Goal: Task Accomplishment & Management: Manage account settings

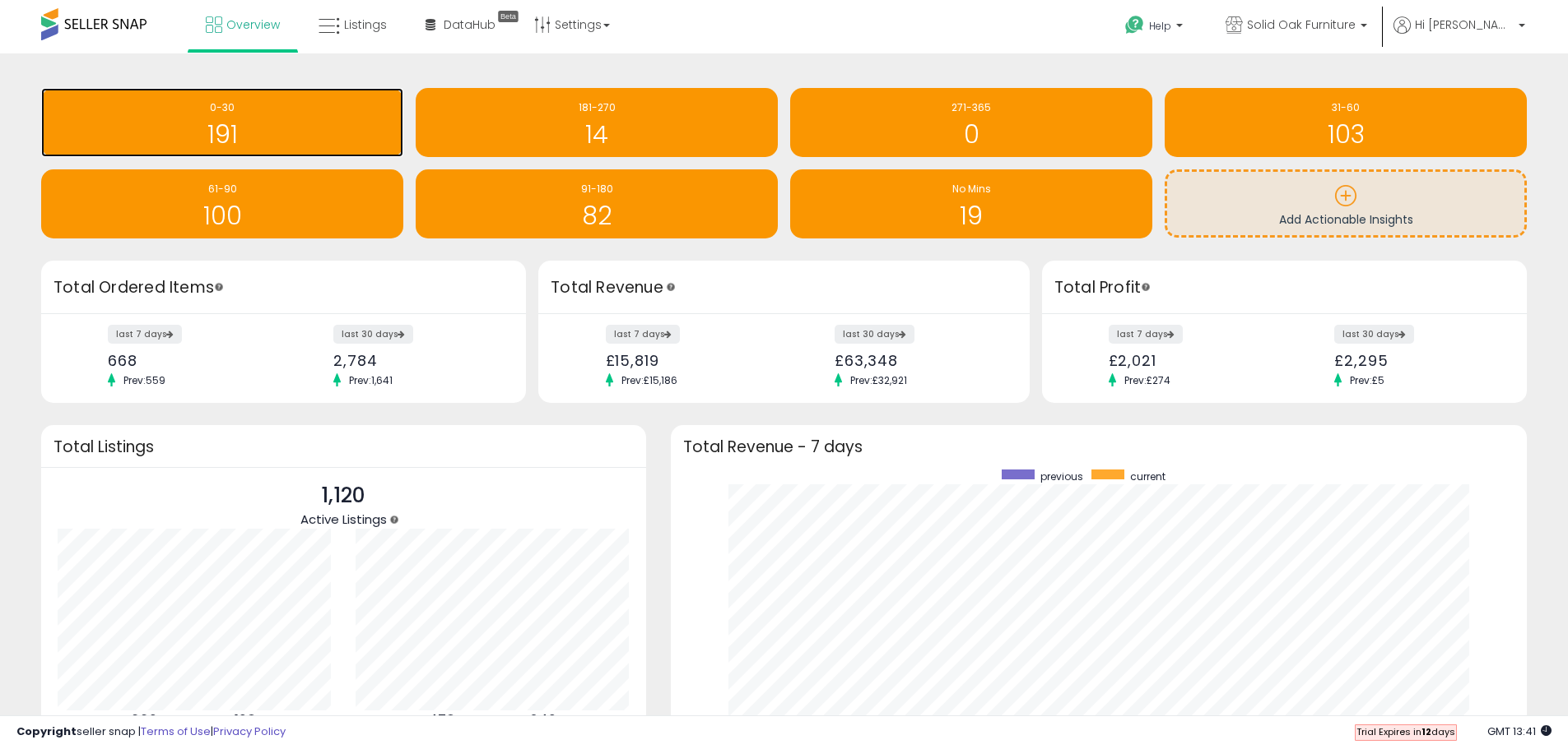
click at [261, 130] on h1 "191" at bounding box center [222, 134] width 346 height 27
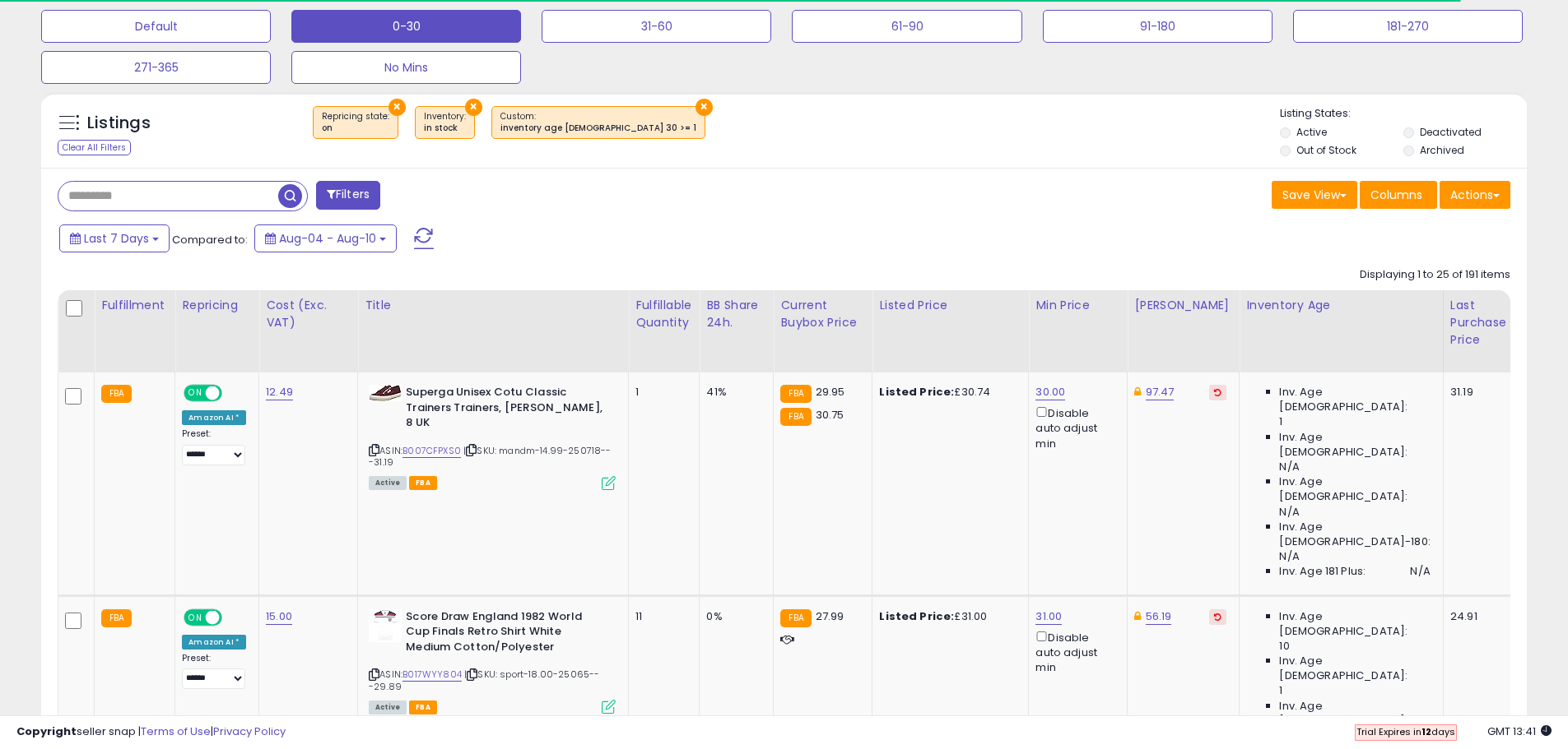
scroll to position [575, 0]
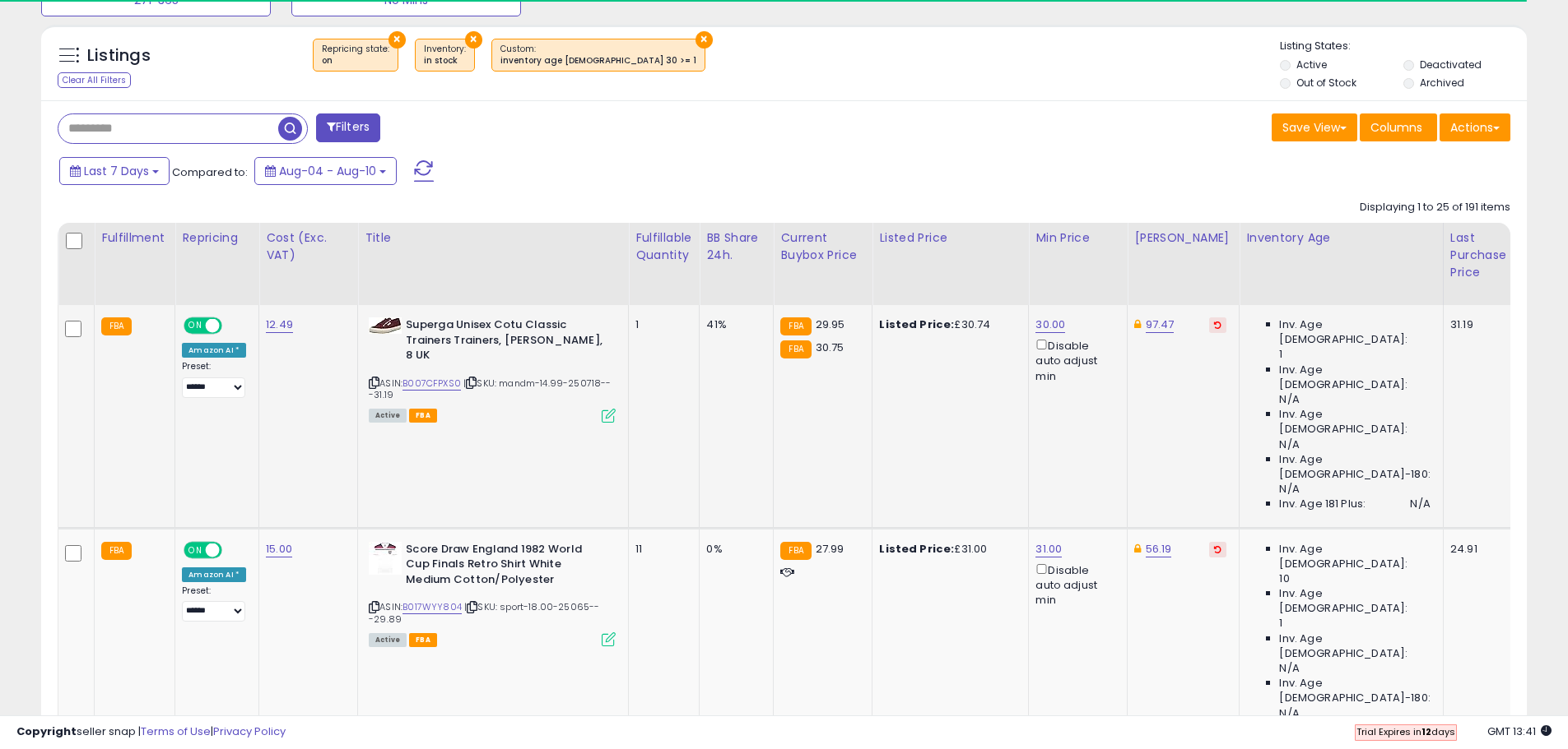
click at [1214, 328] on icon at bounding box center [1217, 325] width 7 height 8
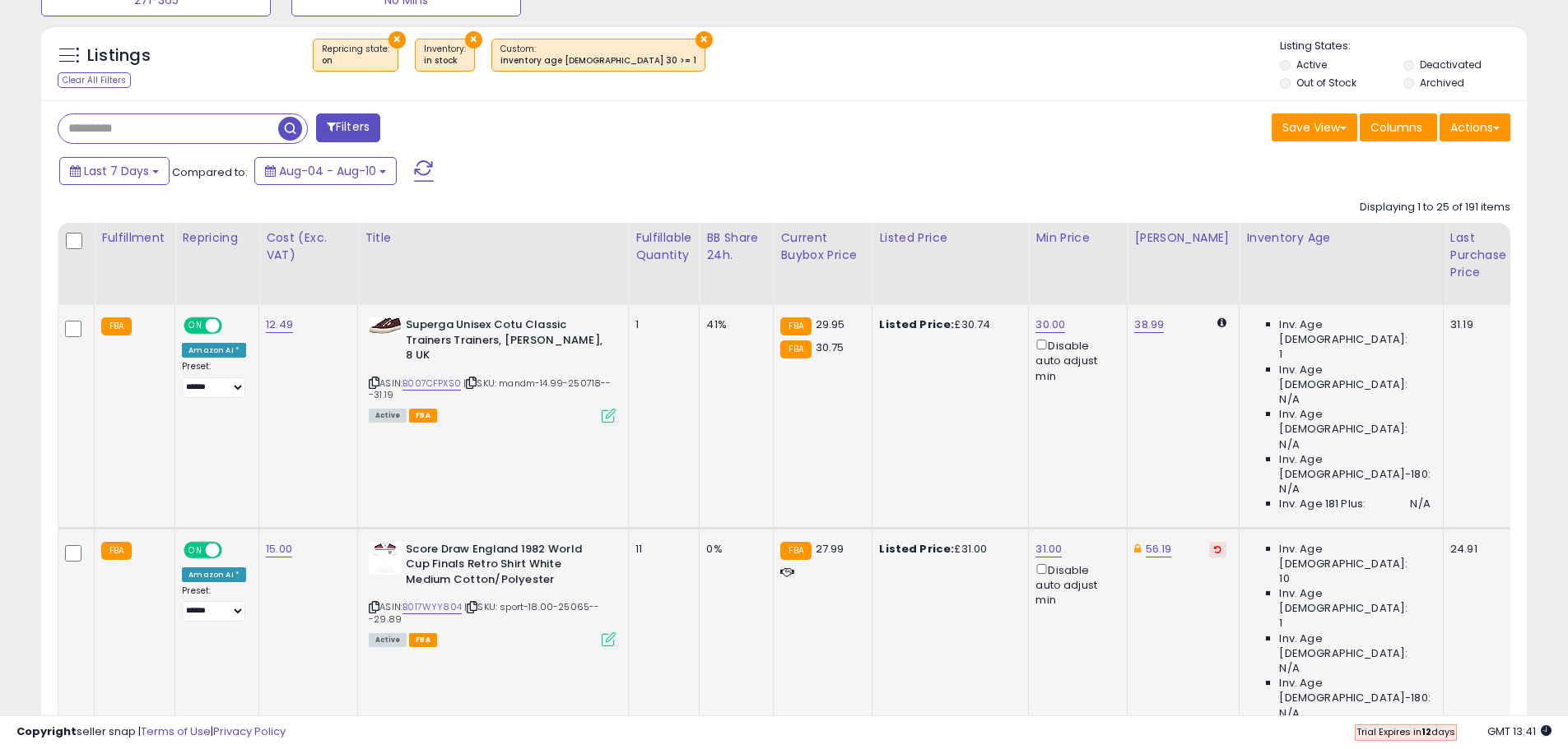
click at [1214, 546] on icon at bounding box center [1217, 549] width 7 height 8
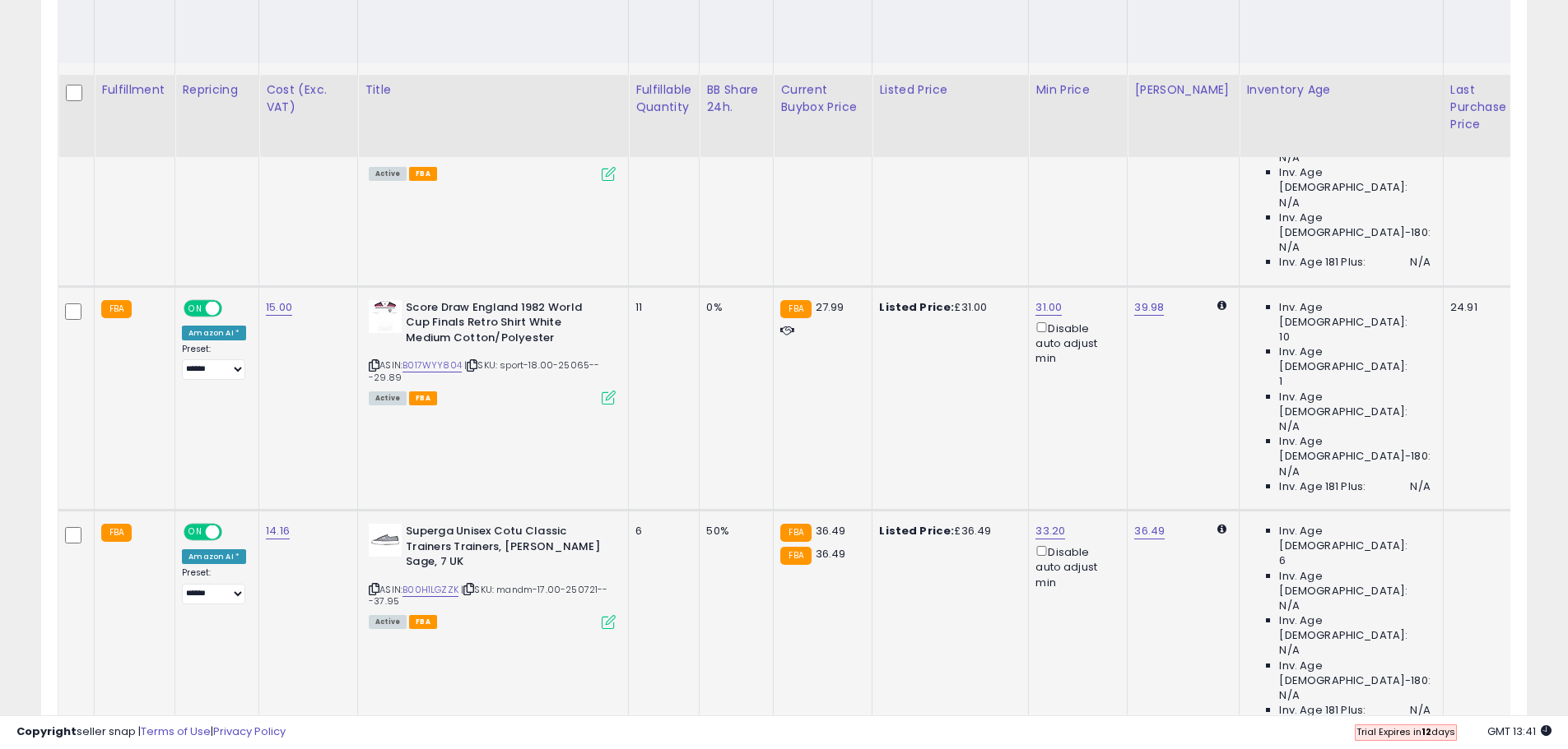
scroll to position [905, 0]
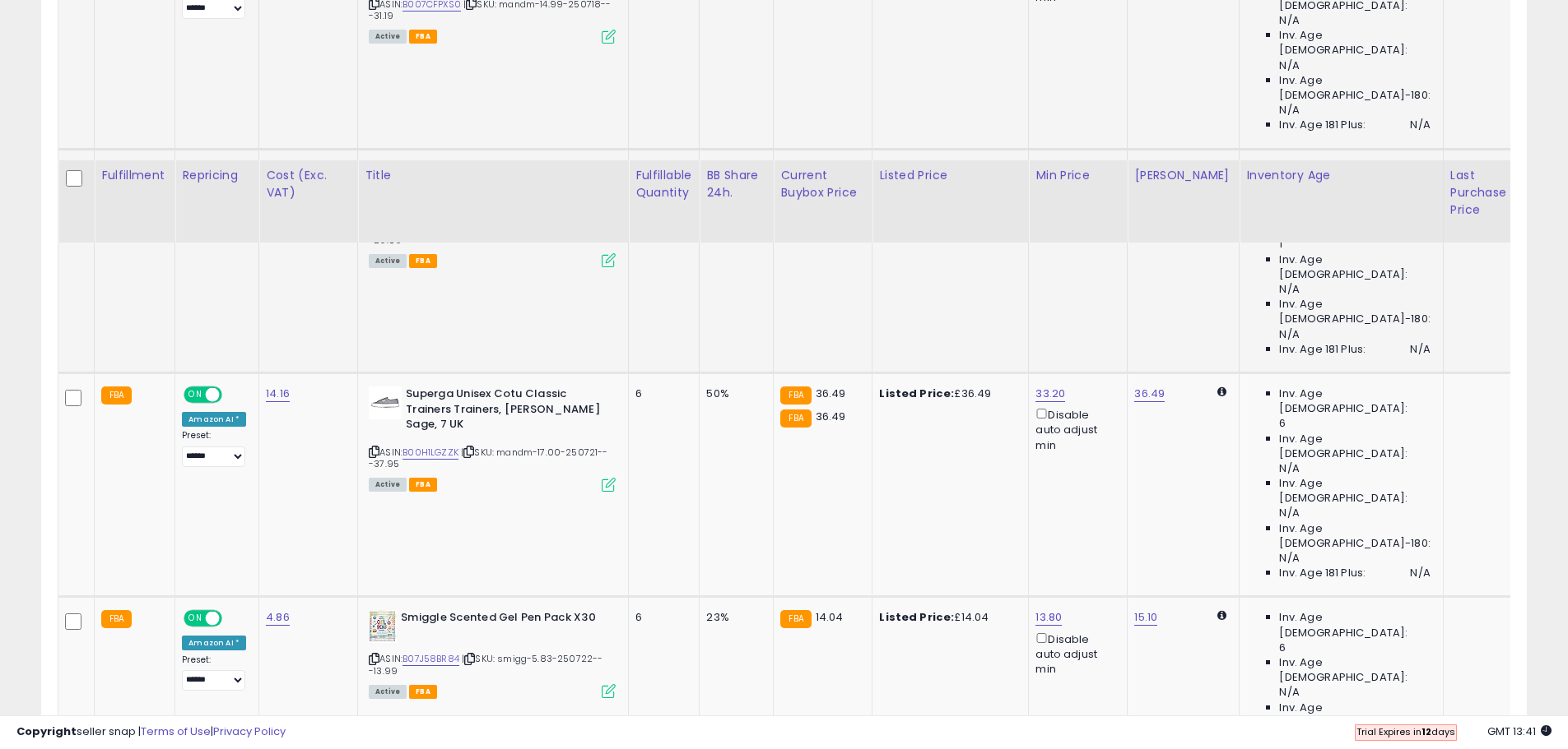
scroll to position [1152, 0]
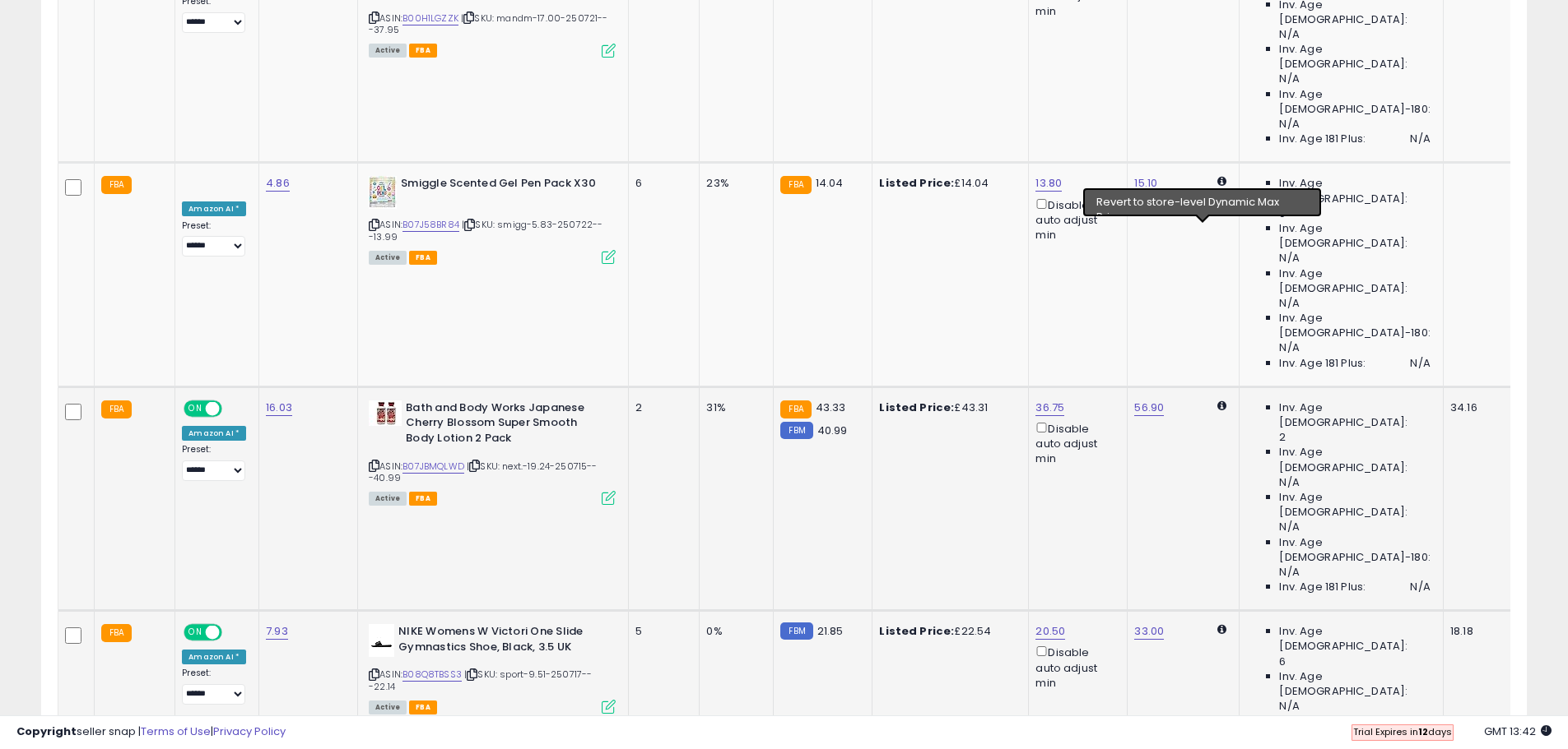
scroll to position [1398, 0]
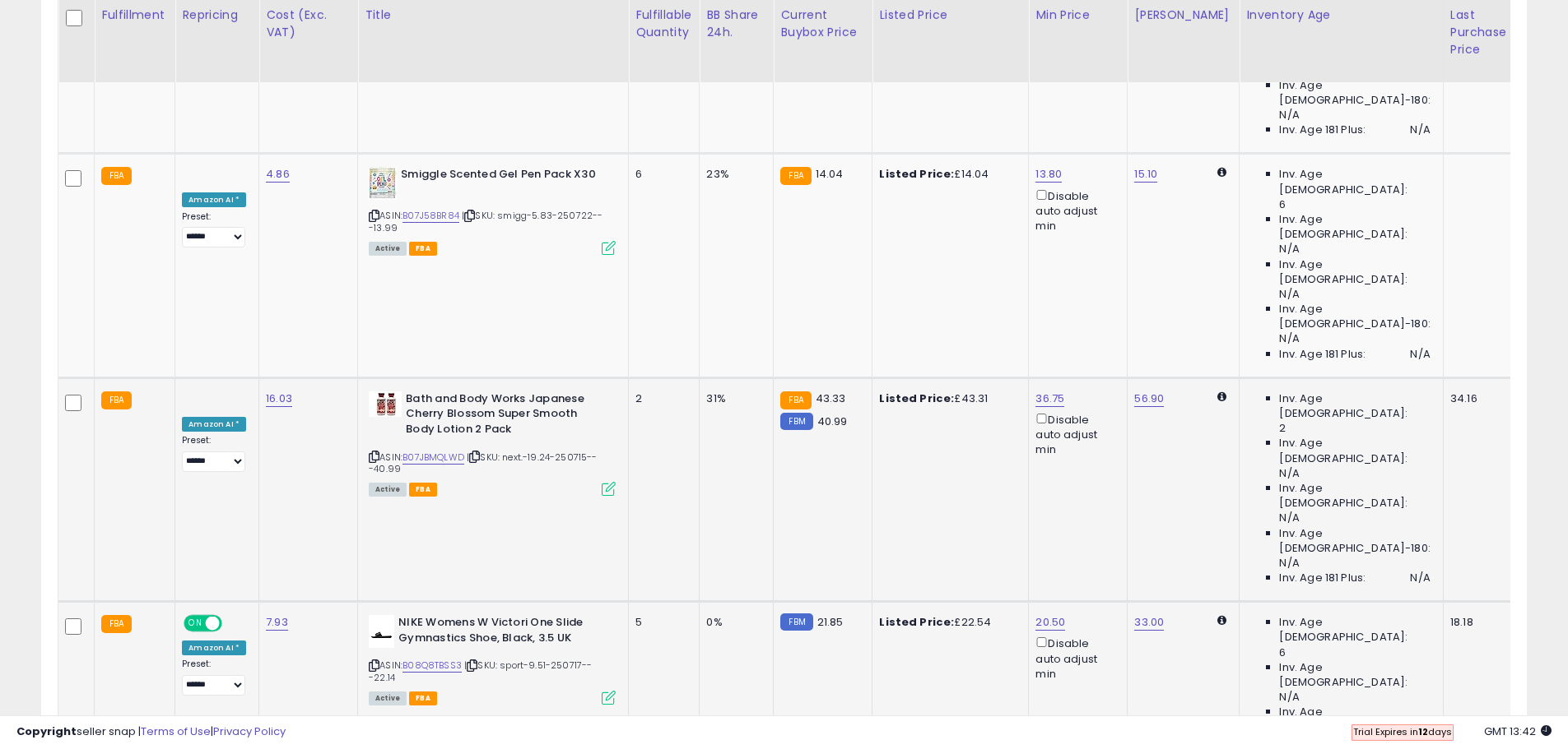
drag, startPoint x: 1205, startPoint y: 482, endPoint x: 1205, endPoint y: 496, distance: 14.0
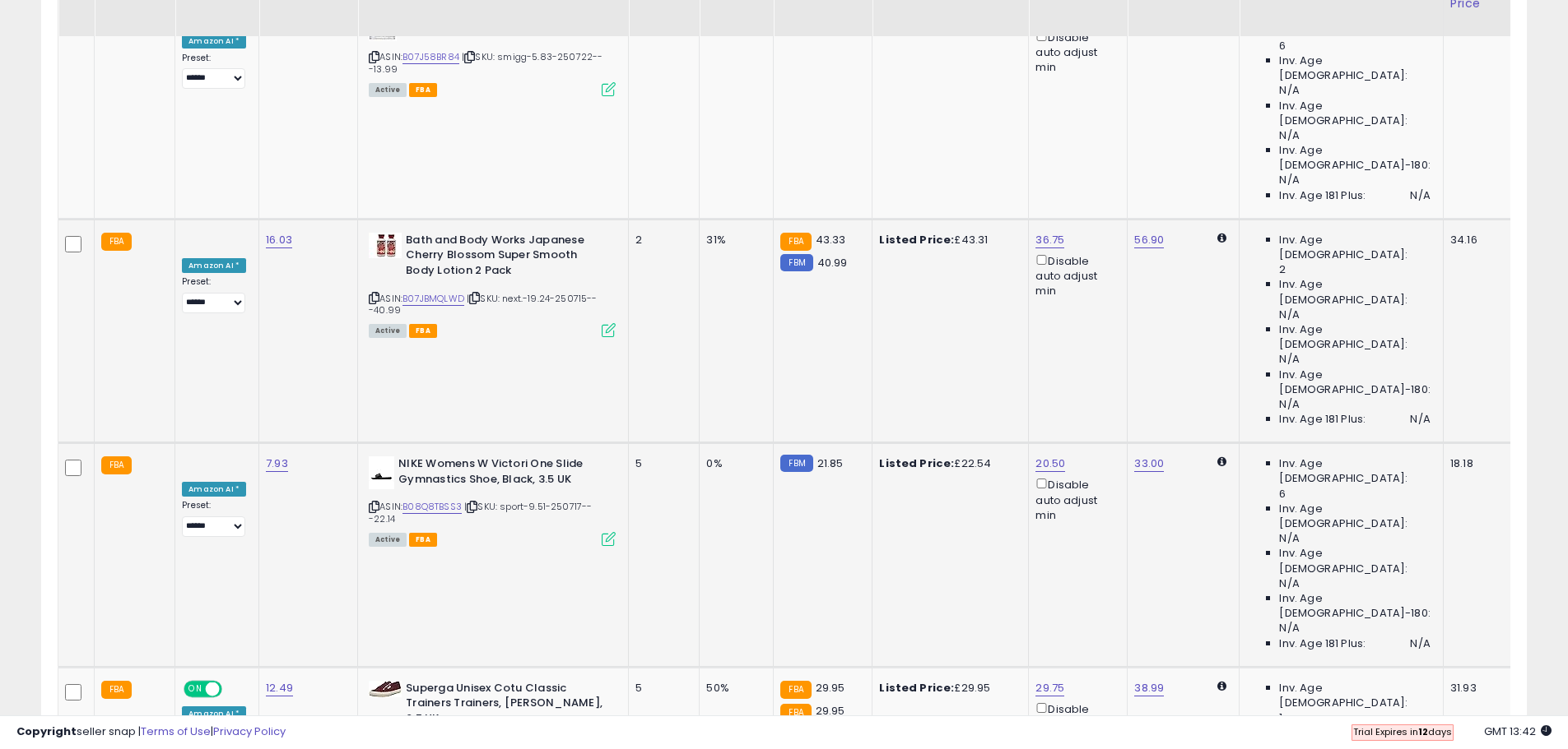
scroll to position [1563, 0]
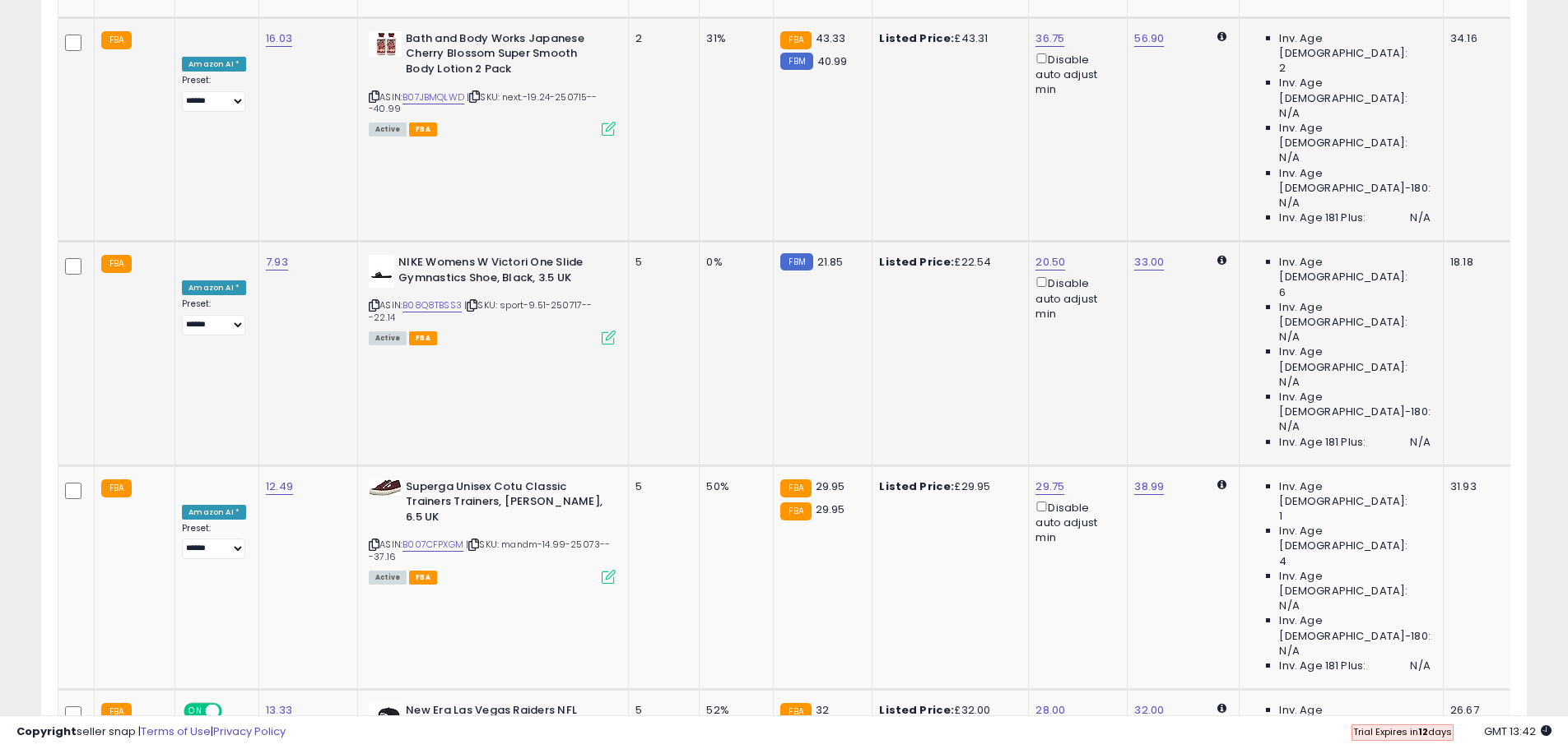
scroll to position [1892, 0]
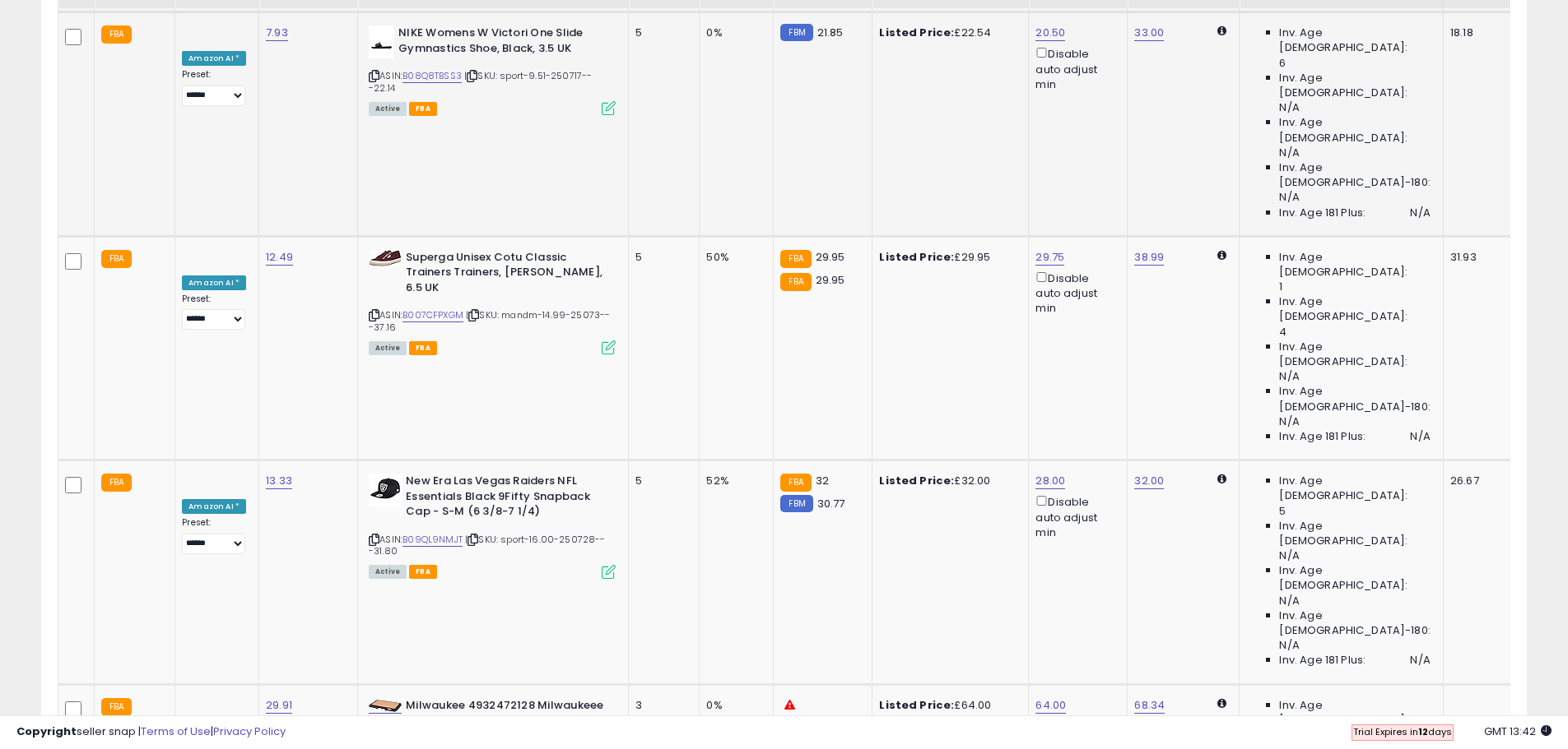
scroll to position [2057, 0]
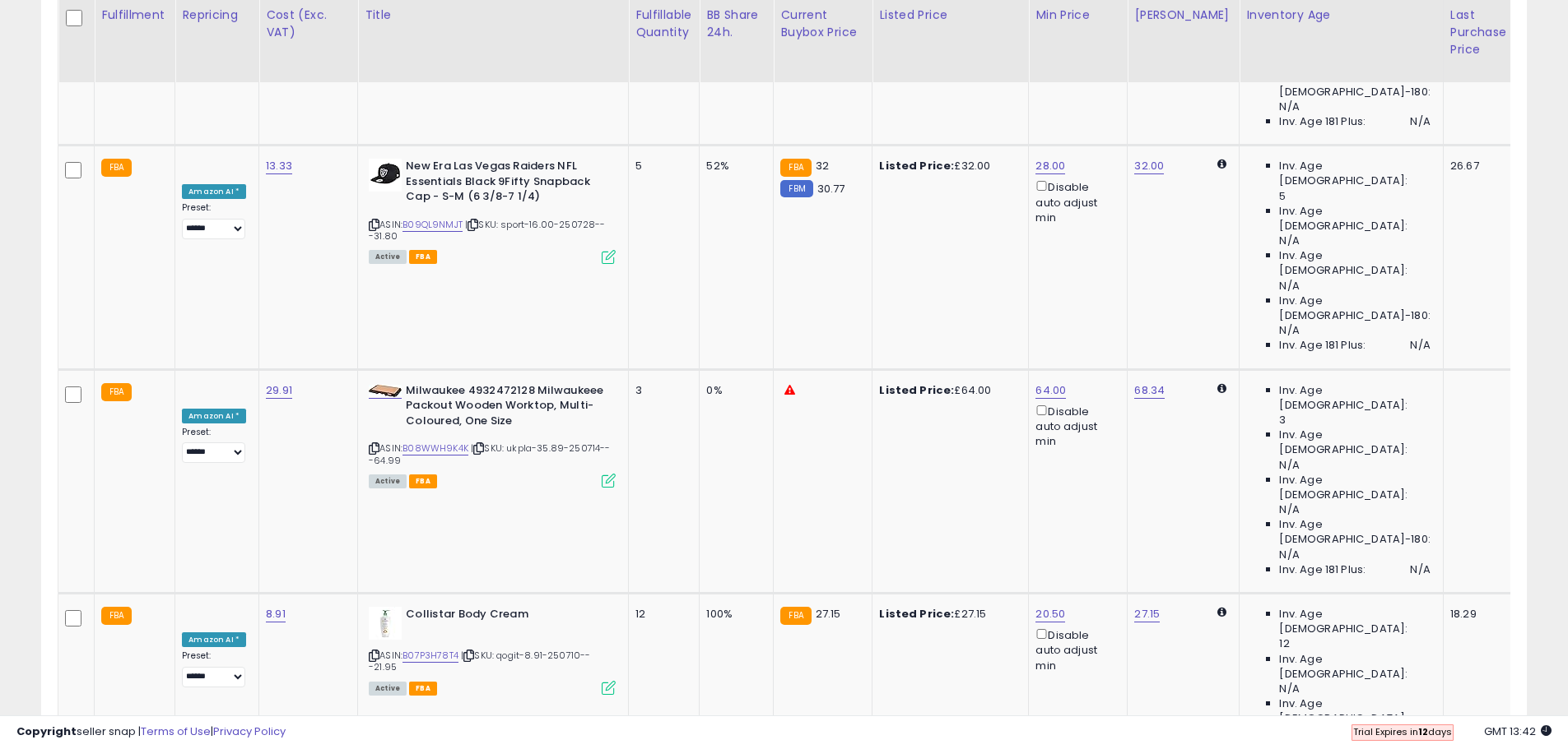
drag, startPoint x: 1202, startPoint y: 450, endPoint x: 1205, endPoint y: 488, distance: 38.1
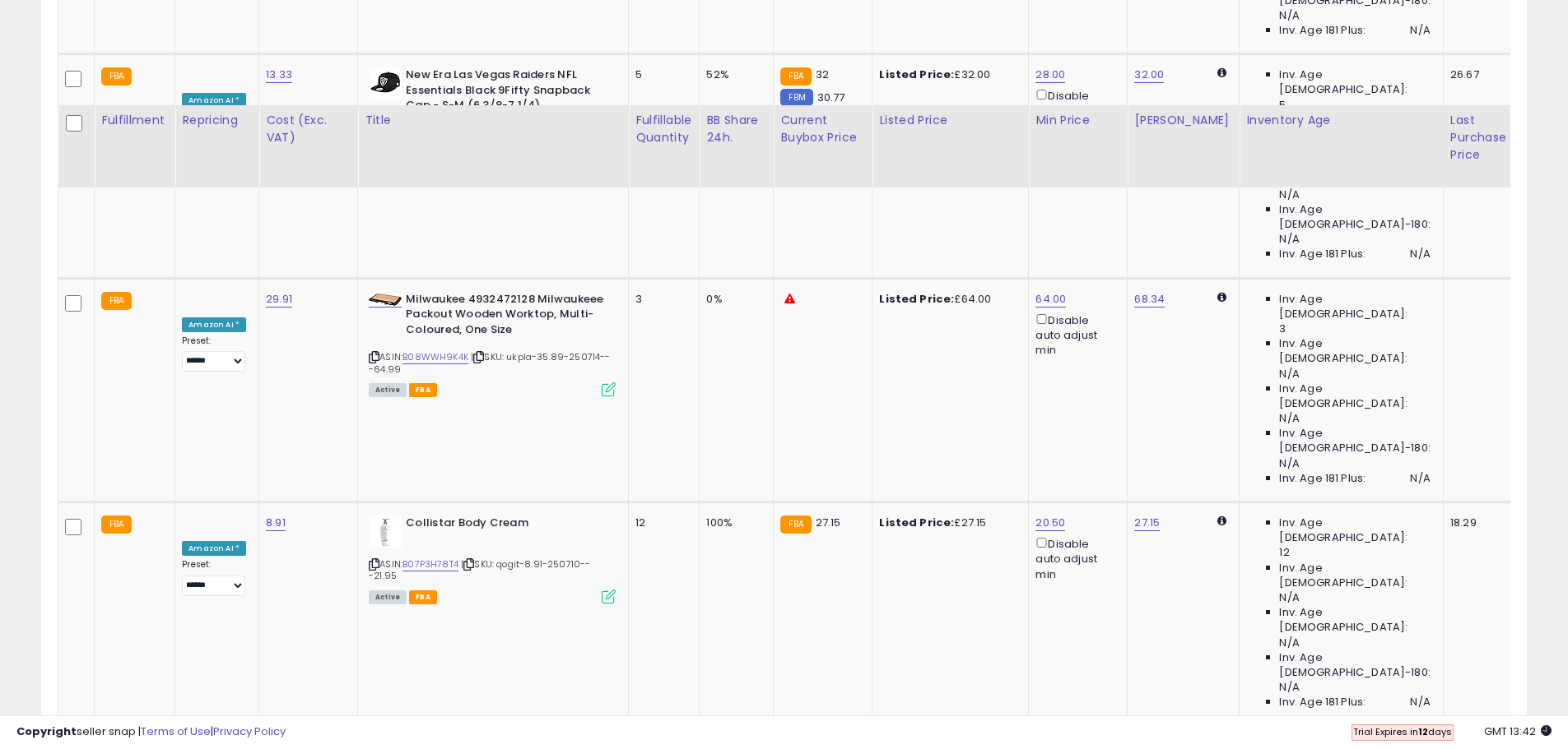
scroll to position [2550, 0]
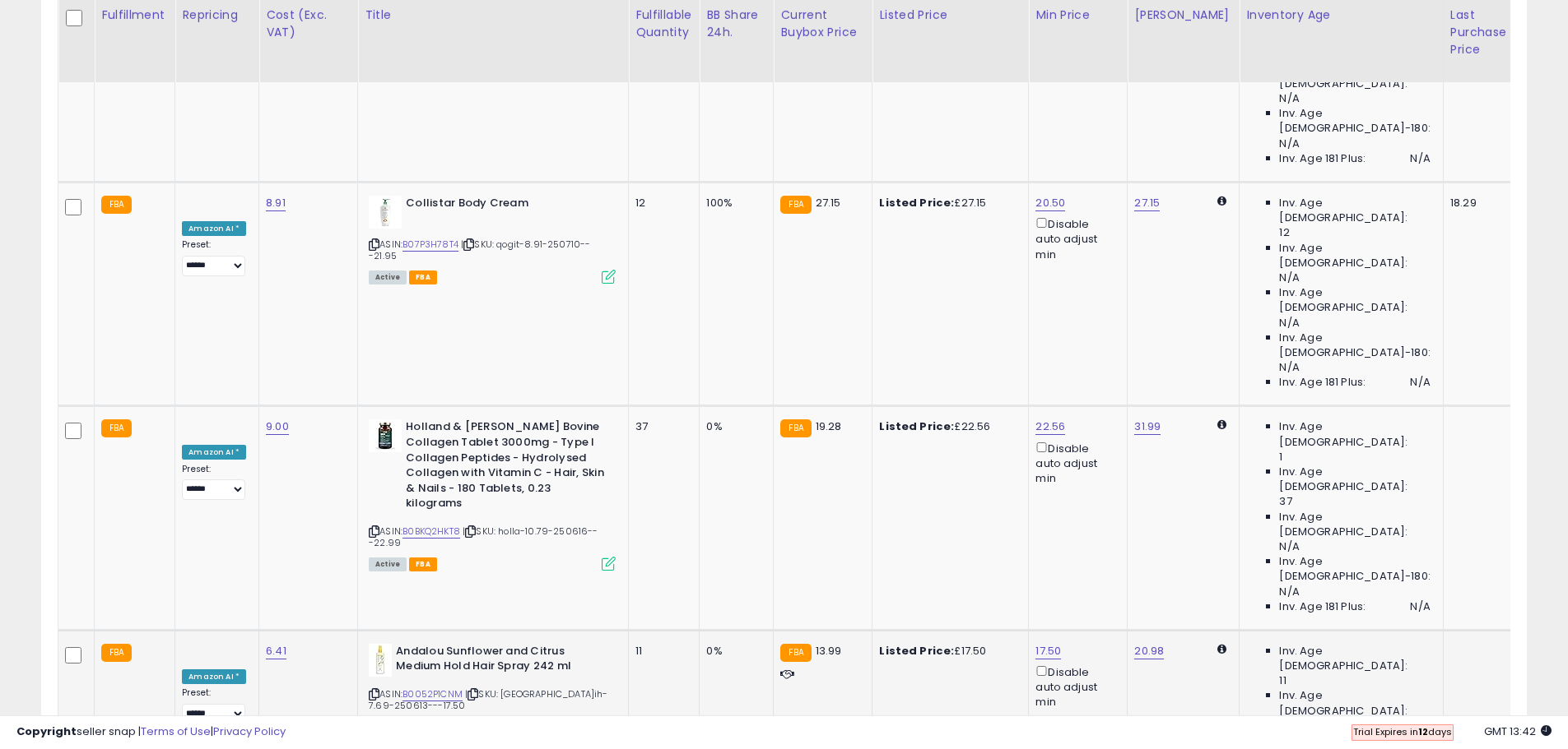
drag, startPoint x: 1205, startPoint y: 493, endPoint x: 1199, endPoint y: 524, distance: 31.6
drag, startPoint x: 1204, startPoint y: 604, endPoint x: 1202, endPoint y: 561, distance: 43.0
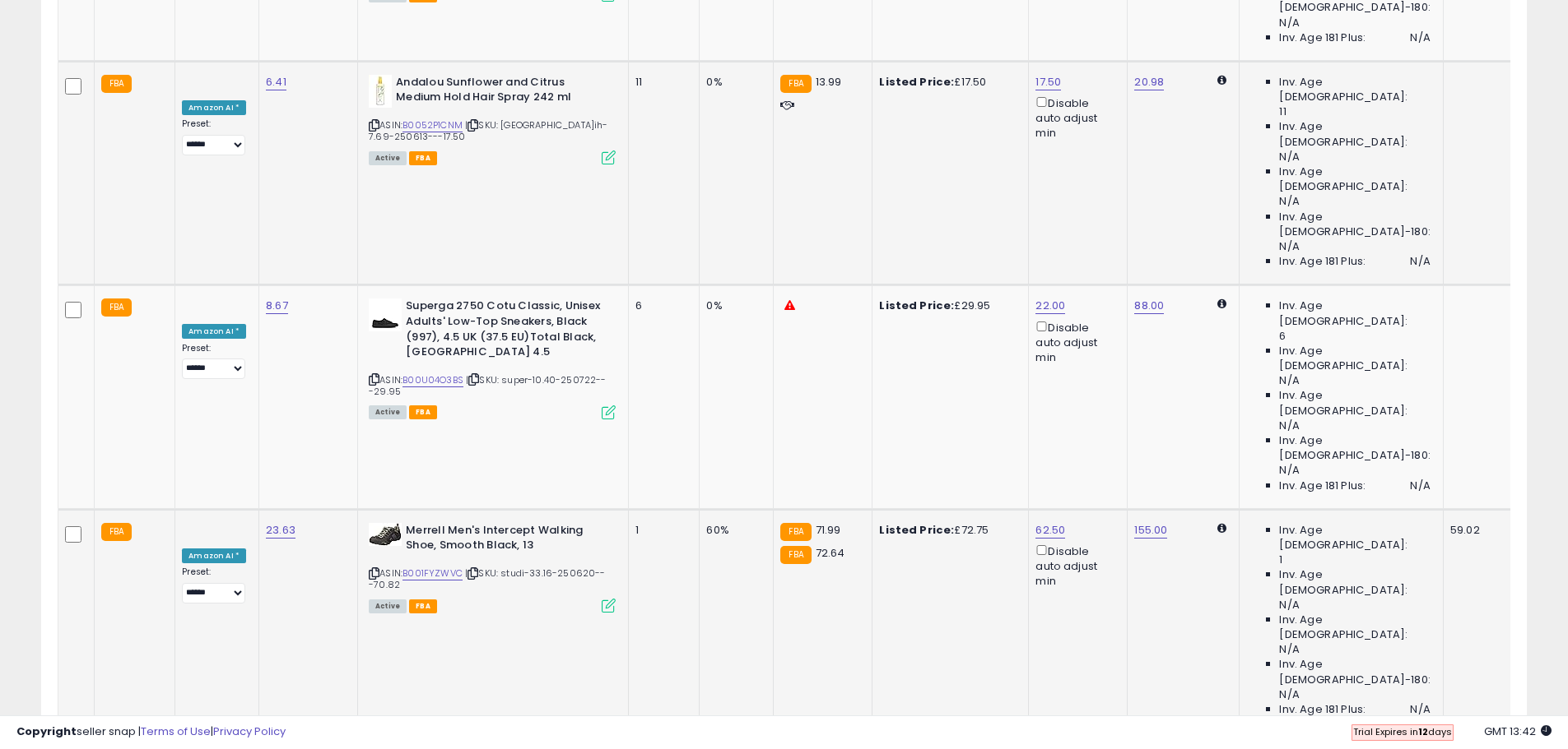
scroll to position [3290, 0]
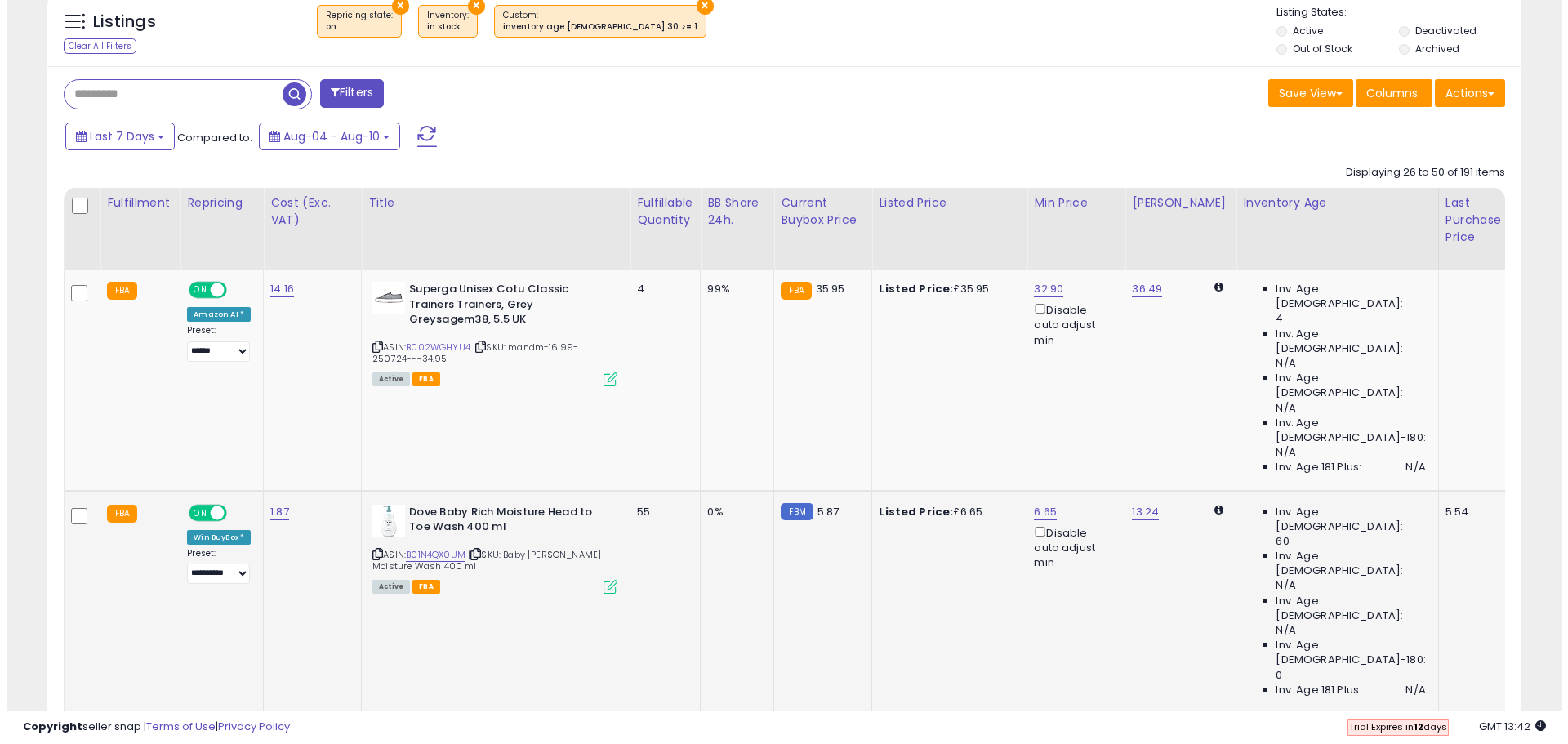
scroll to position [612, 0]
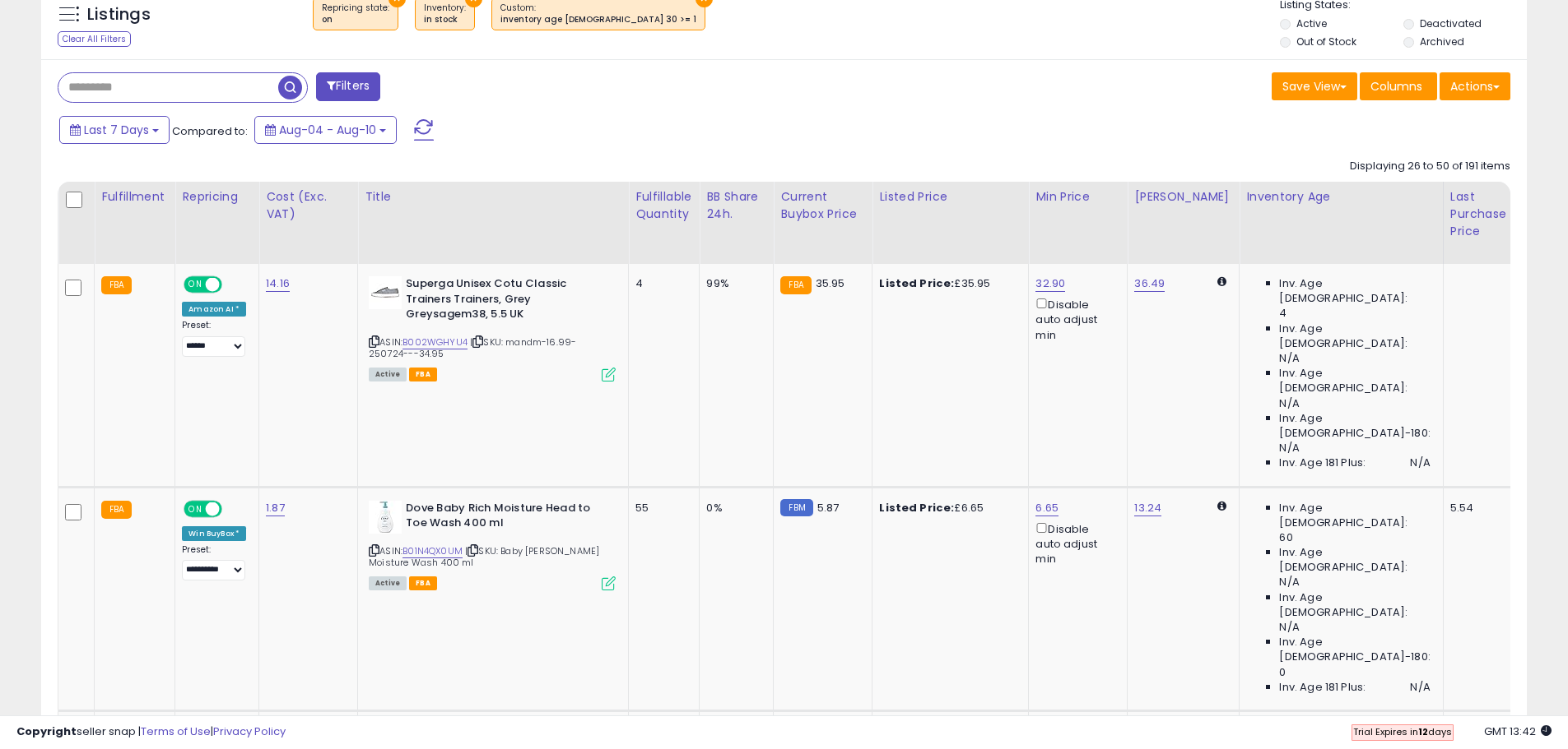
click at [355, 89] on button "Filters" at bounding box center [347, 87] width 64 height 29
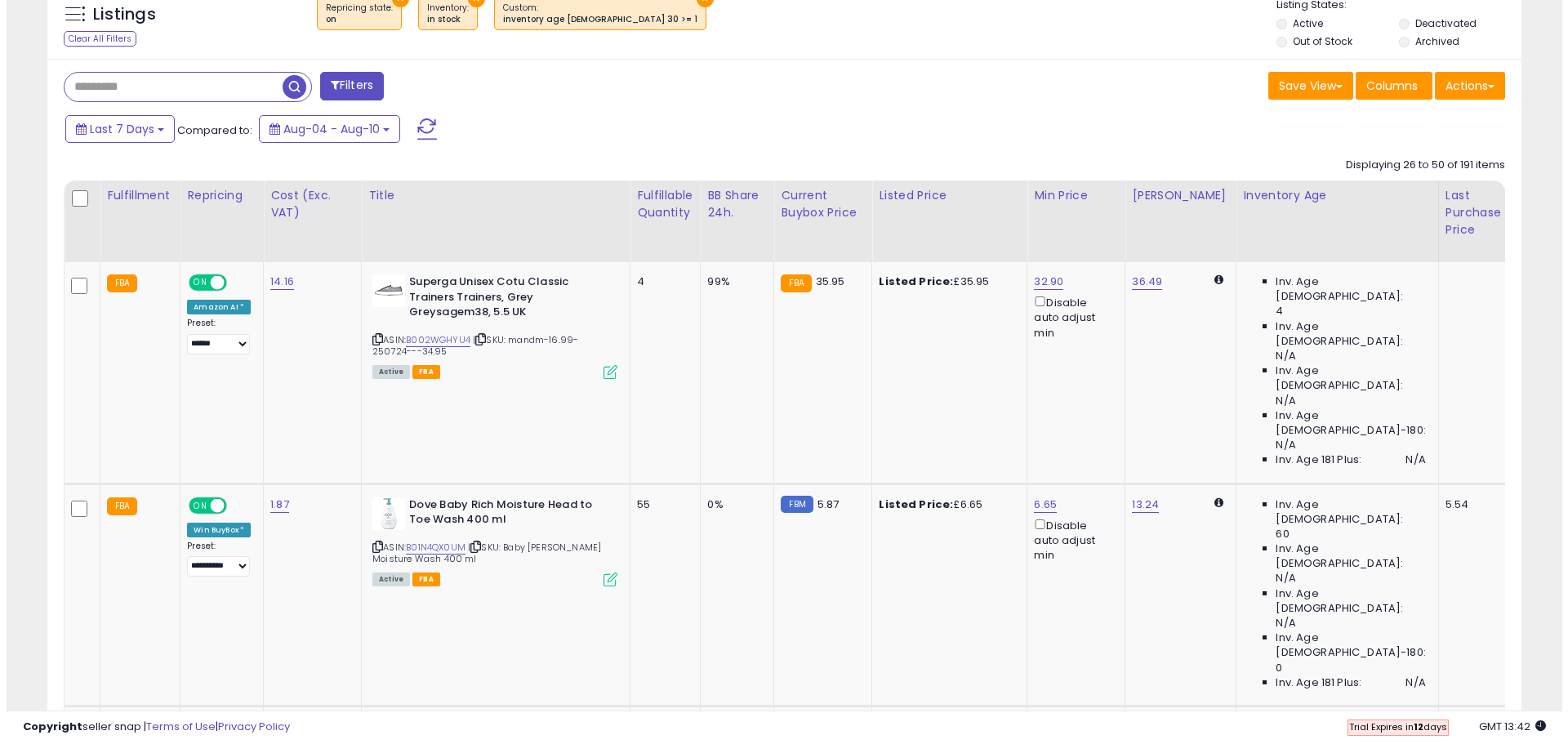
scroll to position [335, 862]
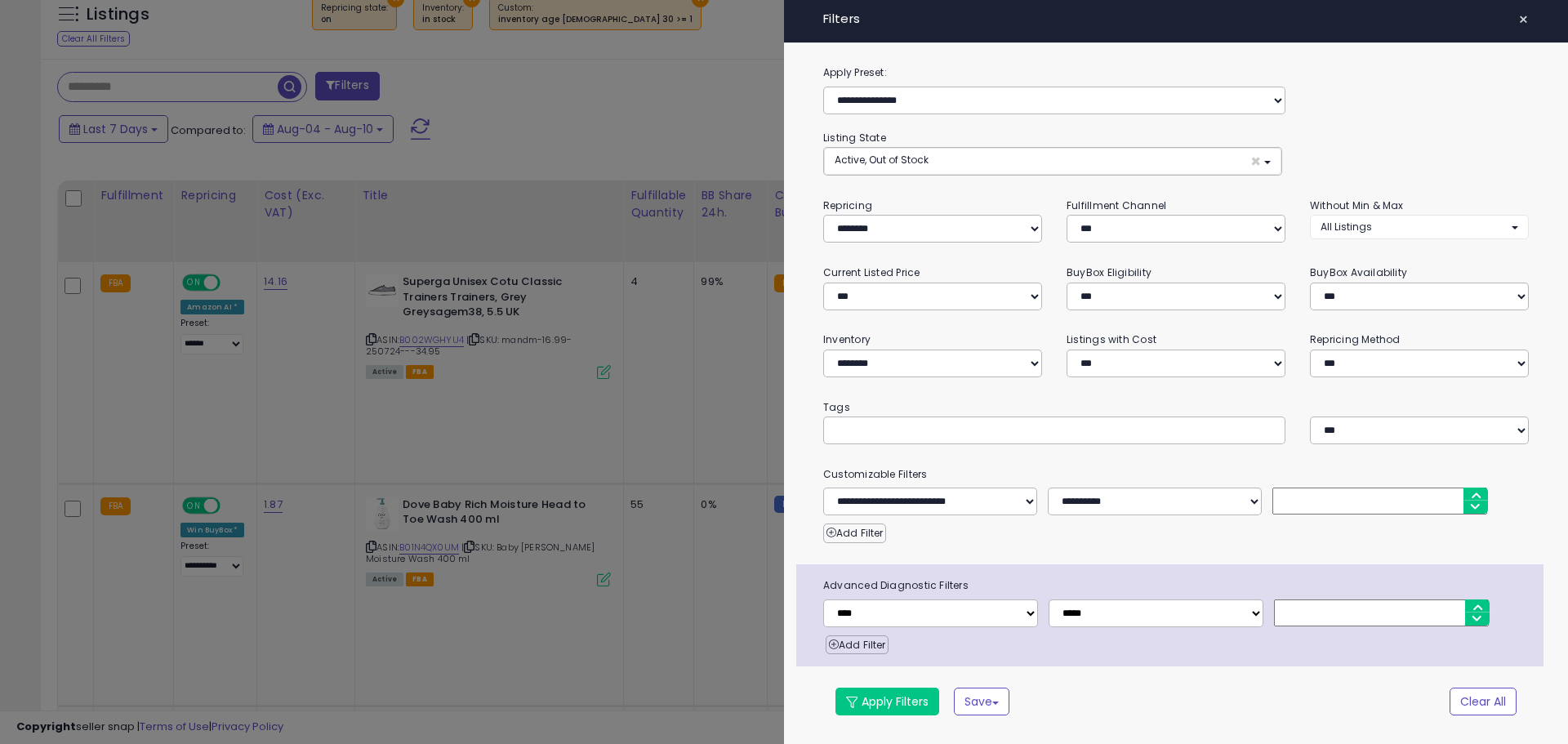
click at [697, 108] on div at bounding box center [784, 372] width 1568 height 744
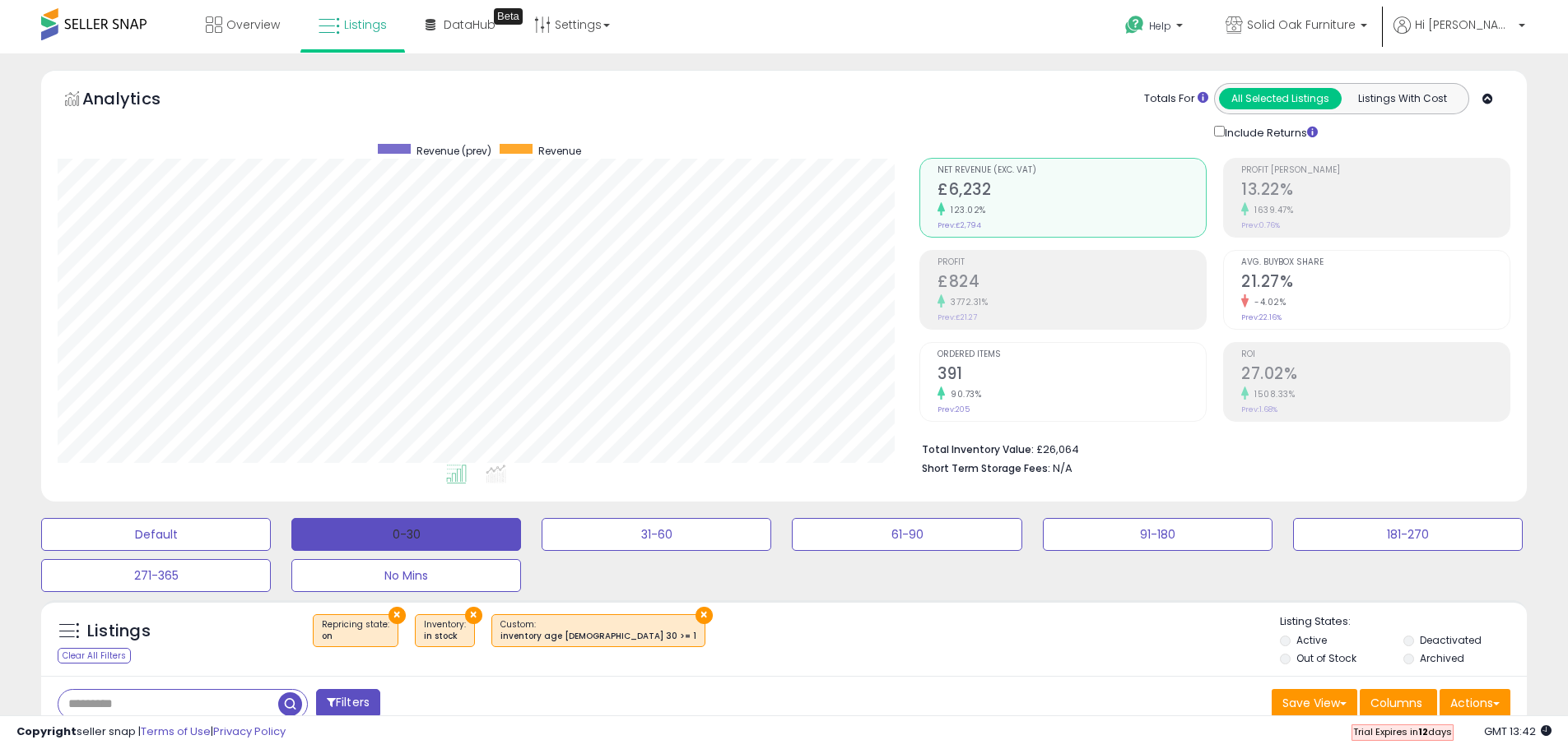
click at [445, 533] on button "0-30" at bounding box center [406, 535] width 230 height 33
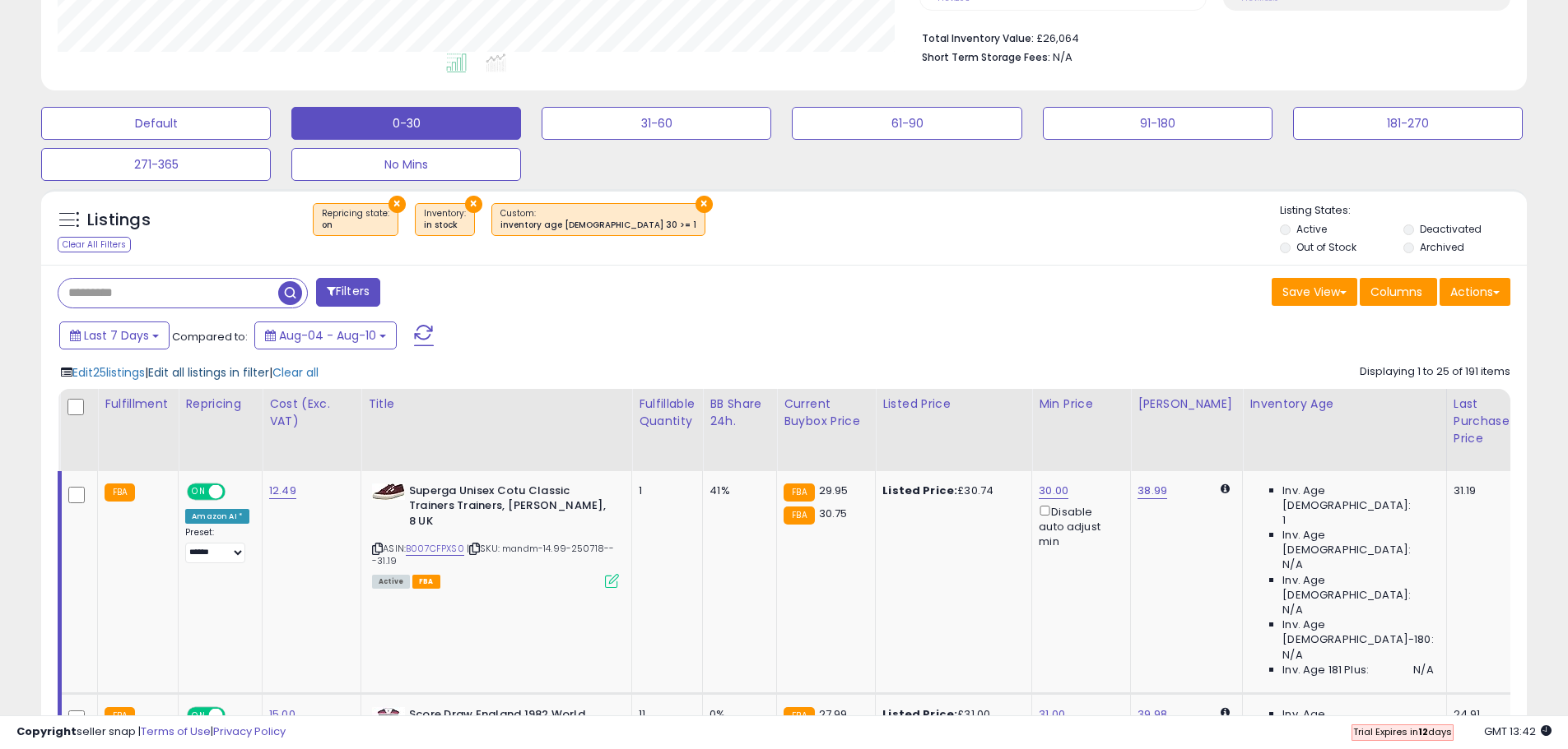
click at [229, 371] on span "Edit all listings in filter" at bounding box center [209, 372] width 121 height 17
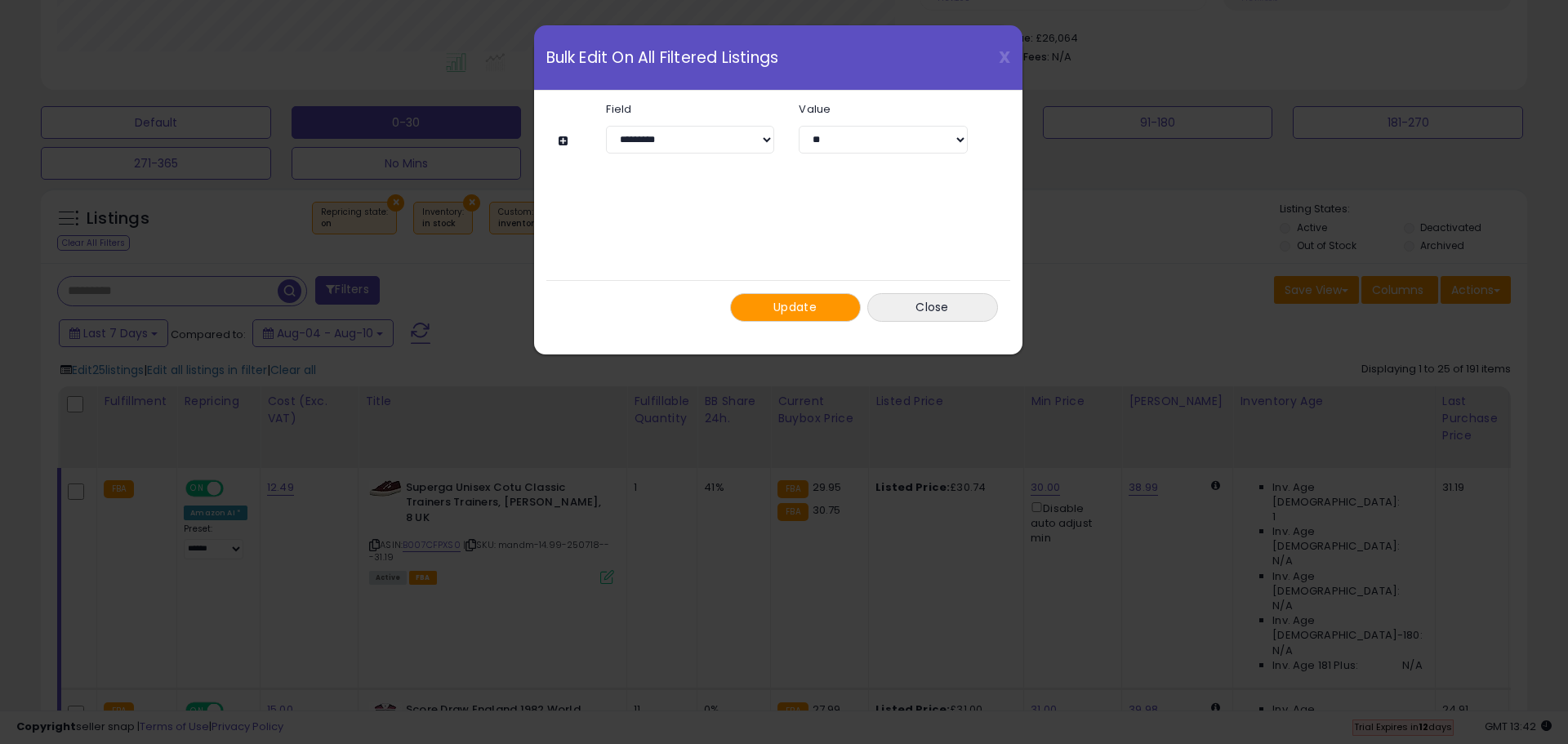
click at [559, 140] on button at bounding box center [565, 141] width 14 height 12
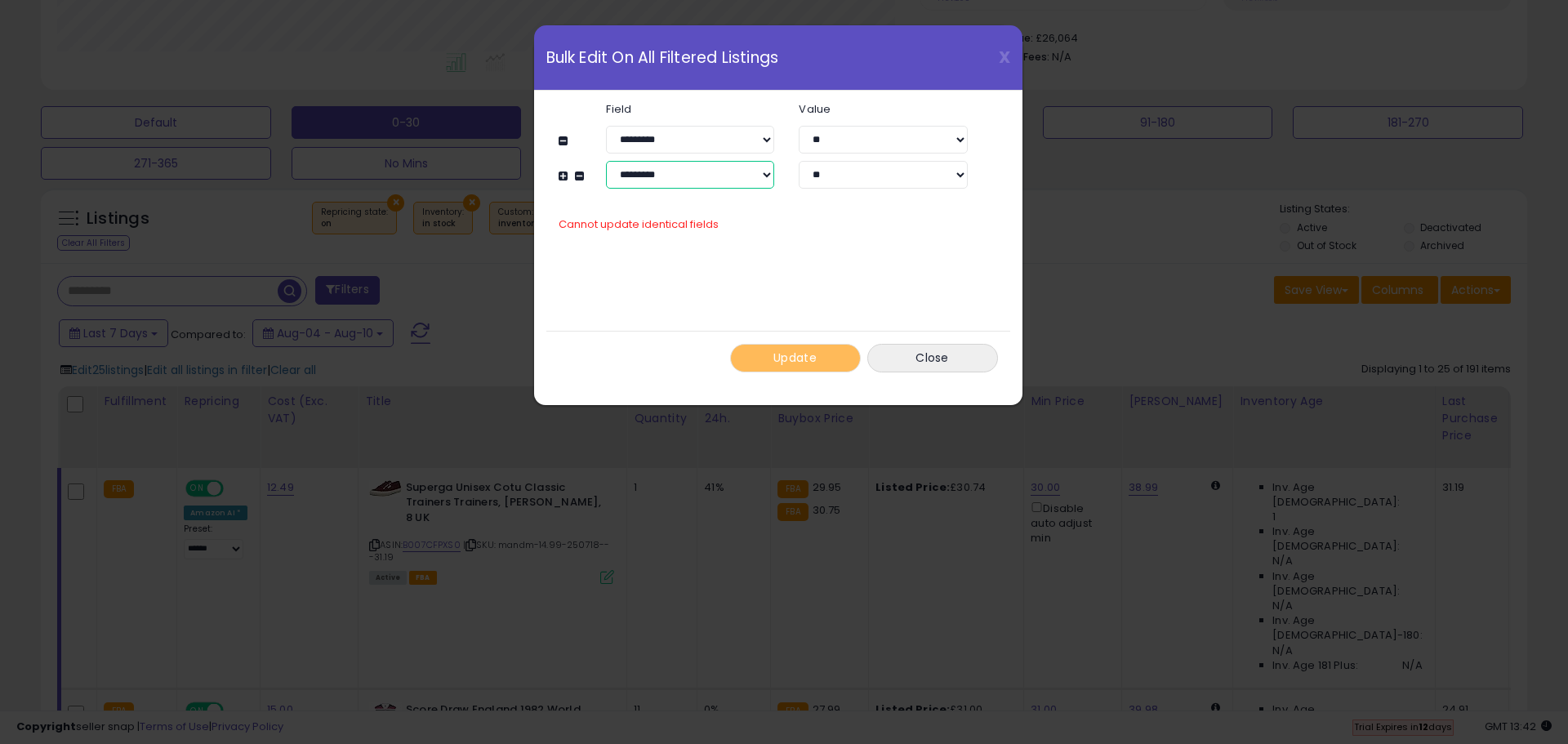
click at [765, 178] on select "**********" at bounding box center [690, 175] width 168 height 28
select select "**********"
click at [606, 161] on select "**********" at bounding box center [690, 175] width 168 height 28
click at [853, 178] on select "****** *******" at bounding box center [882, 175] width 168 height 28
select select "*****"
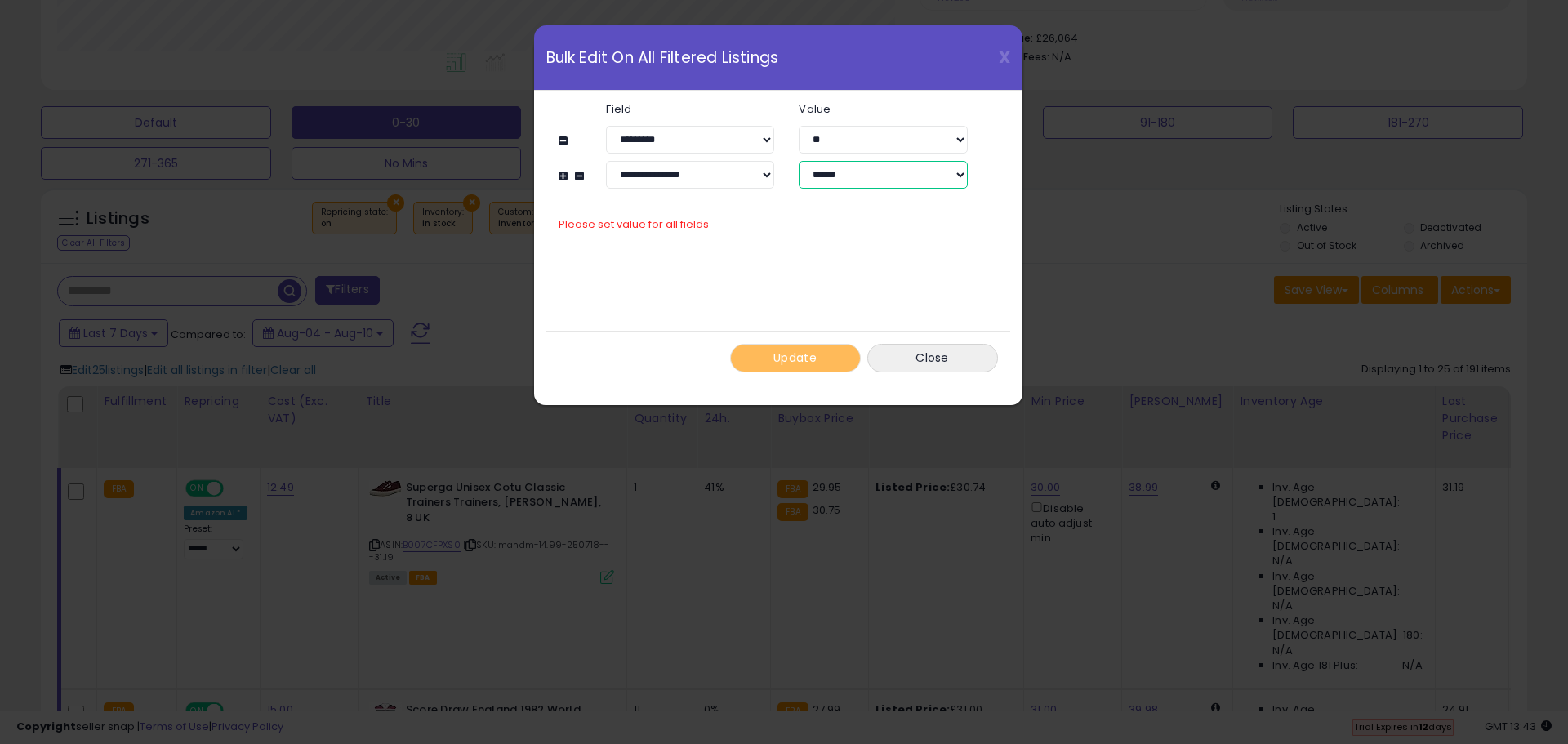
click at [798, 161] on select "****** *******" at bounding box center [882, 175] width 168 height 28
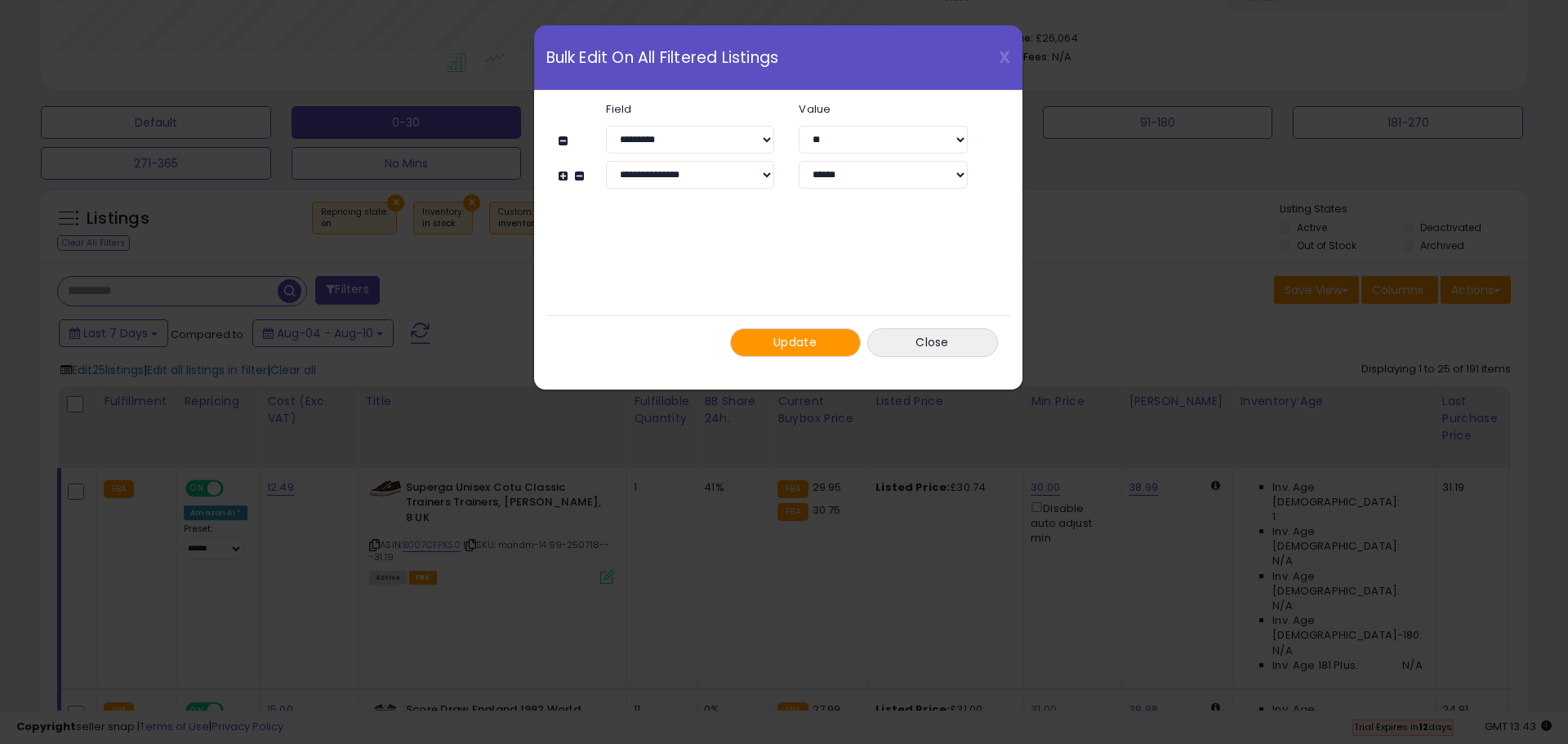
click at [819, 341] on button "Update" at bounding box center [795, 342] width 131 height 29
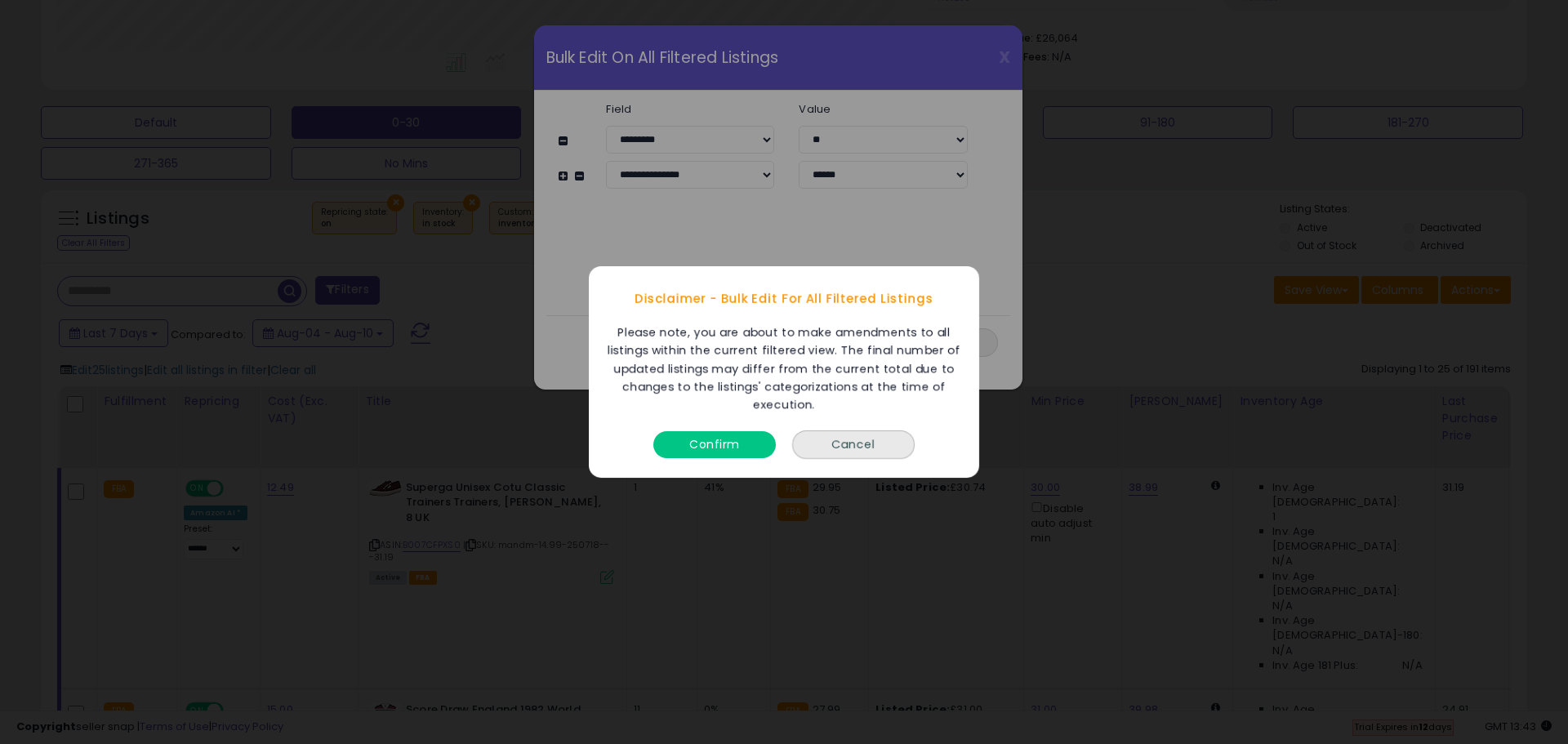
click at [888, 442] on button "Cancel" at bounding box center [853, 444] width 123 height 29
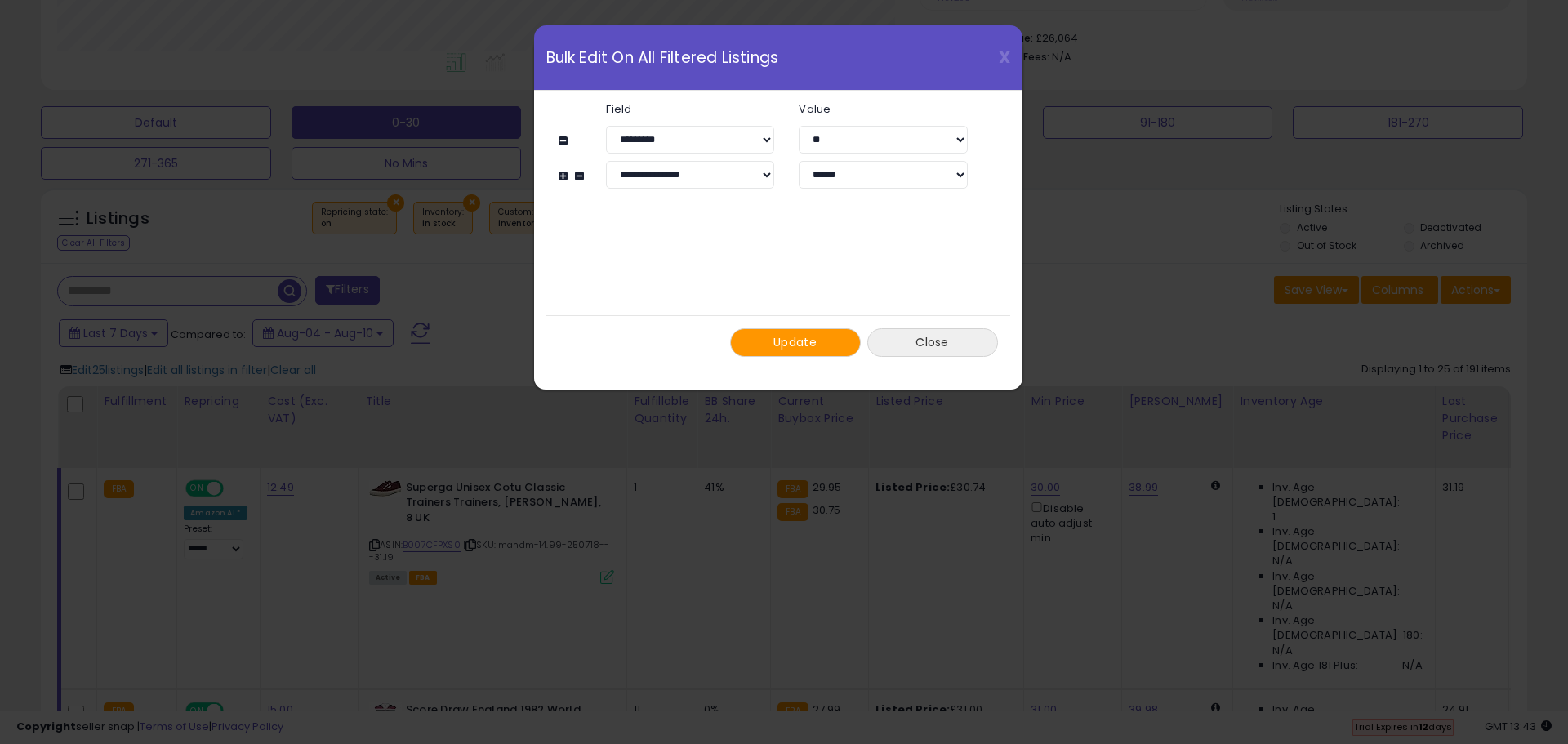
click at [905, 348] on button "Close" at bounding box center [932, 342] width 131 height 29
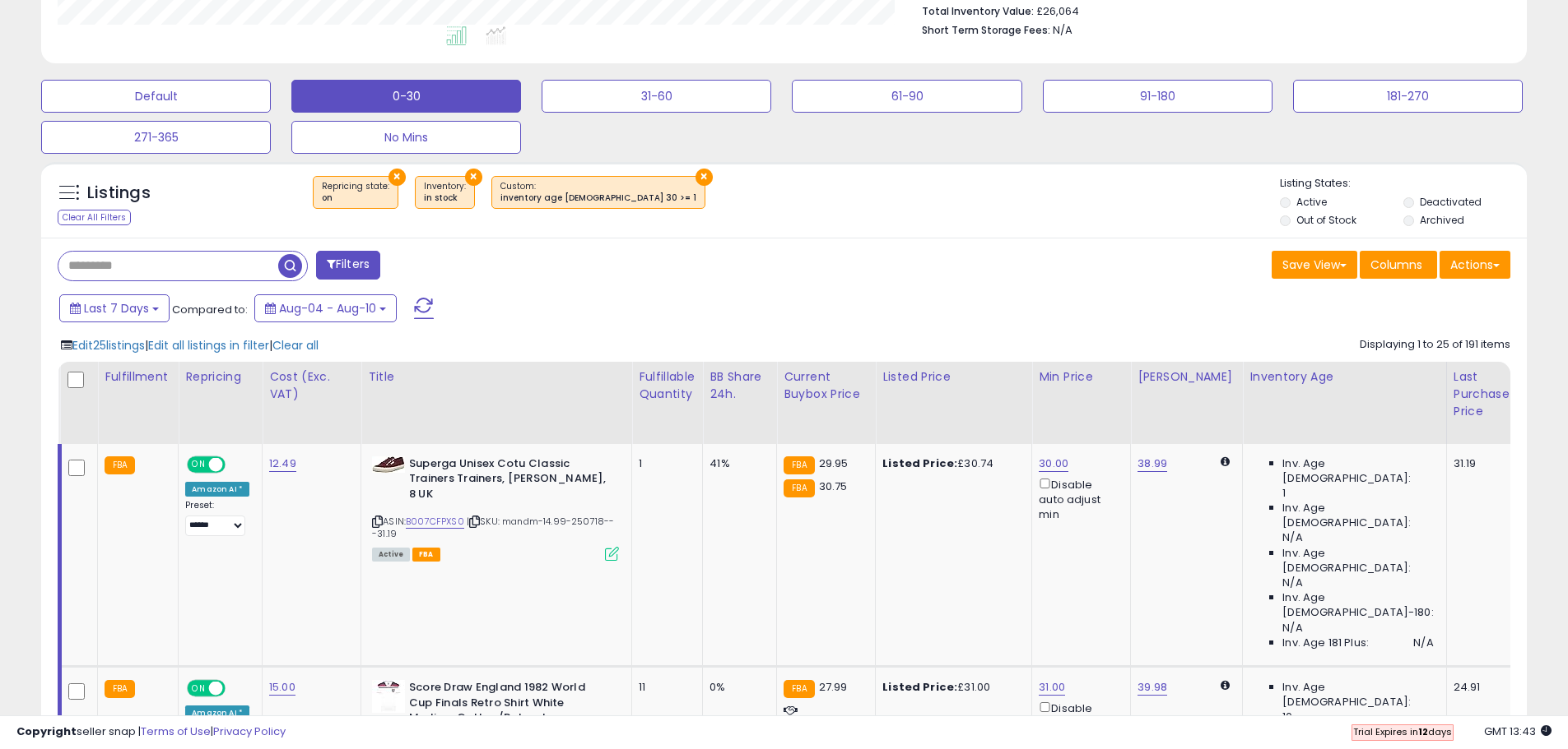
scroll to position [329, 0]
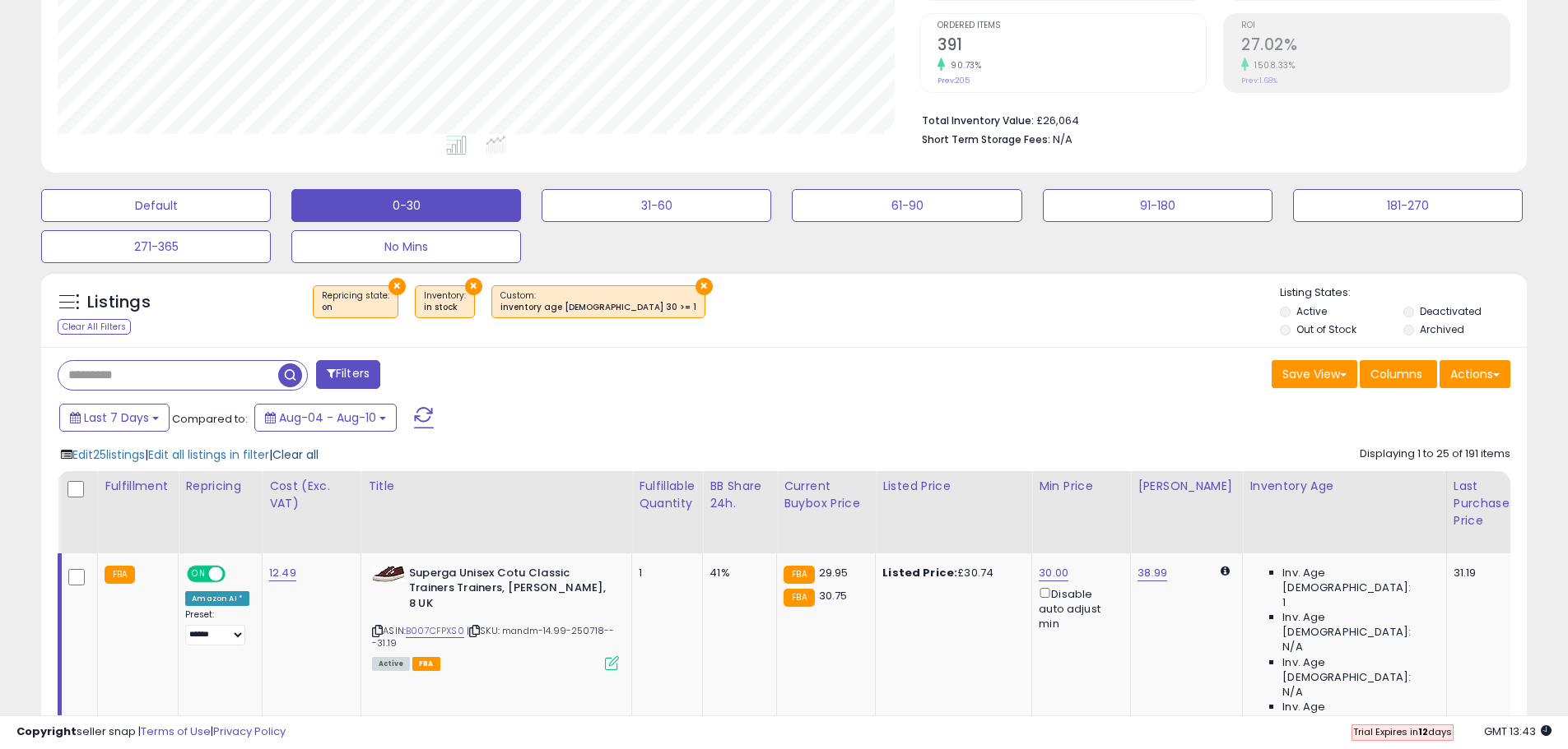
click at [319, 453] on span "Clear all" at bounding box center [295, 454] width 47 height 17
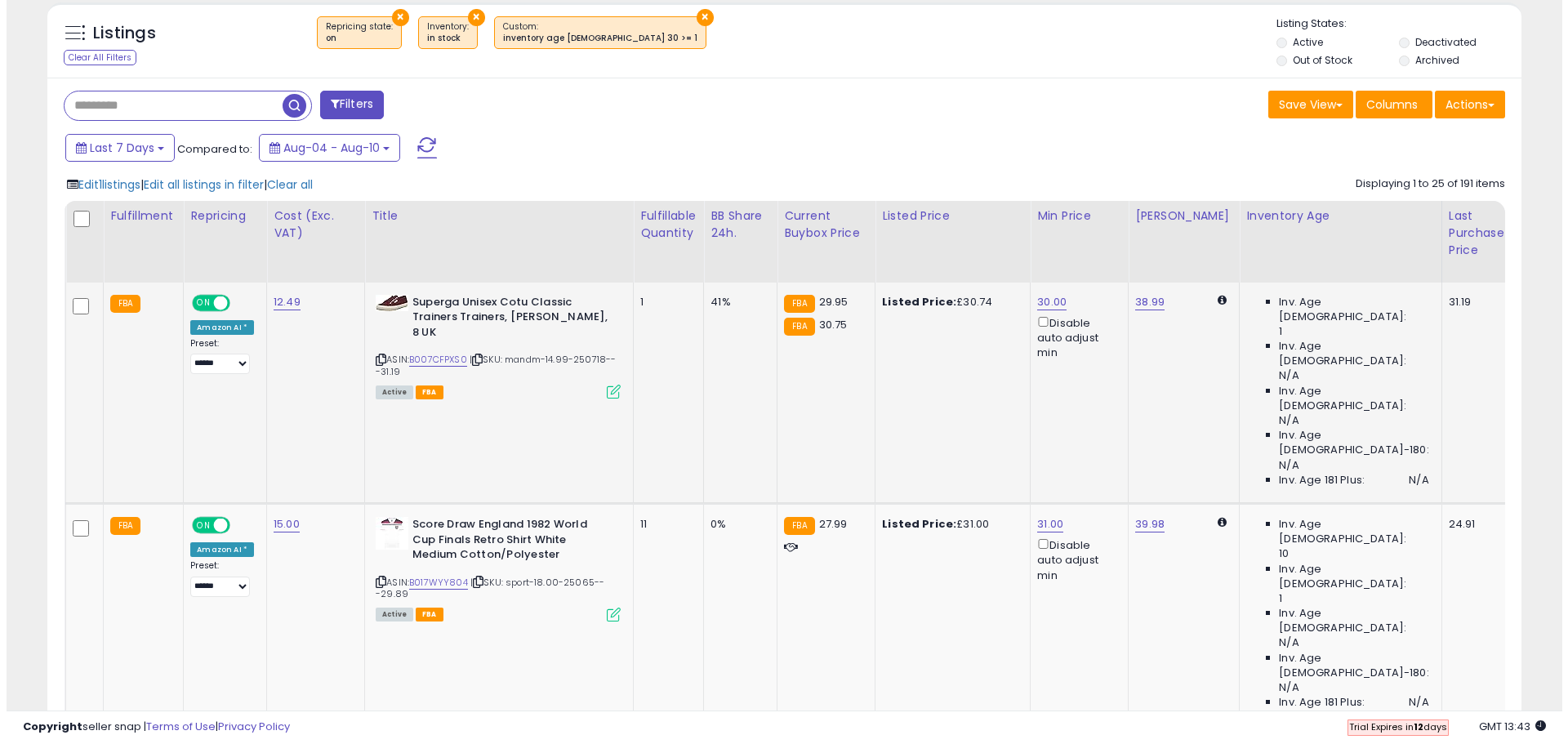
scroll to position [572, 0]
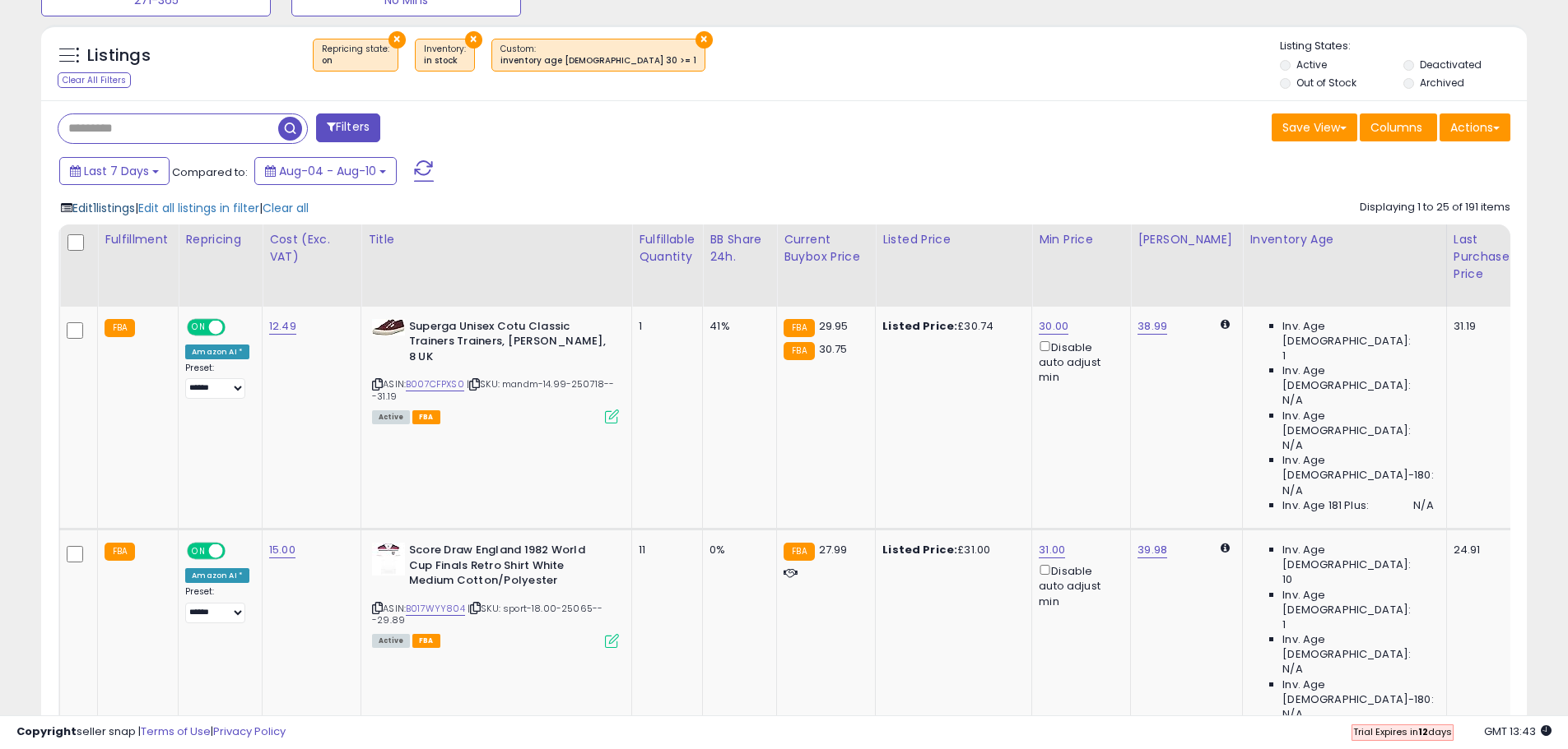
click at [122, 209] on span "Edit 1 listings" at bounding box center [104, 208] width 62 height 17
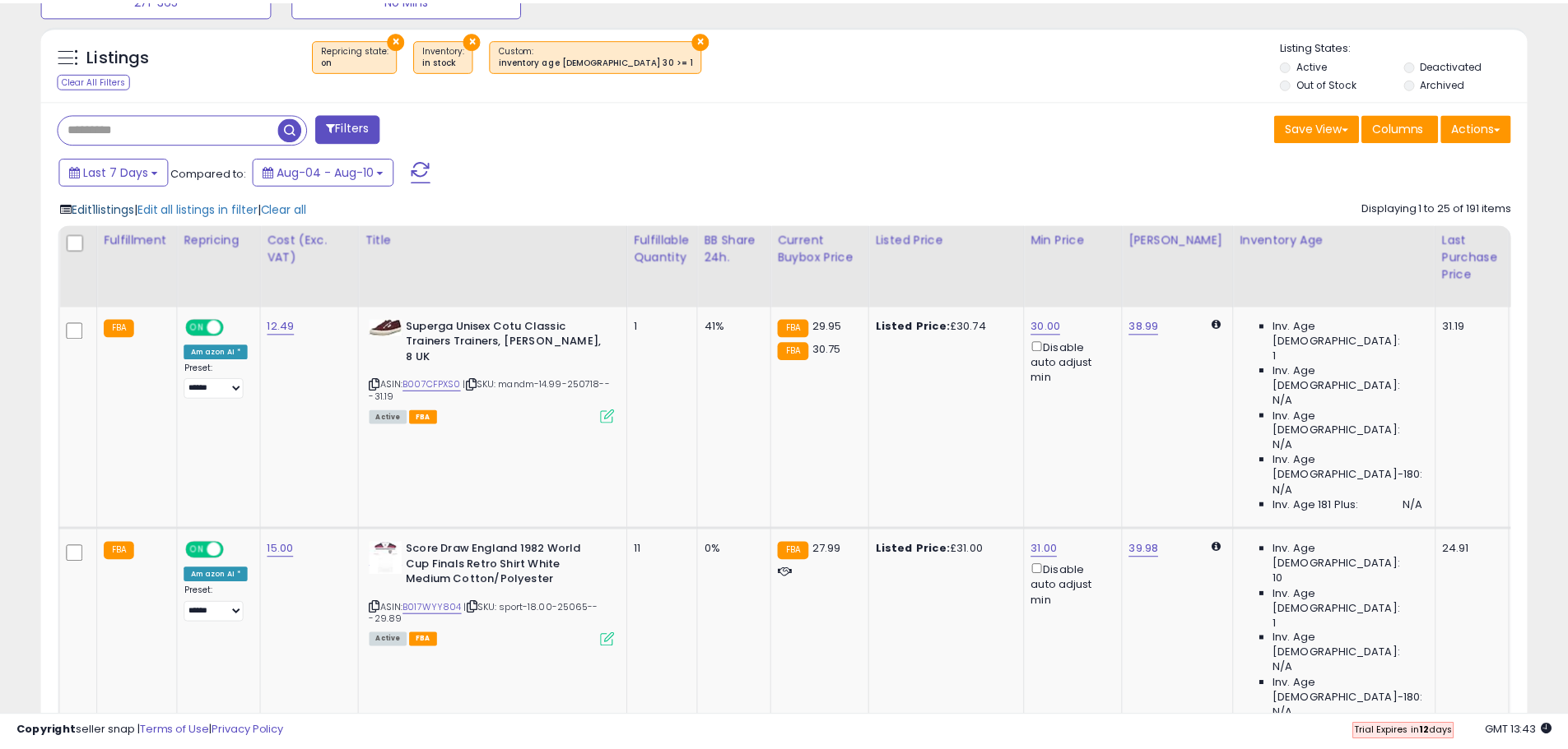
scroll to position [338, 869]
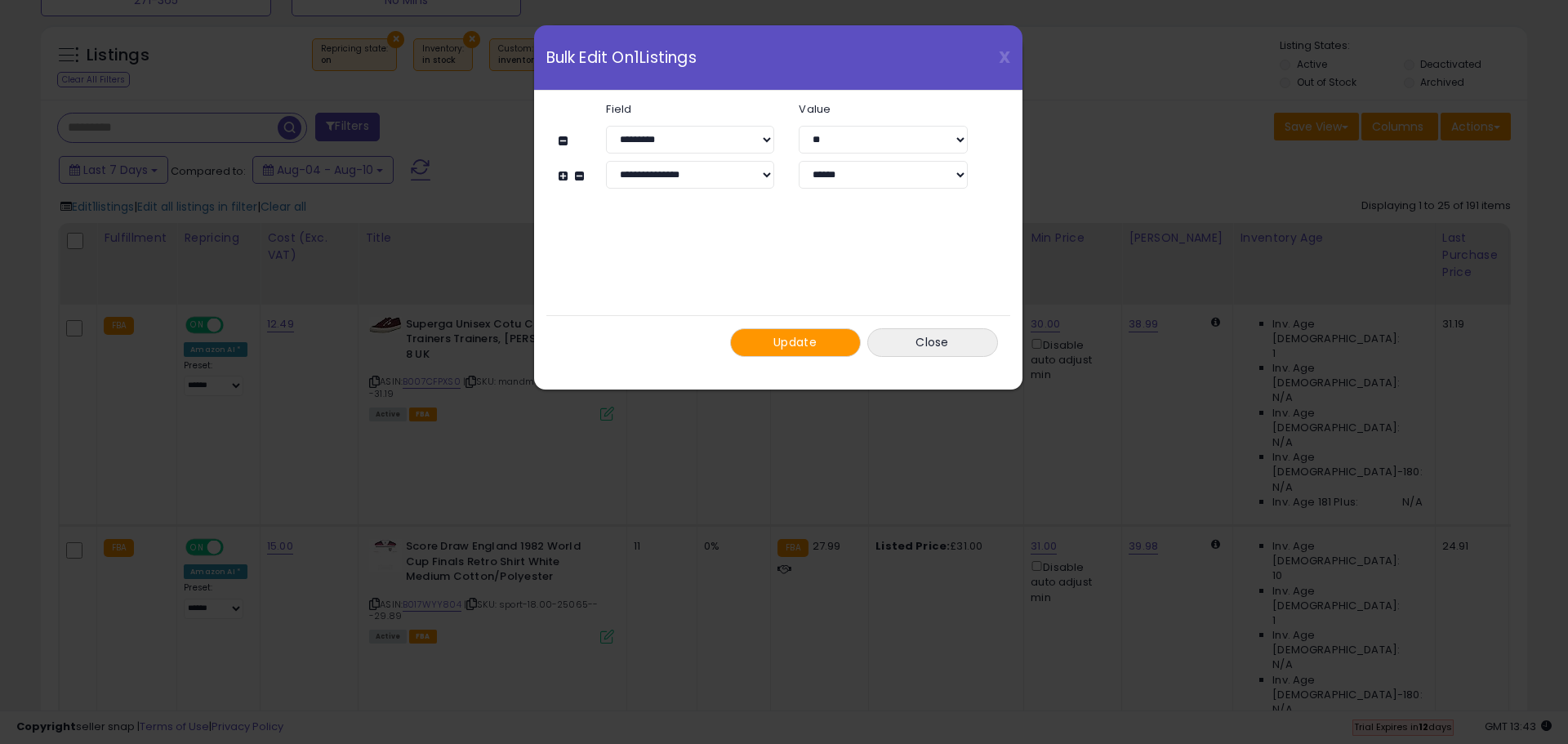
click at [808, 348] on span "Update" at bounding box center [795, 342] width 44 height 17
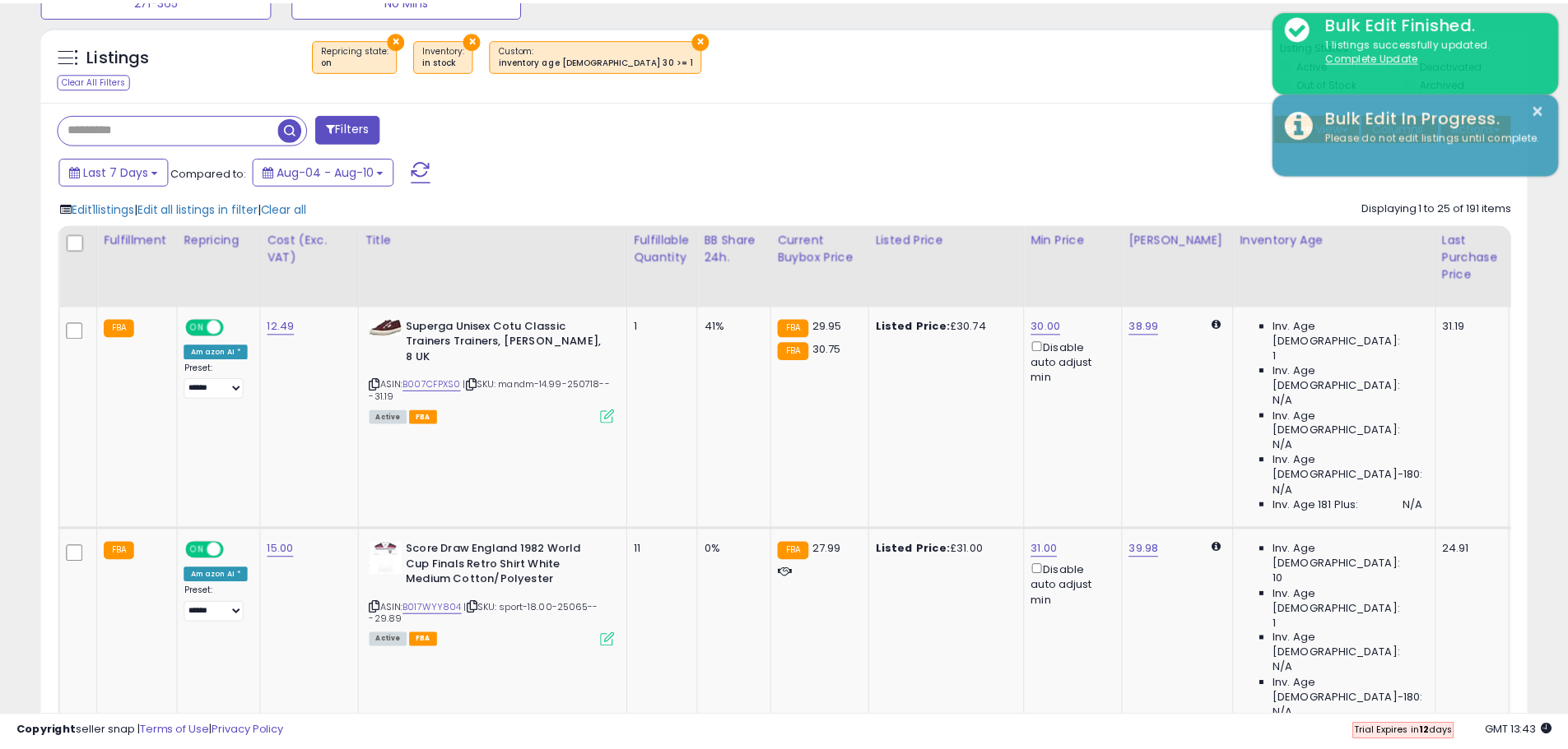
scroll to position [822178, 822029]
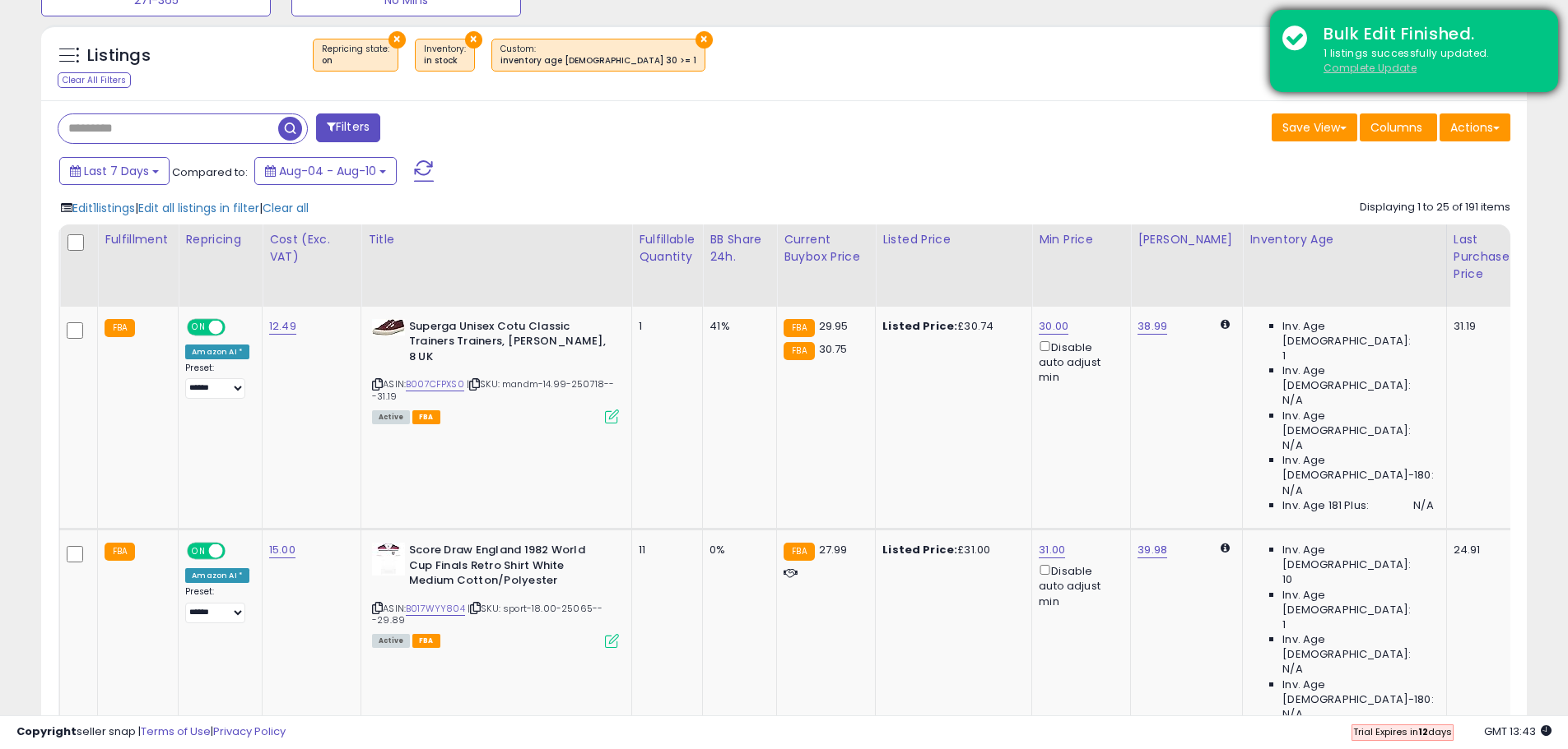
click at [1388, 66] on u "Complete Update" at bounding box center [1370, 68] width 93 height 14
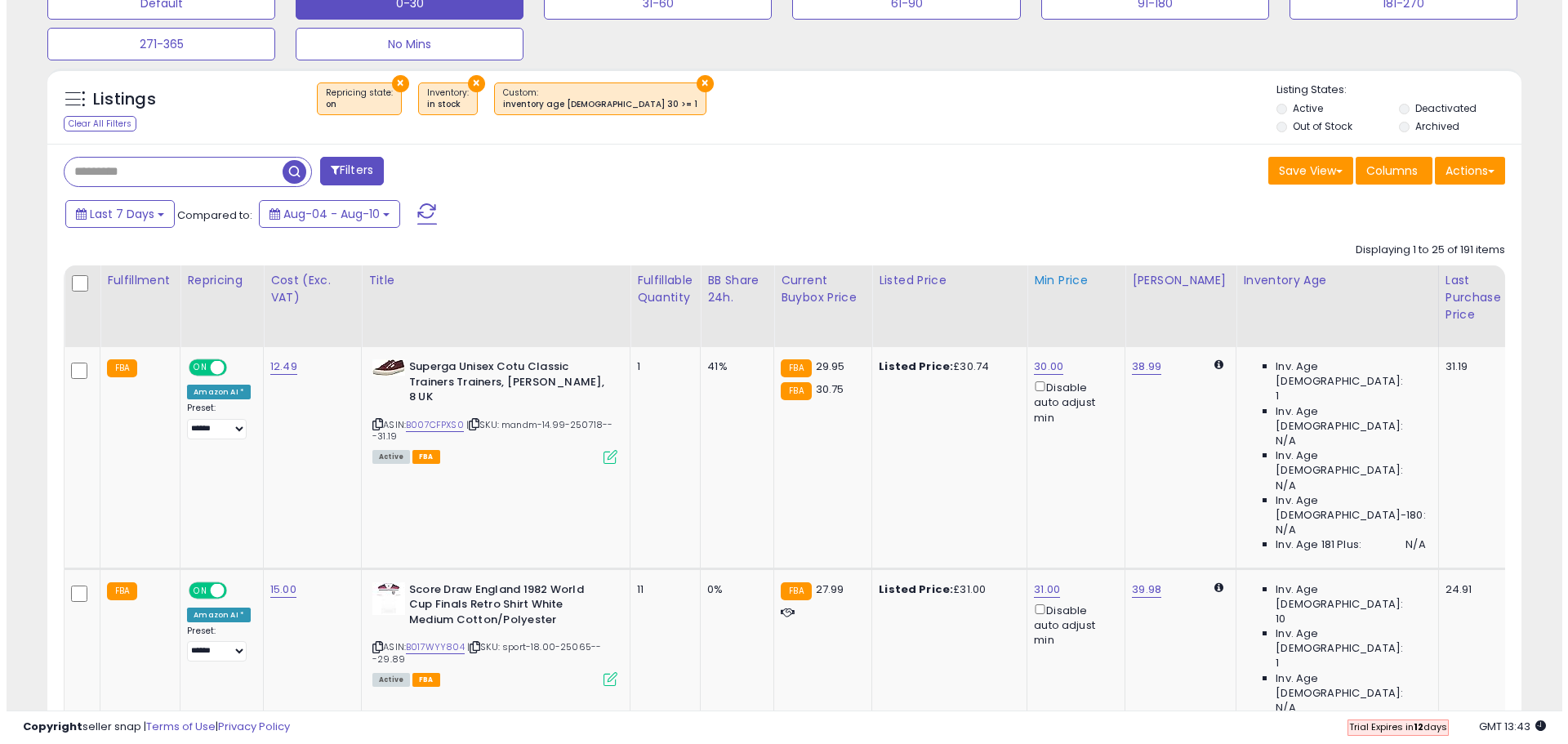
scroll to position [612, 0]
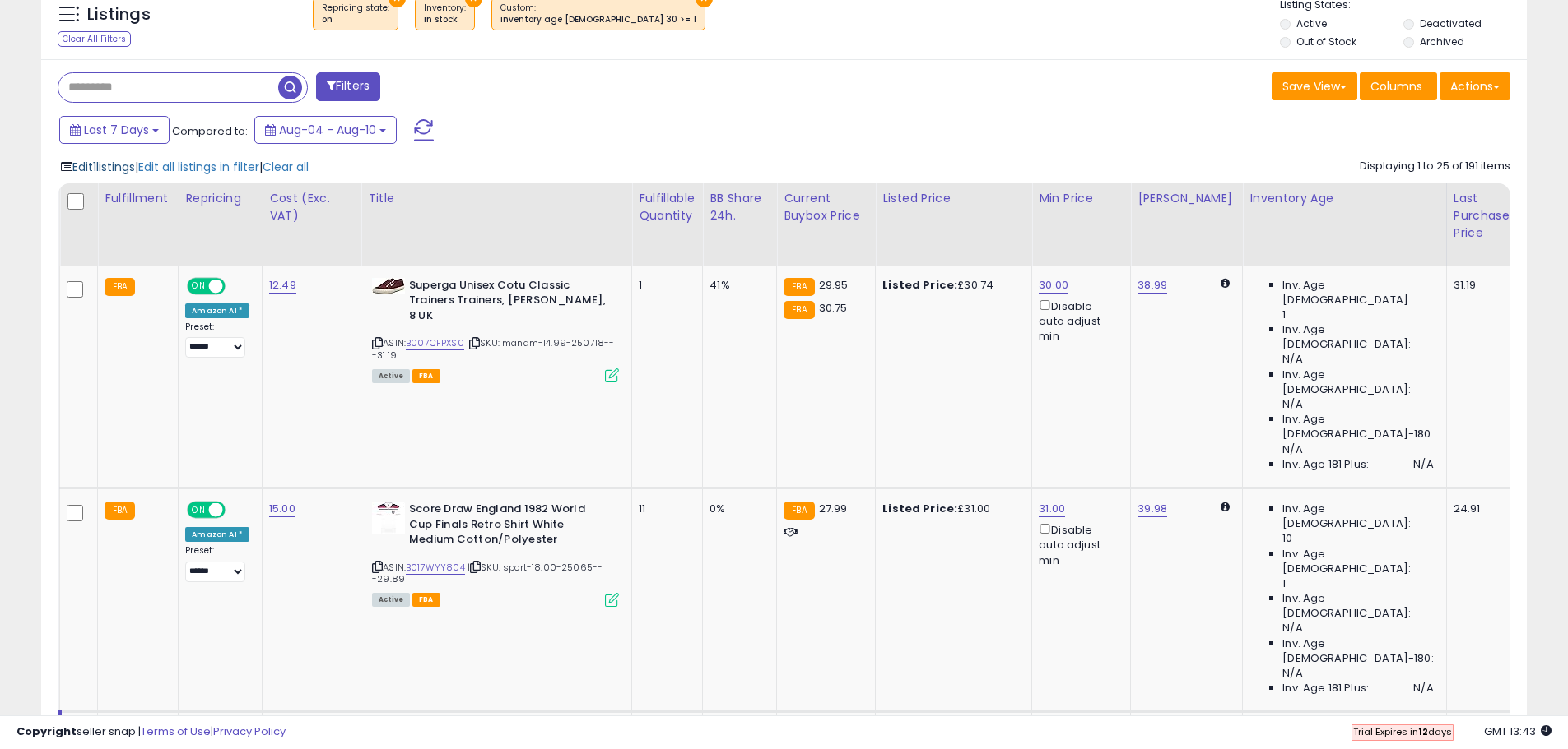
click at [121, 163] on span "Edit 1 listings" at bounding box center [104, 167] width 62 height 17
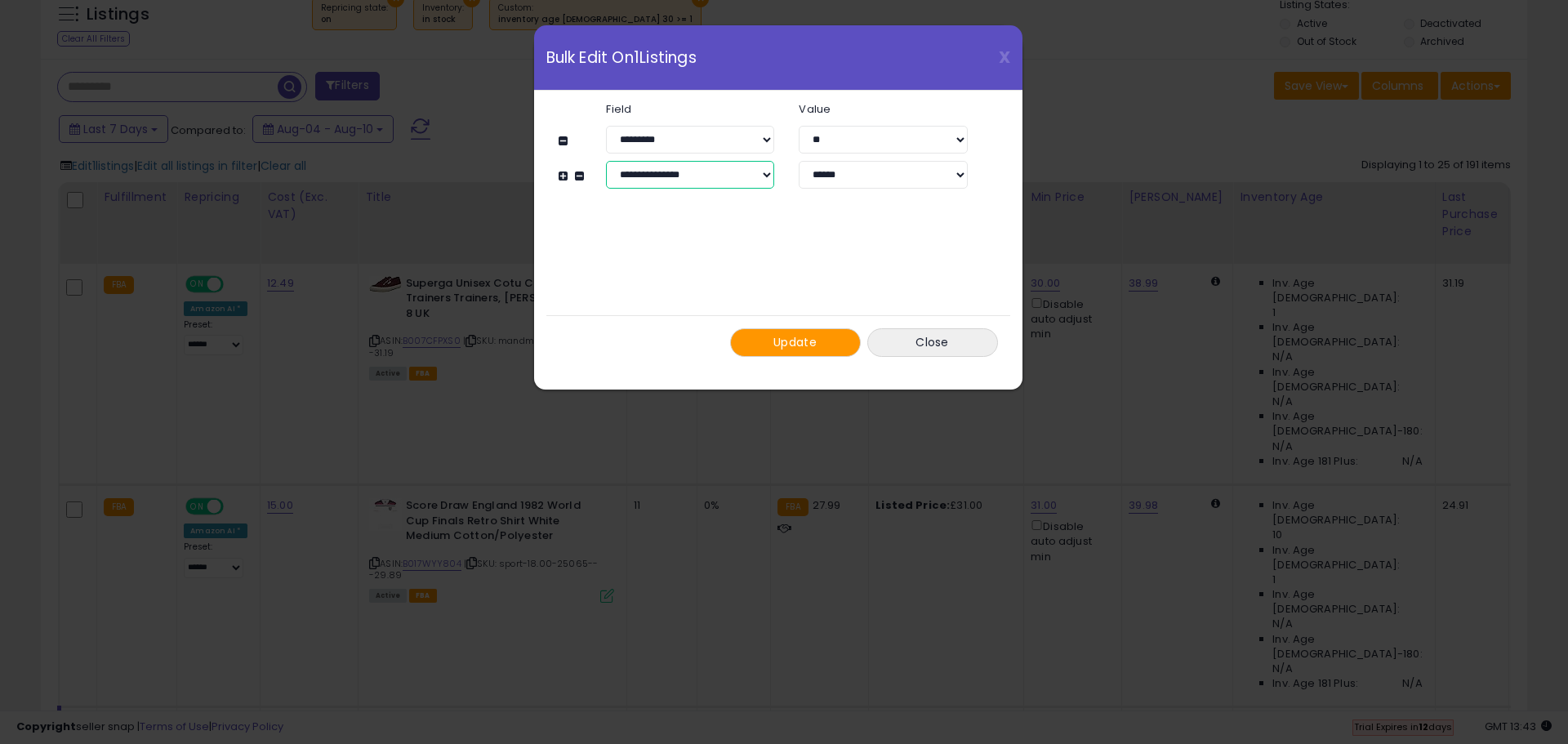
click at [764, 176] on select "**********" at bounding box center [690, 175] width 168 height 28
click at [606, 161] on select "**********" at bounding box center [690, 175] width 168 height 28
click at [797, 342] on span "Update" at bounding box center [795, 342] width 44 height 17
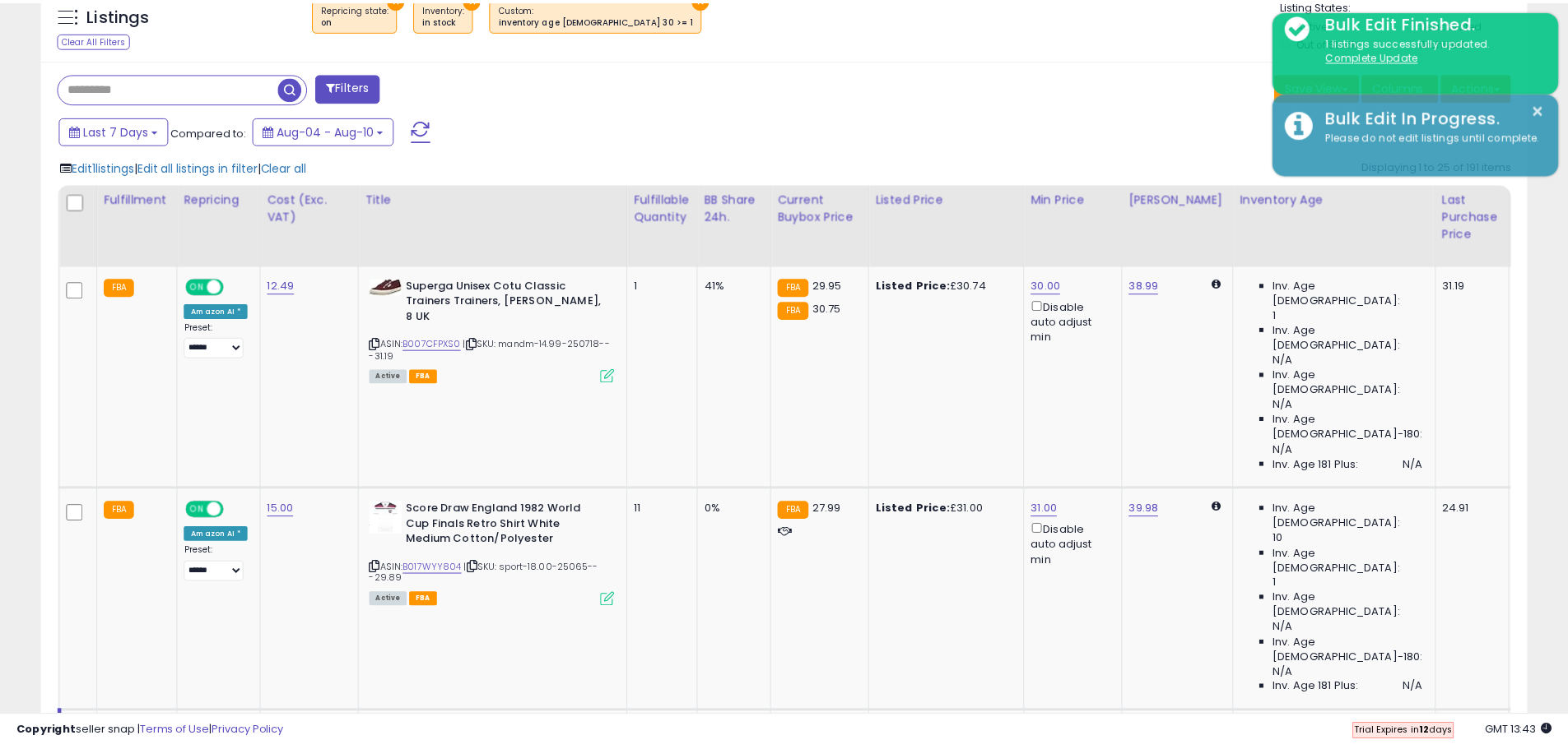
scroll to position [822178, 822029]
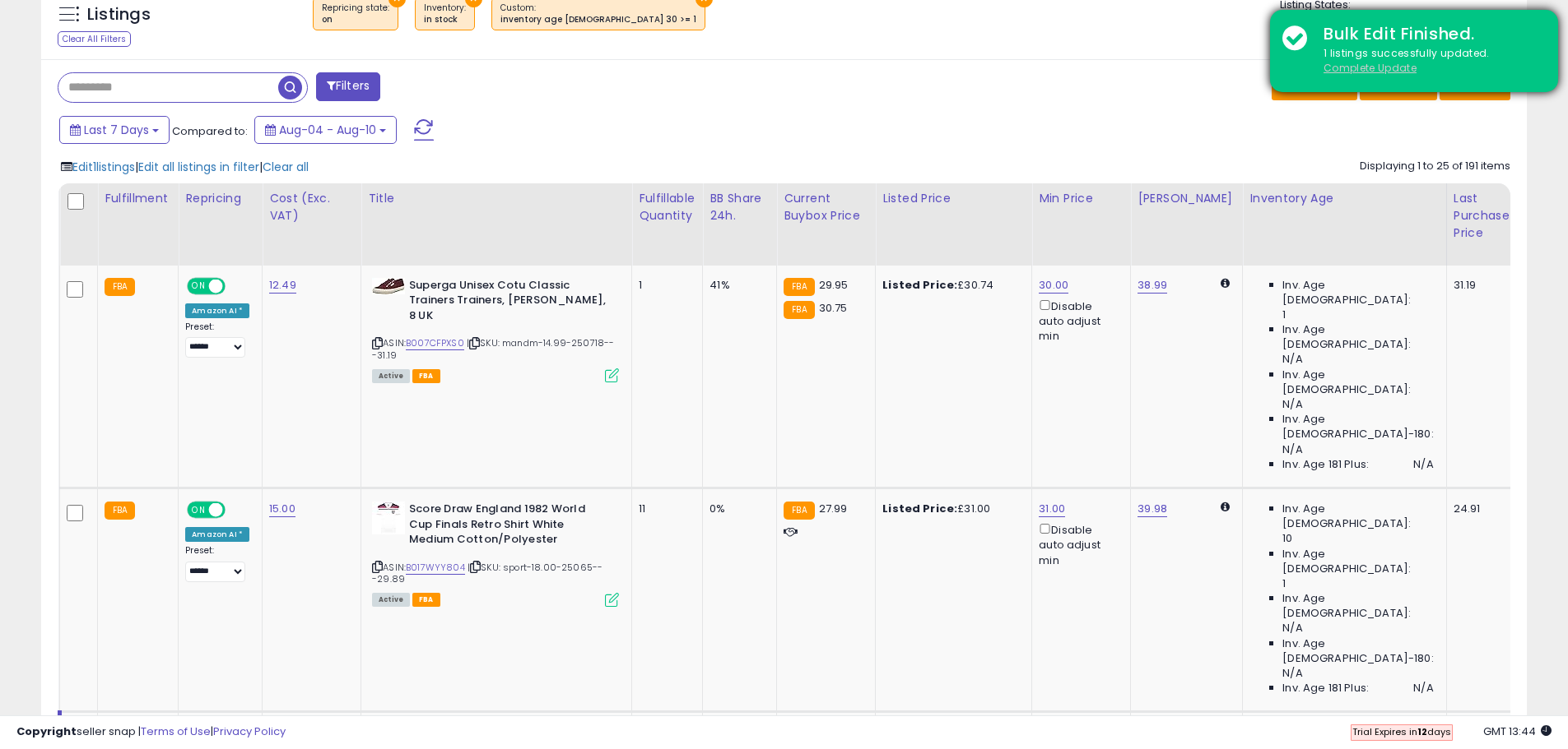
click at [1397, 67] on u "Complete Update" at bounding box center [1370, 68] width 93 height 14
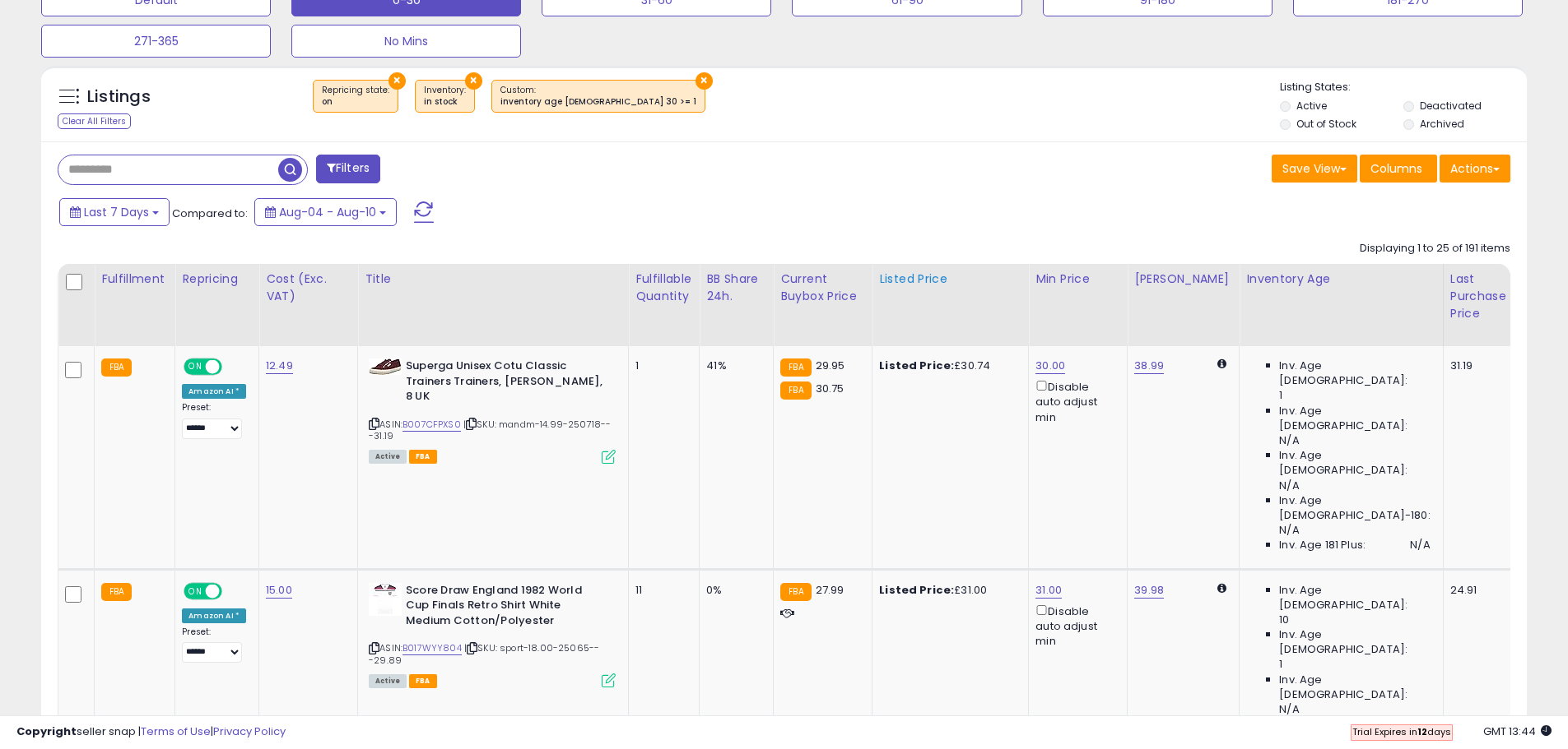
scroll to position [338, 862]
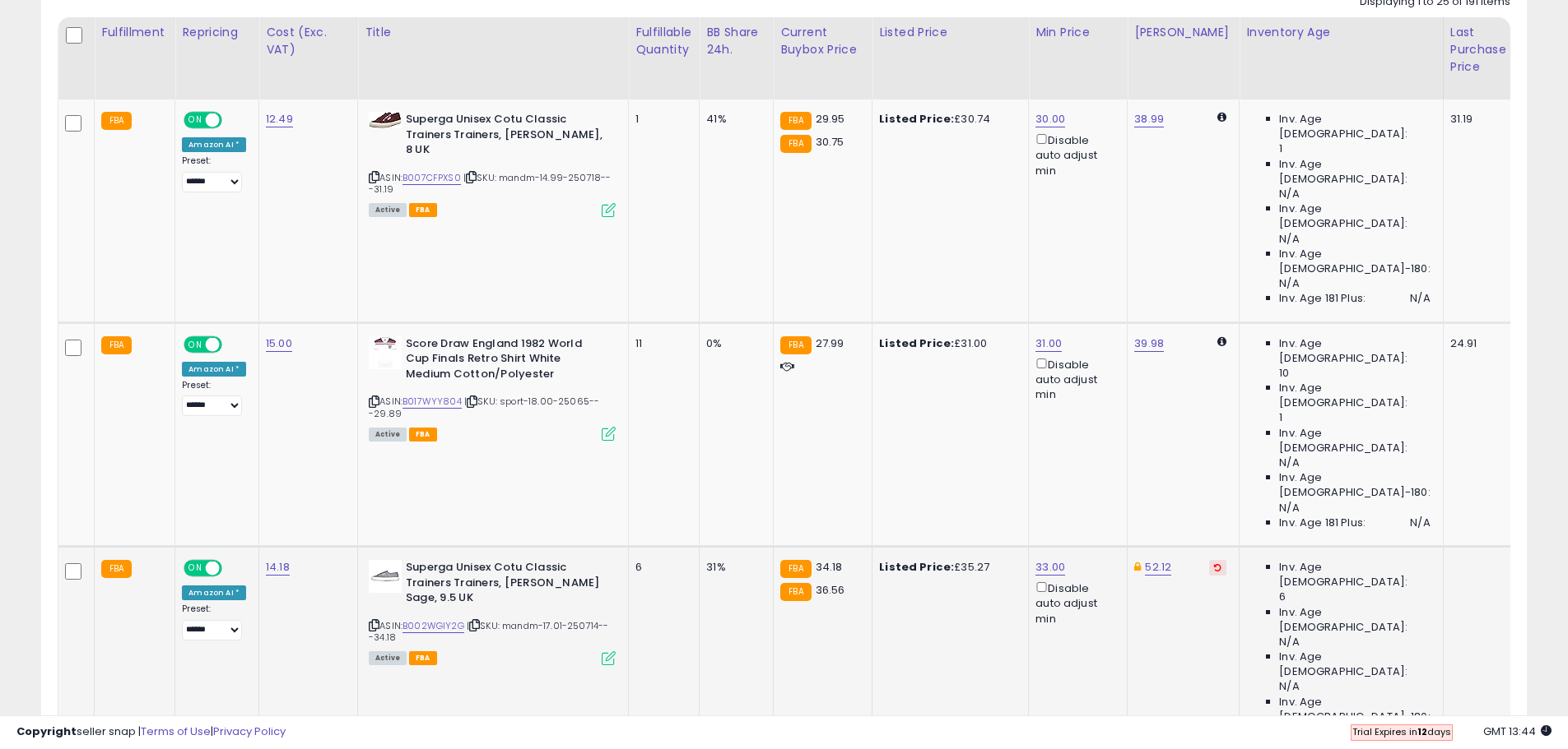
click at [1209, 560] on button at bounding box center [1218, 568] width 18 height 16
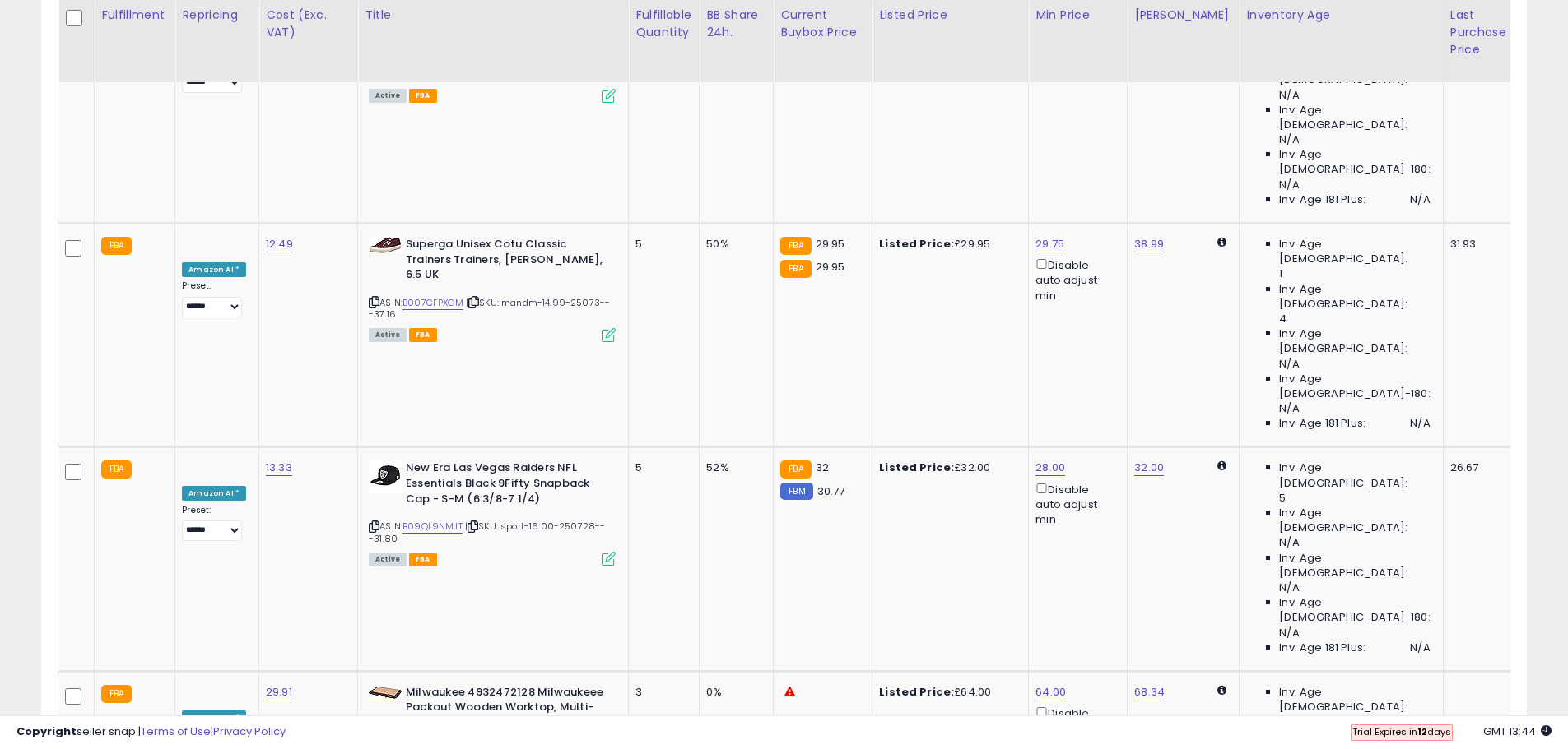
drag, startPoint x: 1202, startPoint y: 338, endPoint x: 1199, endPoint y: 378, distance: 40.1
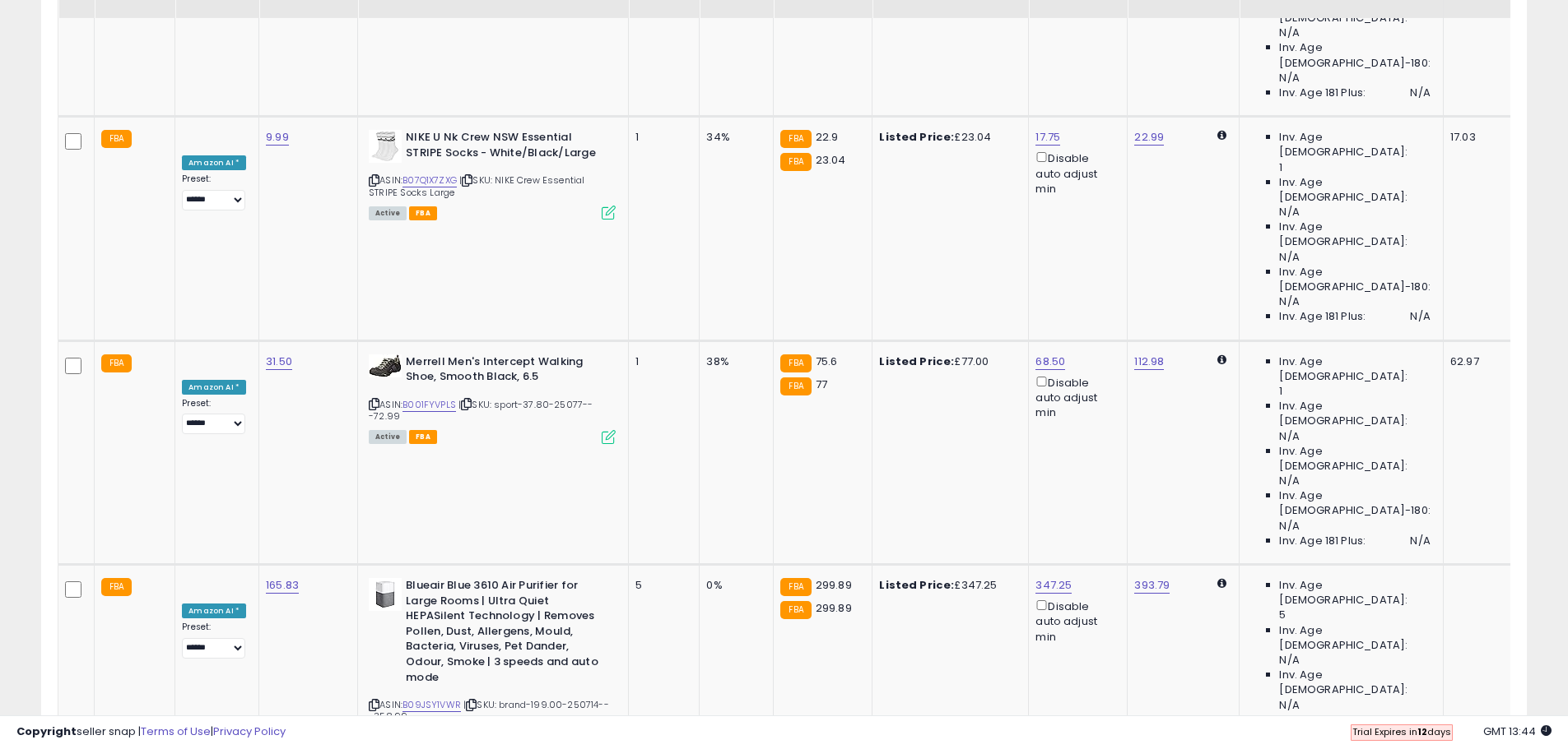
scroll to position [2427, 0]
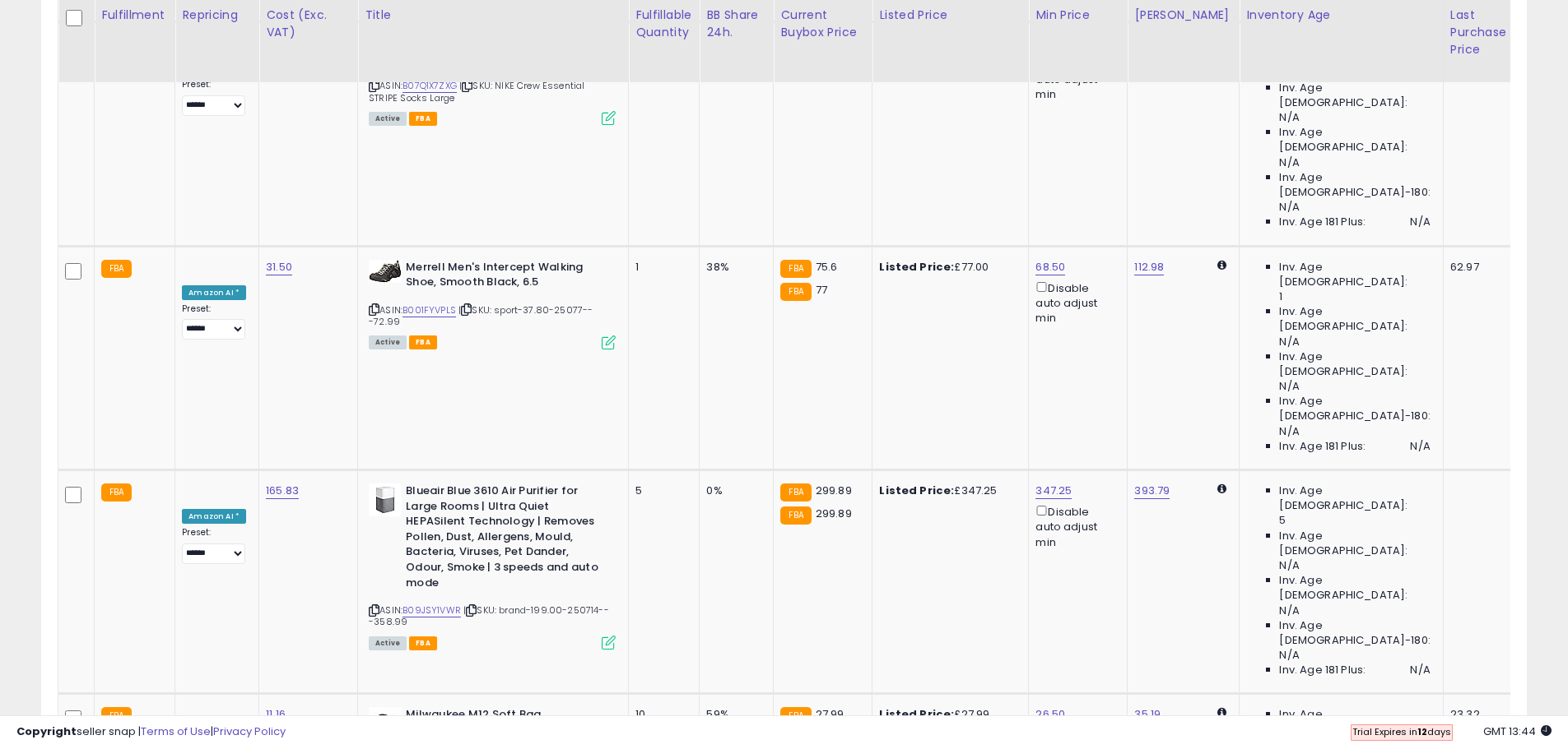
drag, startPoint x: 1200, startPoint y: 539, endPoint x: 1206, endPoint y: 505, distance: 34.5
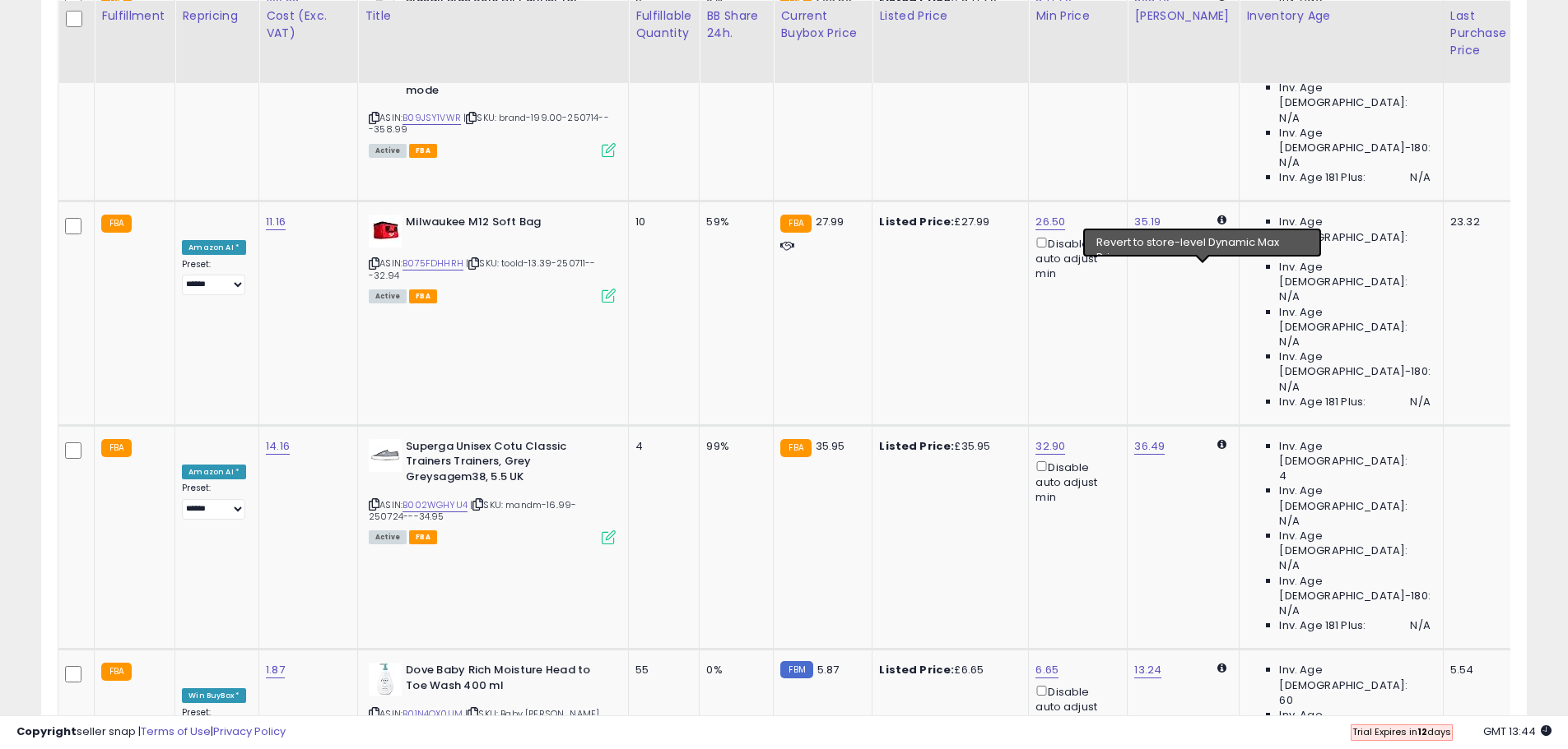
scroll to position [2920, 0]
drag, startPoint x: 1201, startPoint y: 619, endPoint x: 1194, endPoint y: 602, distance: 18.4
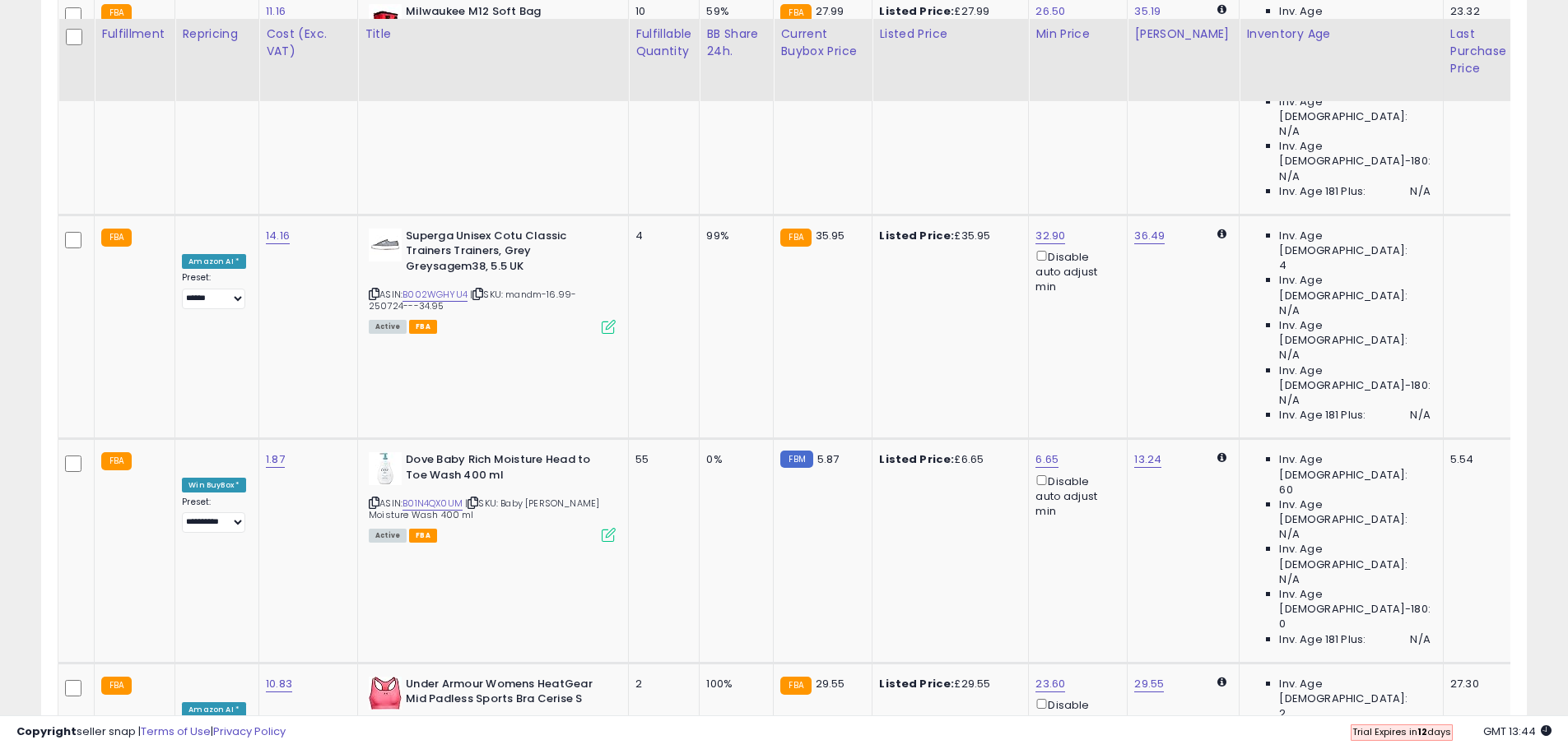
scroll to position [3167, 0]
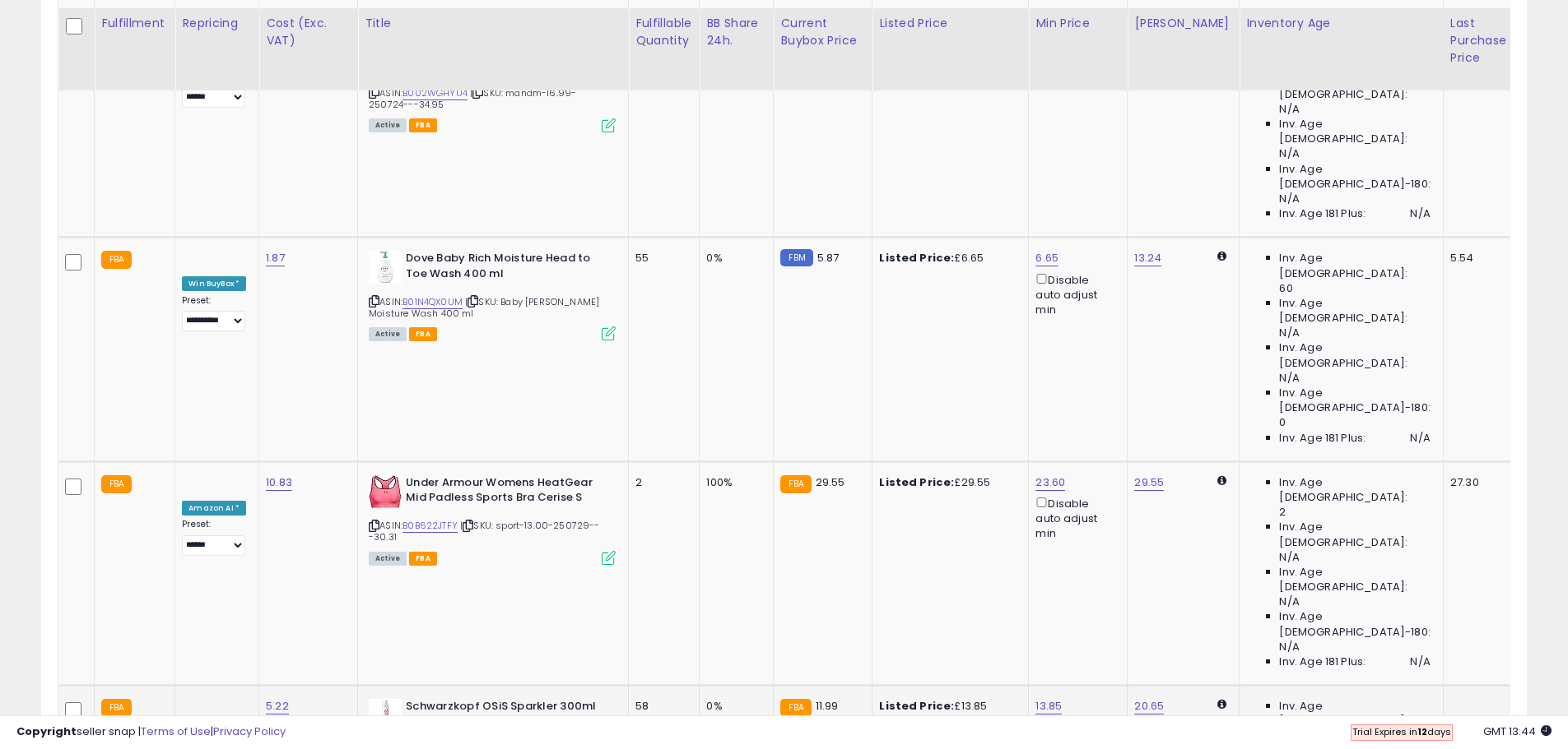
scroll to position [3367, 0]
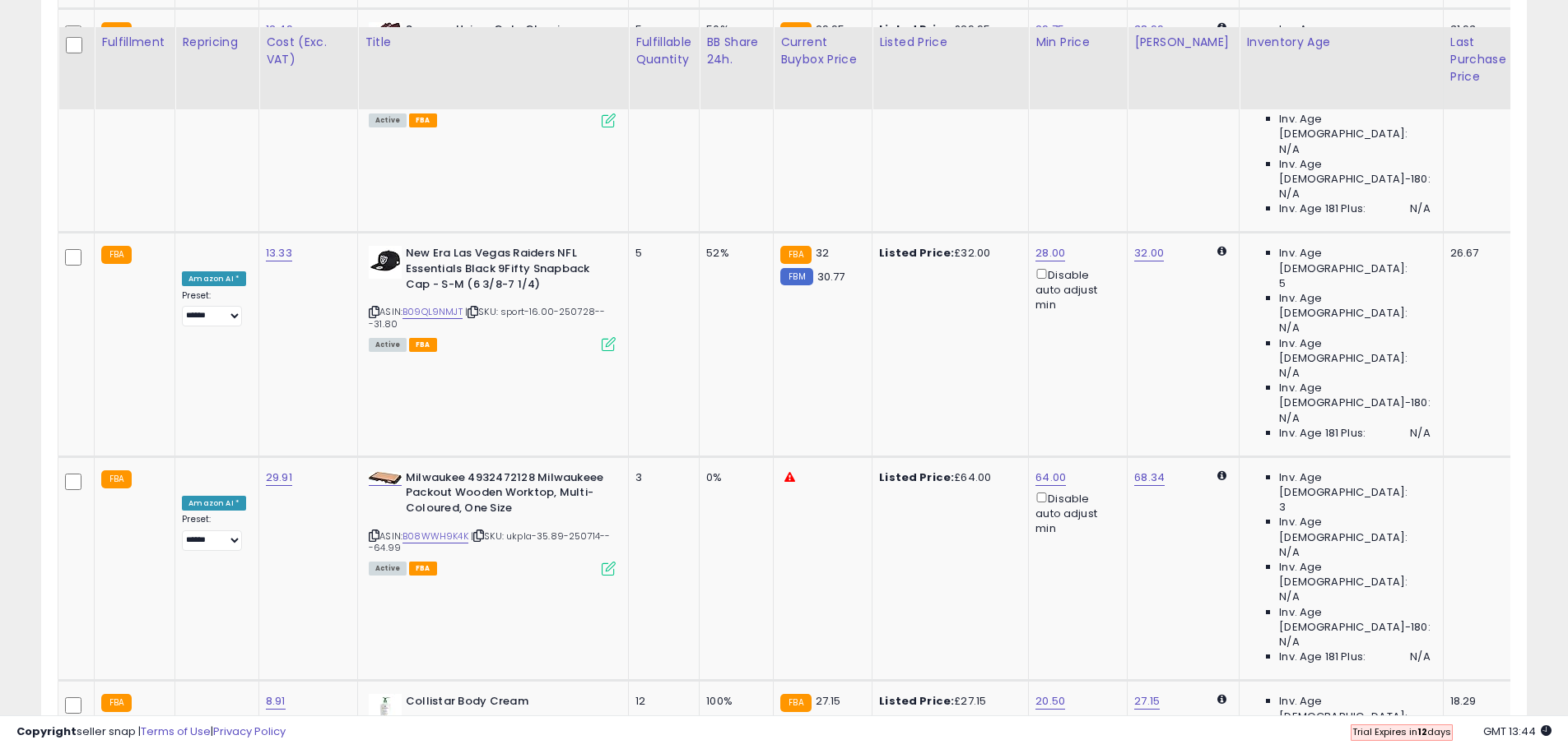
scroll to position [2921, 0]
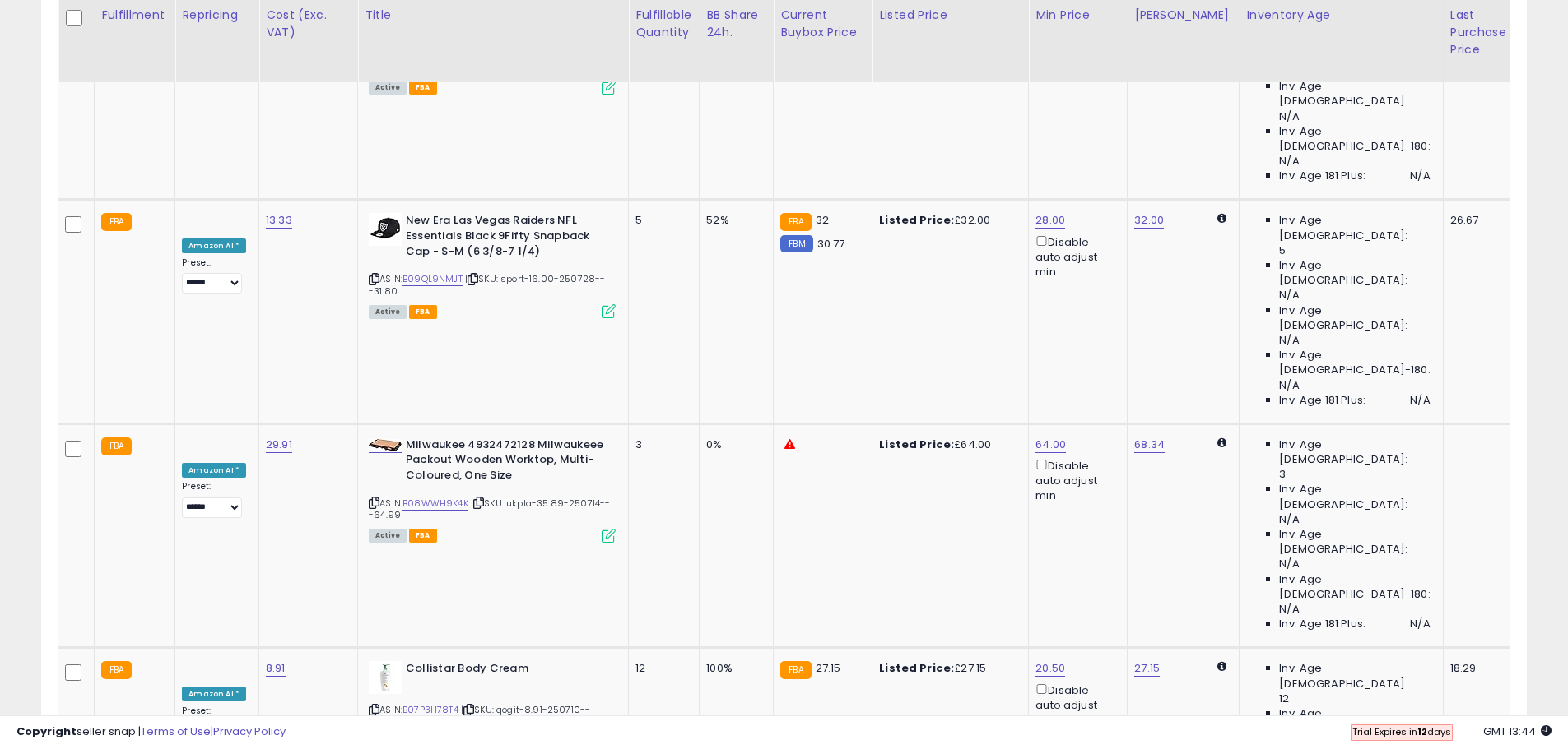
drag, startPoint x: 1200, startPoint y: 345, endPoint x: 1207, endPoint y: 380, distance: 35.7
drag, startPoint x: 1200, startPoint y: 477, endPoint x: 1208, endPoint y: 509, distance: 33.0
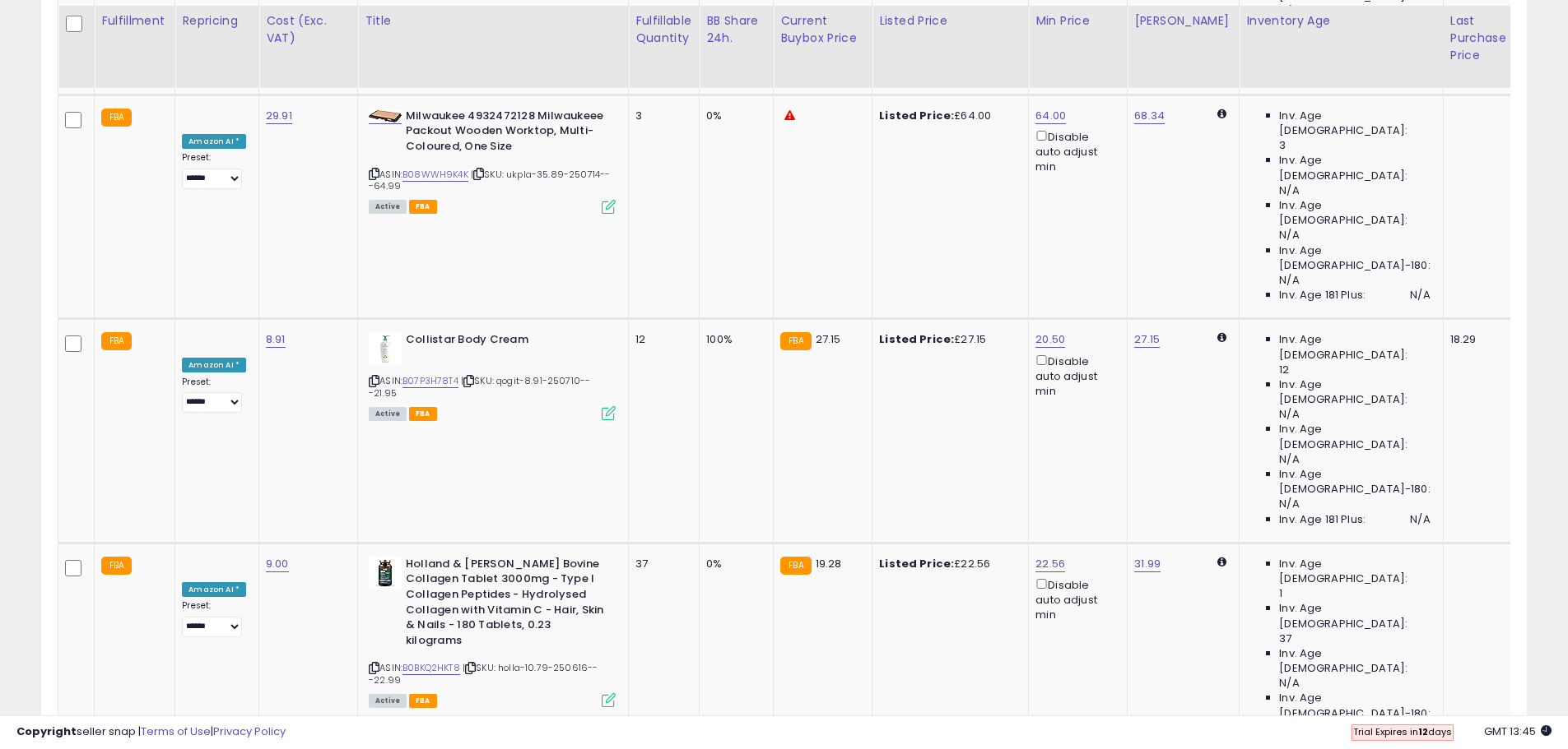
scroll to position [3414, 0]
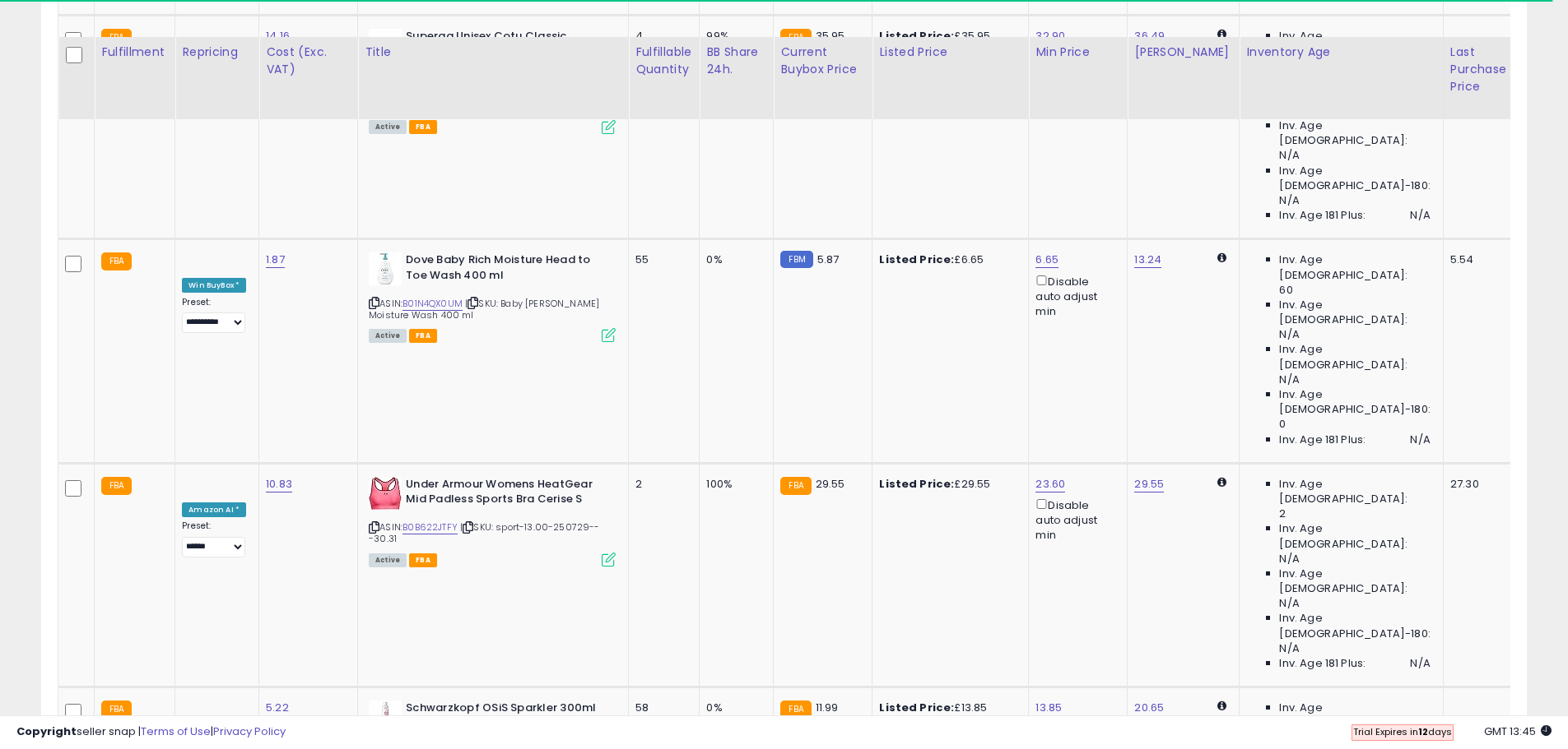
scroll to position [3367, 0]
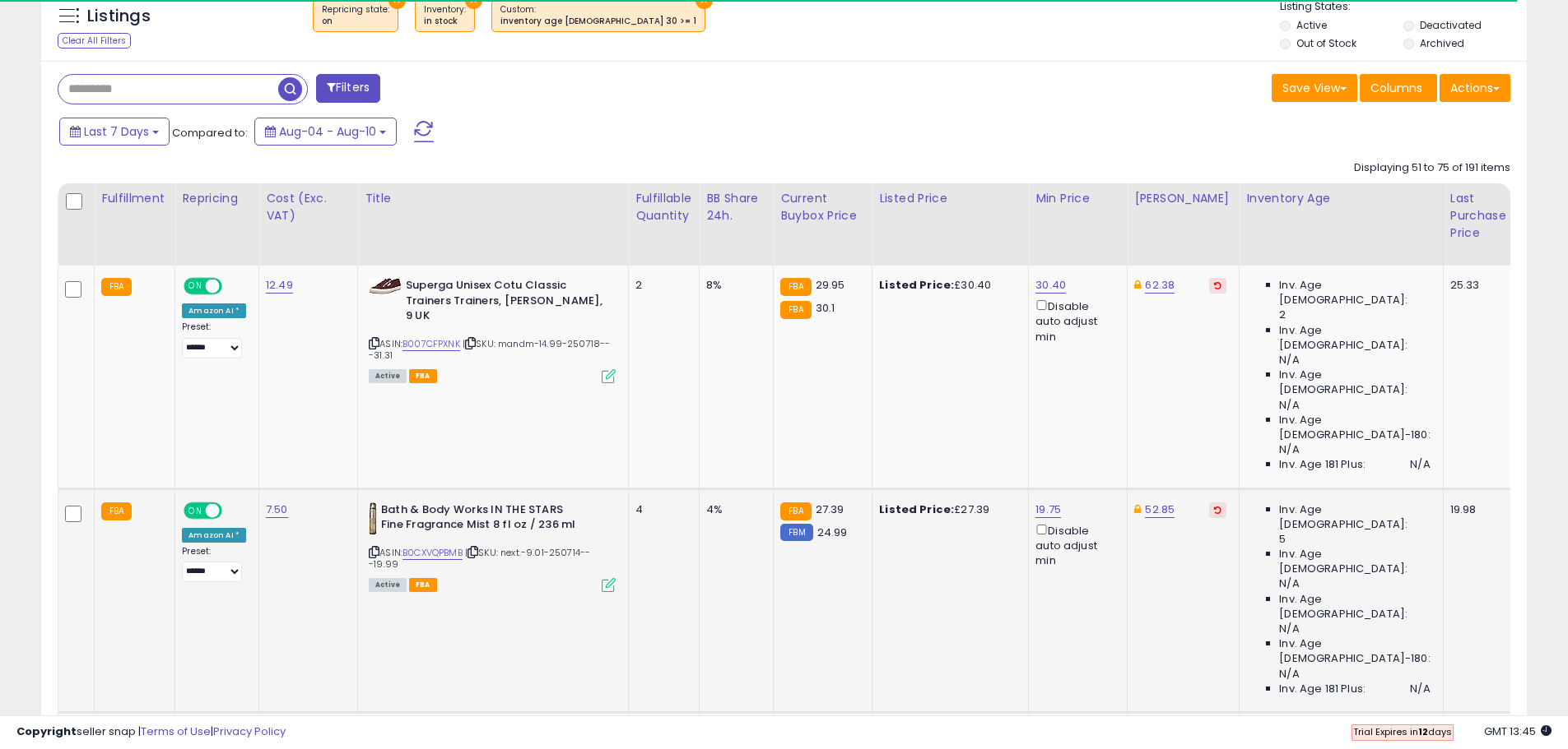
scroll to position [617, 0]
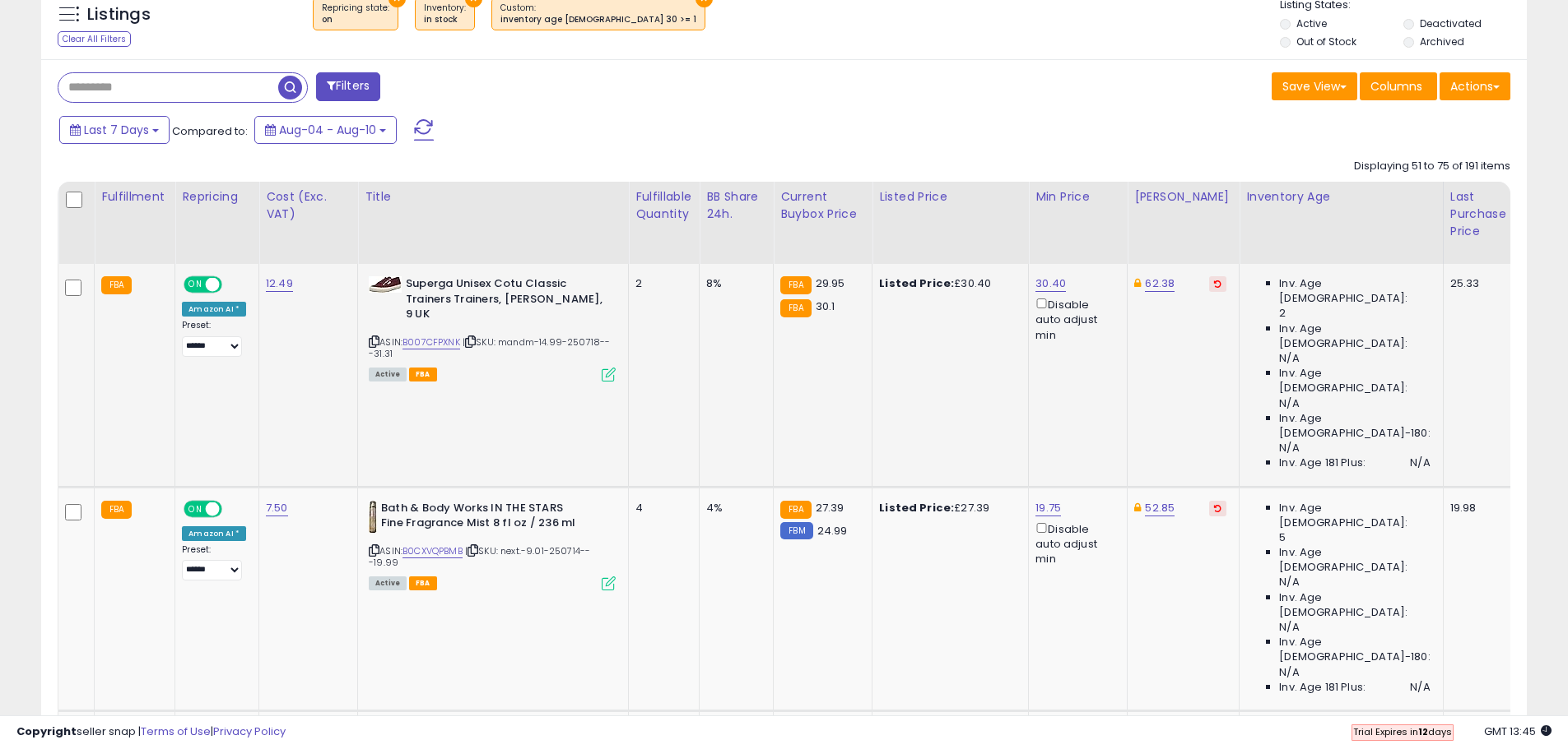
click at [1214, 288] on icon at bounding box center [1217, 283] width 7 height 8
click at [1209, 501] on button at bounding box center [1218, 509] width 18 height 16
click at [1209, 724] on button at bounding box center [1218, 732] width 18 height 16
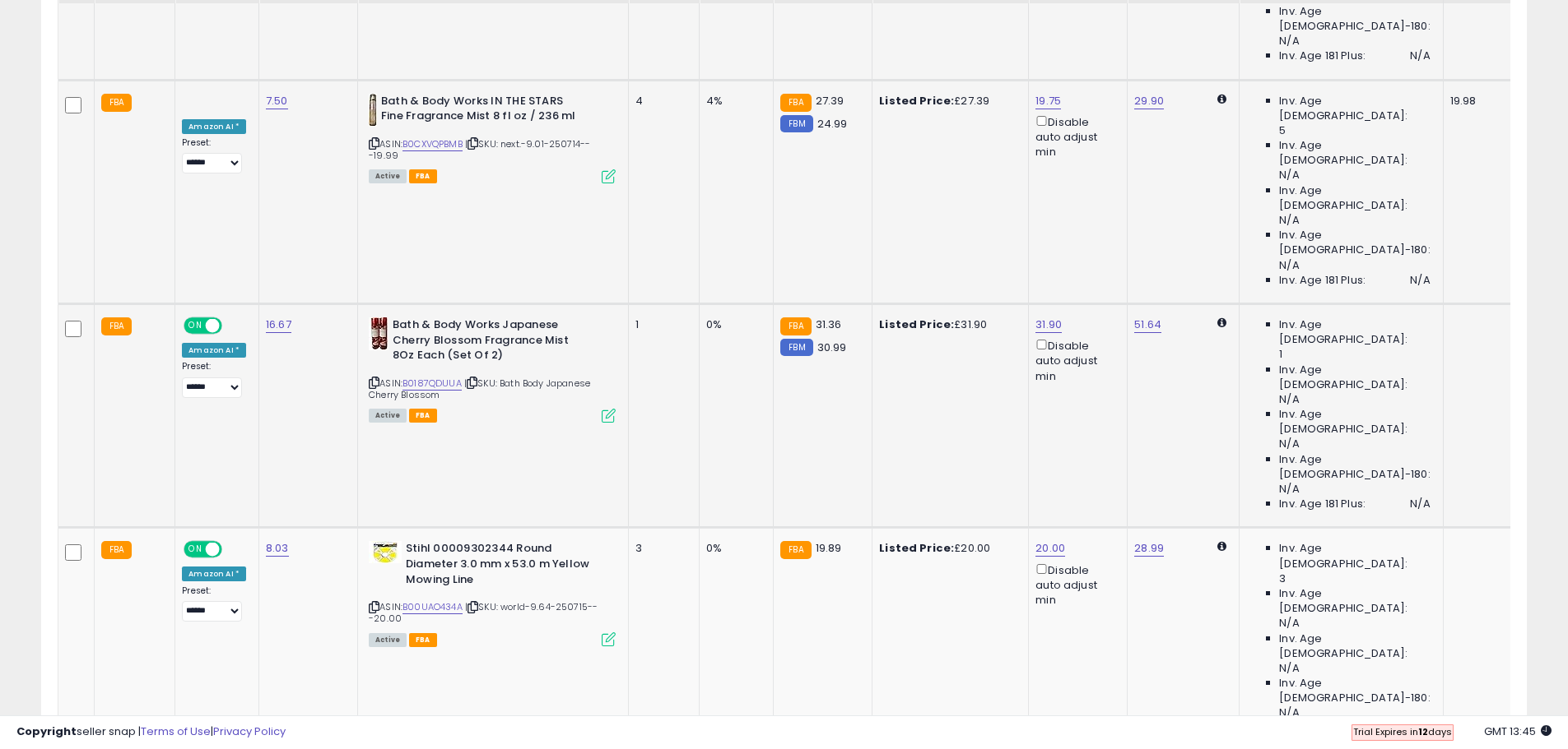
scroll to position [1110, 0]
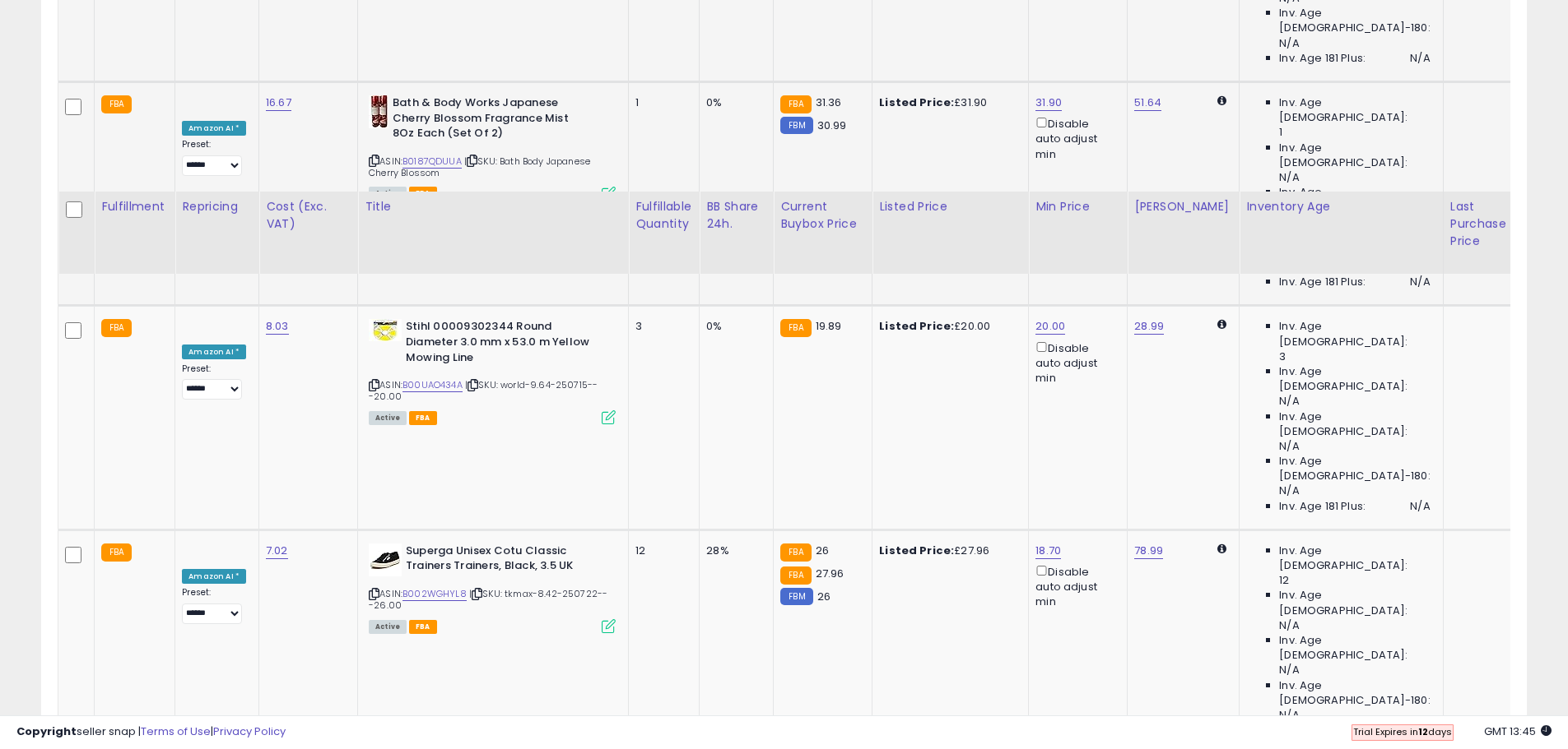
scroll to position [1439, 0]
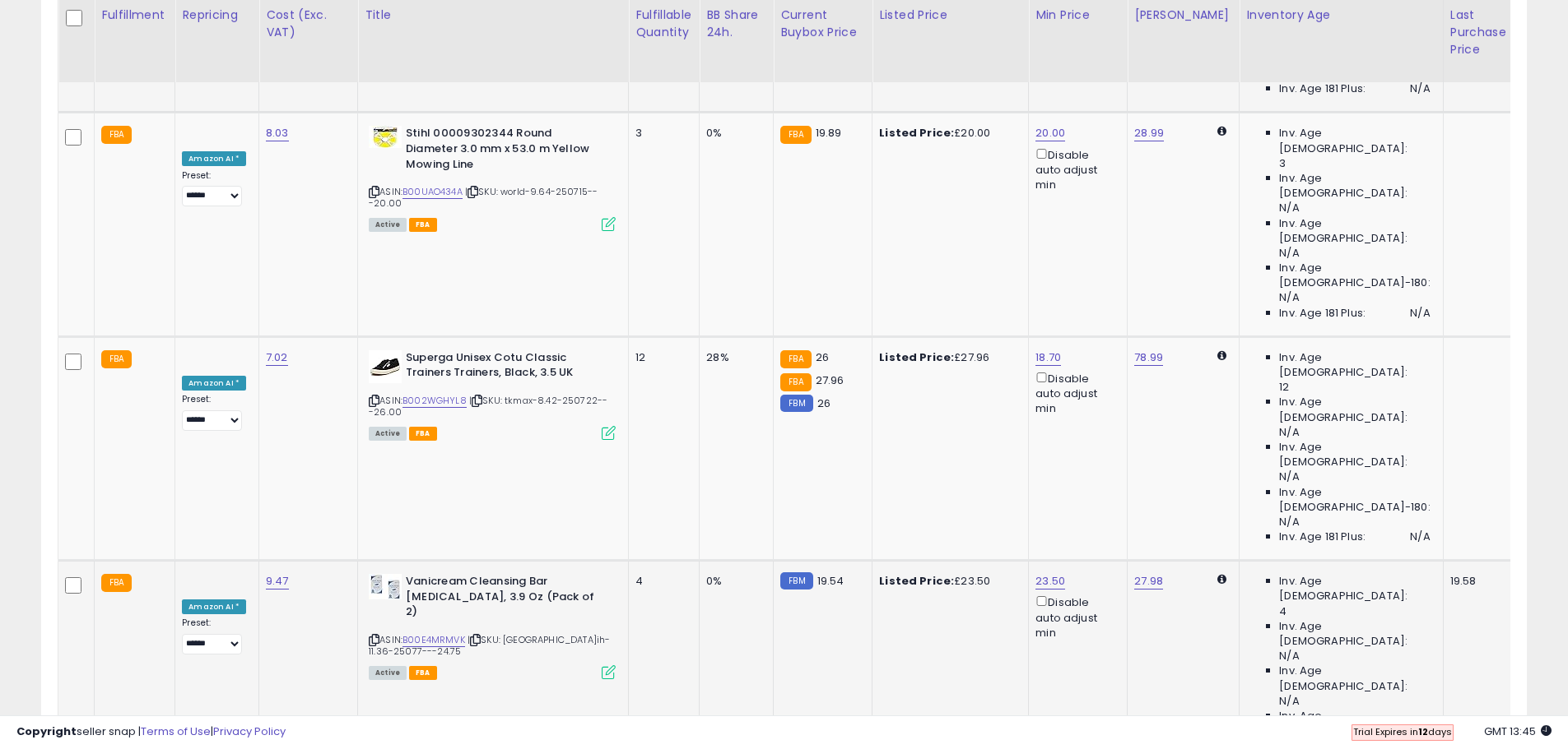
drag, startPoint x: 1191, startPoint y: 405, endPoint x: 1201, endPoint y: 433, distance: 29.7
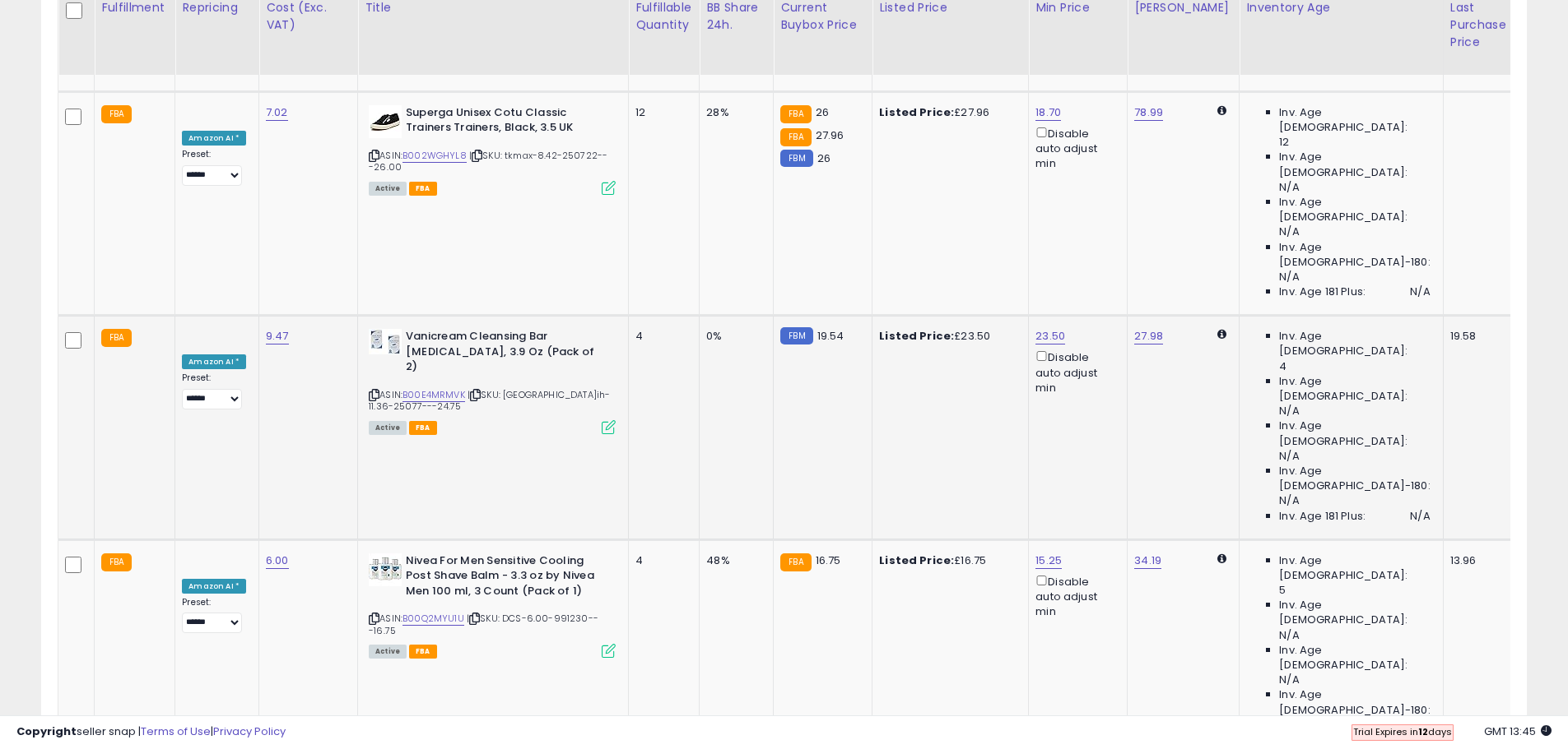
scroll to position [1687, 0]
drag, startPoint x: 1197, startPoint y: 385, endPoint x: 1190, endPoint y: 438, distance: 53.5
drag, startPoint x: 1201, startPoint y: 517, endPoint x: 1198, endPoint y: 553, distance: 36.1
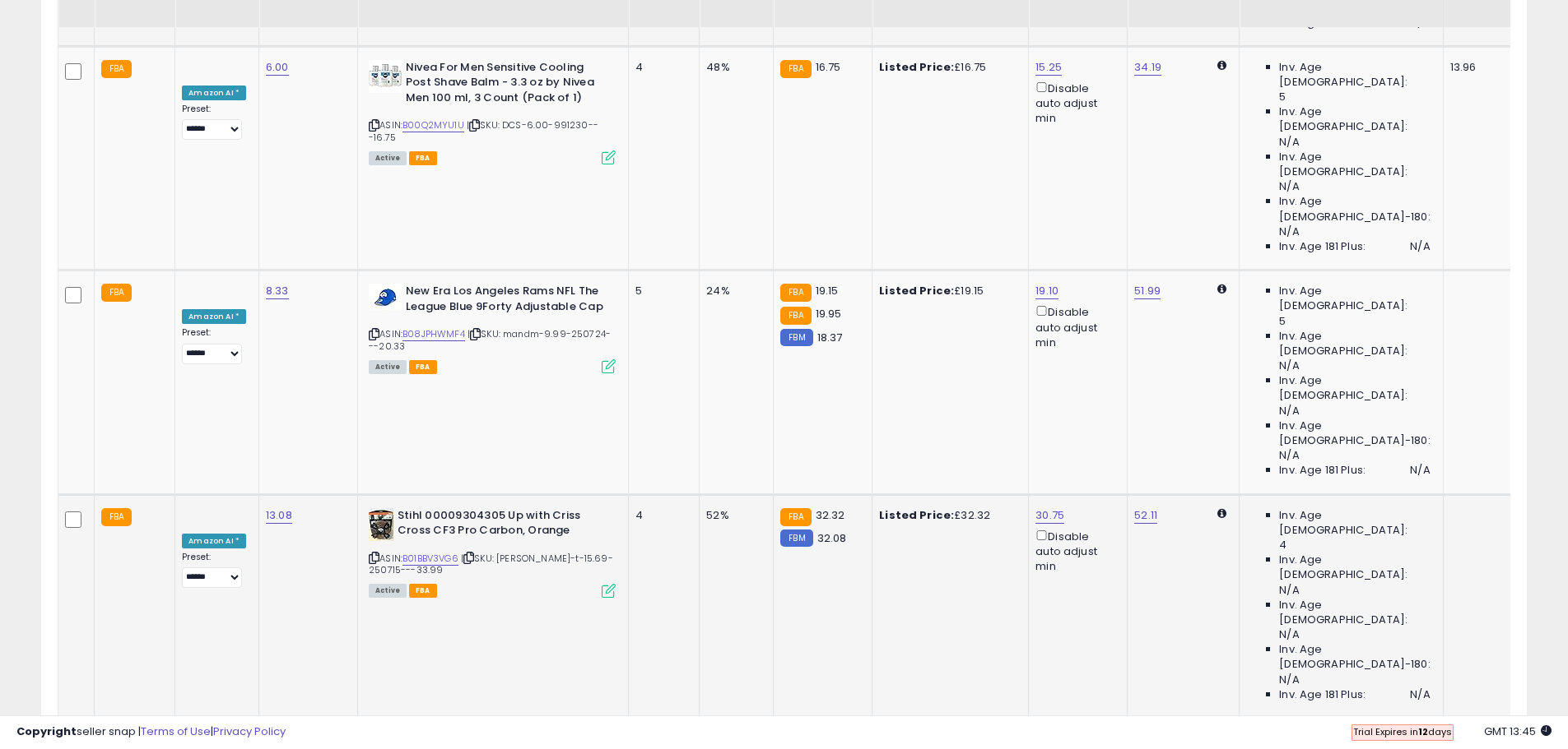
scroll to position [2179, 0]
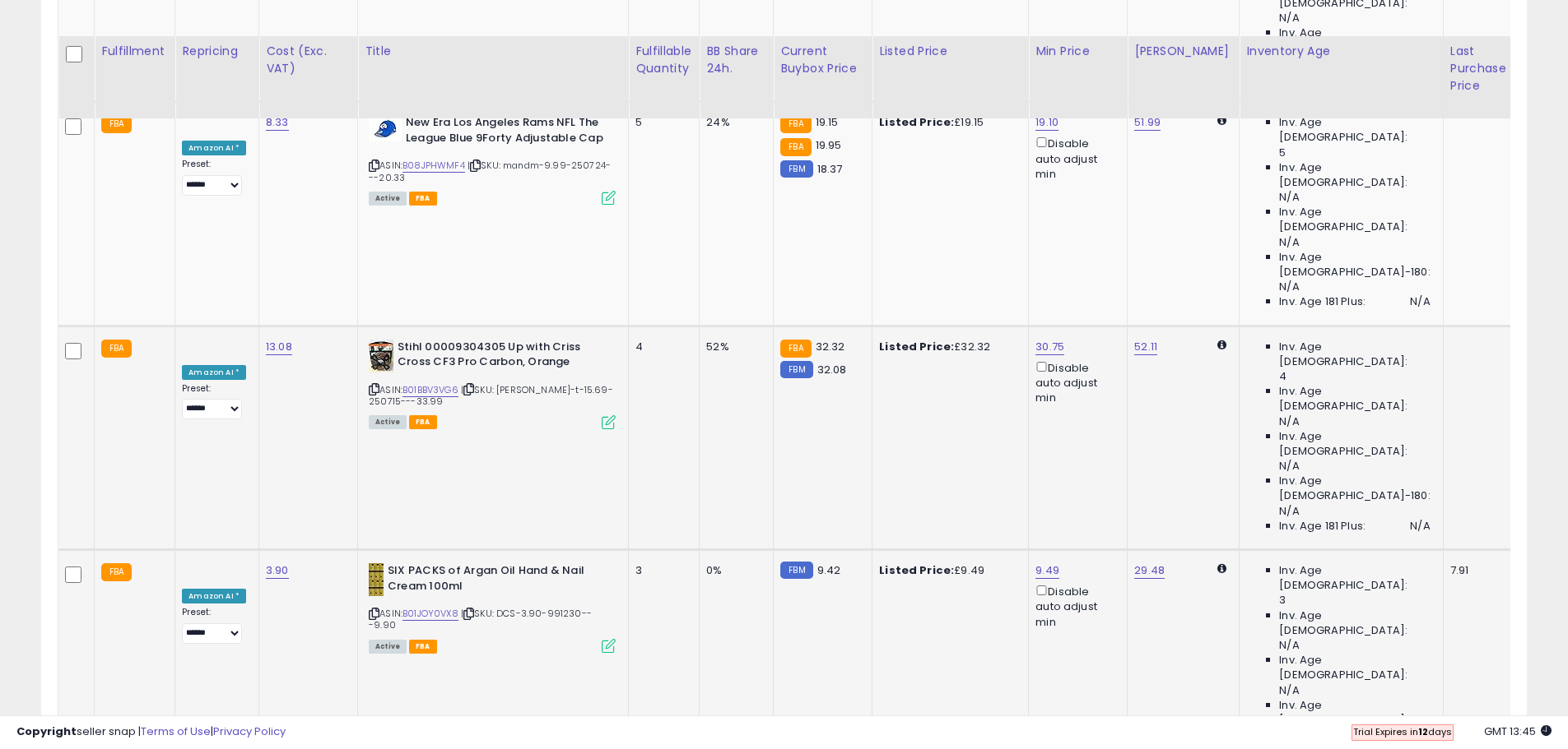
scroll to position [2427, 0]
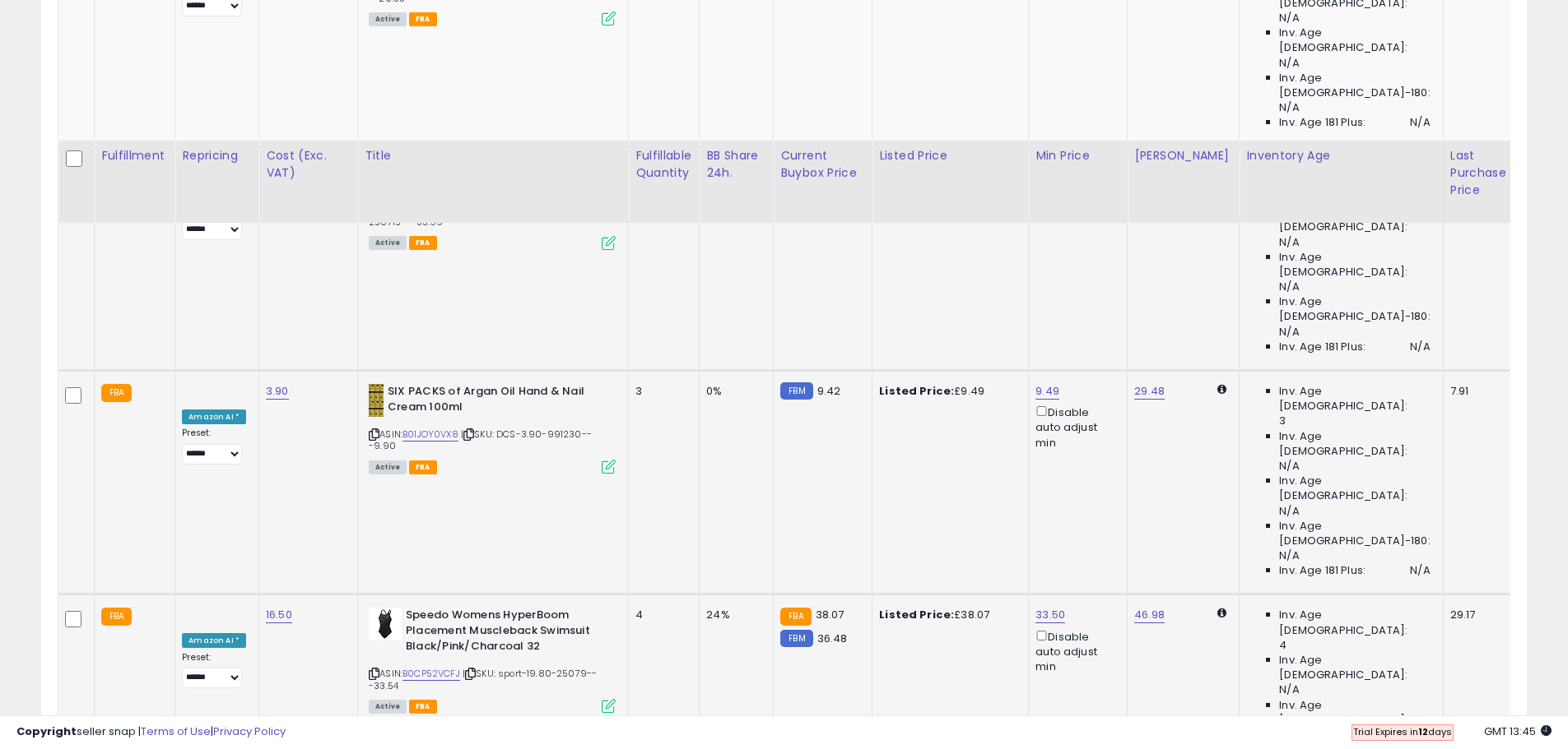
scroll to position [2673, 0]
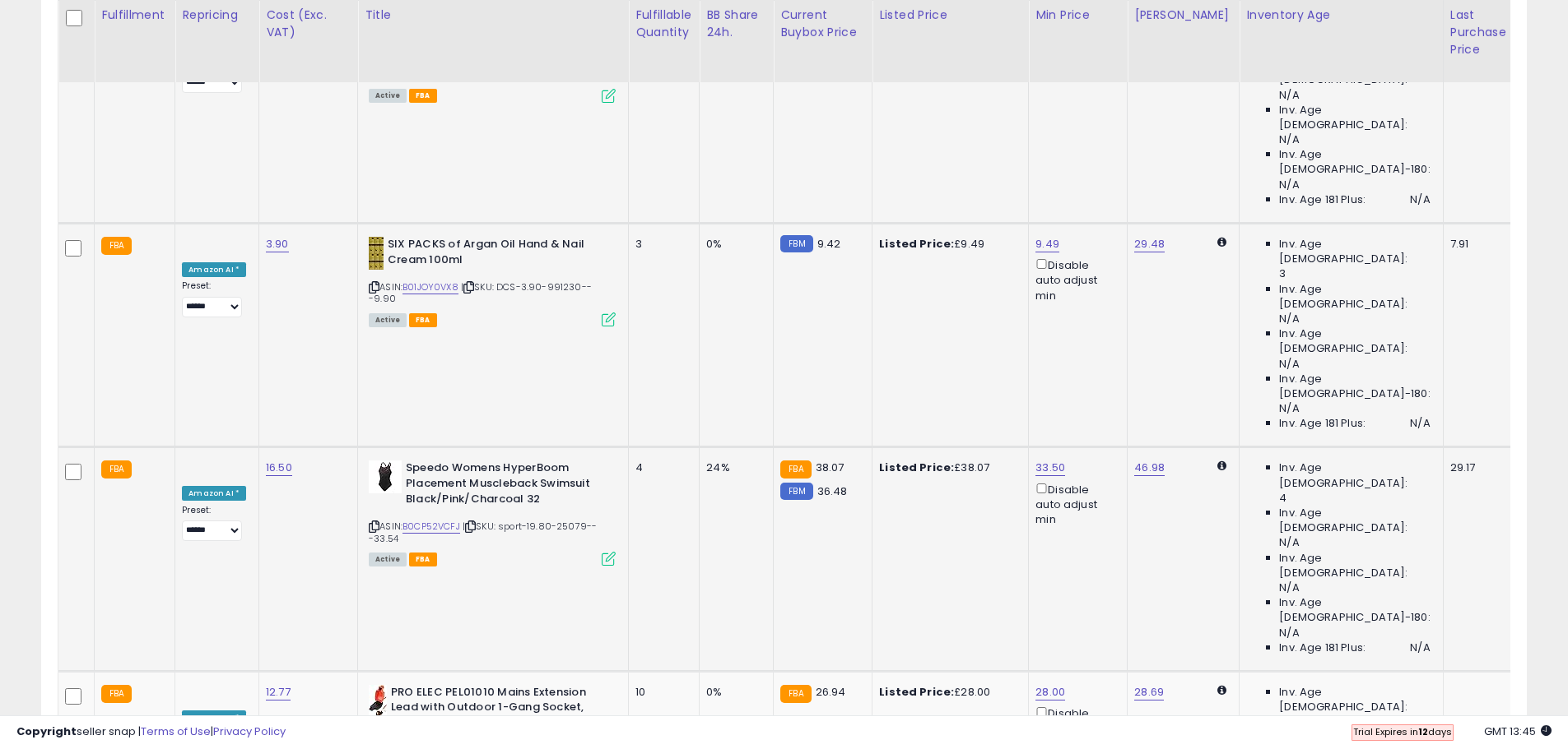
drag, startPoint x: 1198, startPoint y: 501, endPoint x: 1198, endPoint y: 516, distance: 15.0
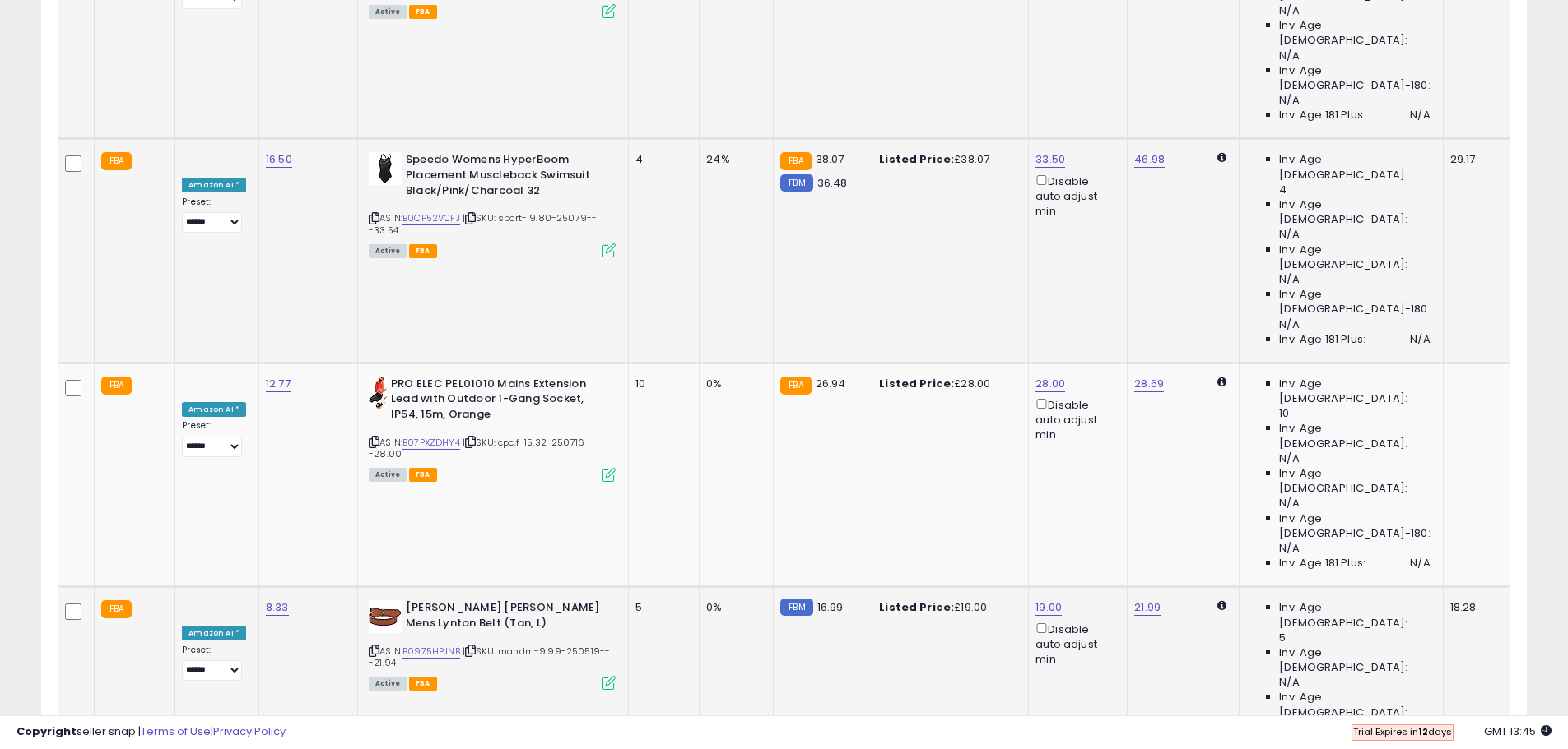
scroll to position [3085, 0]
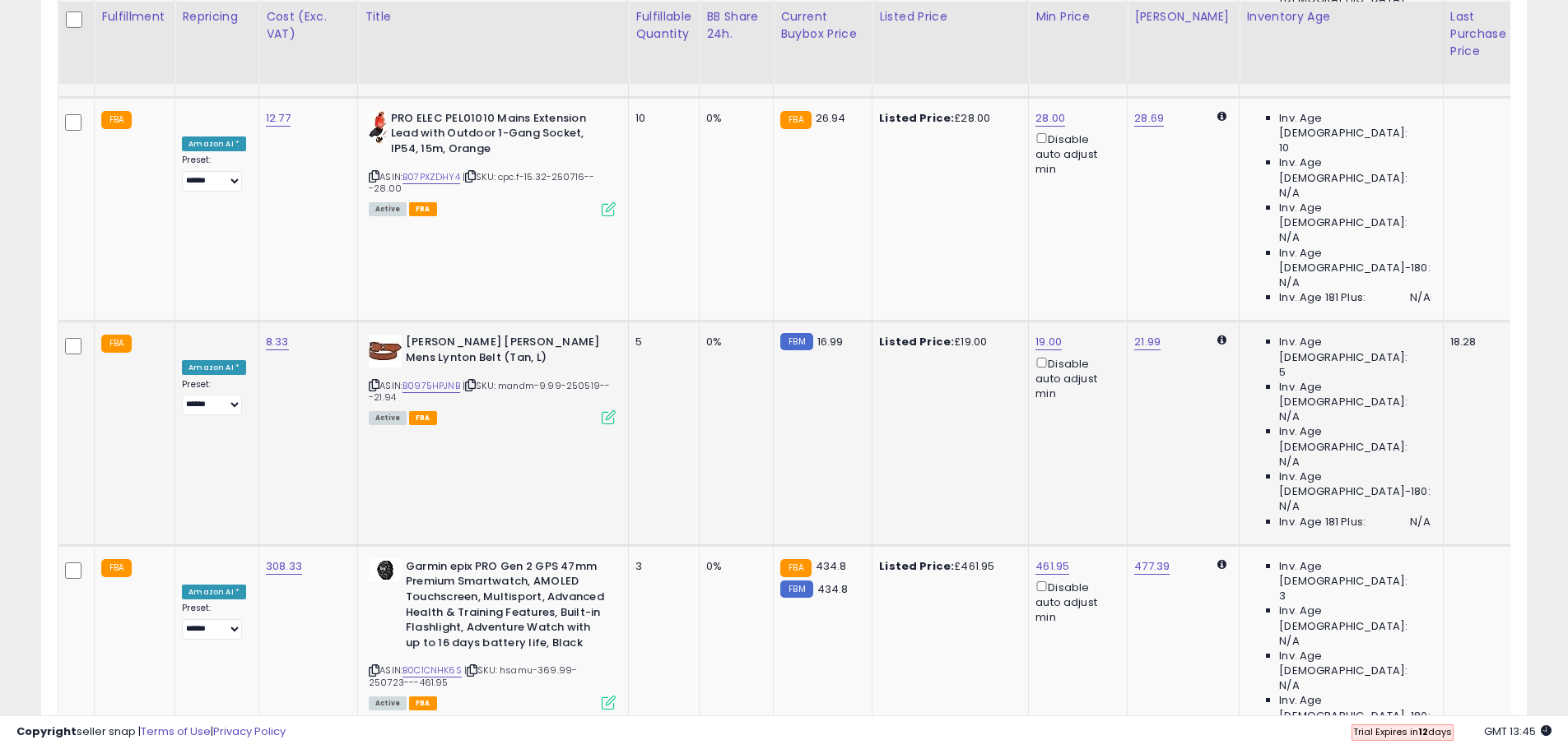
scroll to position [3249, 0]
drag, startPoint x: 1201, startPoint y: 536, endPoint x: 1203, endPoint y: 545, distance: 9.2
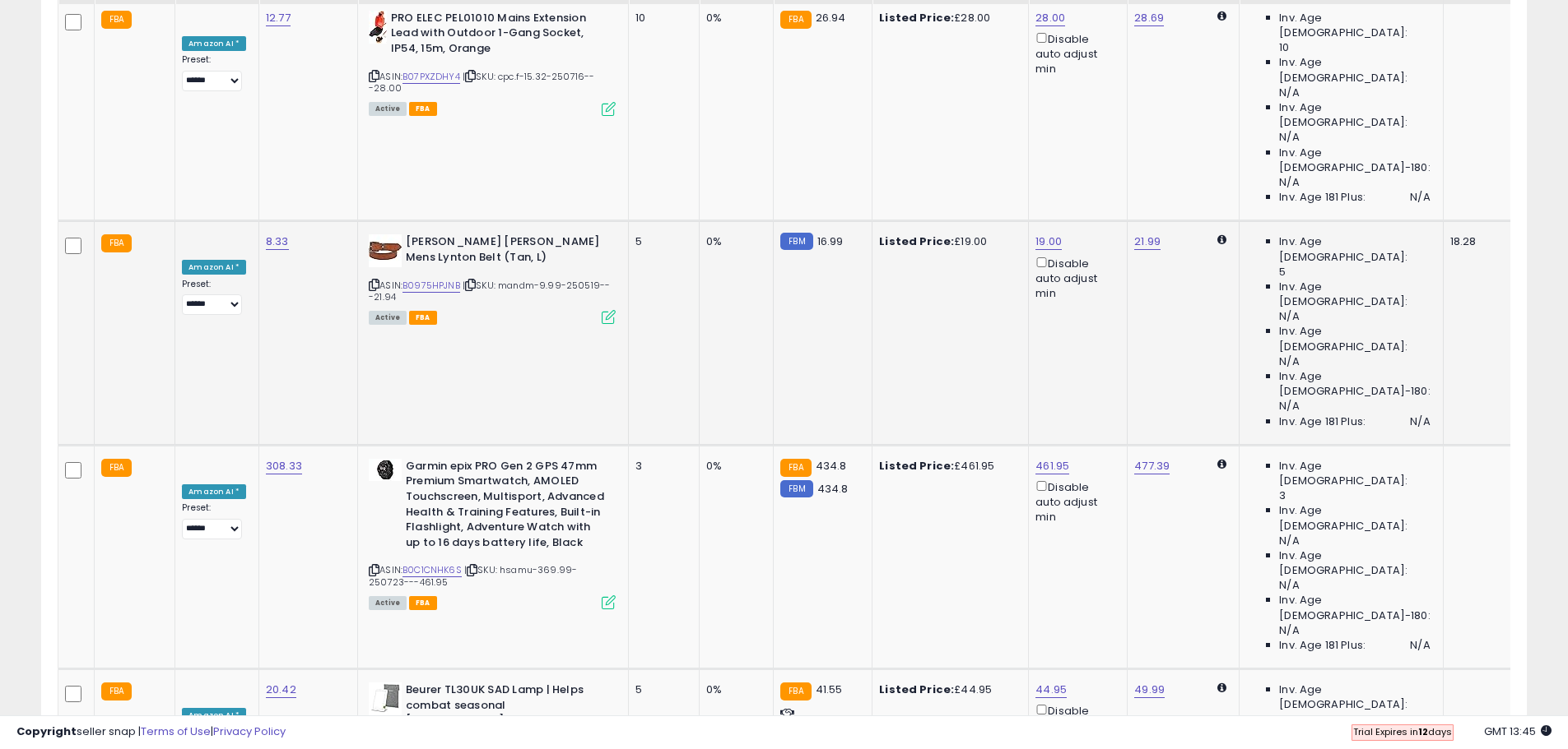
scroll to position [3393, 0]
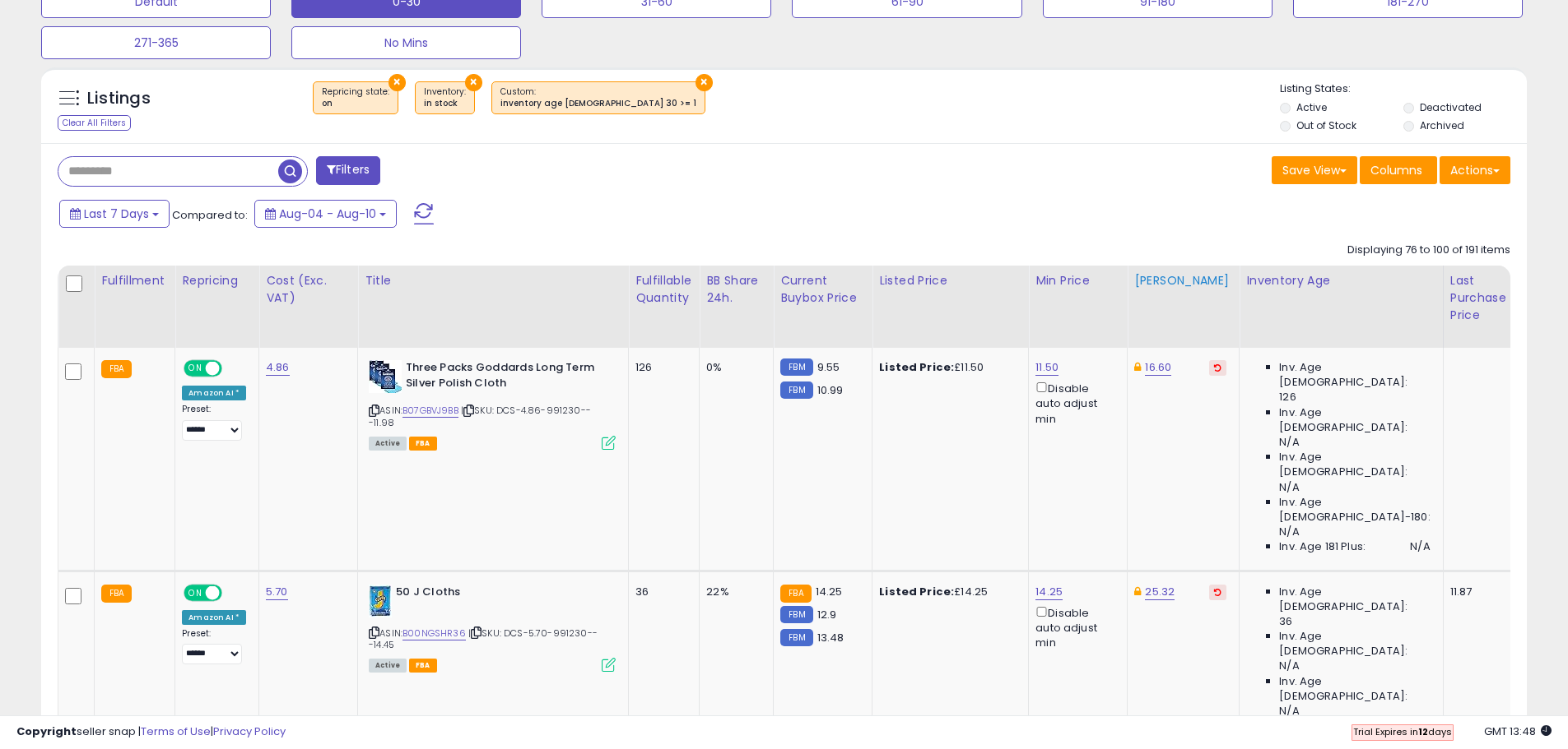
scroll to position [535, 0]
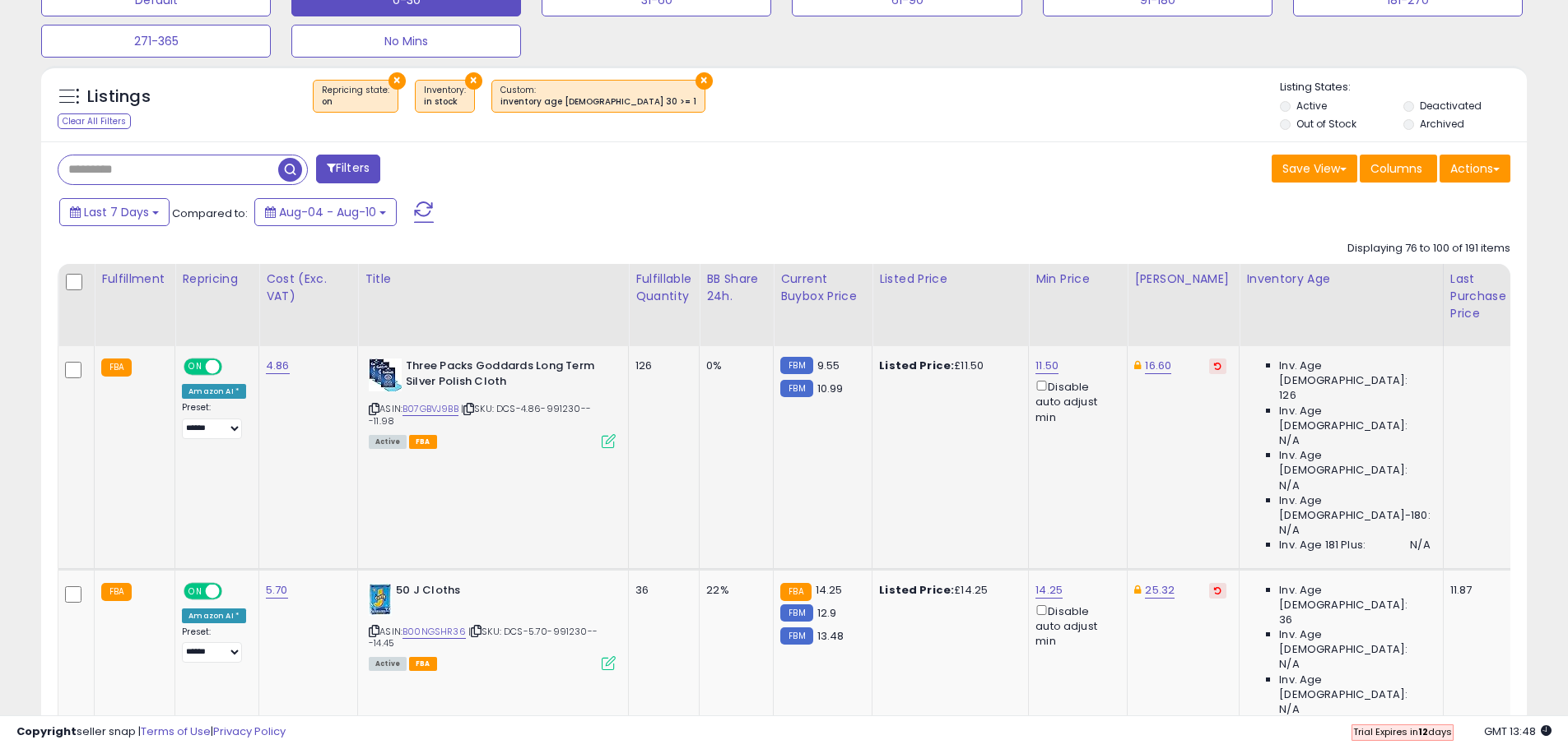
click at [1209, 367] on button at bounding box center [1218, 367] width 18 height 16
click at [1209, 583] on button at bounding box center [1218, 591] width 18 height 16
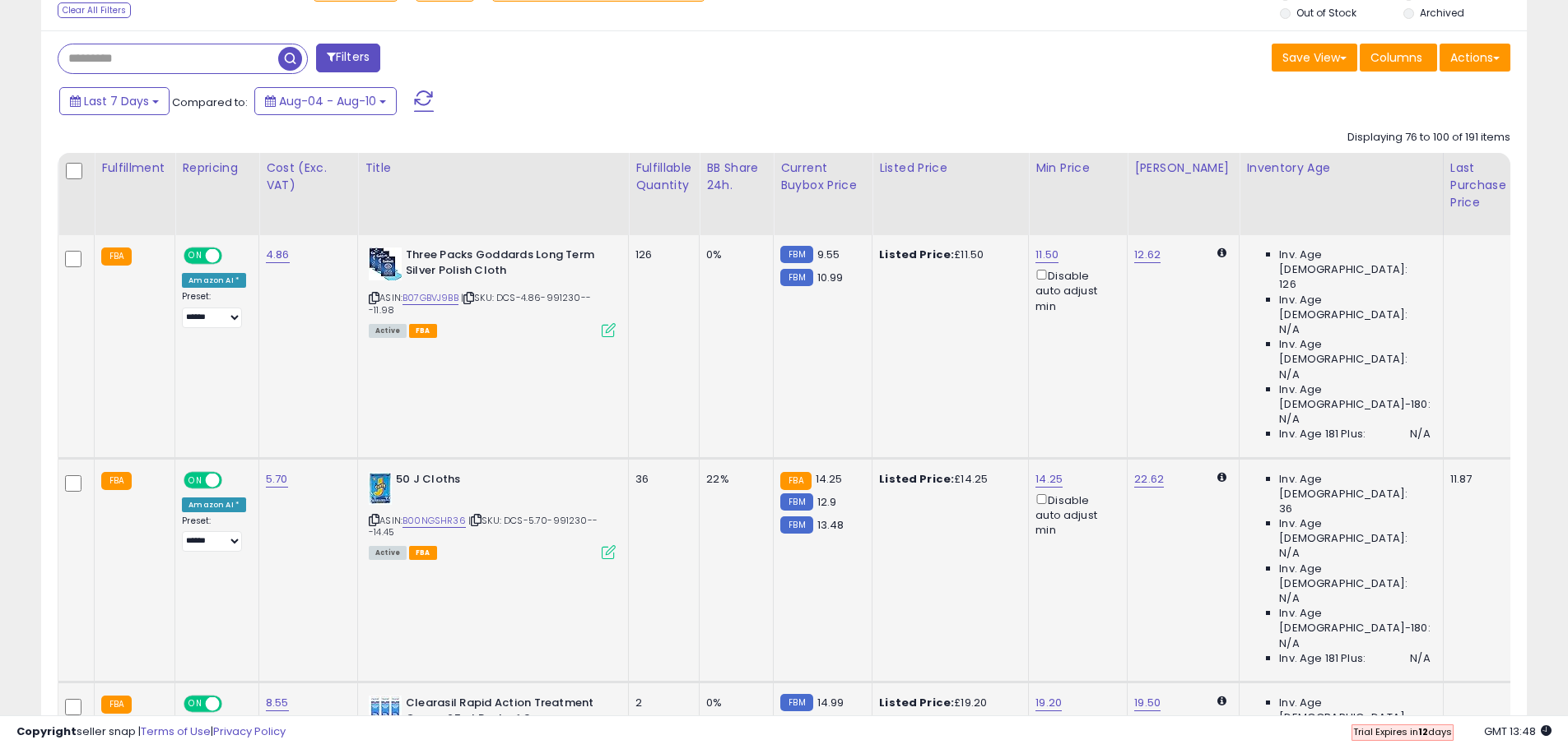
scroll to position [699, 0]
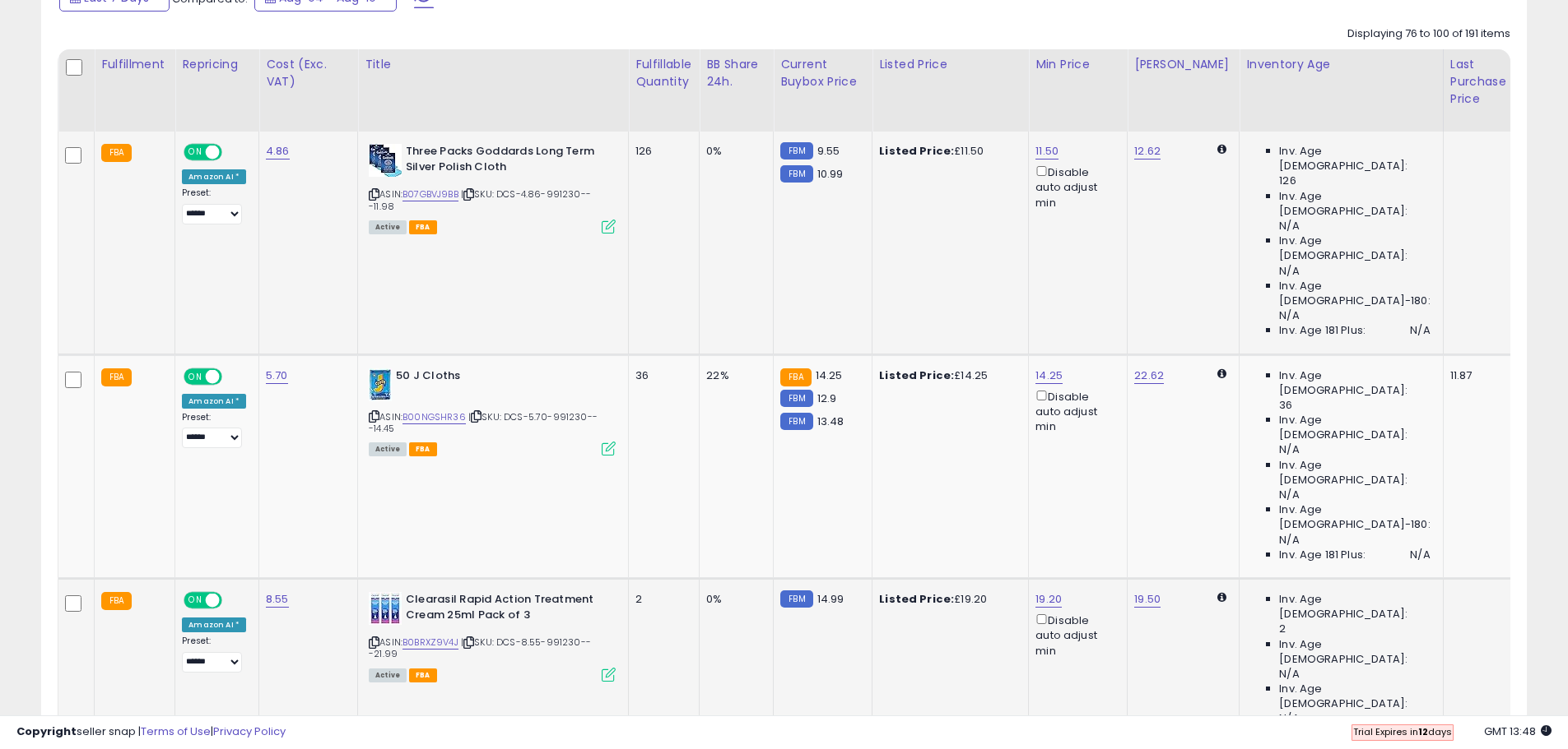
scroll to position [864, 0]
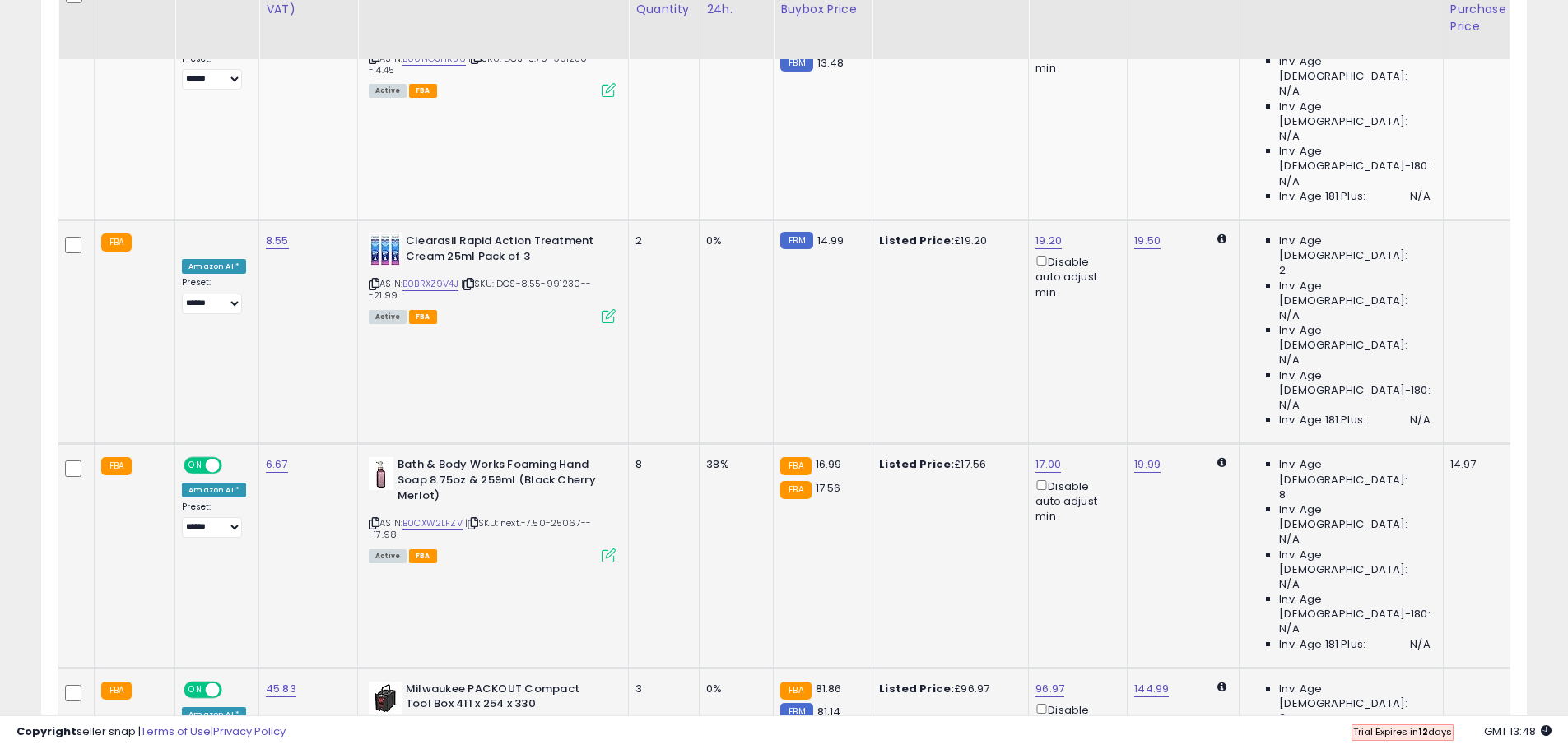
scroll to position [1110, 0]
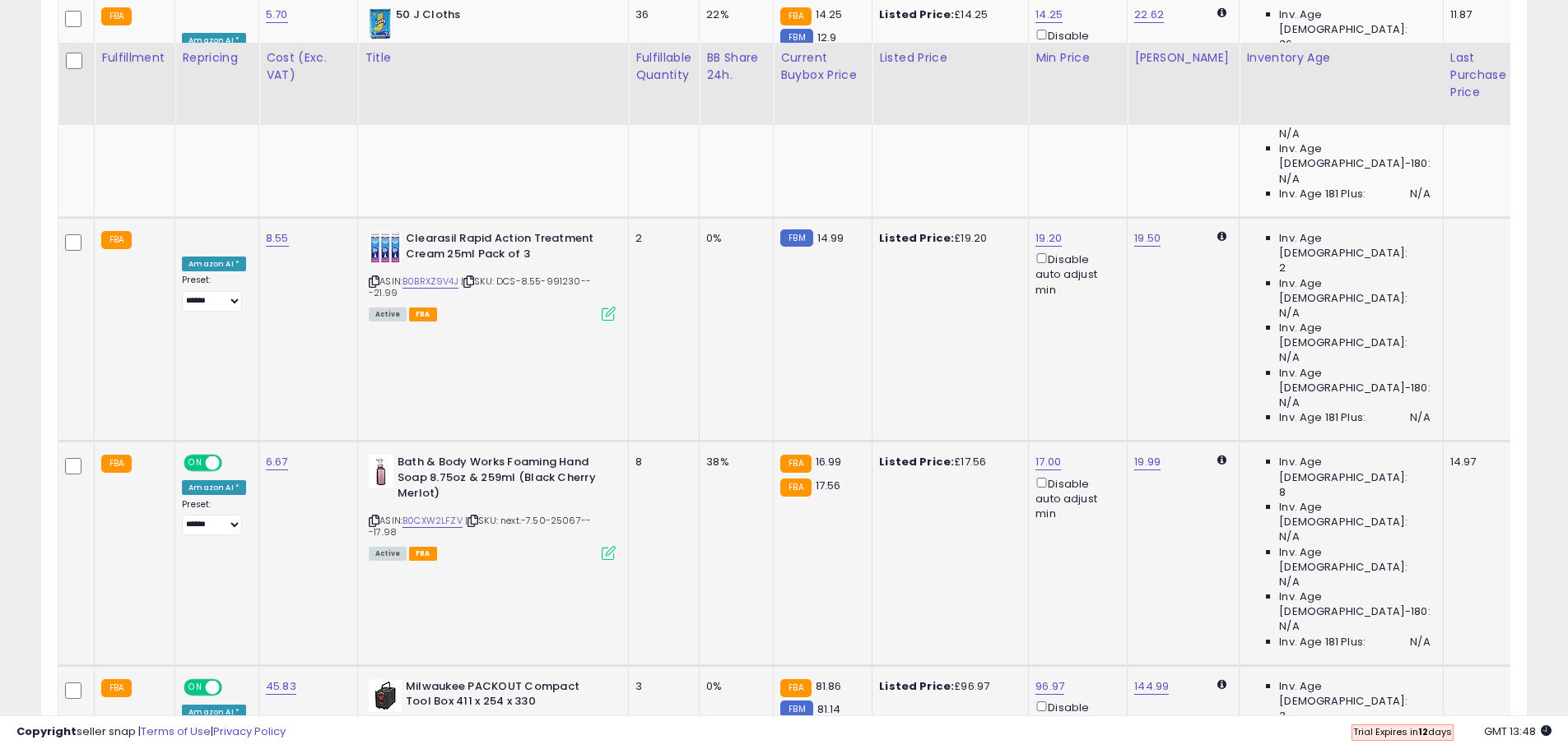
scroll to position [1193, 0]
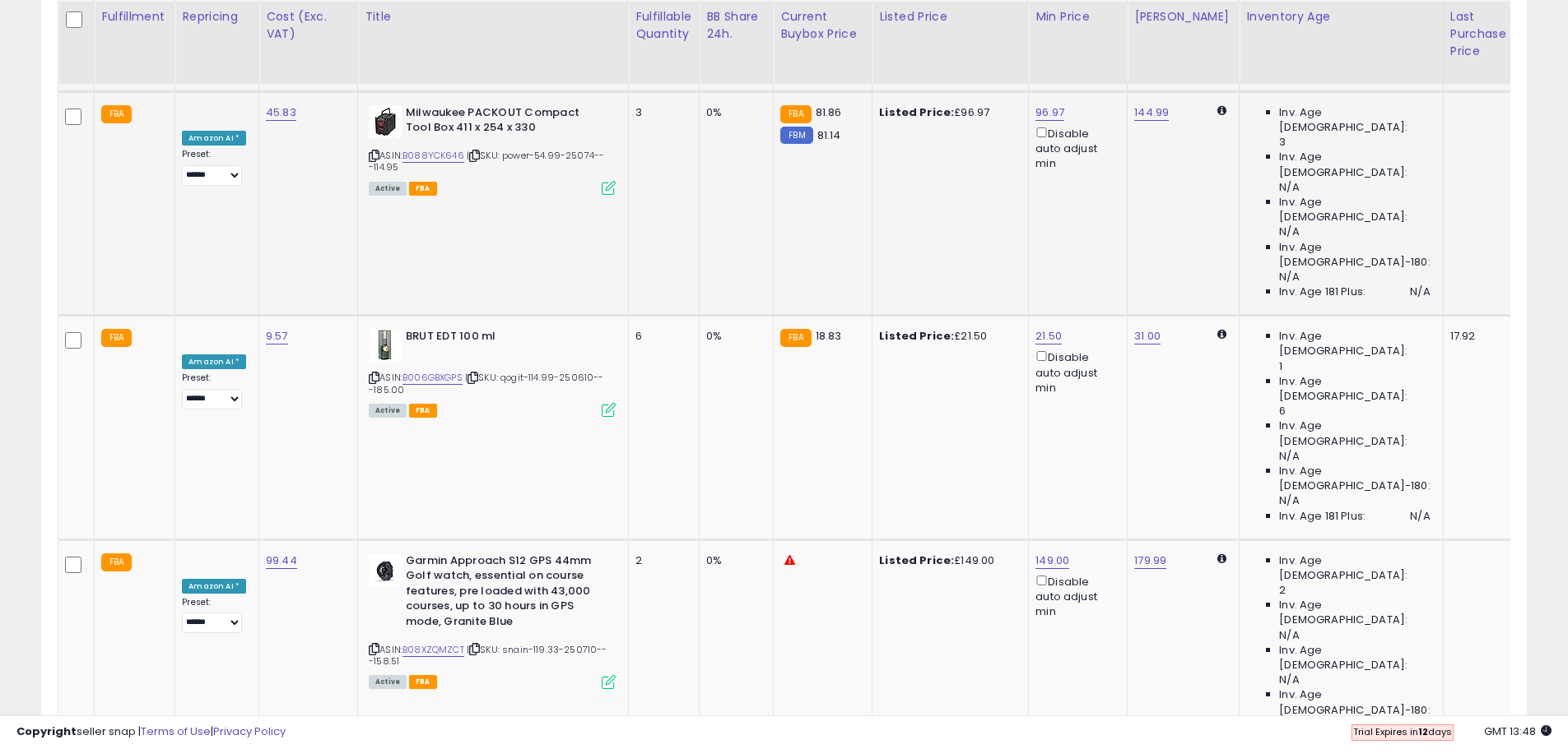
scroll to position [1687, 0]
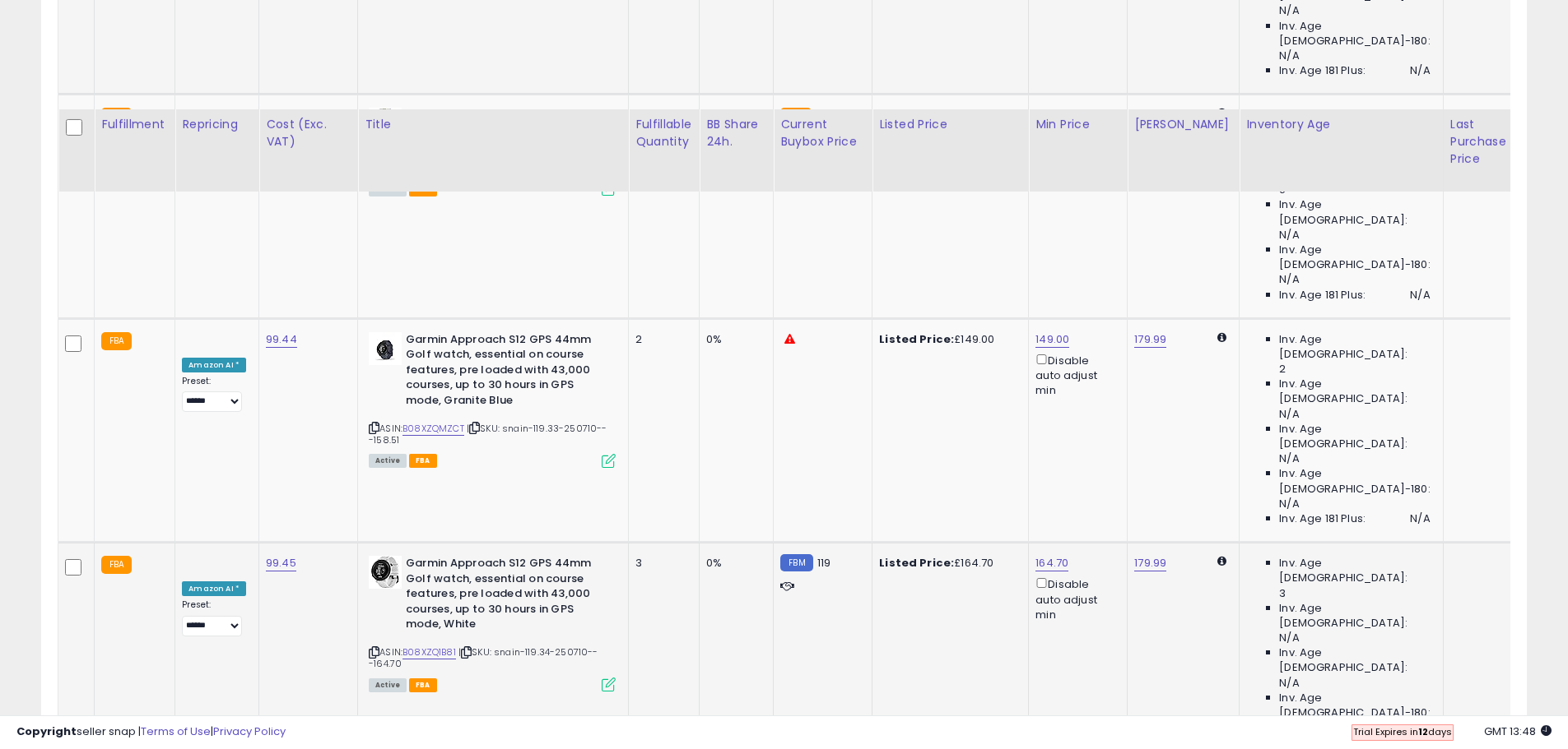
scroll to position [2015, 0]
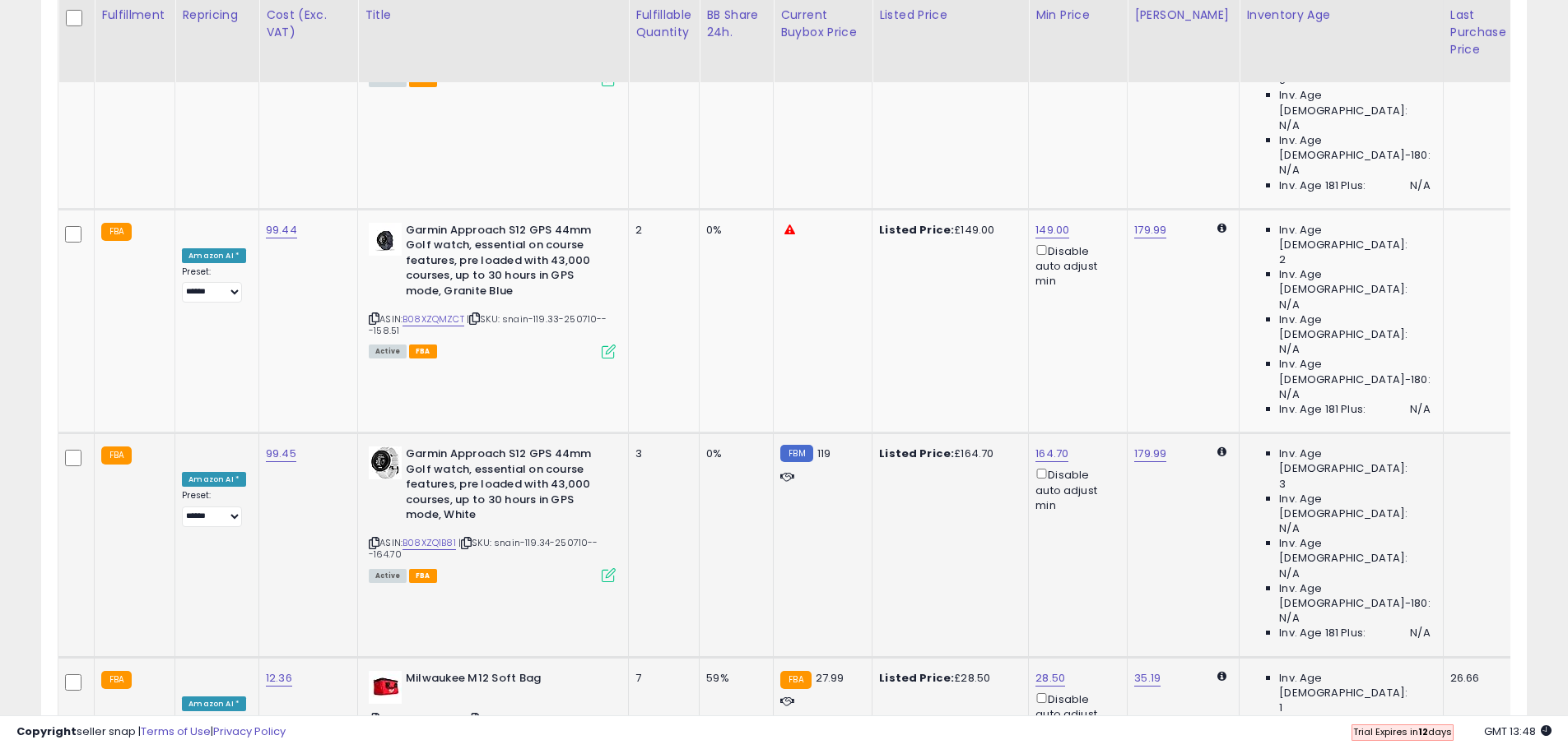
drag, startPoint x: 1200, startPoint y: 502, endPoint x: 1201, endPoint y: 510, distance: 8.1
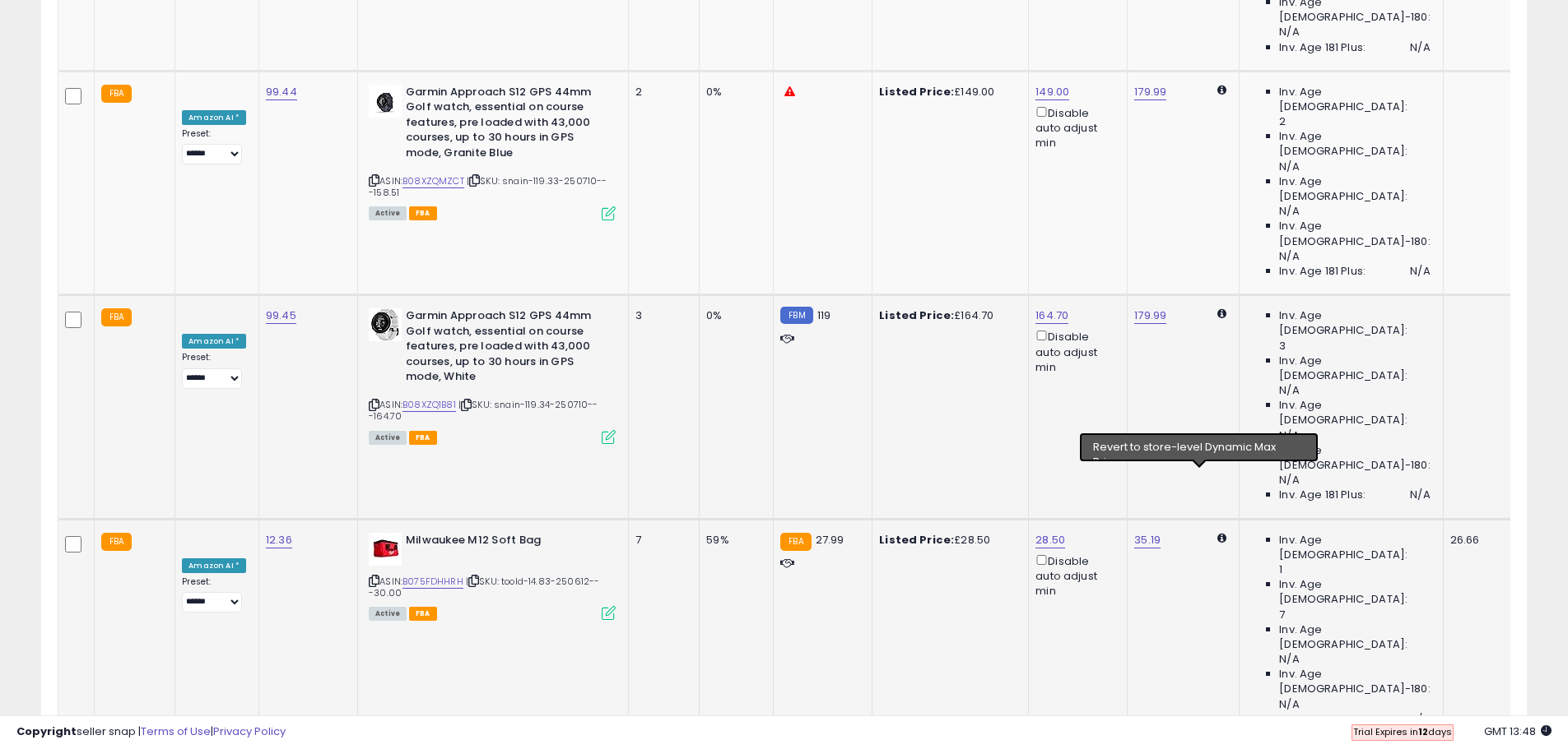
scroll to position [2262, 0]
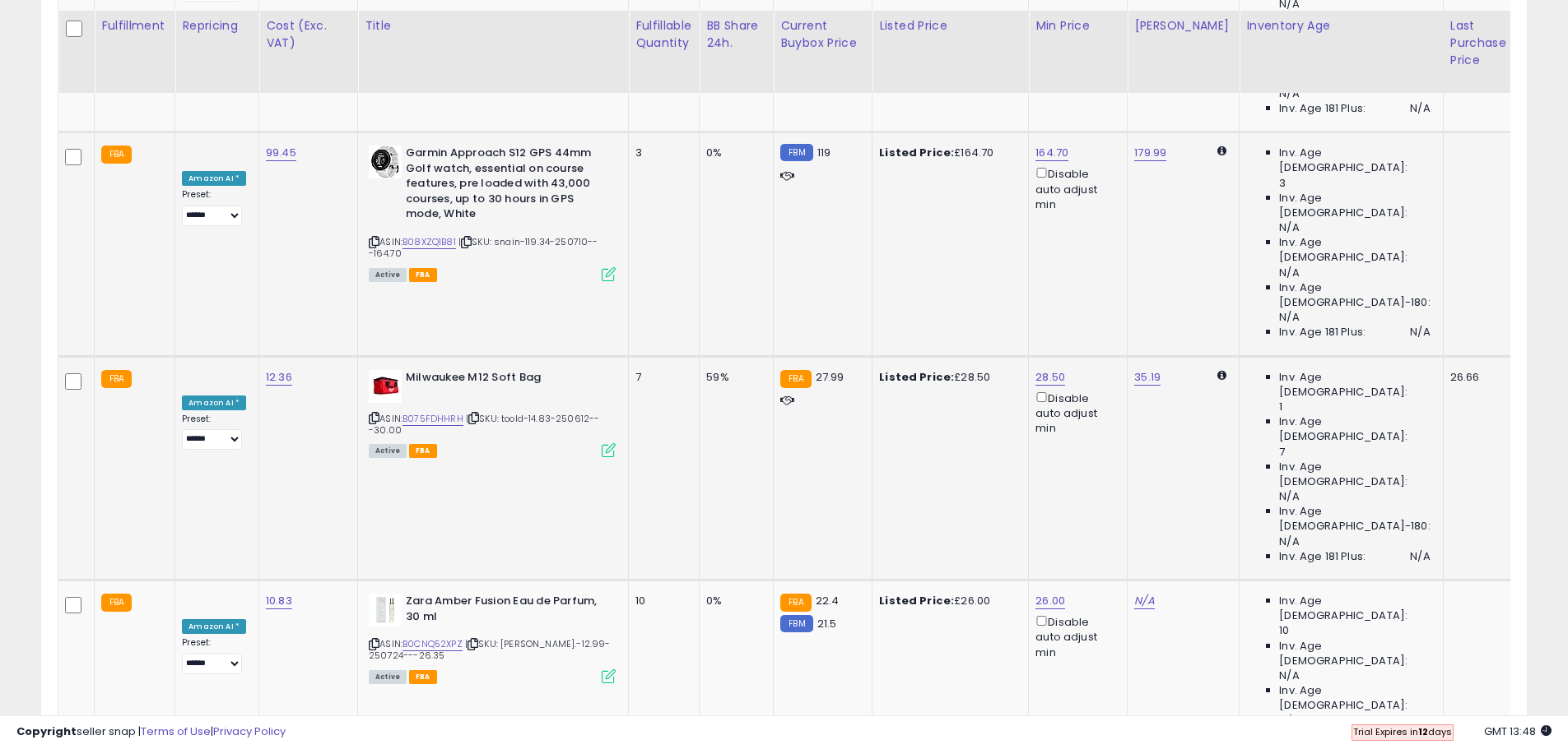
scroll to position [2344, 0]
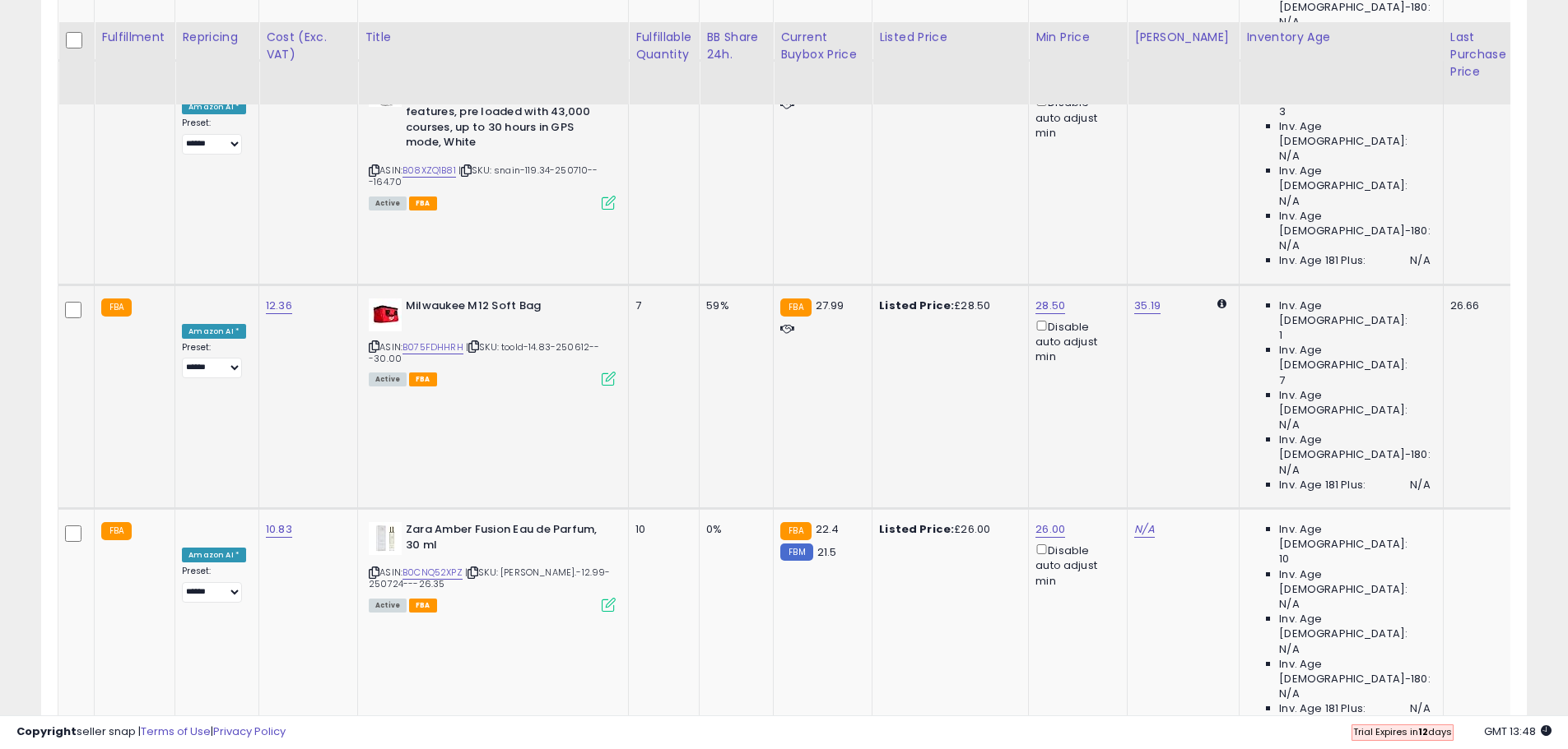
scroll to position [2427, 0]
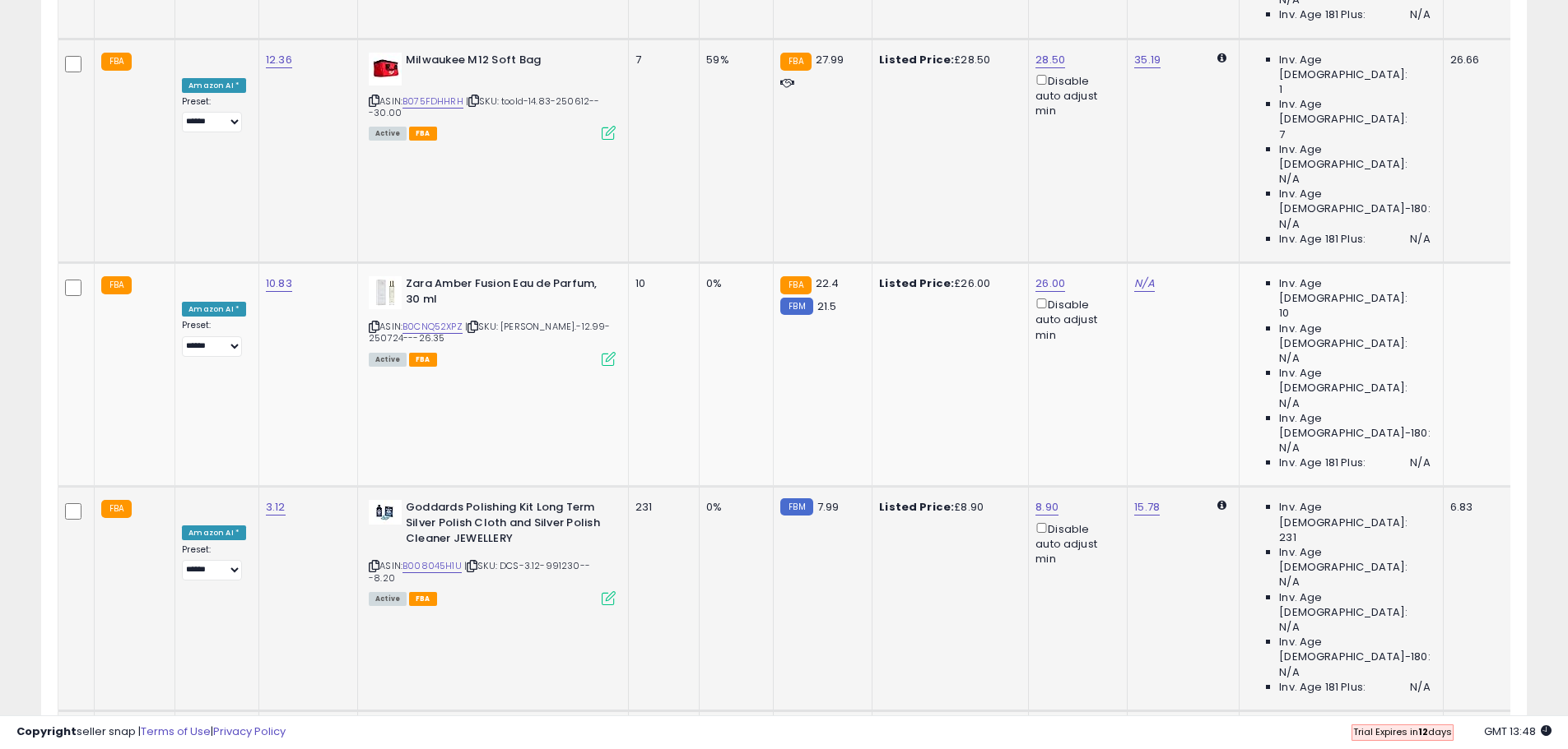
scroll to position [2673, 0]
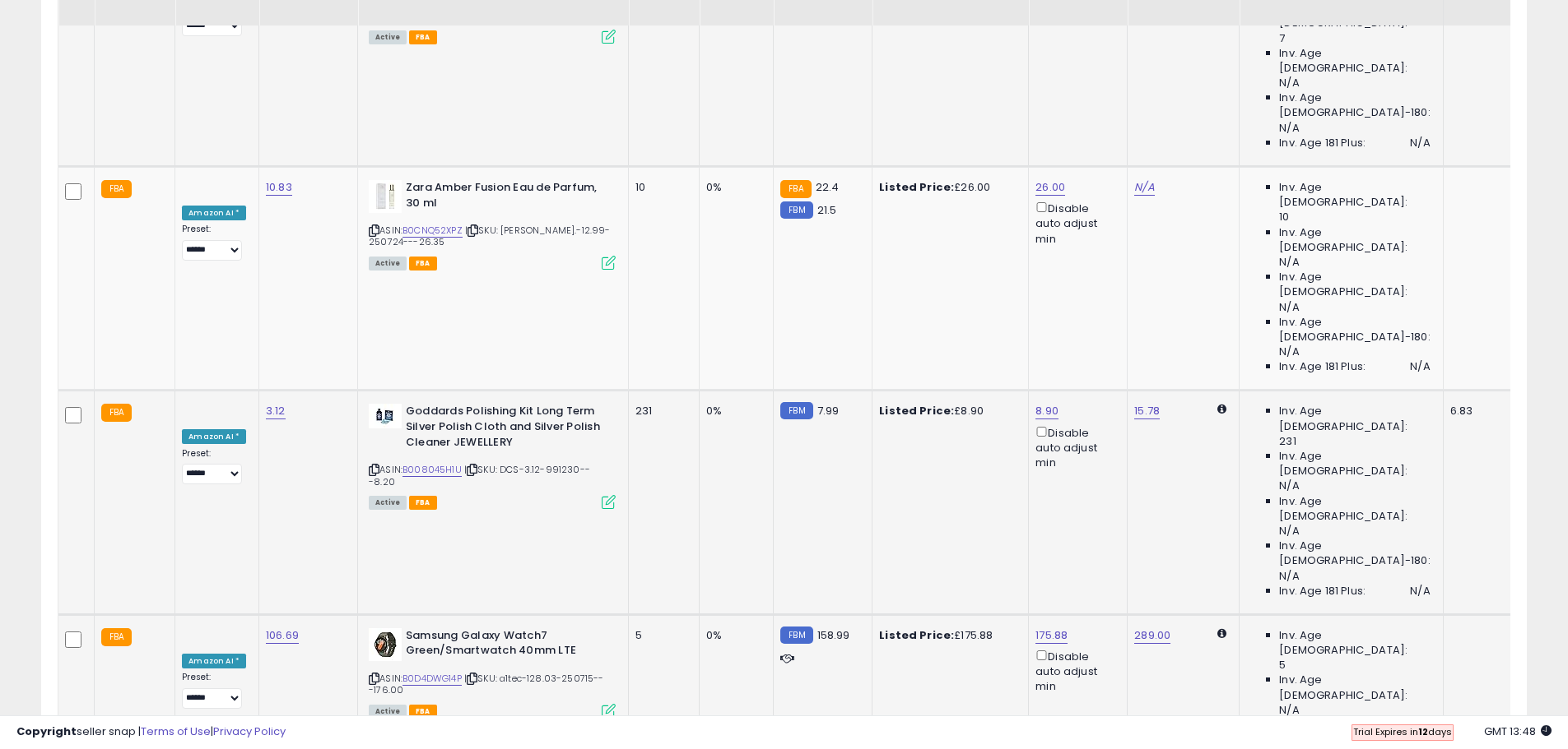
scroll to position [2756, 0]
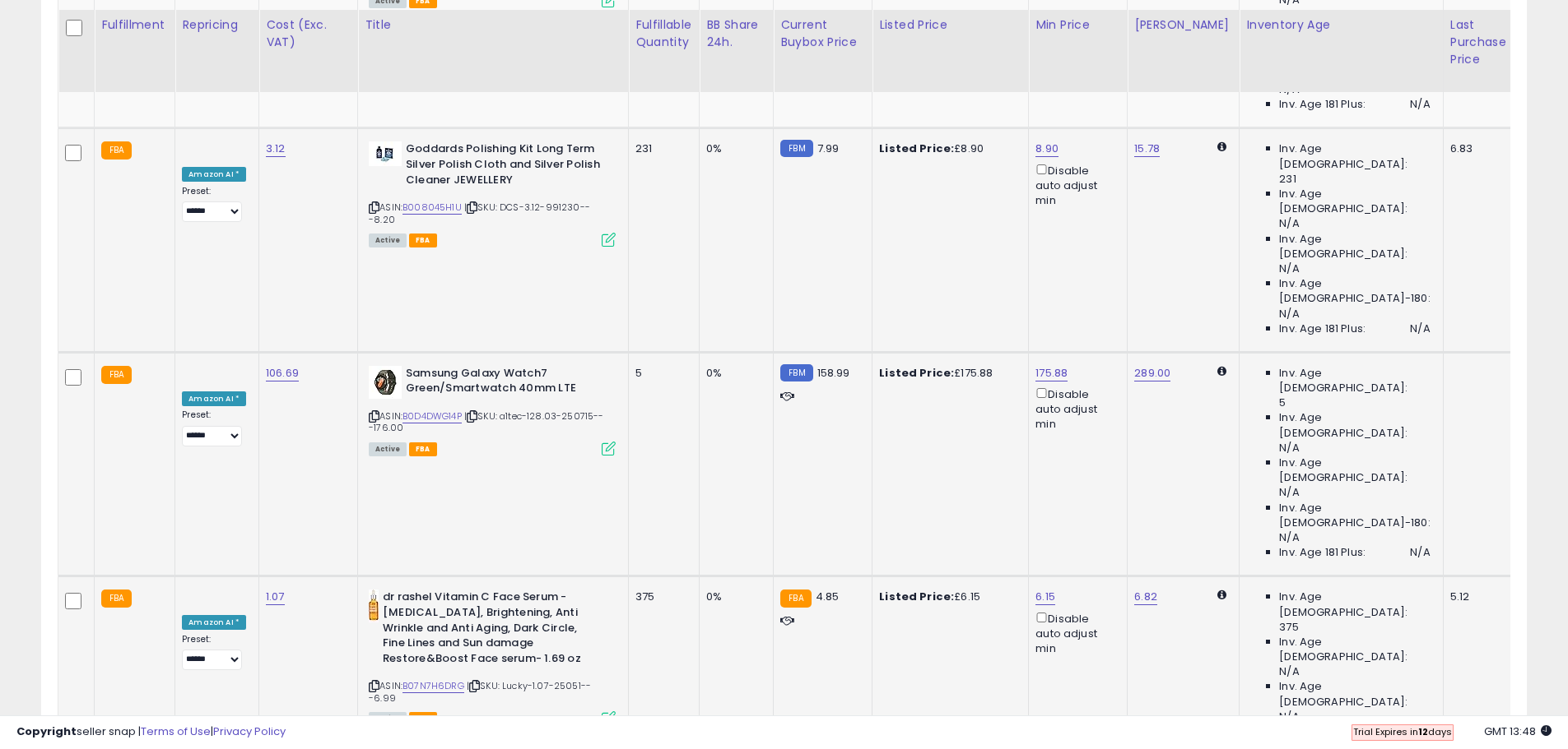
scroll to position [3002, 0]
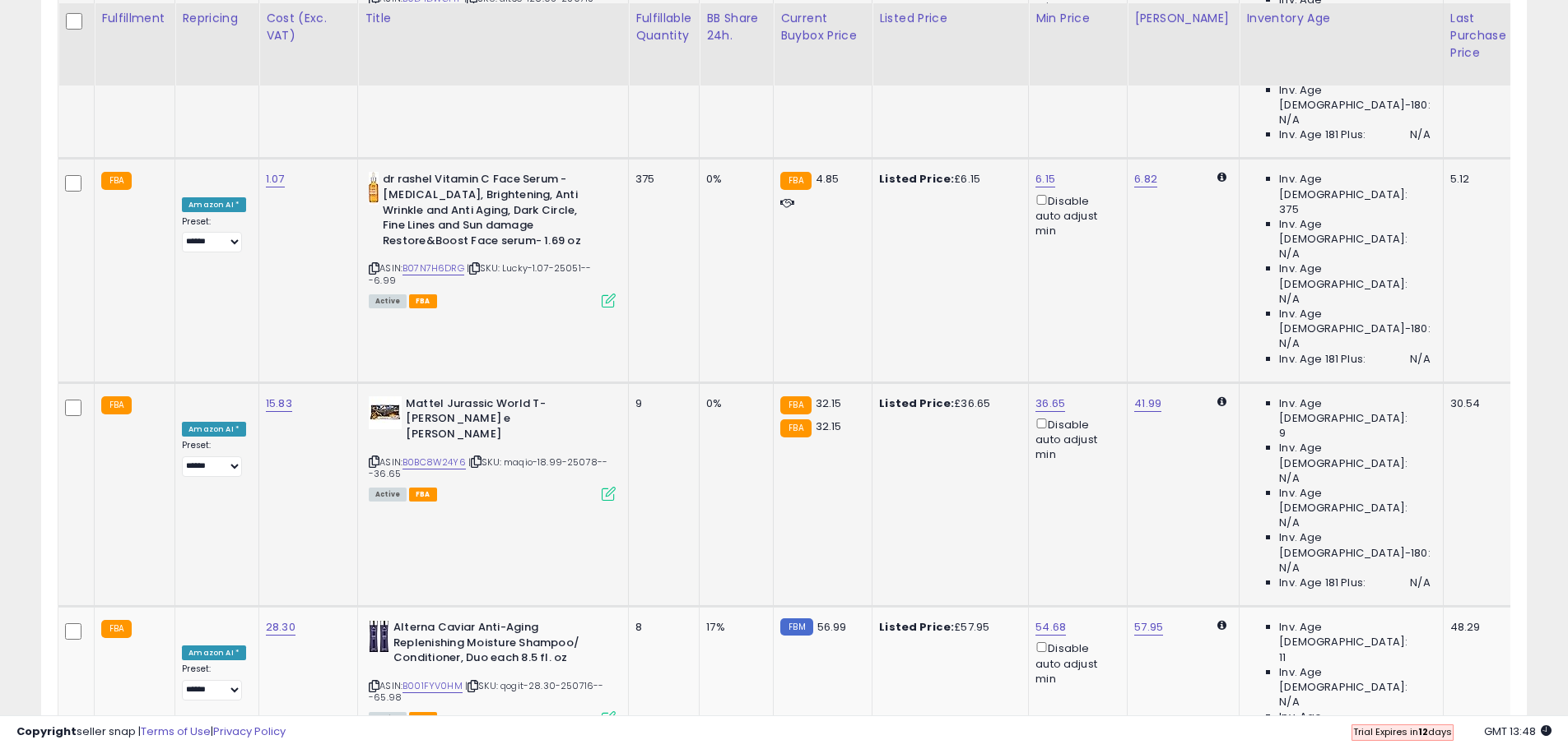
scroll to position [3413, 0]
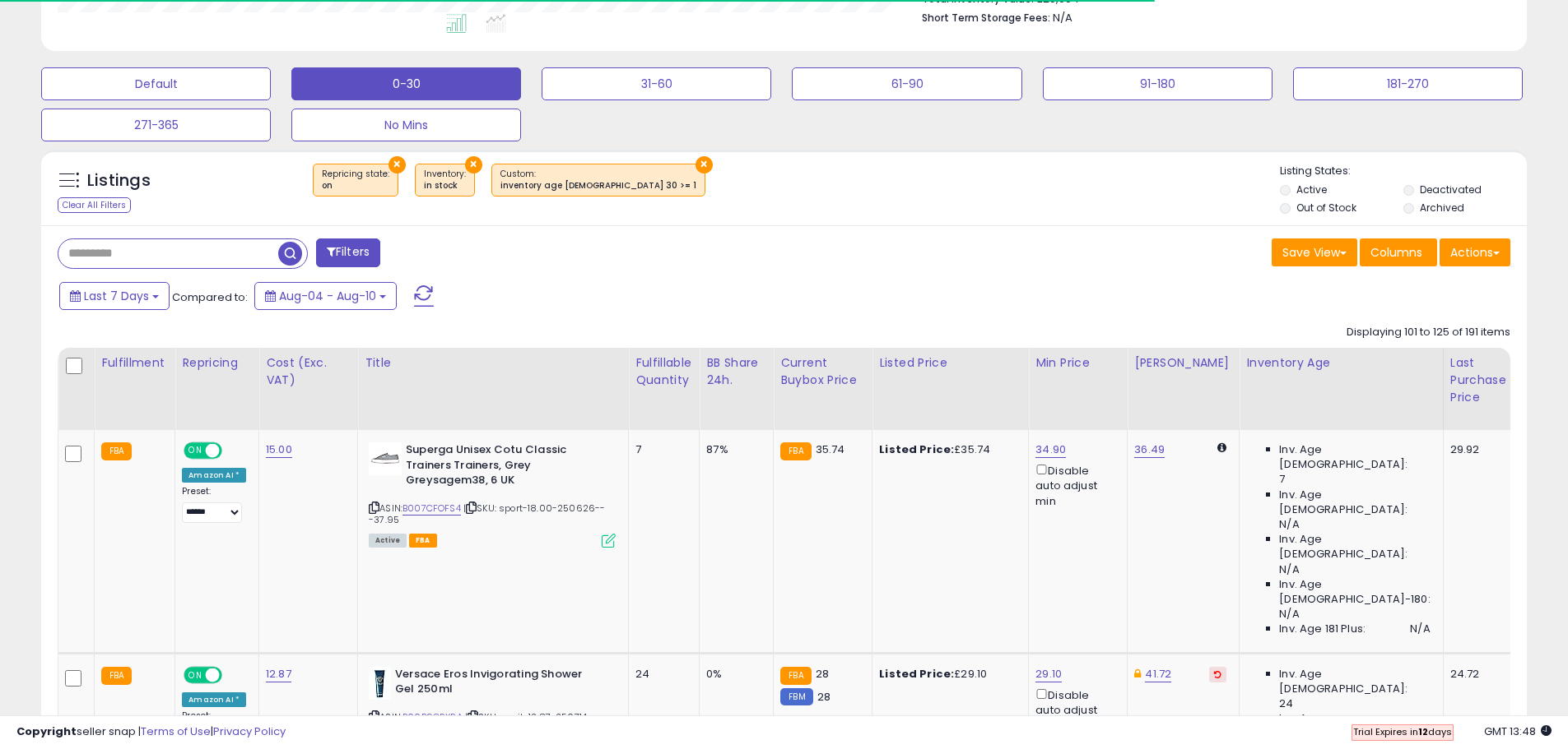
scroll to position [453, 0]
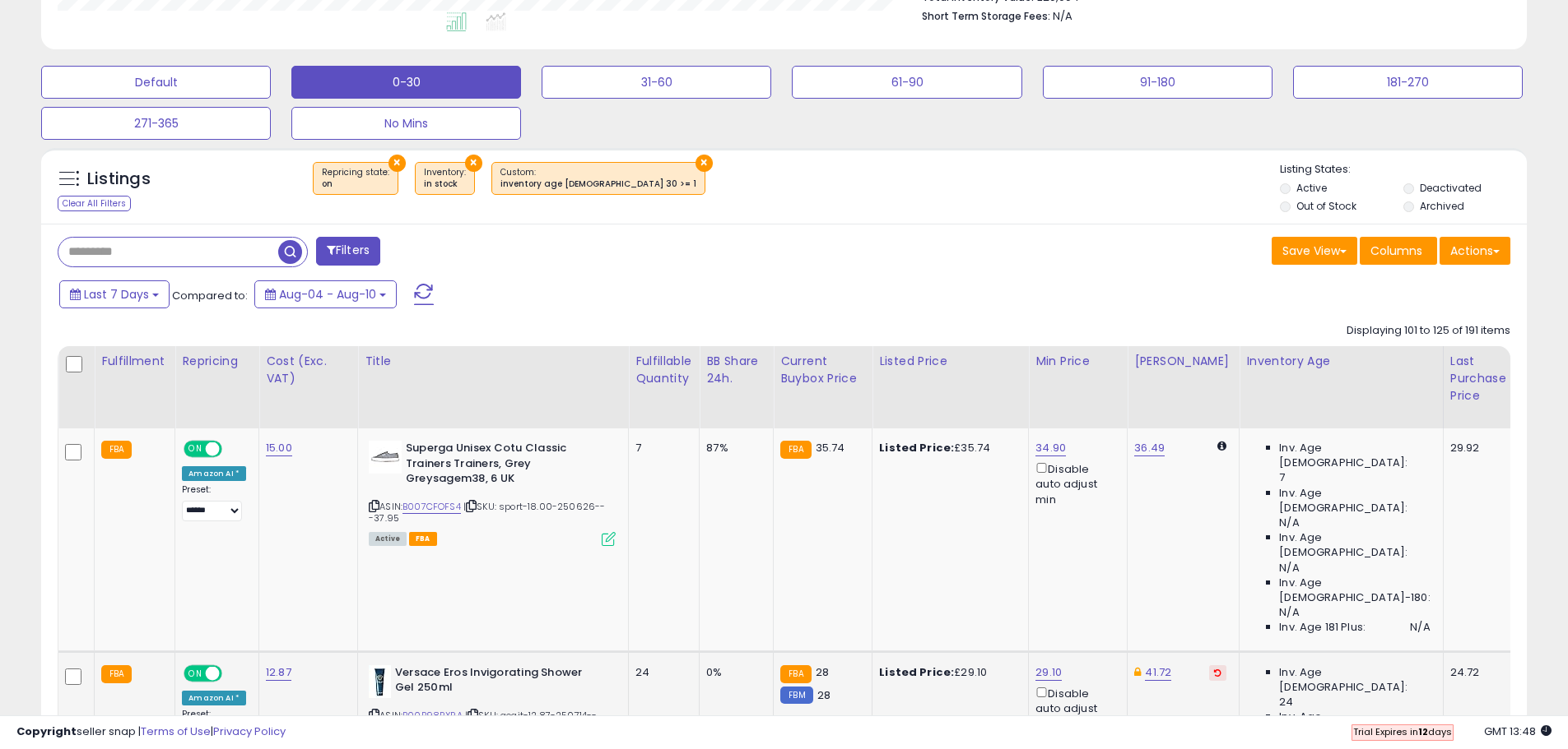
click at [1214, 668] on icon at bounding box center [1217, 672] width 7 height 8
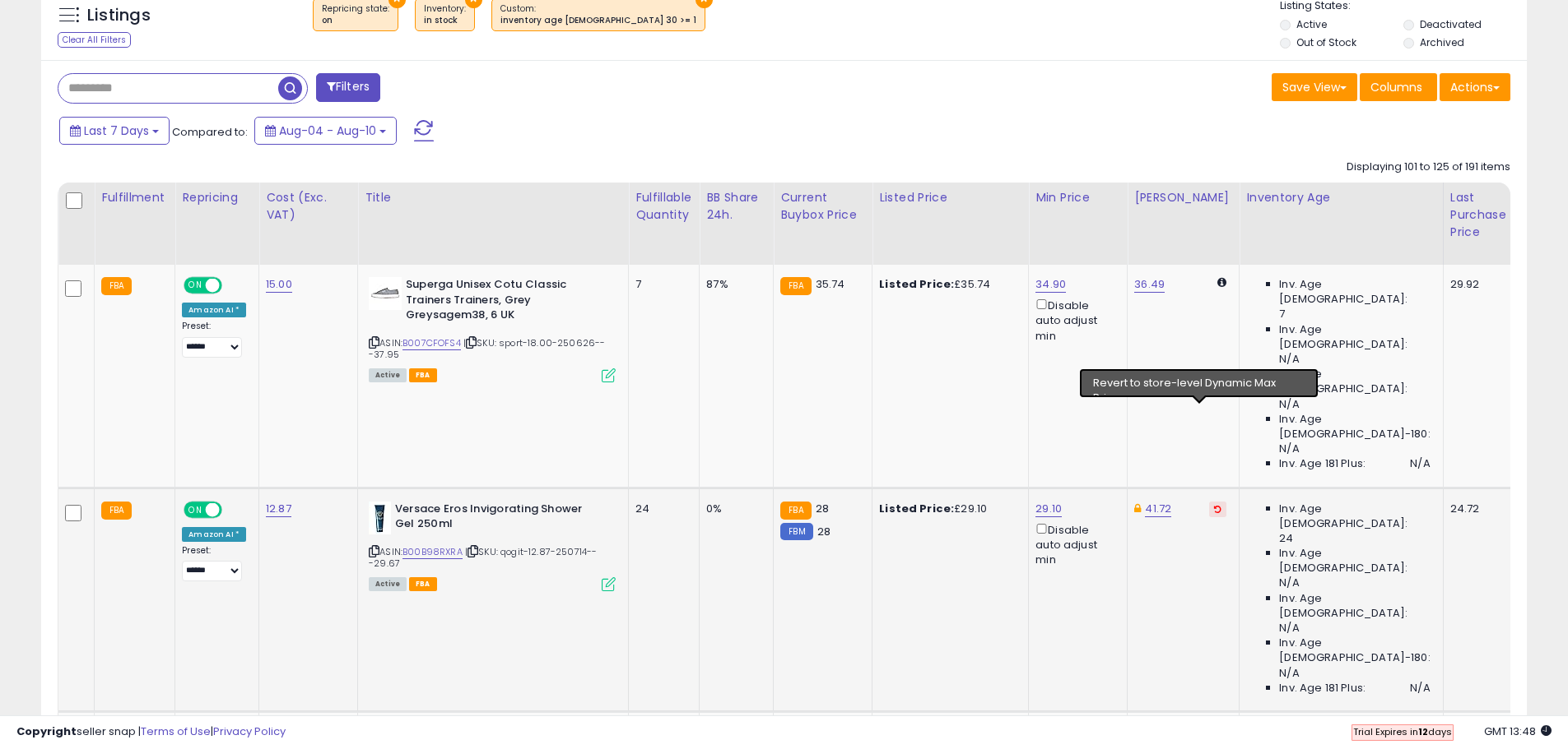
scroll to position [617, 0]
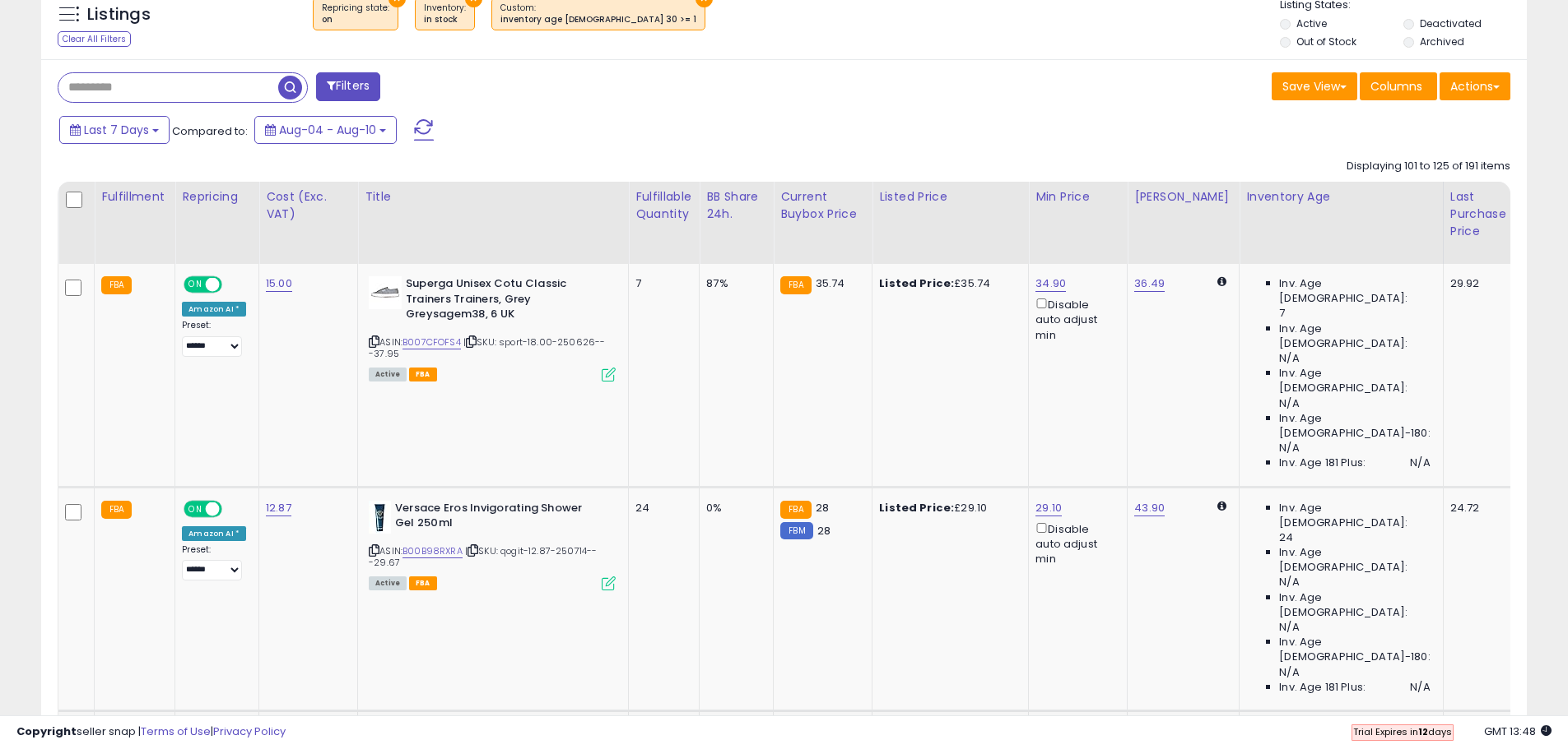
click at [1209, 724] on button at bounding box center [1218, 732] width 18 height 16
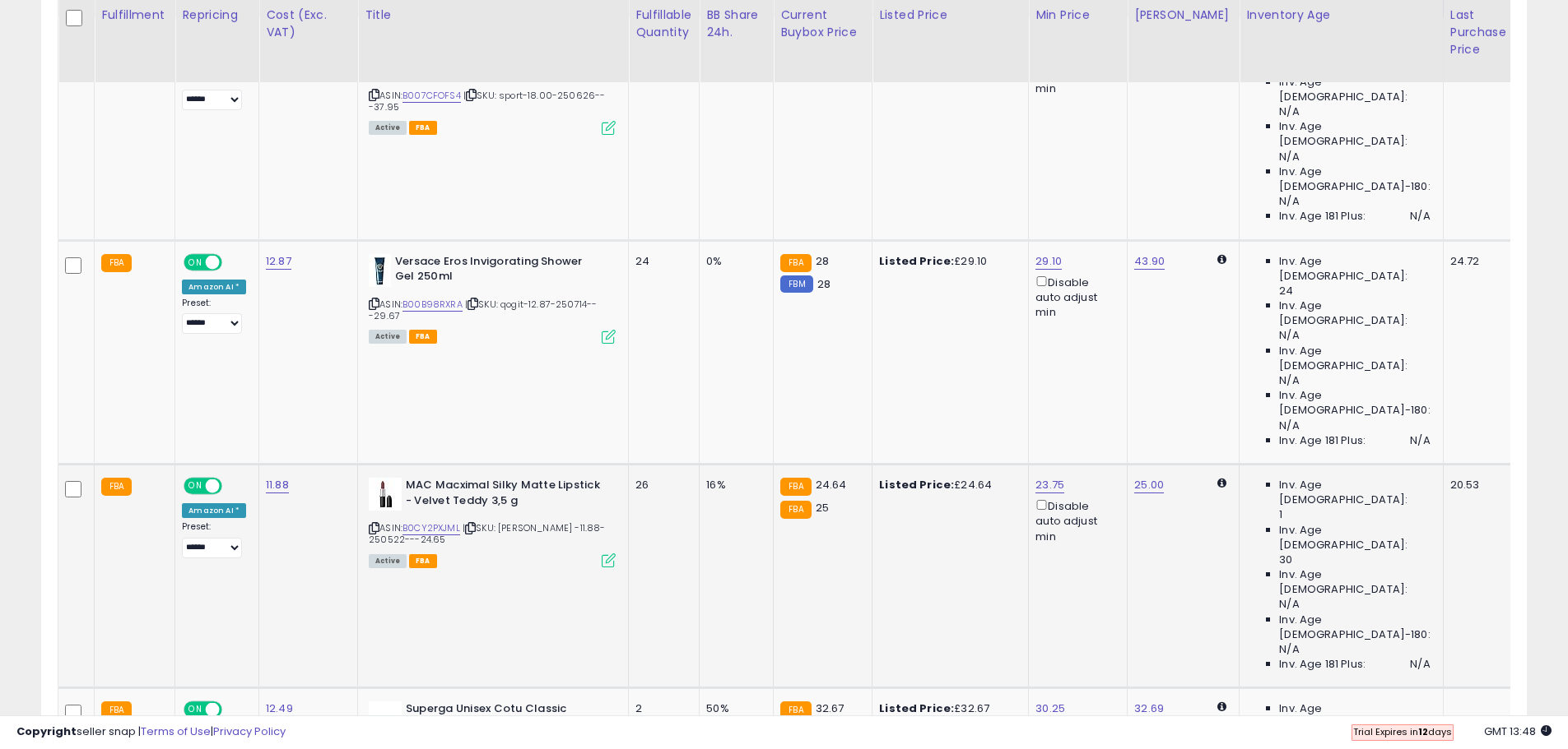
drag, startPoint x: 1206, startPoint y: 520, endPoint x: 1202, endPoint y: 539, distance: 19.4
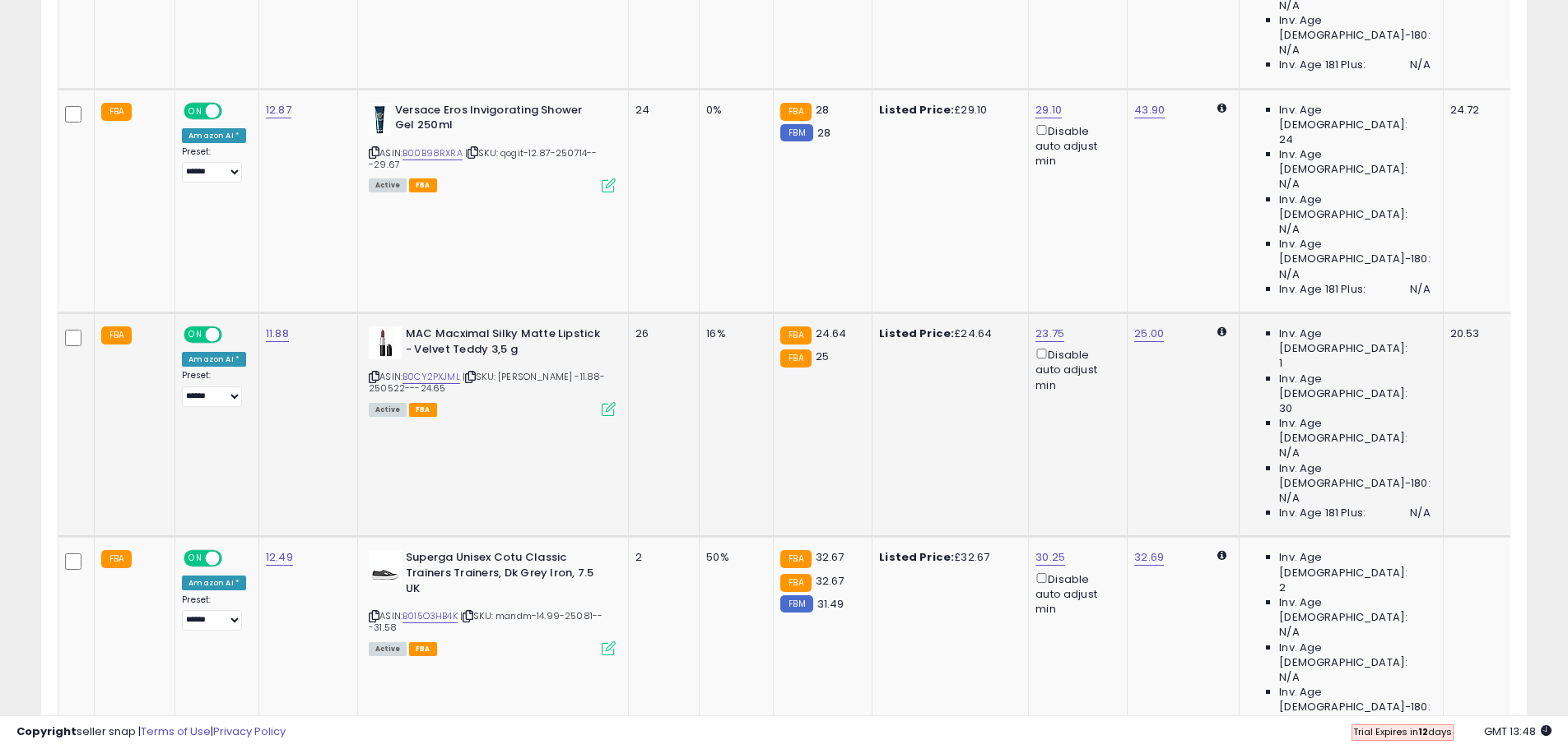
scroll to position [1028, 0]
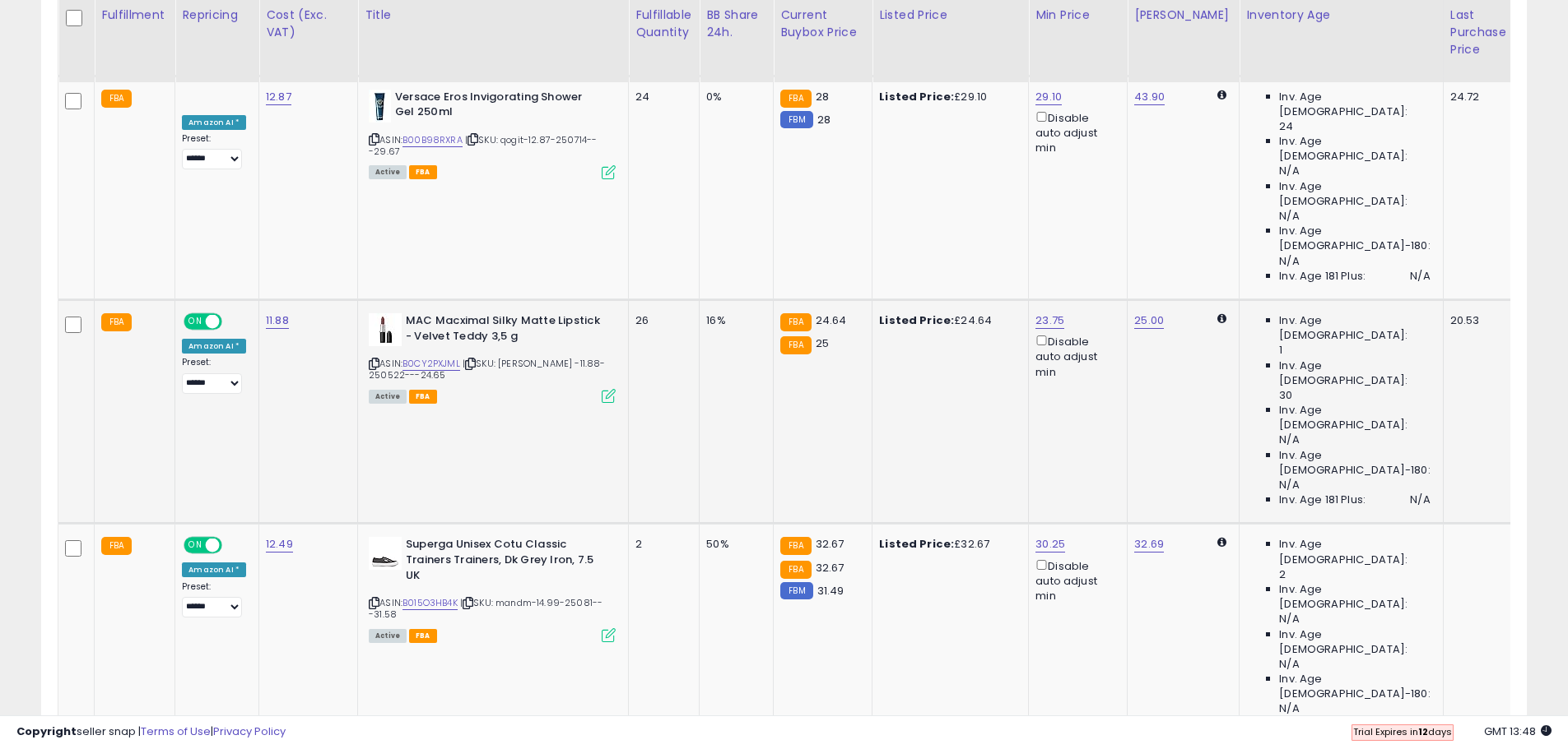
drag, startPoint x: 1203, startPoint y: 500, endPoint x: 1203, endPoint y: 528, distance: 28.0
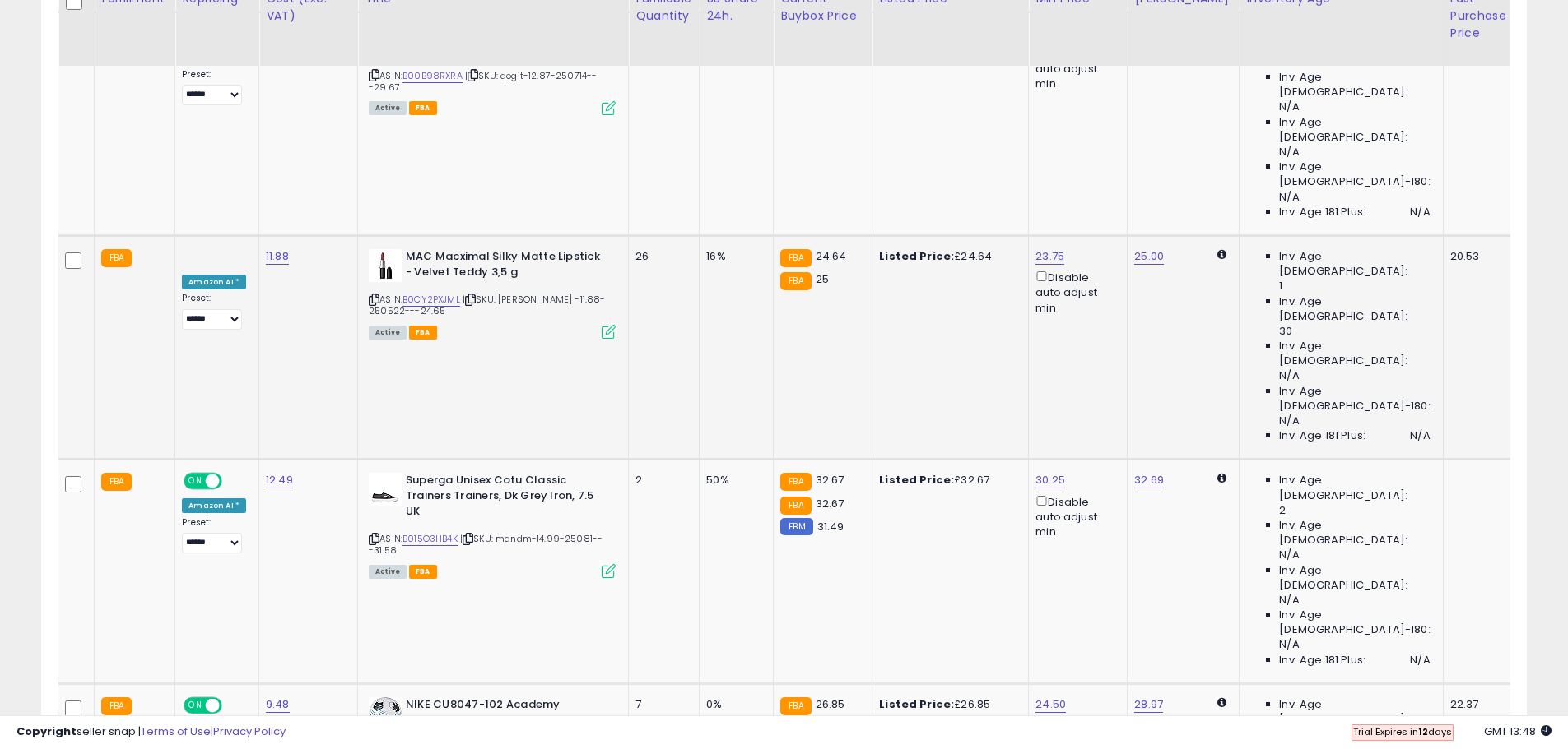
scroll to position [1193, 0]
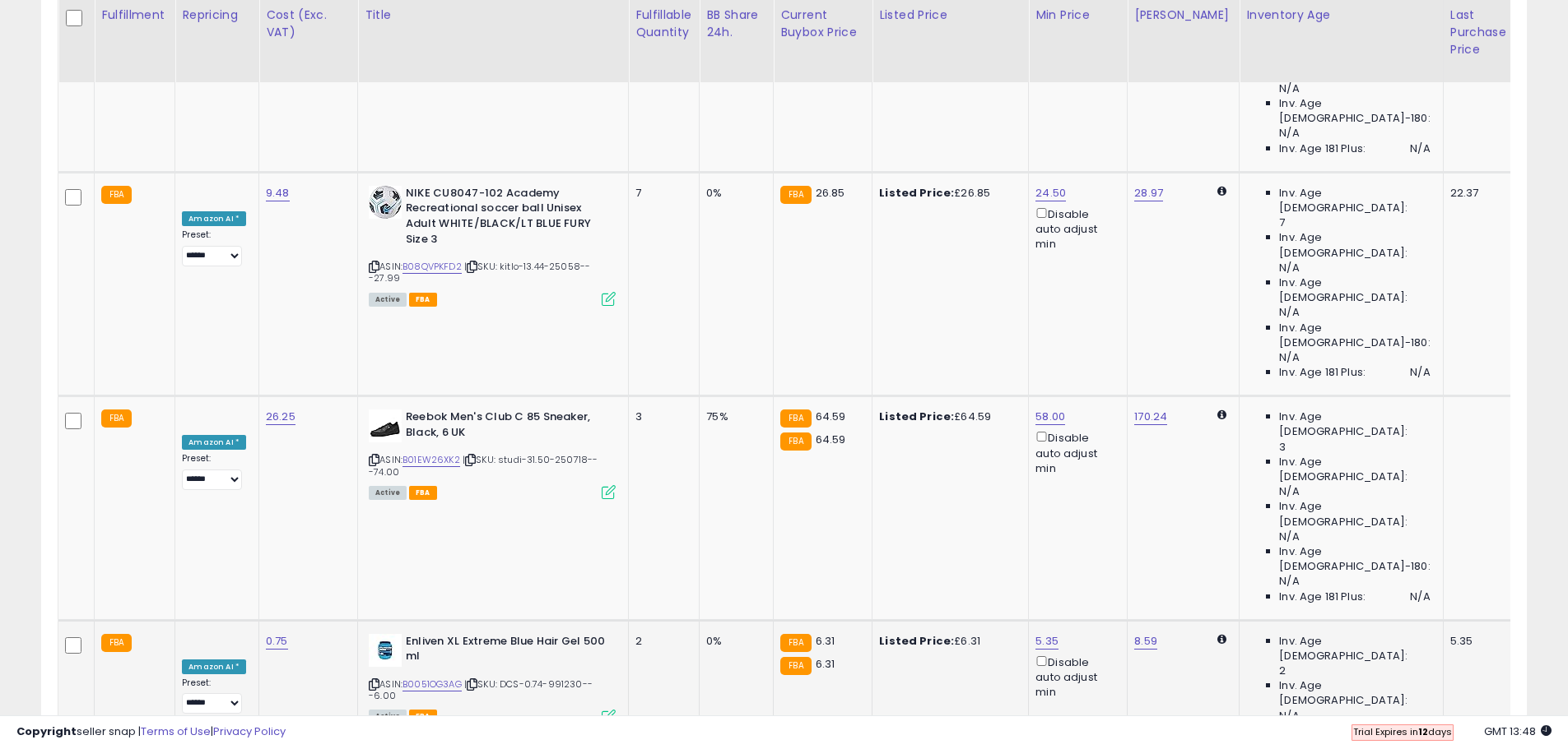
drag, startPoint x: 1197, startPoint y: 436, endPoint x: 1203, endPoint y: 487, distance: 51.4
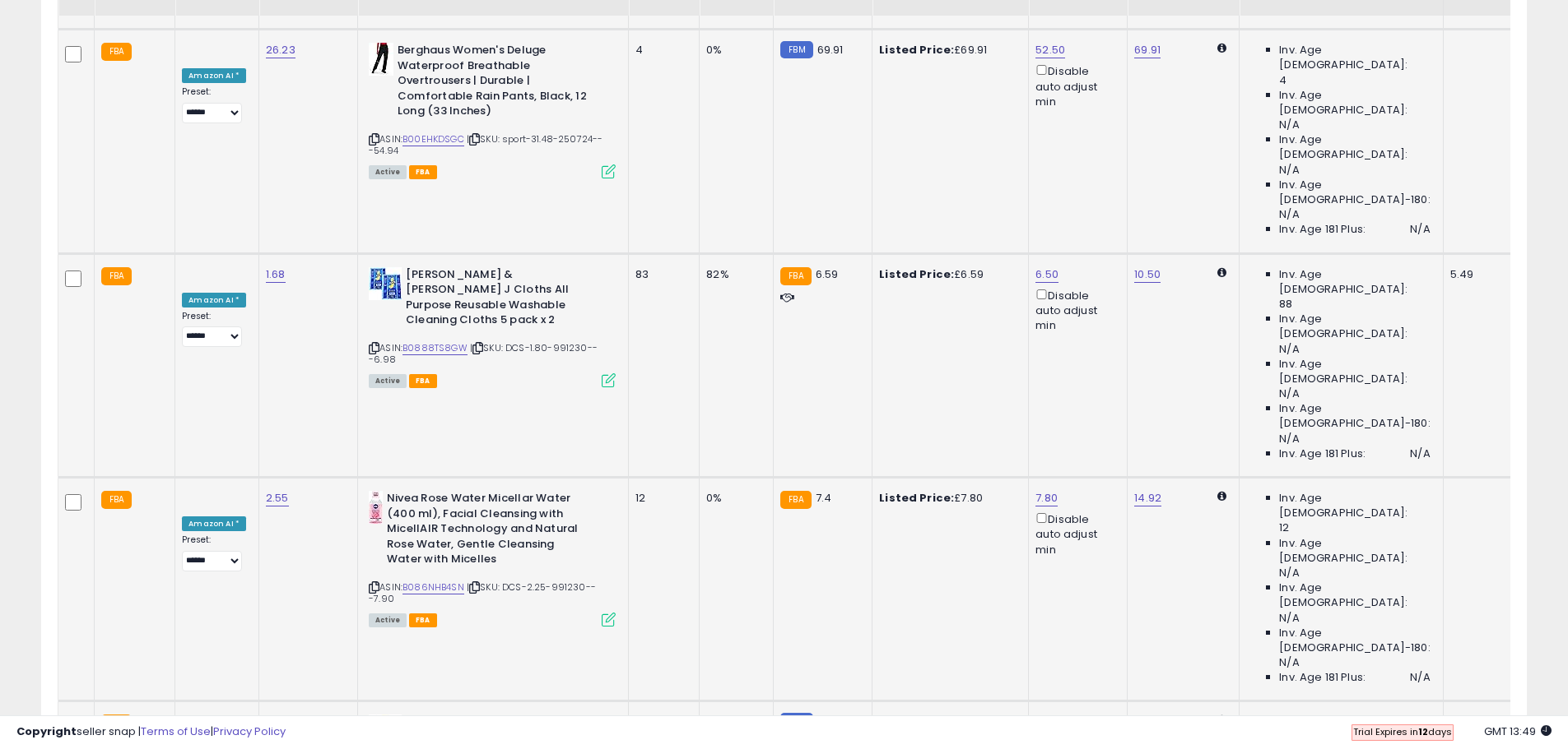
scroll to position [2427, 0]
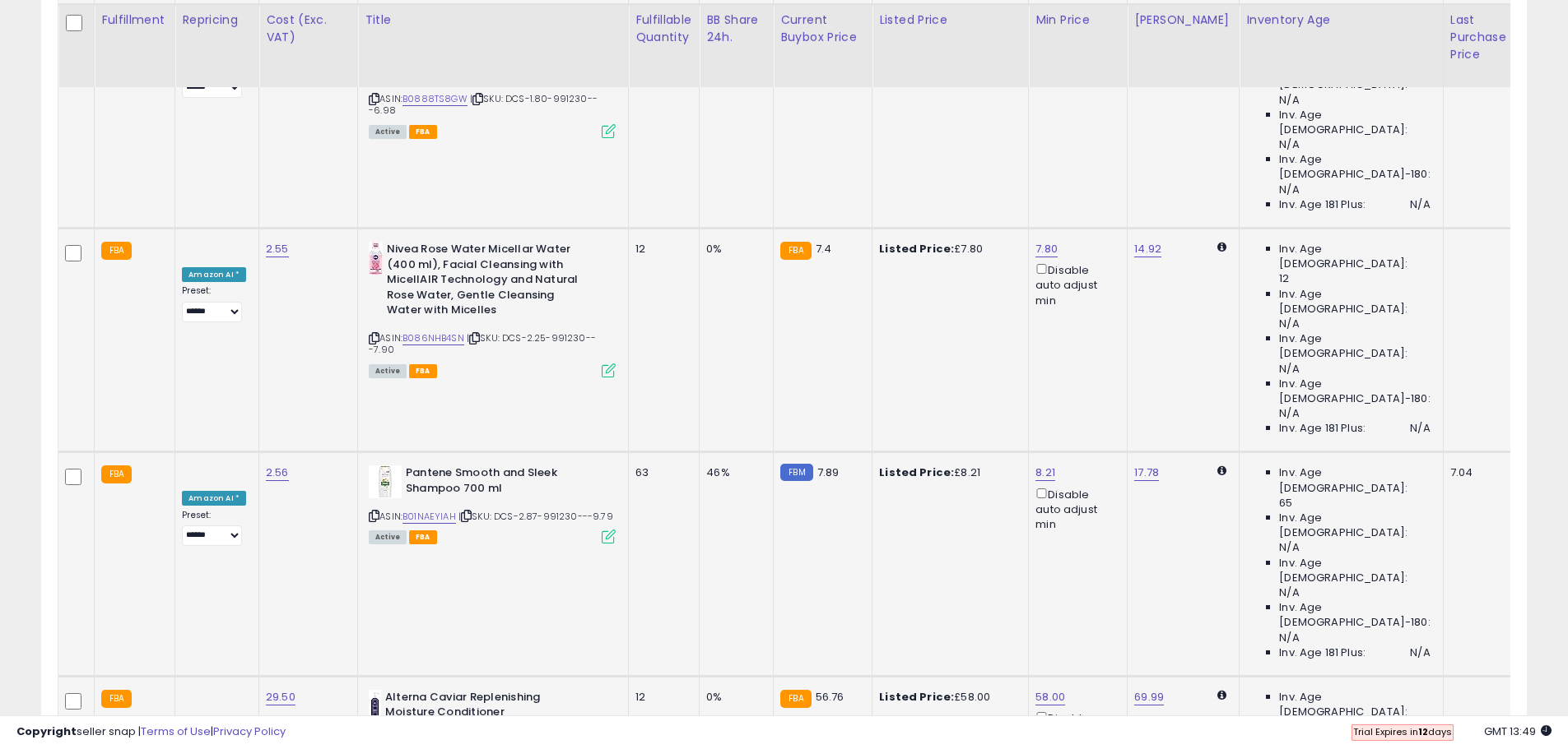
scroll to position [2673, 0]
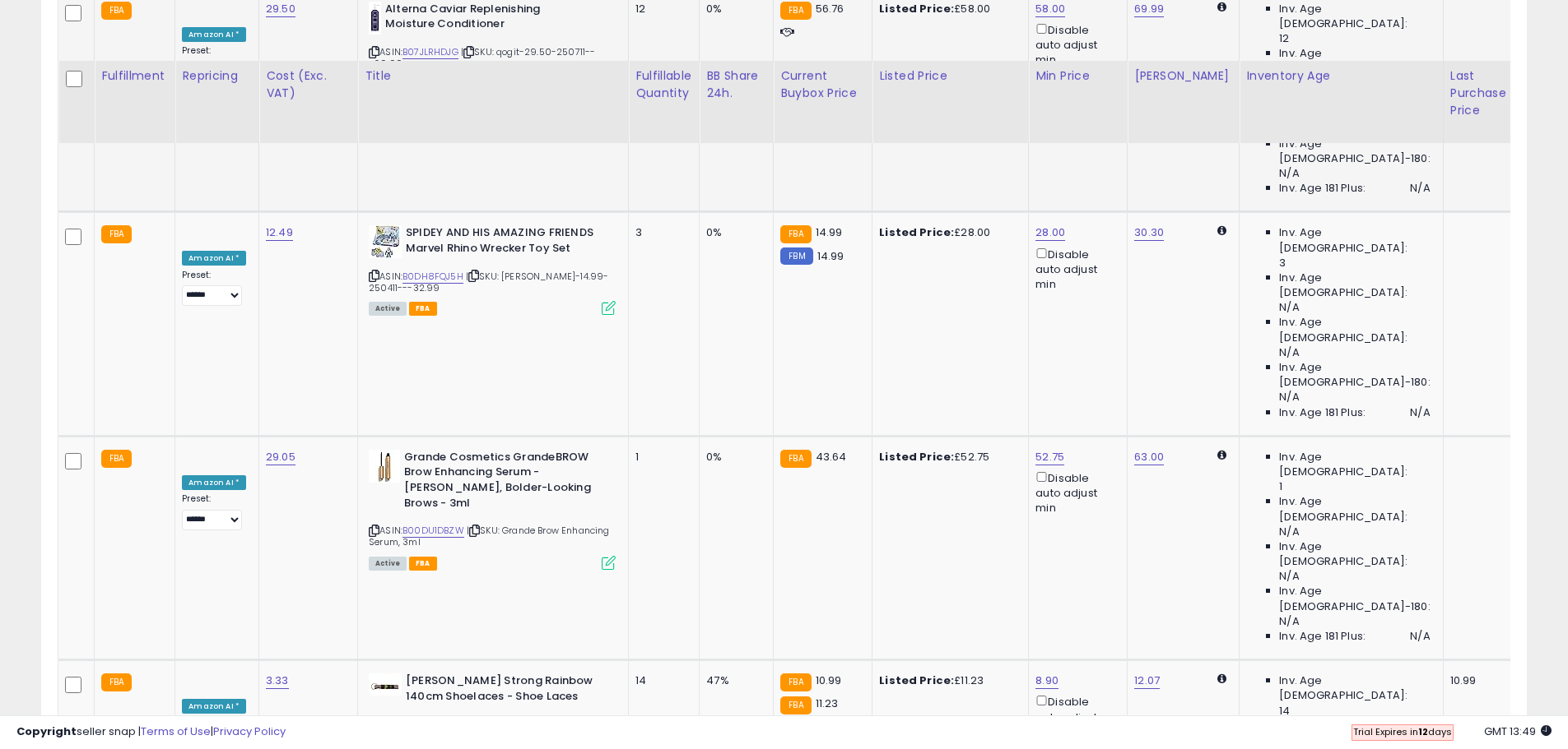
scroll to position [3418, 0]
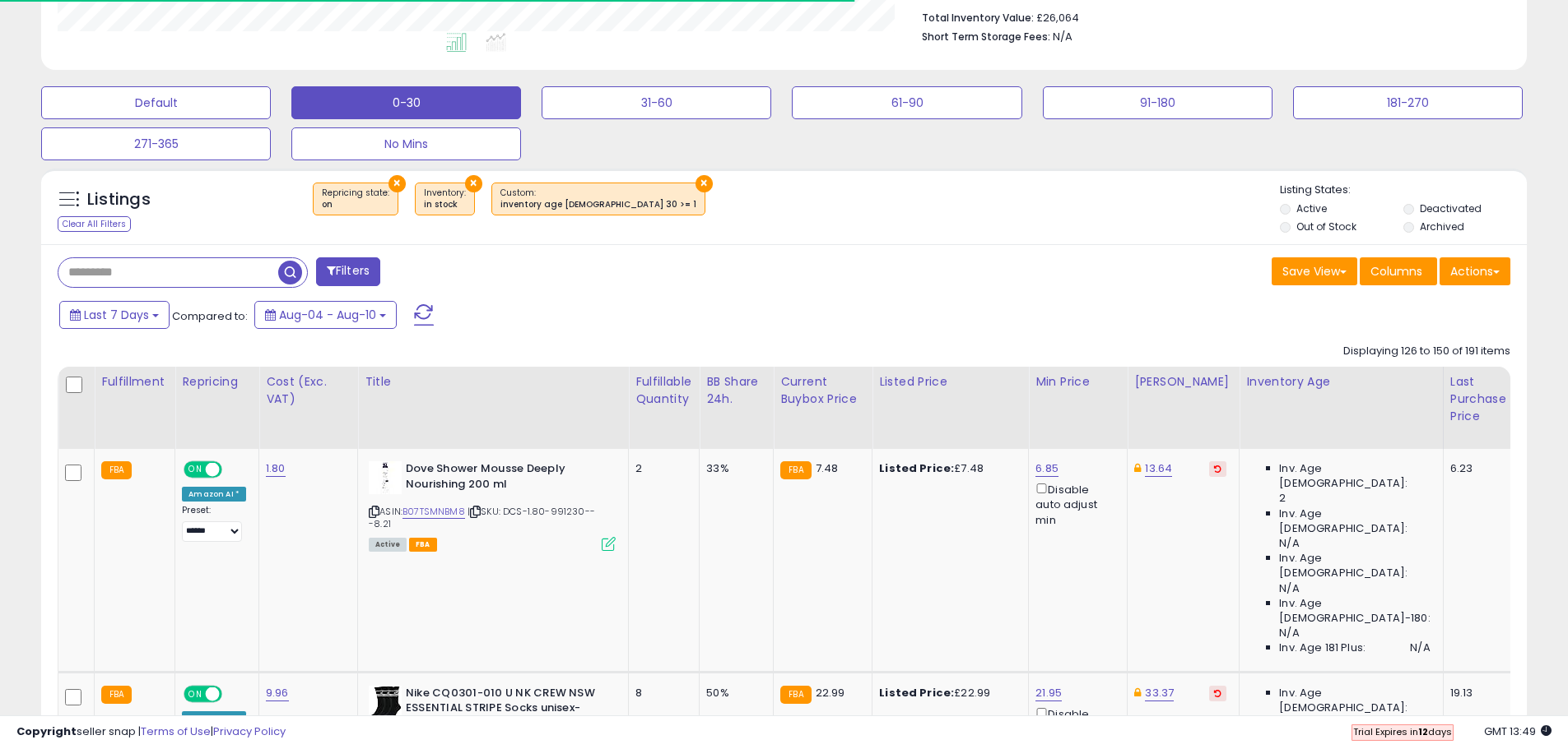
scroll to position [699, 0]
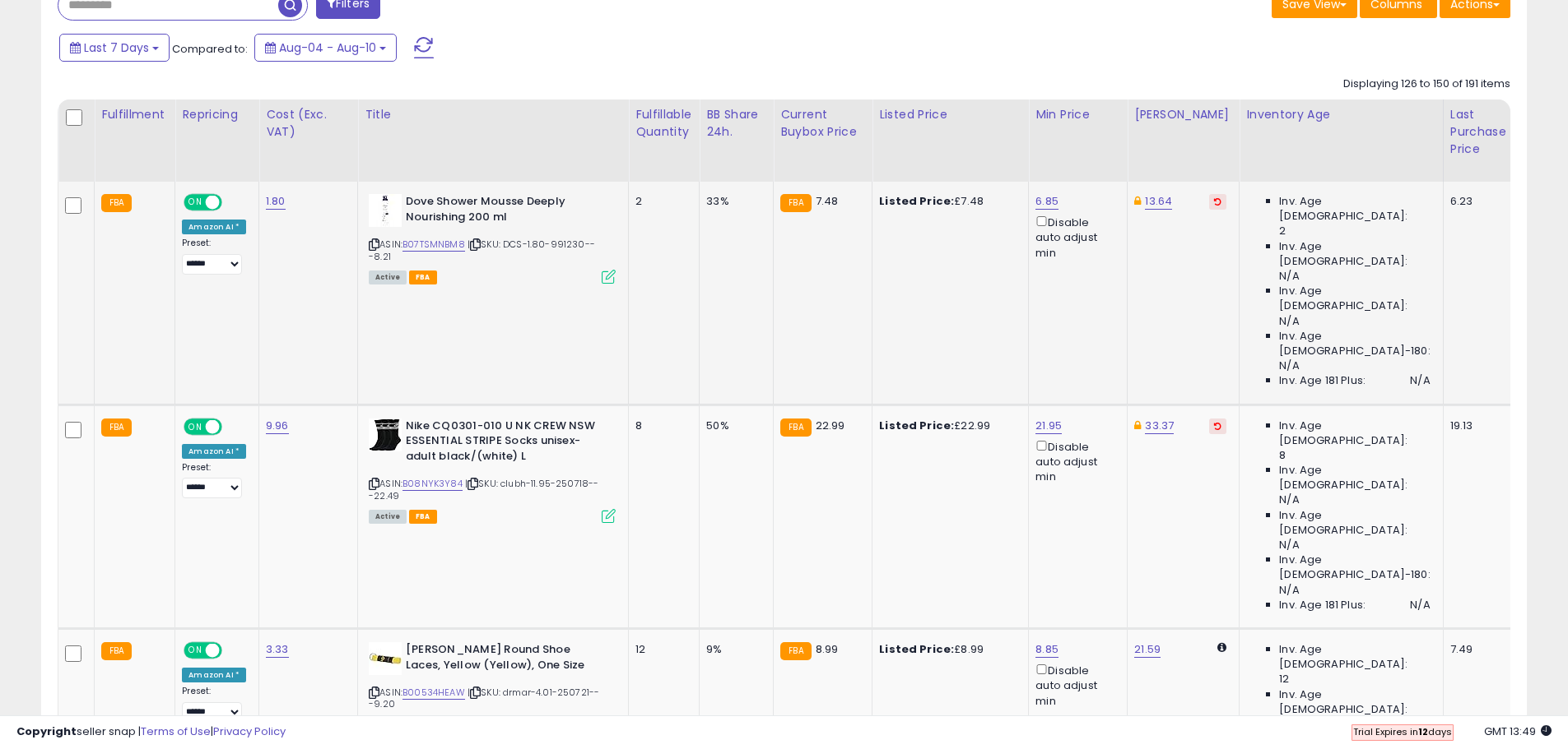
click at [1214, 201] on icon at bounding box center [1217, 201] width 7 height 8
click at [1214, 422] on icon at bounding box center [1217, 425] width 7 height 8
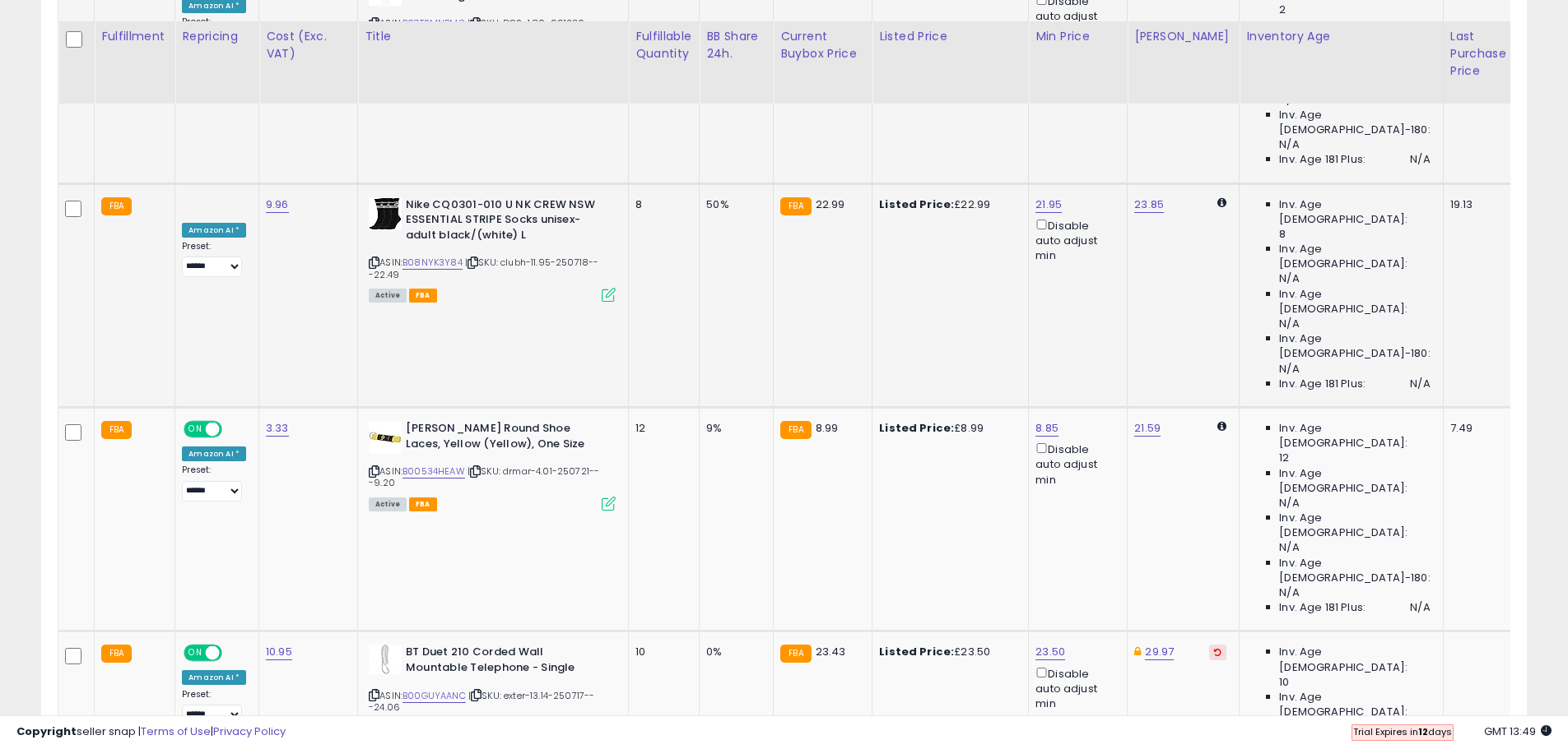
scroll to position [945, 0]
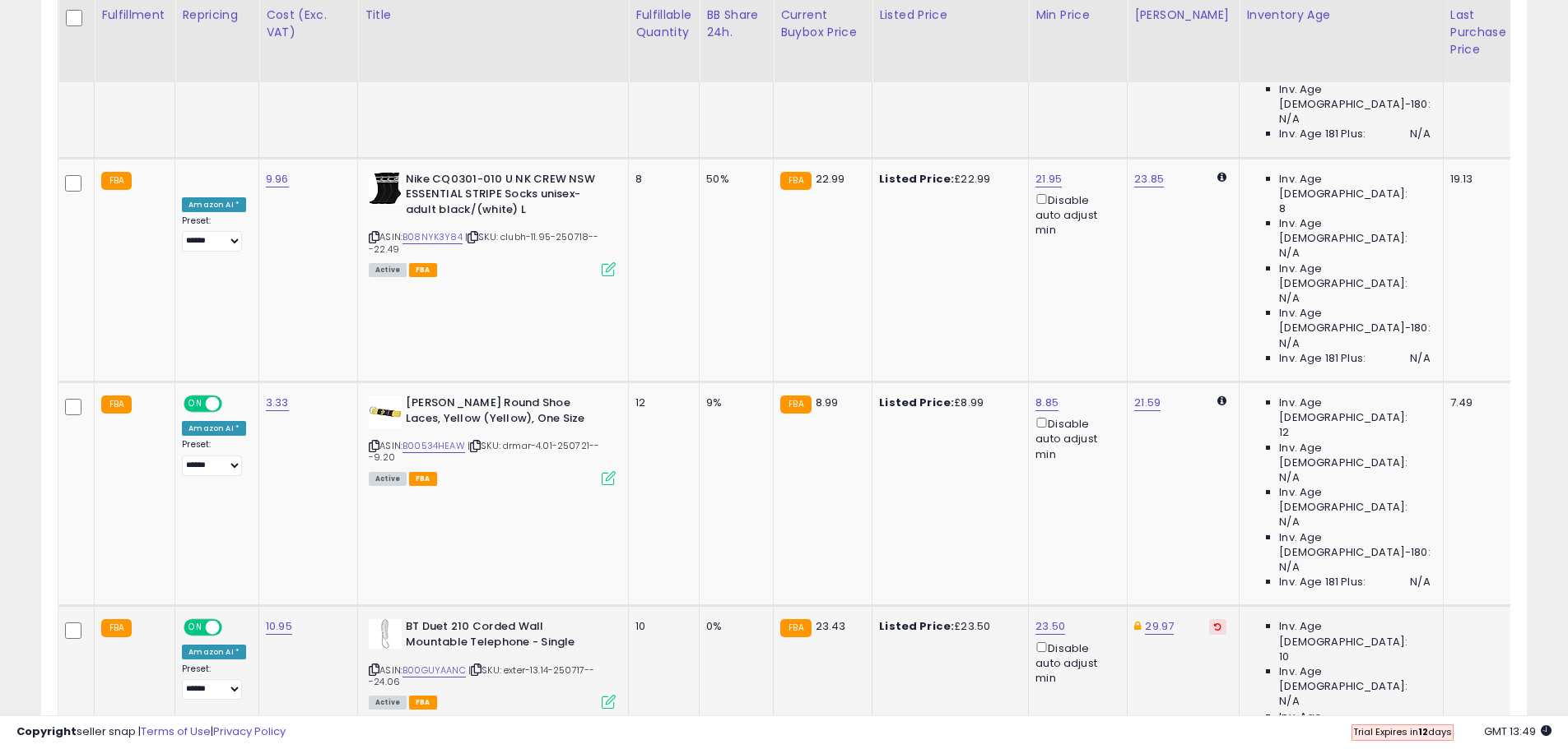
click at [1209, 619] on button at bounding box center [1218, 627] width 18 height 16
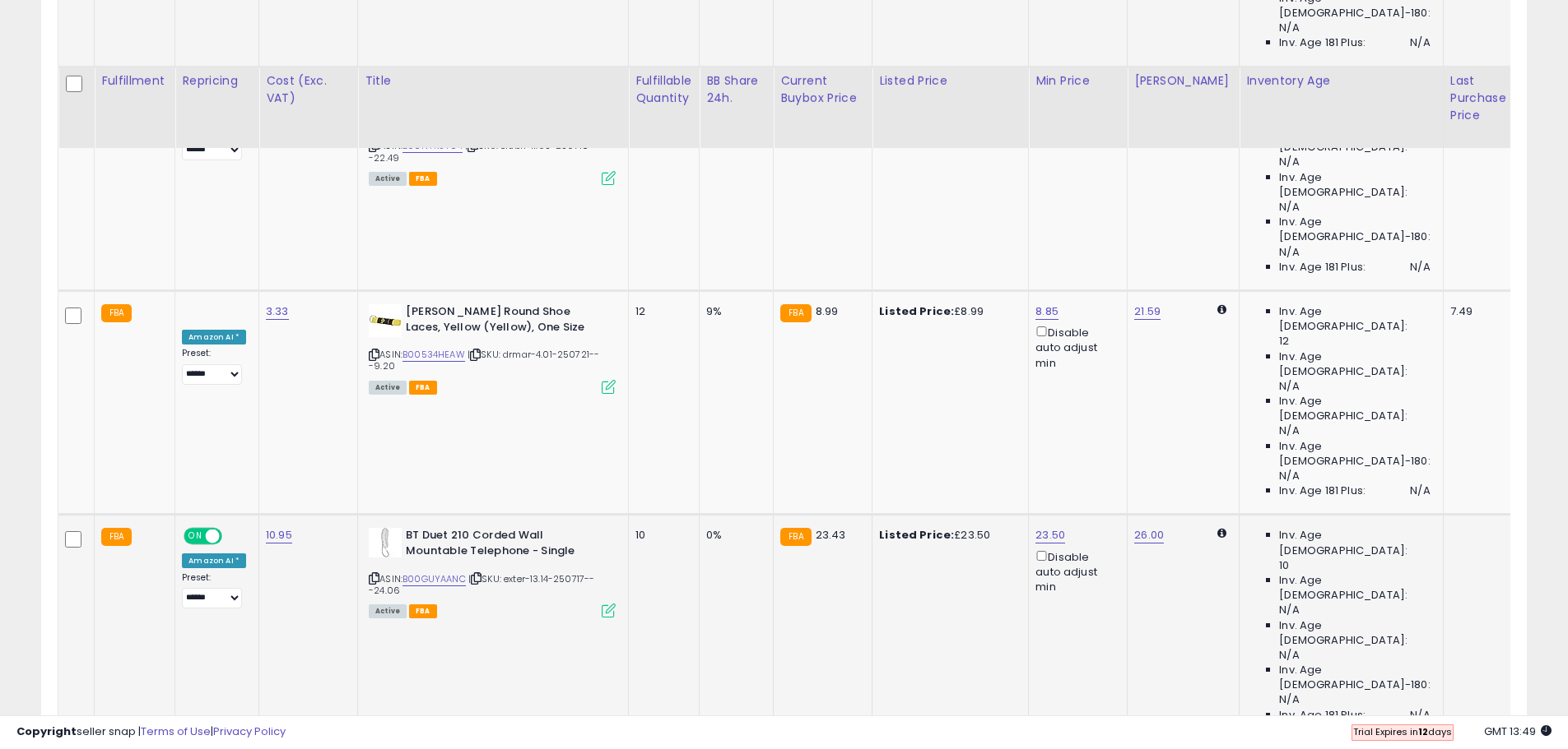
scroll to position [1110, 0]
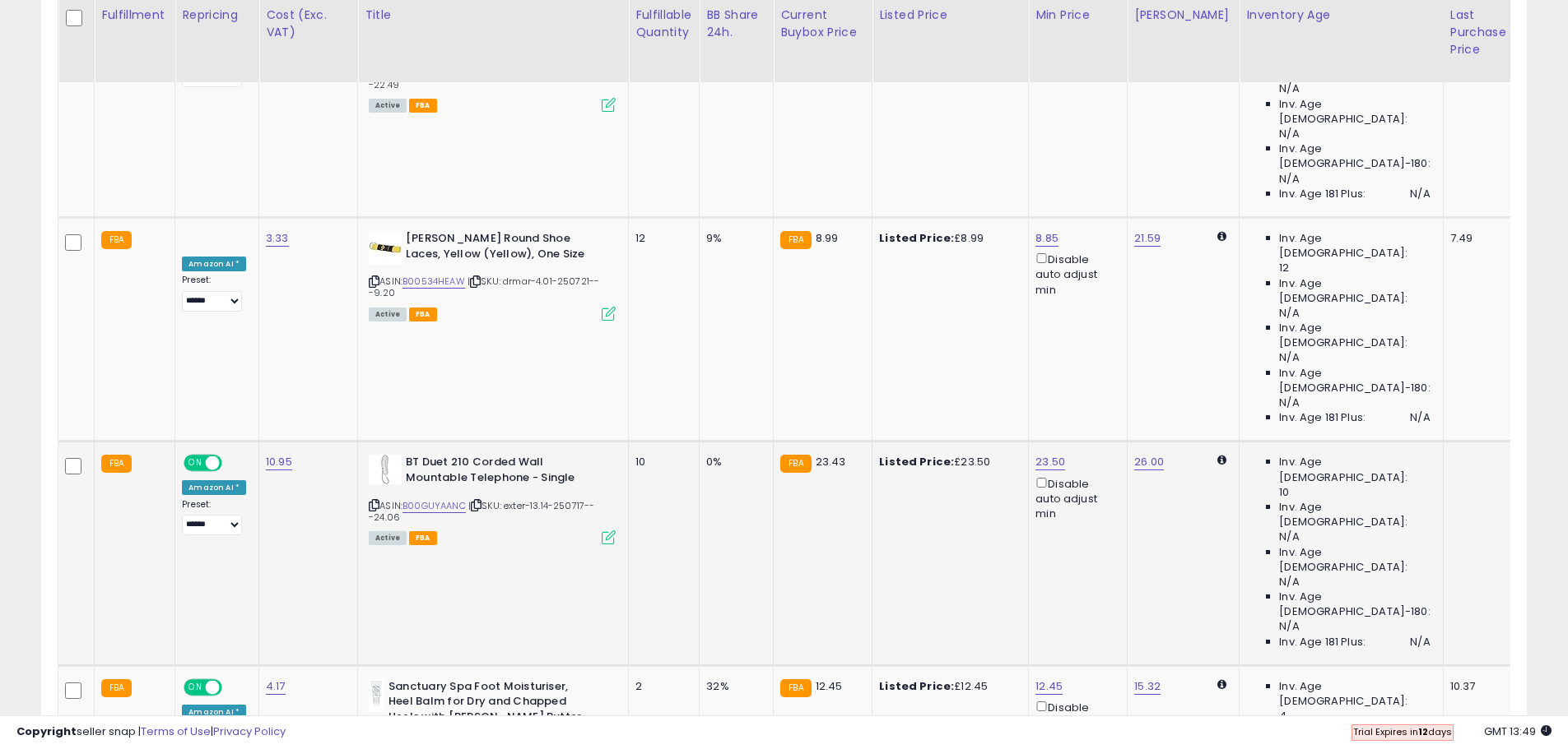
drag, startPoint x: 1200, startPoint y: 508, endPoint x: 1203, endPoint y: 549, distance: 41.1
drag, startPoint x: 1201, startPoint y: 626, endPoint x: 1199, endPoint y: 609, distance: 17.1
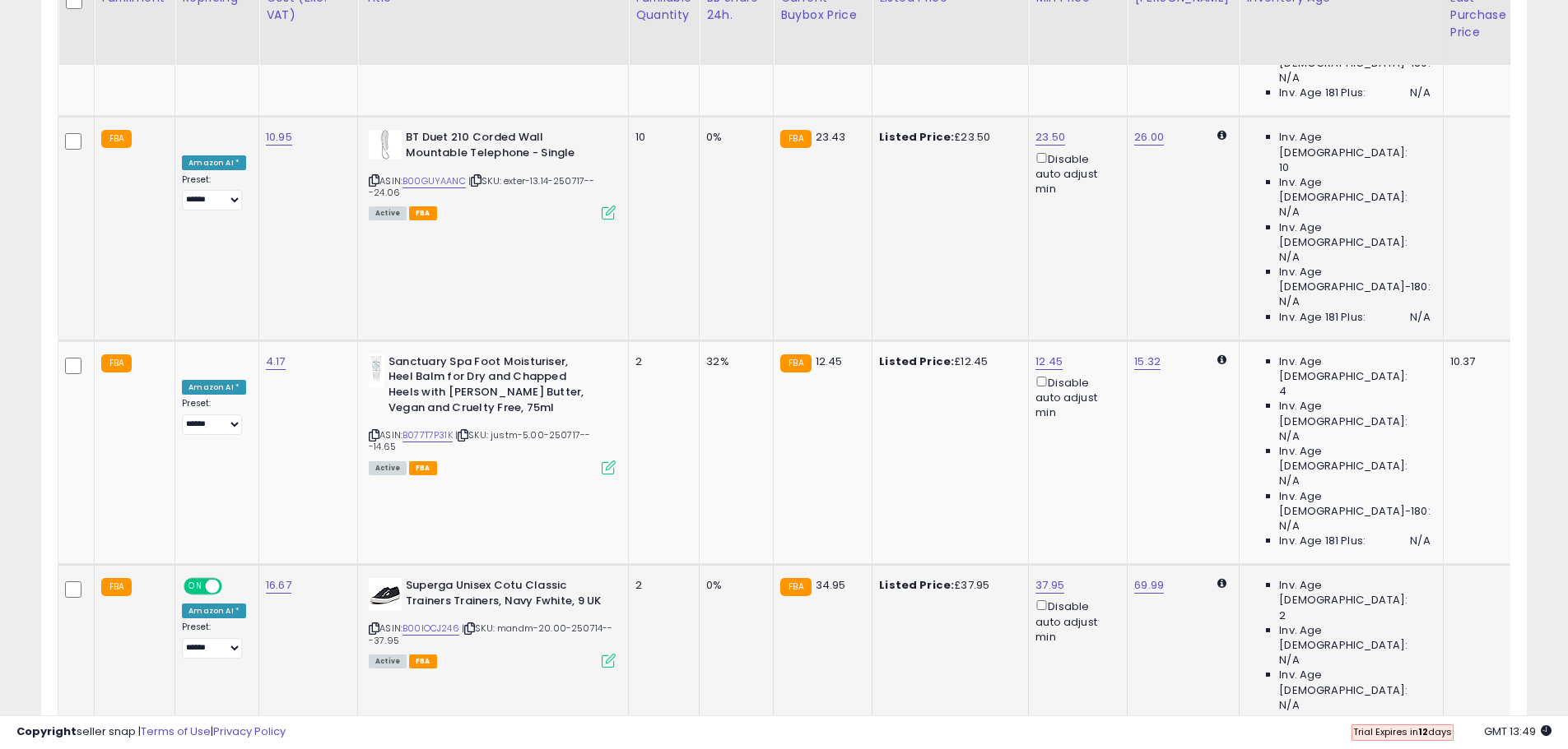
scroll to position [1439, 0]
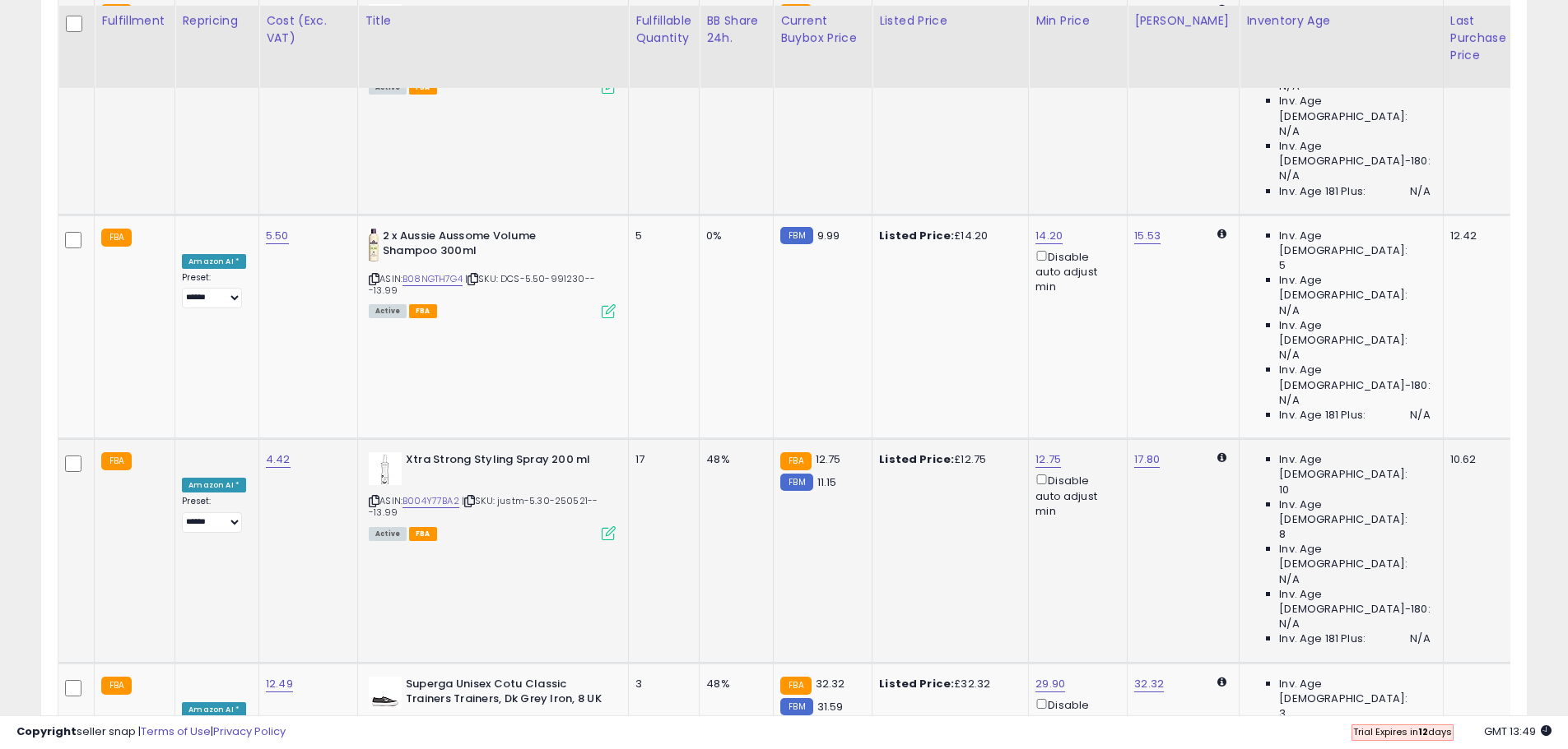
scroll to position [2015, 0]
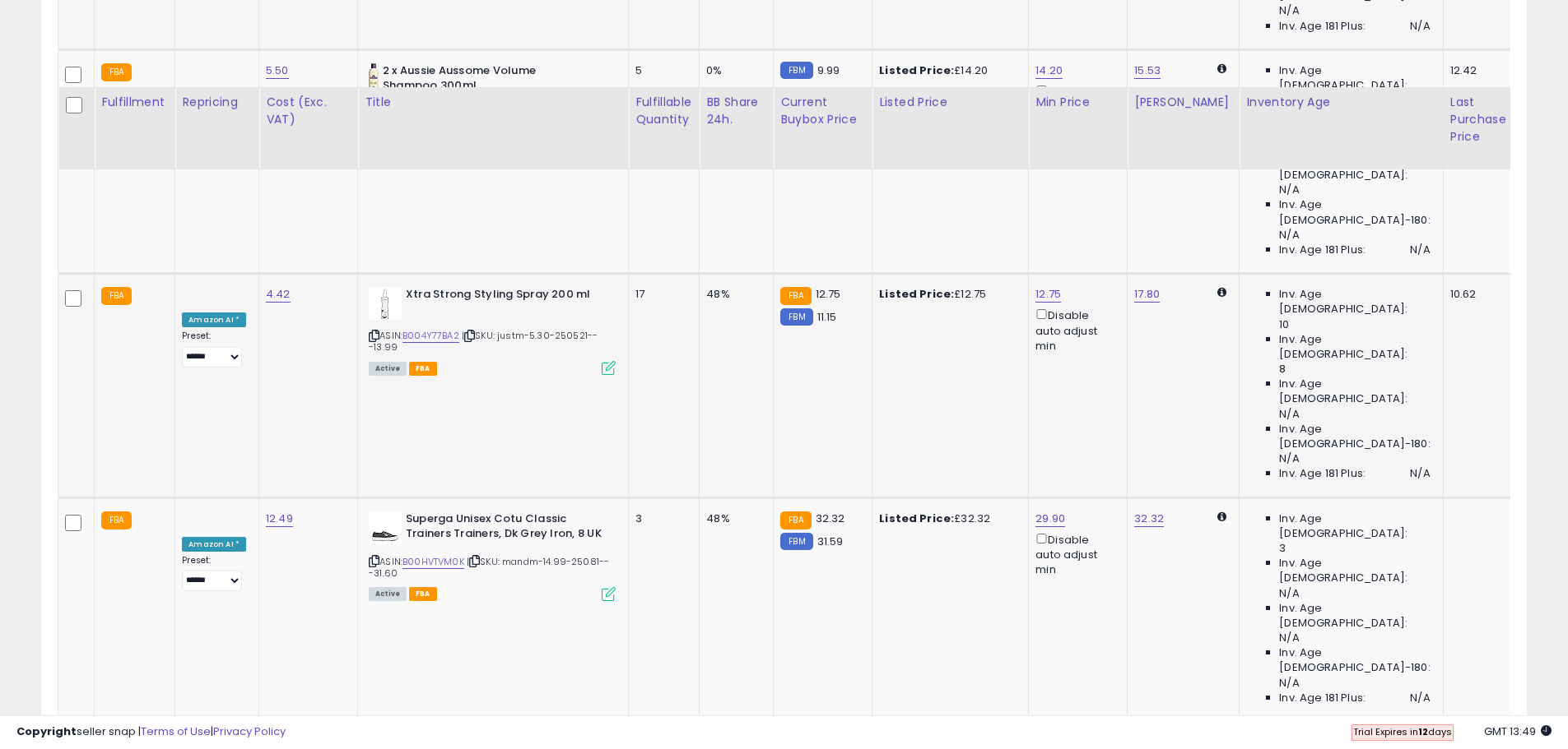
scroll to position [2262, 0]
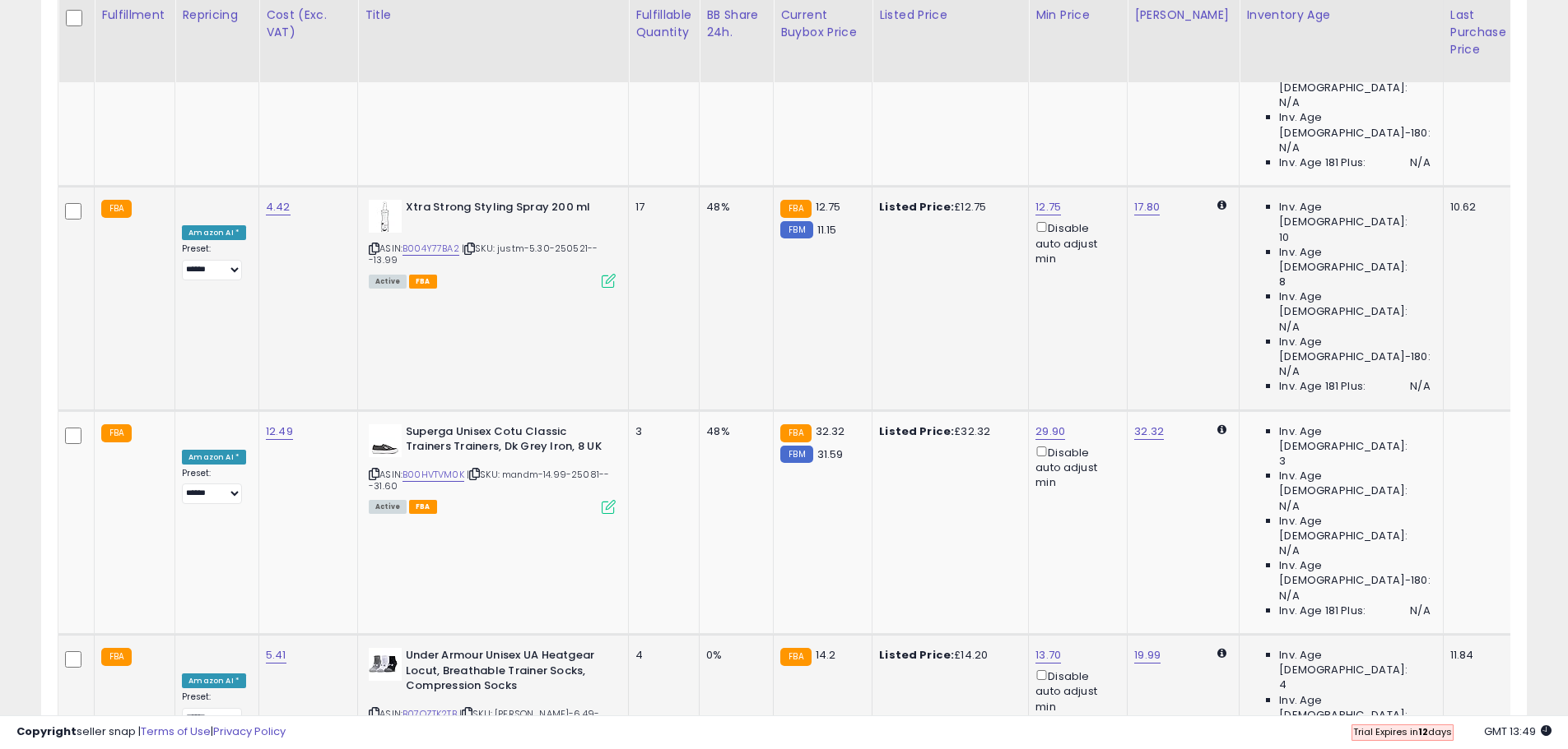
drag, startPoint x: 1197, startPoint y: 465, endPoint x: 1193, endPoint y: 568, distance: 103.1
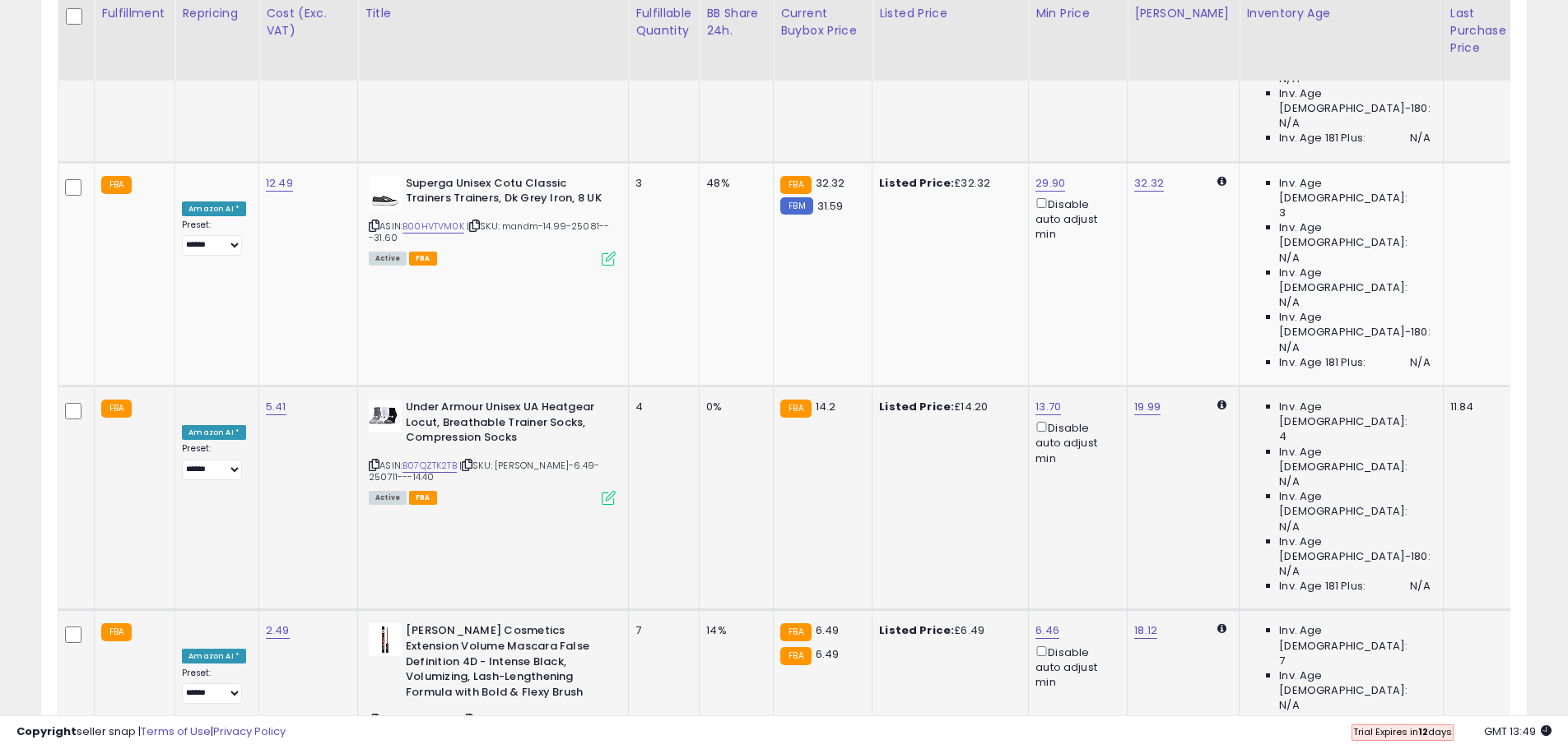
scroll to position [2591, 0]
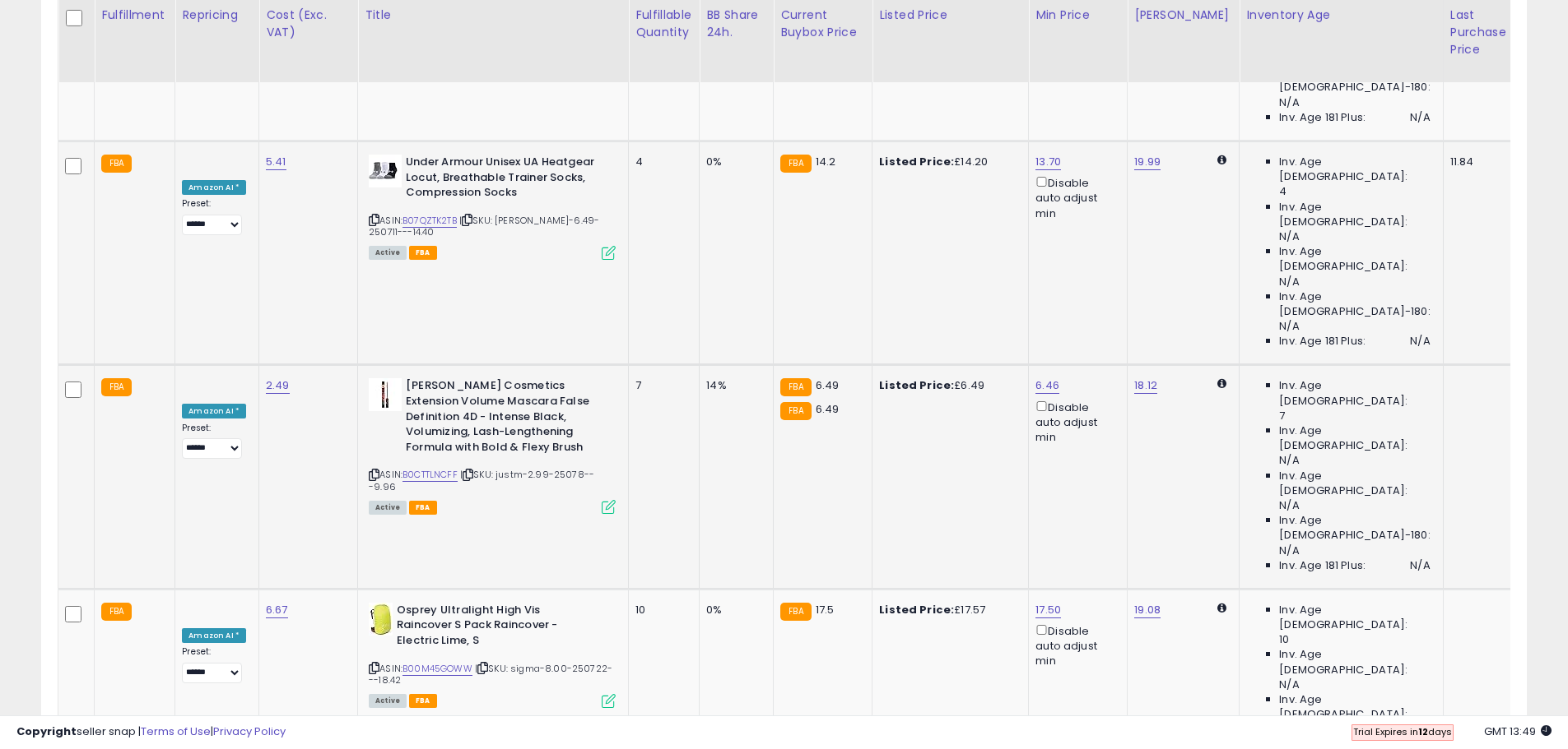
drag, startPoint x: 1200, startPoint y: 496, endPoint x: 1200, endPoint y: 523, distance: 27.0
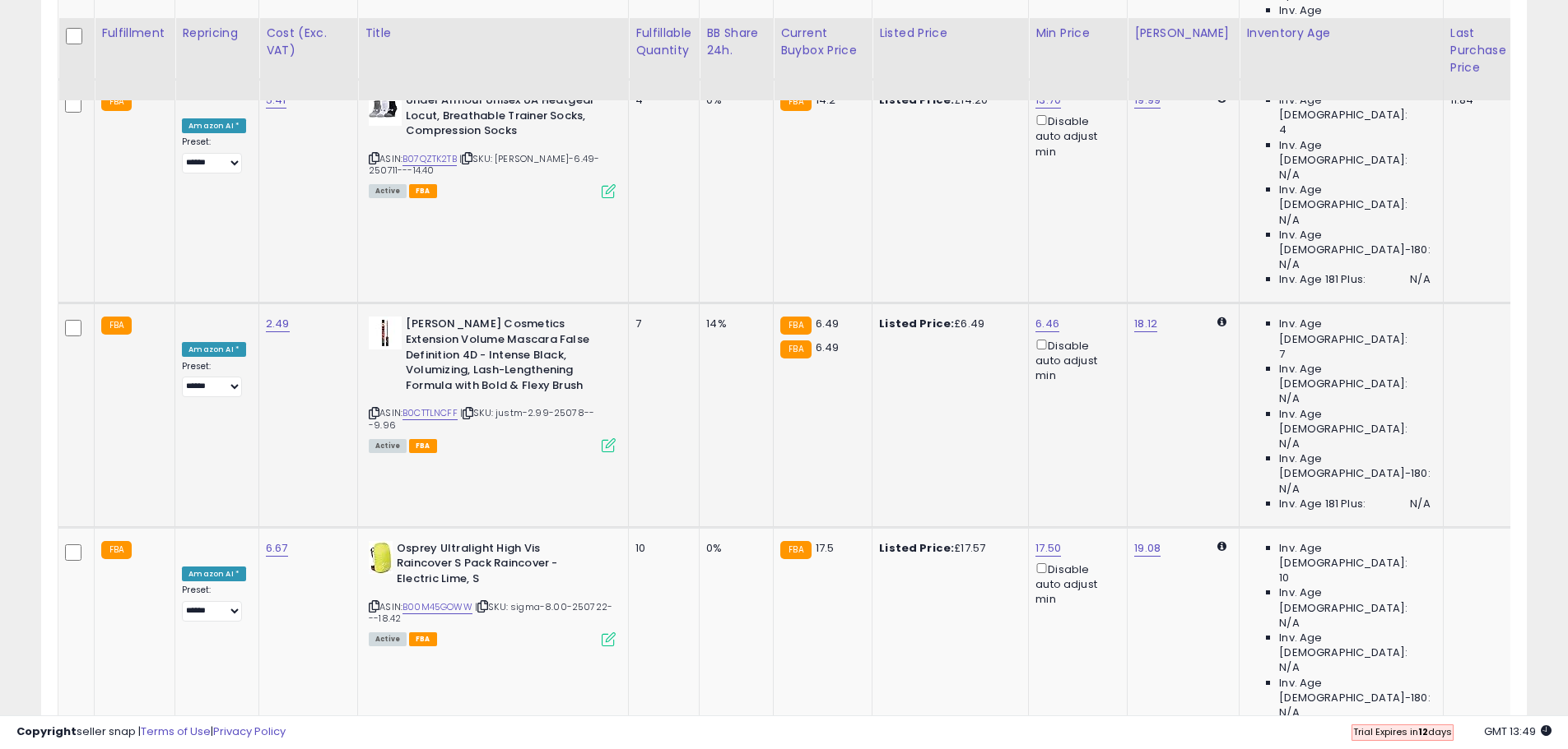
scroll to position [2920, 0]
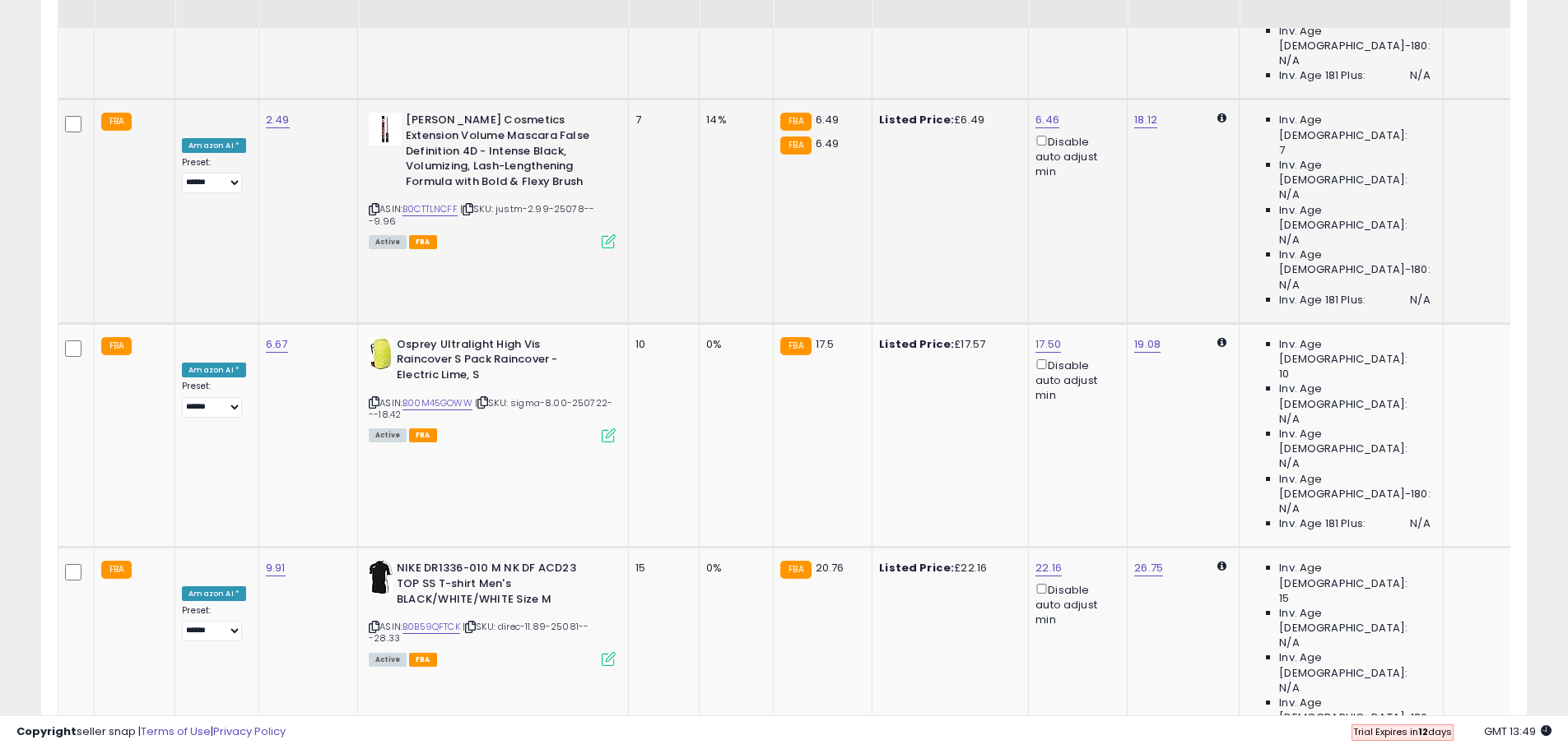
scroll to position [3085, 0]
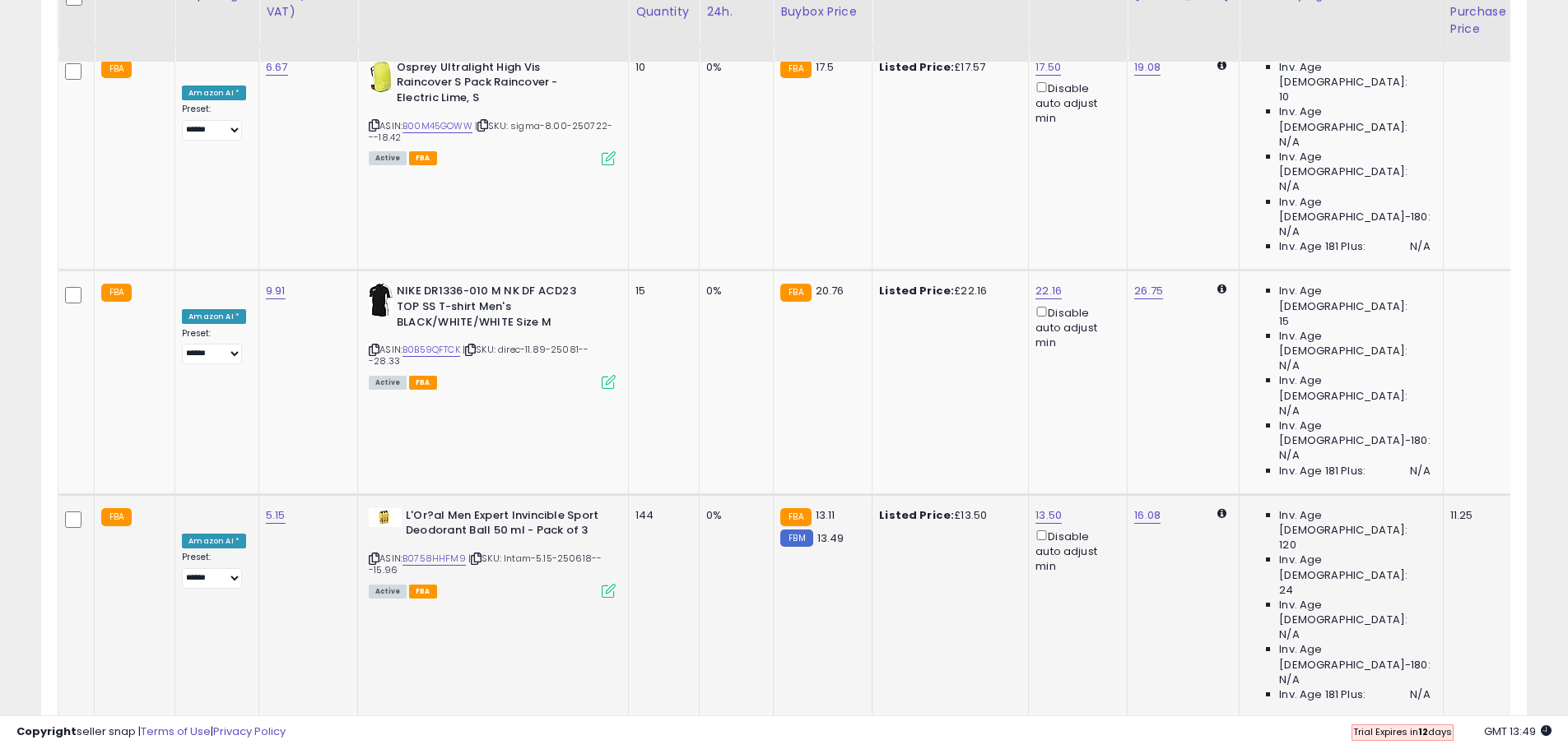
scroll to position [3346, 0]
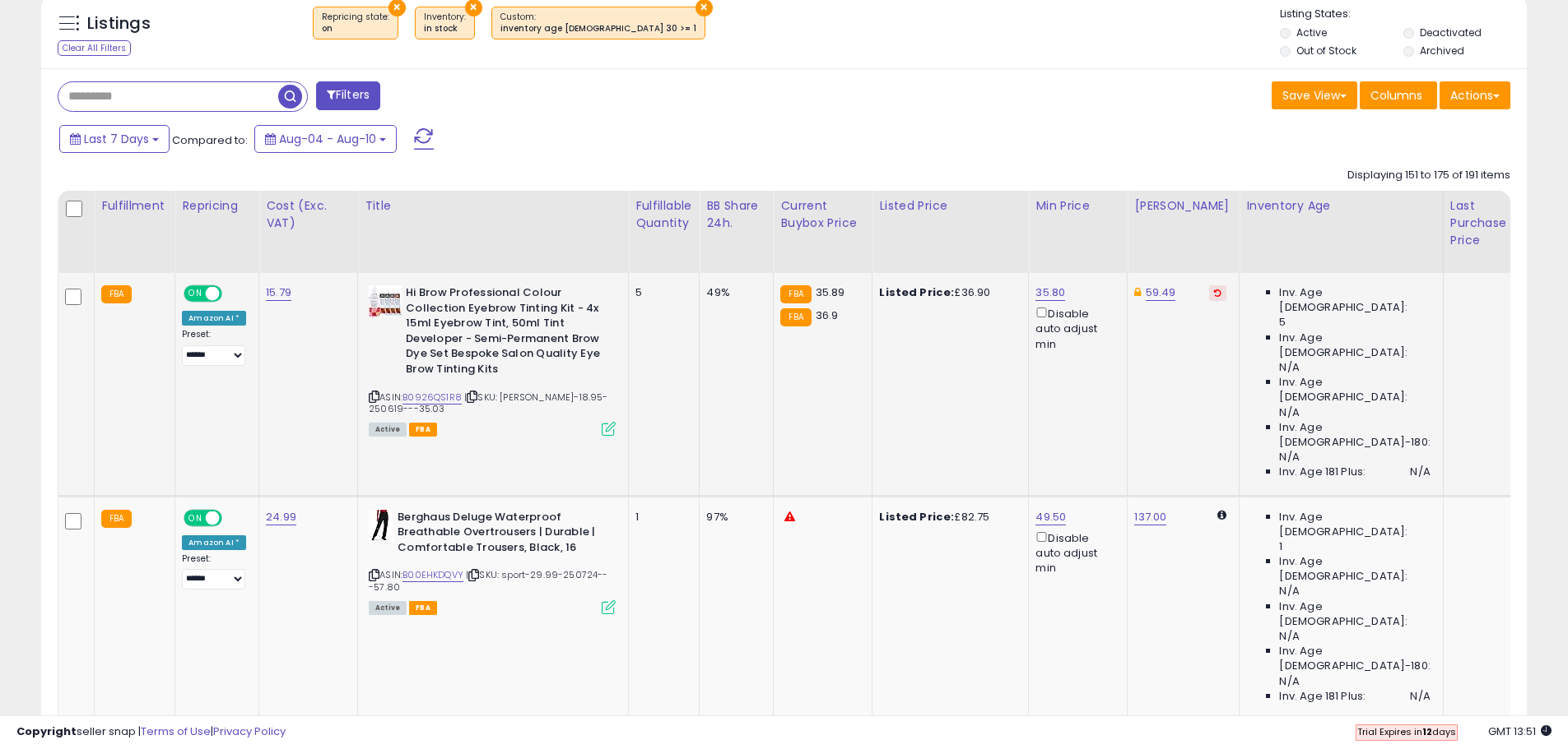
scroll to position [617, 0]
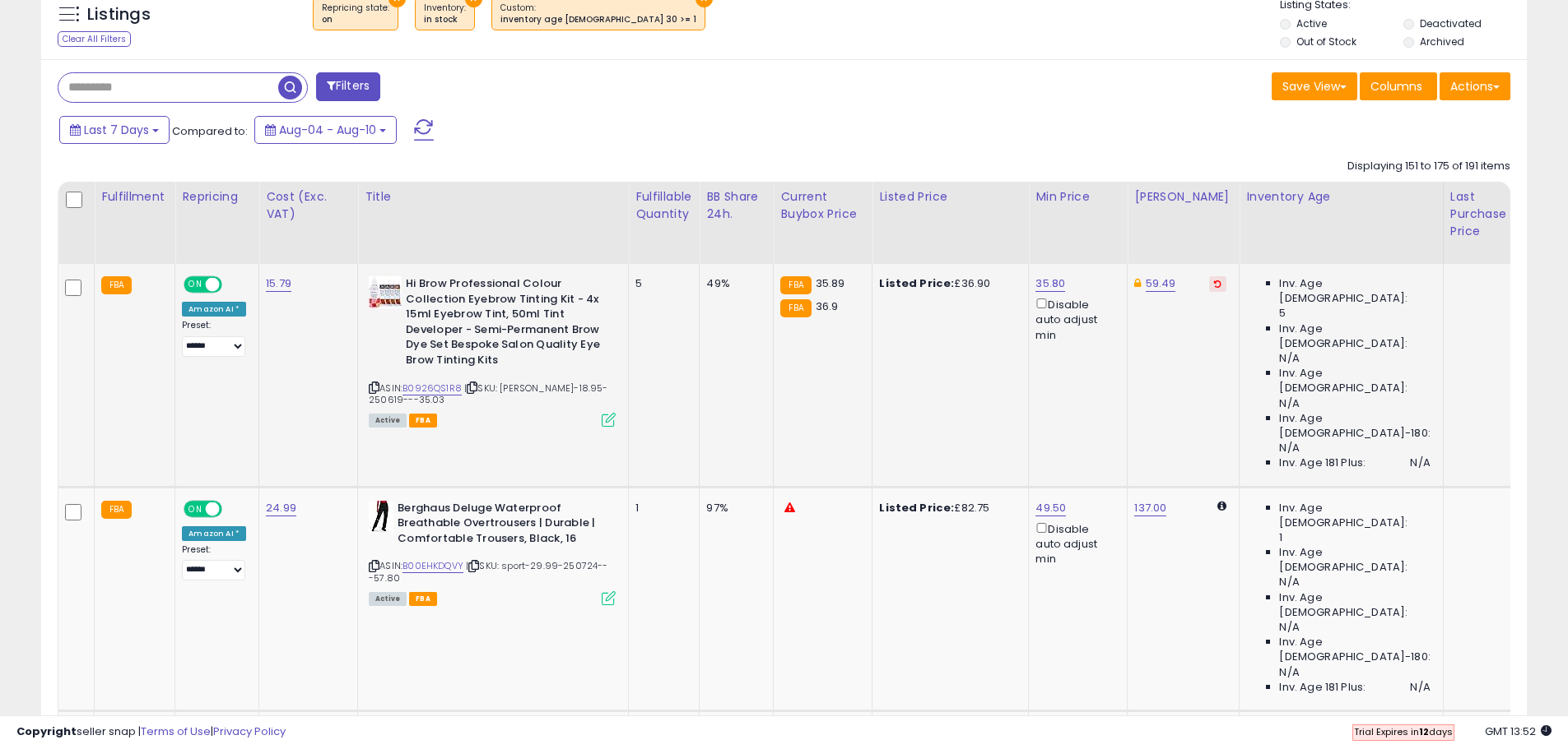
click at [1214, 284] on icon at bounding box center [1217, 283] width 7 height 8
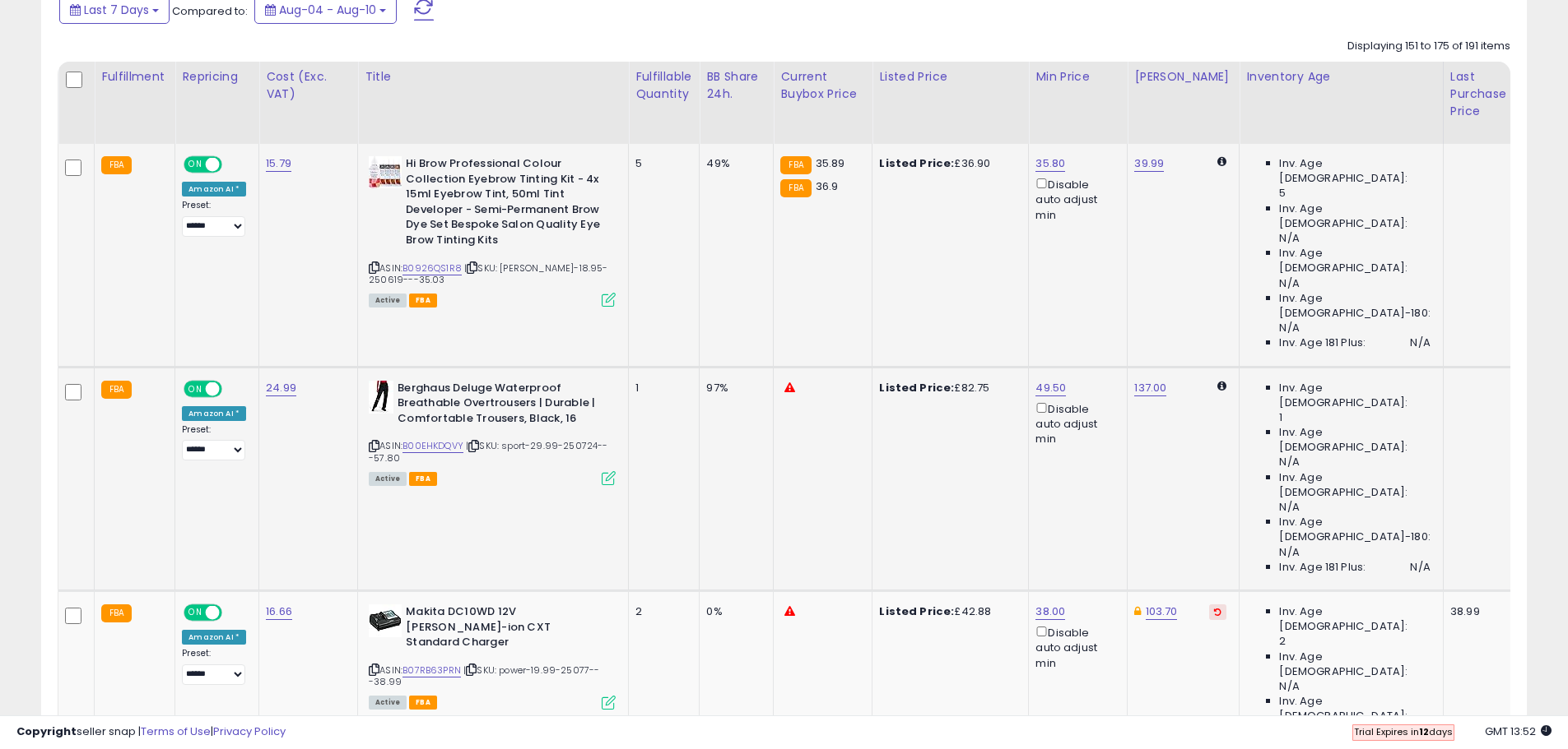
scroll to position [781, 0]
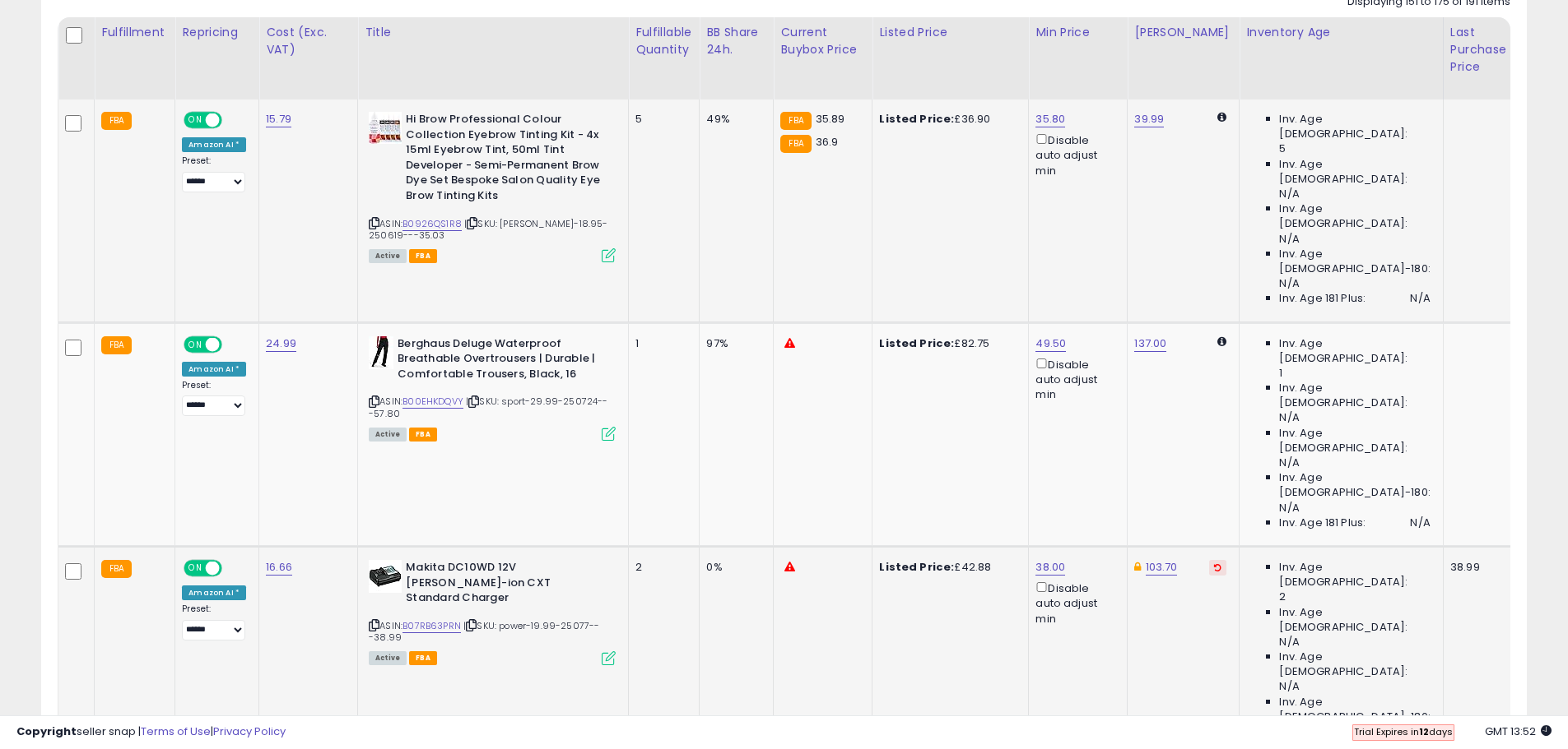
click at [1209, 560] on button at bounding box center [1218, 568] width 18 height 16
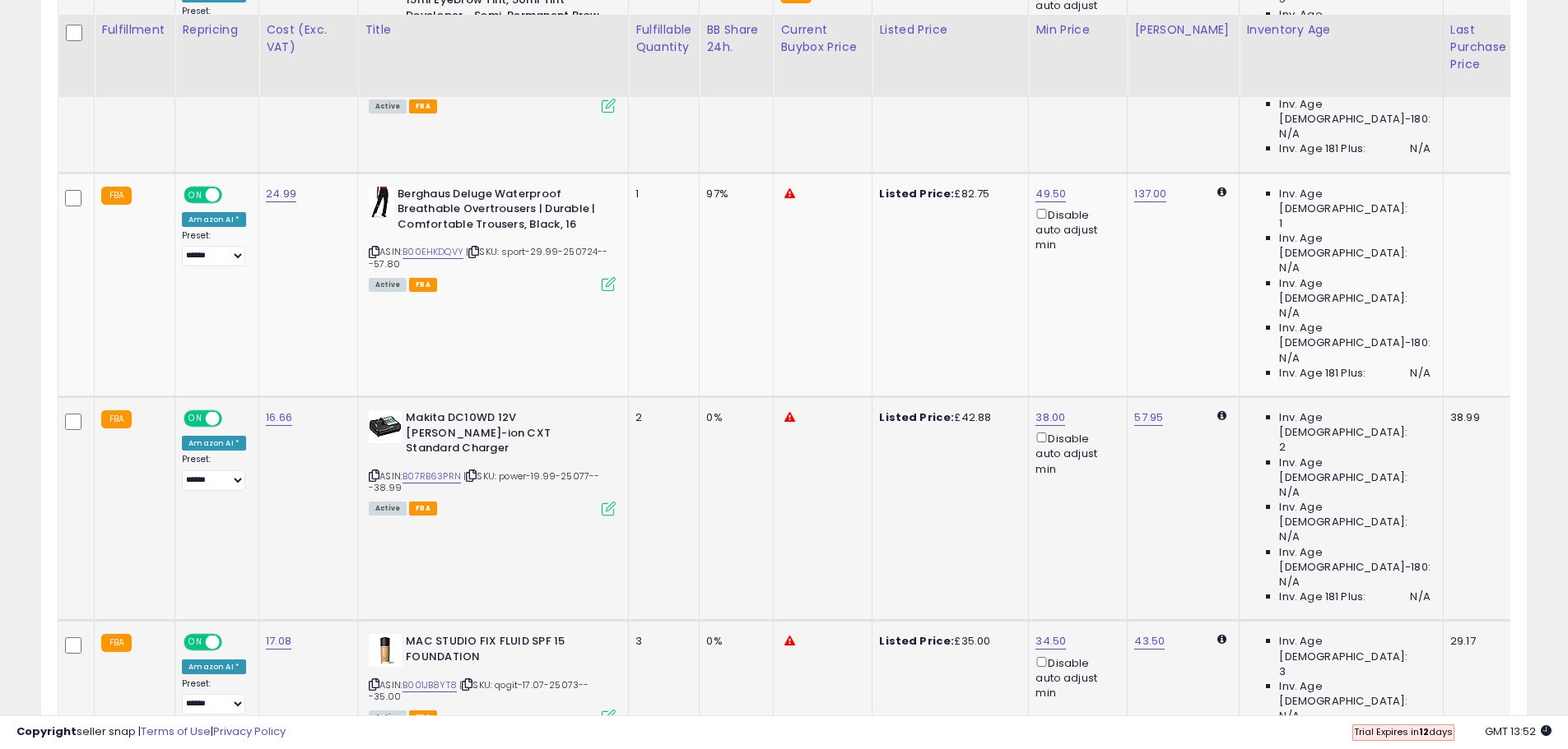
scroll to position [945, 0]
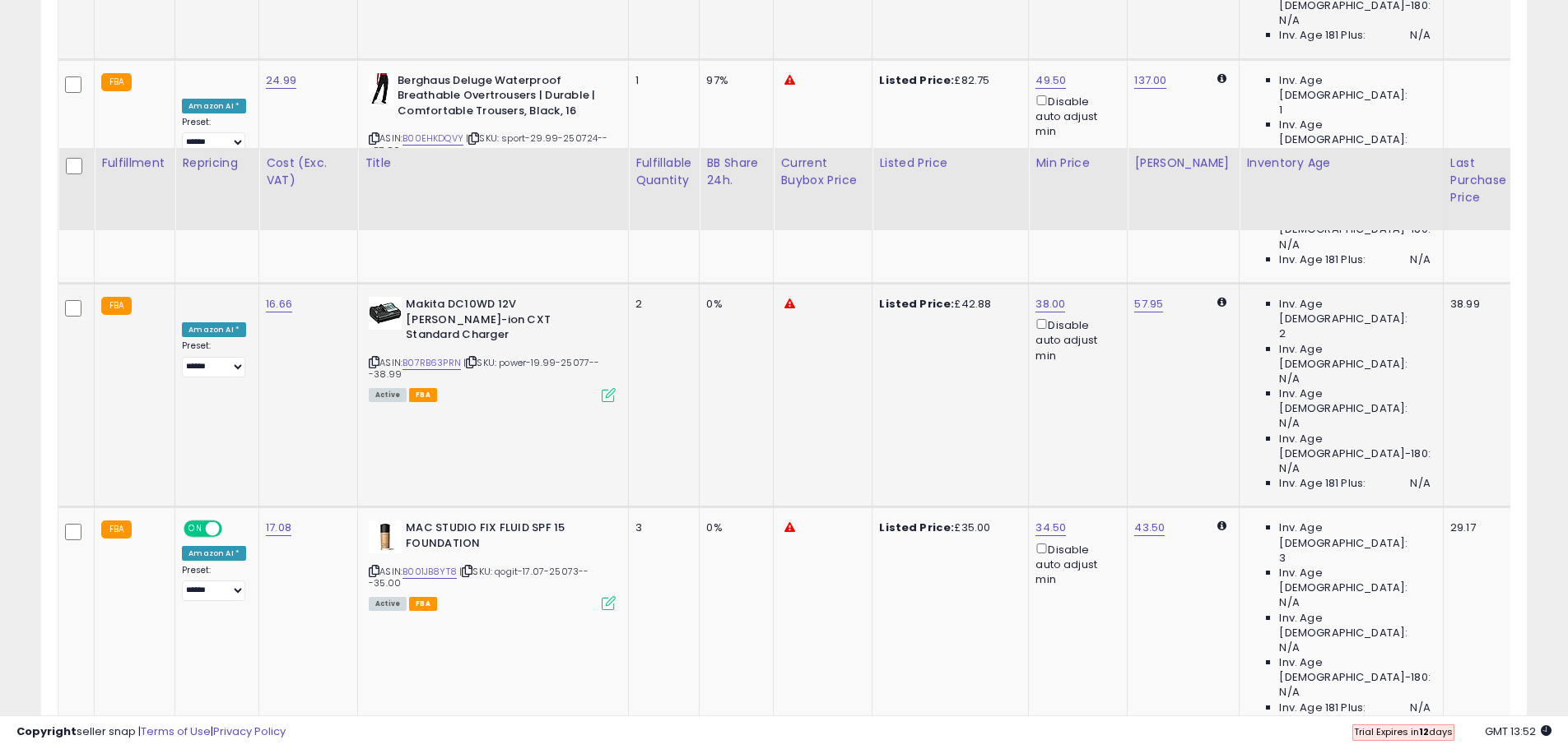
scroll to position [1193, 0]
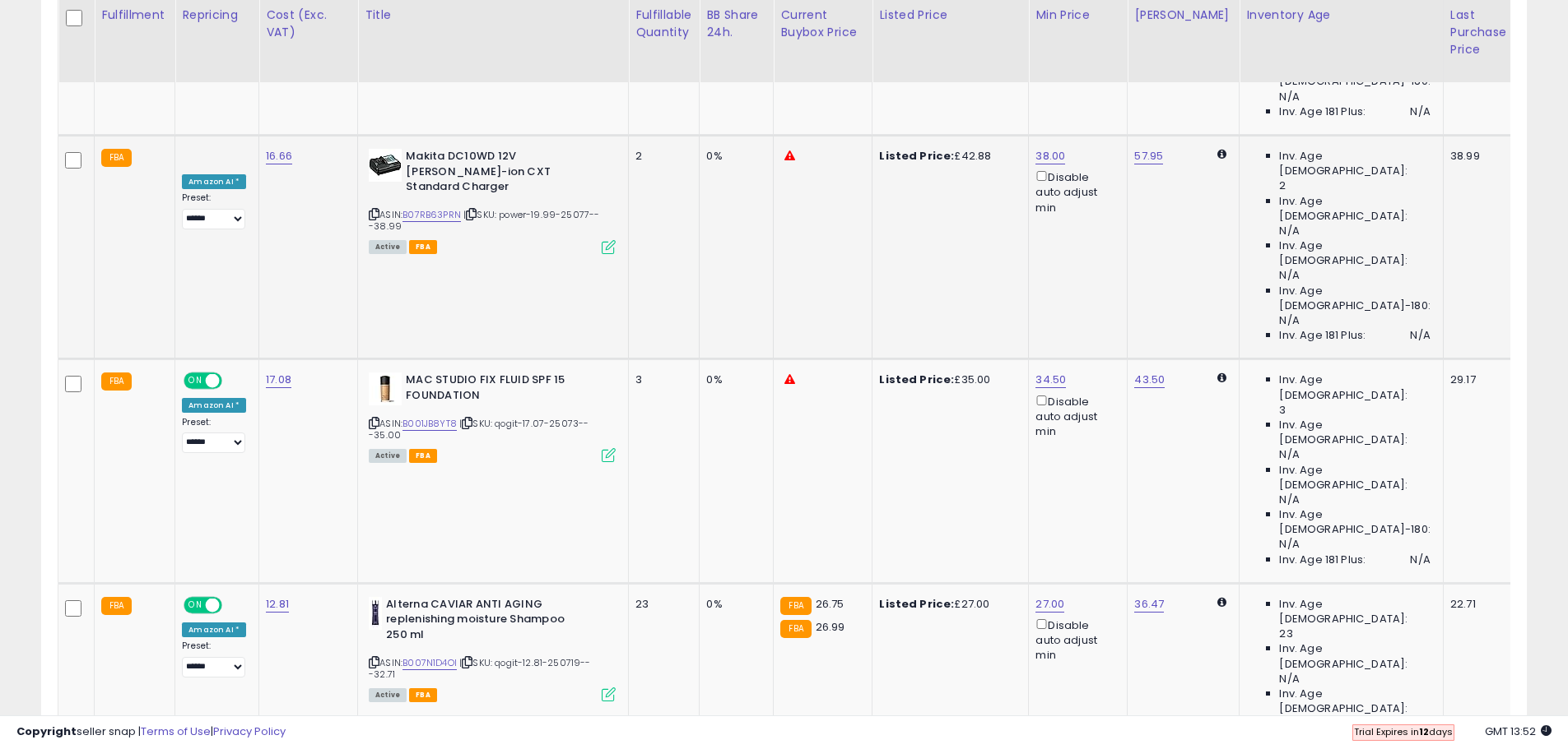
drag, startPoint x: 1199, startPoint y: 589, endPoint x: 1201, endPoint y: 579, distance: 10.2
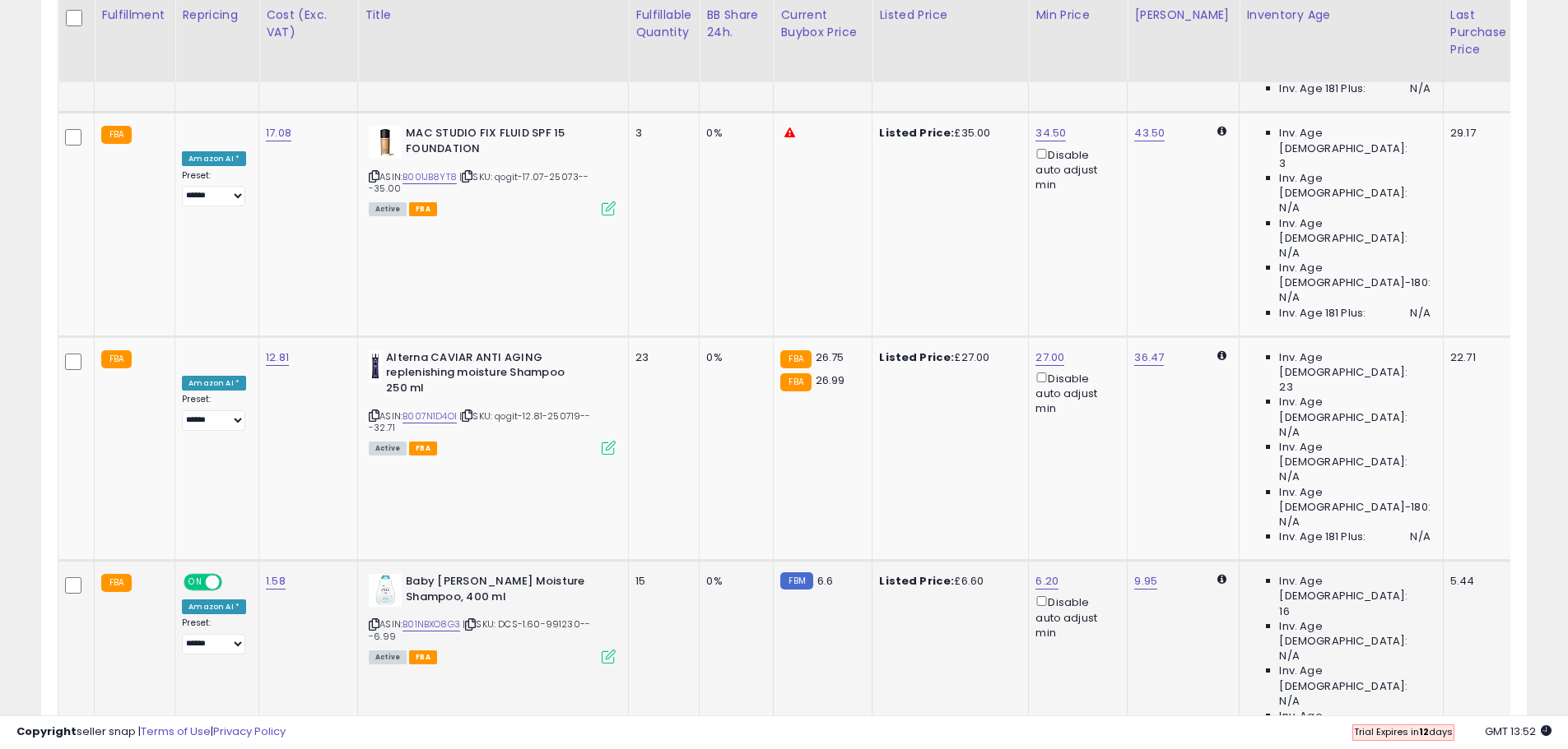
drag, startPoint x: 1208, startPoint y: 466, endPoint x: 1211, endPoint y: 502, distance: 36.1
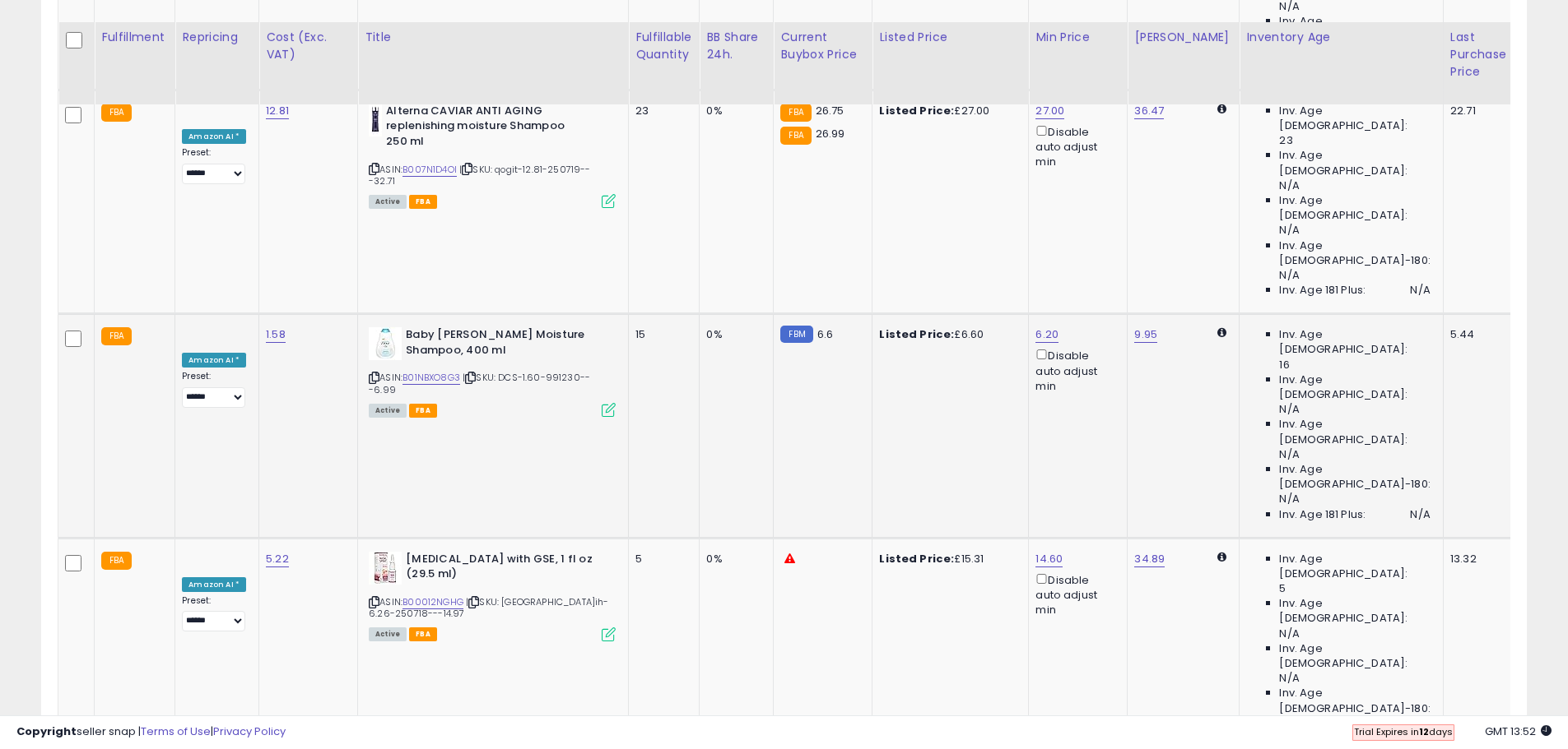
scroll to position [1933, 0]
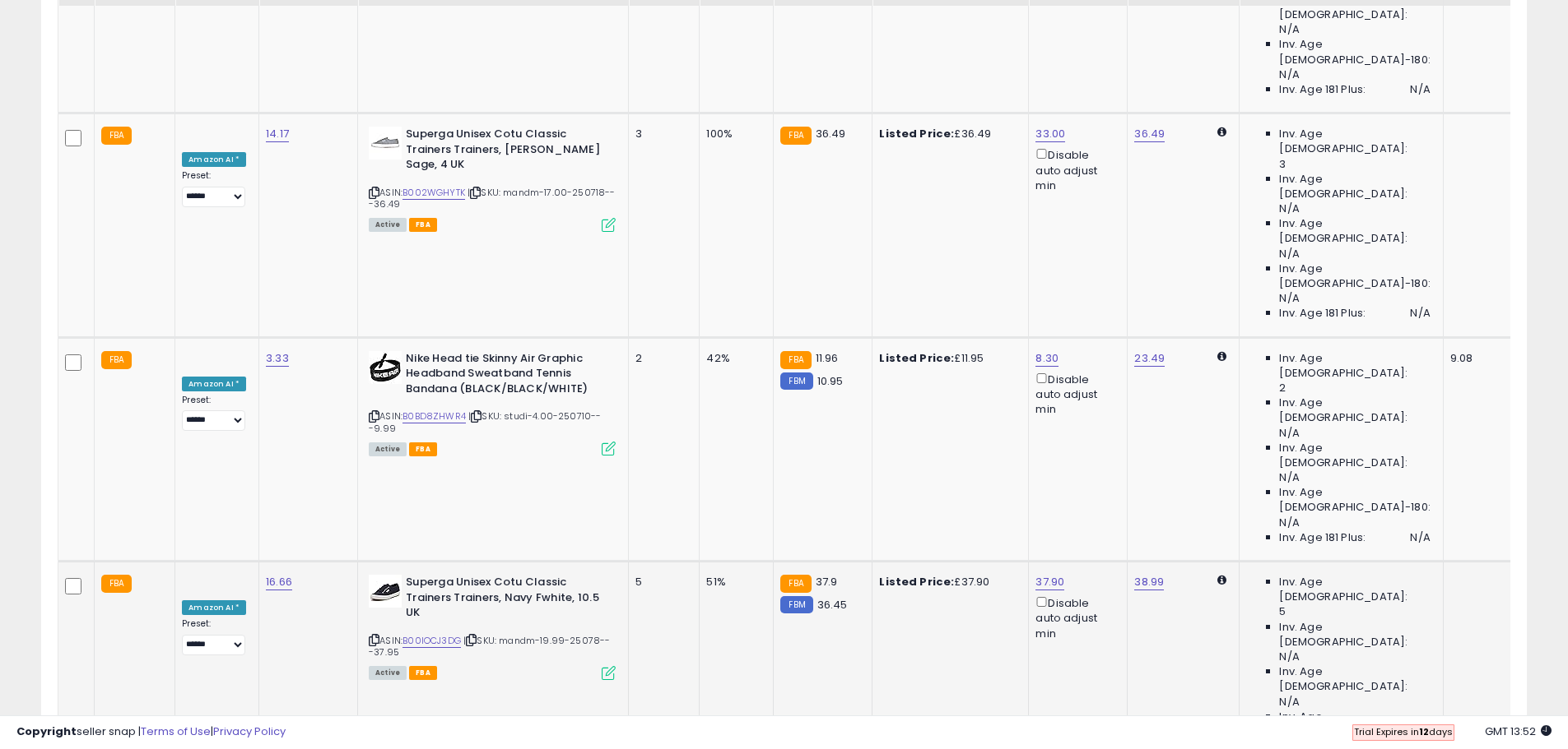
scroll to position [2427, 0]
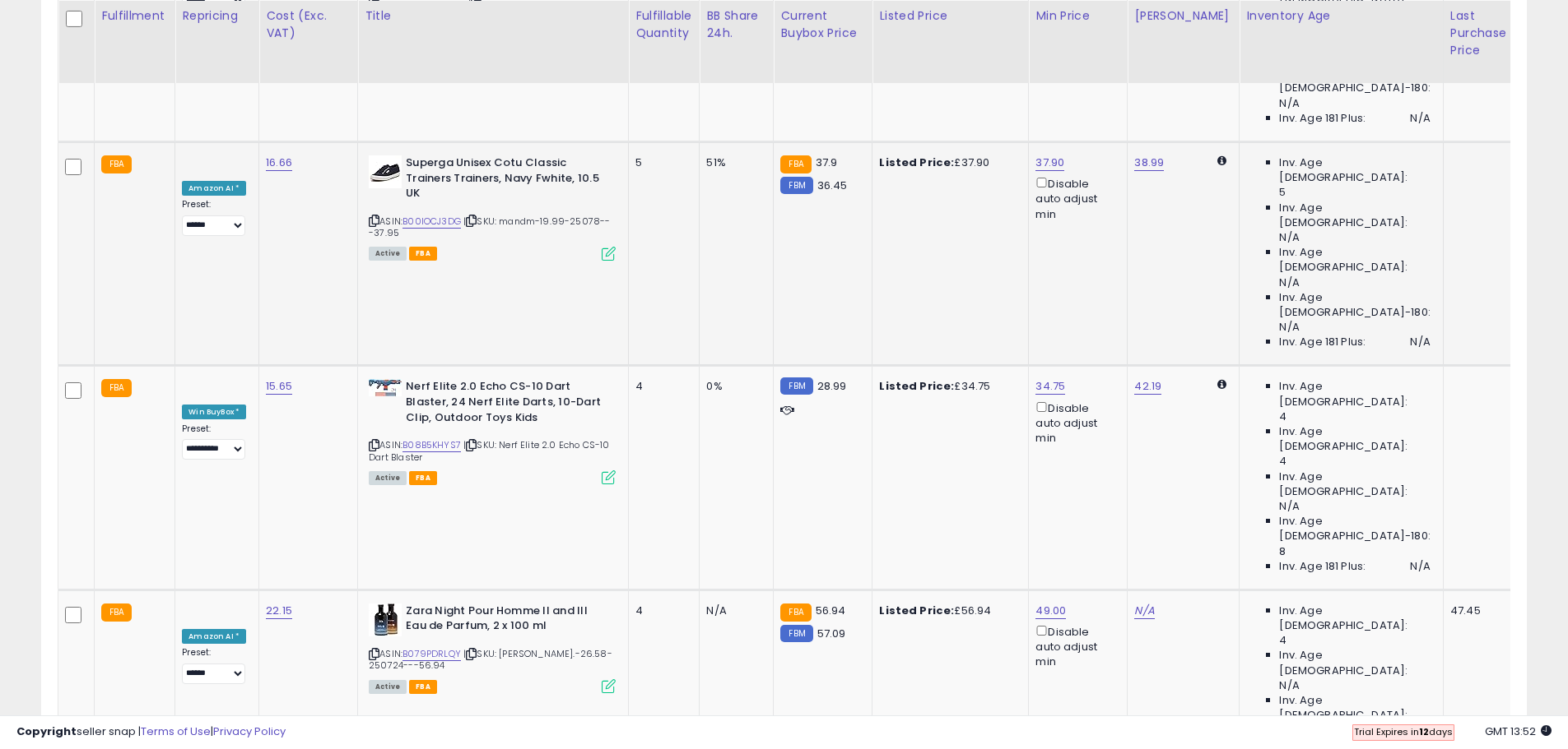
scroll to position [2756, 0]
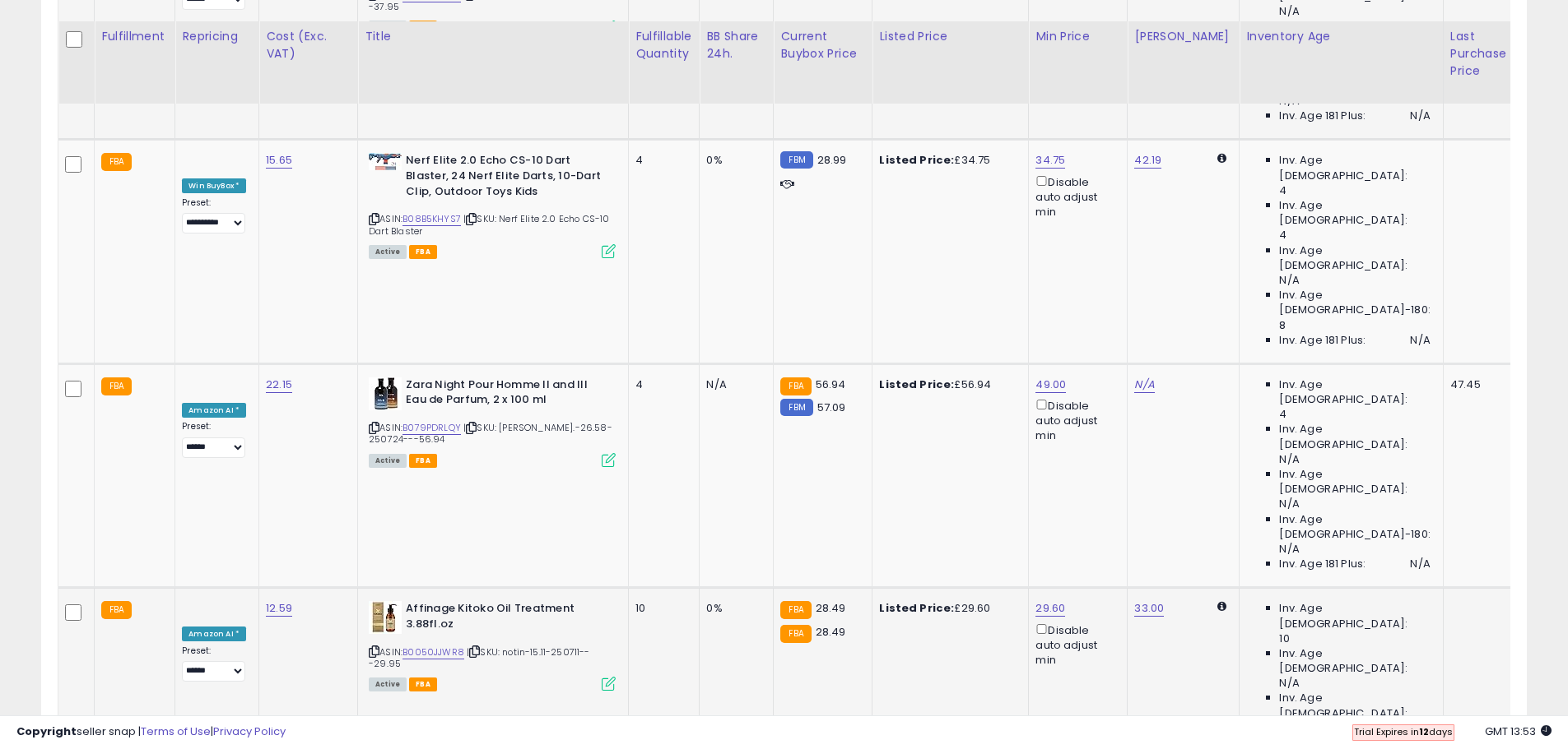
scroll to position [3002, 0]
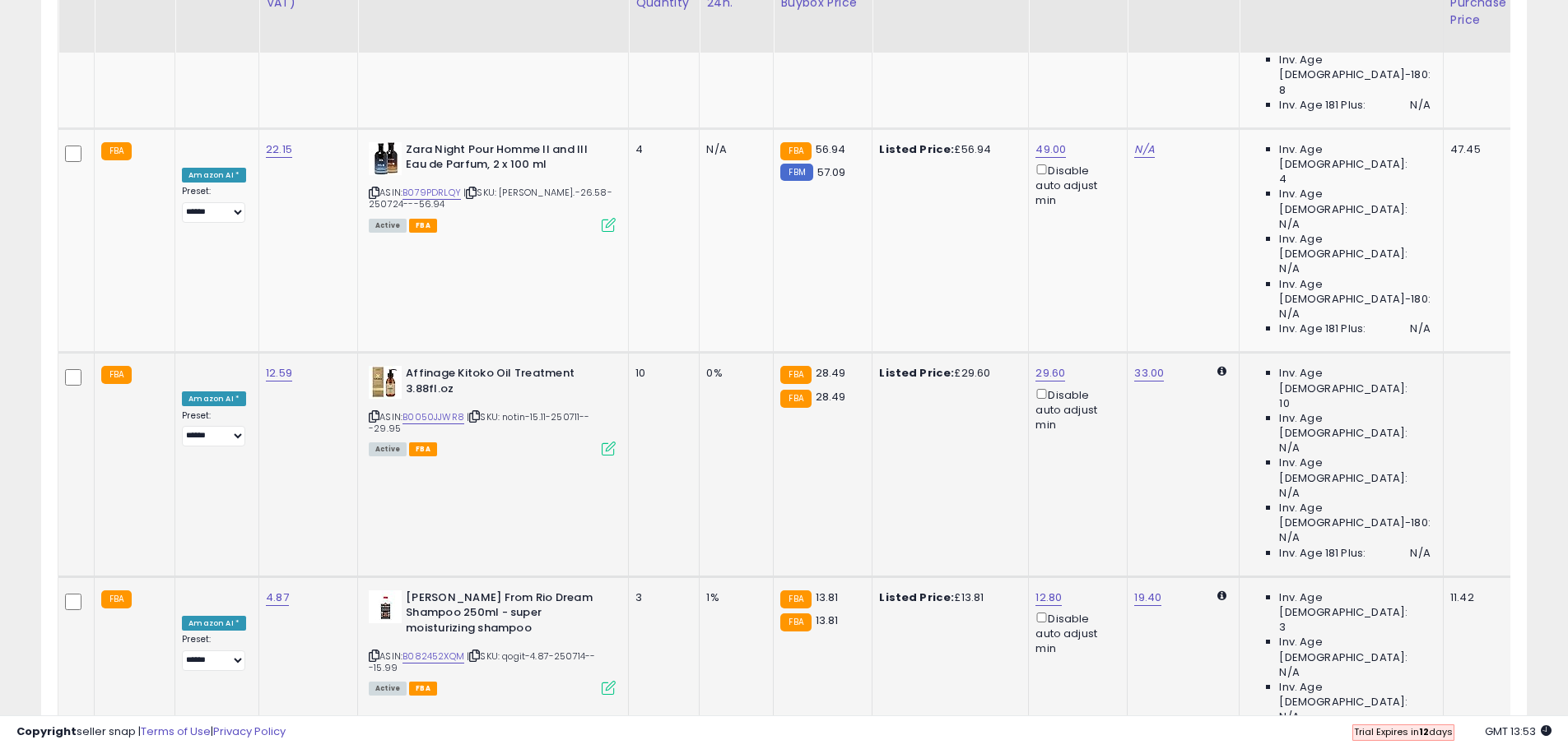
scroll to position [3331, 0]
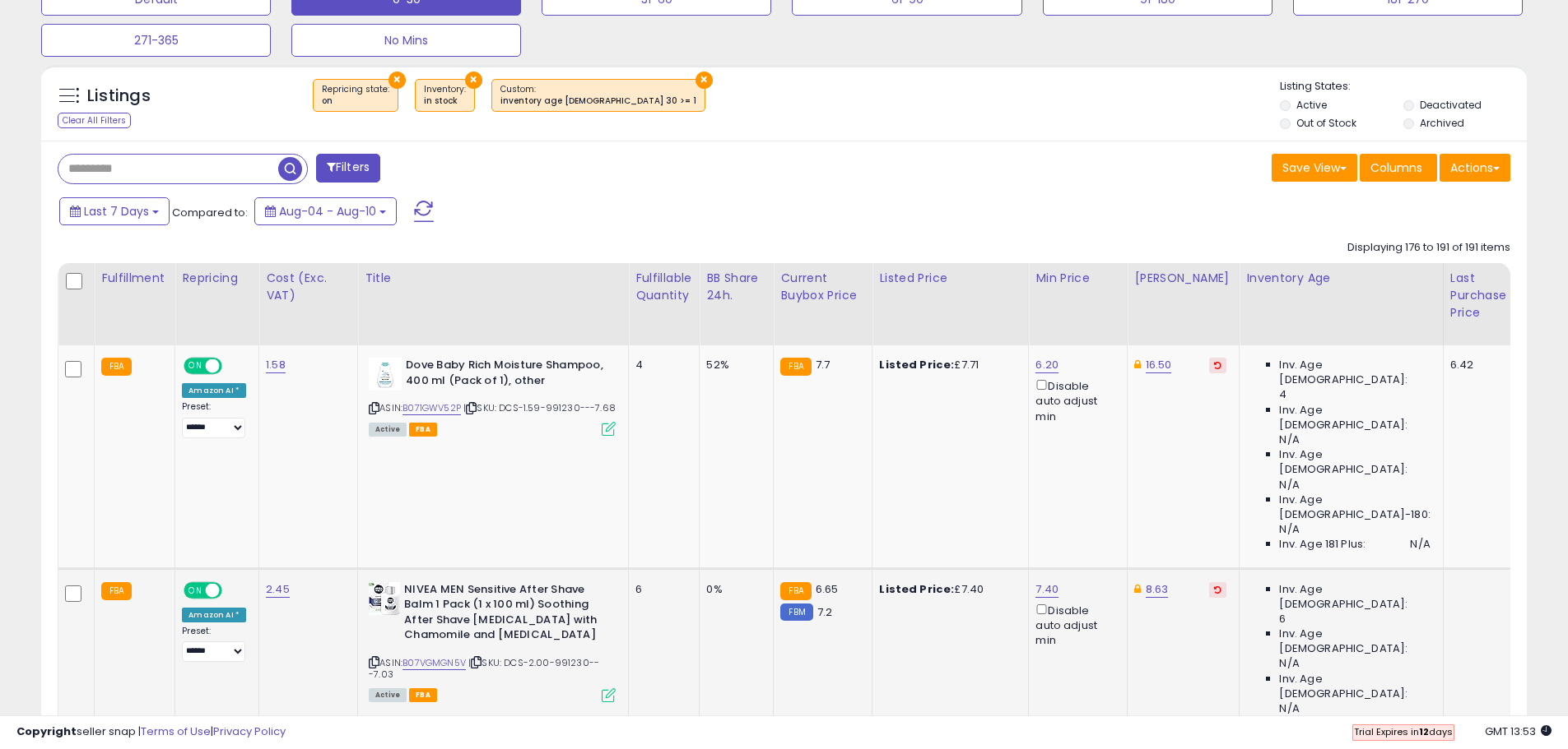
scroll to position [699, 0]
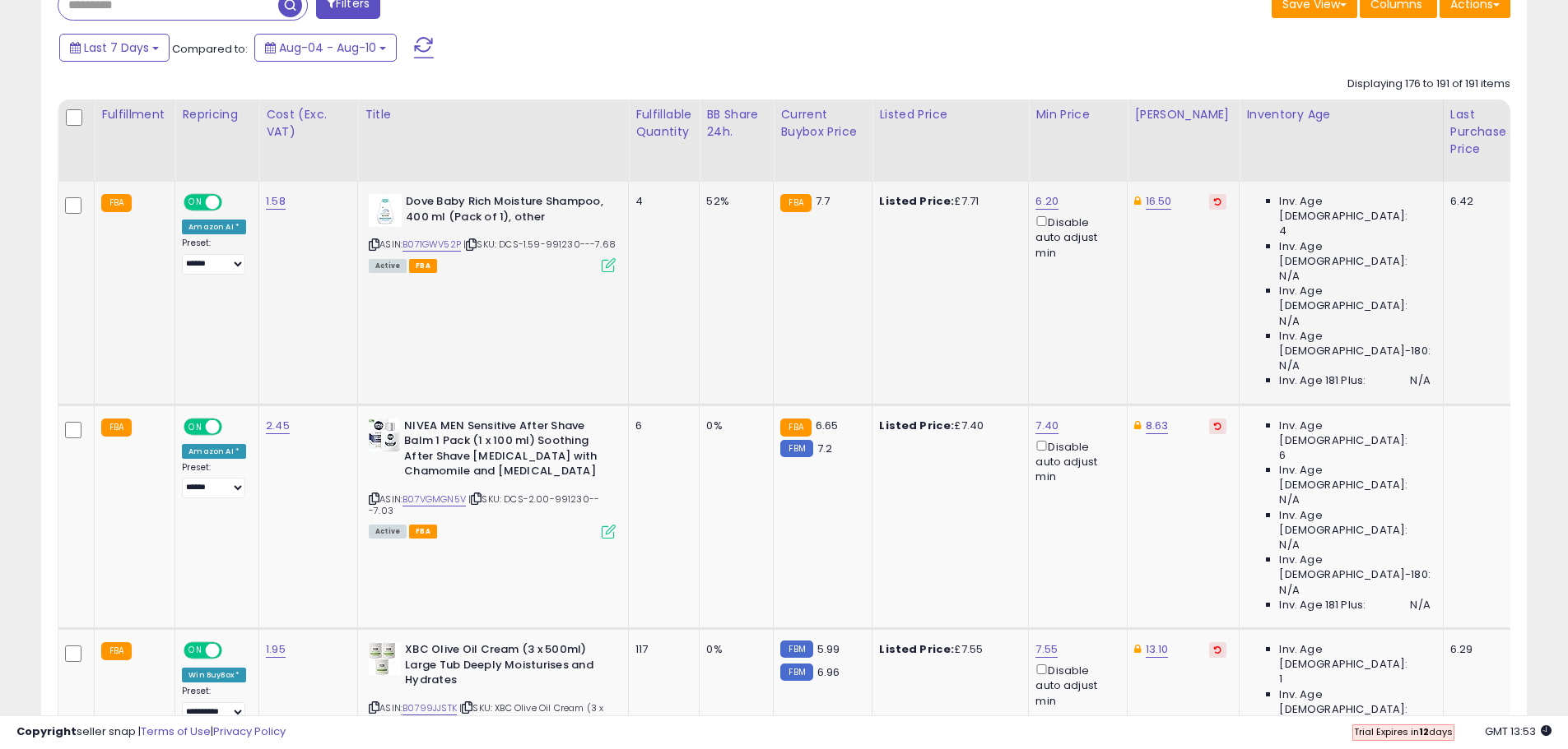
click at [1209, 199] on button at bounding box center [1218, 202] width 18 height 16
click at [1214, 422] on icon at bounding box center [1217, 425] width 7 height 8
click at [1209, 642] on button at bounding box center [1218, 650] width 18 height 16
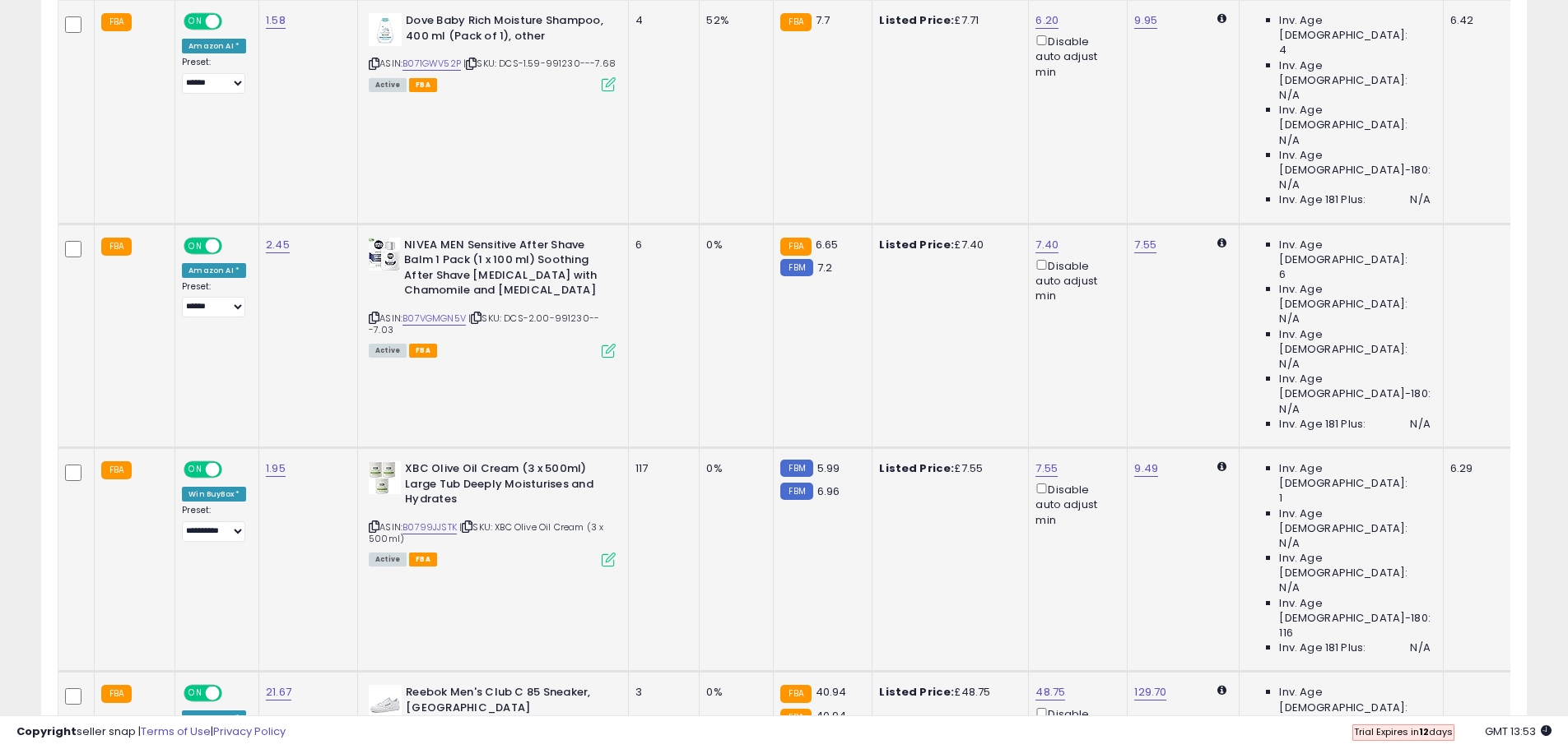
scroll to position [945, 0]
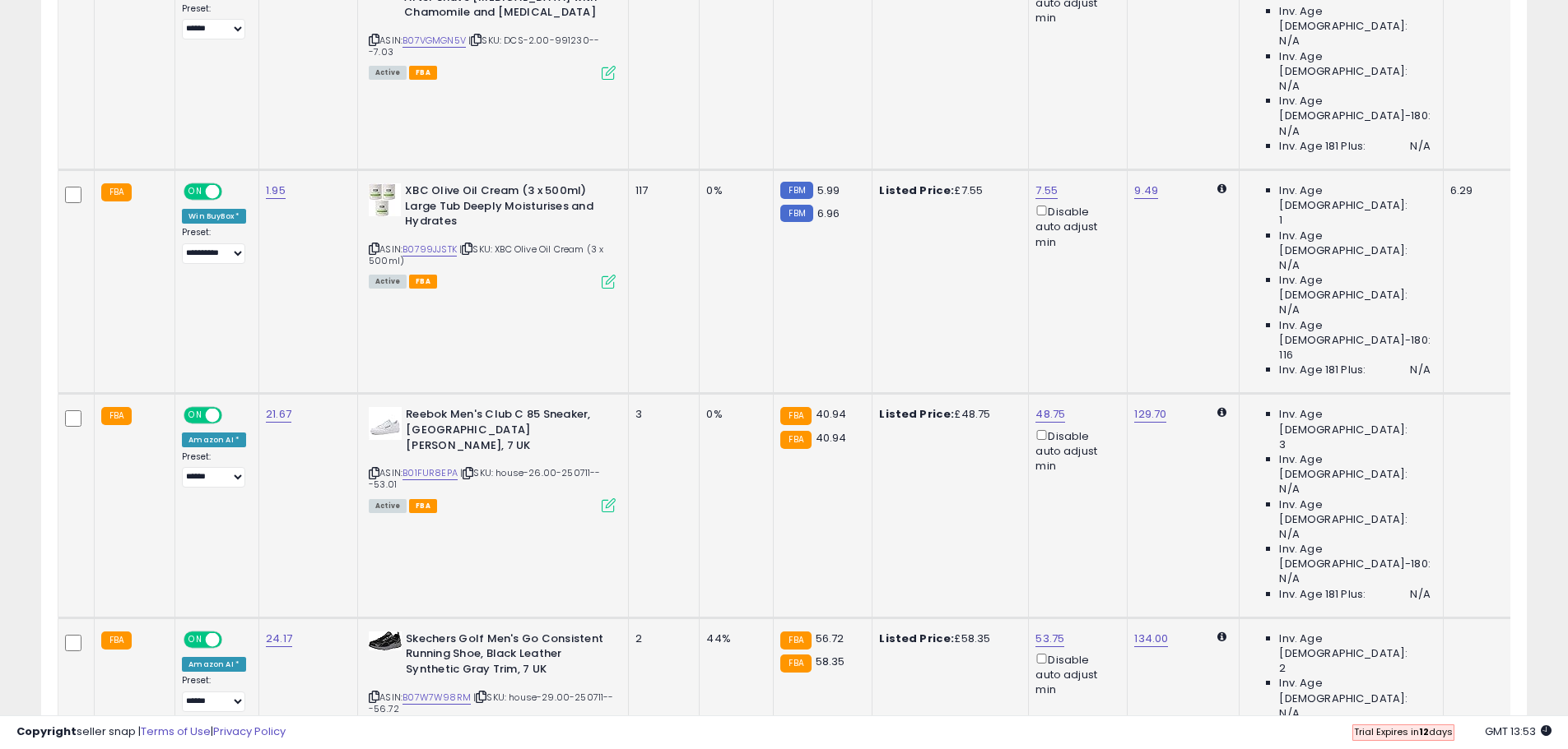
scroll to position [1193, 0]
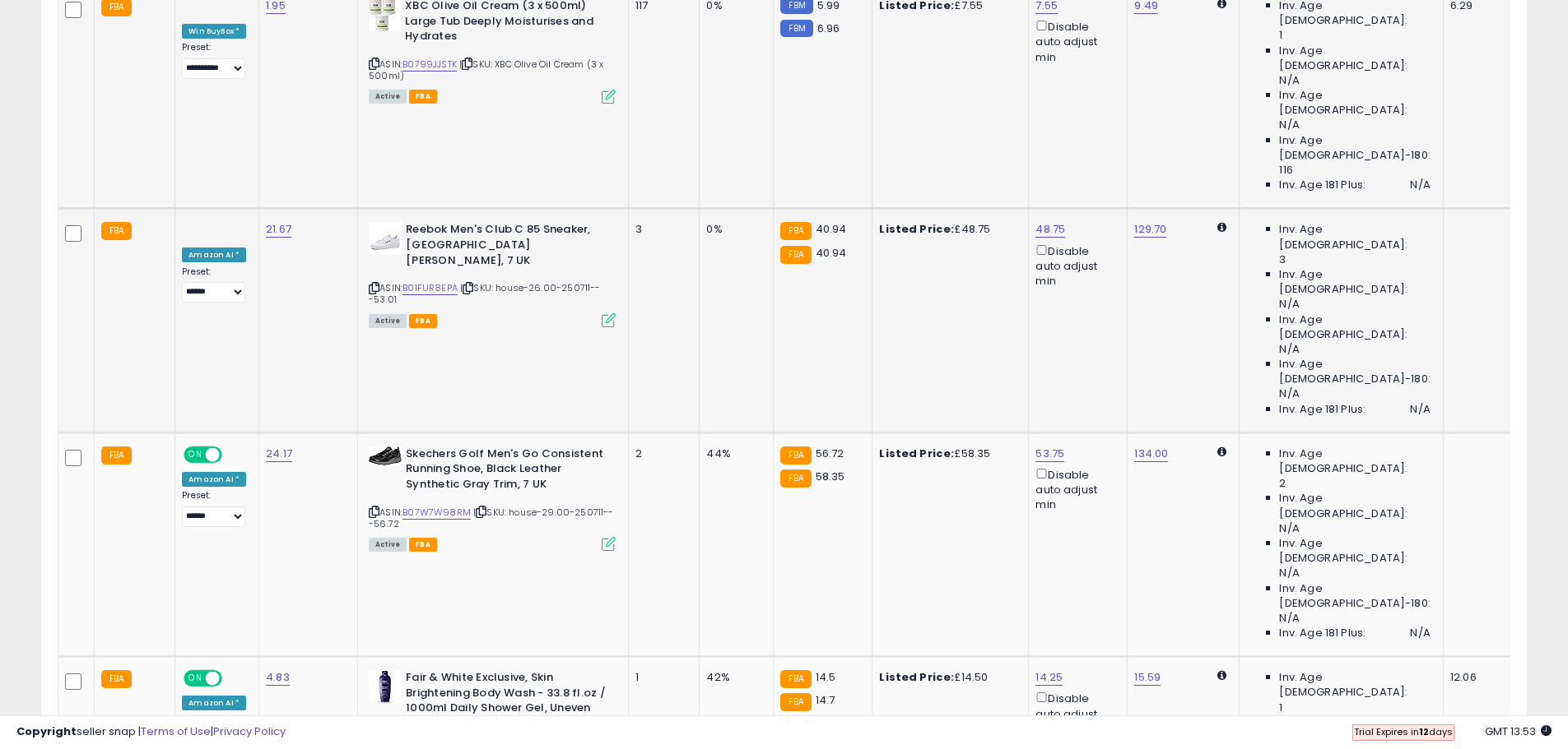
scroll to position [1357, 0]
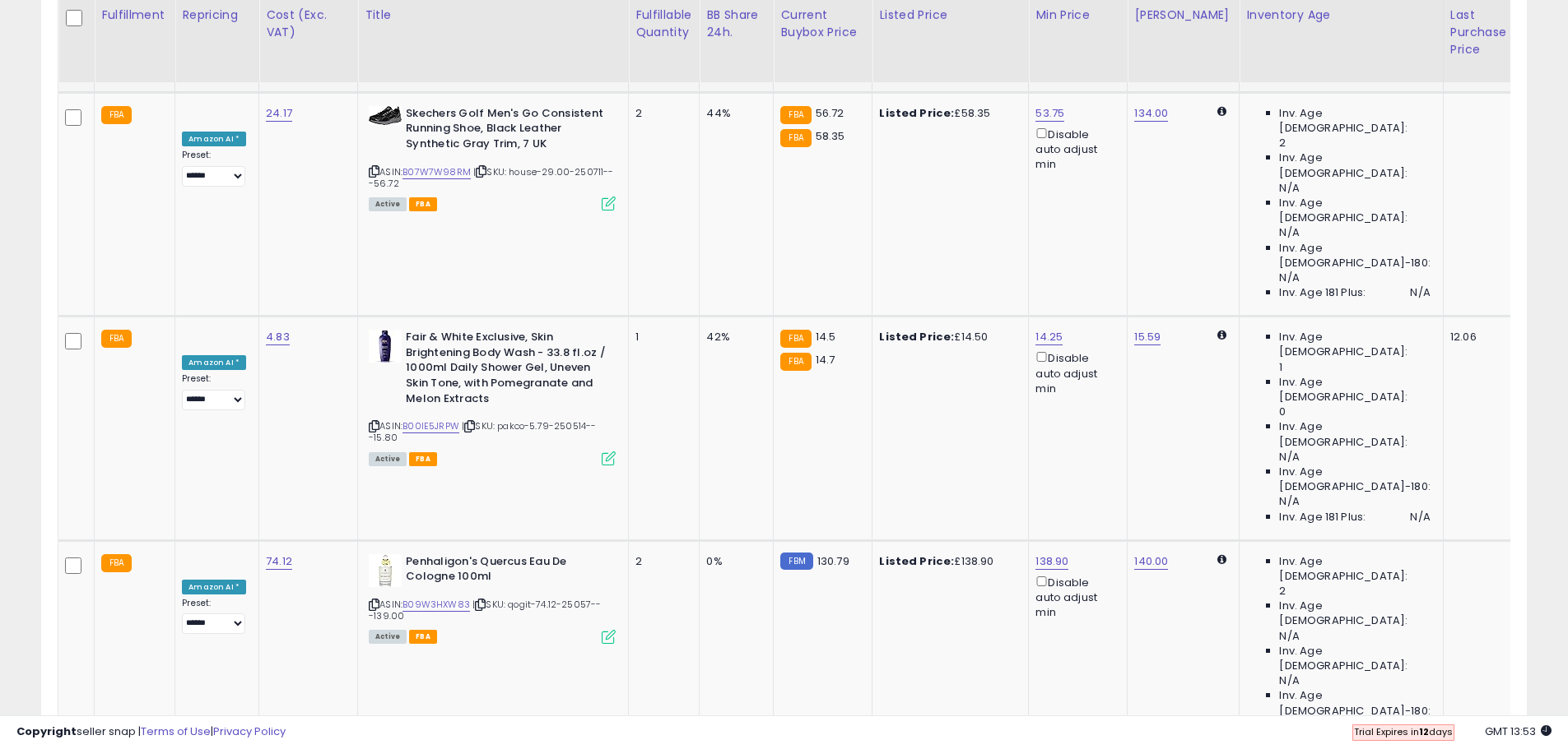
scroll to position [1687, 0]
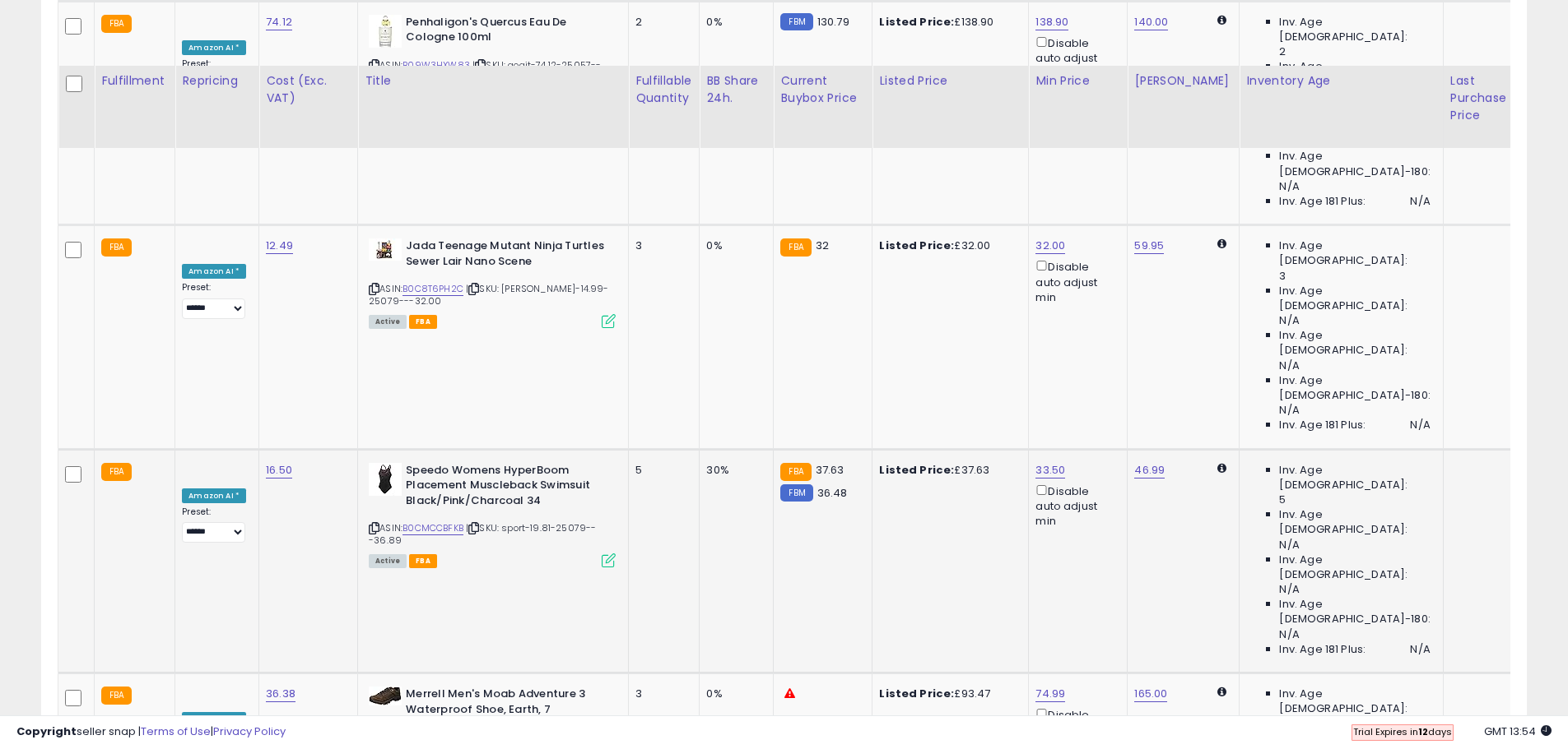
scroll to position [2304, 0]
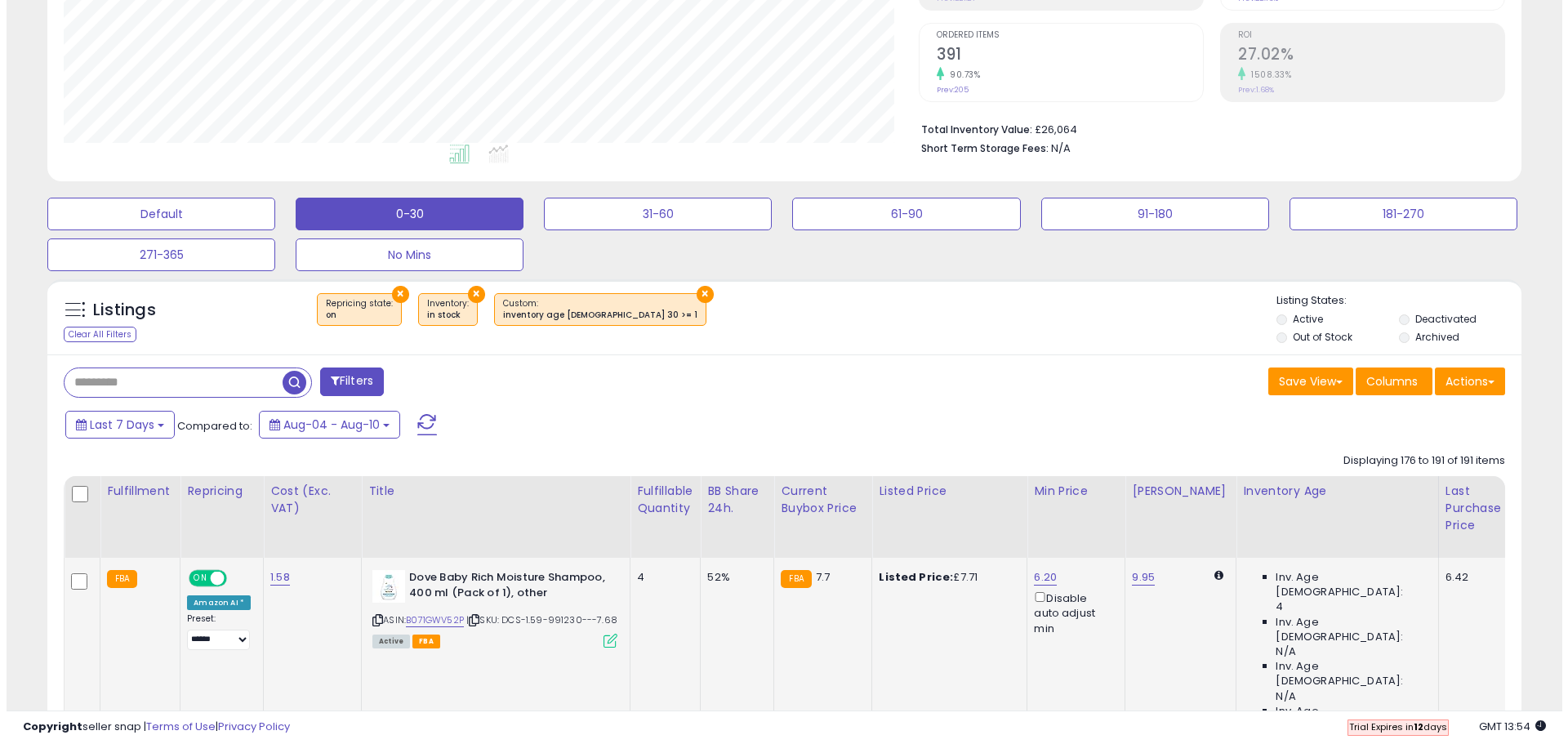
scroll to position [165, 0]
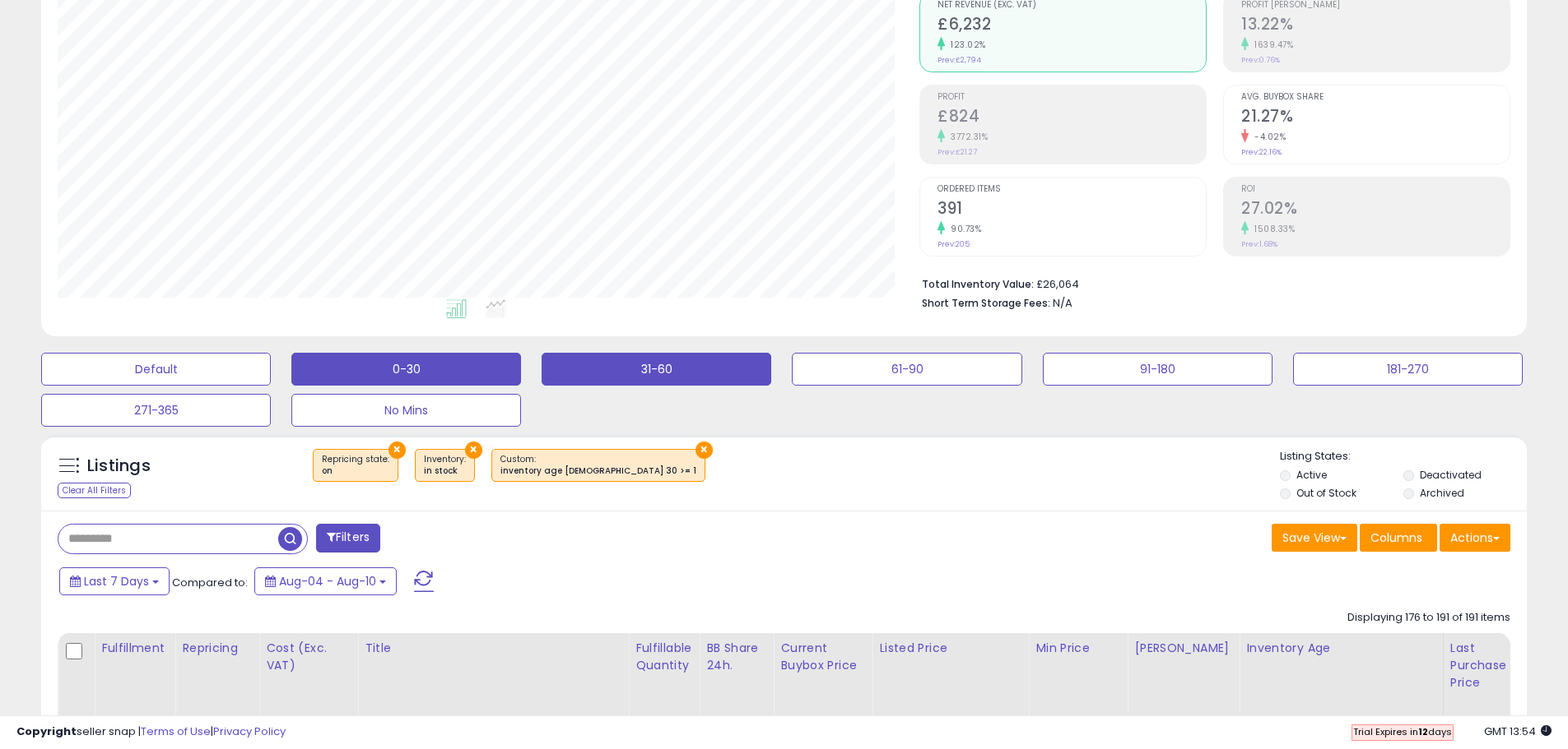
click at [271, 356] on button "31-60" at bounding box center [156, 369] width 230 height 33
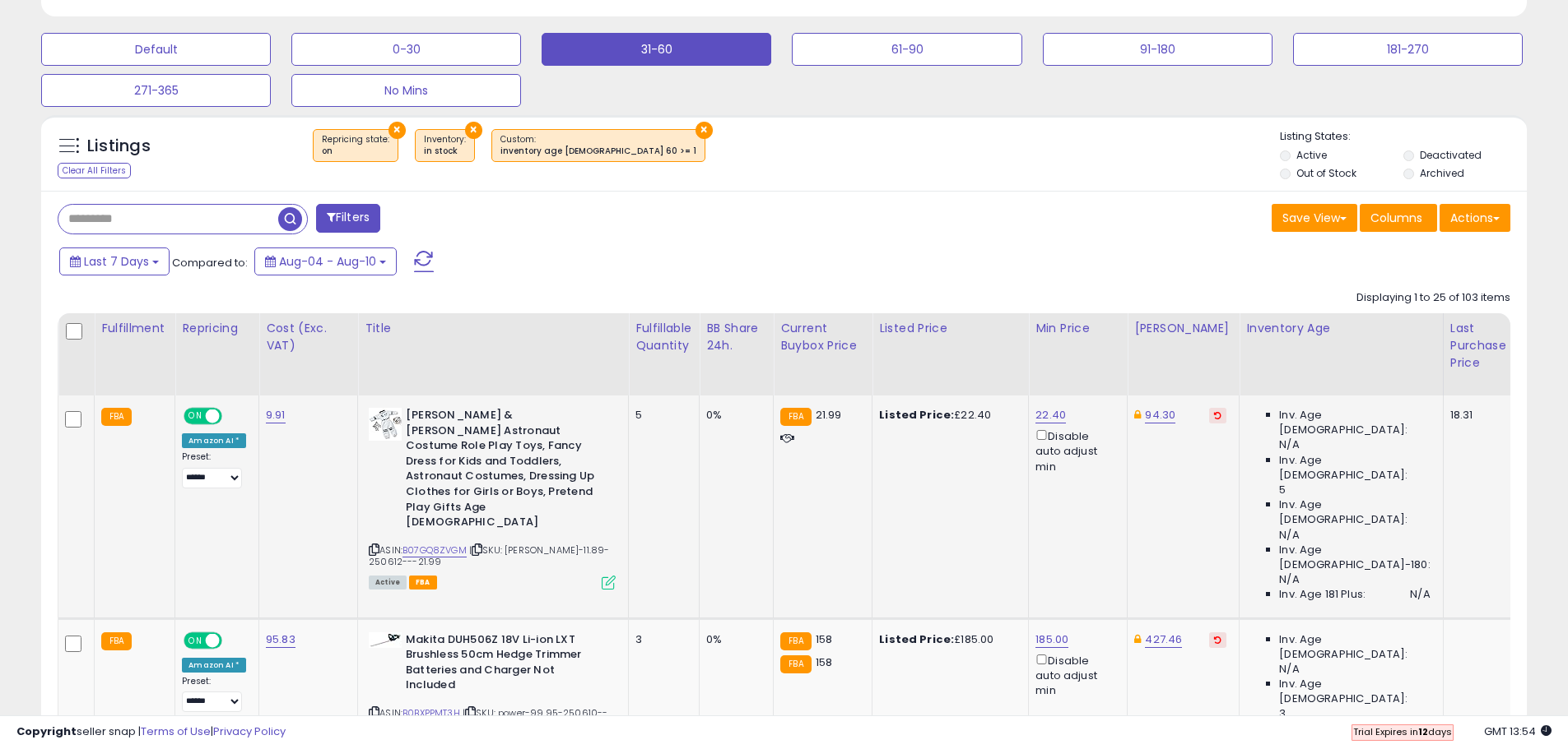
scroll to position [495, 0]
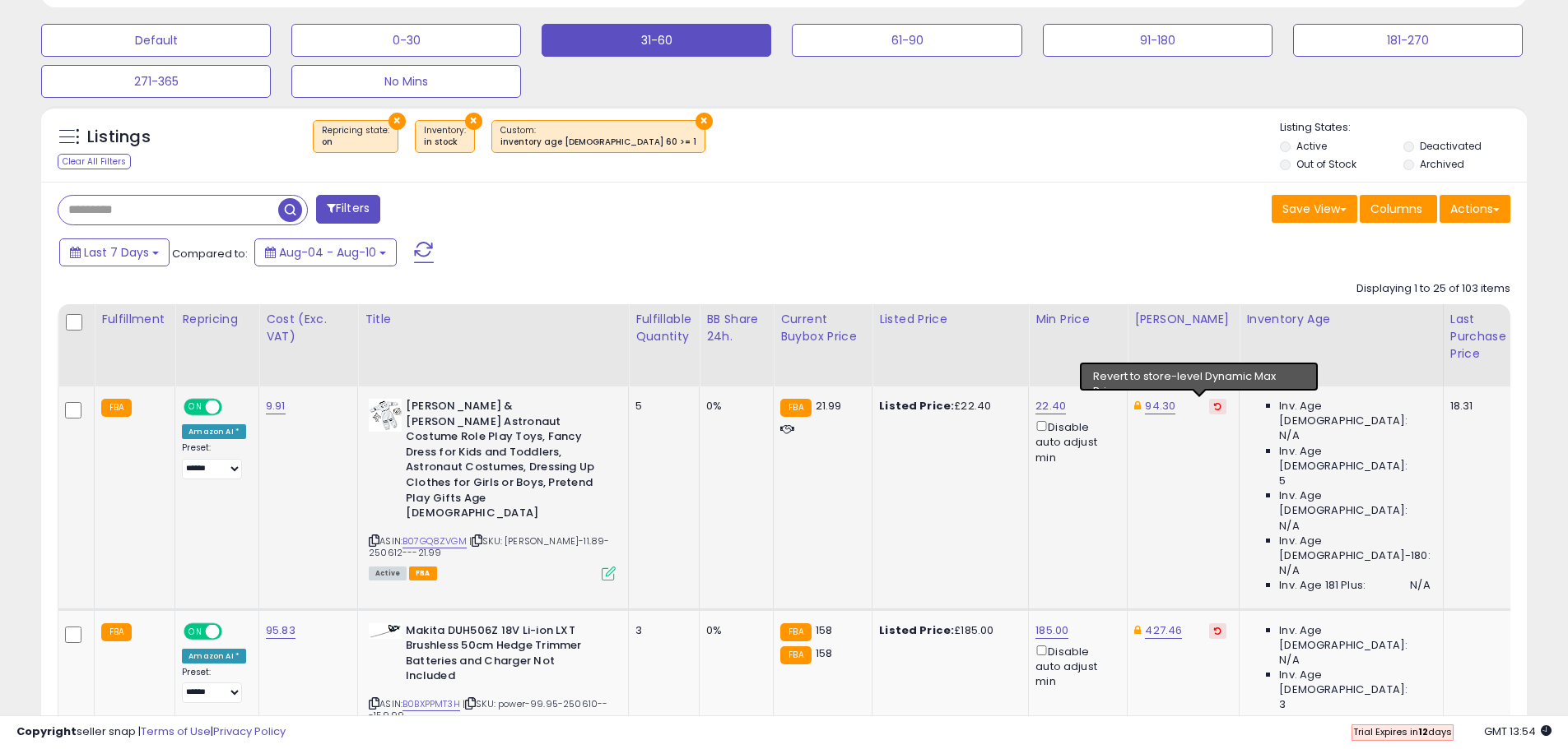
click at [1214, 405] on icon at bounding box center [1217, 406] width 7 height 8
click at [1209, 624] on button at bounding box center [1218, 631] width 18 height 16
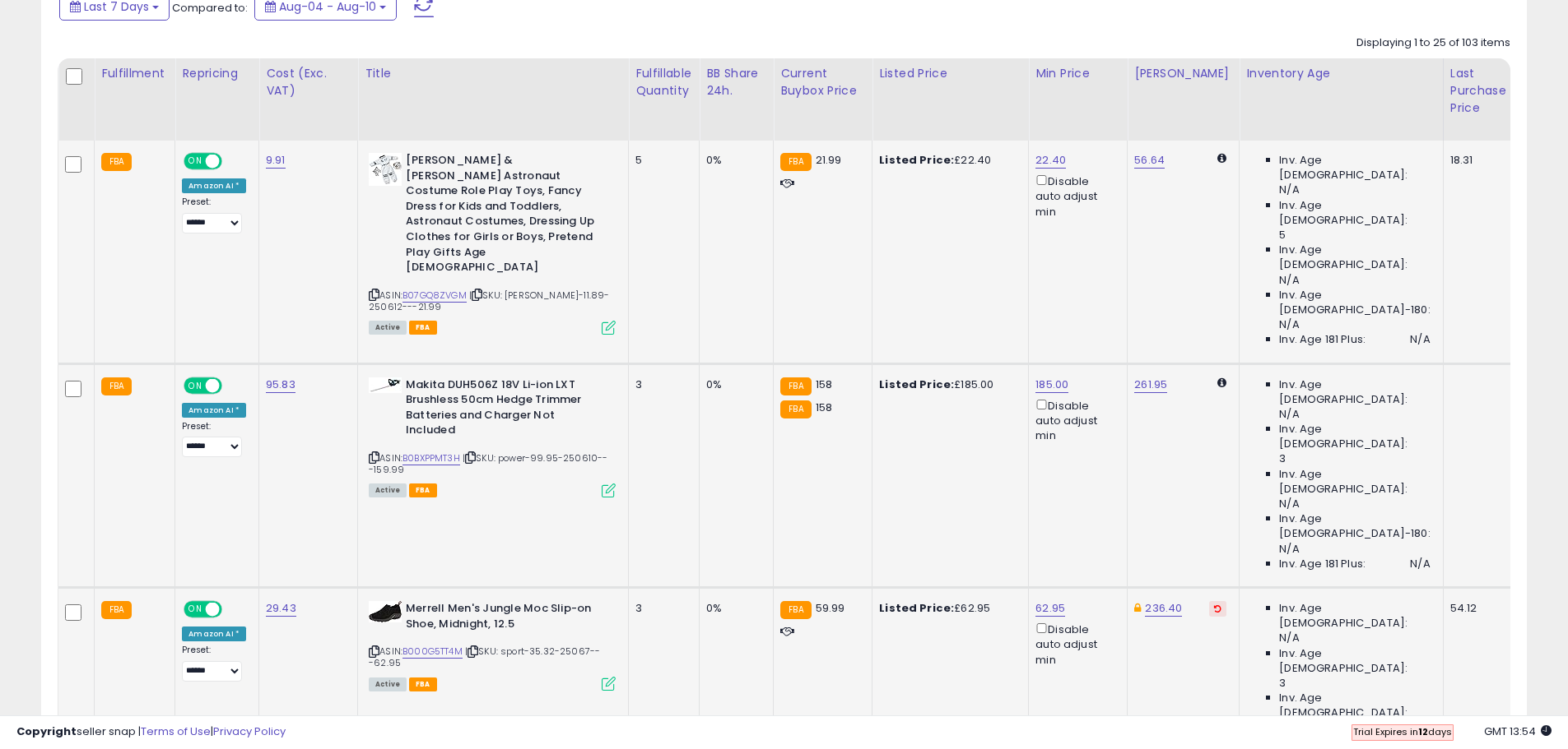
scroll to position [741, 0]
click at [1209, 601] on button at bounding box center [1218, 609] width 18 height 16
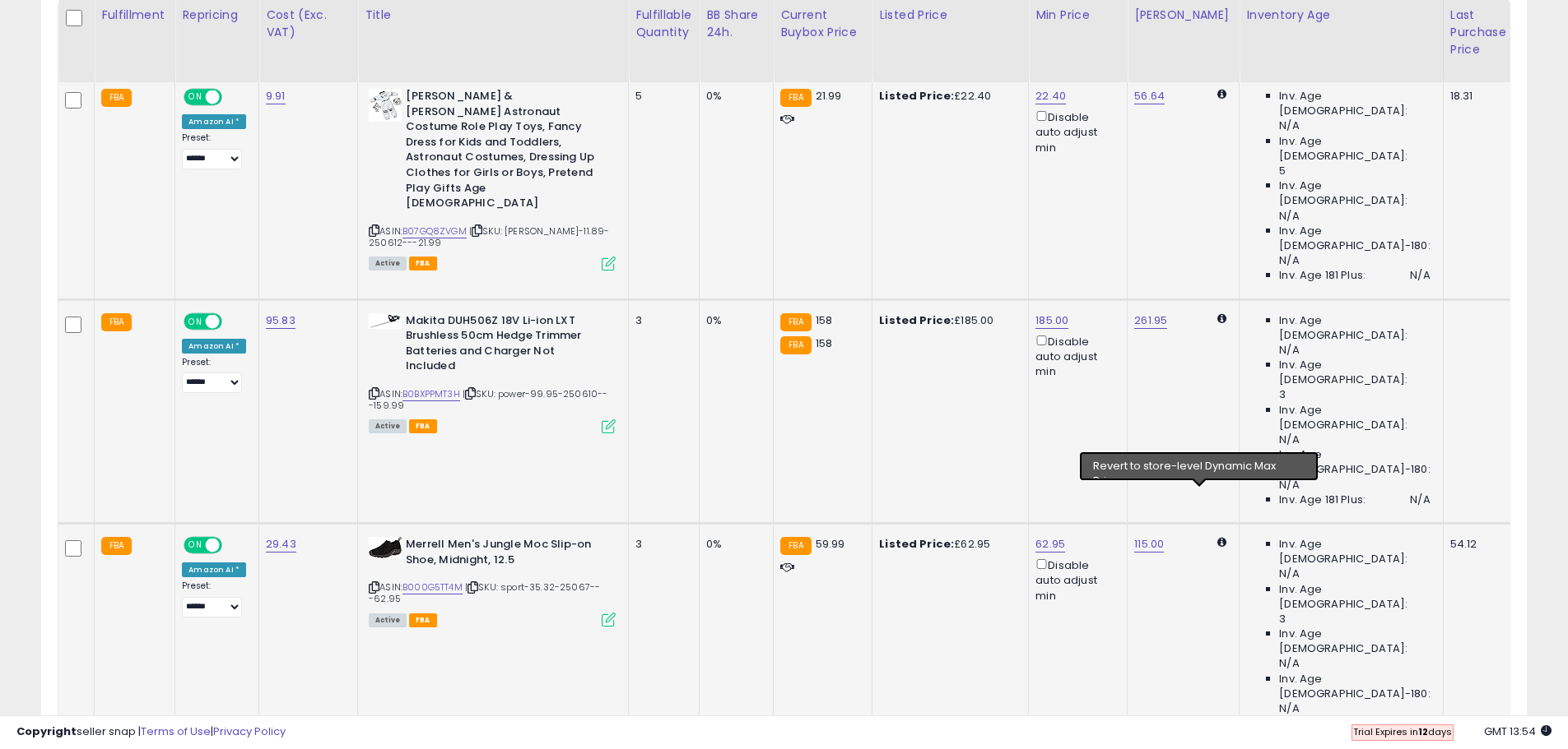
scroll to position [988, 0]
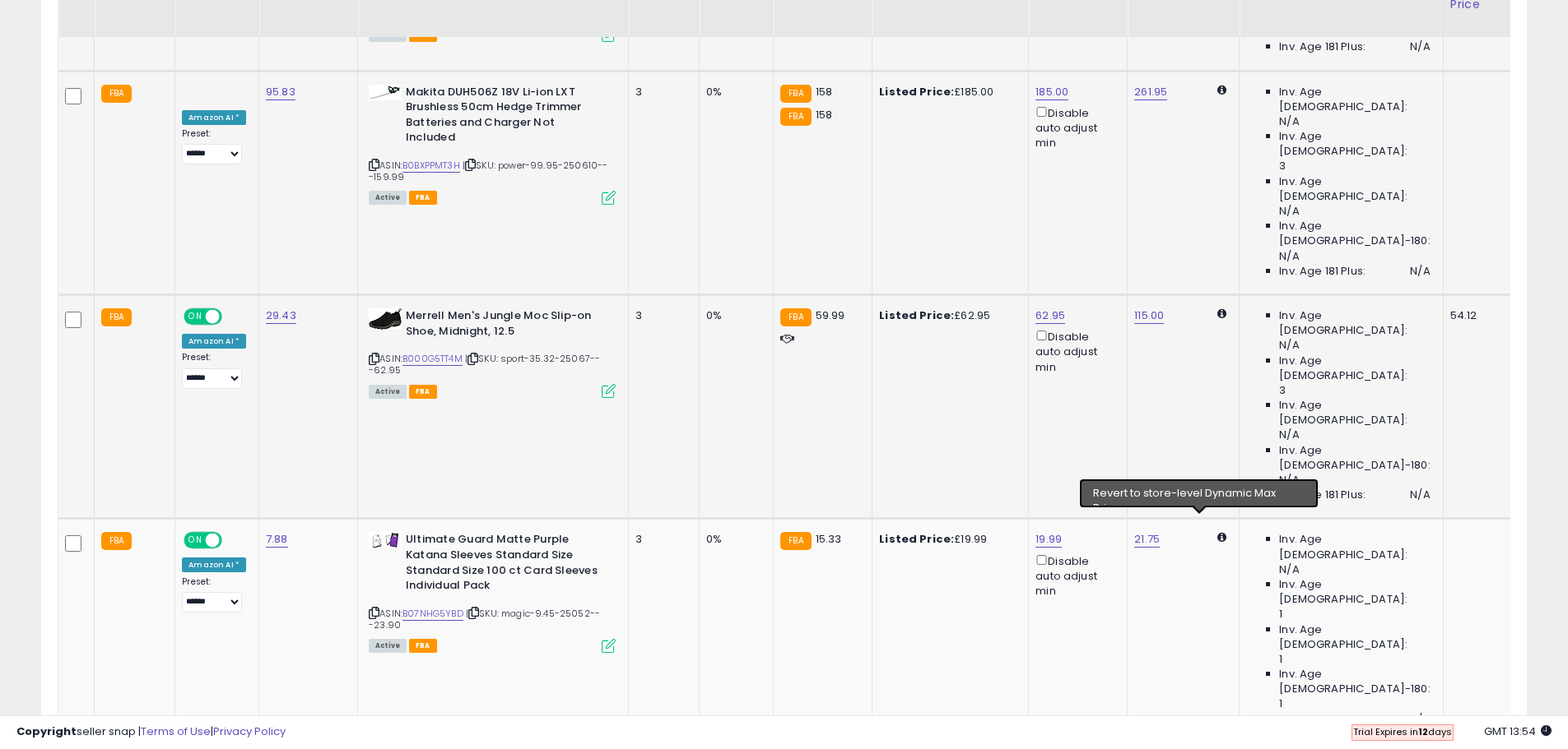
scroll to position [1070, 0]
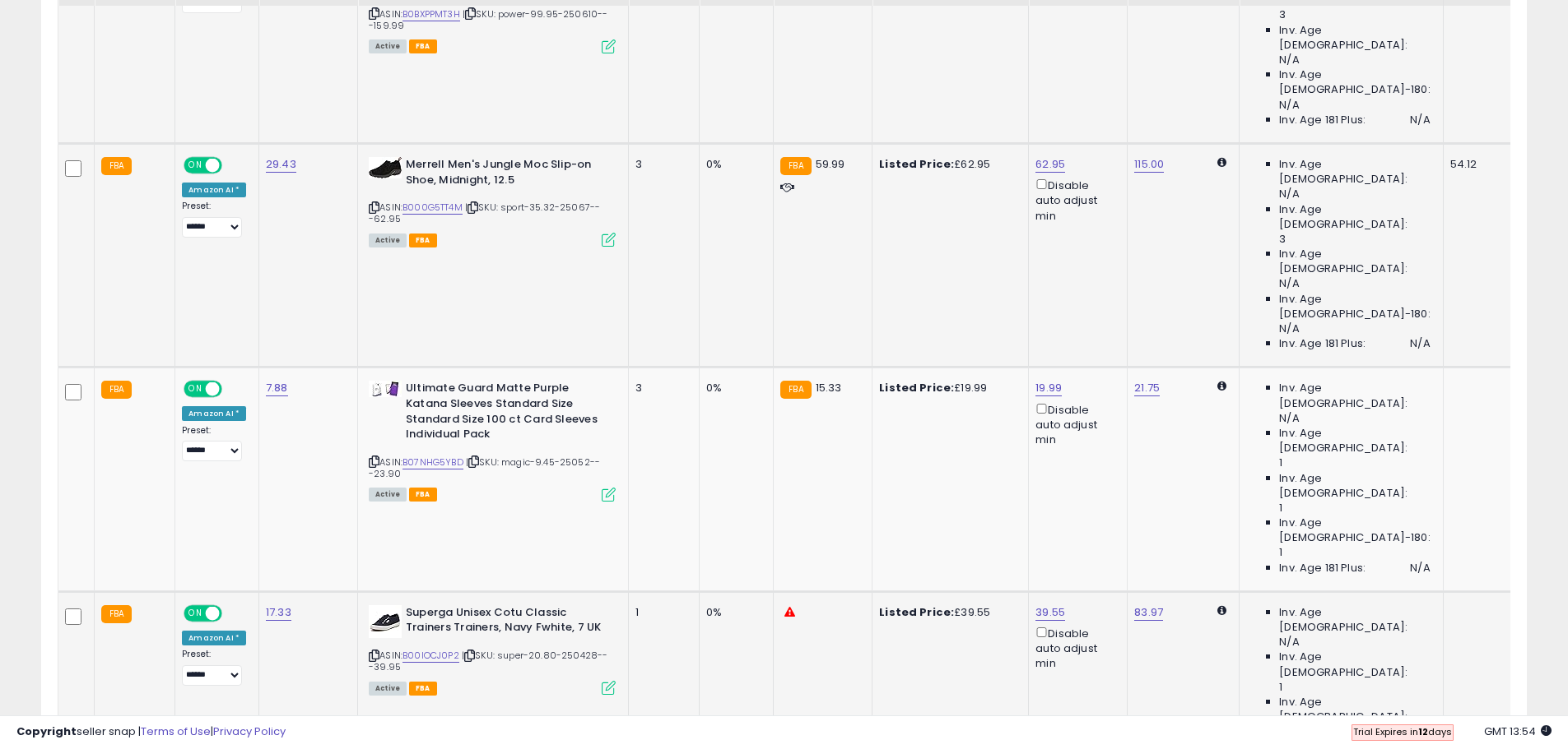
scroll to position [1316, 0]
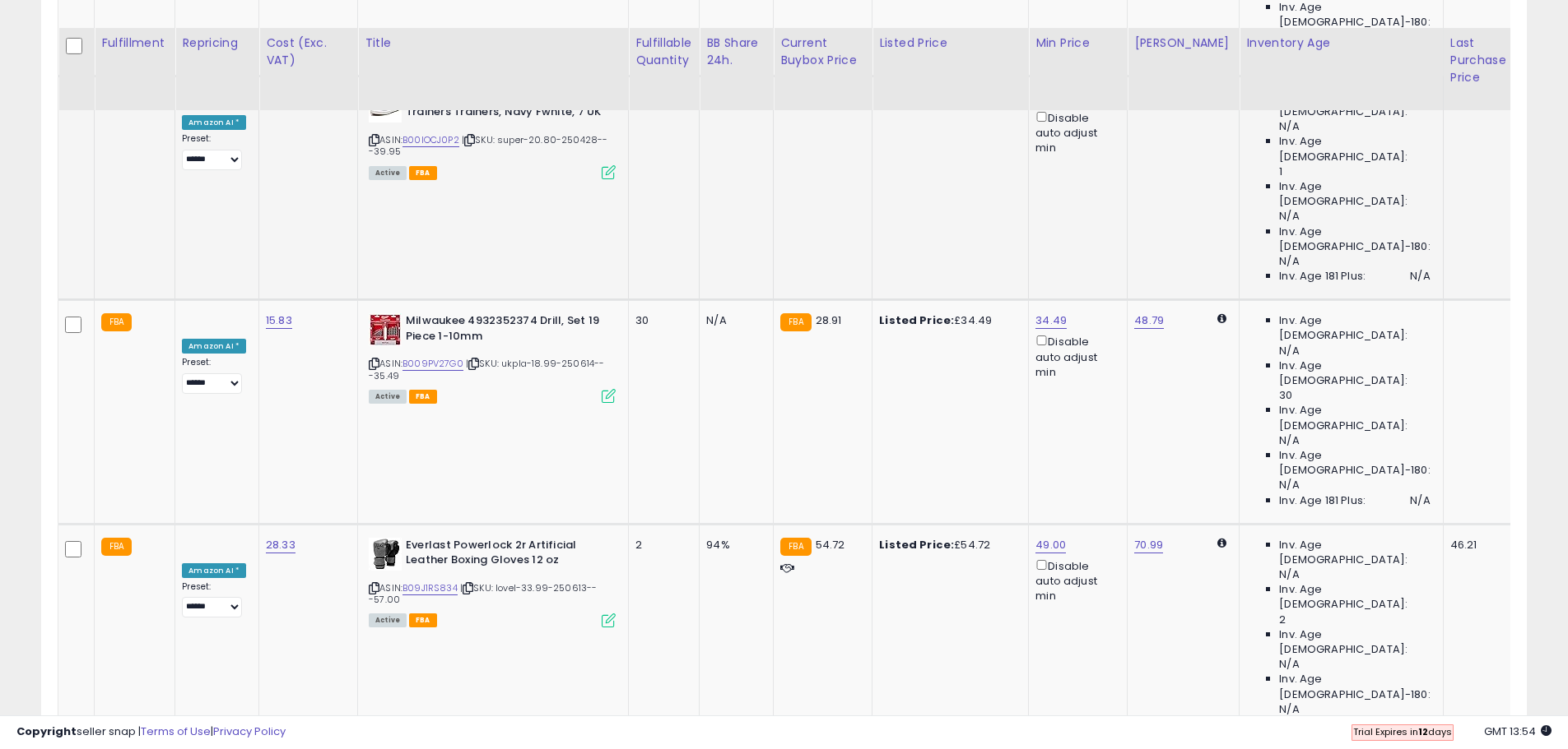
scroll to position [1728, 0]
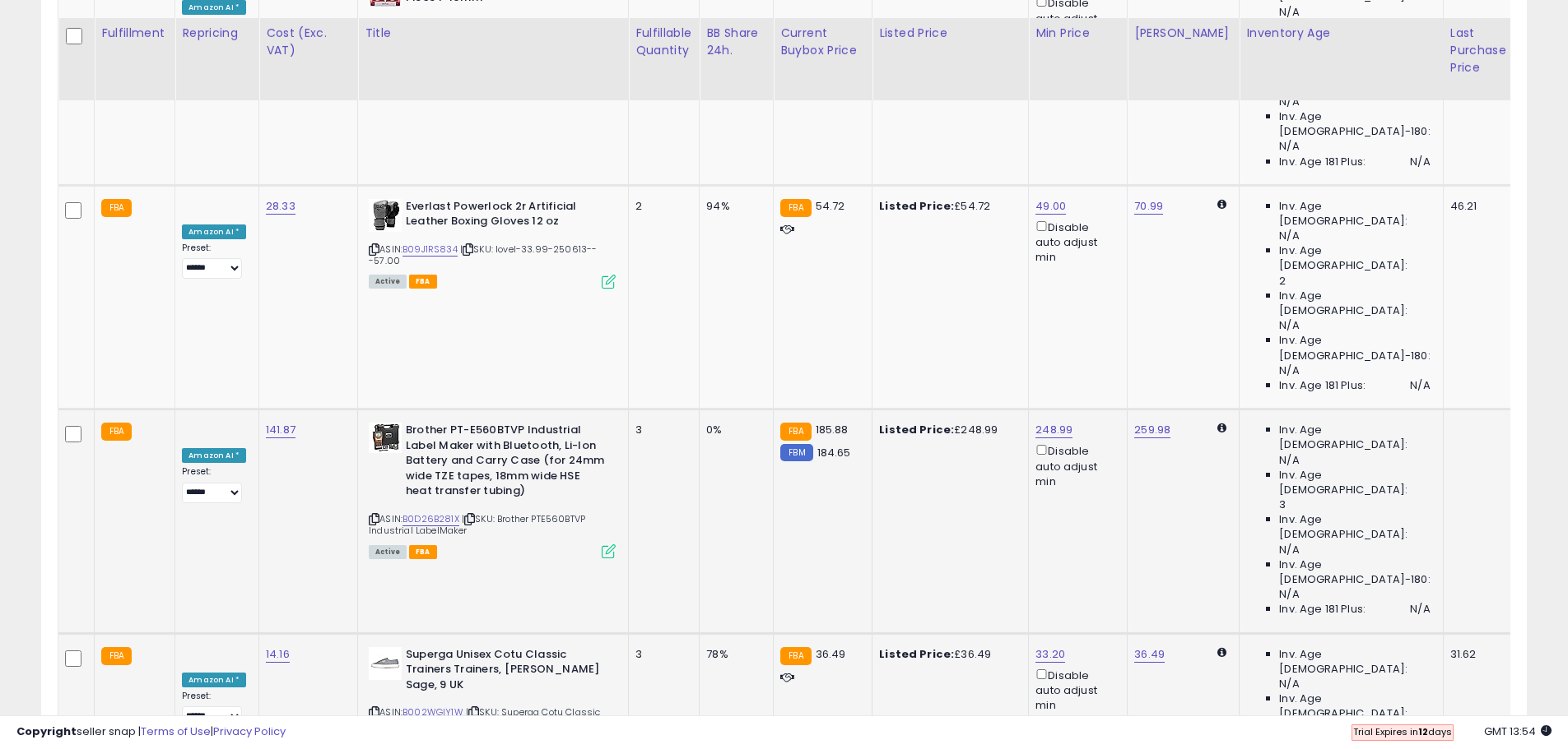
scroll to position [2057, 0]
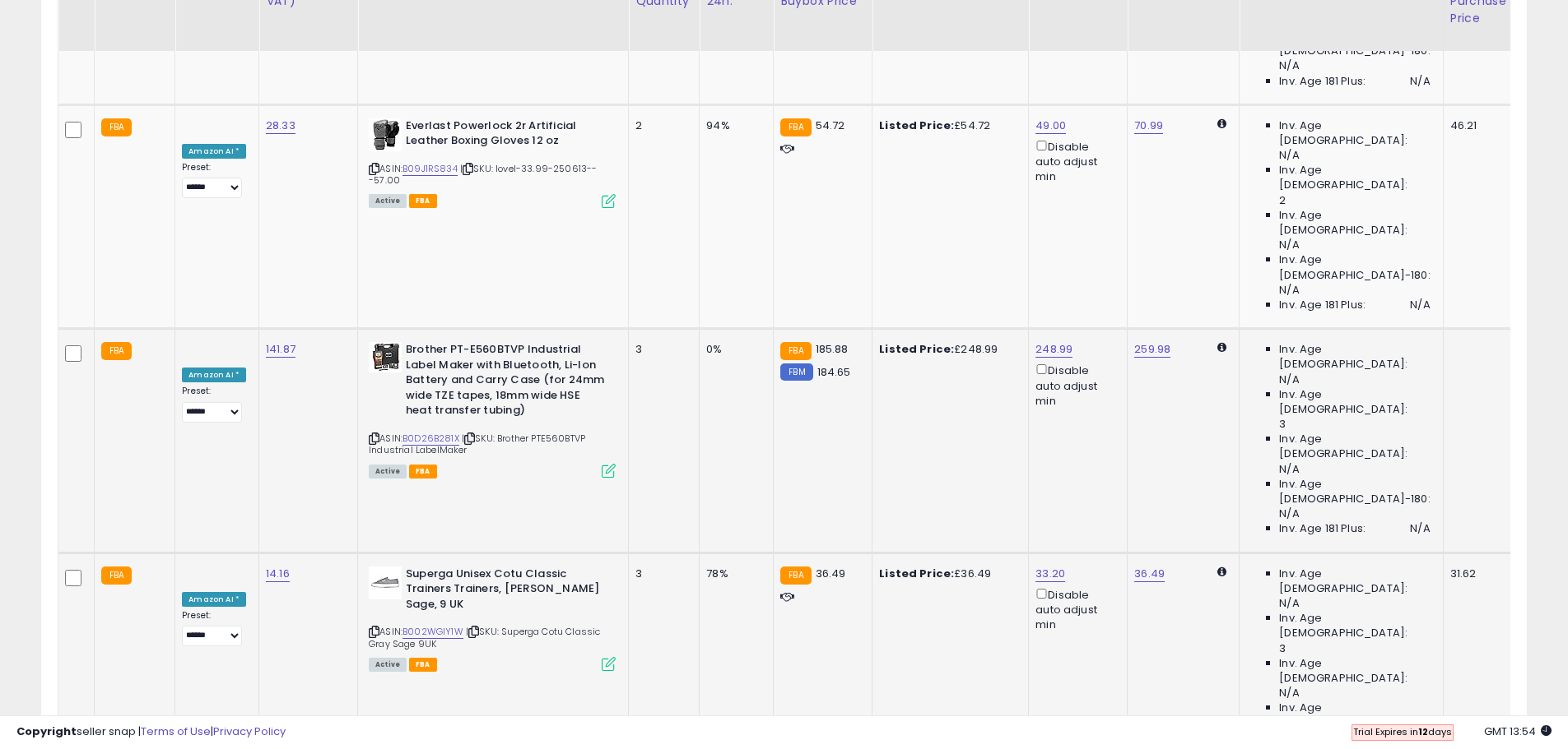
scroll to position [2222, 0]
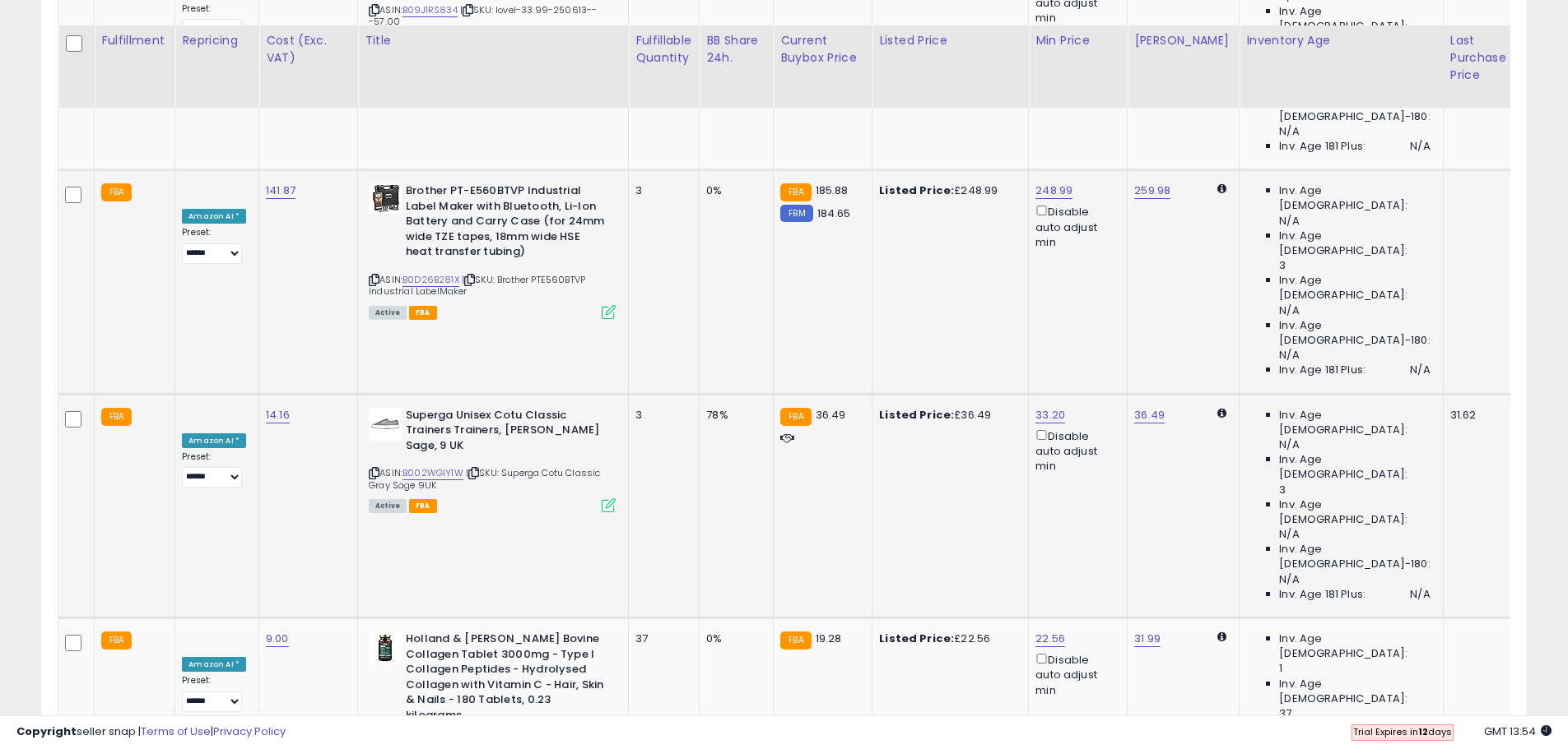
scroll to position [2304, 0]
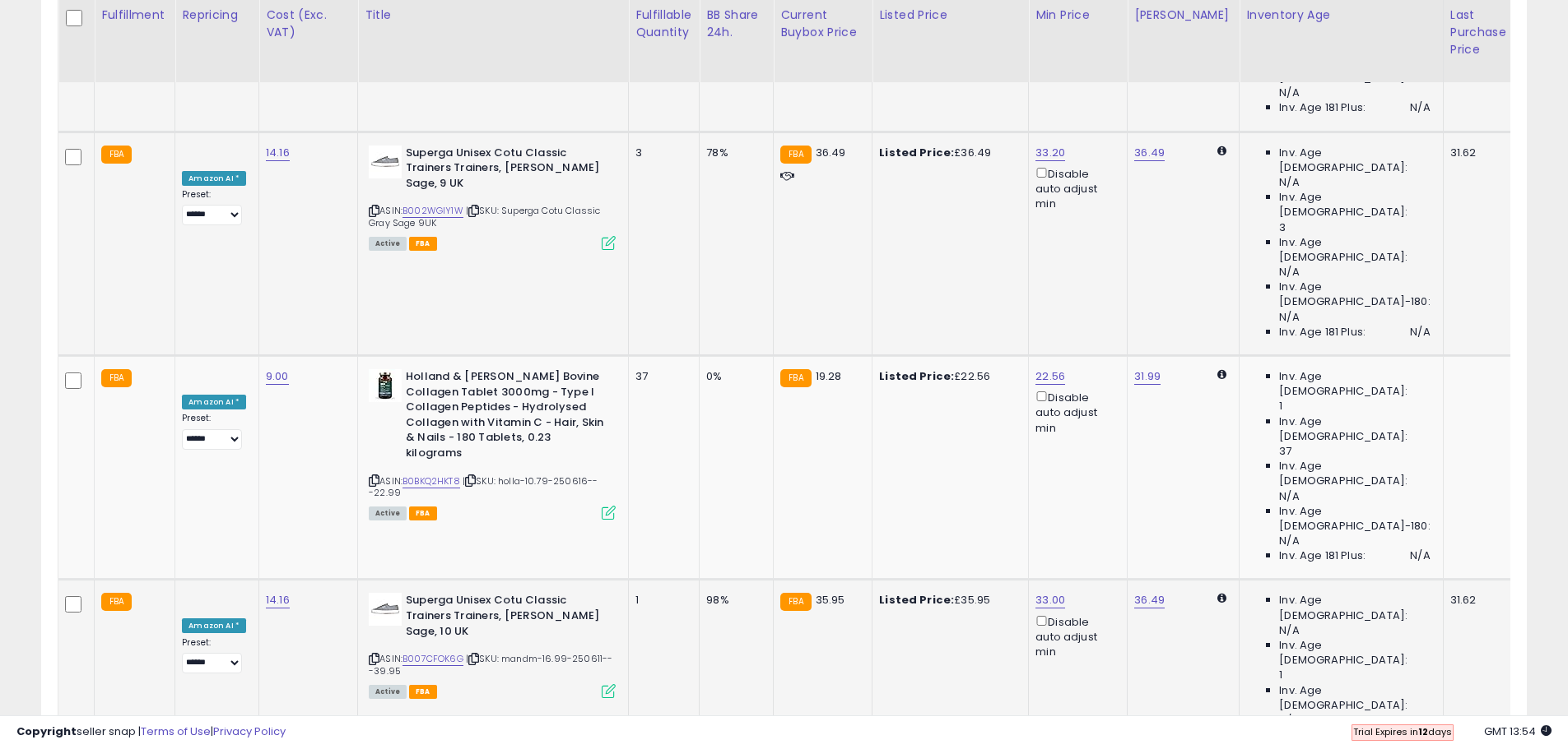
scroll to position [2550, 0]
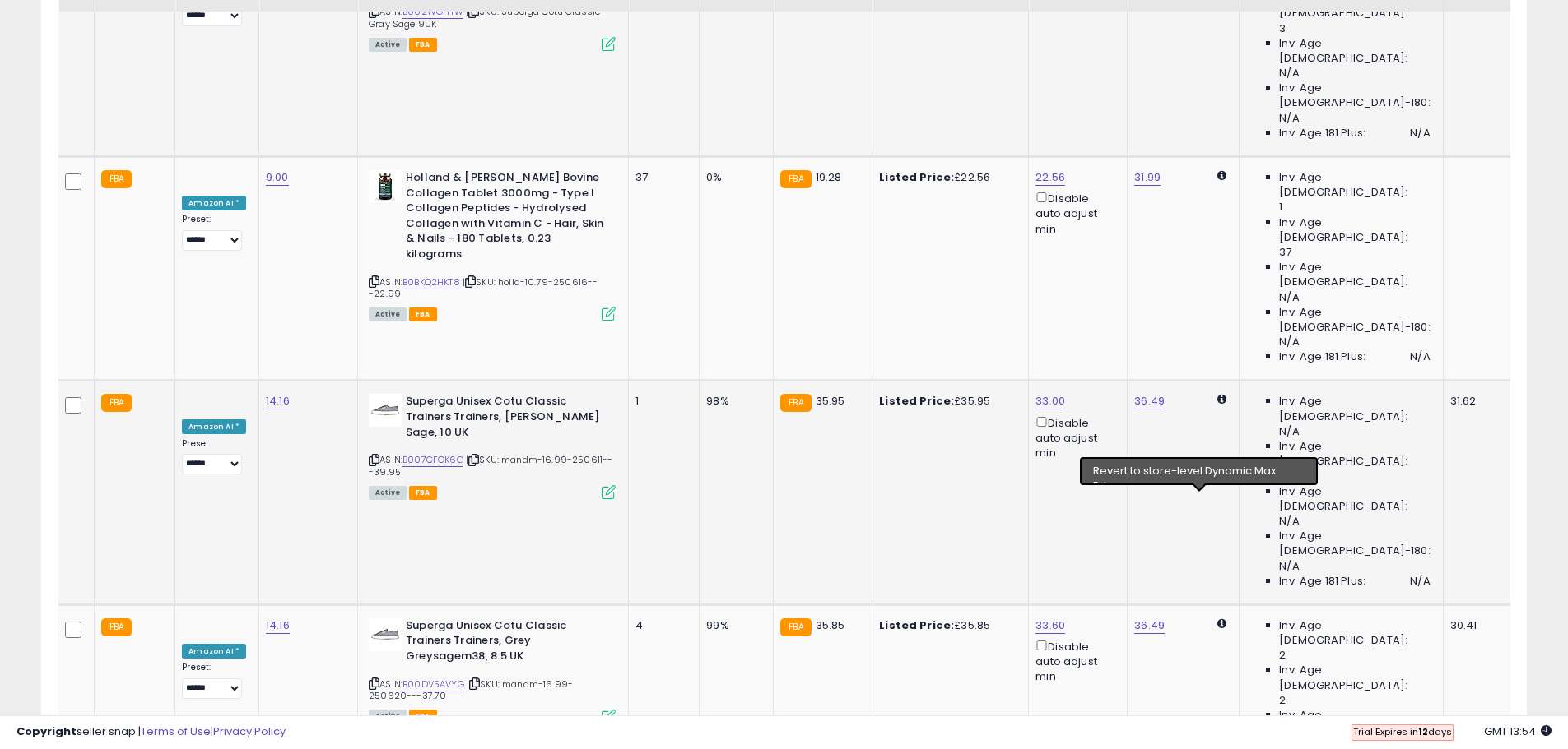
scroll to position [2879, 0]
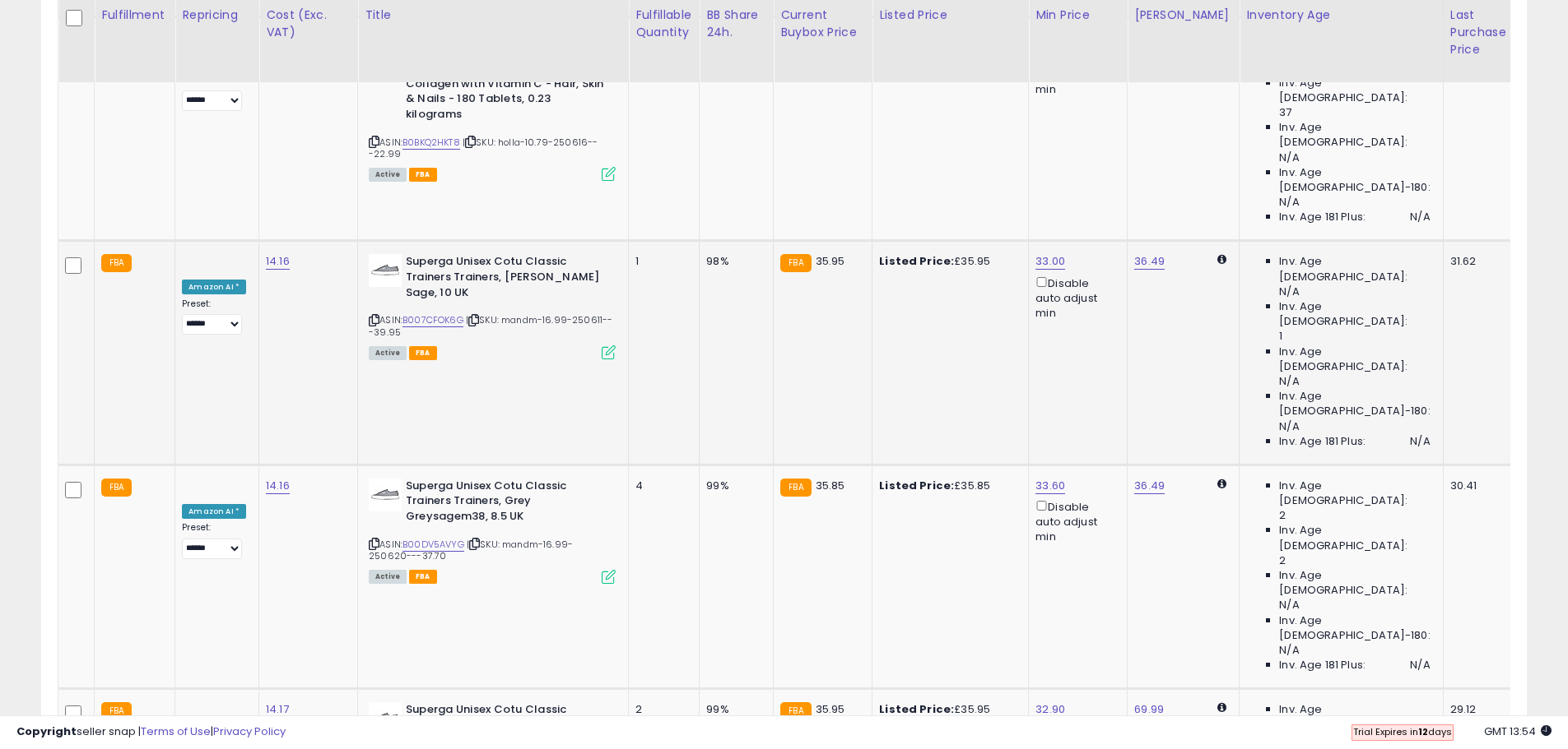
drag, startPoint x: 1200, startPoint y: 480, endPoint x: 1198, endPoint y: 523, distance: 43.0
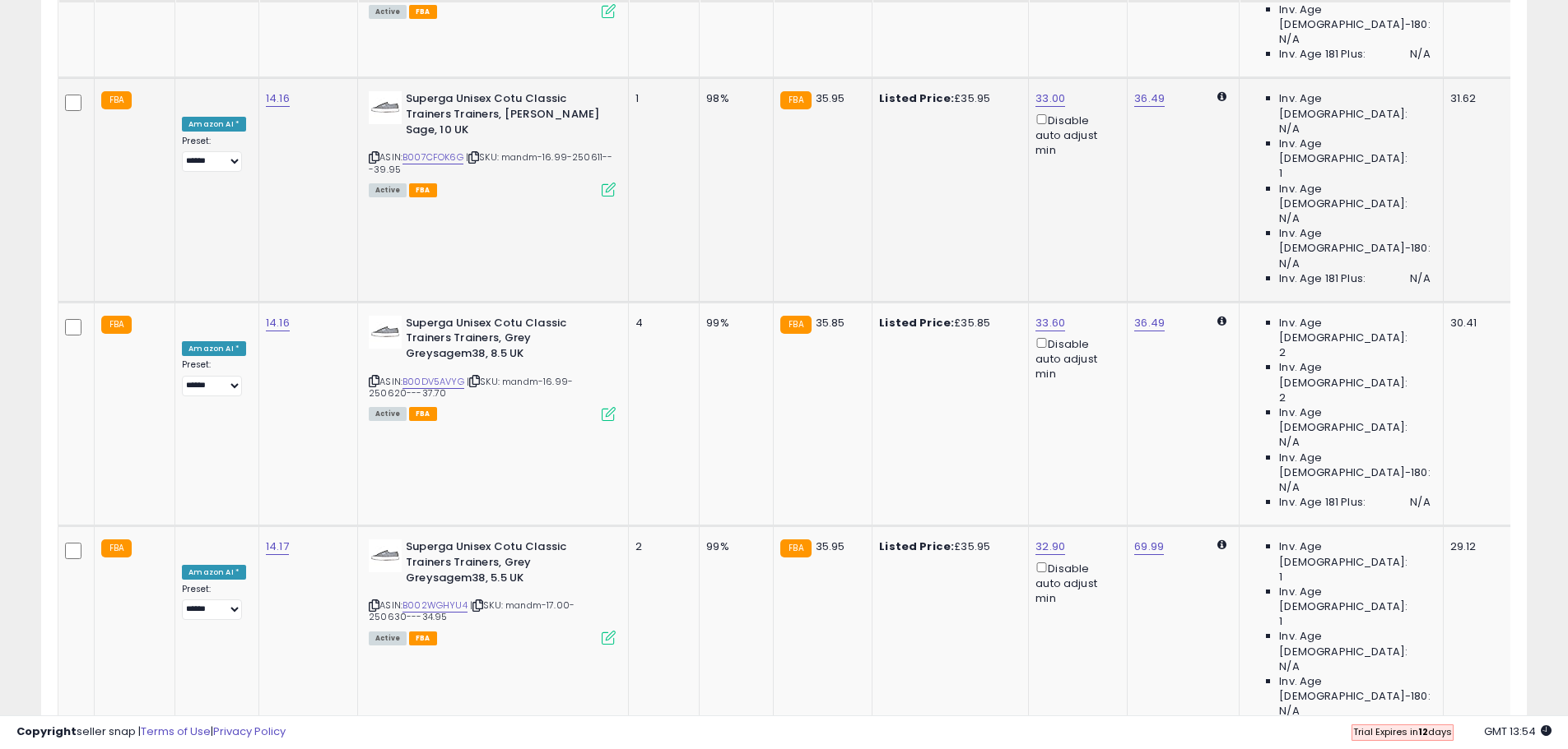
scroll to position [3044, 0]
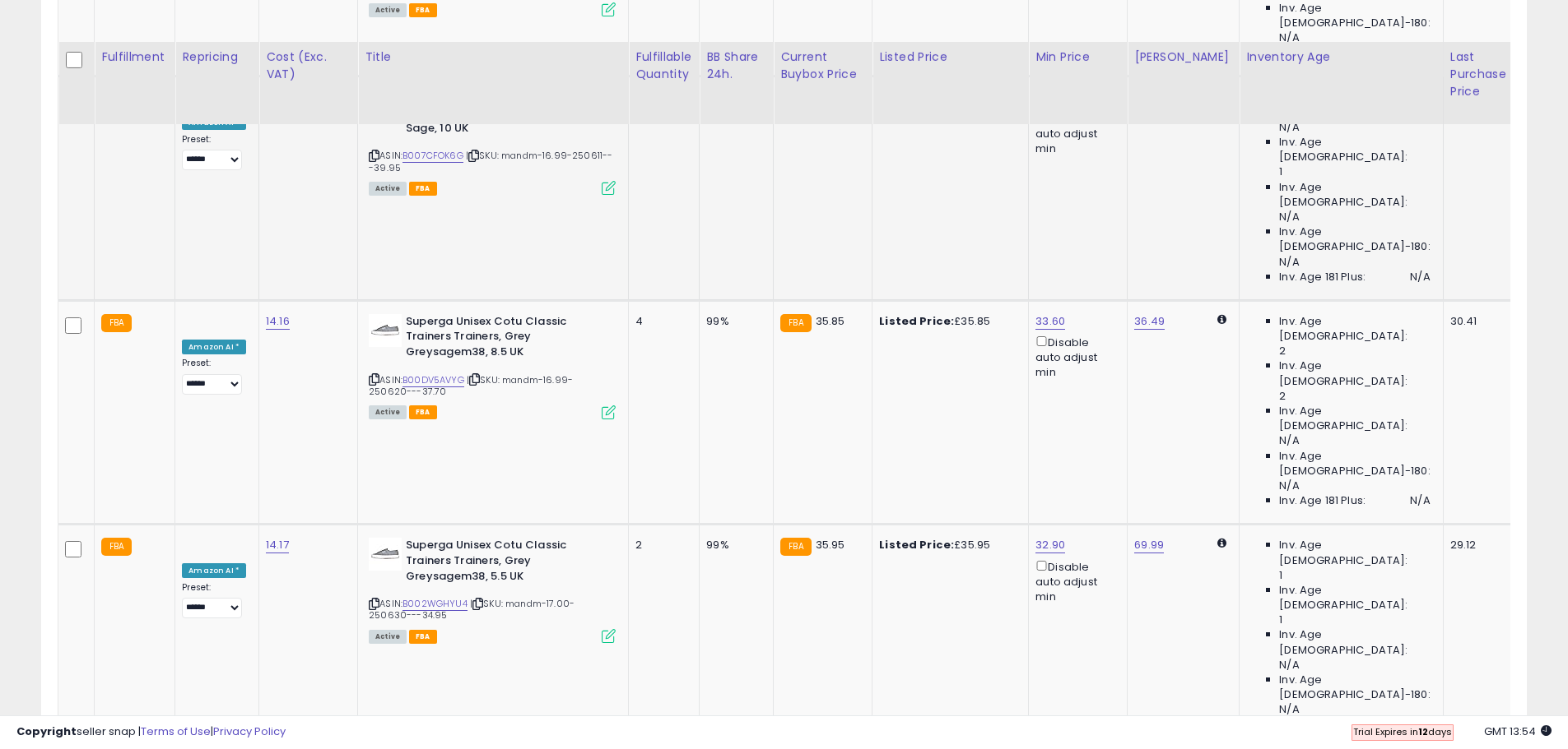
scroll to position [3127, 0]
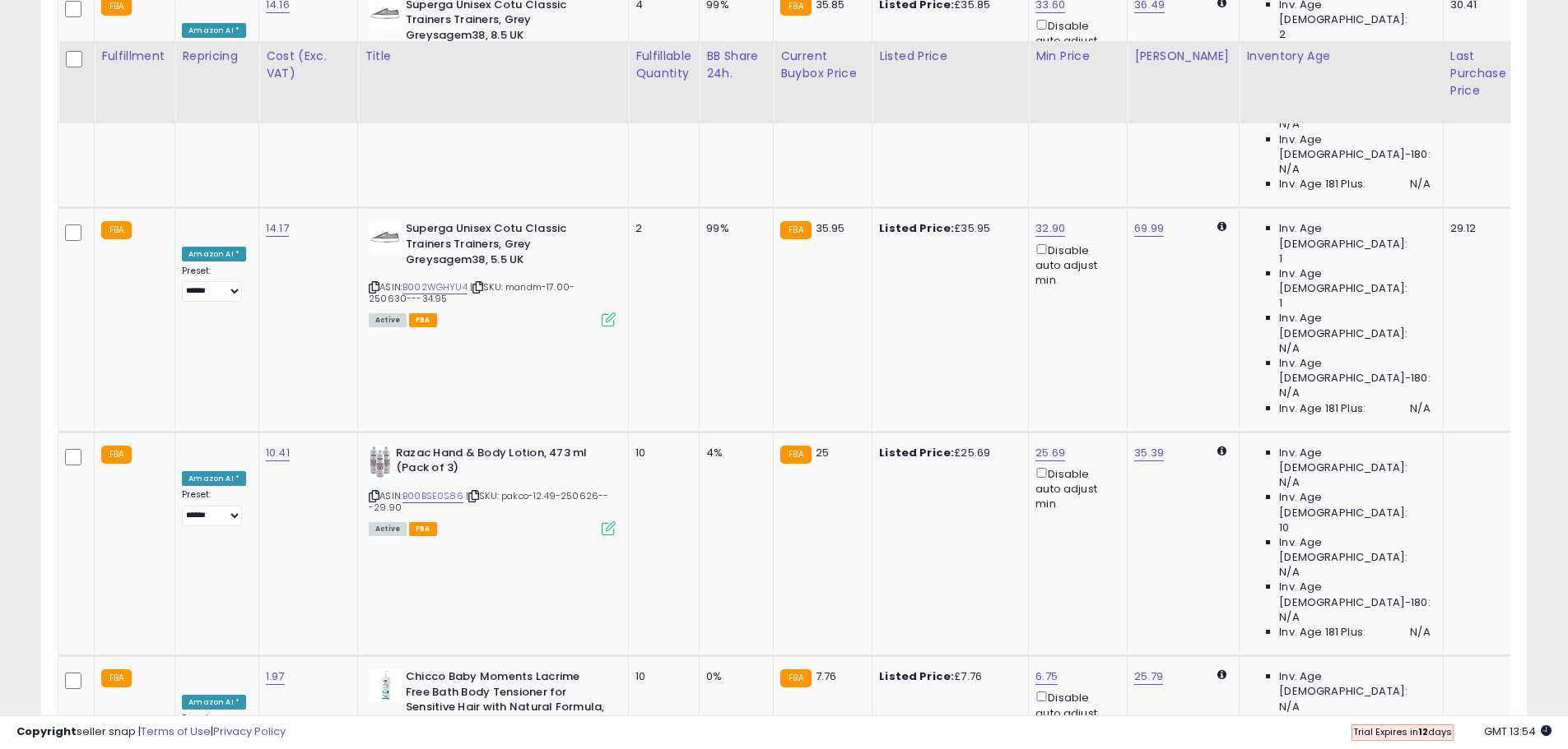
scroll to position [3492, 0]
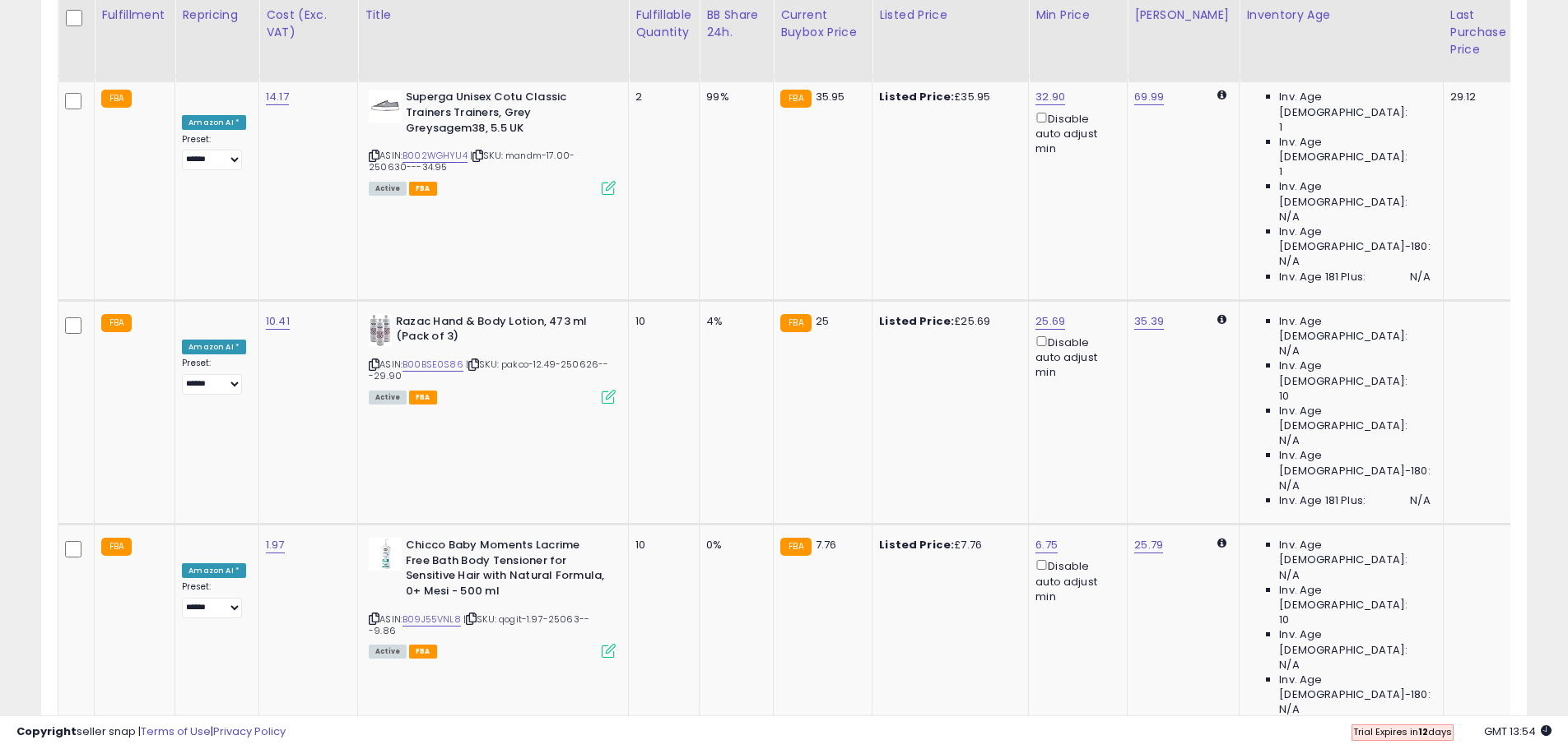
drag, startPoint x: 1354, startPoint y: 640, endPoint x: 1346, endPoint y: 626, distance: 16.1
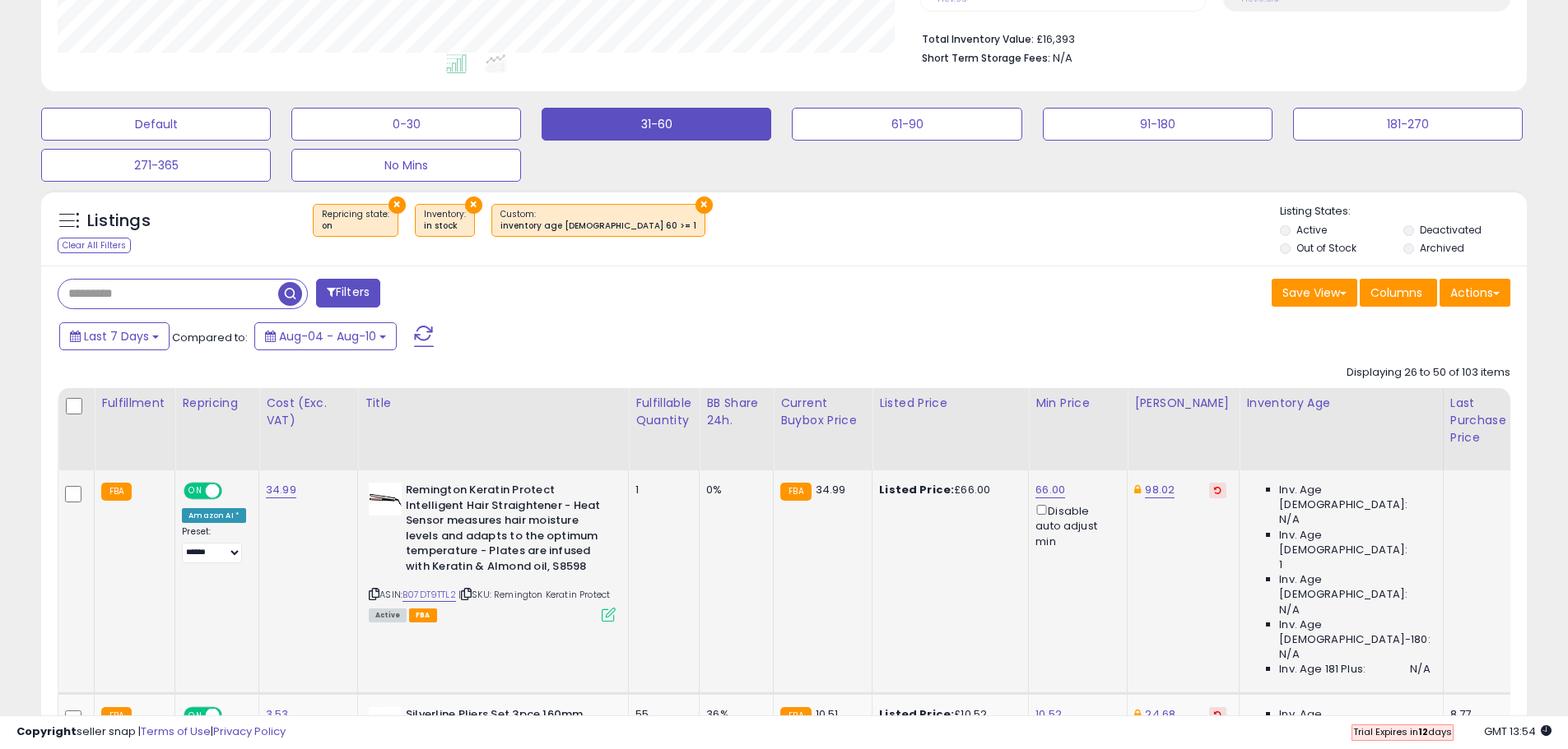
scroll to position [535, 0]
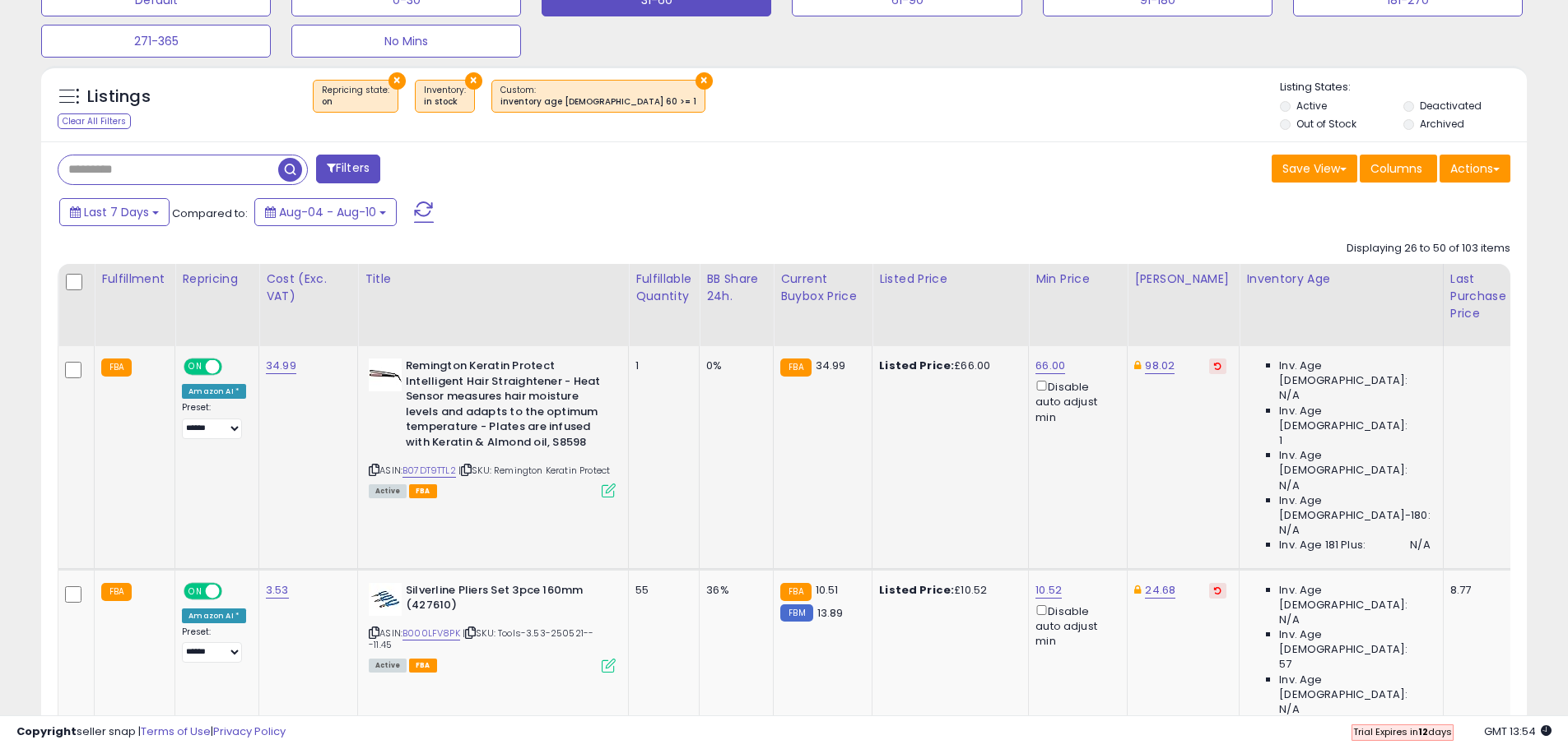
click at [1214, 368] on icon at bounding box center [1217, 366] width 7 height 8
click at [1214, 587] on icon at bounding box center [1217, 590] width 7 height 8
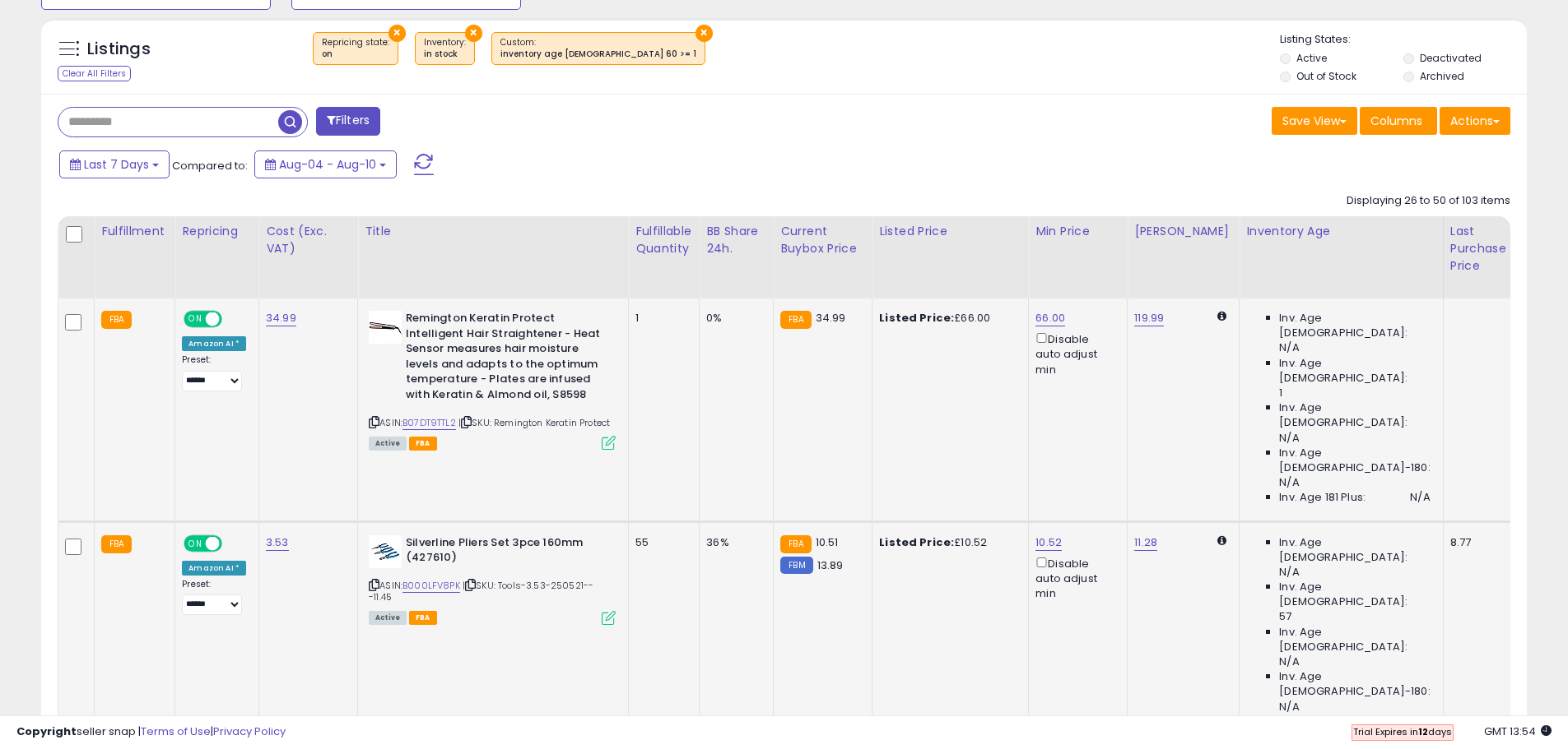
scroll to position [617, 0]
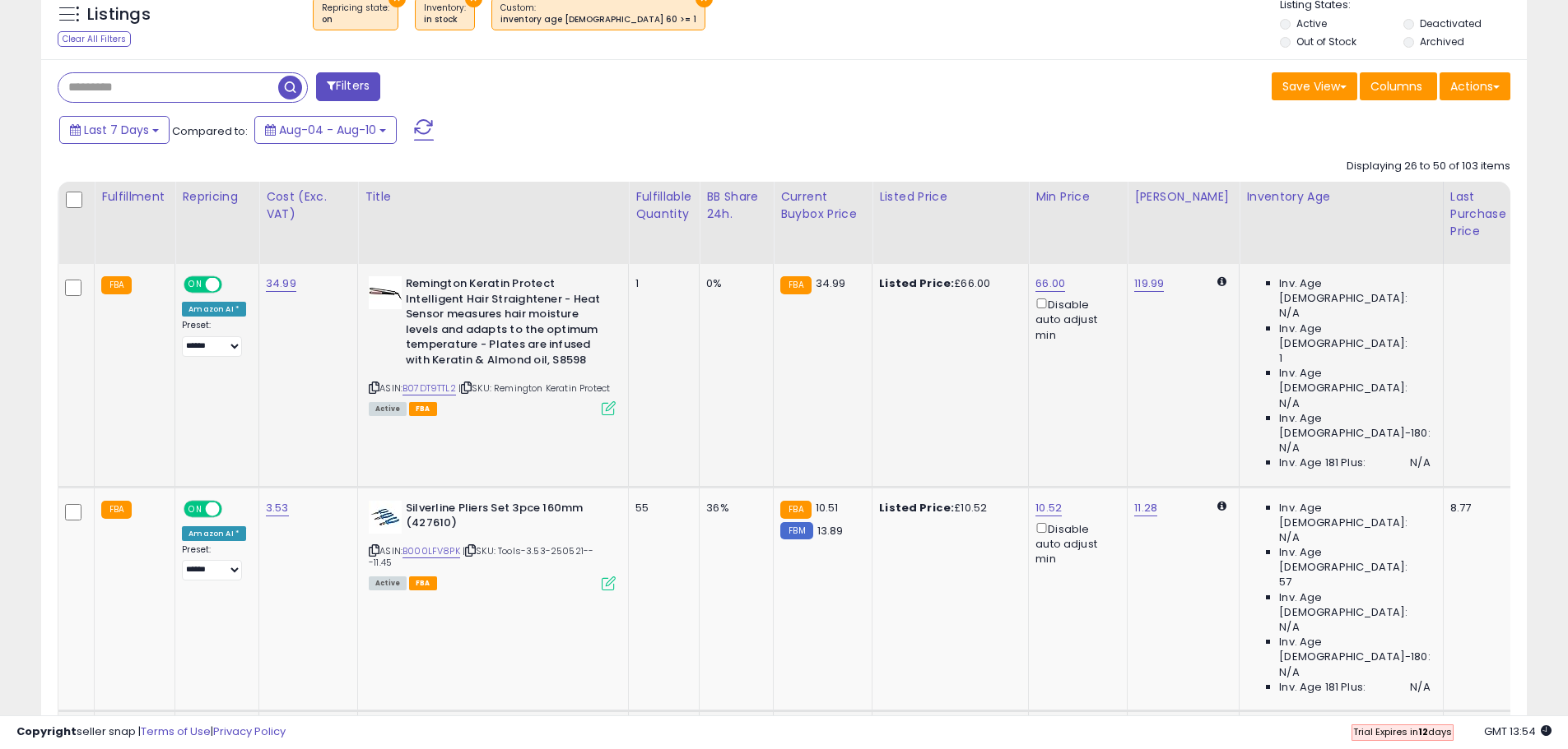
click at [1214, 728] on icon at bounding box center [1217, 731] width 7 height 8
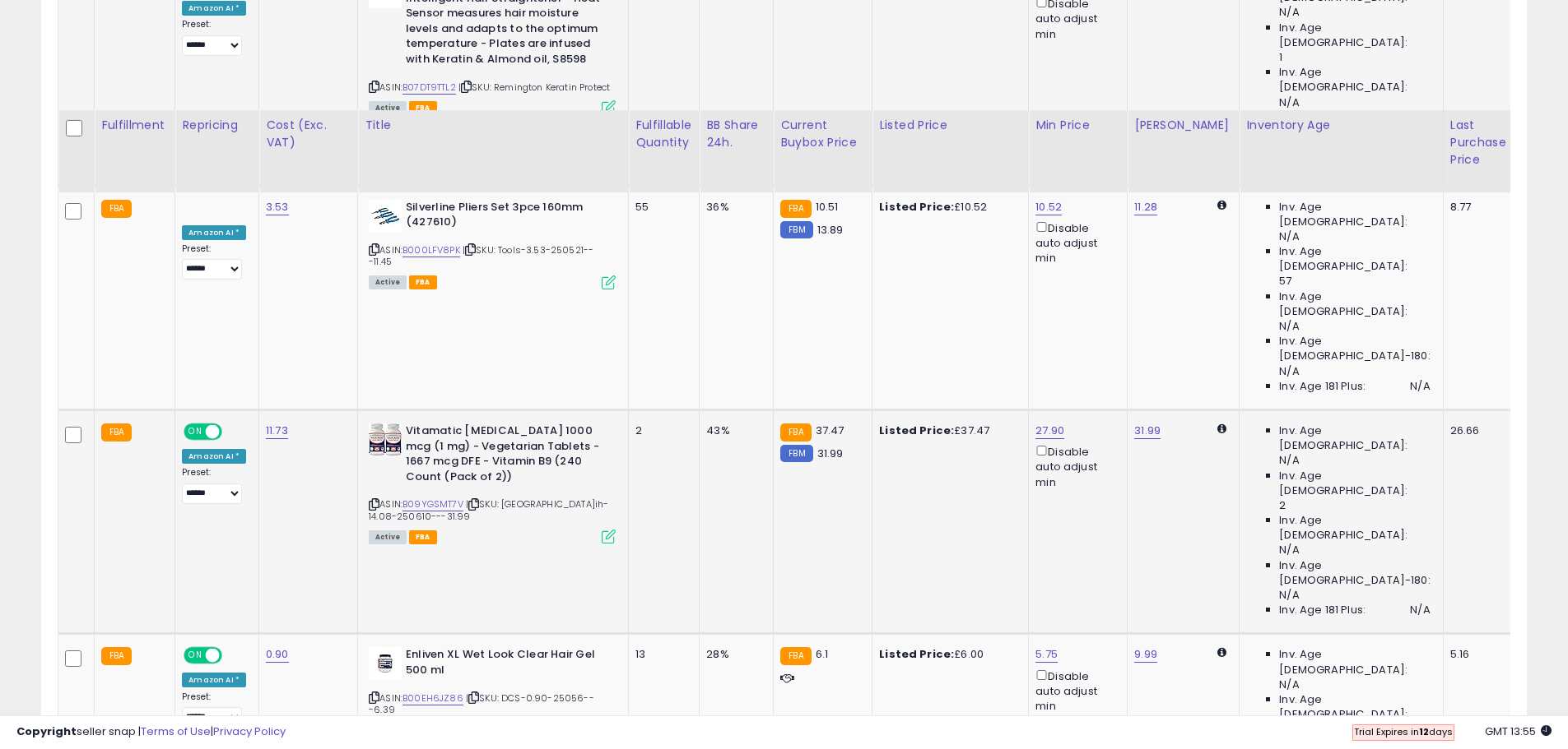
scroll to position [1028, 0]
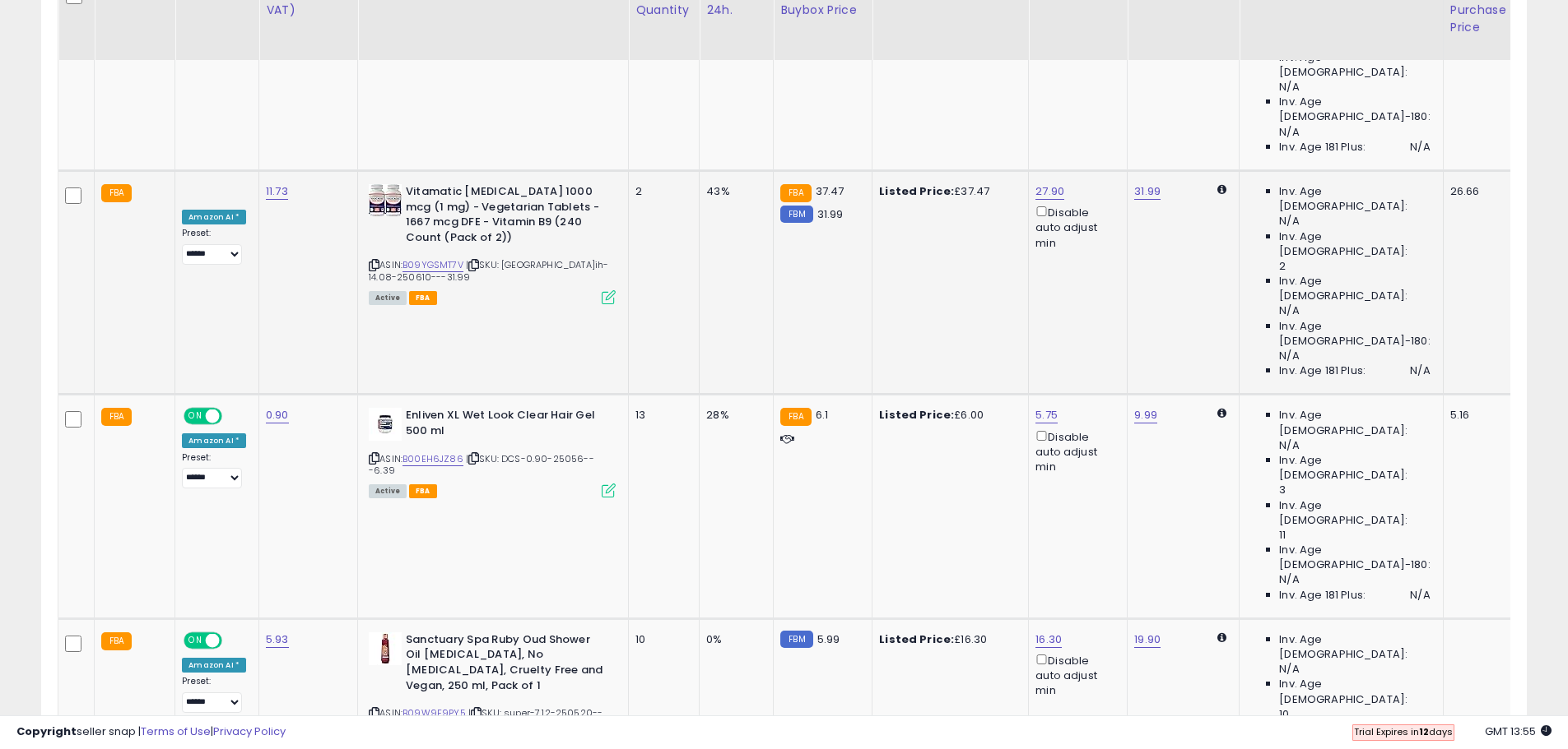
scroll to position [1193, 0]
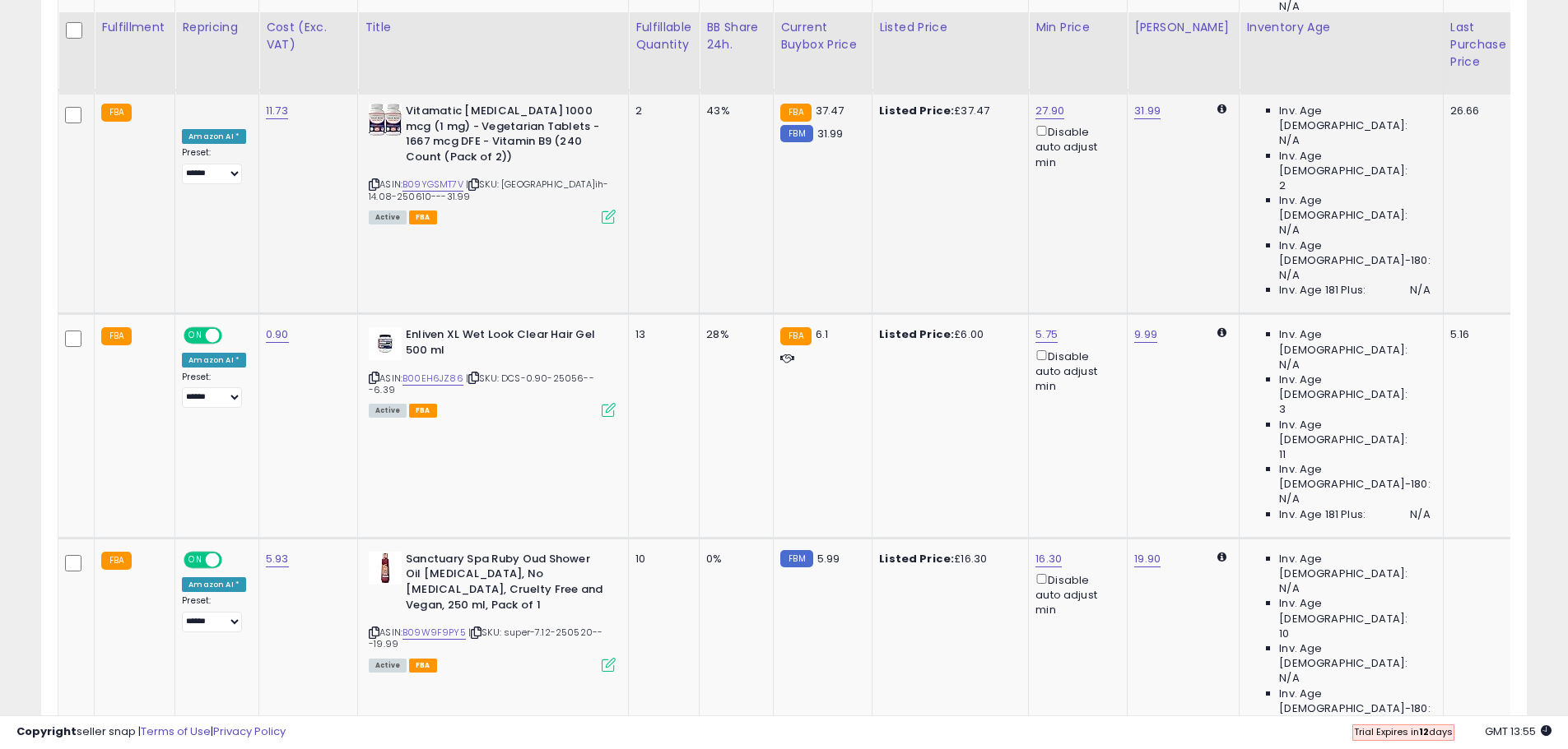
scroll to position [1275, 0]
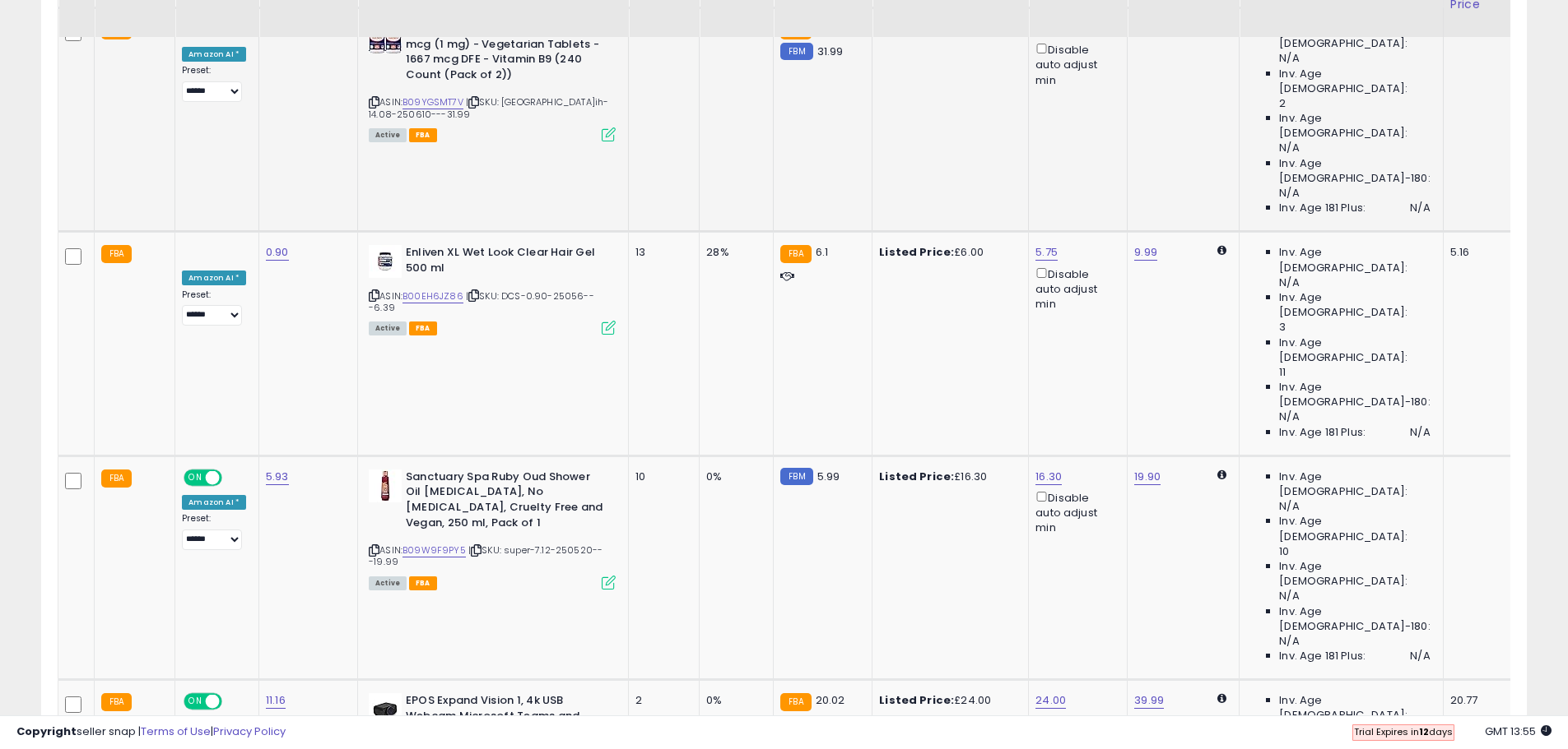
scroll to position [1357, 0]
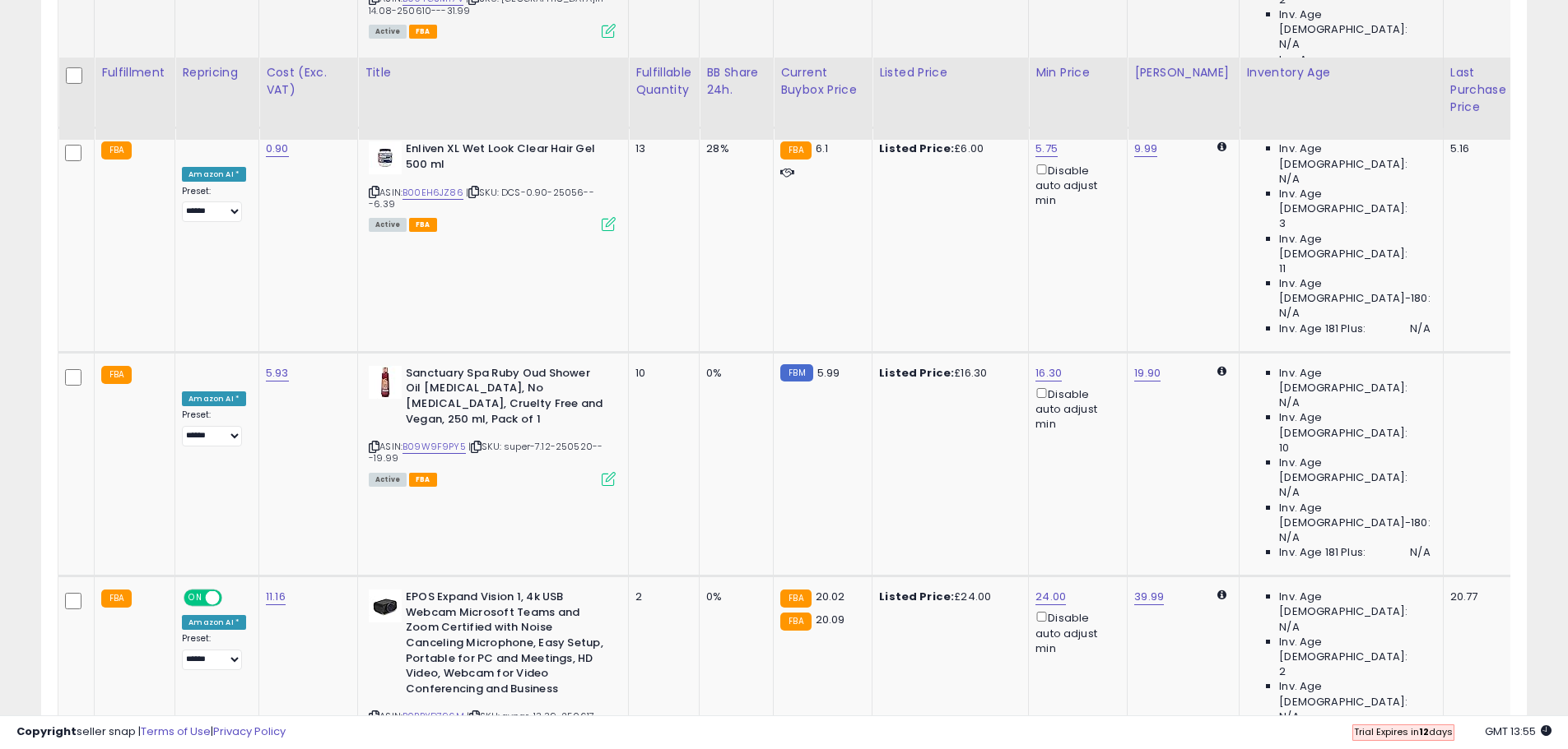
scroll to position [1522, 0]
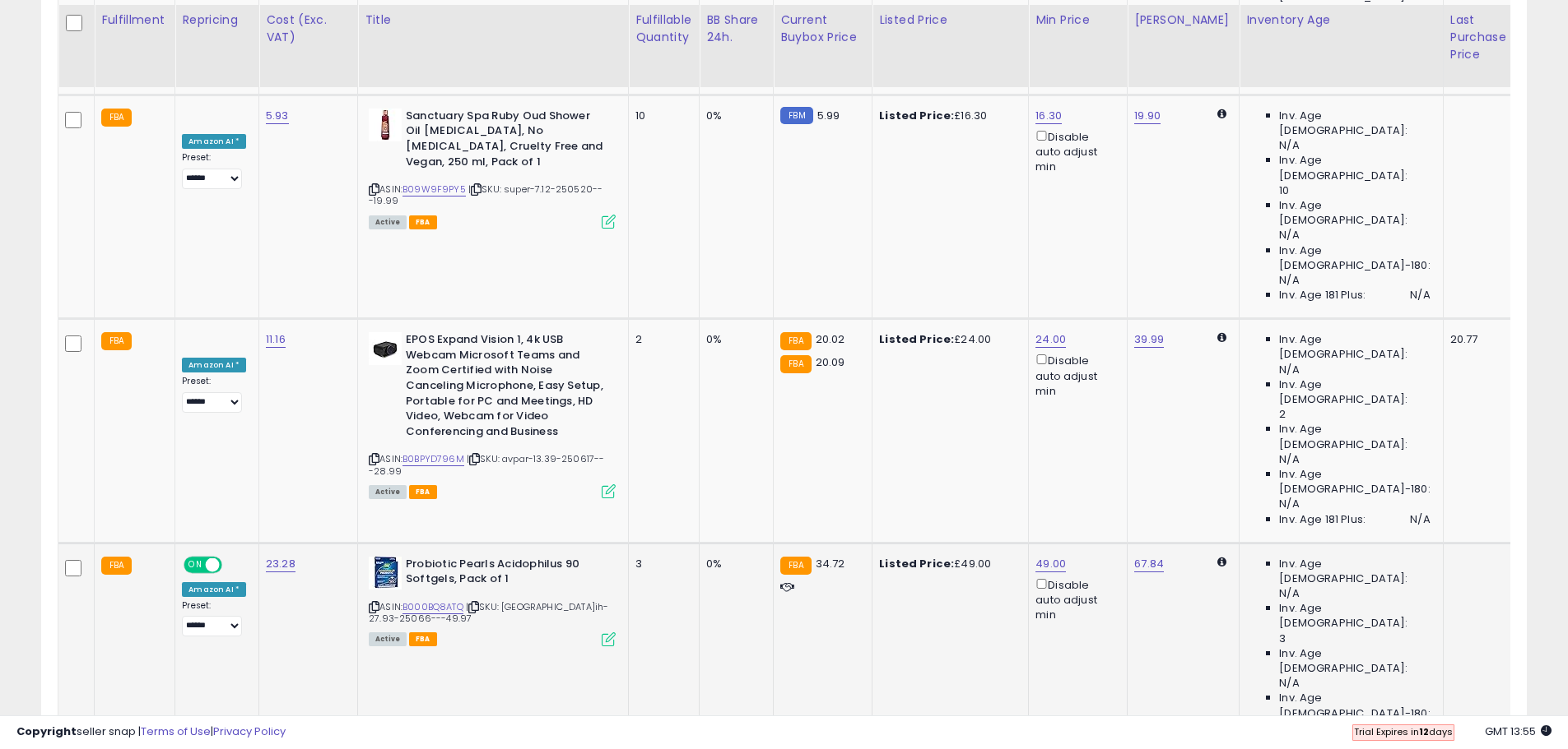
scroll to position [1687, 0]
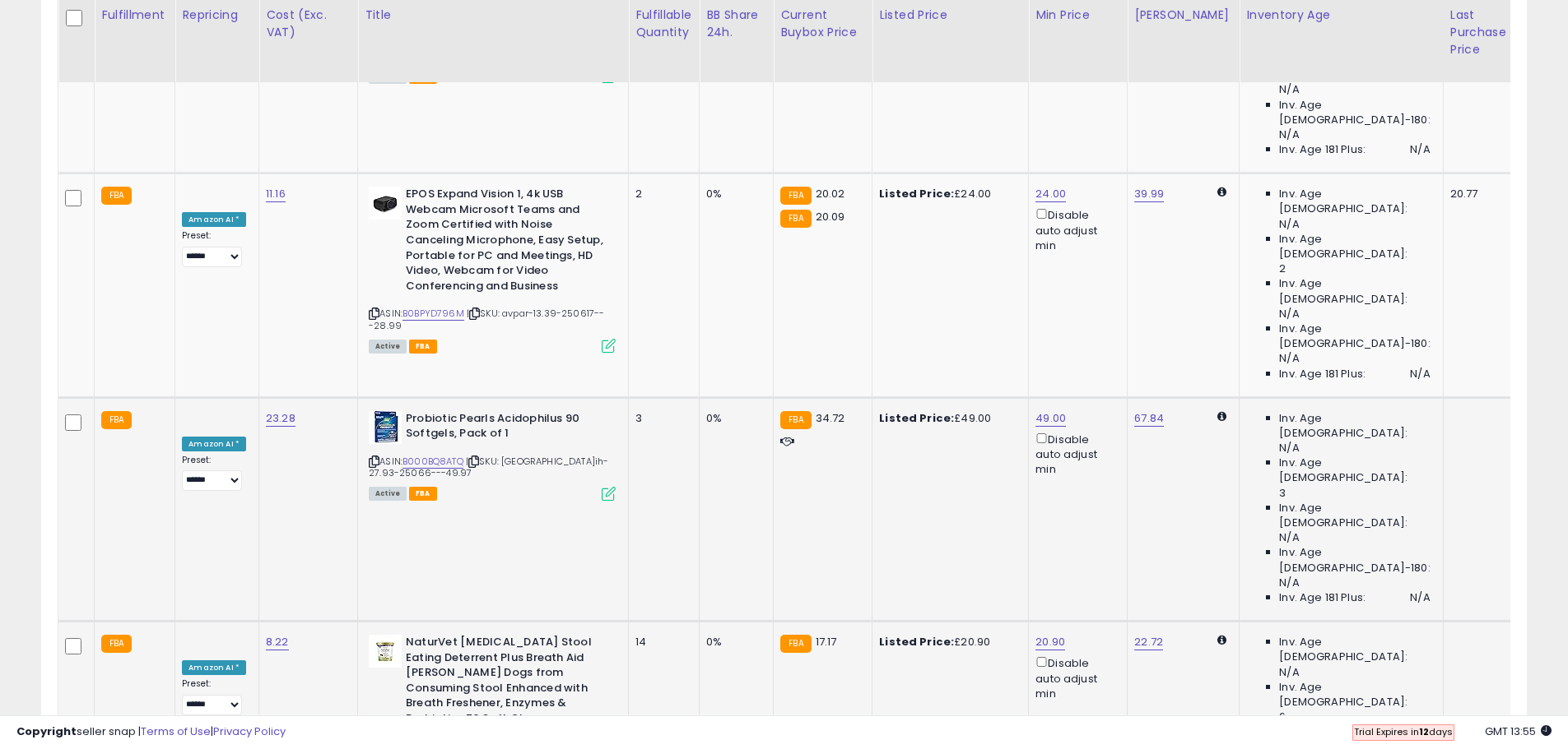
scroll to position [1851, 0]
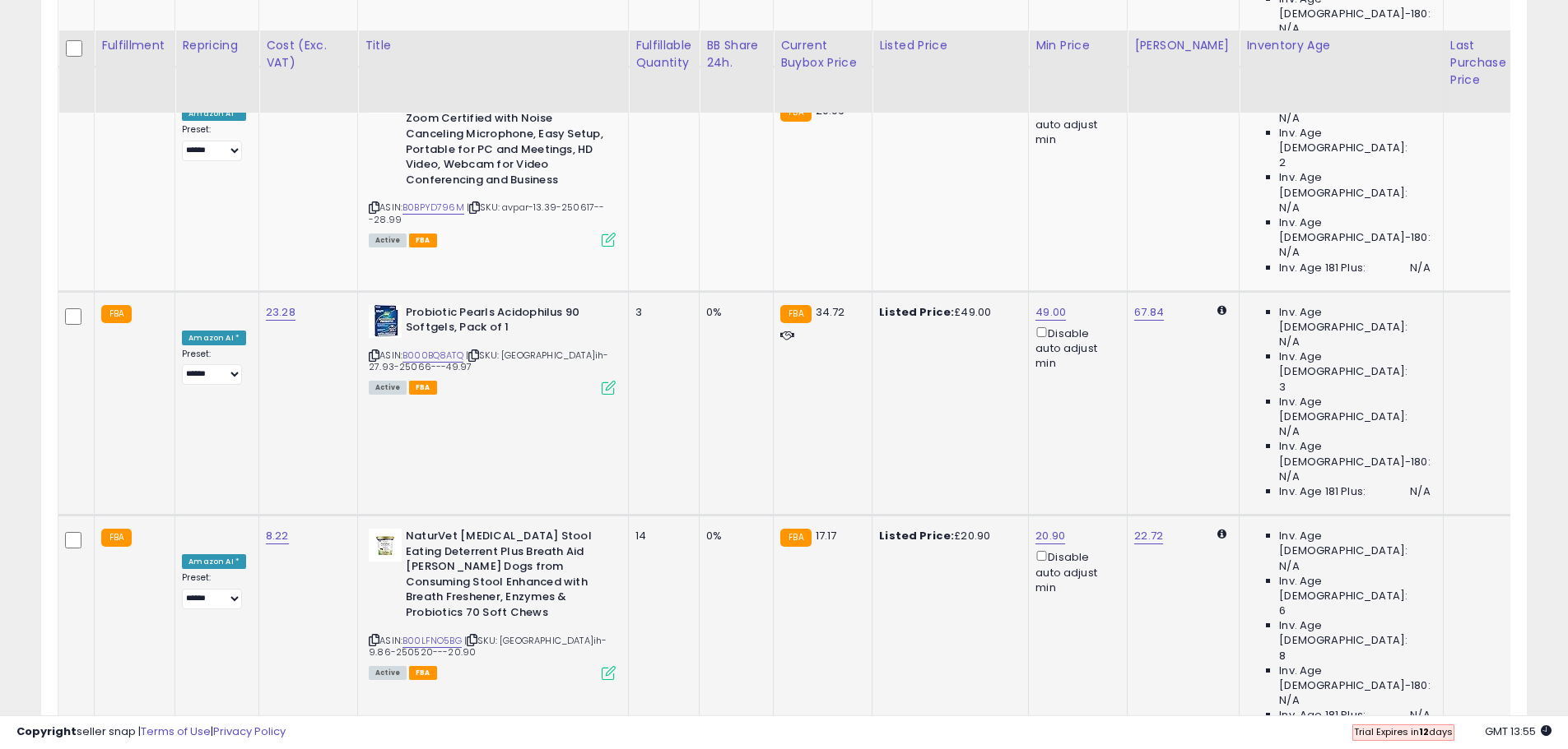
scroll to position [2097, 0]
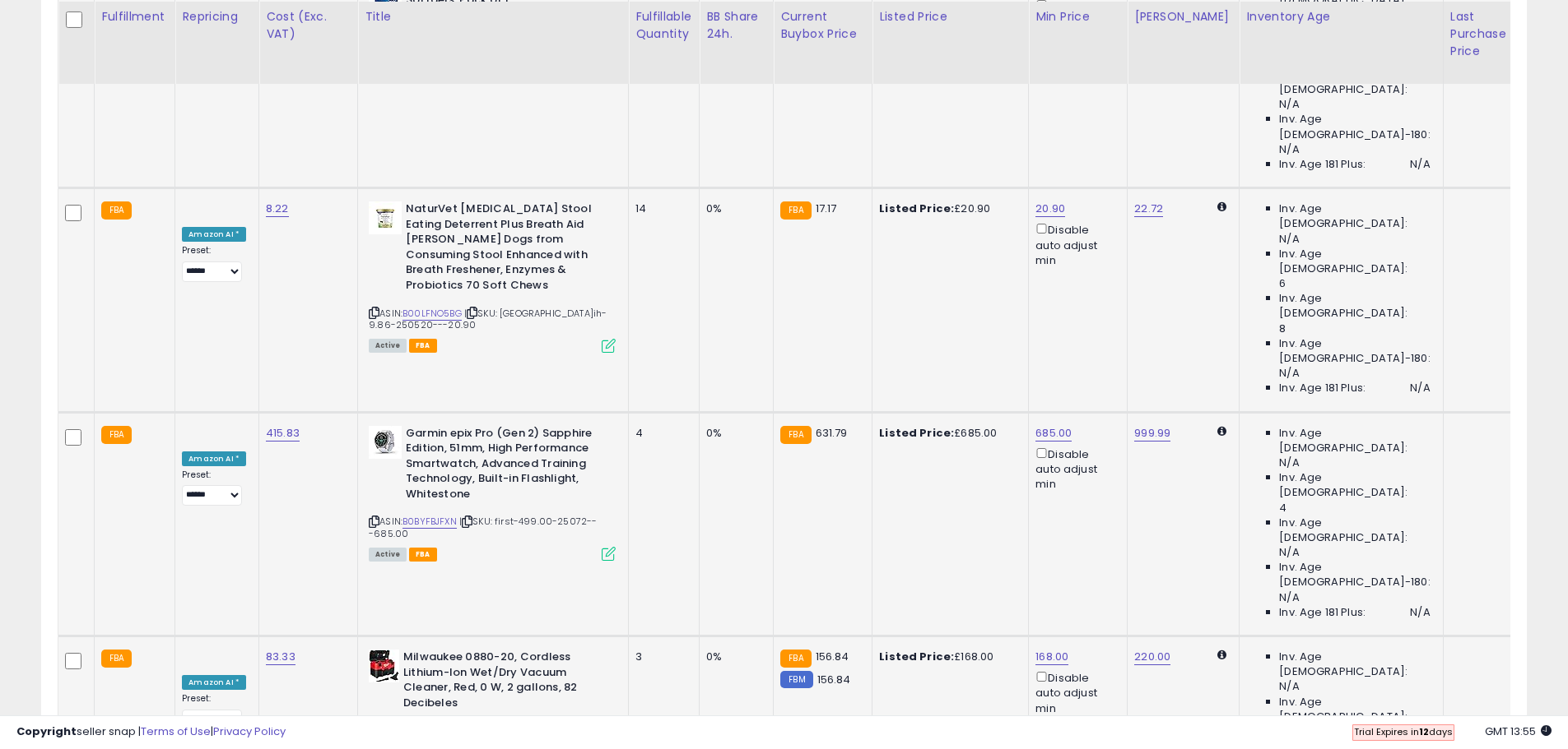
scroll to position [2262, 0]
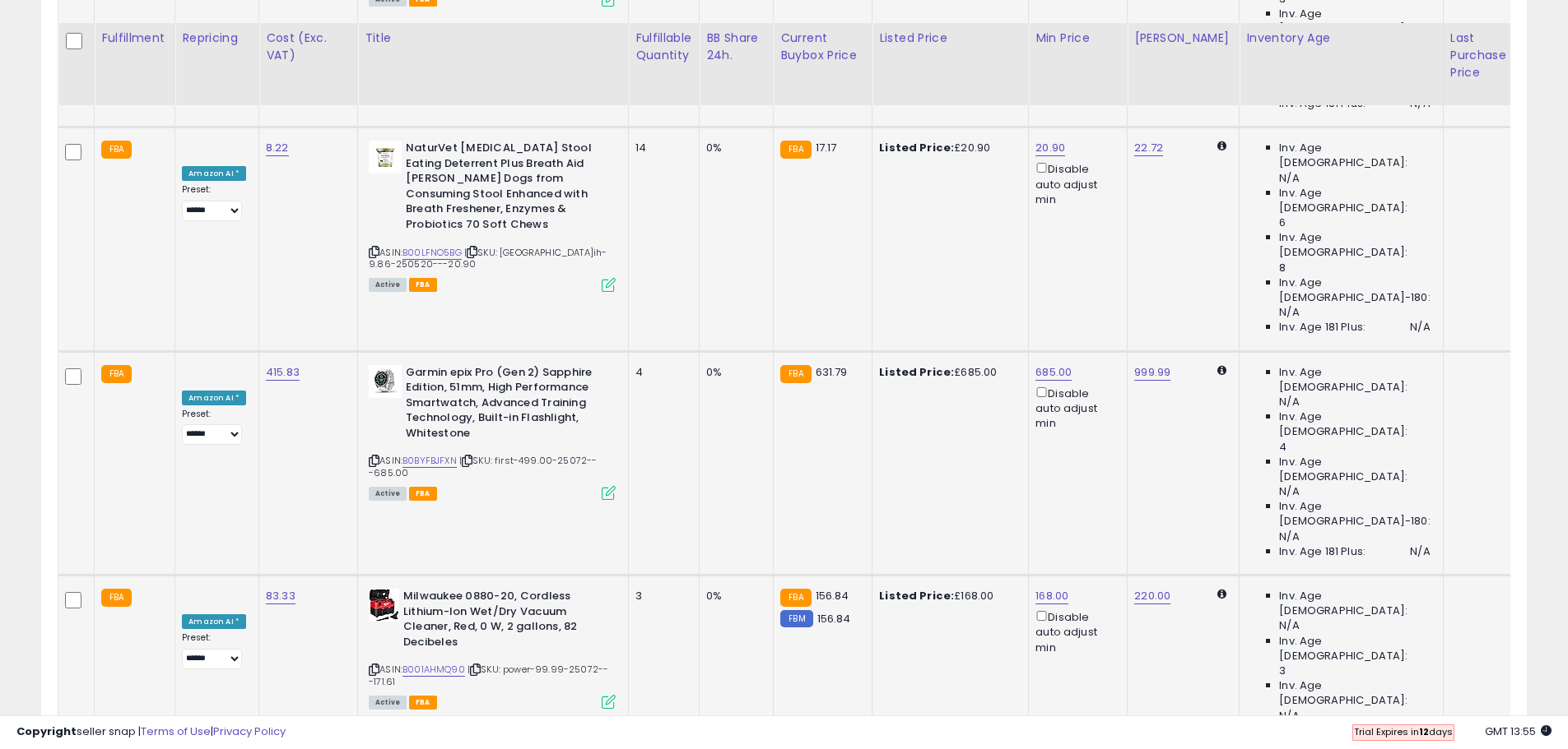
scroll to position [2344, 0]
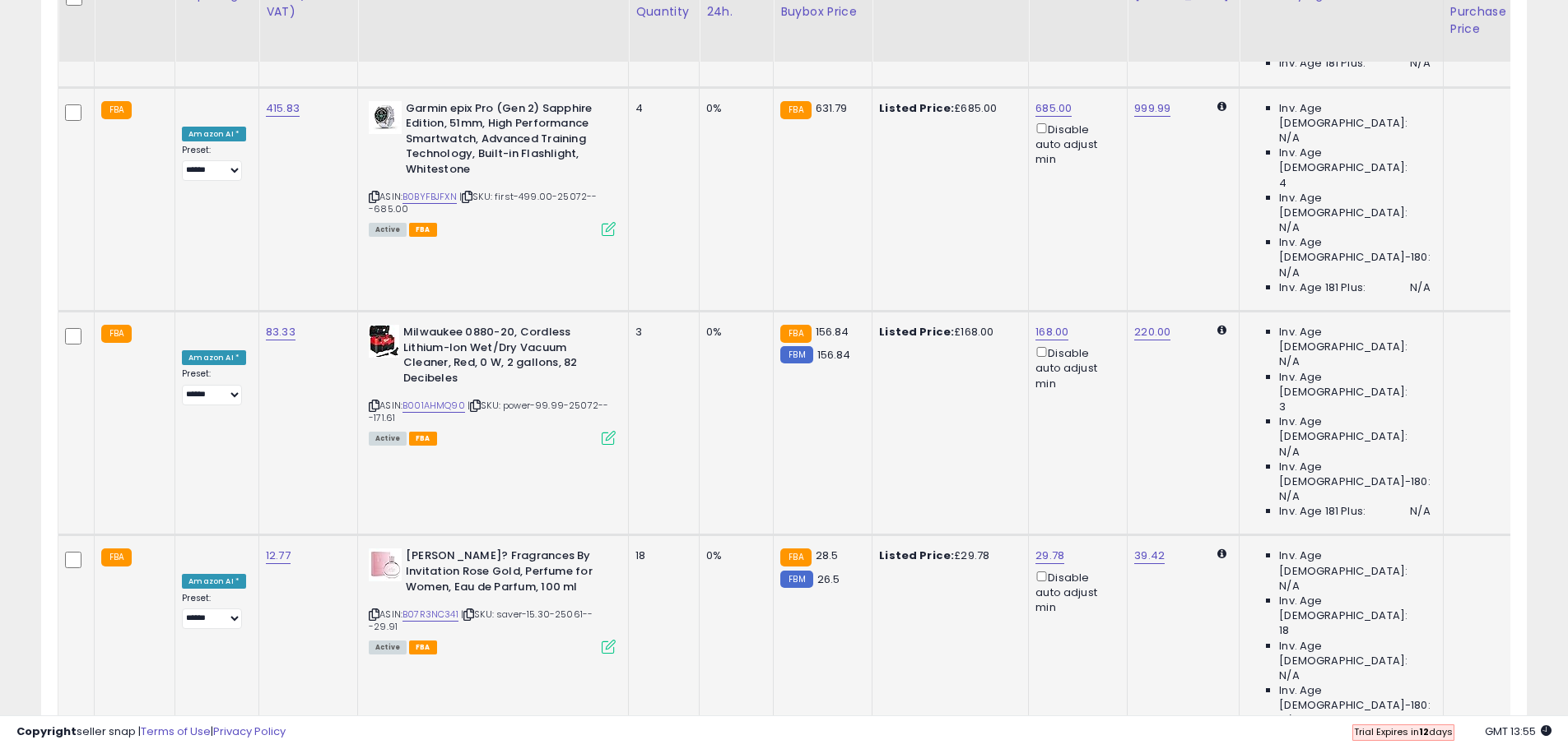
scroll to position [2591, 0]
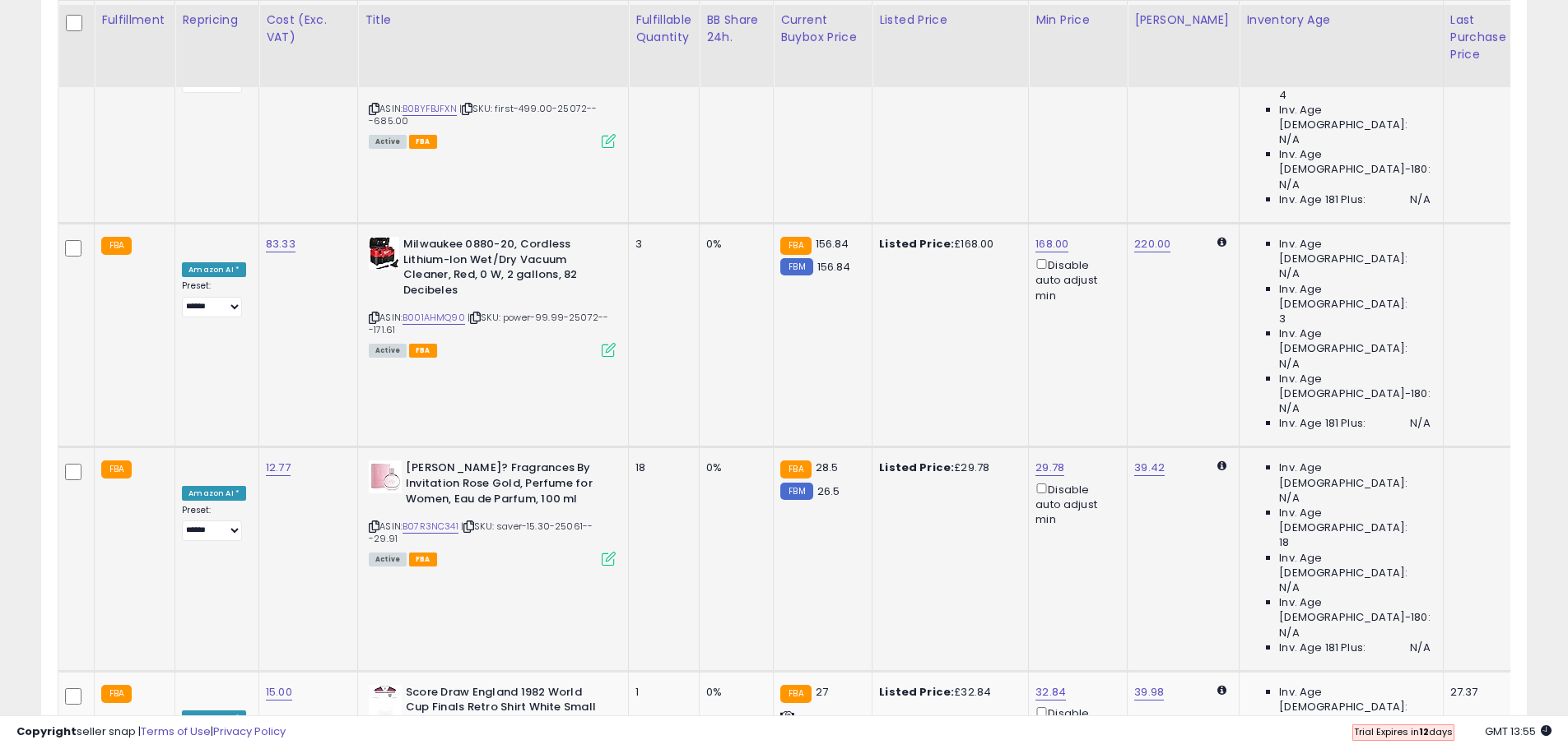
scroll to position [2756, 0]
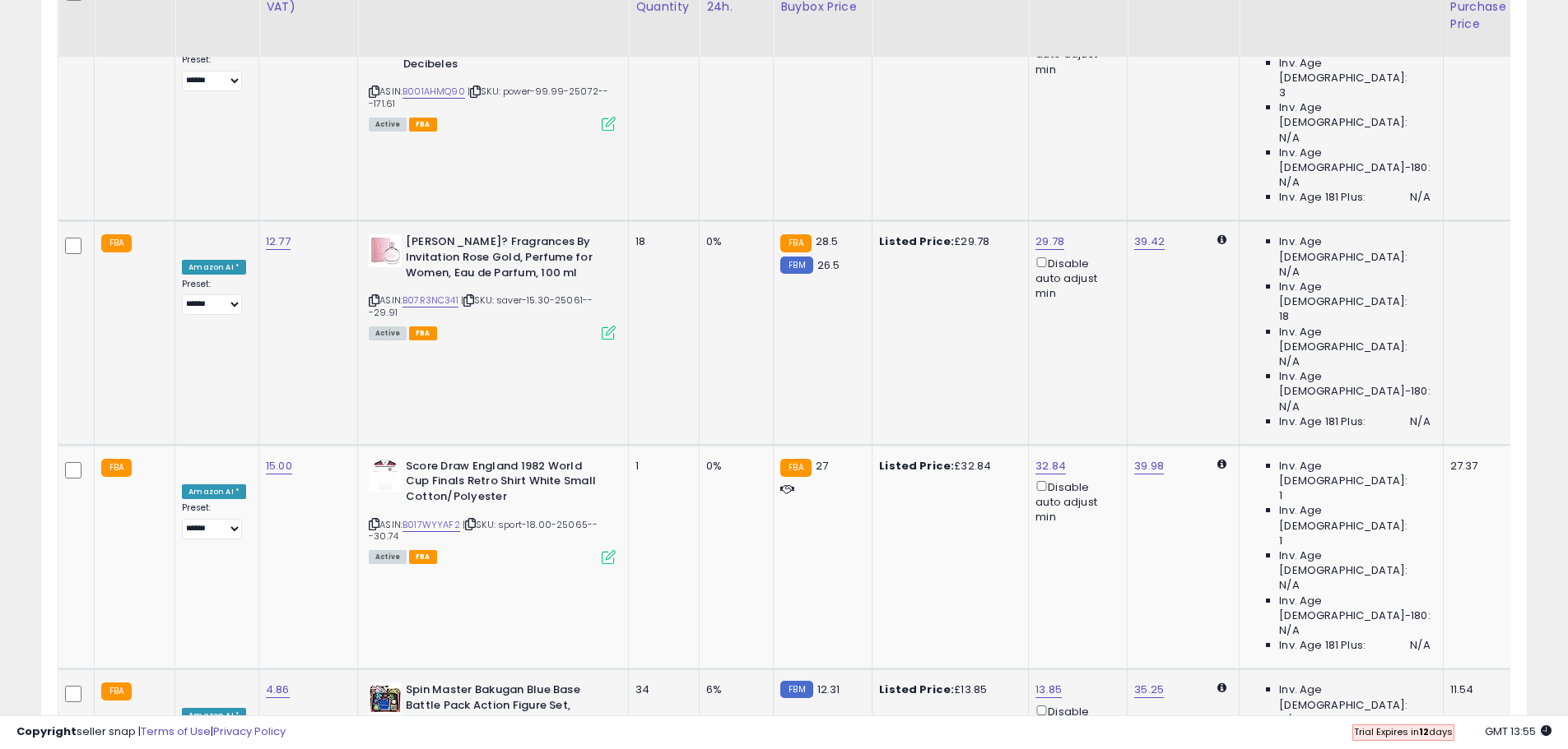
scroll to position [2920, 0]
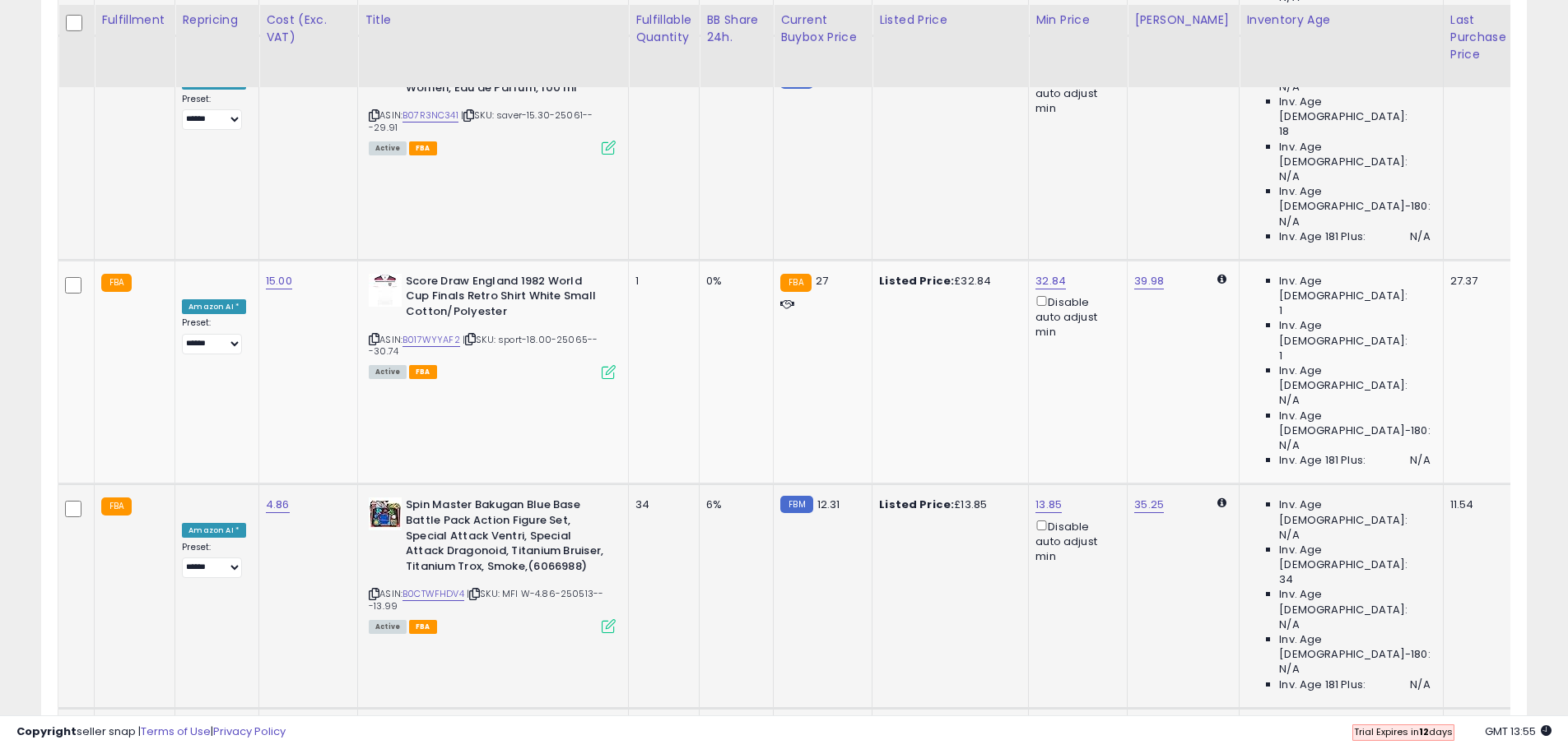
scroll to position [3167, 0]
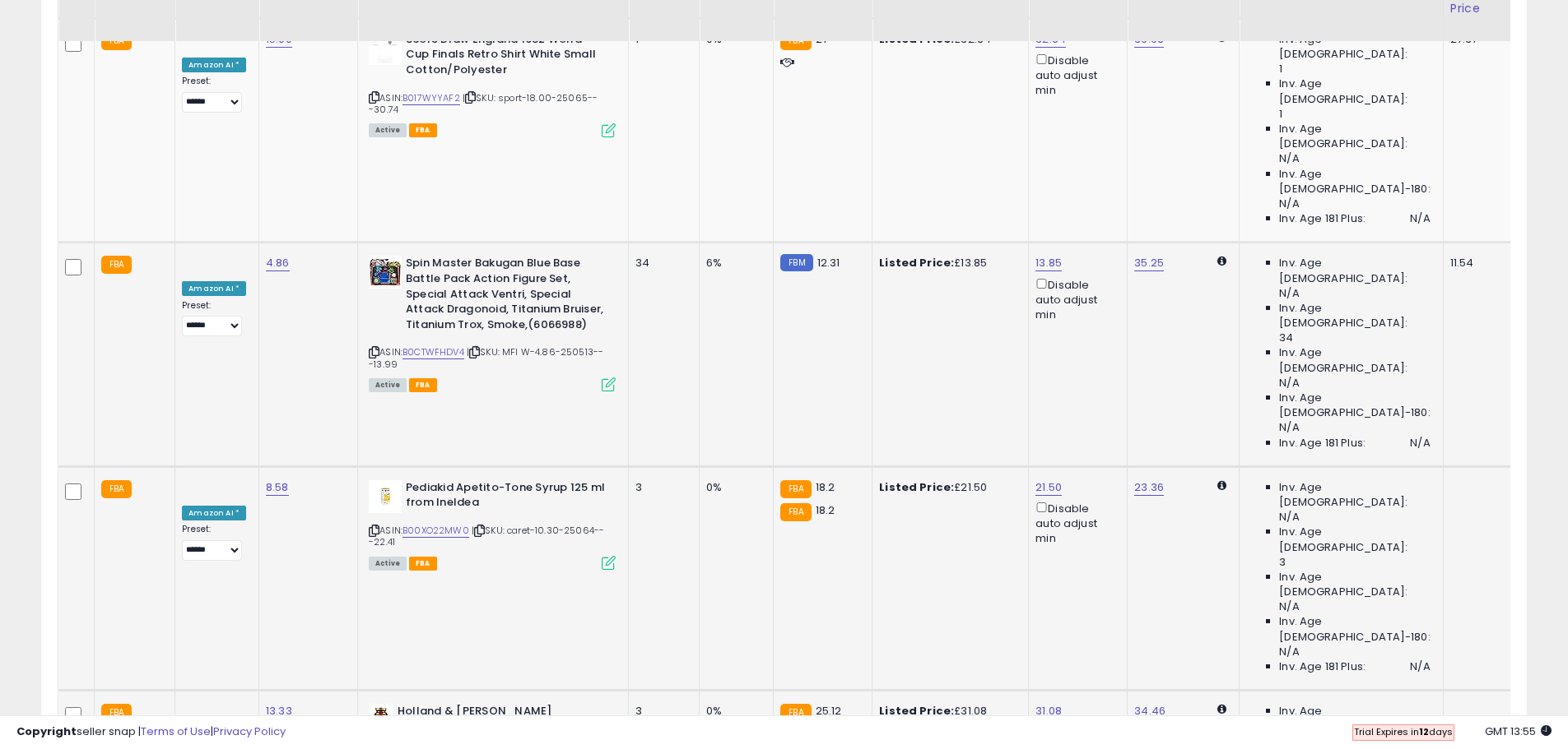
scroll to position [3331, 0]
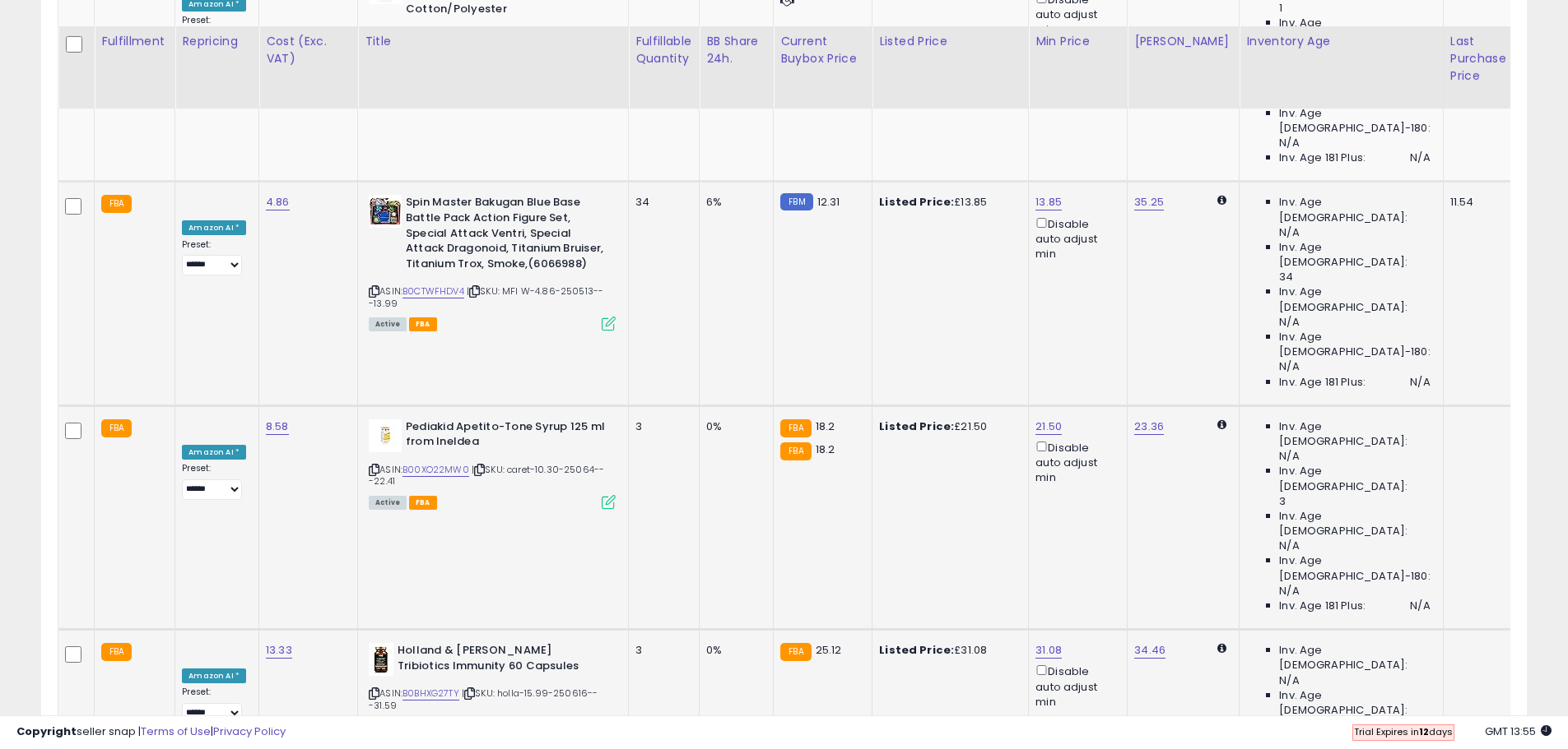
scroll to position [3413, 0]
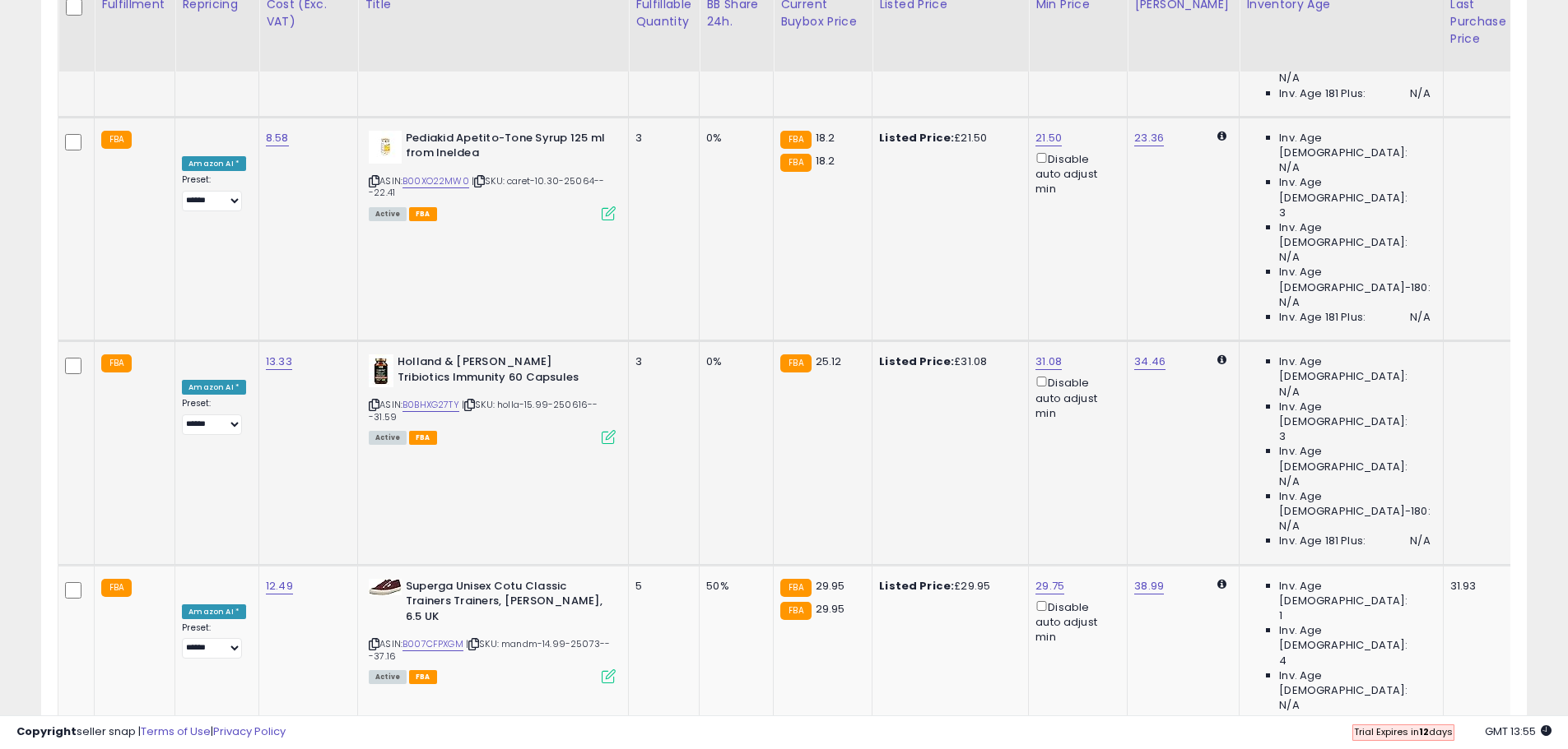
scroll to position [3677, 0]
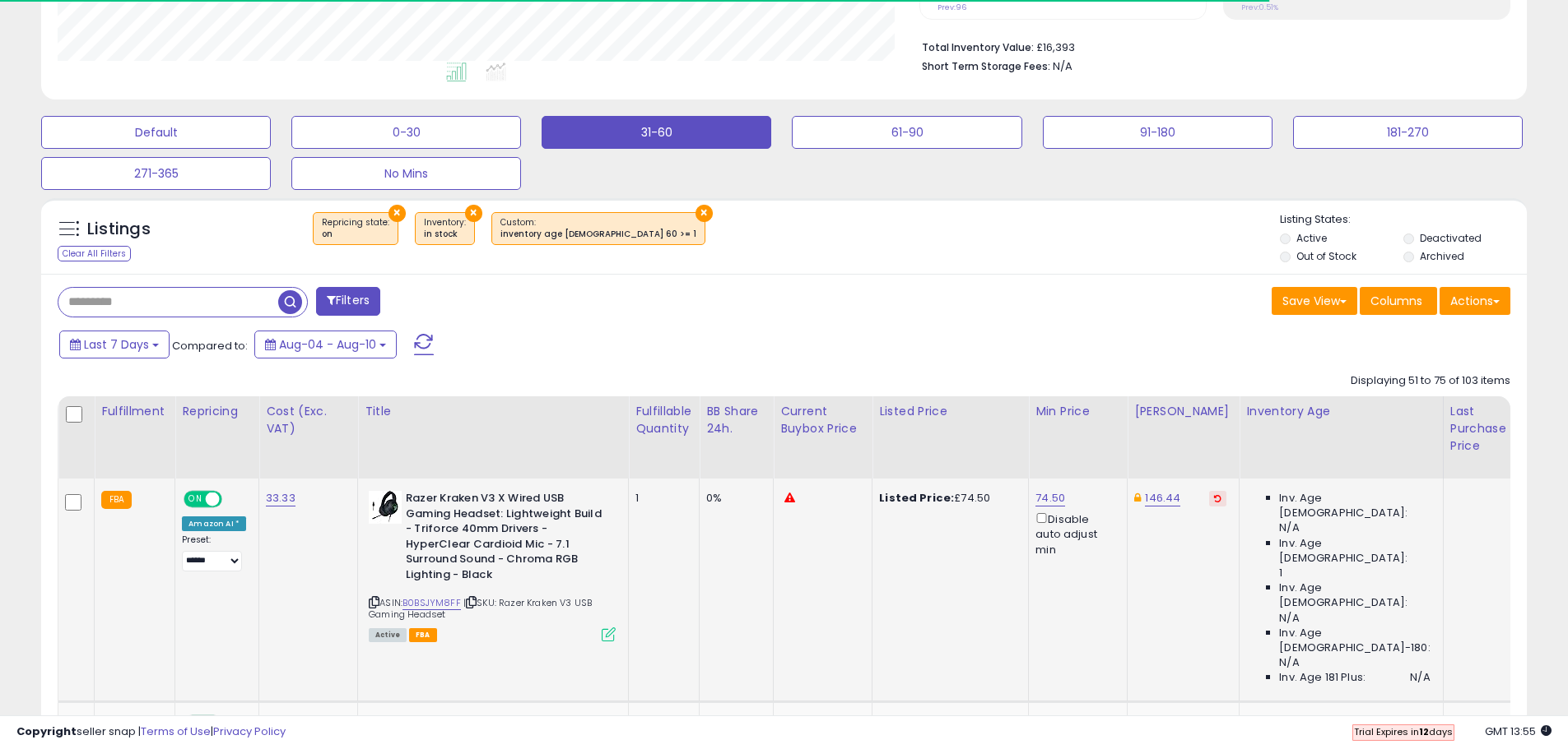
scroll to position [535, 0]
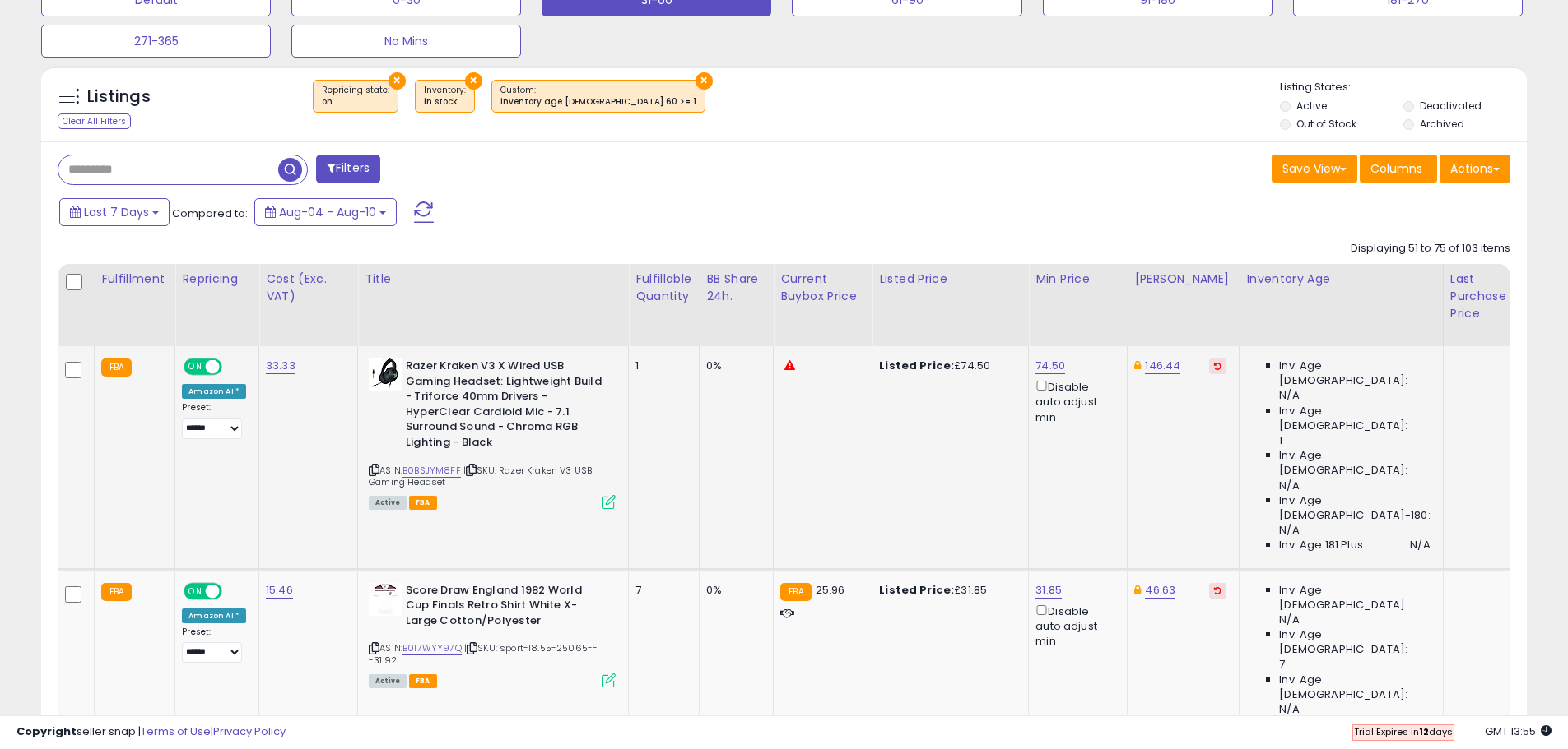
click at [1214, 367] on icon at bounding box center [1217, 366] width 7 height 8
click at [1214, 587] on icon at bounding box center [1217, 590] width 7 height 8
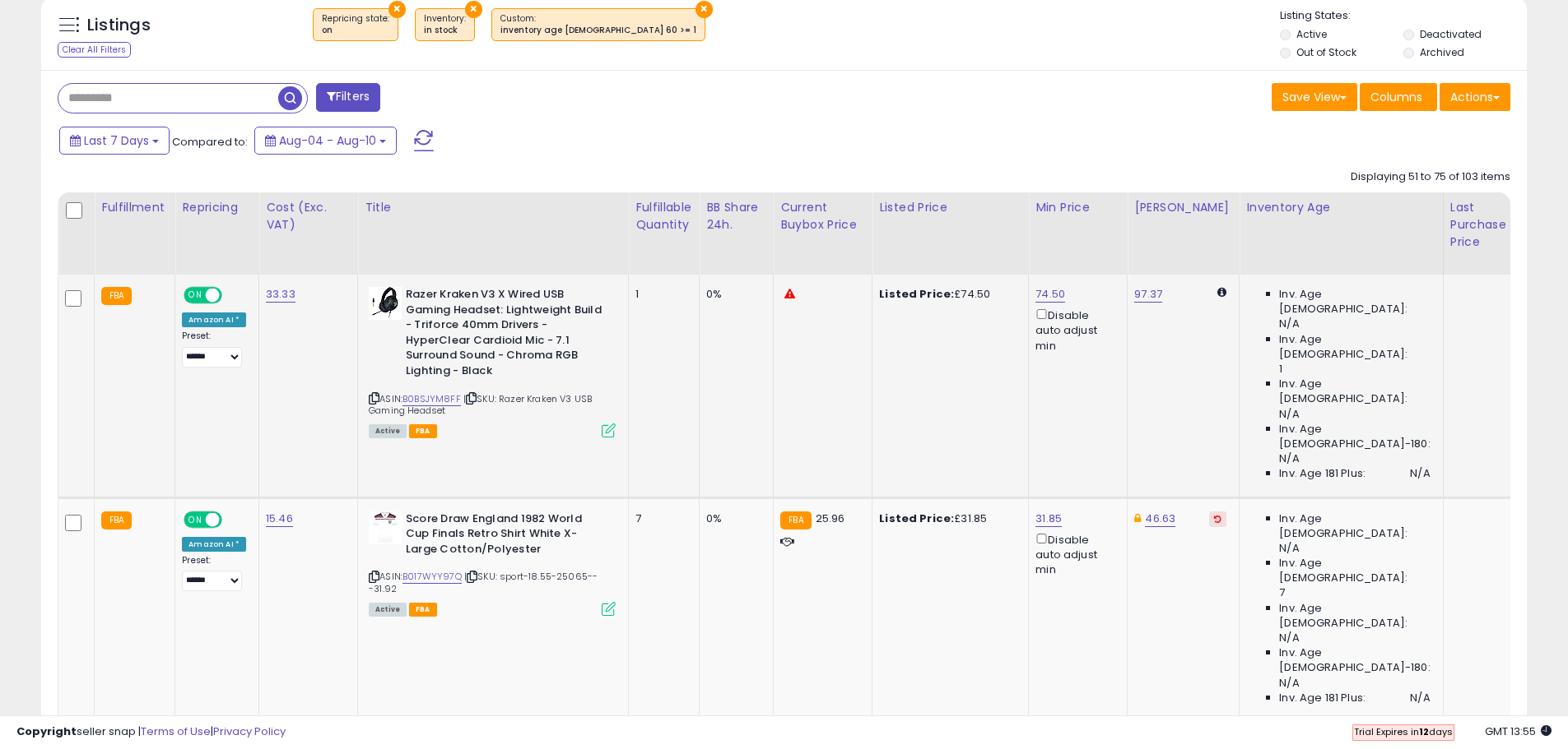
scroll to position [699, 0]
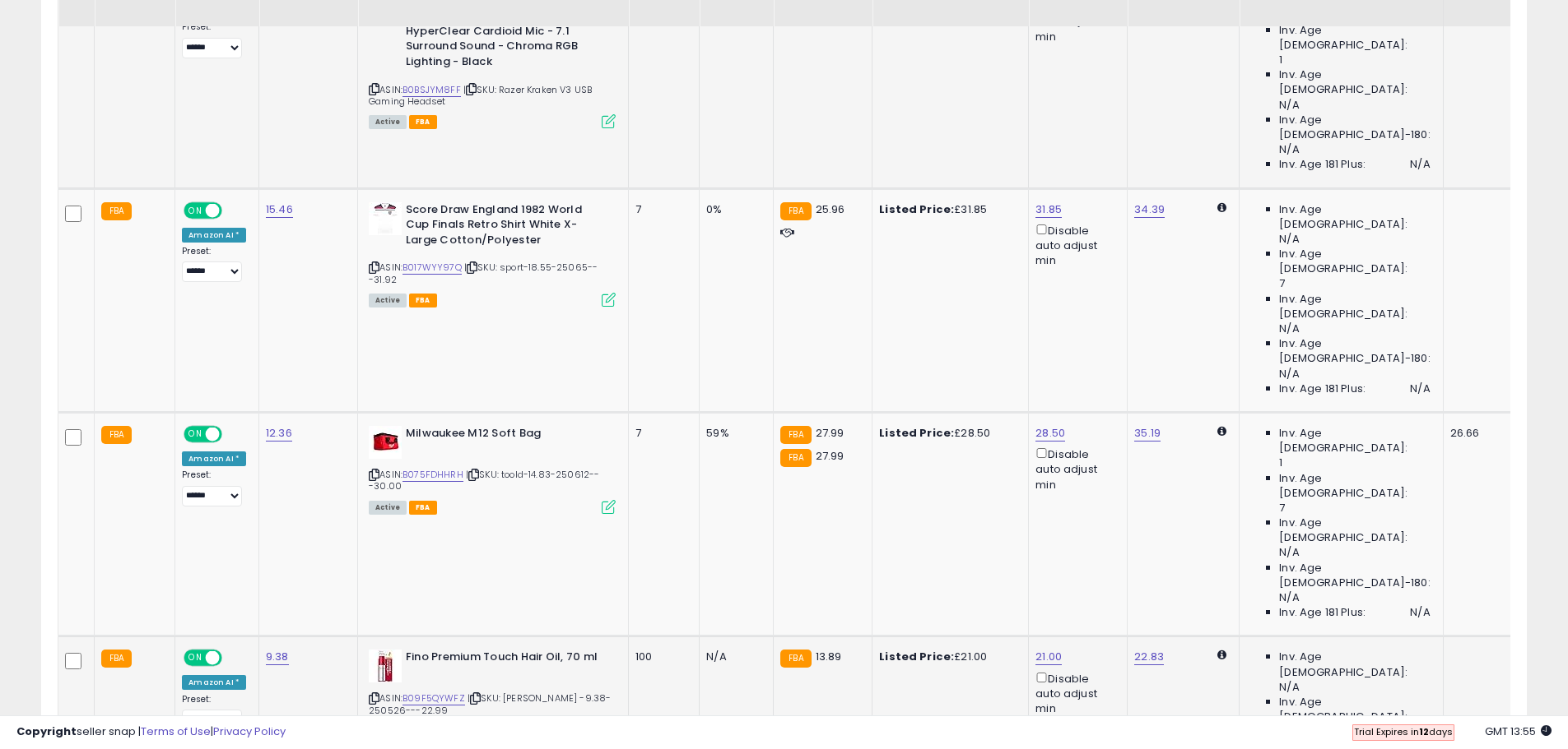
scroll to position [945, 0]
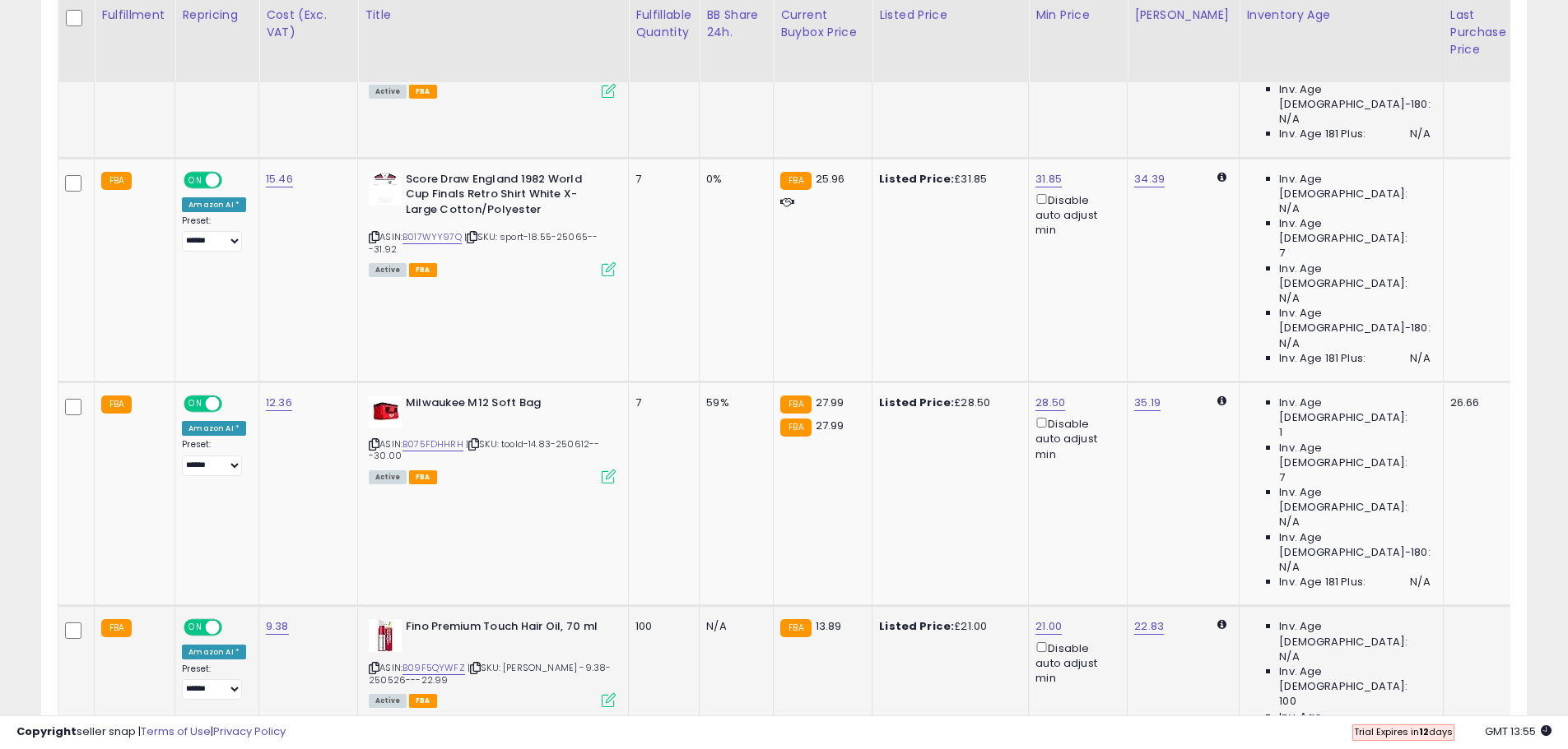
drag, startPoint x: 1199, startPoint y: 624, endPoint x: 1204, endPoint y: 608, distance: 16.8
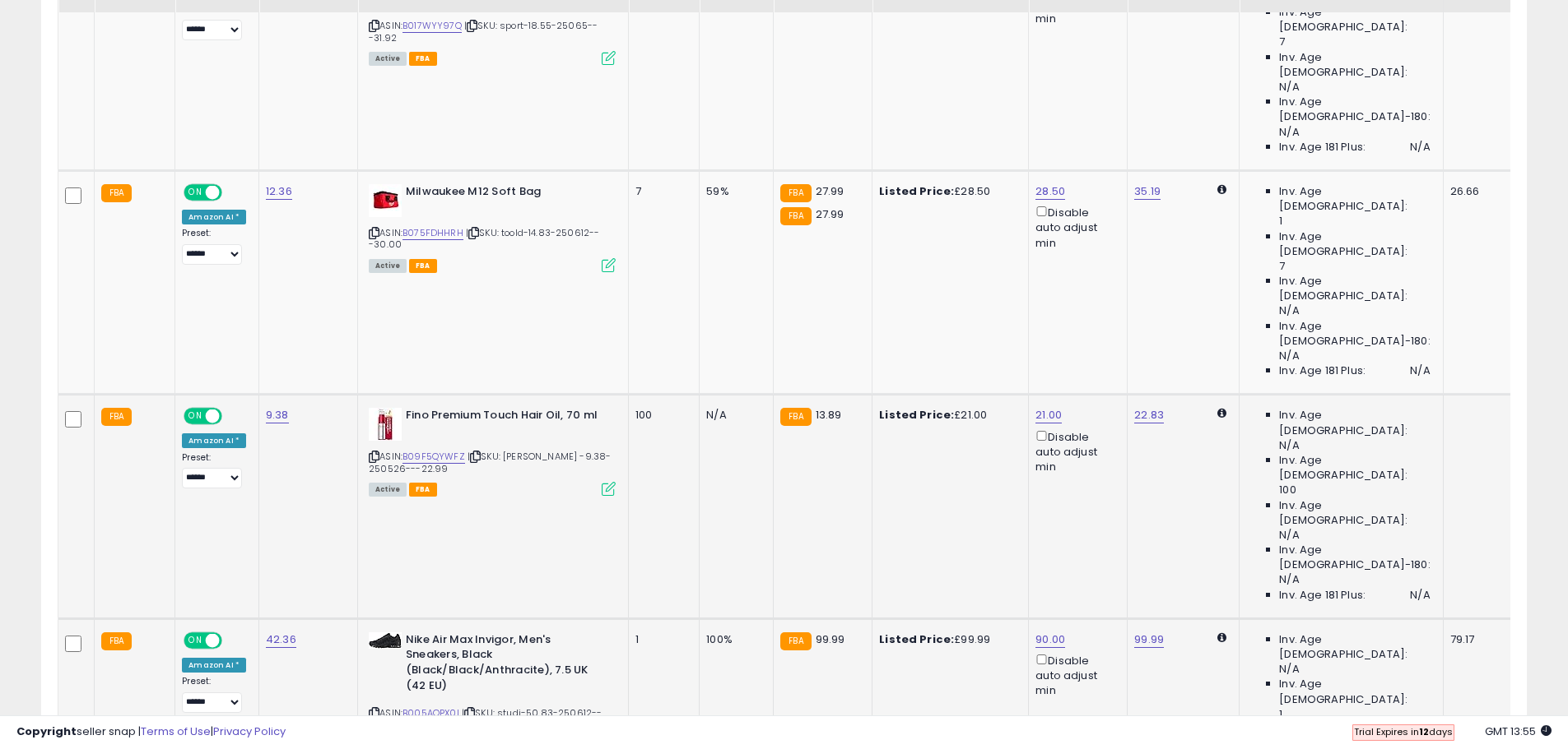
scroll to position [1193, 0]
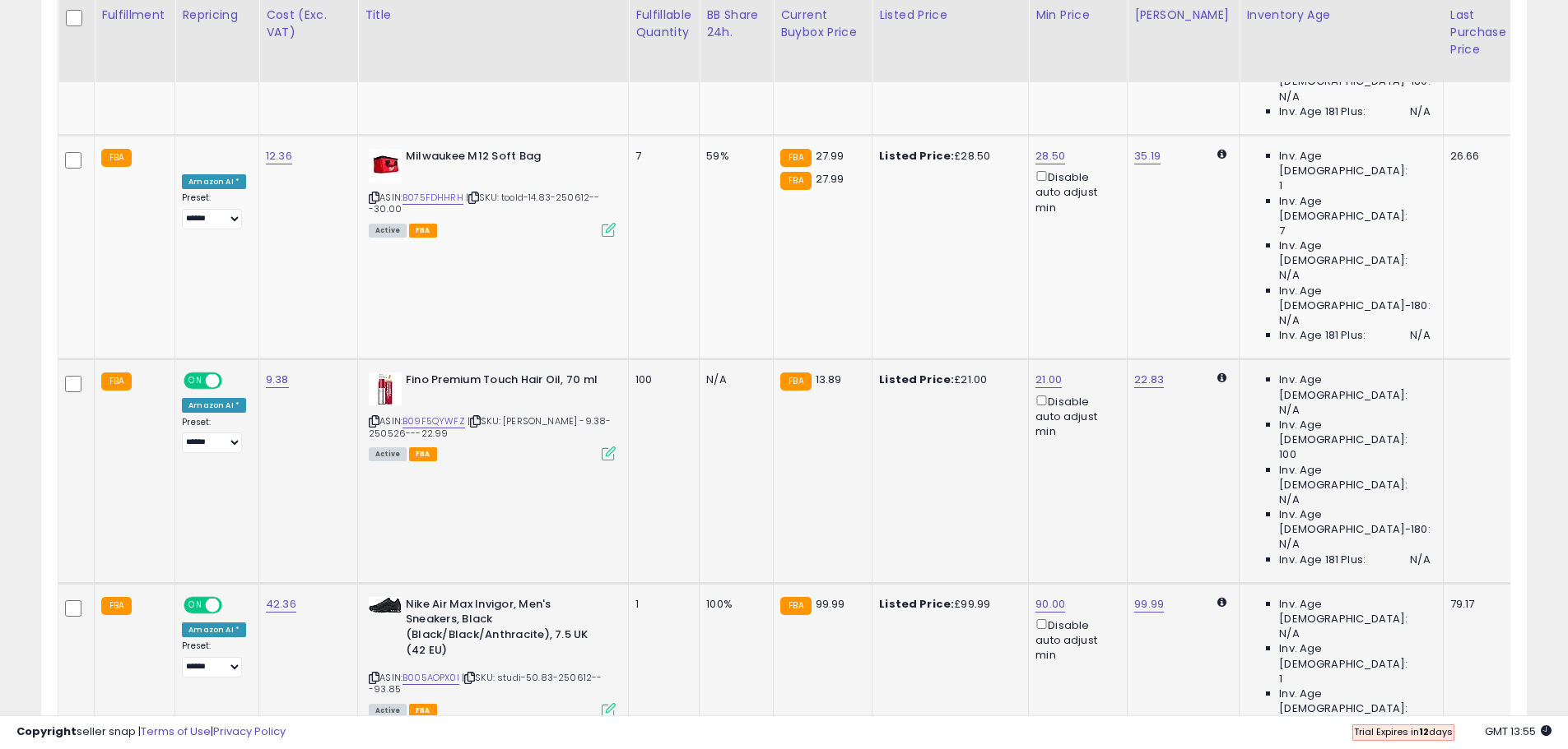
drag, startPoint x: 1200, startPoint y: 499, endPoint x: 1196, endPoint y: 585, distance: 86.1
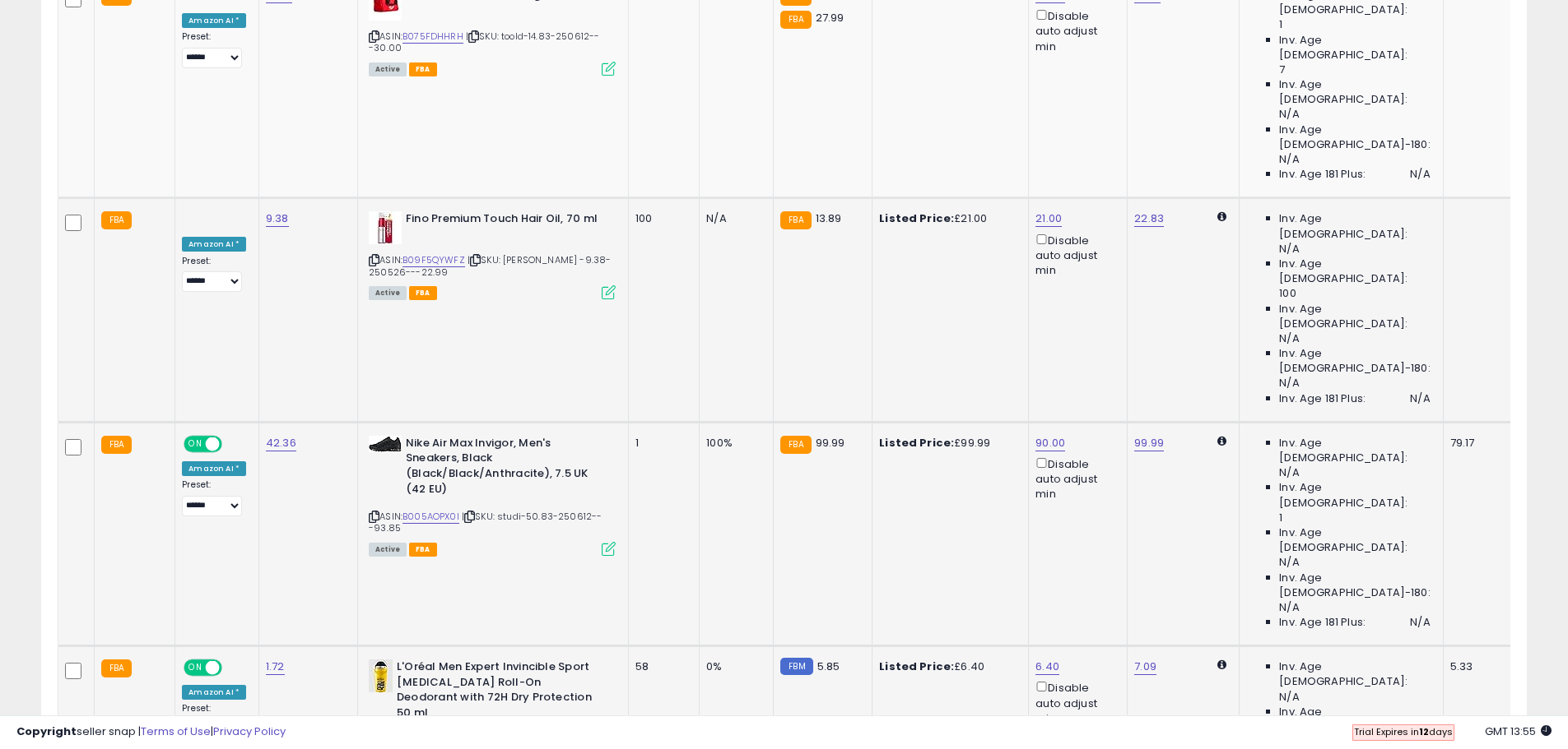
scroll to position [1357, 0]
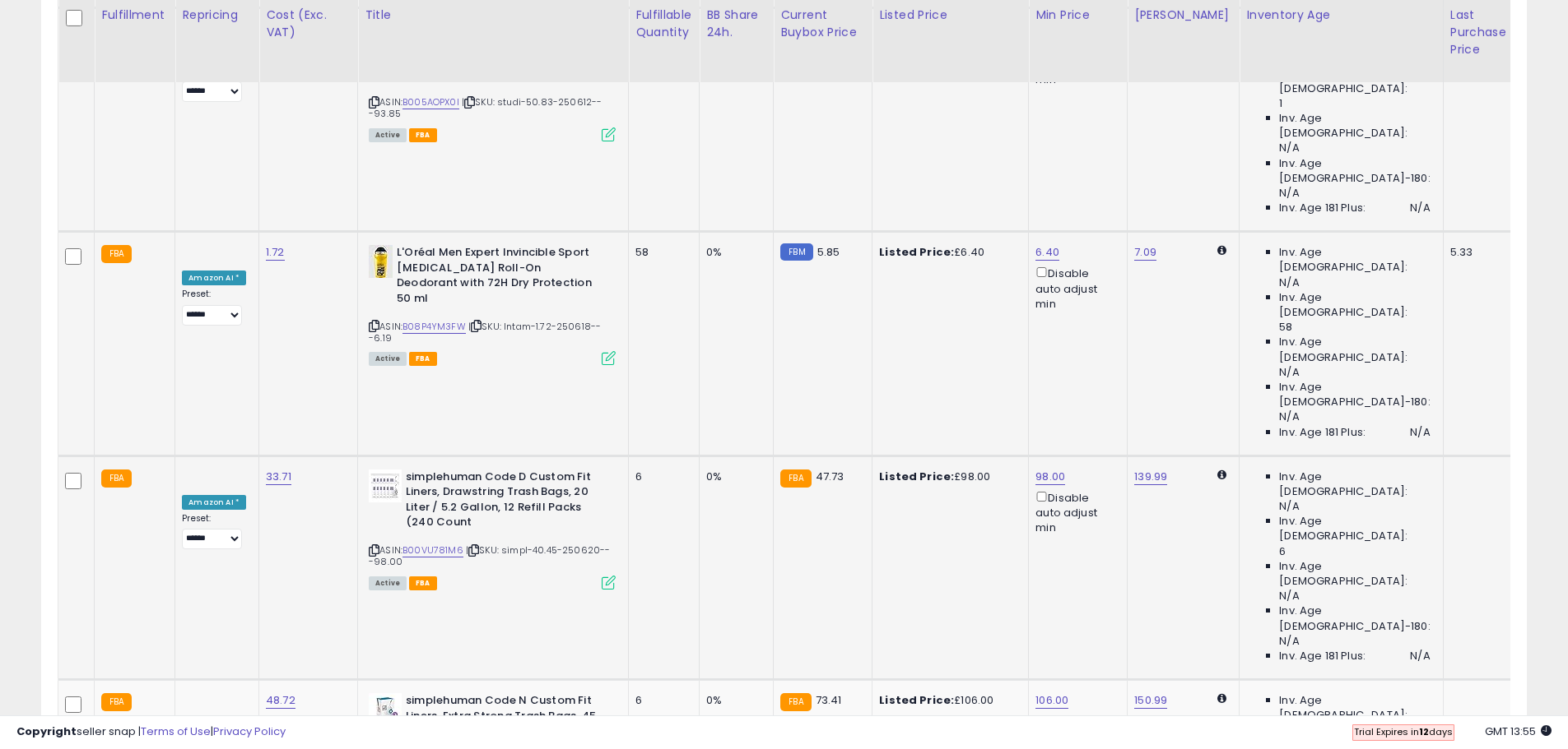
scroll to position [2015, 0]
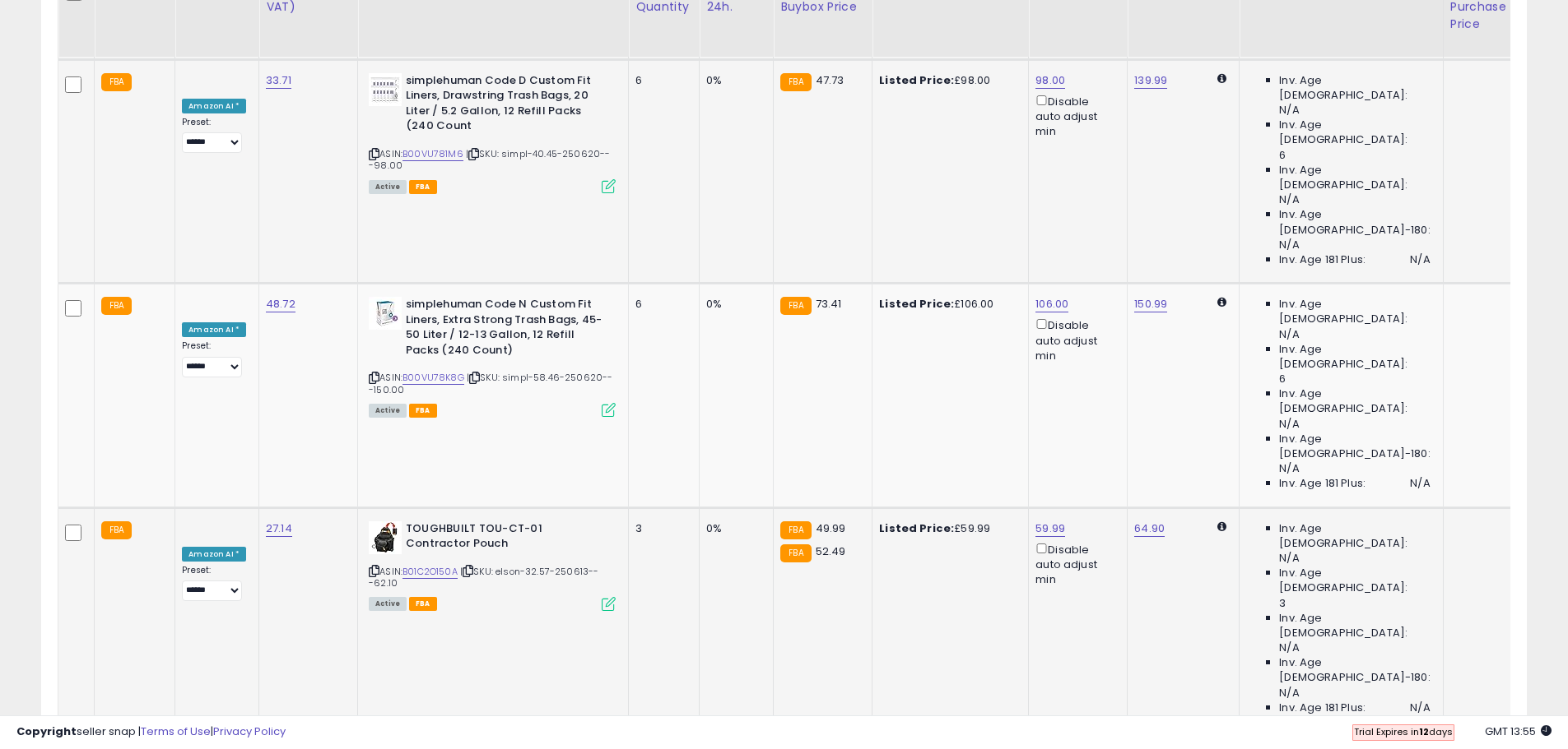
scroll to position [2179, 0]
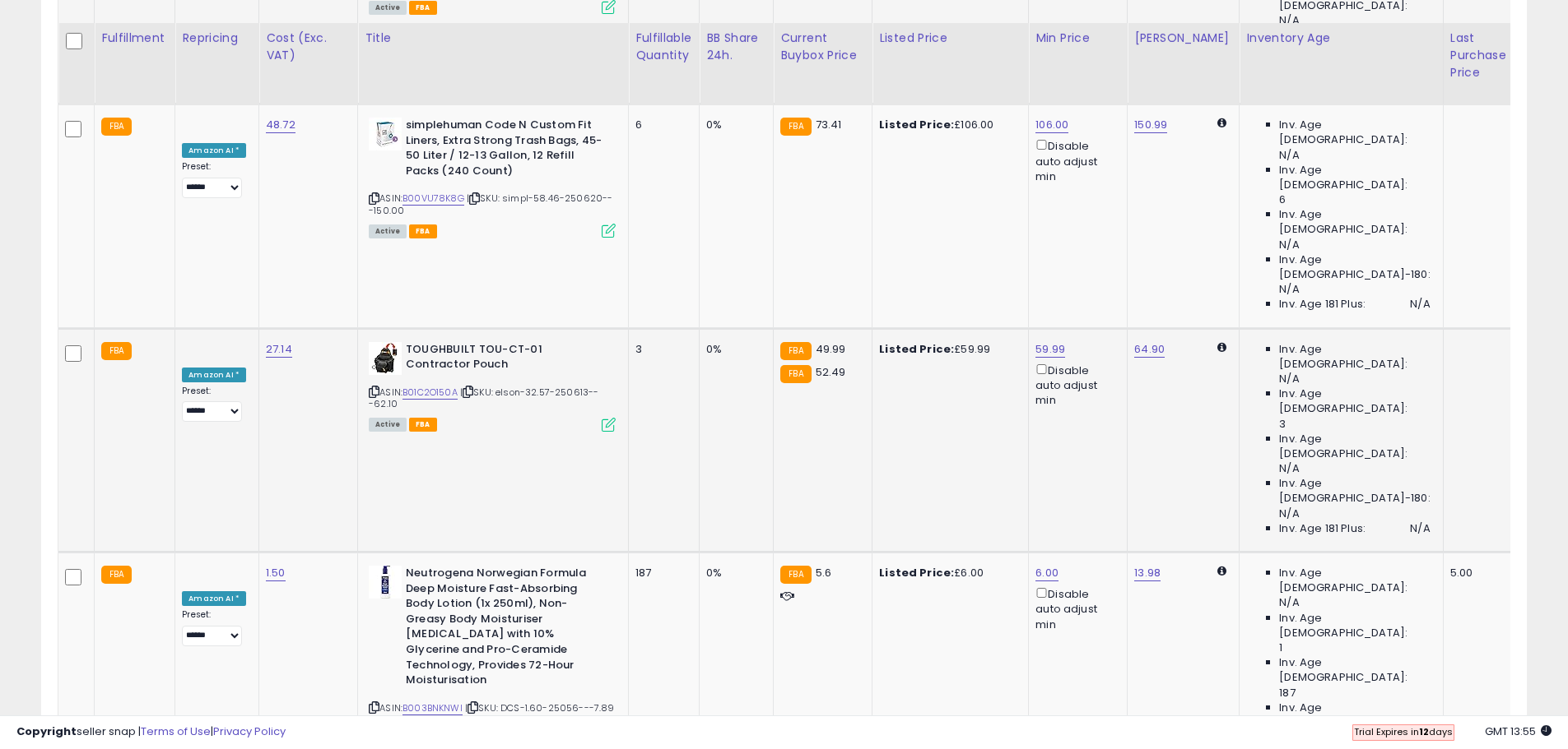
scroll to position [2508, 0]
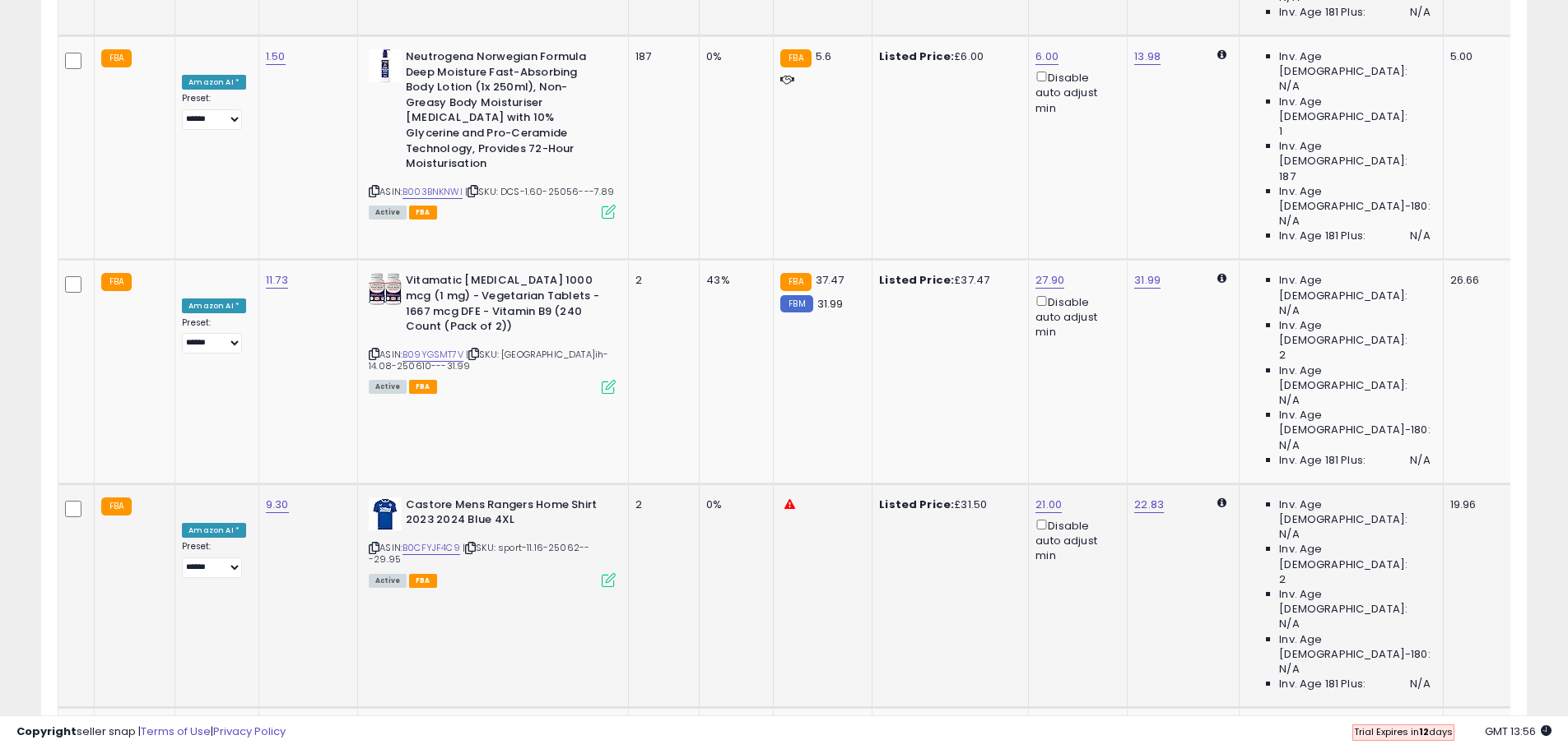
scroll to position [3002, 0]
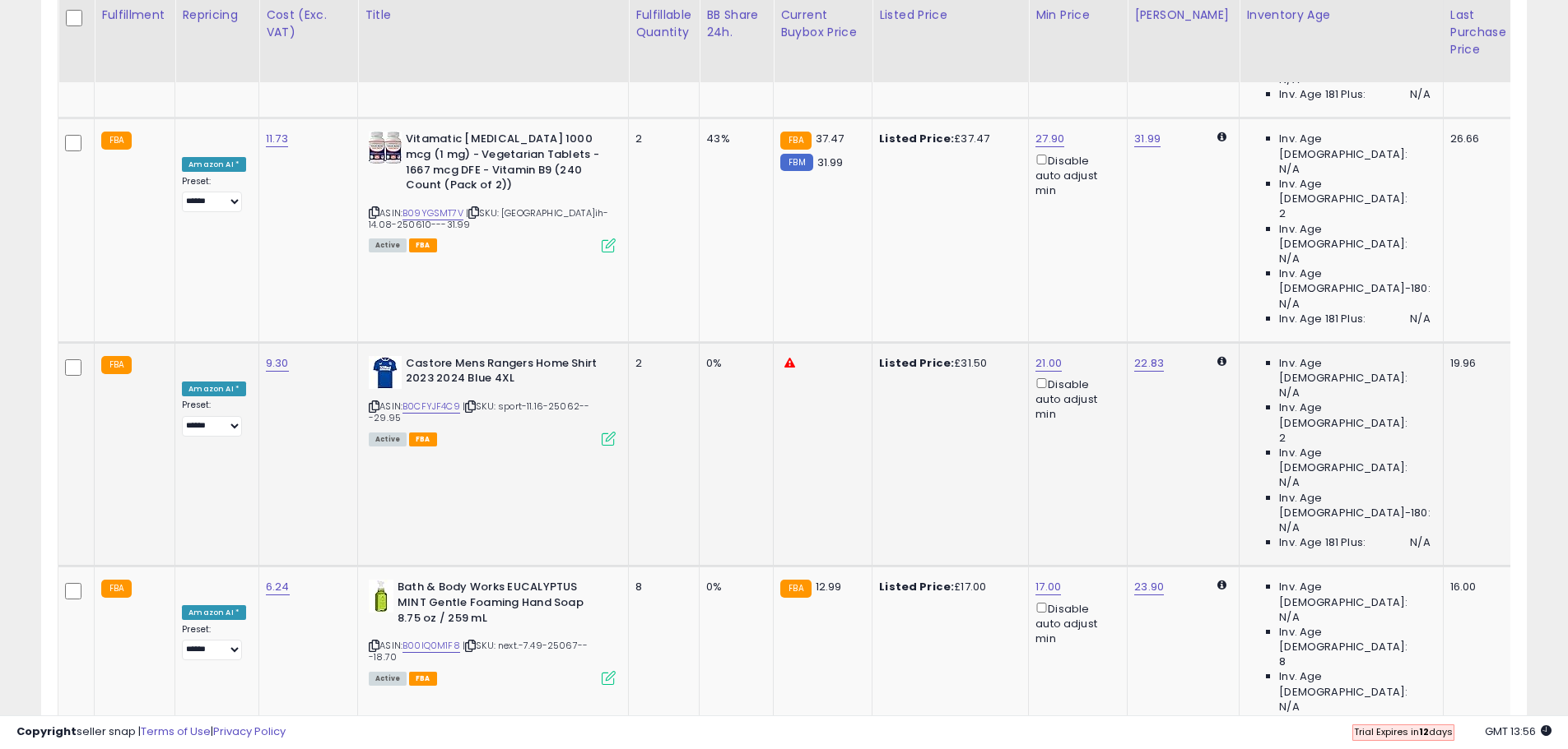
drag, startPoint x: 1199, startPoint y: 266, endPoint x: 1194, endPoint y: 286, distance: 20.6
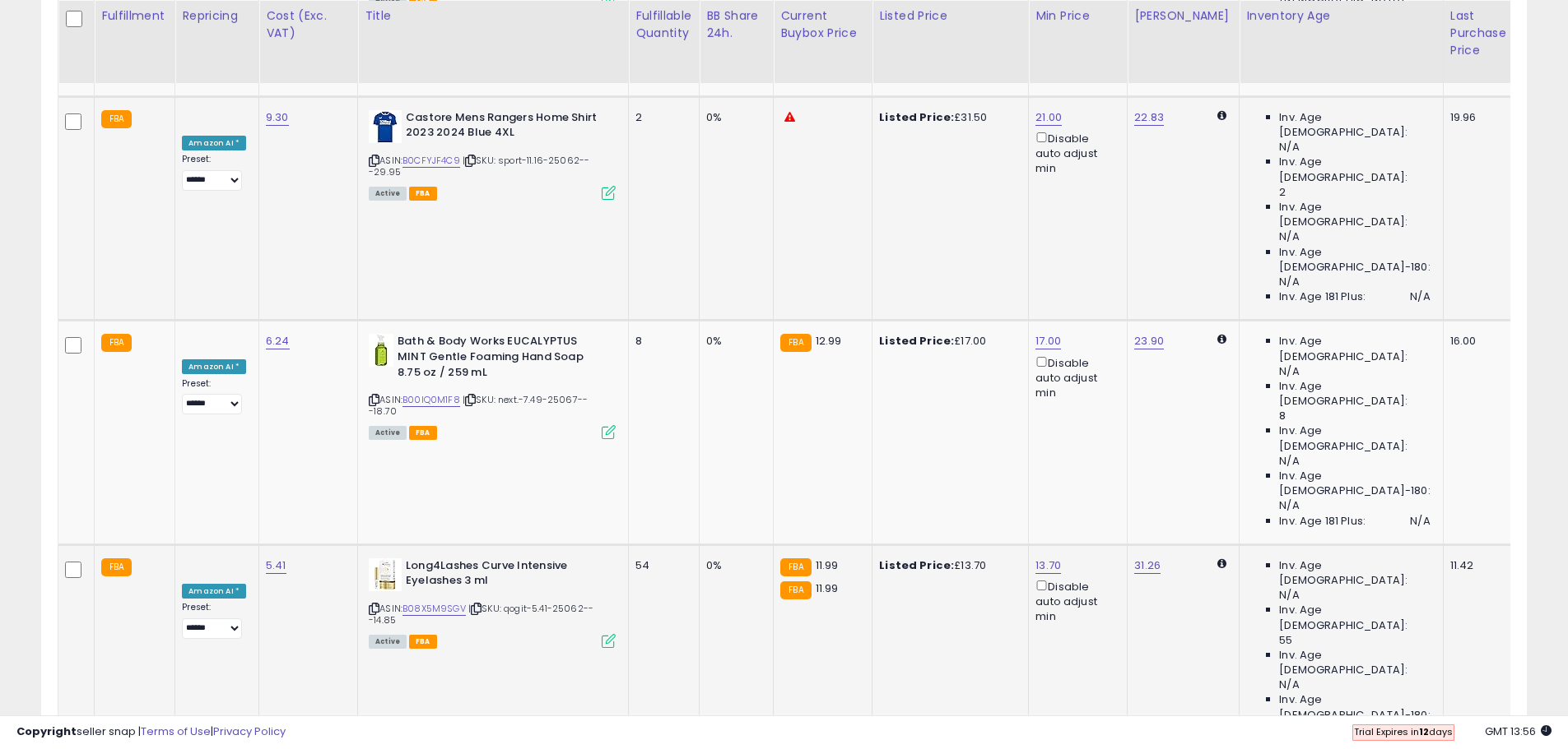
scroll to position [3249, 0]
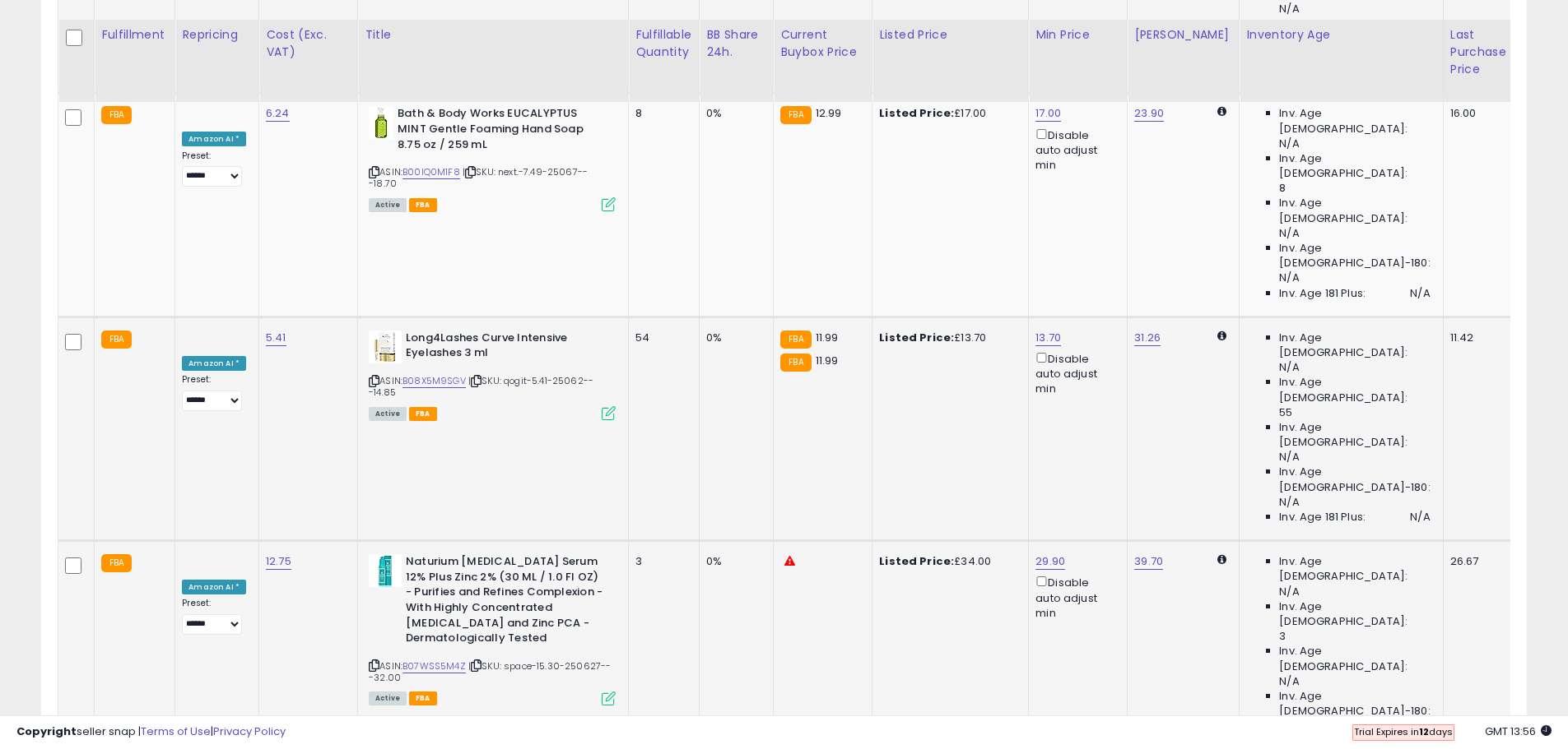
scroll to position [3496, 0]
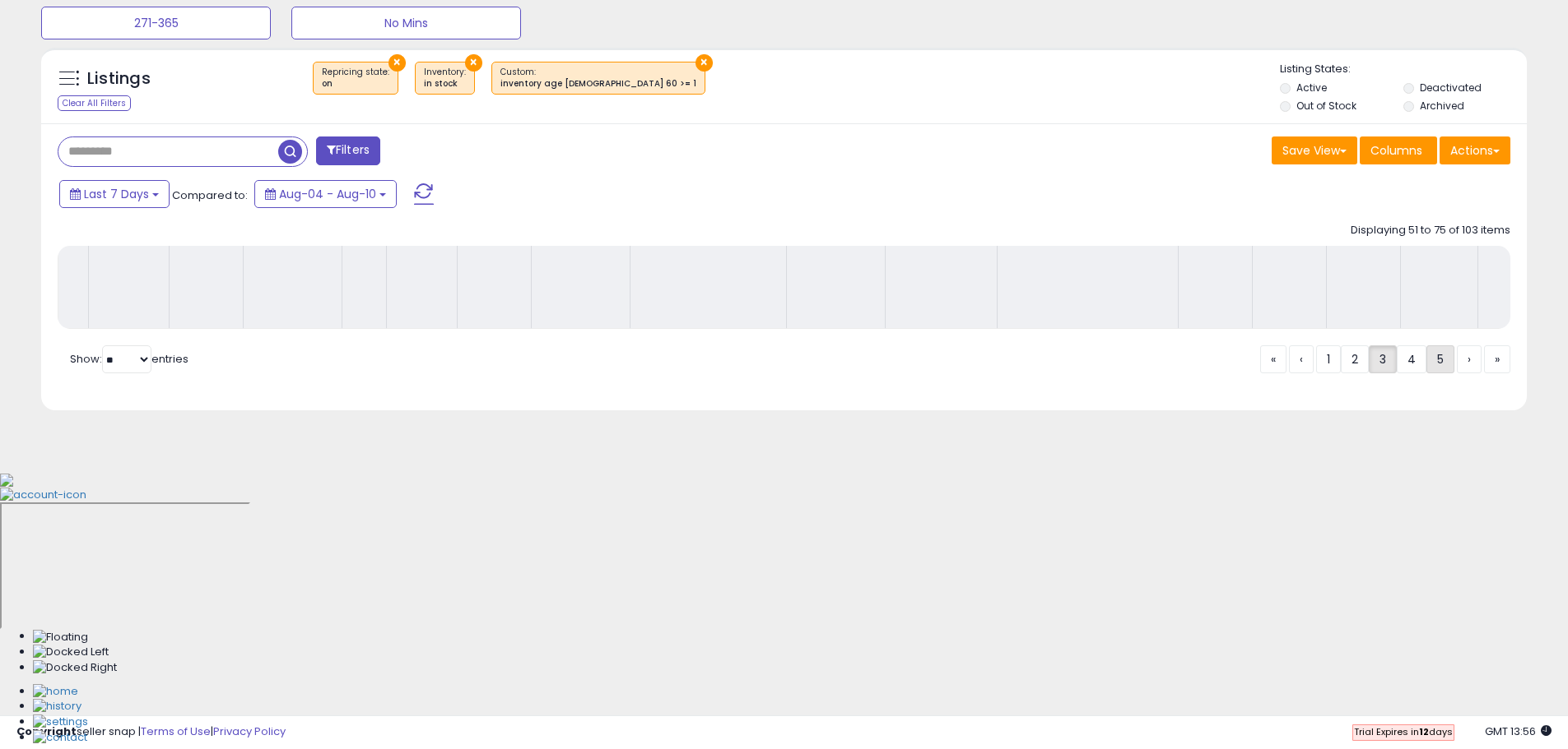
scroll to position [288, 0]
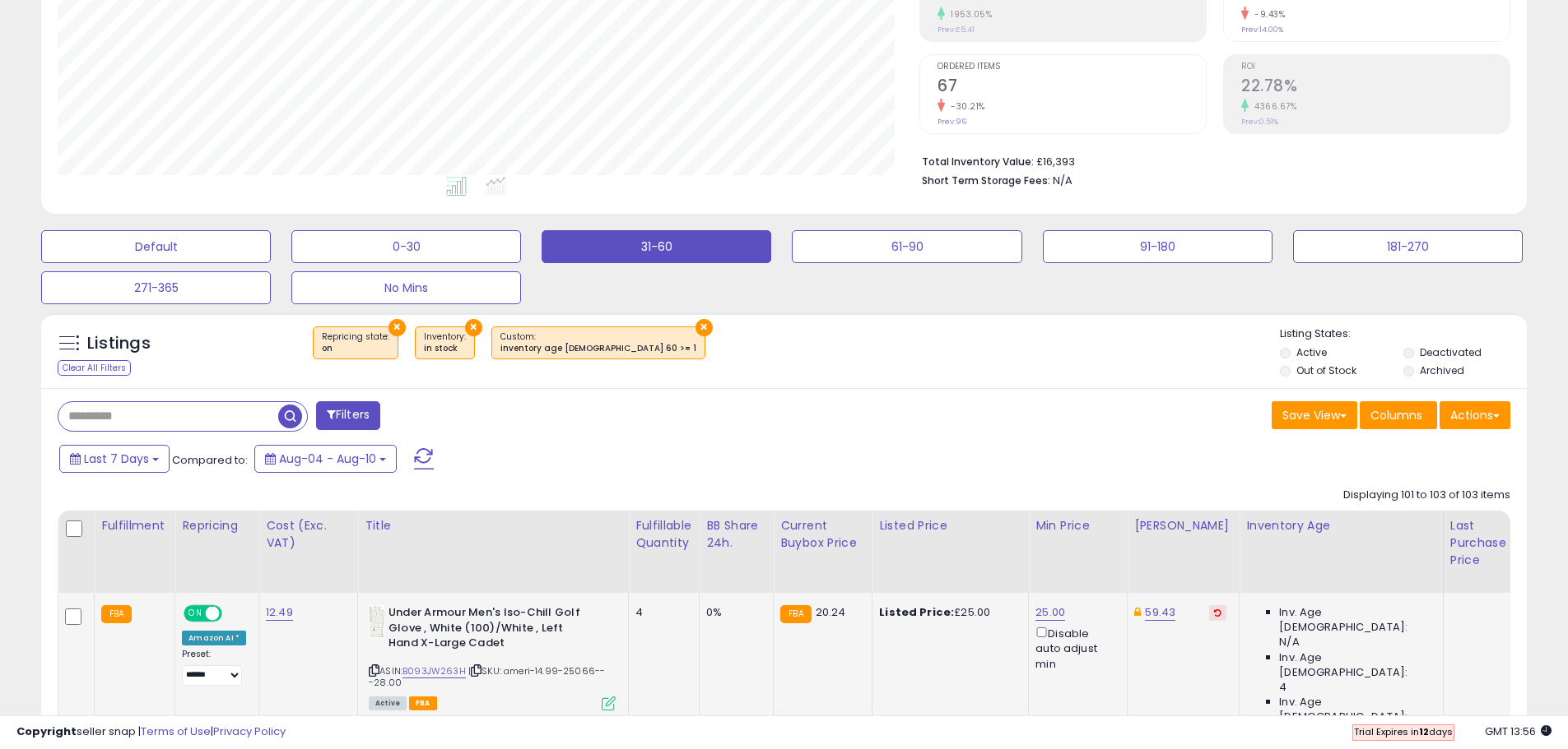
click at [1443, 647] on td at bounding box center [1479, 704] width 74 height 223
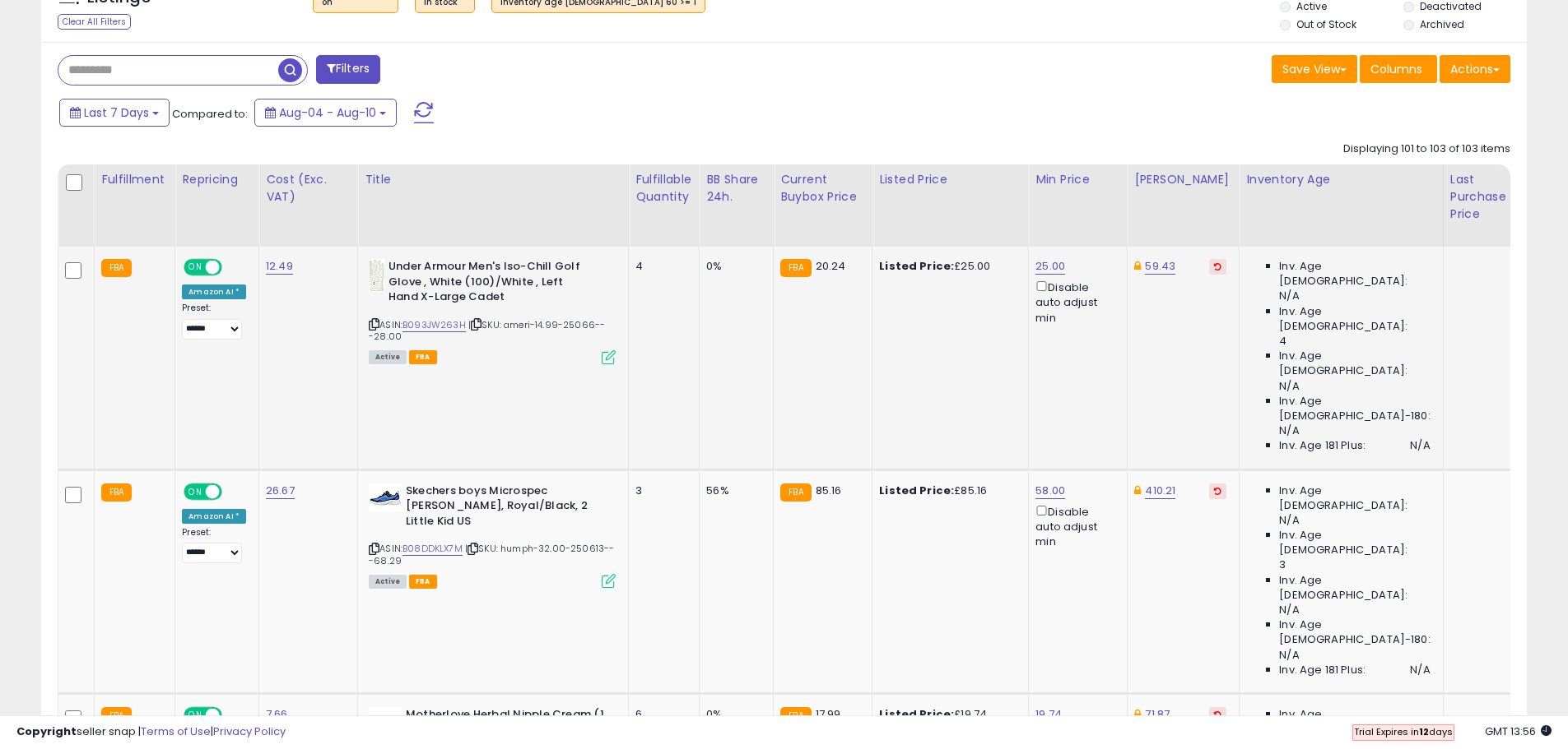
scroll to position [641, 0]
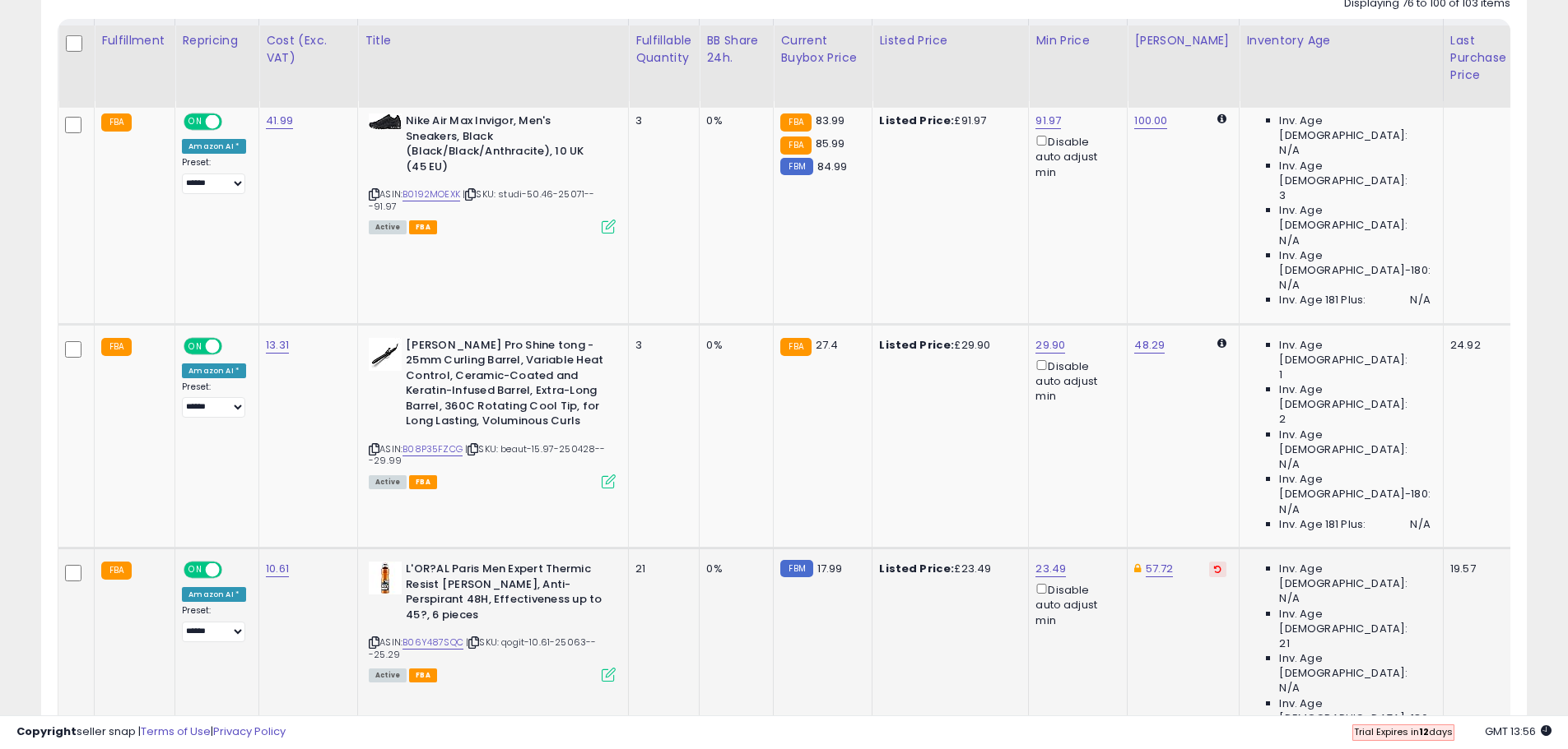
scroll to position [805, 0]
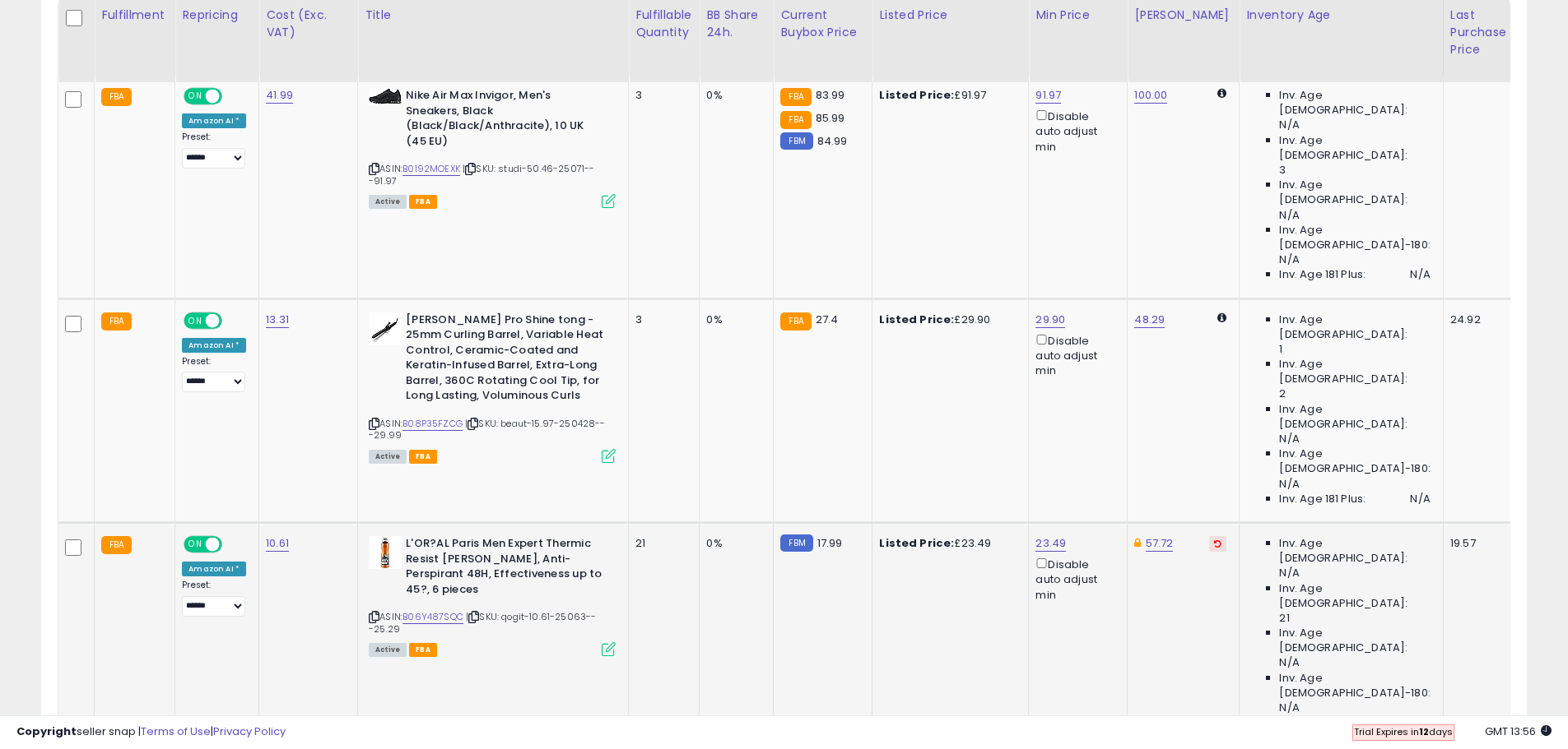
click at [1214, 539] on icon at bounding box center [1217, 543] width 7 height 8
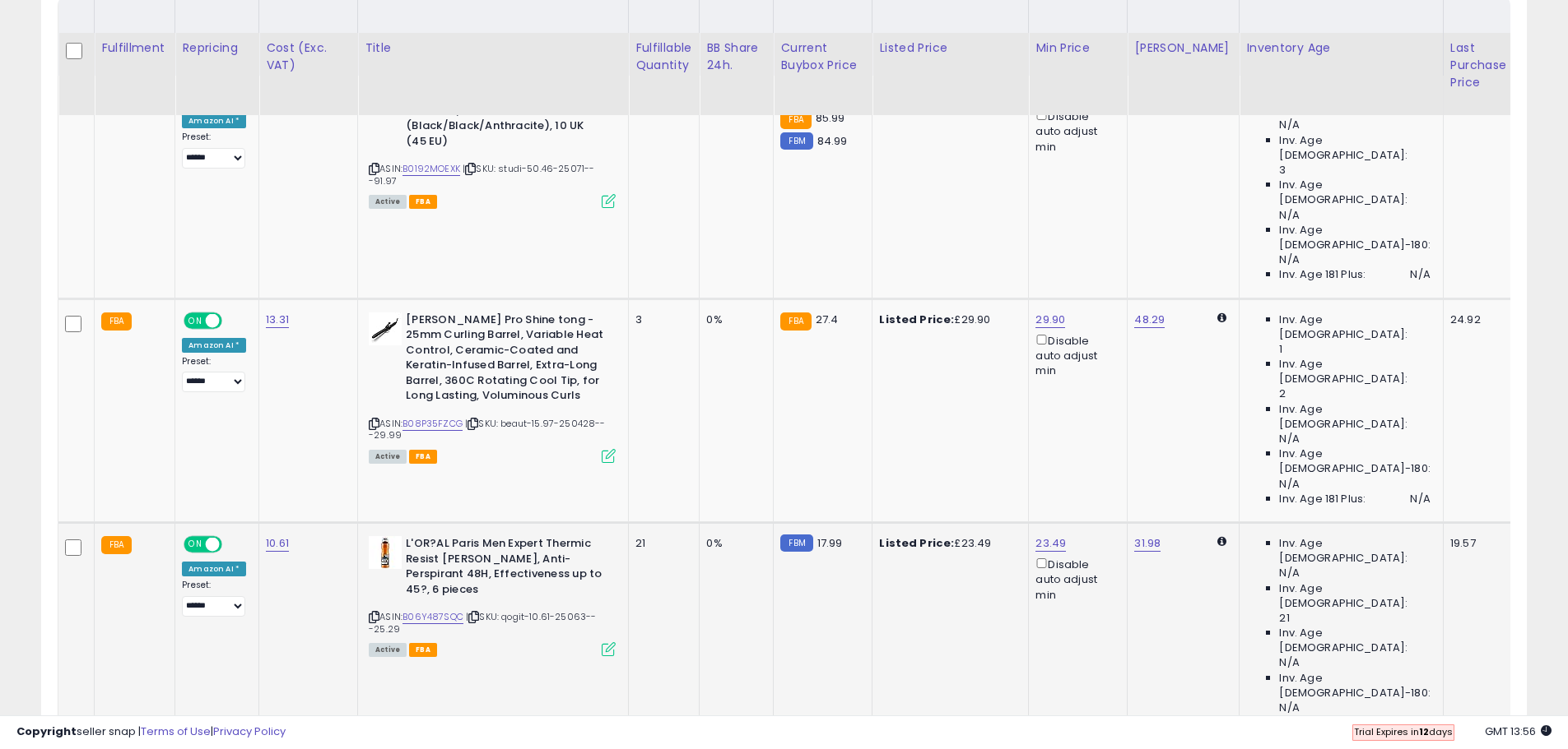
scroll to position [888, 0]
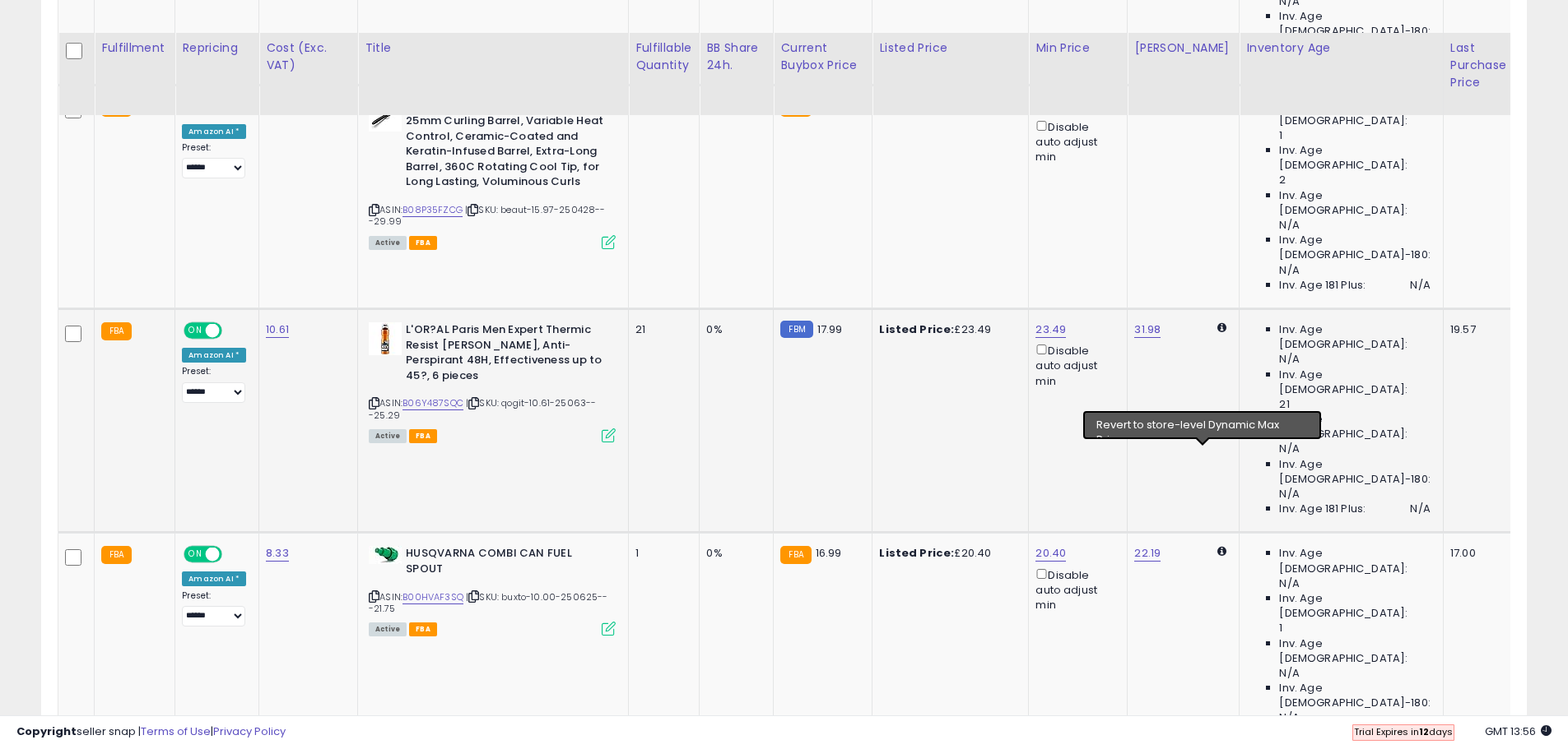
scroll to position [1052, 0]
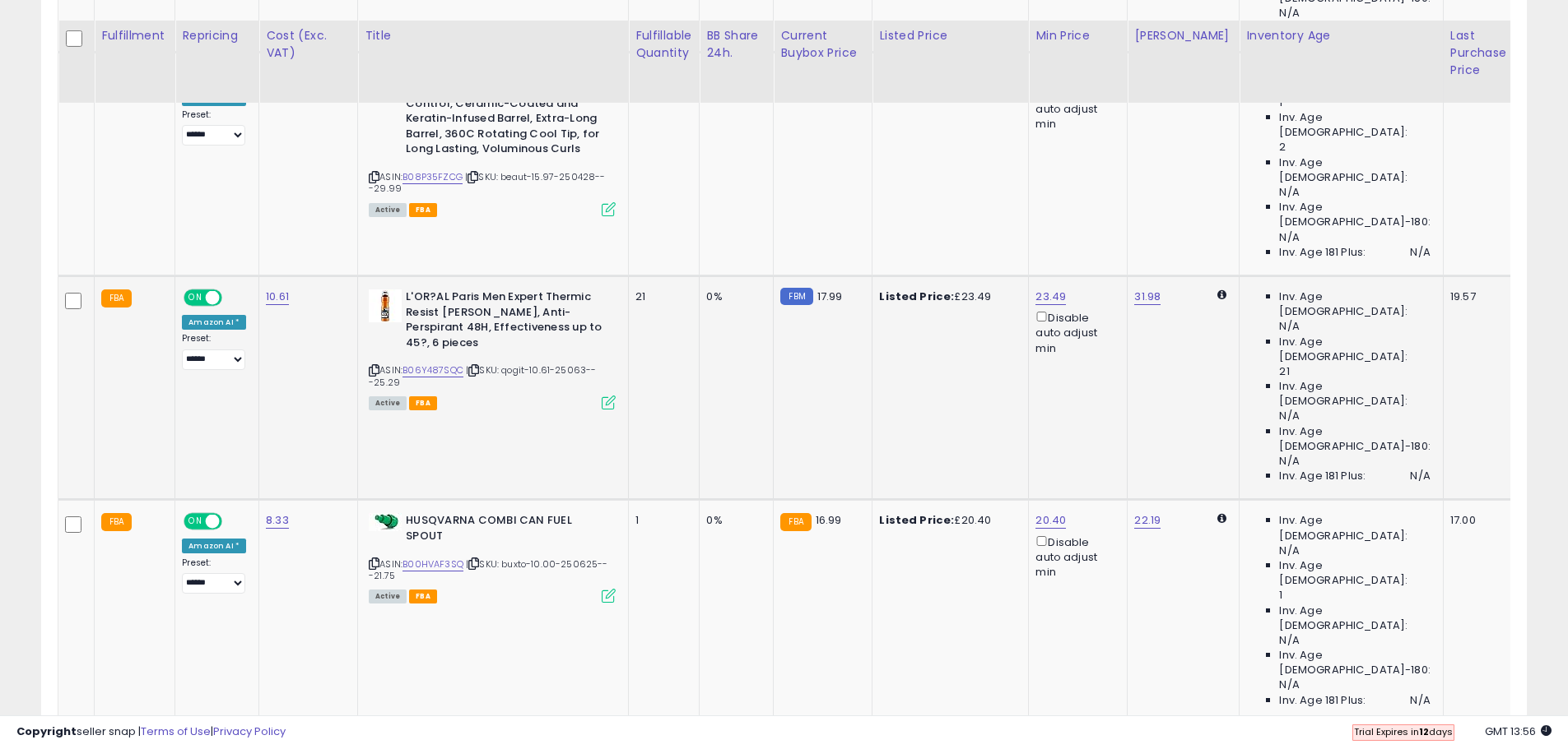
scroll to position [1134, 0]
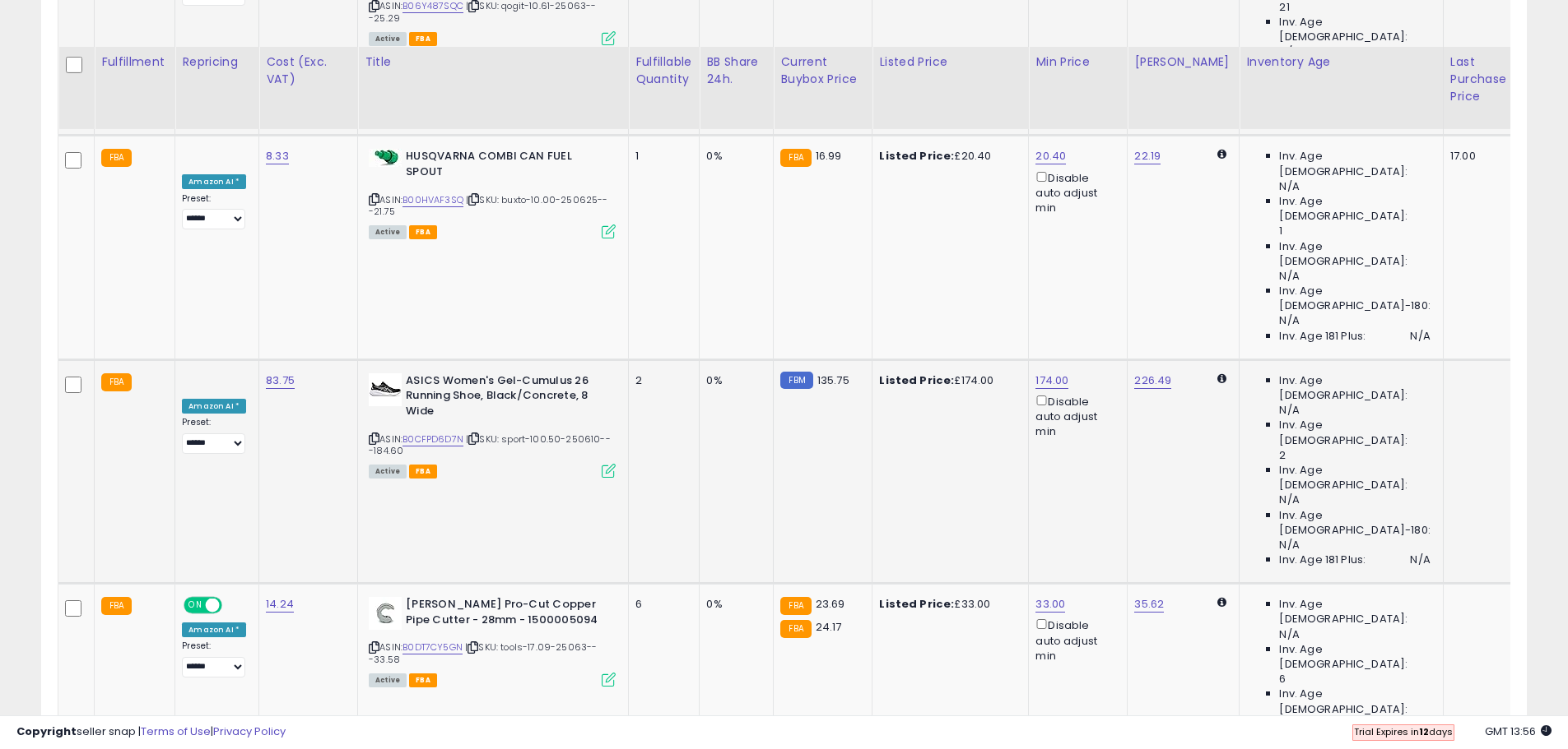
scroll to position [1463, 0]
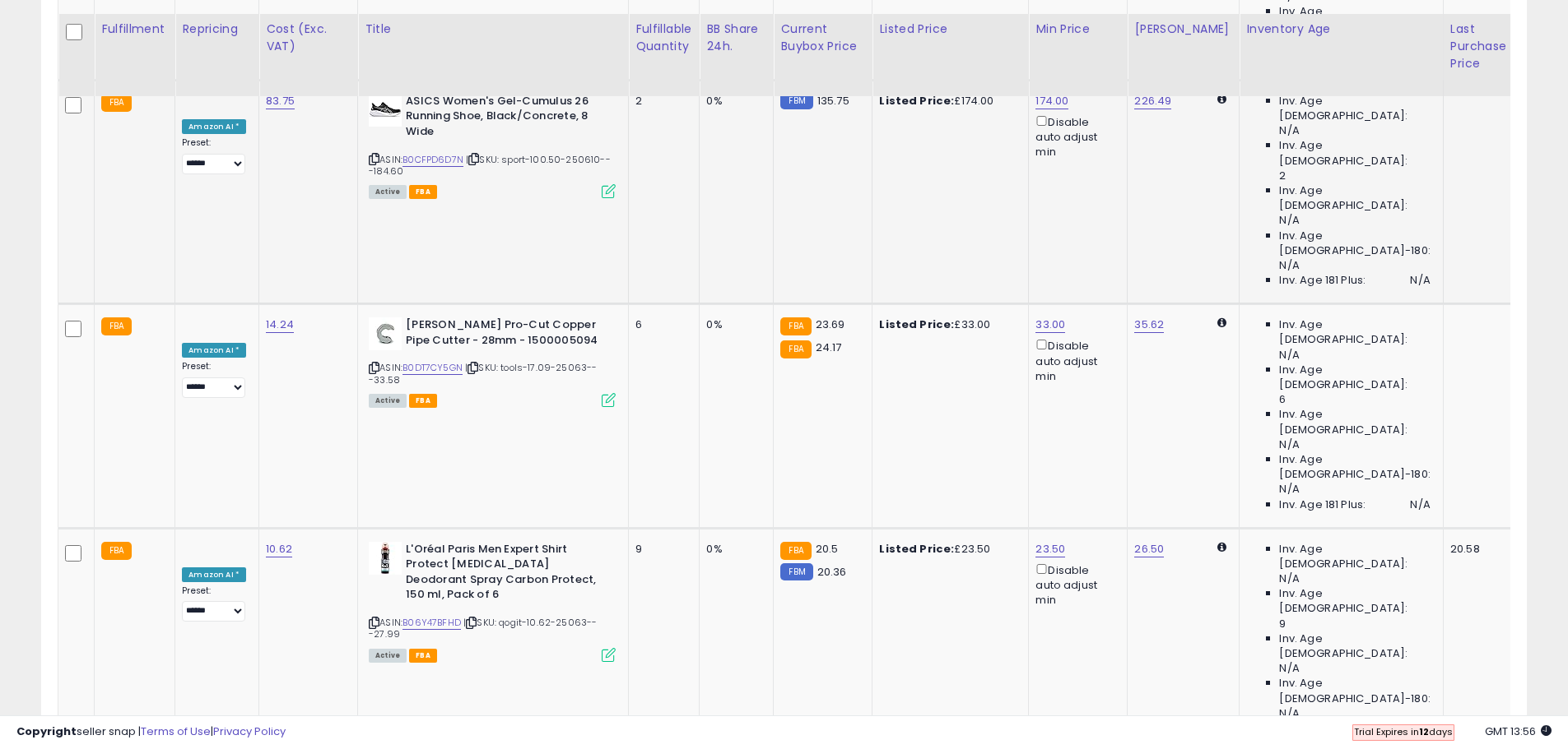
scroll to position [1710, 0]
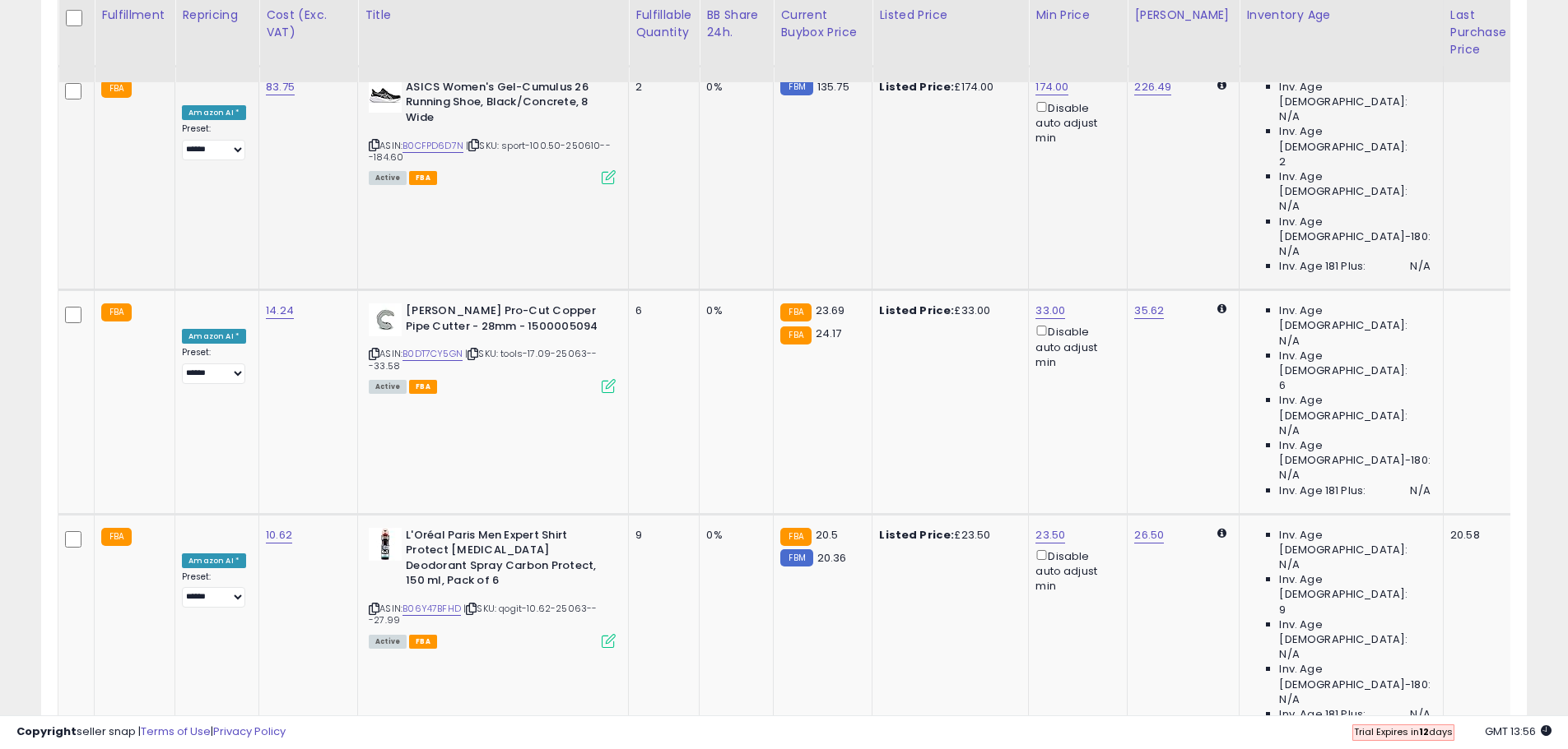
drag, startPoint x: 1199, startPoint y: 638, endPoint x: 1198, endPoint y: 613, distance: 25.0
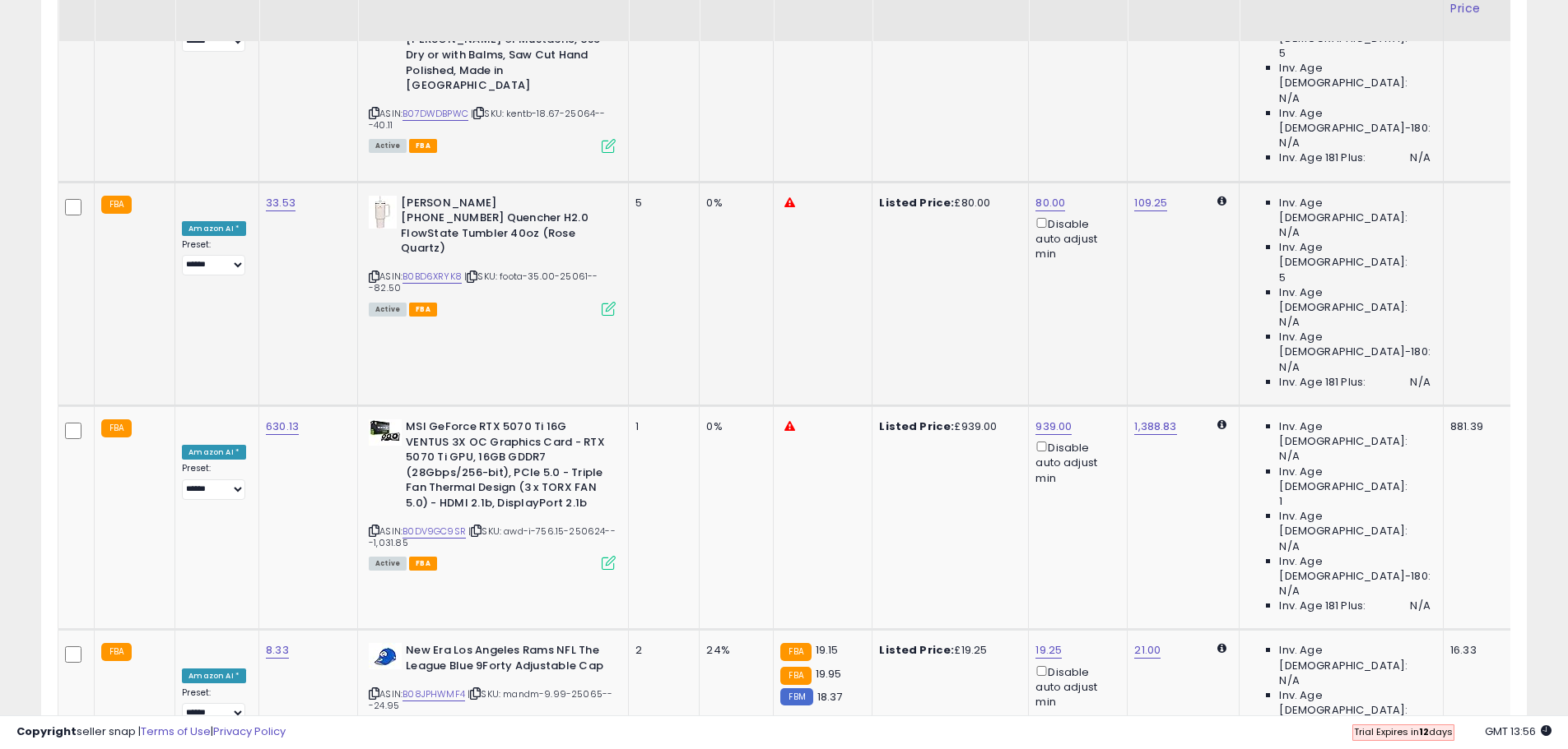
scroll to position [2368, 0]
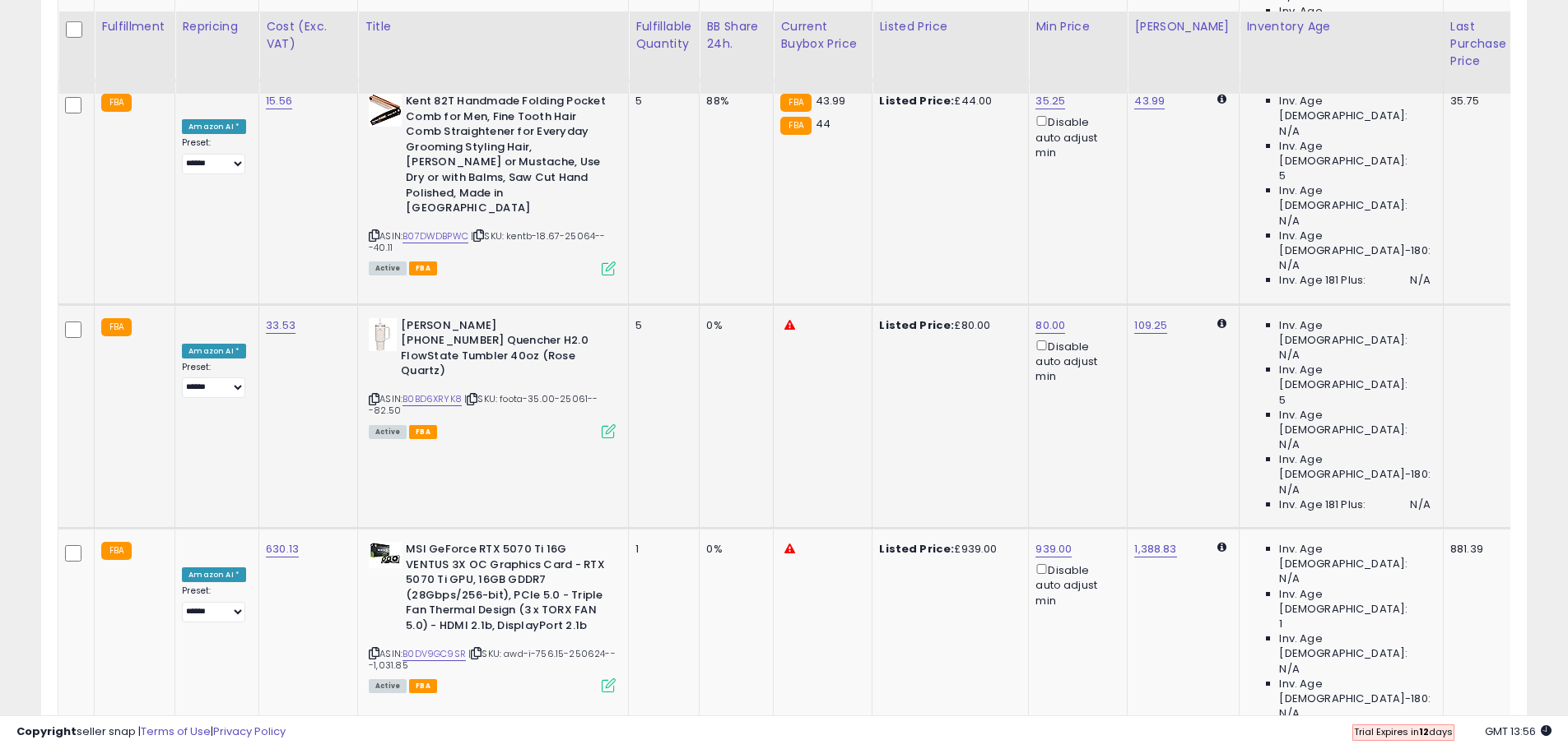
scroll to position [2533, 0]
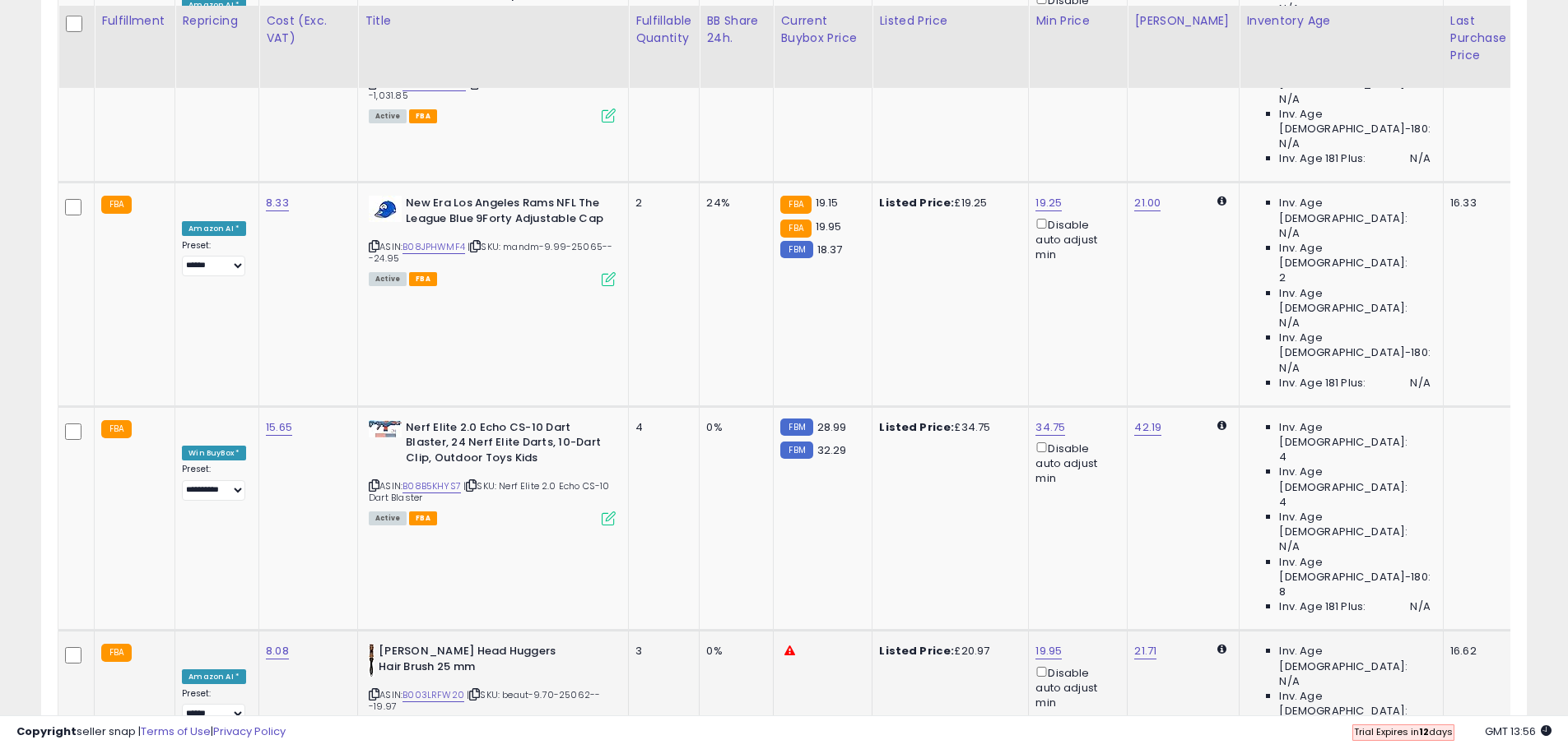
scroll to position [2943, 0]
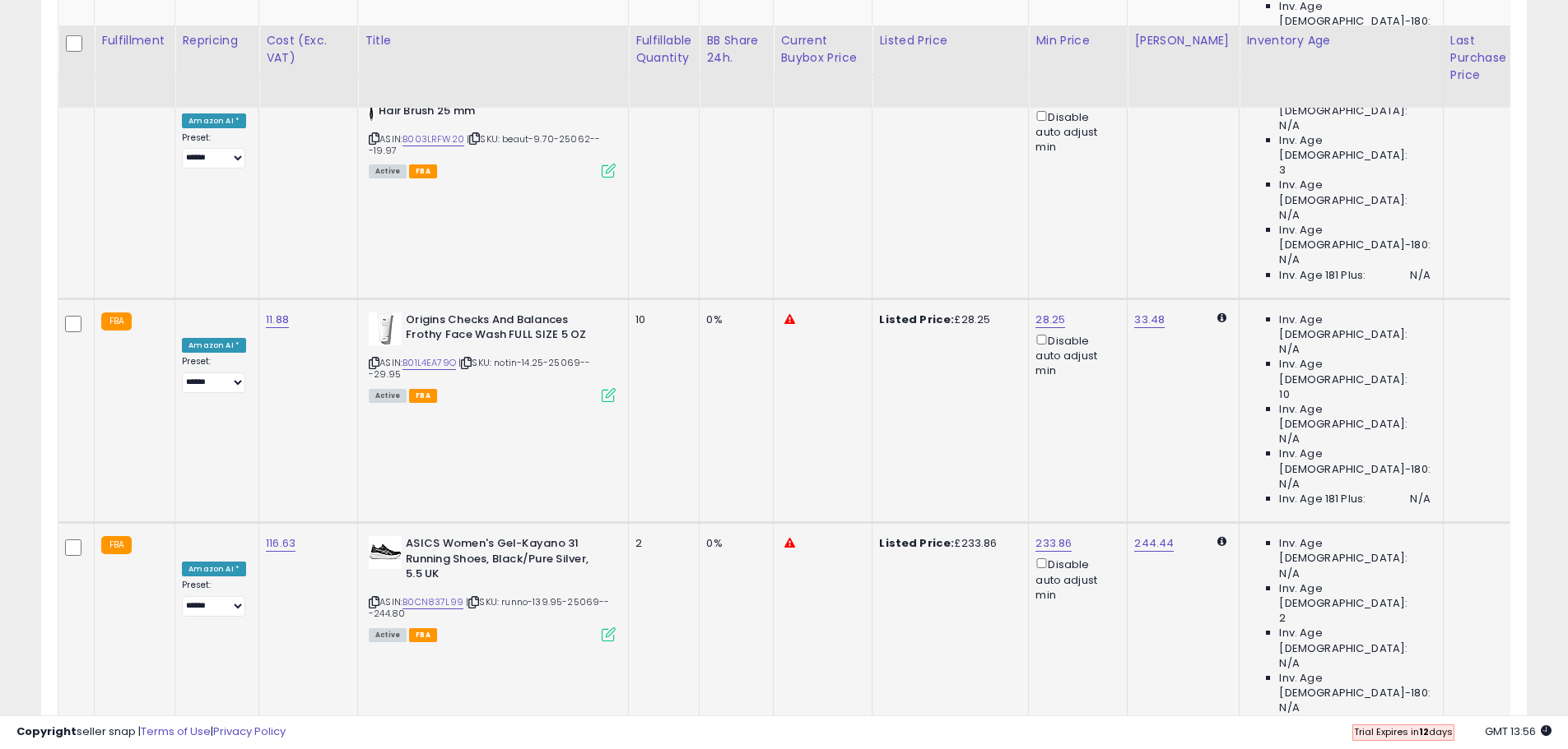
scroll to position [3520, 0]
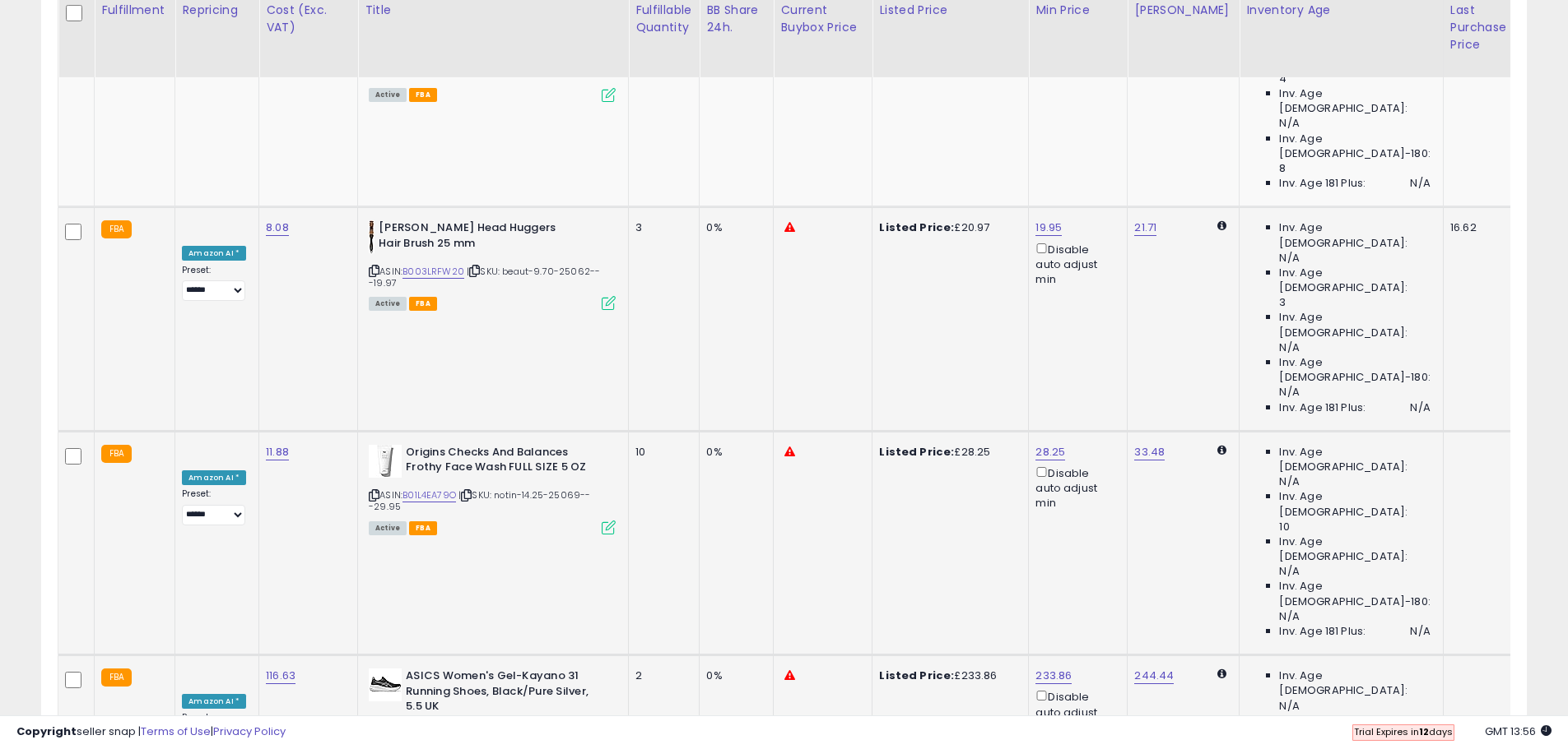
scroll to position [3355, 0]
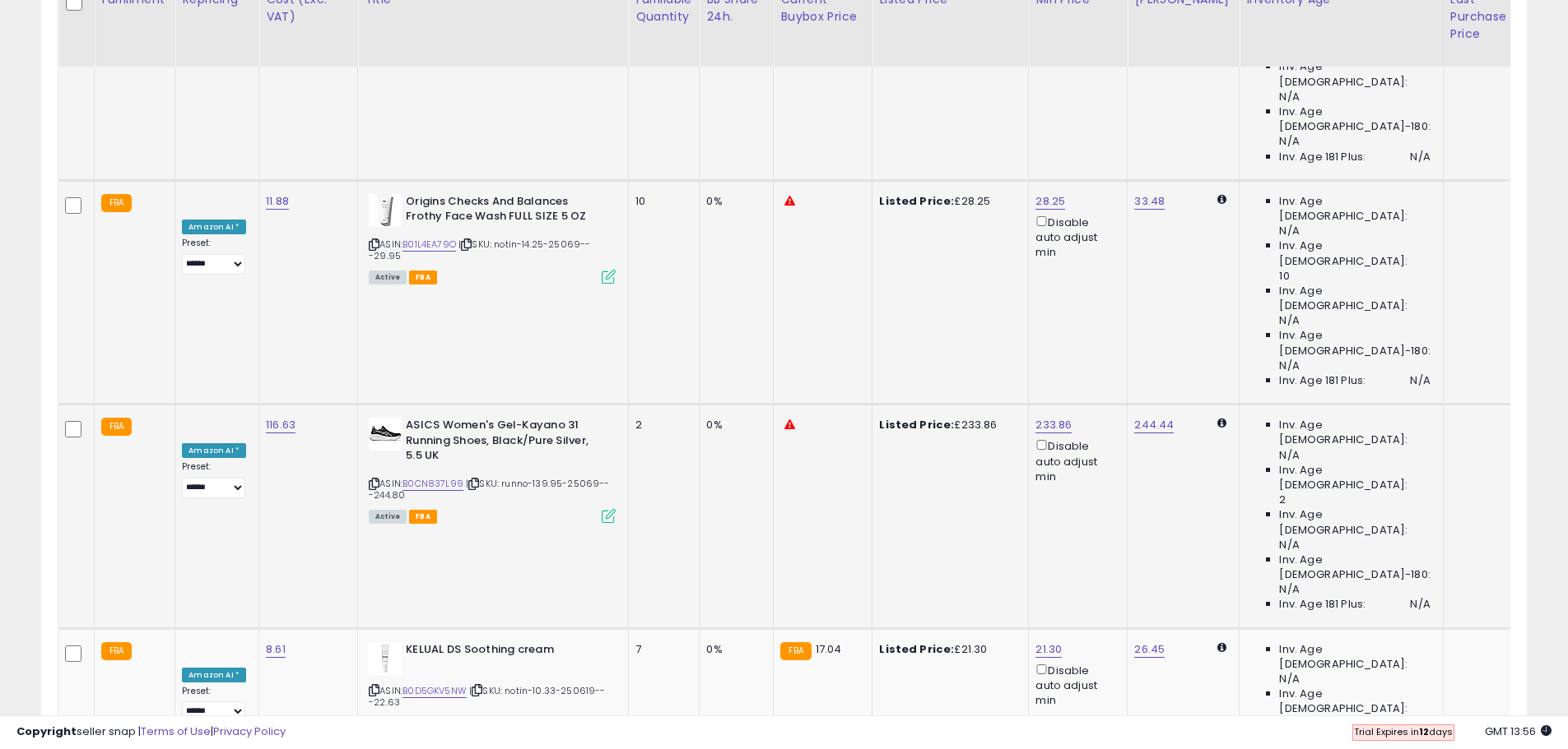
scroll to position [3670, 0]
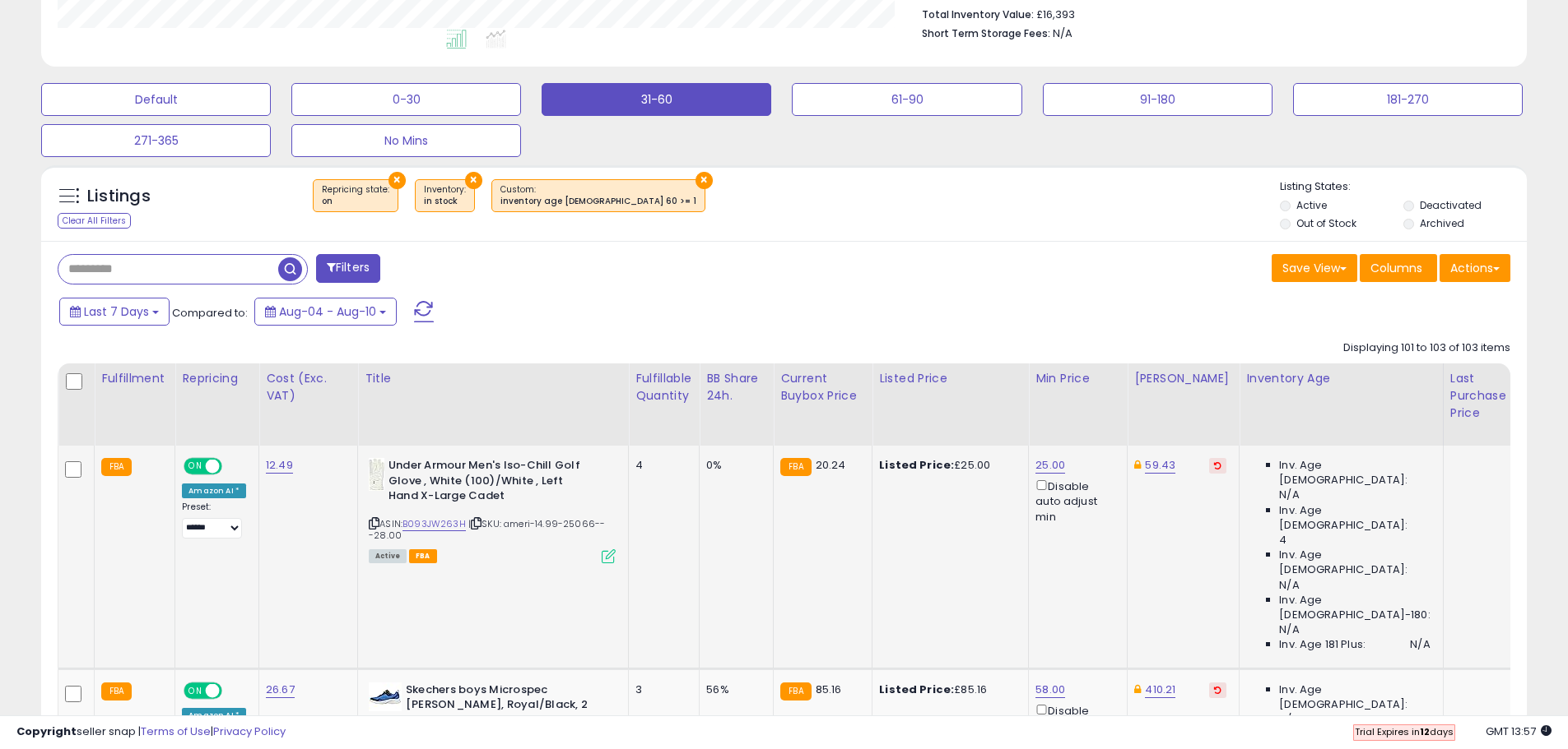
scroll to position [453, 0]
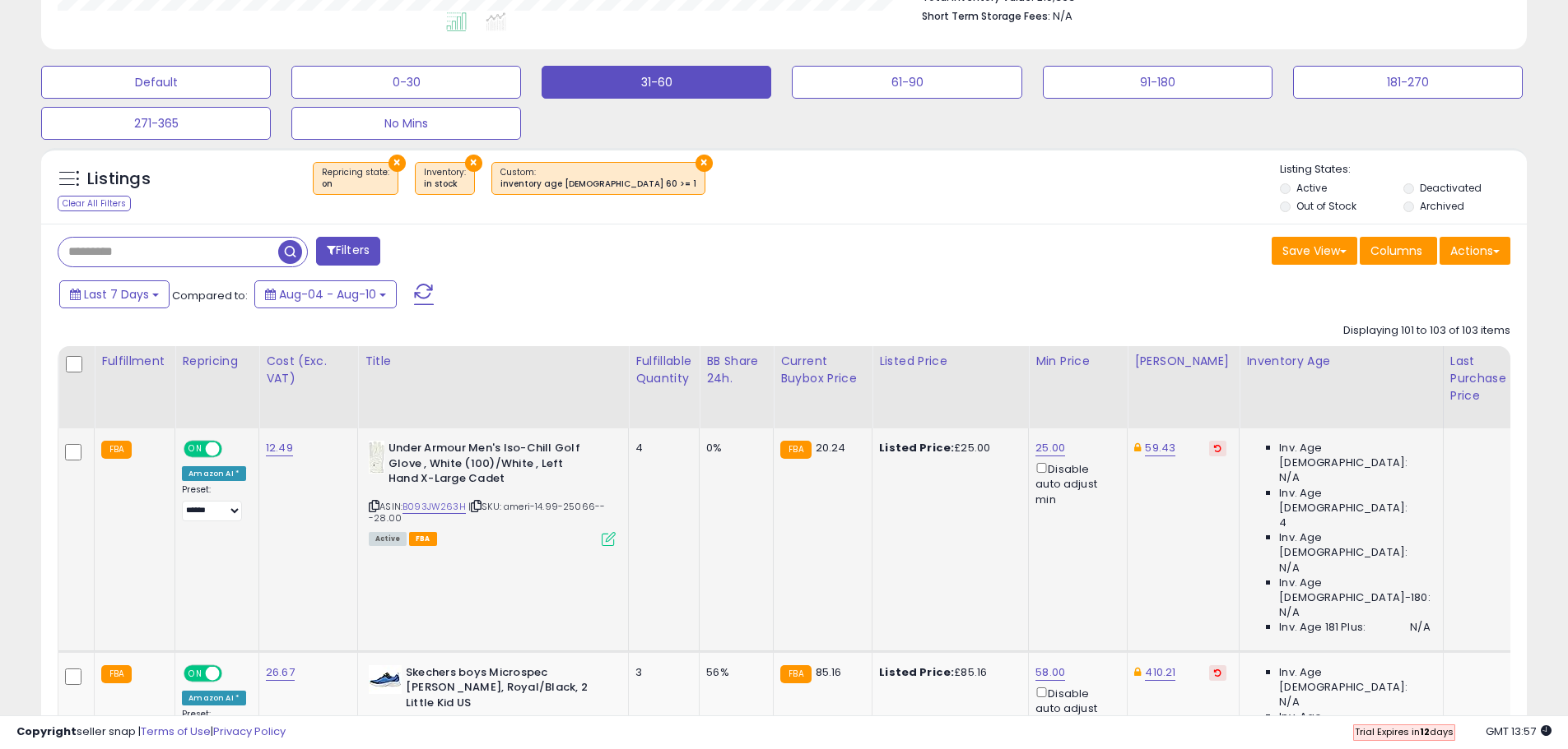
click at [1209, 455] on button at bounding box center [1218, 449] width 18 height 16
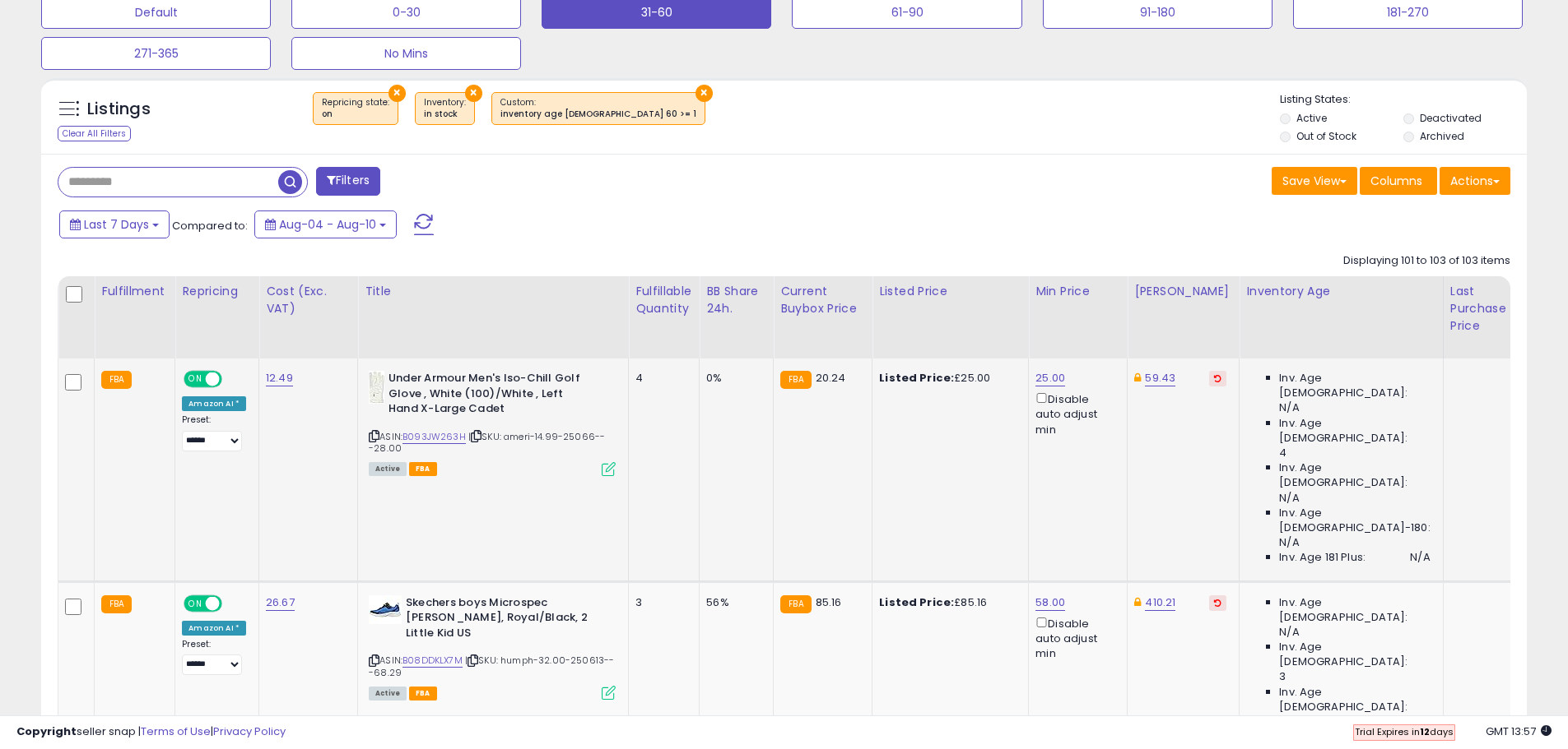
scroll to position [617, 0]
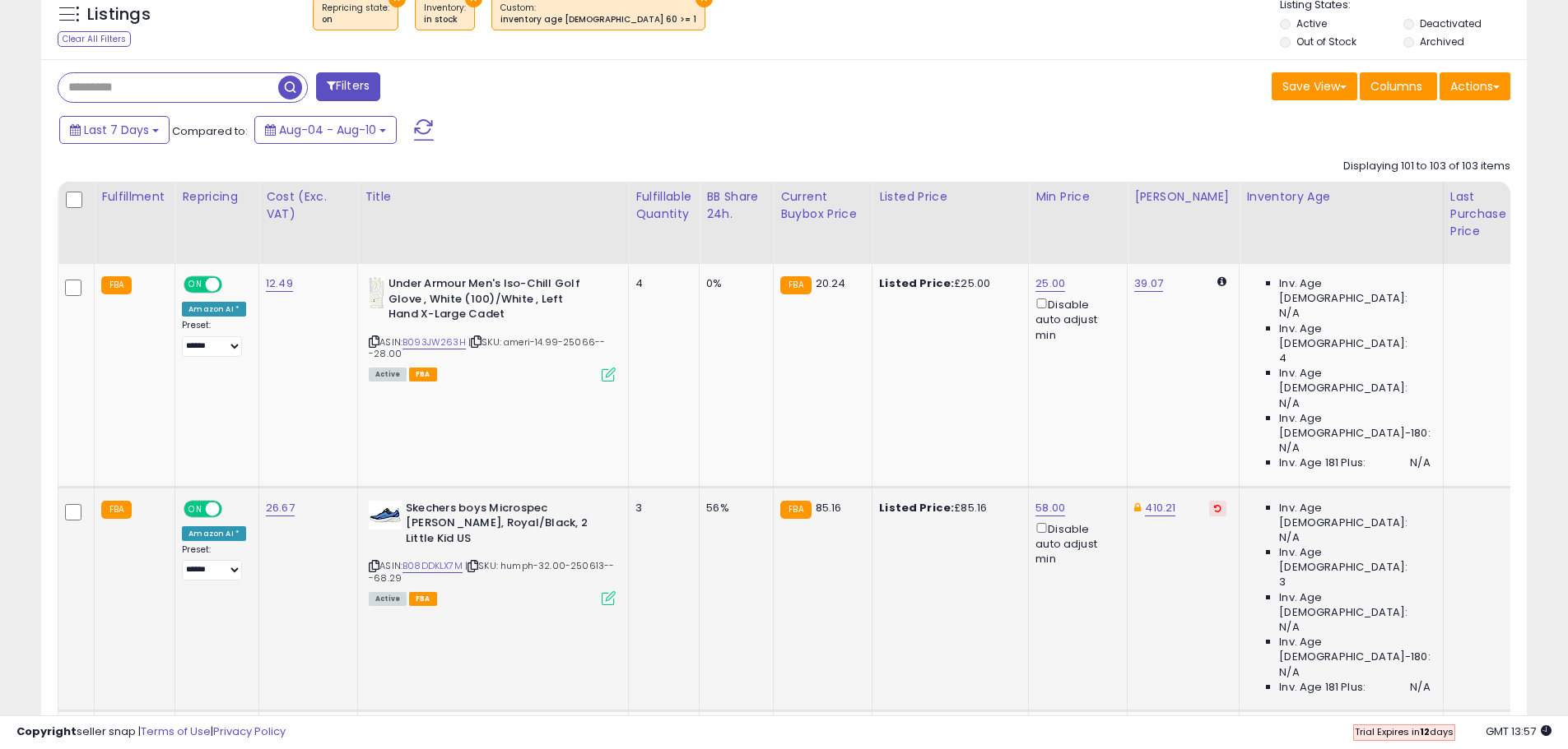
click at [1214, 504] on icon at bounding box center [1217, 508] width 7 height 8
click at [1214, 728] on icon at bounding box center [1217, 731] width 7 height 8
click at [1171, 680] on div "Retrieving listings data.. Displaying 101 to 103 of 103 items Fulfillment Repri…" at bounding box center [784, 576] width 1452 height 852
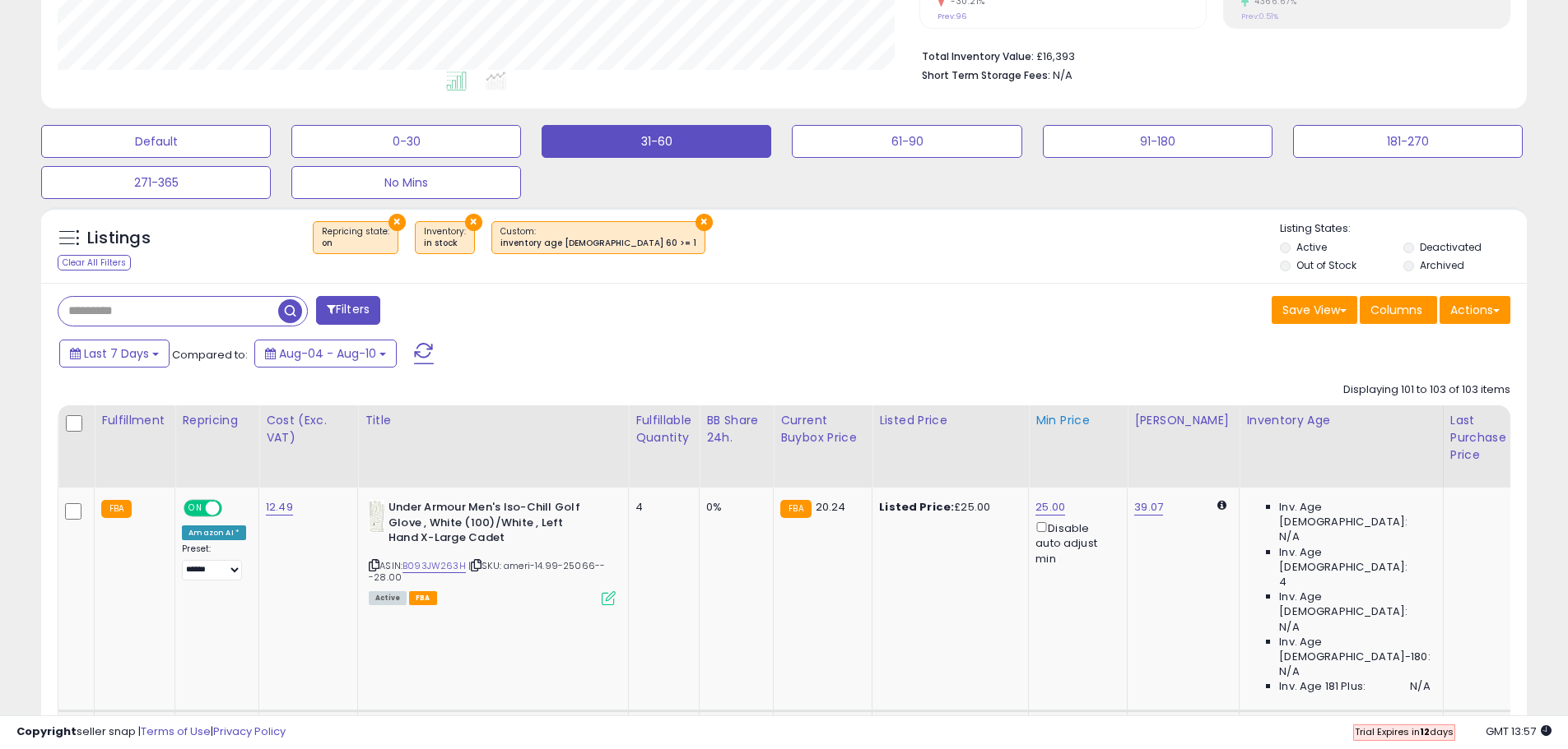
scroll to position [370, 0]
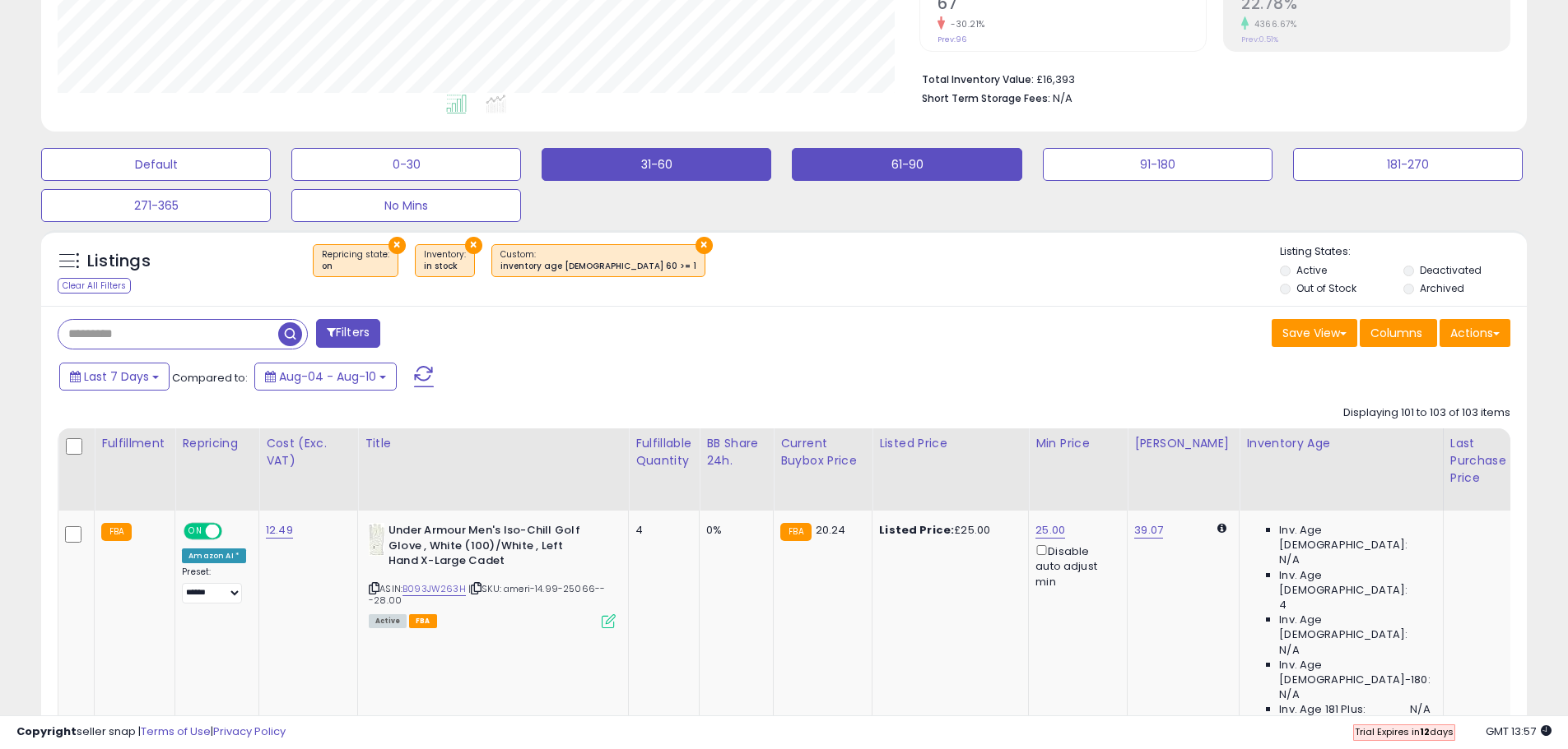
click at [271, 173] on button "61-90" at bounding box center [156, 165] width 230 height 33
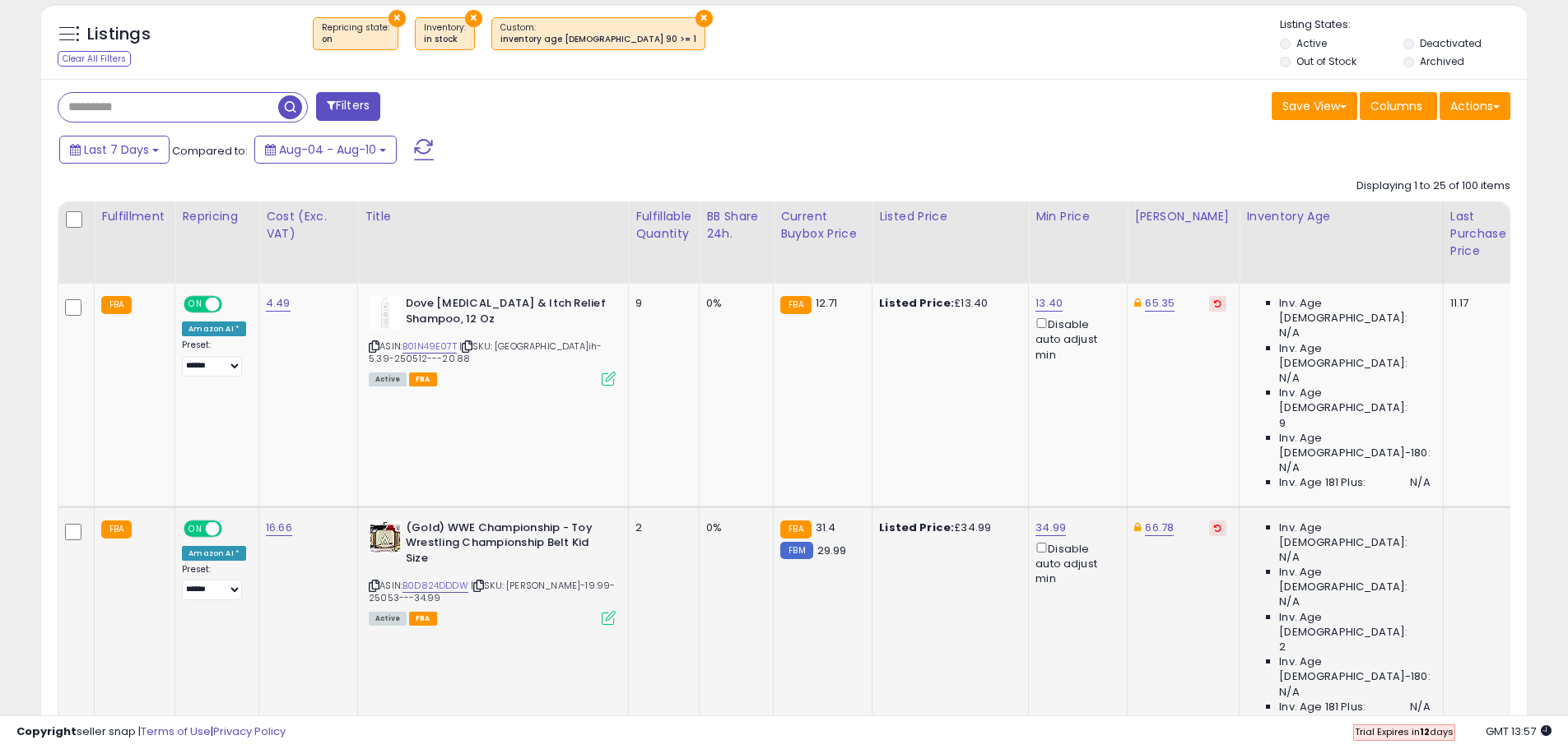
scroll to position [617, 0]
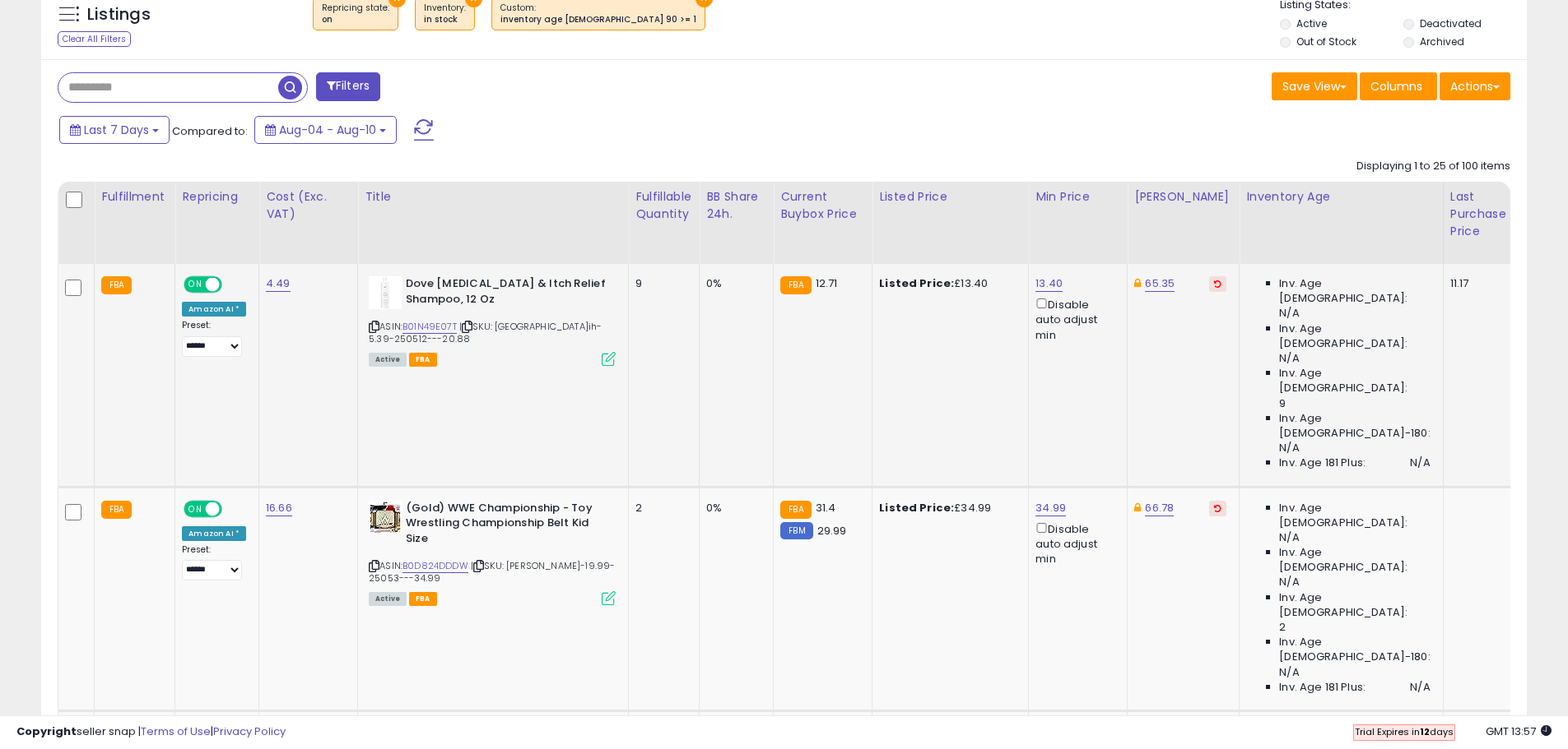
drag, startPoint x: 1203, startPoint y: 282, endPoint x: 1192, endPoint y: 292, distance: 14.9
click at [1214, 283] on icon at bounding box center [1217, 283] width 7 height 8
click at [1209, 501] on button at bounding box center [1218, 509] width 18 height 16
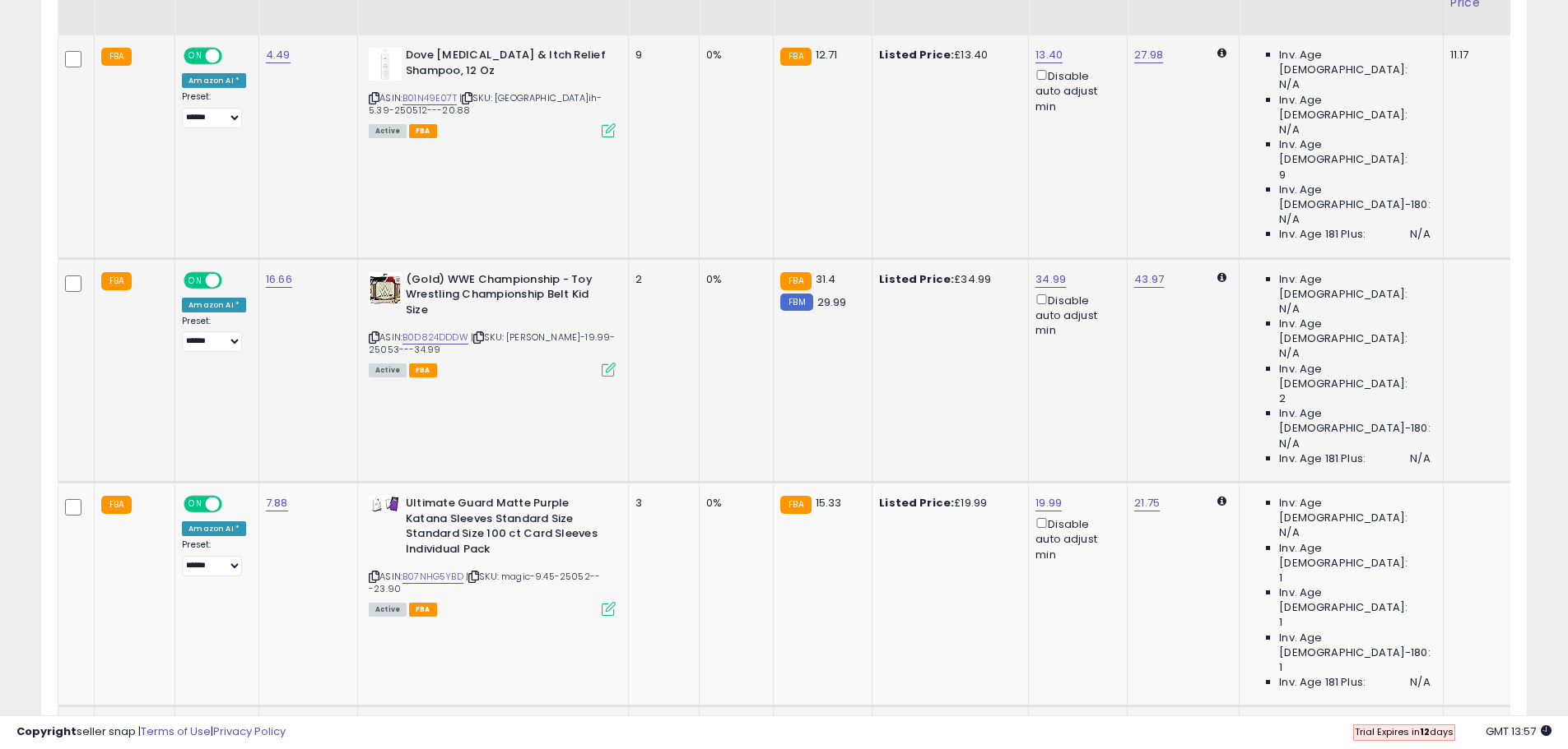
scroll to position [864, 0]
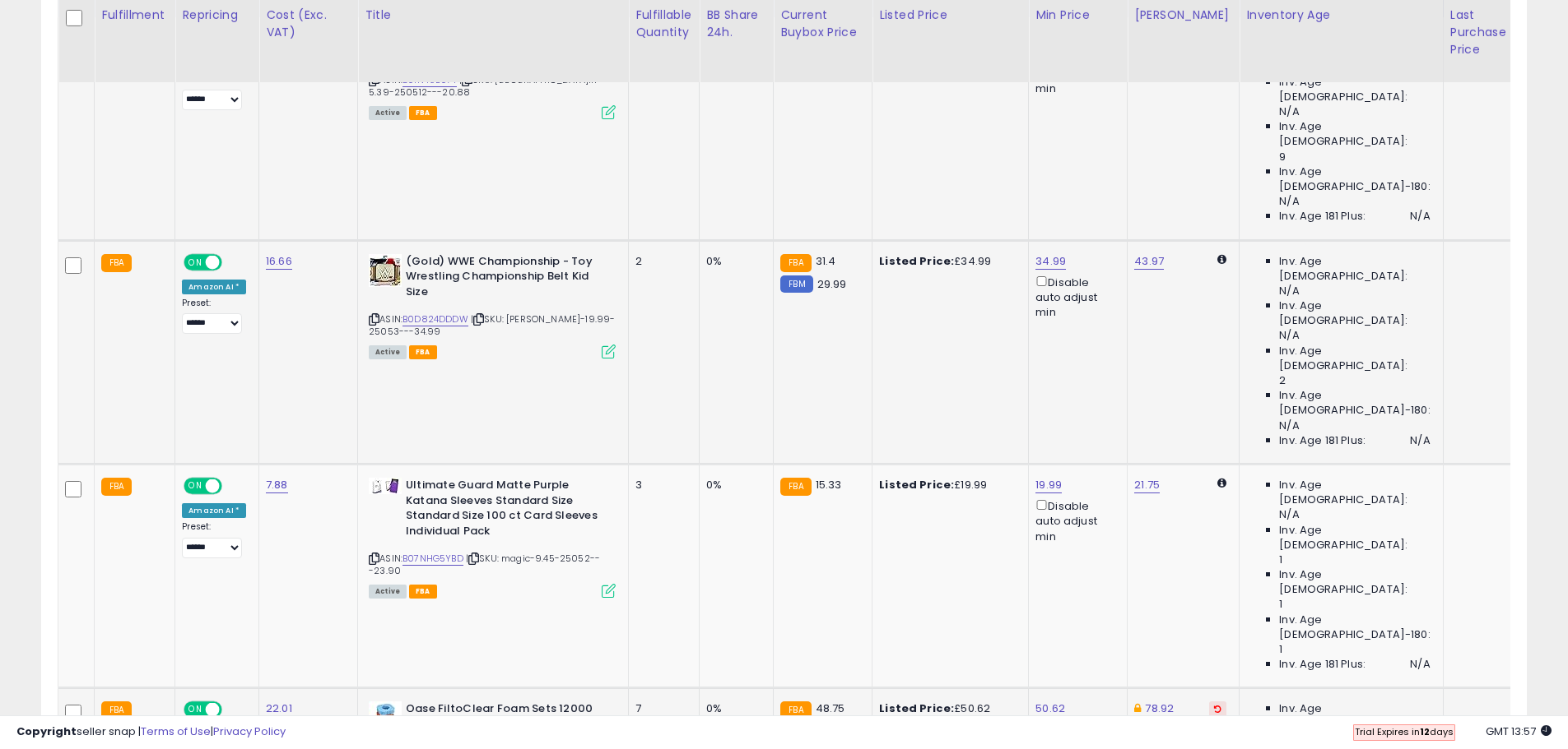
click at [1209, 702] on button at bounding box center [1218, 710] width 18 height 16
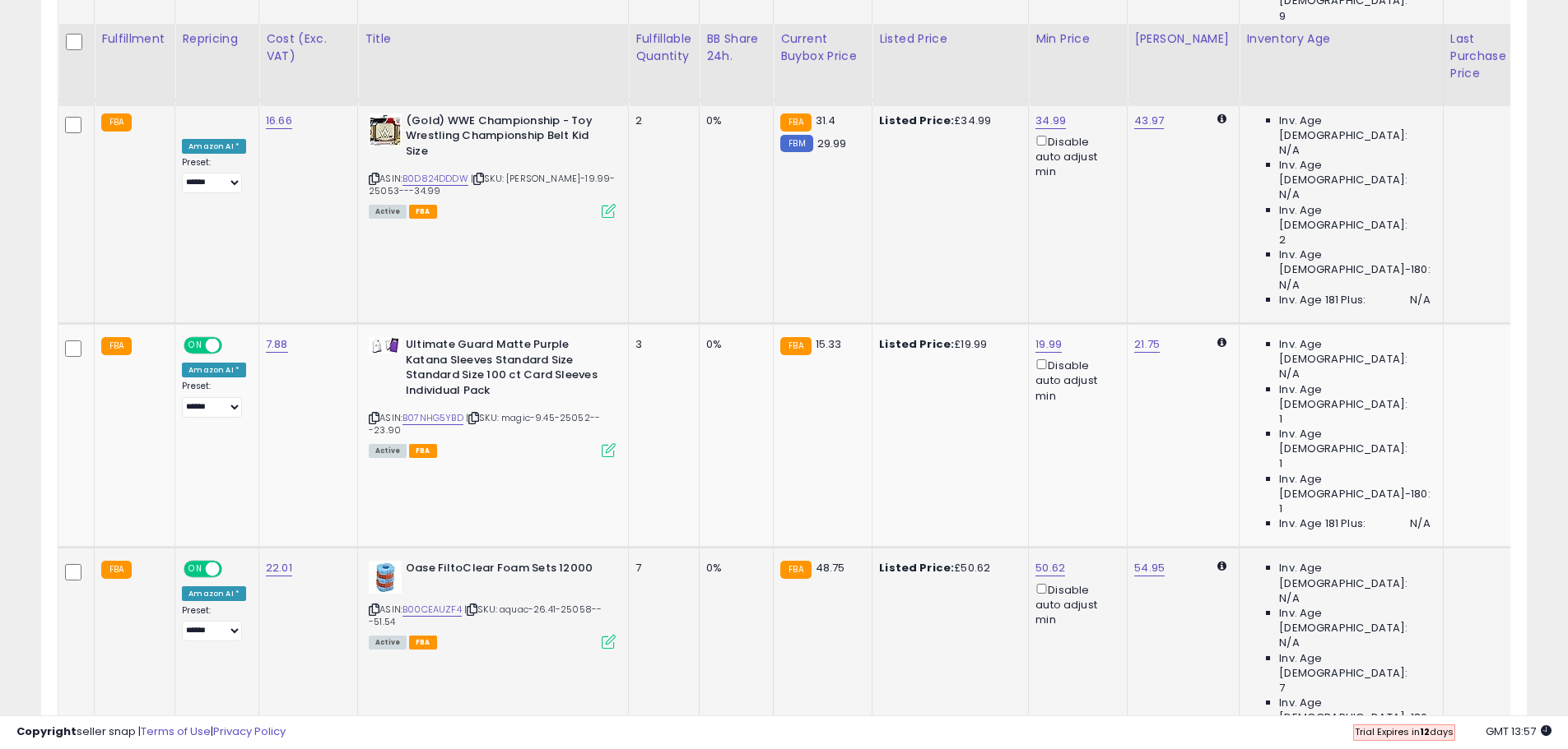
scroll to position [1028, 0]
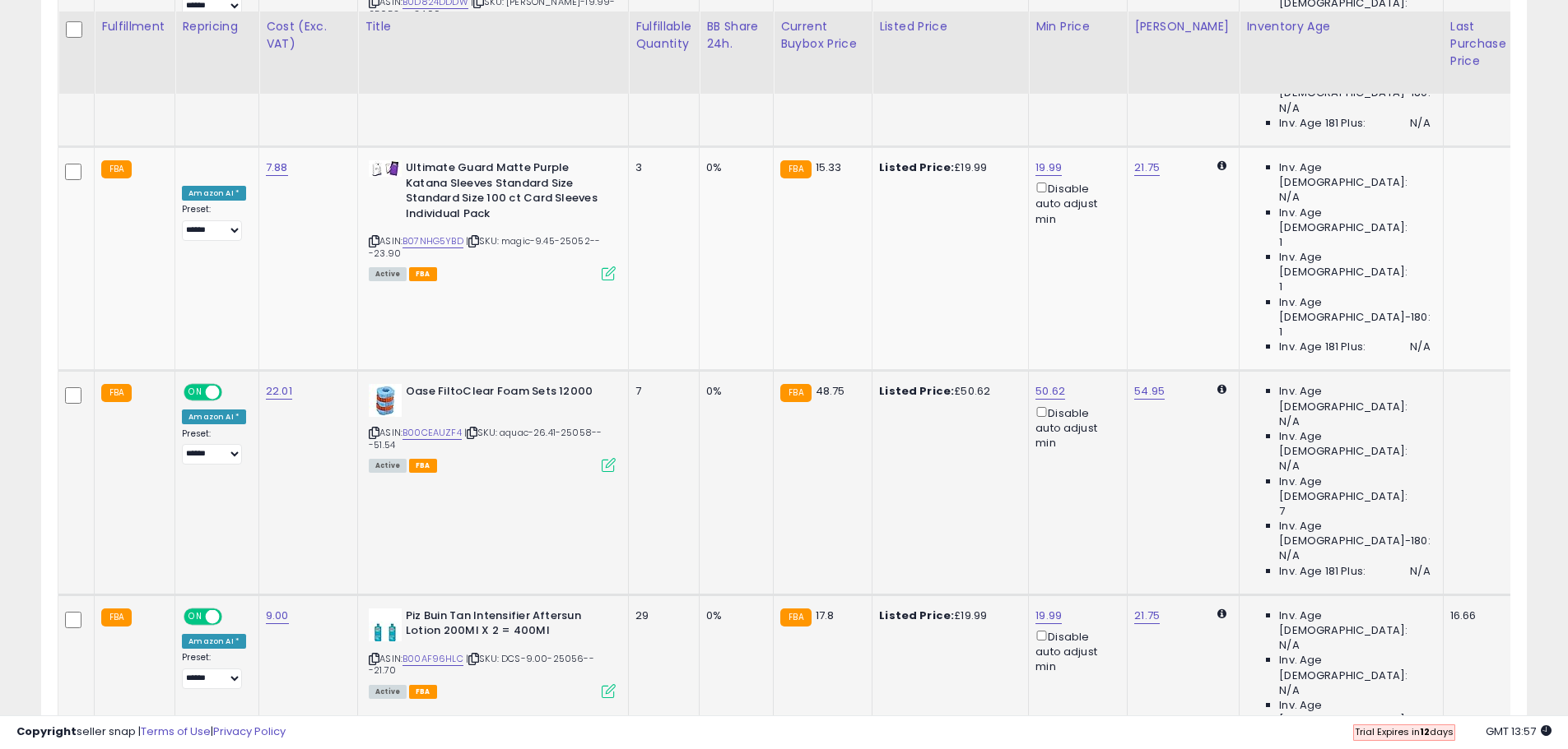
scroll to position [1193, 0]
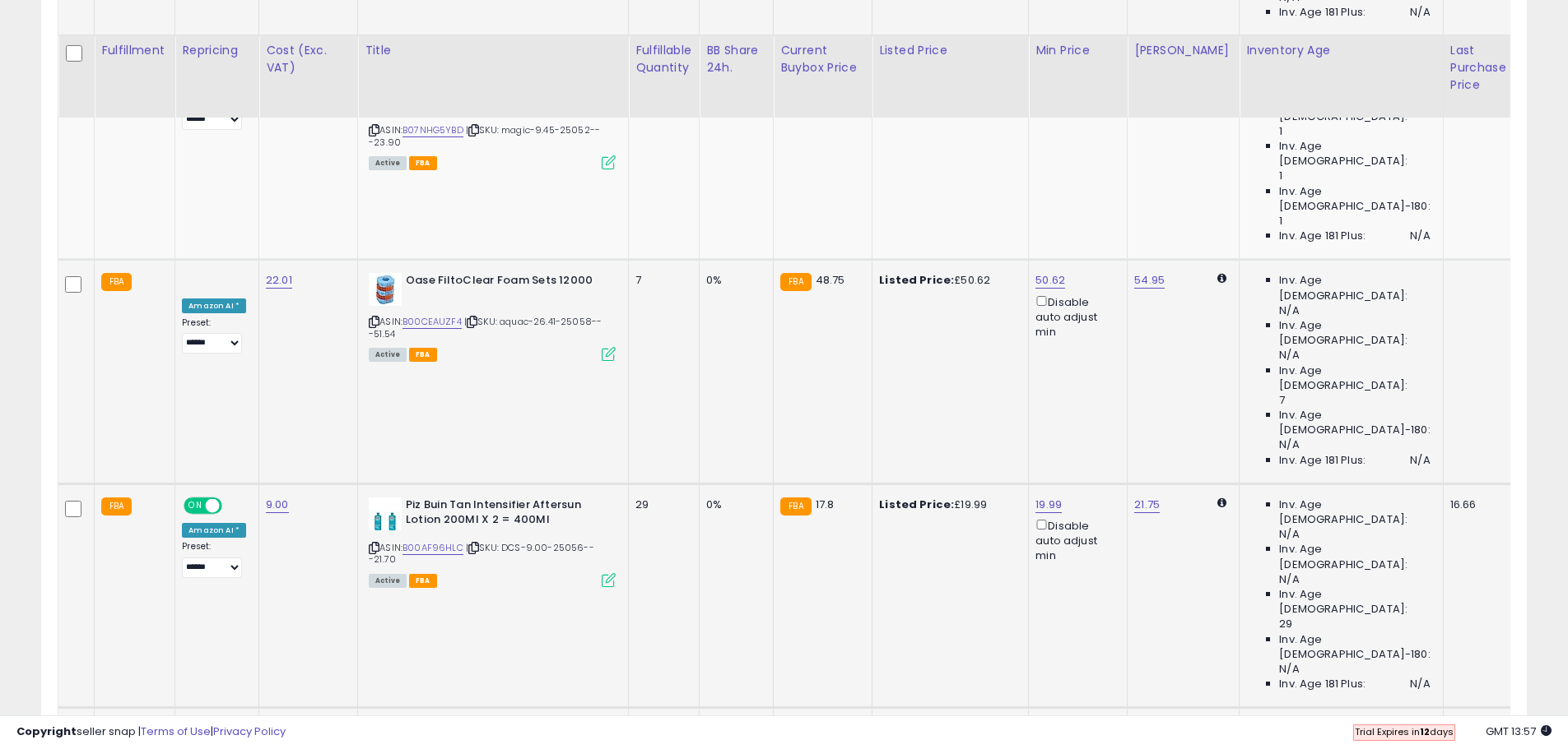
scroll to position [1357, 0]
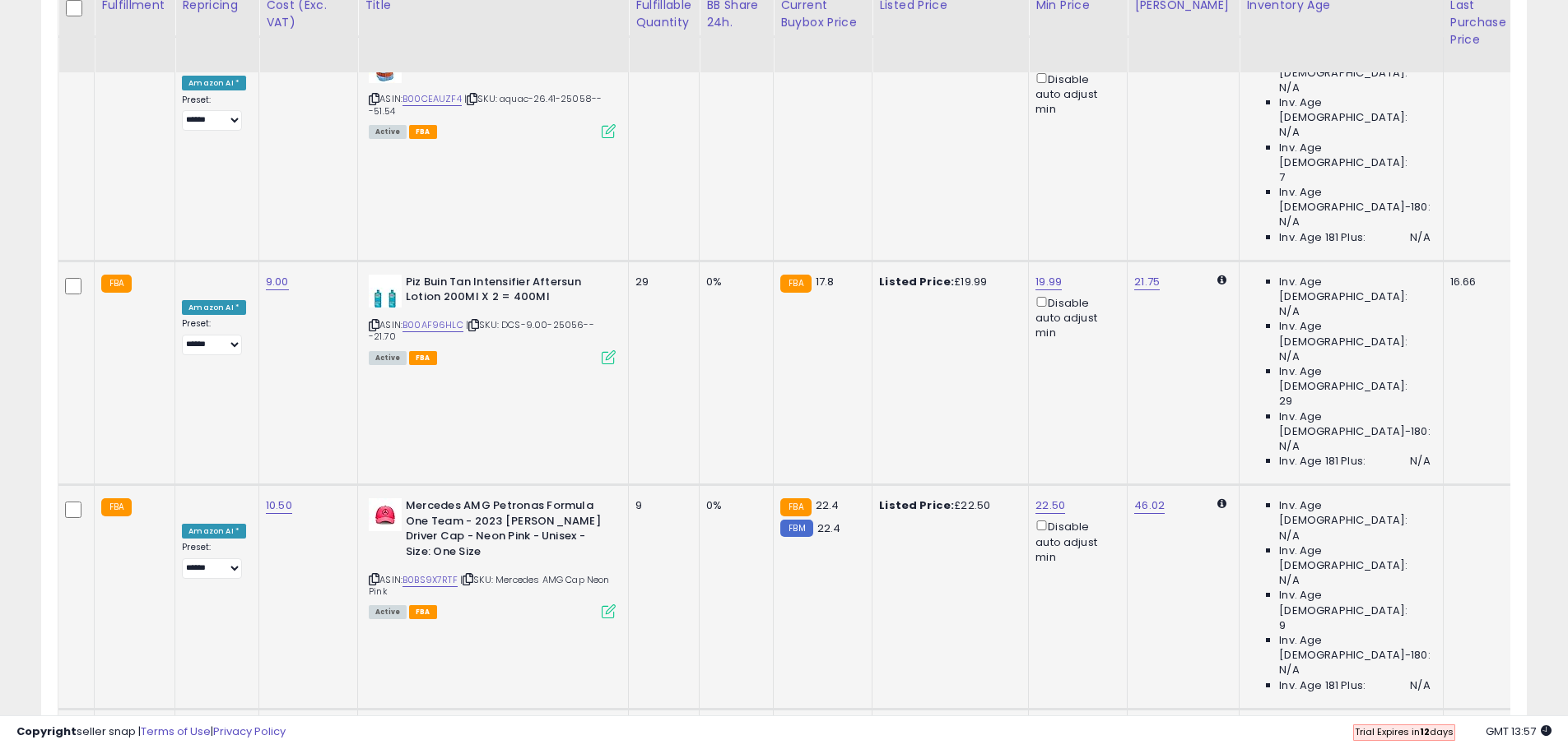
scroll to position [1522, 0]
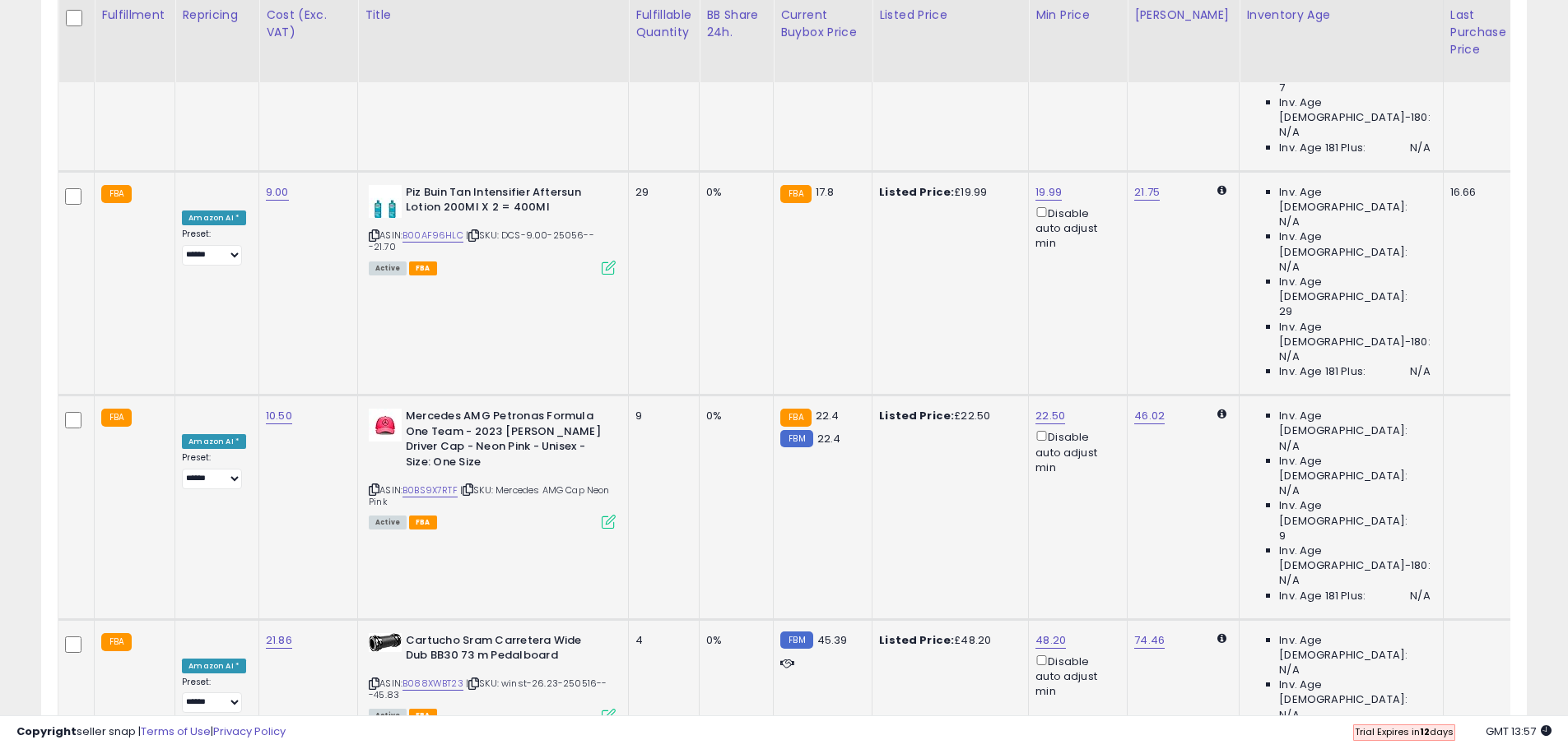
scroll to position [1687, 0]
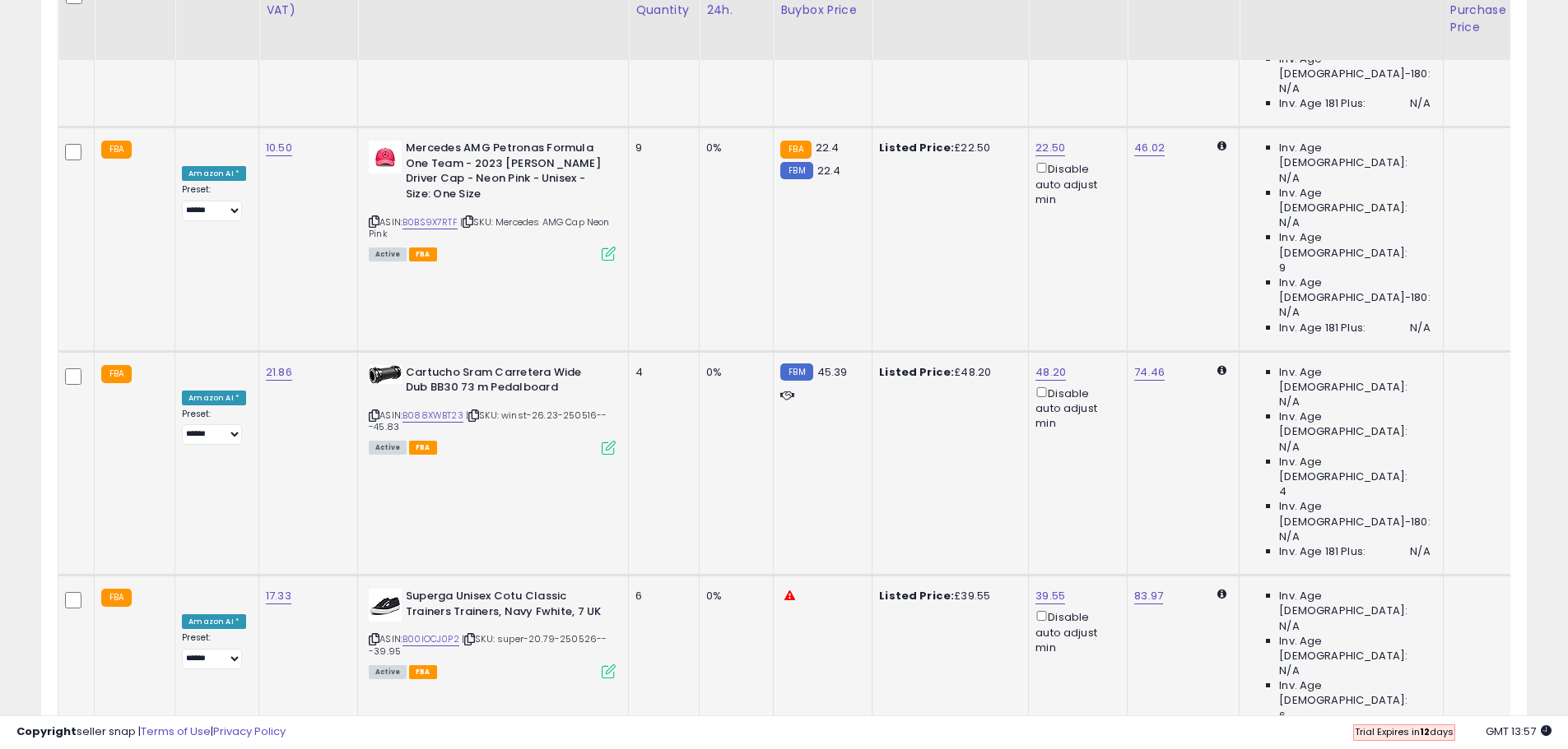
scroll to position [1933, 0]
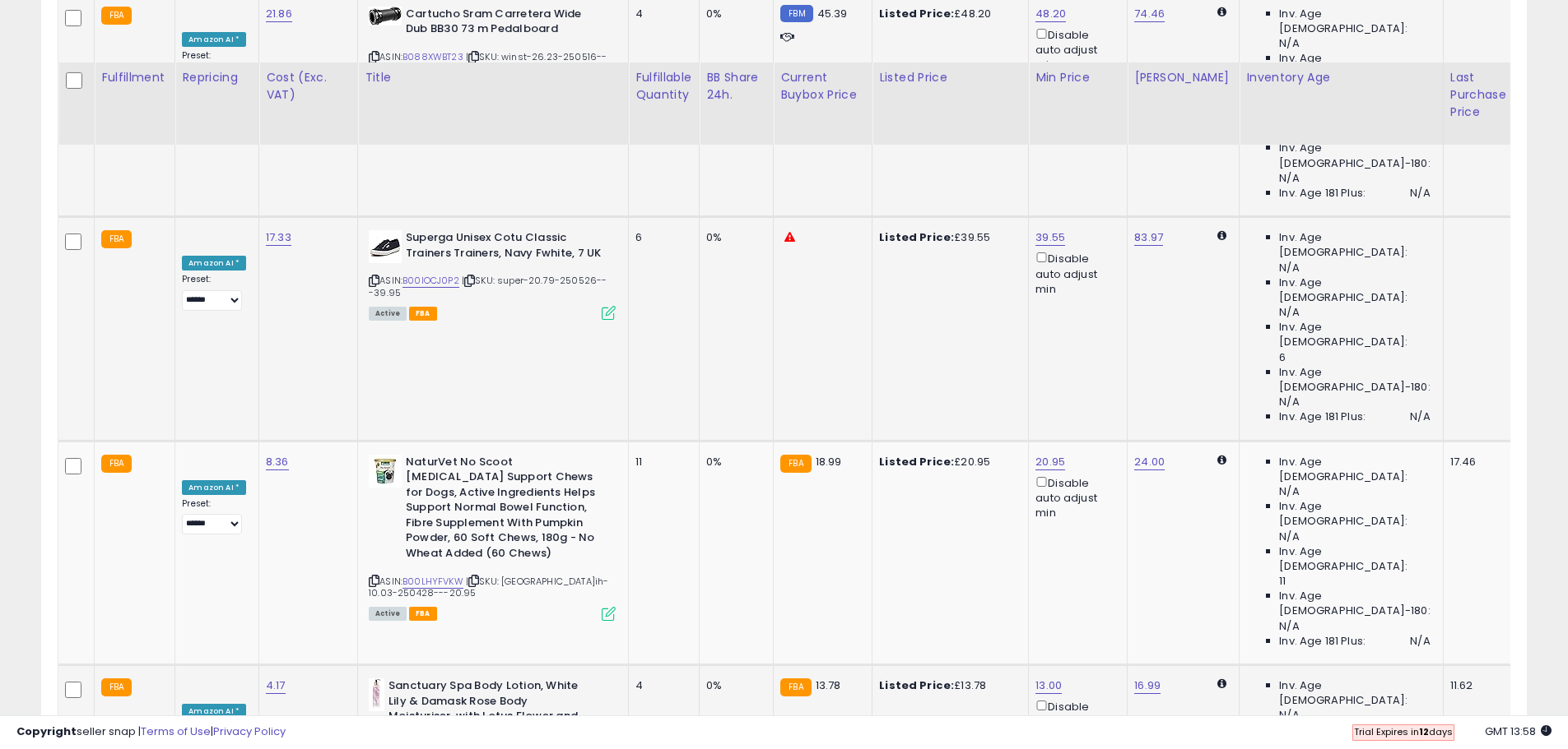
scroll to position [2344, 0]
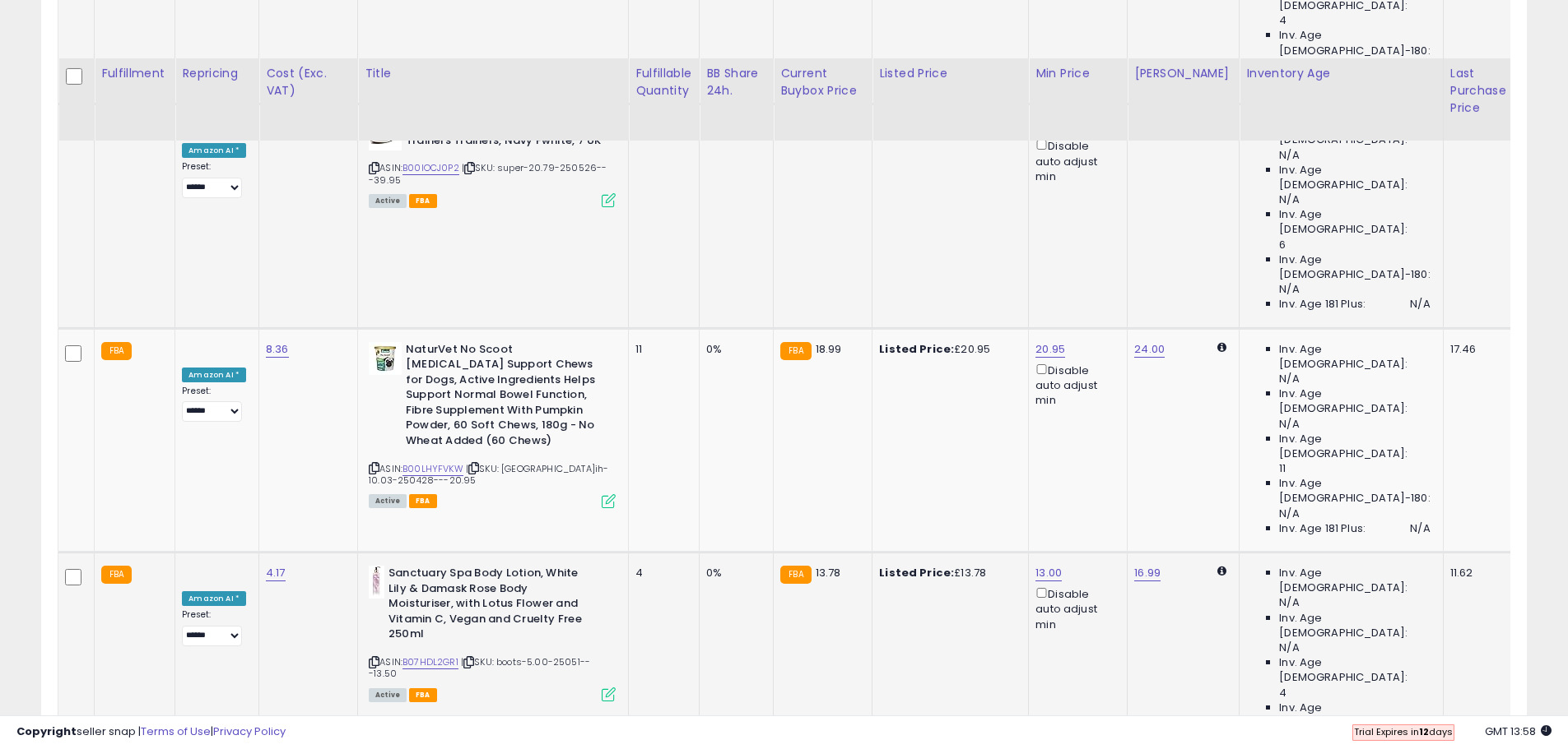
scroll to position [2591, 0]
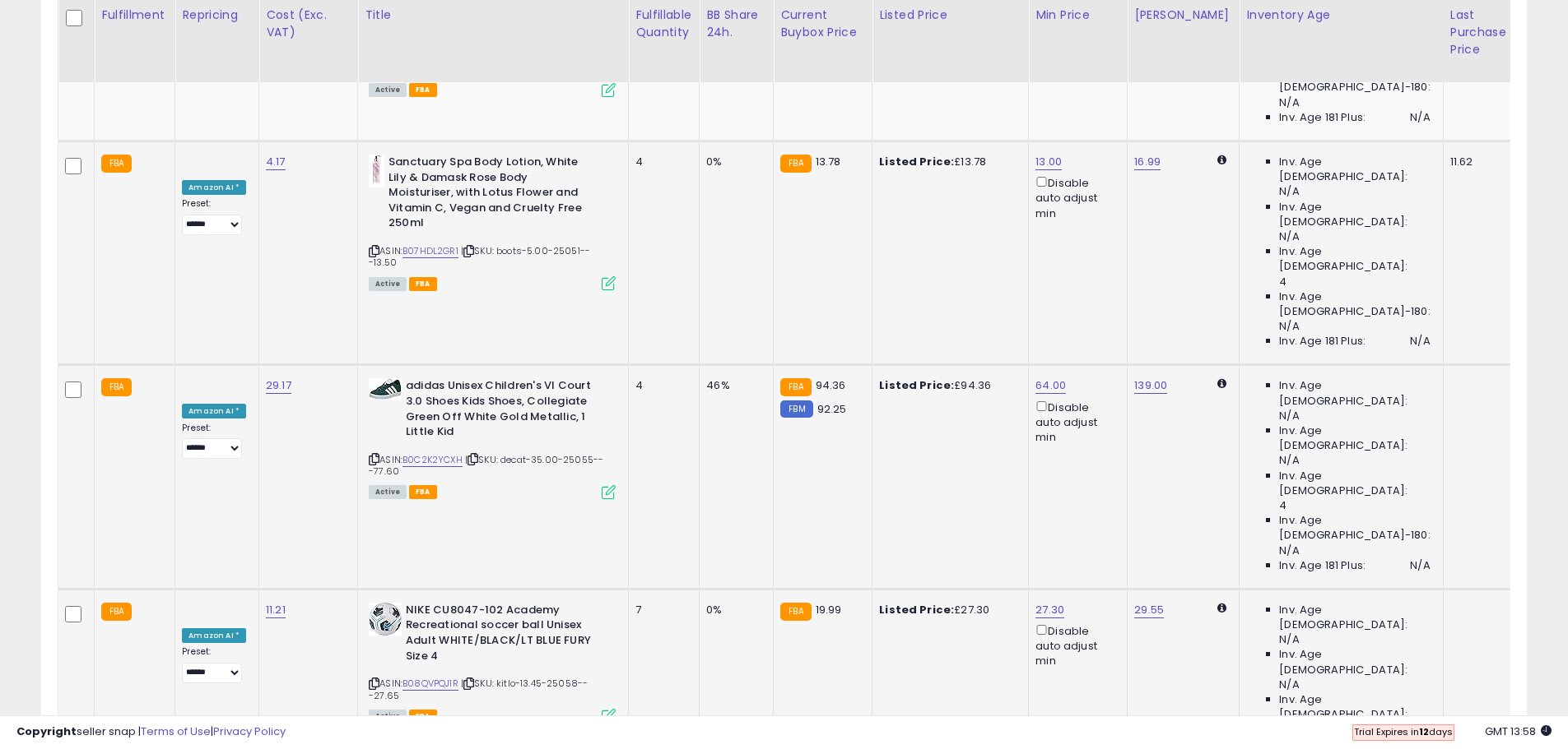
drag, startPoint x: 1206, startPoint y: 491, endPoint x: 1204, endPoint y: 519, distance: 28.1
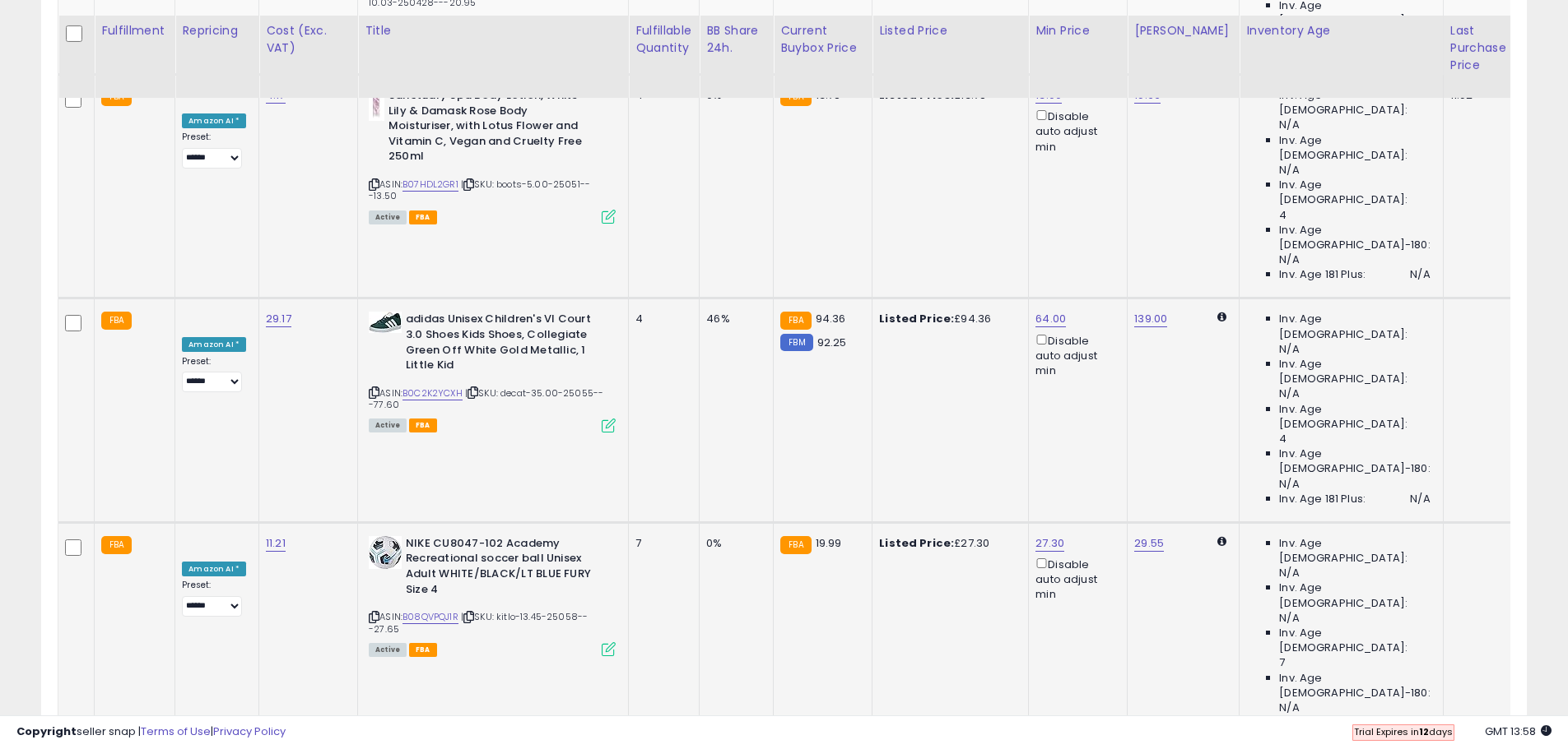
scroll to position [2837, 0]
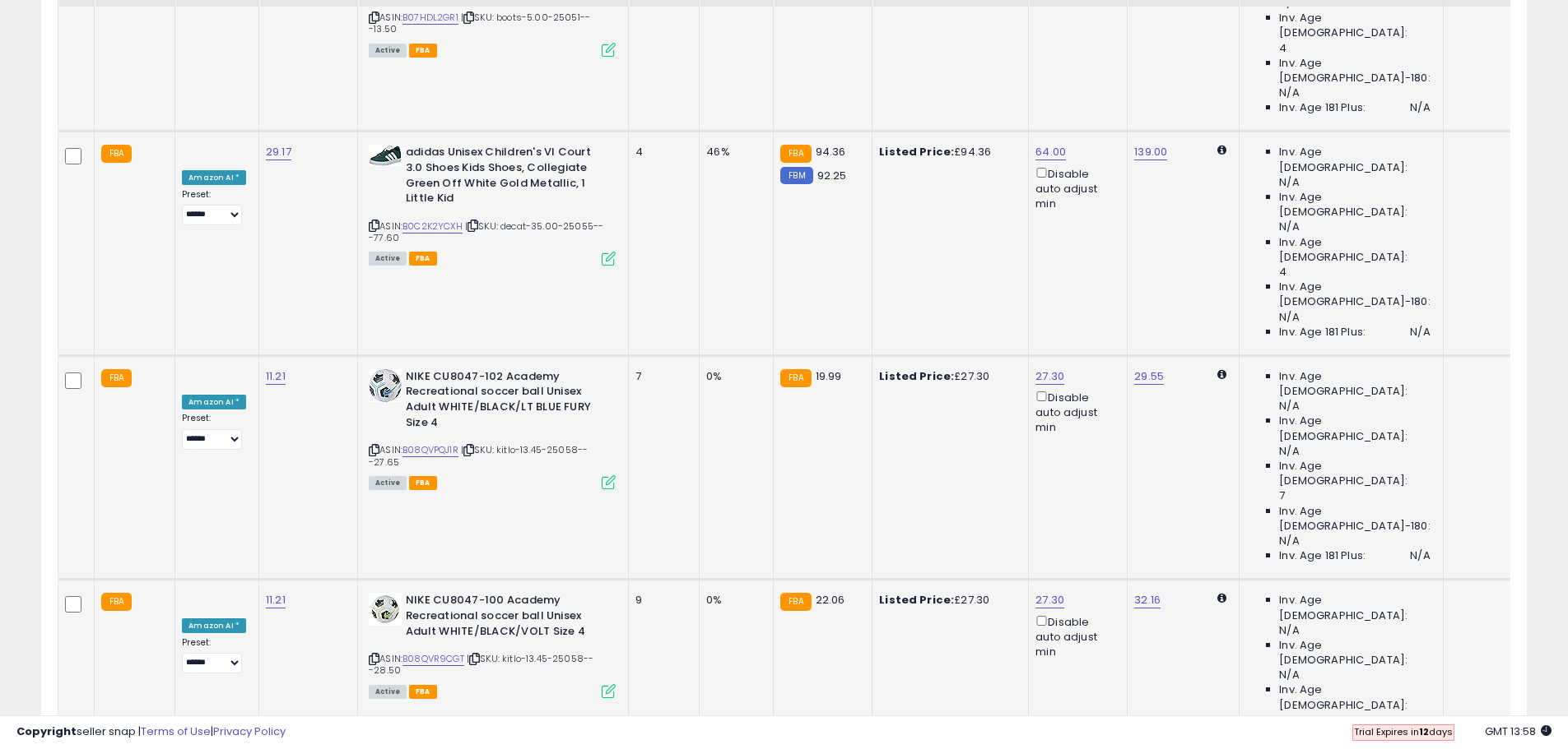
scroll to position [3002, 0]
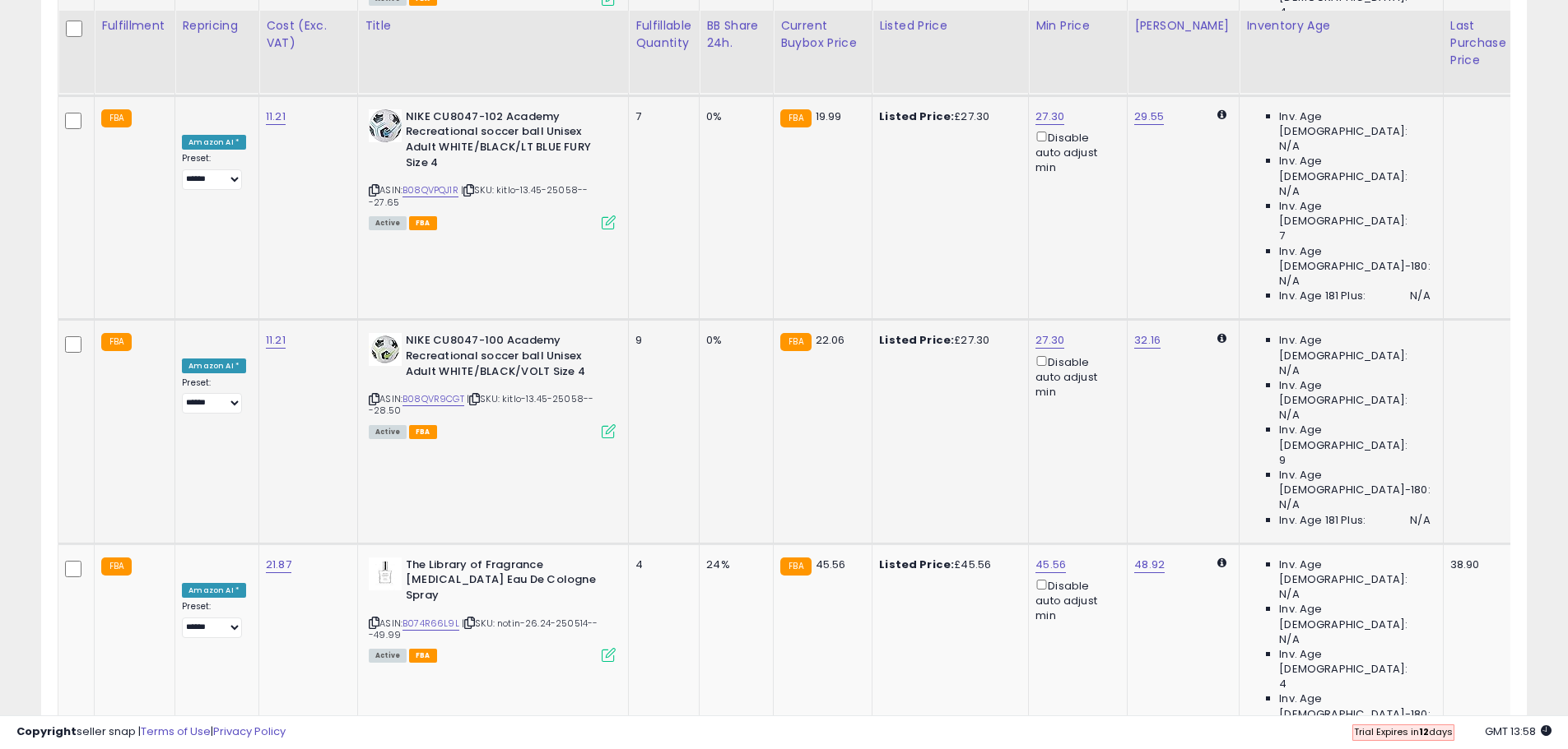
scroll to position [3331, 0]
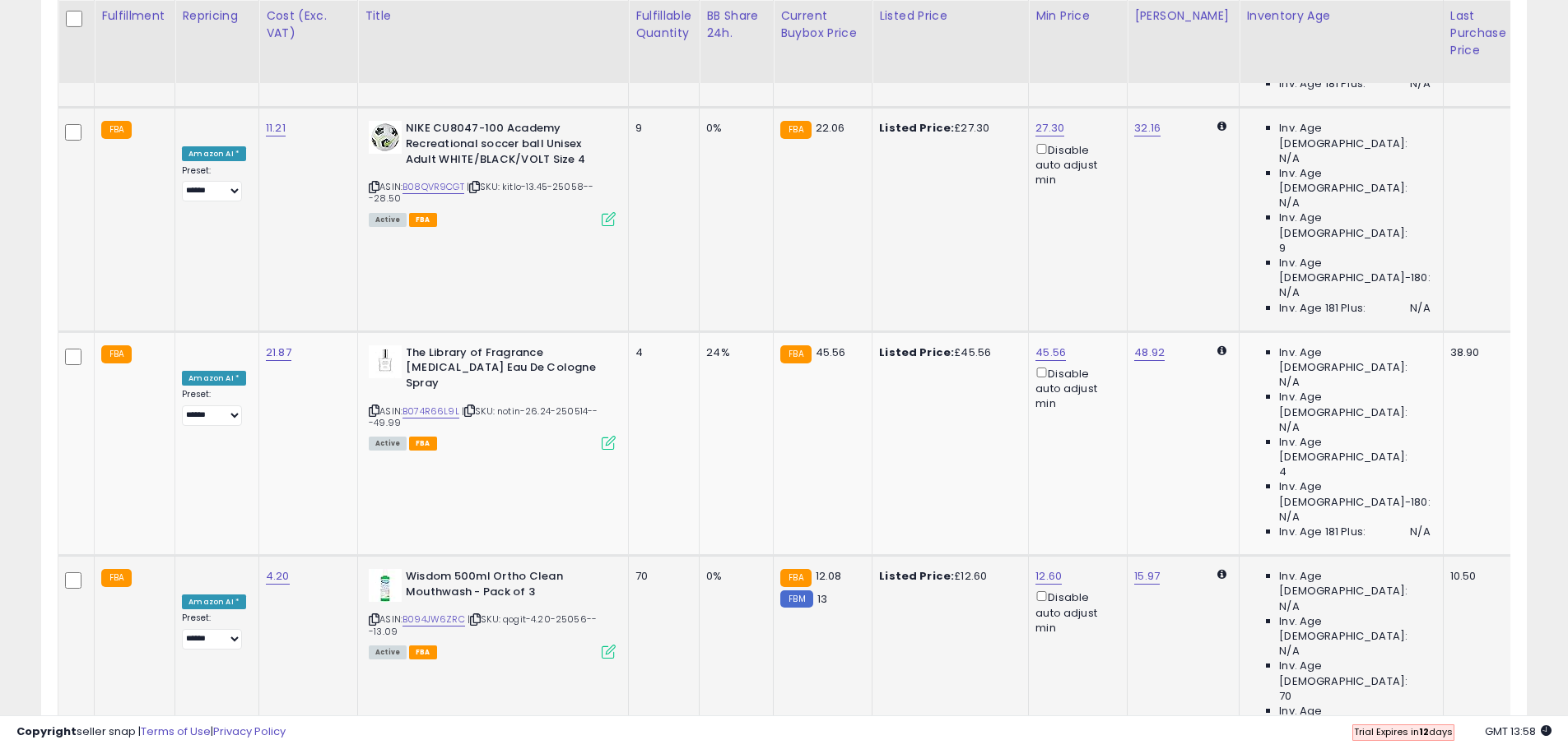
scroll to position [3462, 0]
drag, startPoint x: 1385, startPoint y: 635, endPoint x: 1370, endPoint y: 625, distance: 18.0
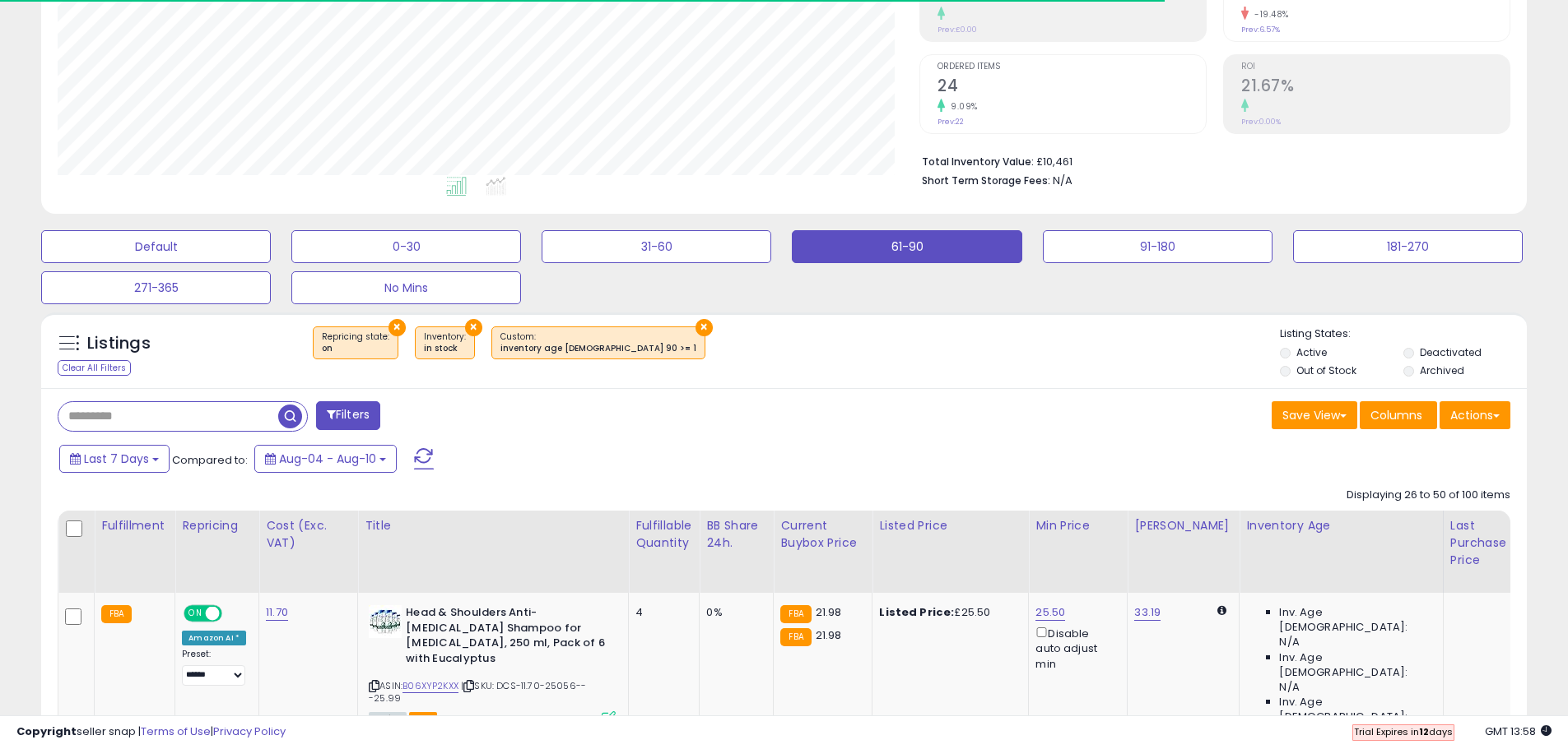
scroll to position [535, 0]
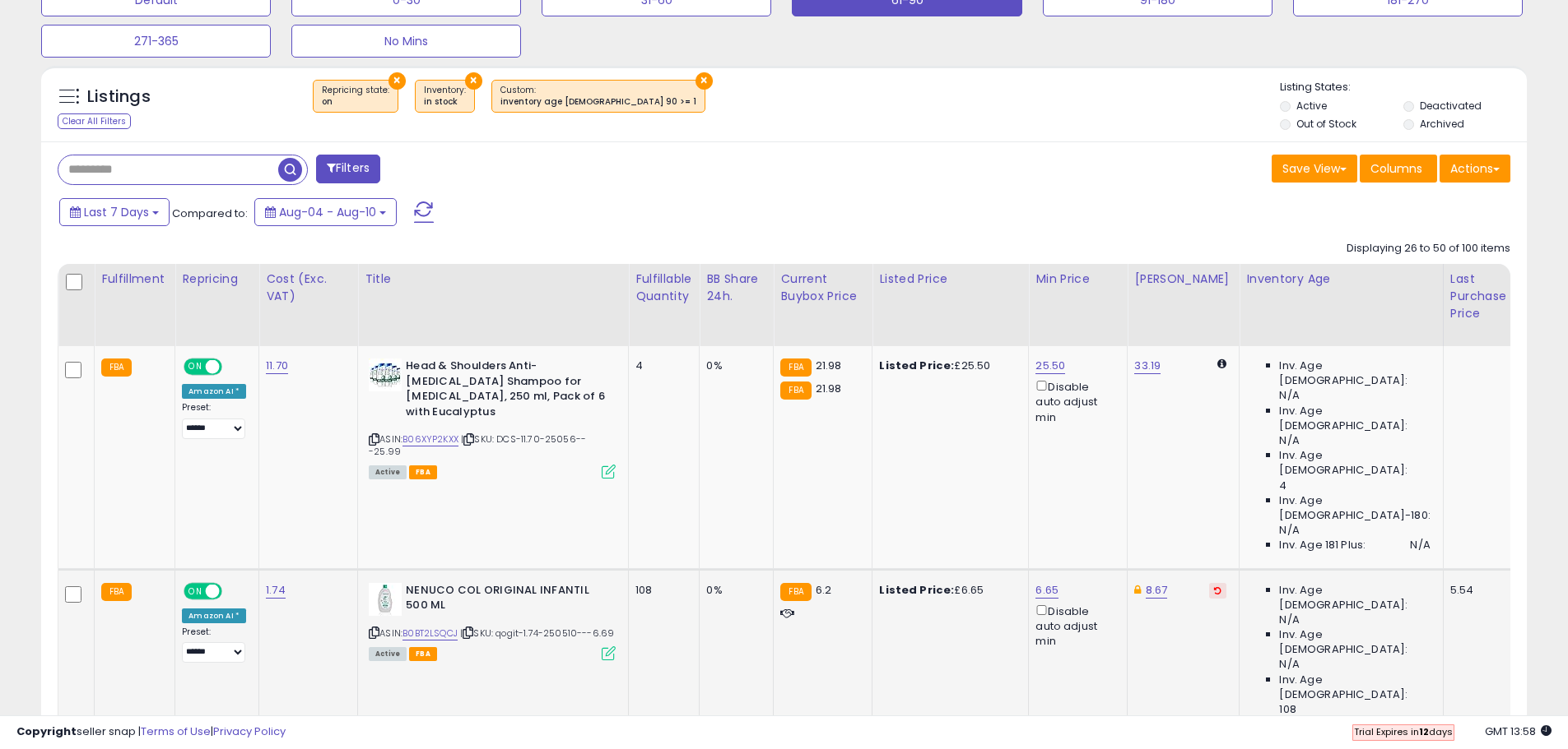
click at [1209, 583] on button at bounding box center [1218, 591] width 18 height 16
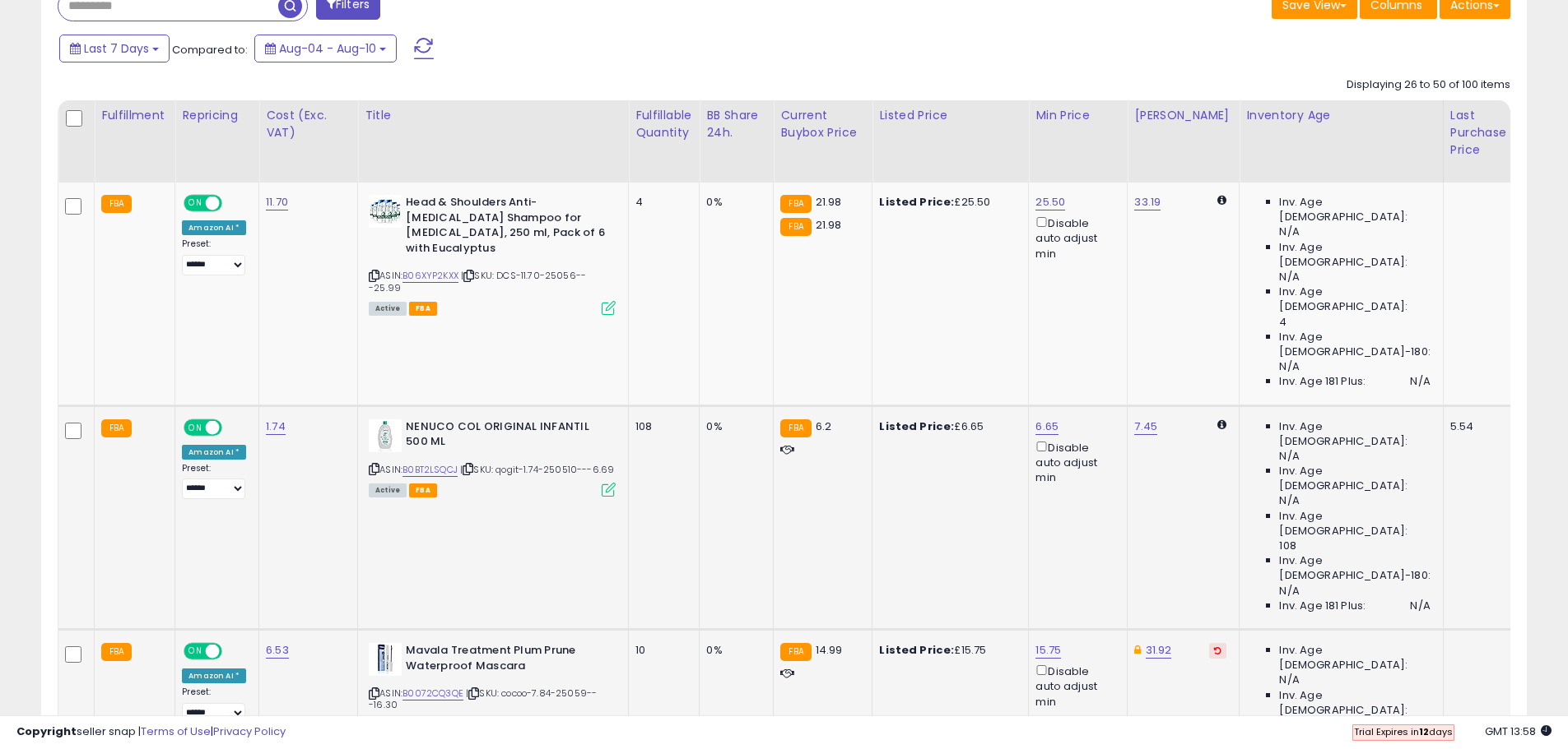
scroll to position [699, 0]
drag, startPoint x: 1199, startPoint y: 448, endPoint x: 1200, endPoint y: 483, distance: 35.0
click at [1209, 642] on button at bounding box center [1218, 650] width 18 height 16
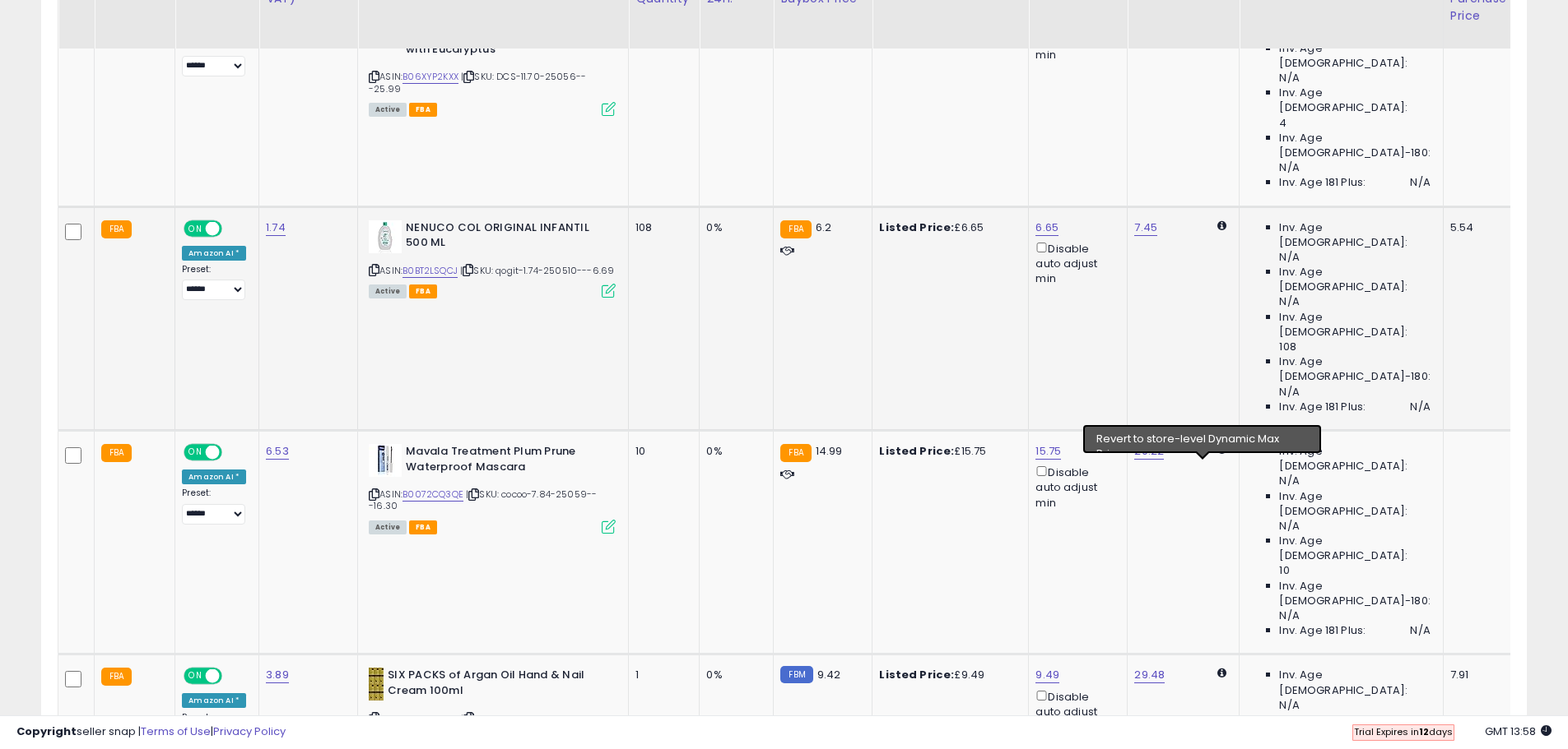
scroll to position [1028, 0]
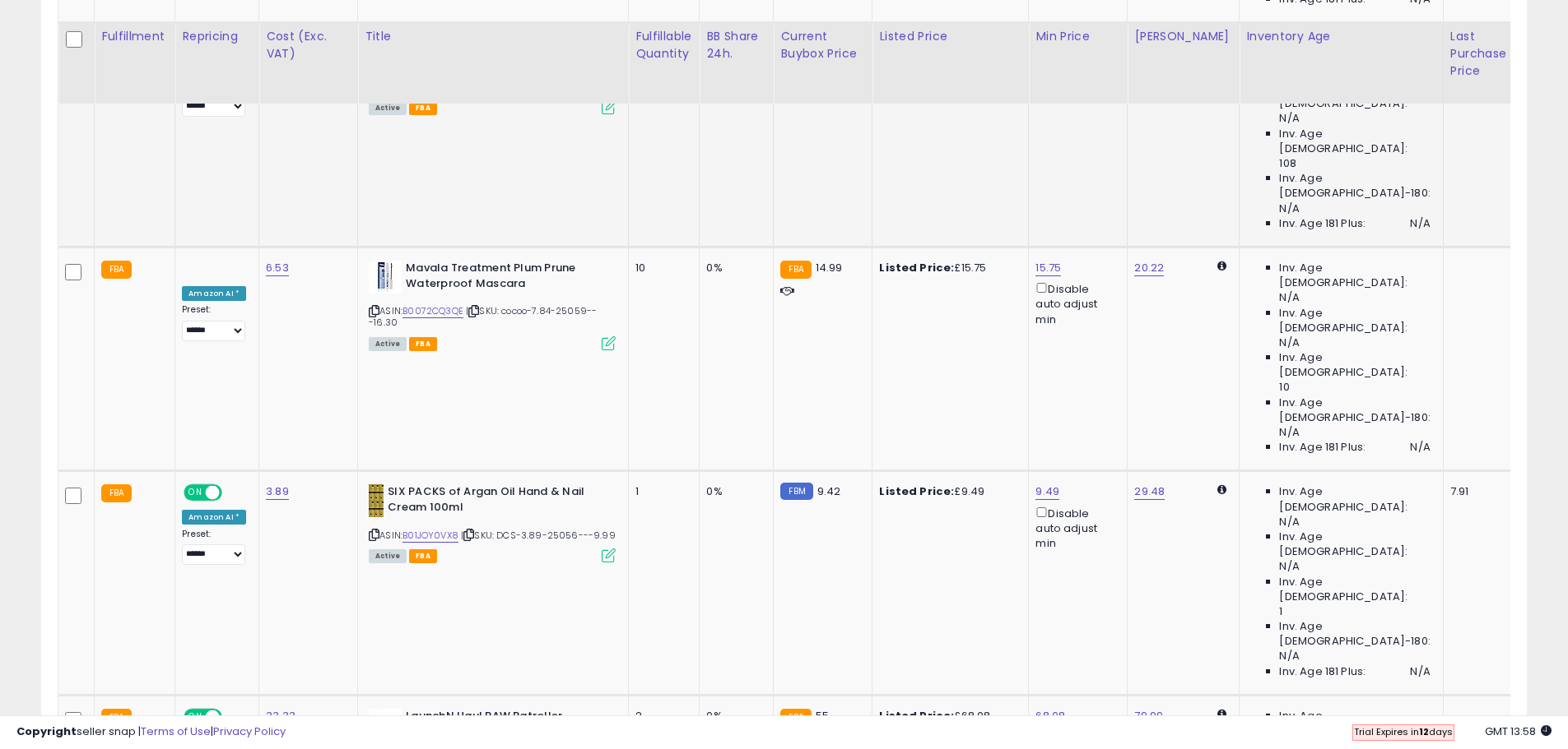
scroll to position [1193, 0]
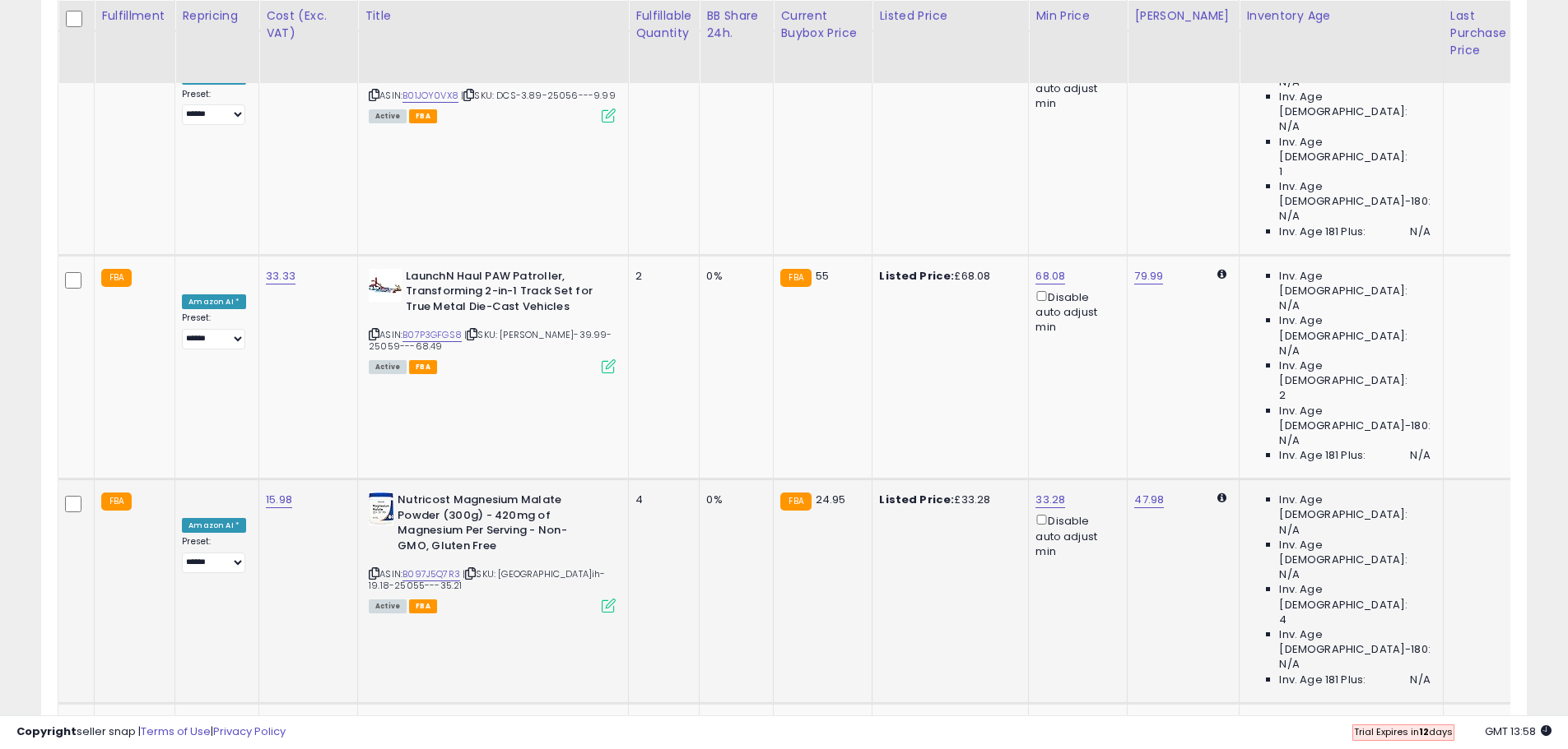
scroll to position [1522, 0]
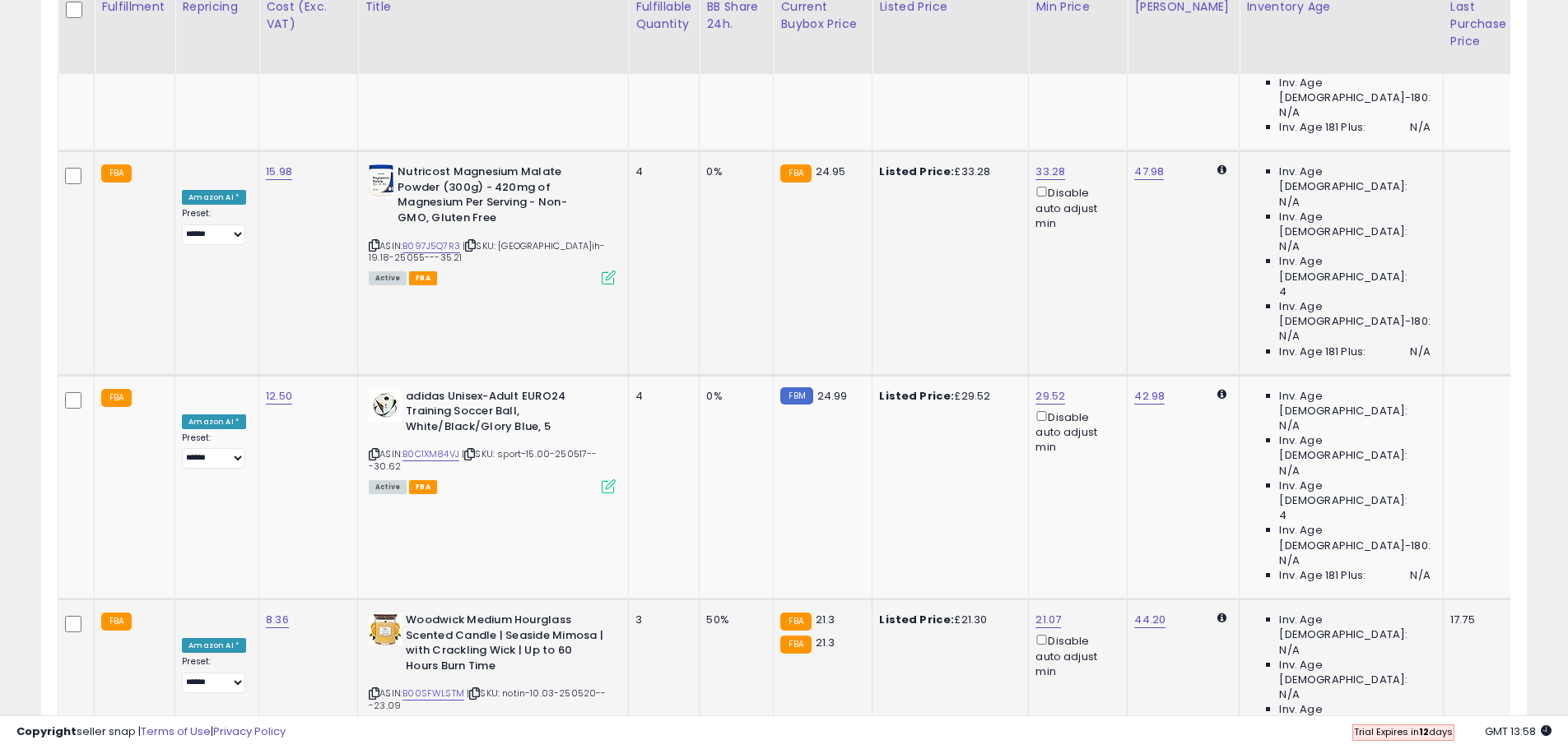
scroll to position [1851, 0]
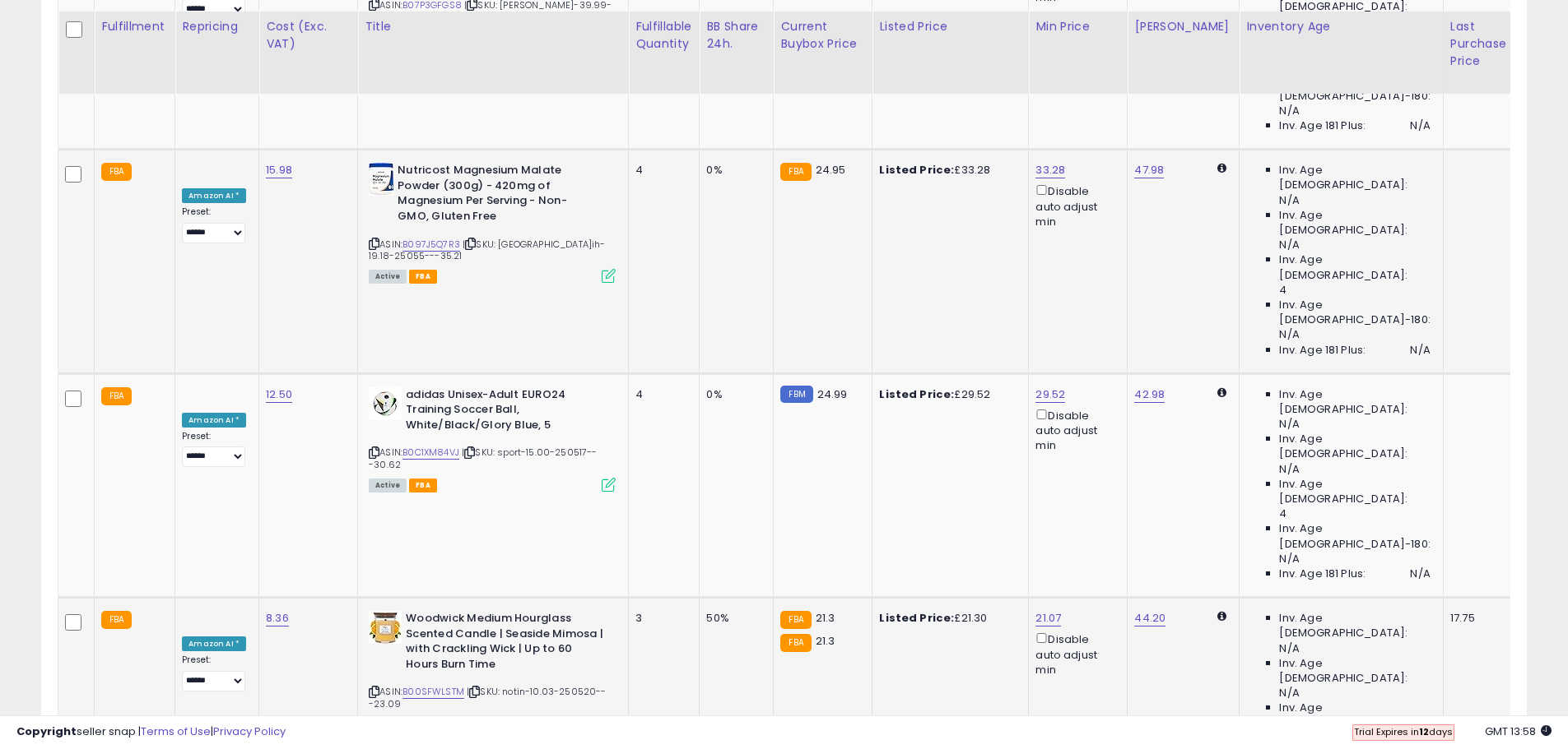
scroll to position [2015, 0]
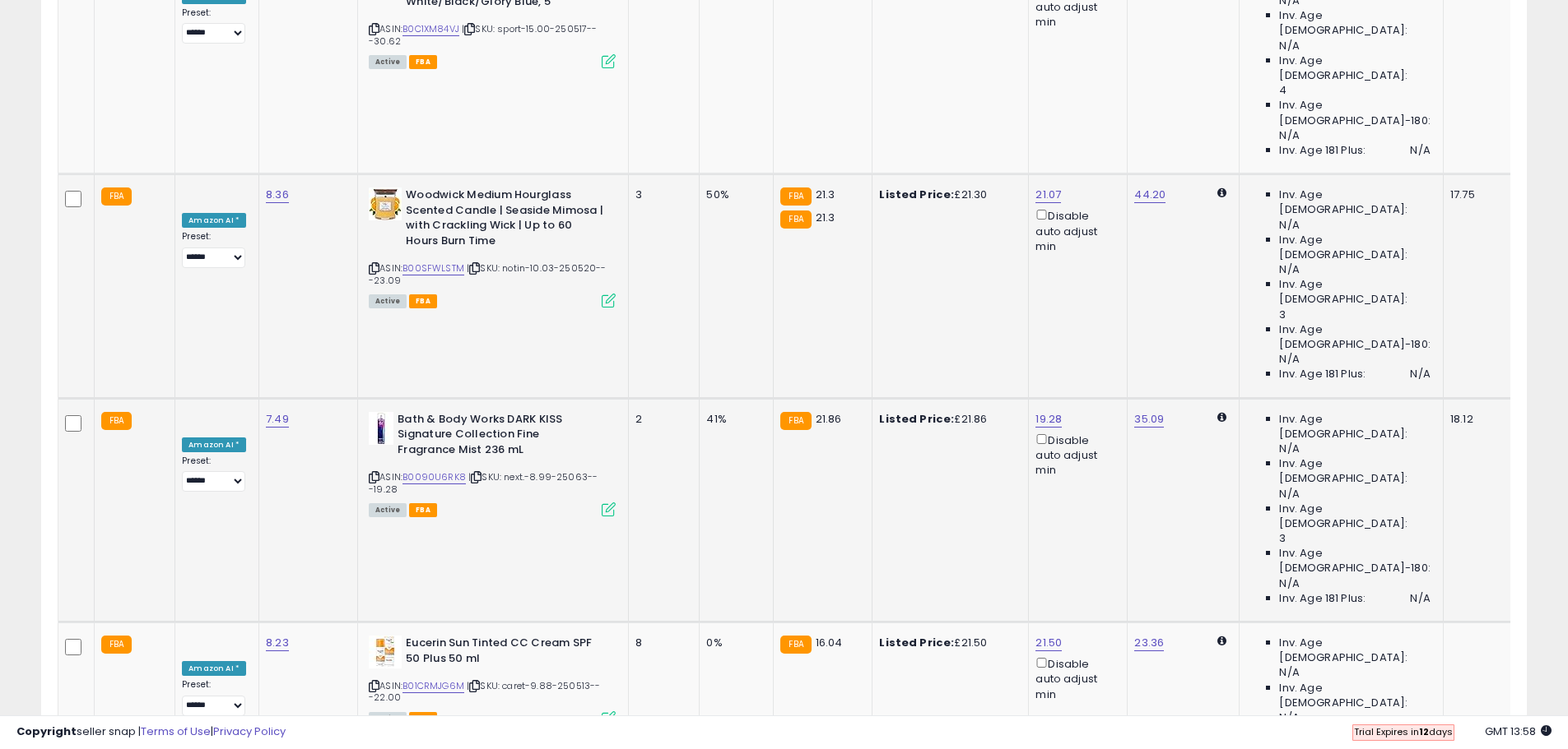
scroll to position [2344, 0]
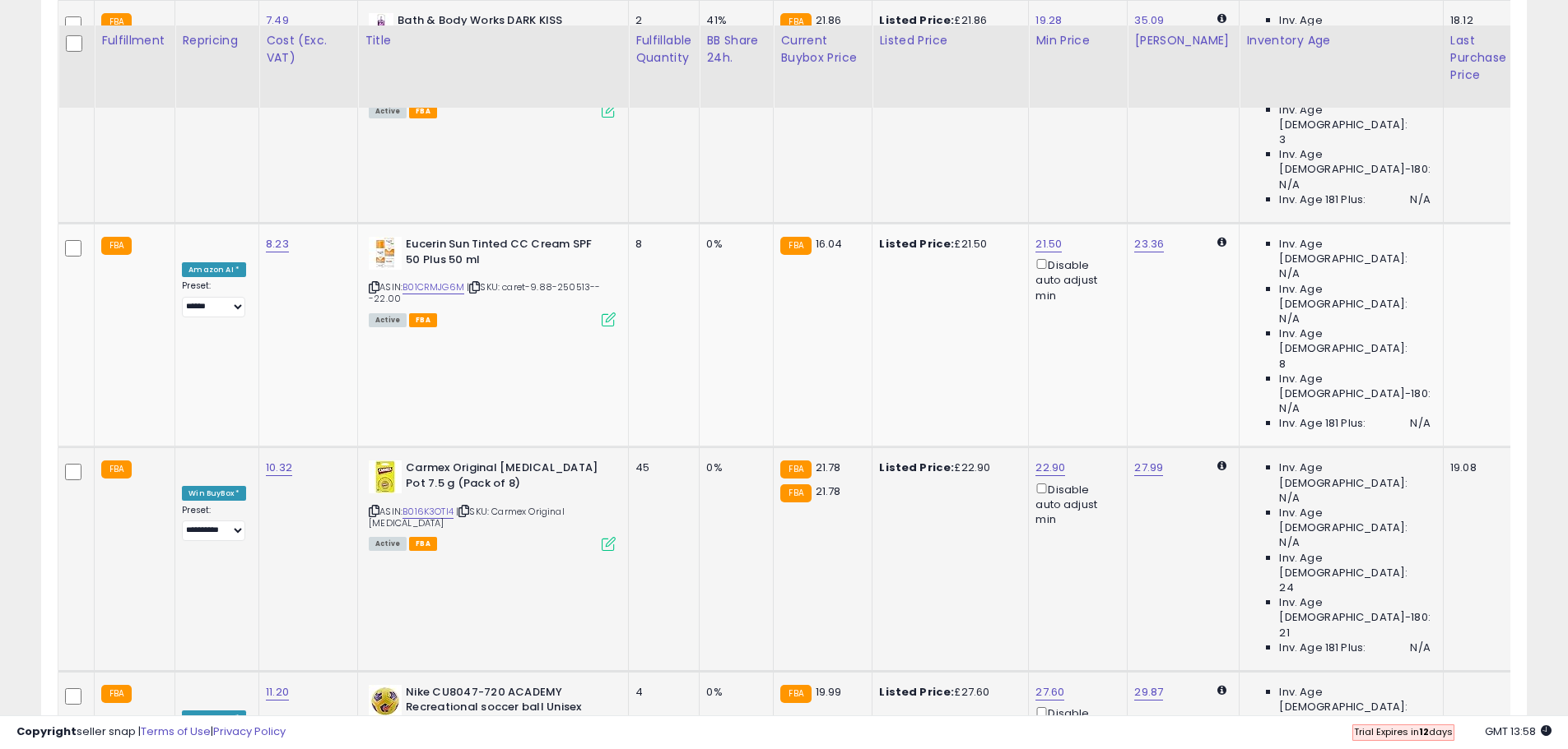
scroll to position [2837, 0]
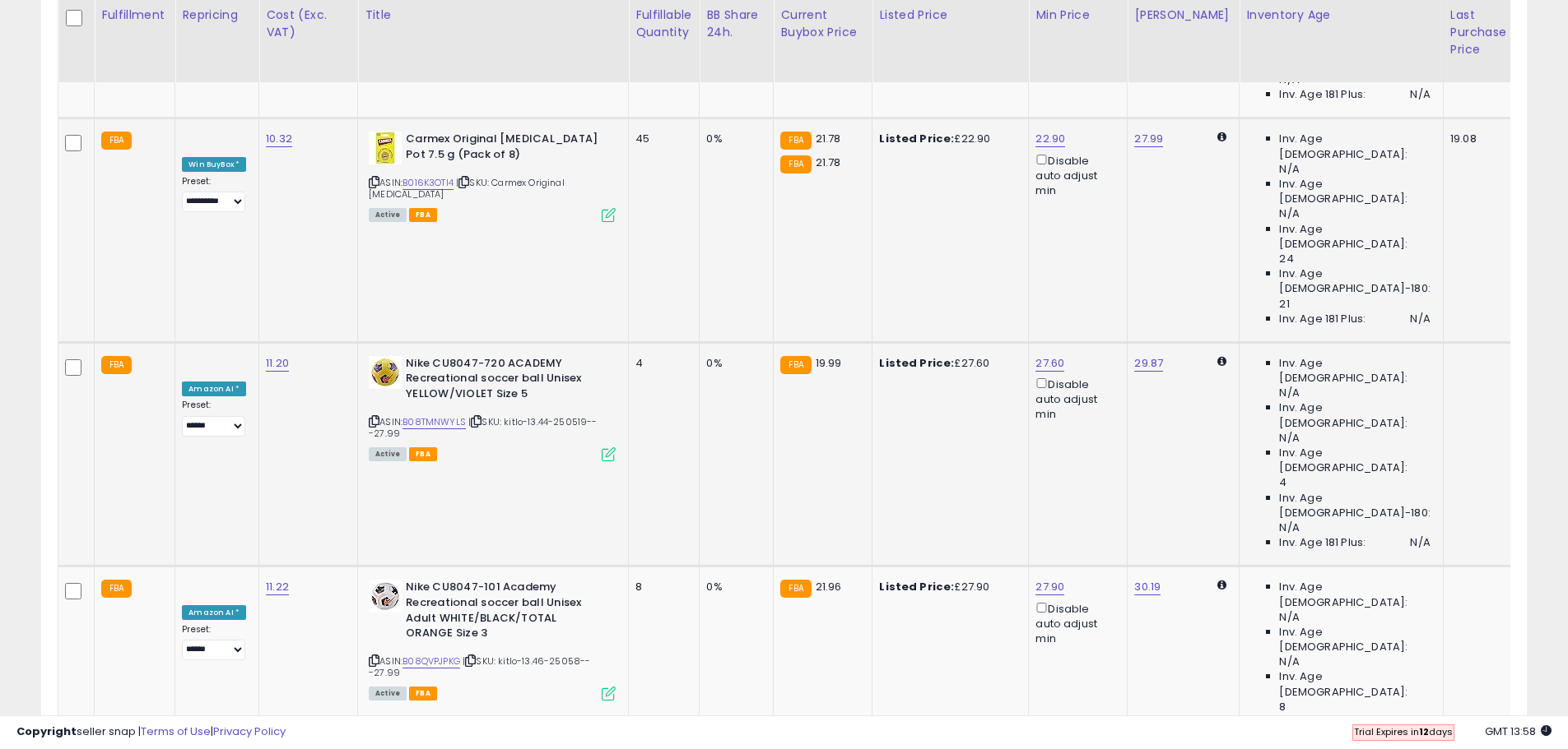
drag, startPoint x: 1202, startPoint y: 560, endPoint x: 1198, endPoint y: 610, distance: 50.2
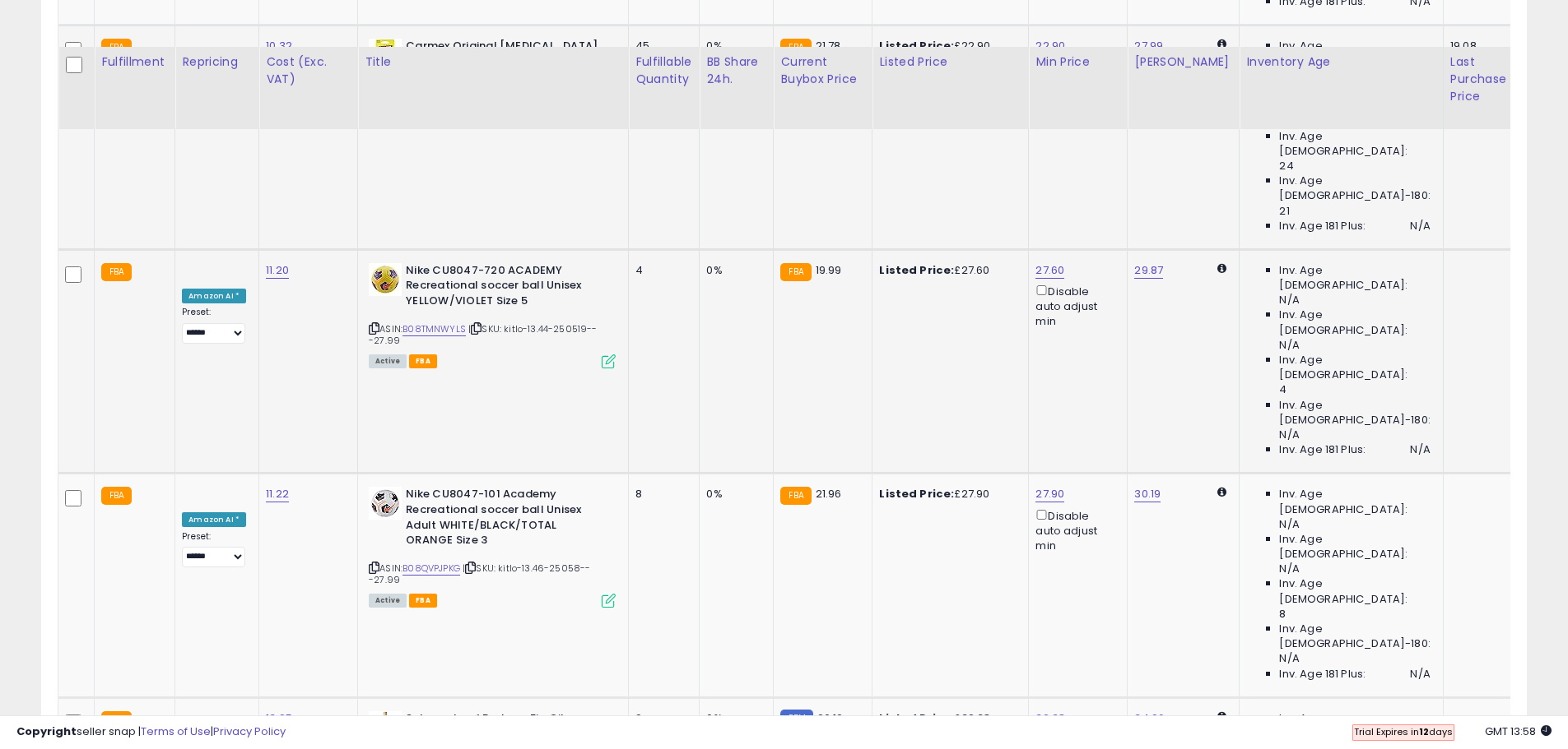
scroll to position [3167, 0]
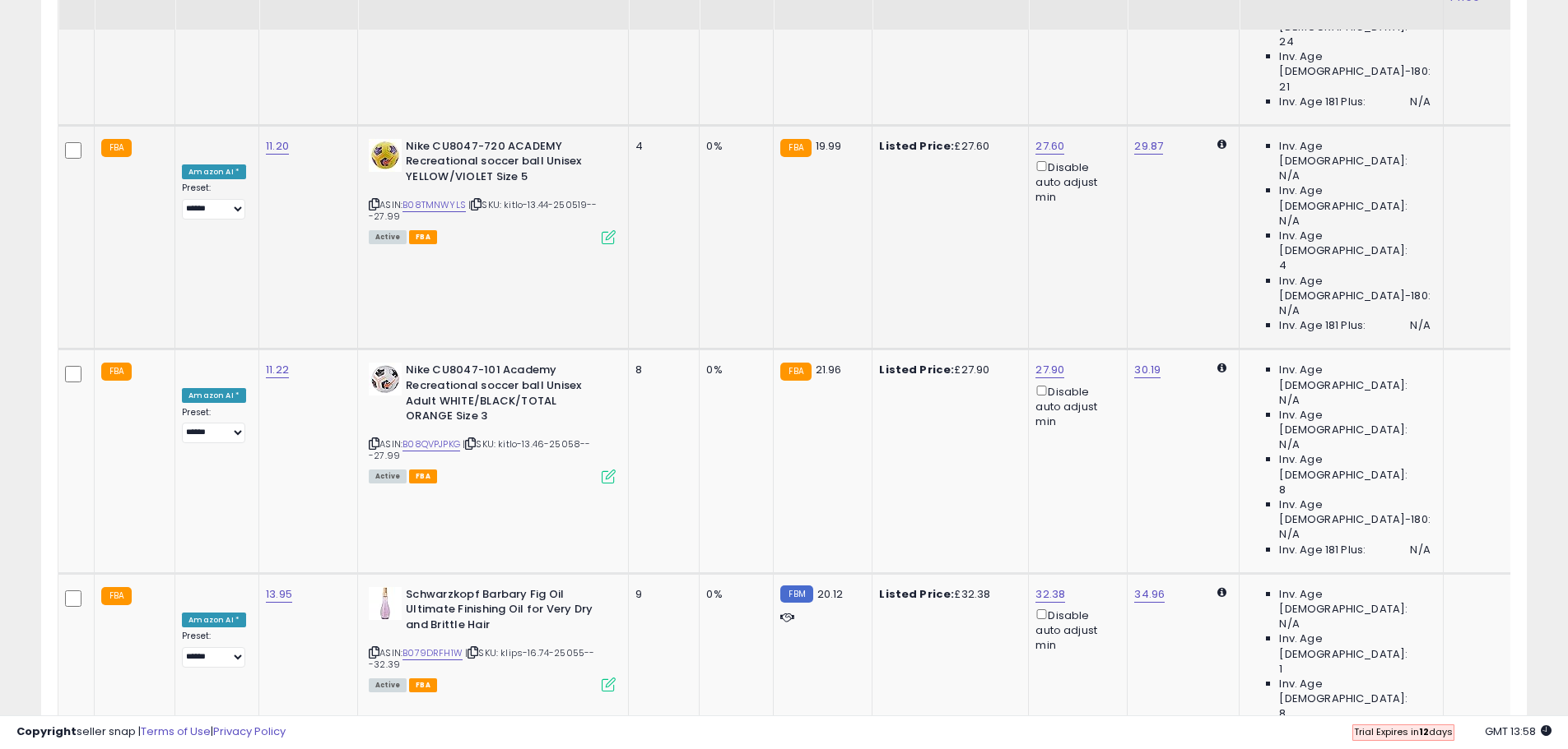
scroll to position [3413, 0]
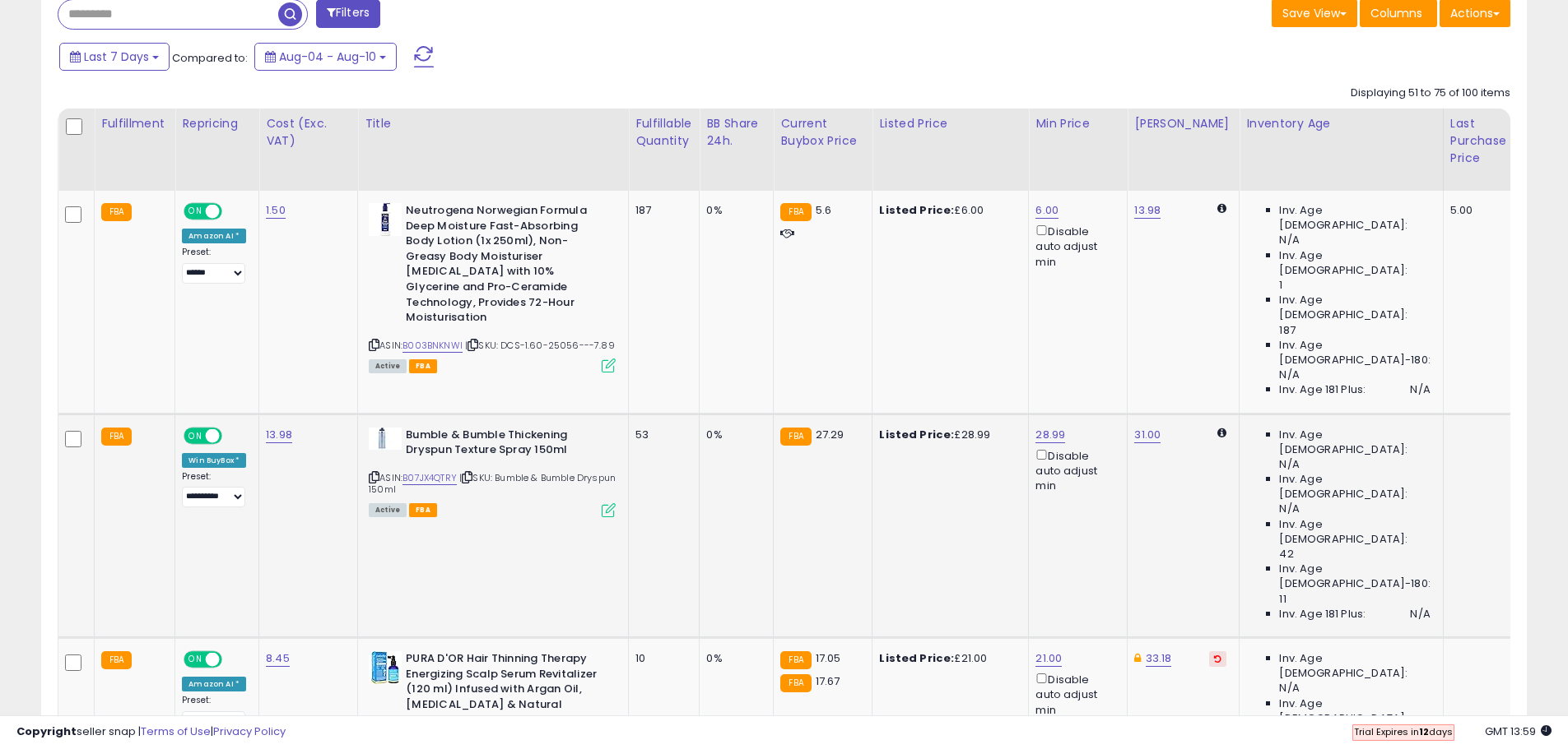
scroll to position [699, 0]
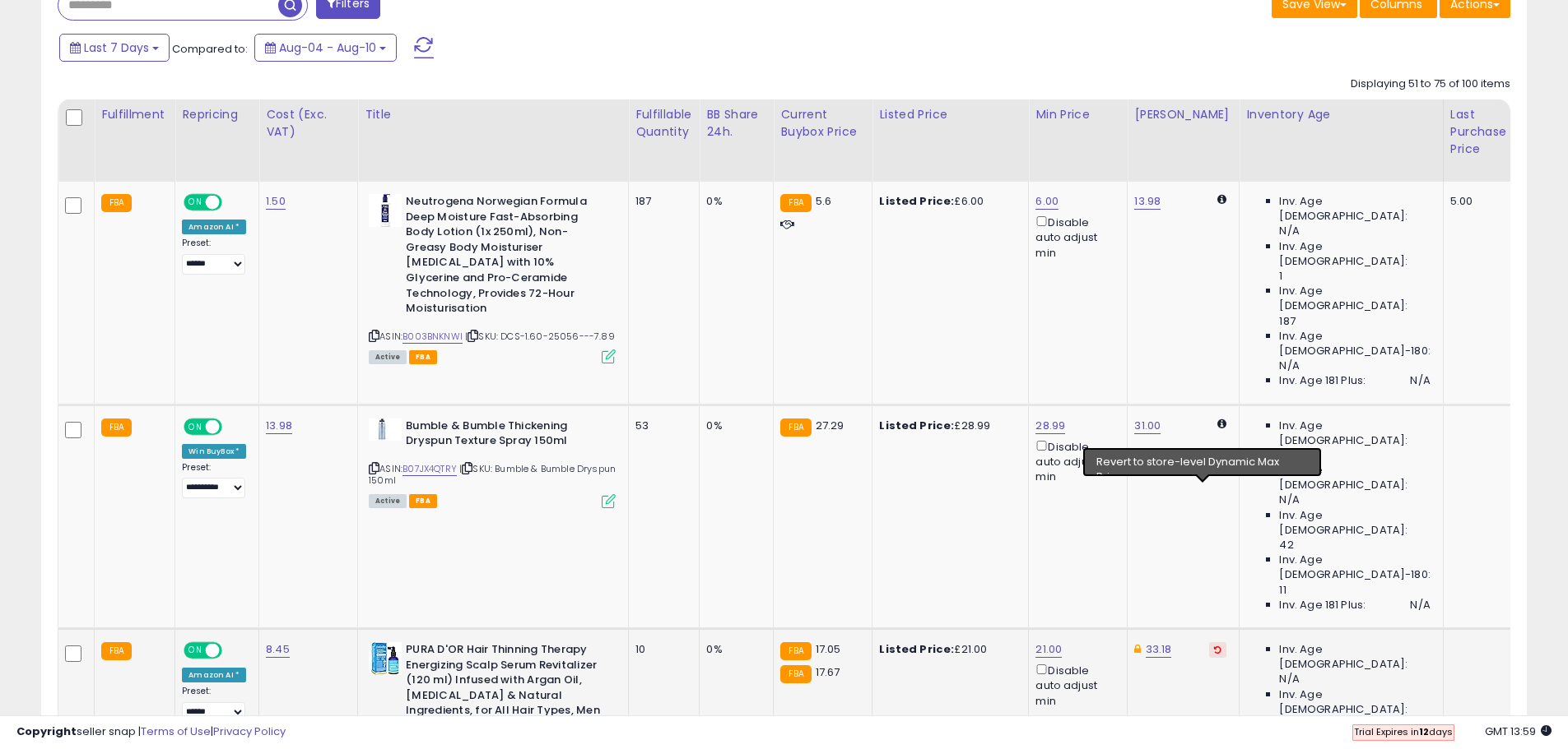
click at [1214, 646] on icon at bounding box center [1217, 649] width 7 height 8
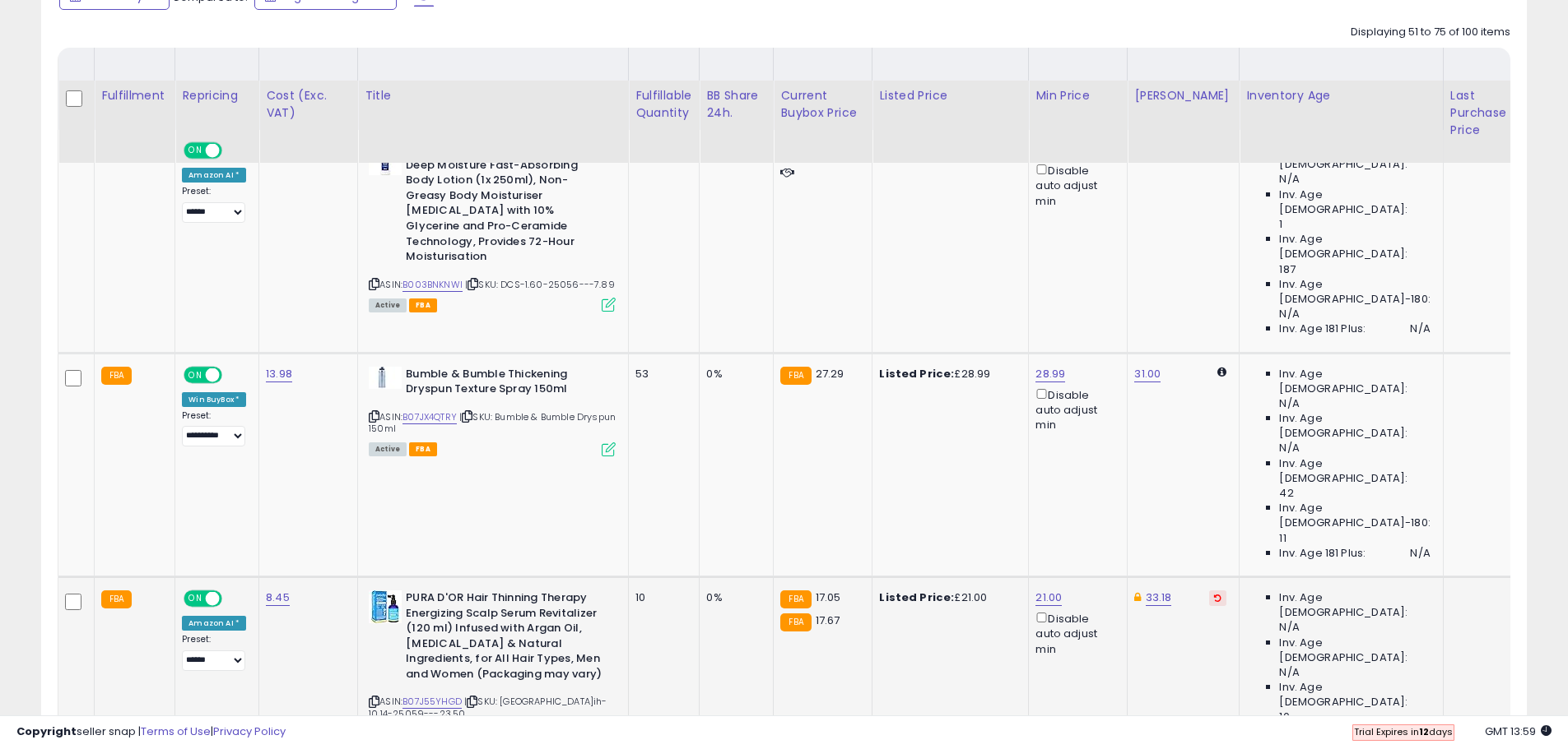
scroll to position [864, 0]
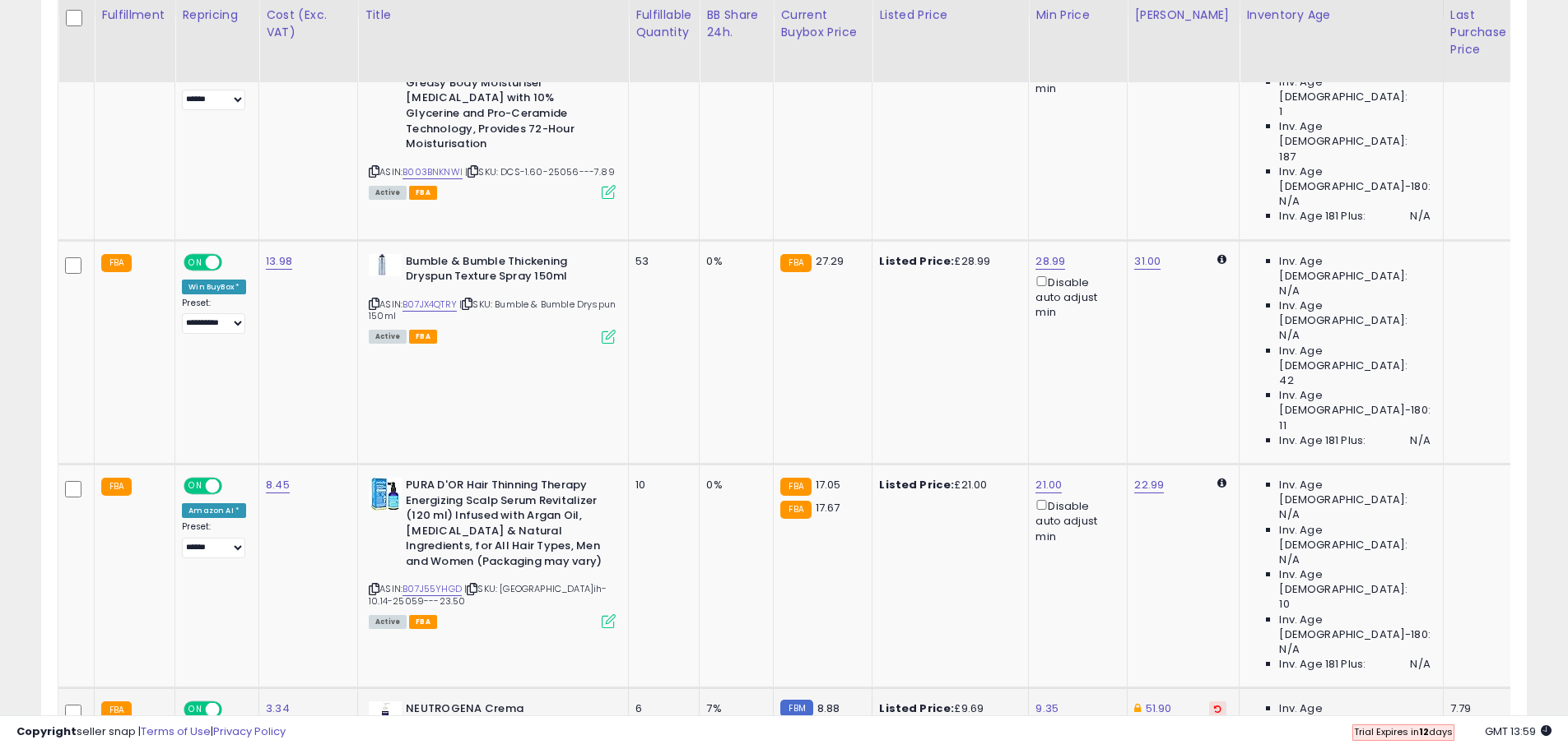
click at [1209, 702] on button at bounding box center [1218, 710] width 18 height 16
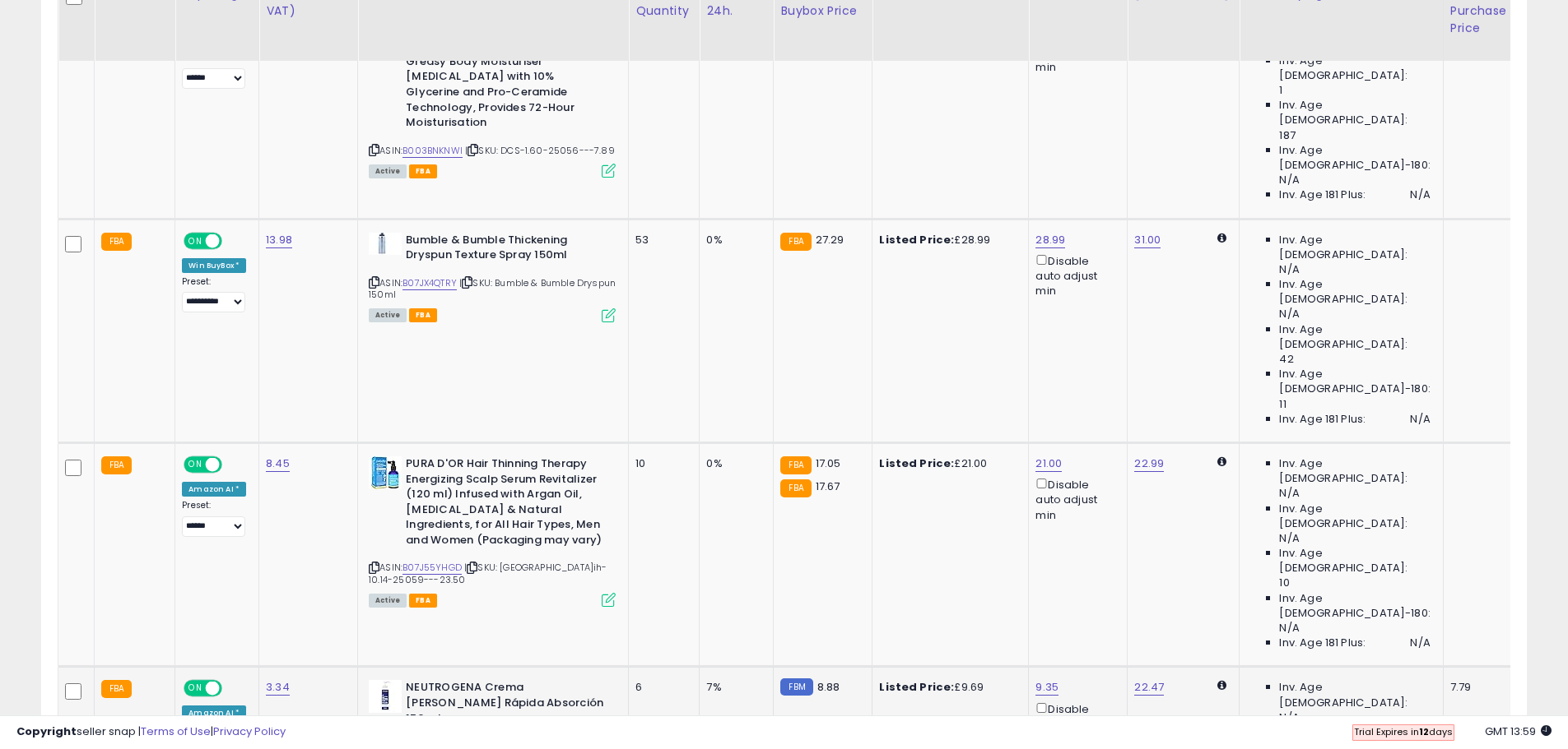
scroll to position [945, 0]
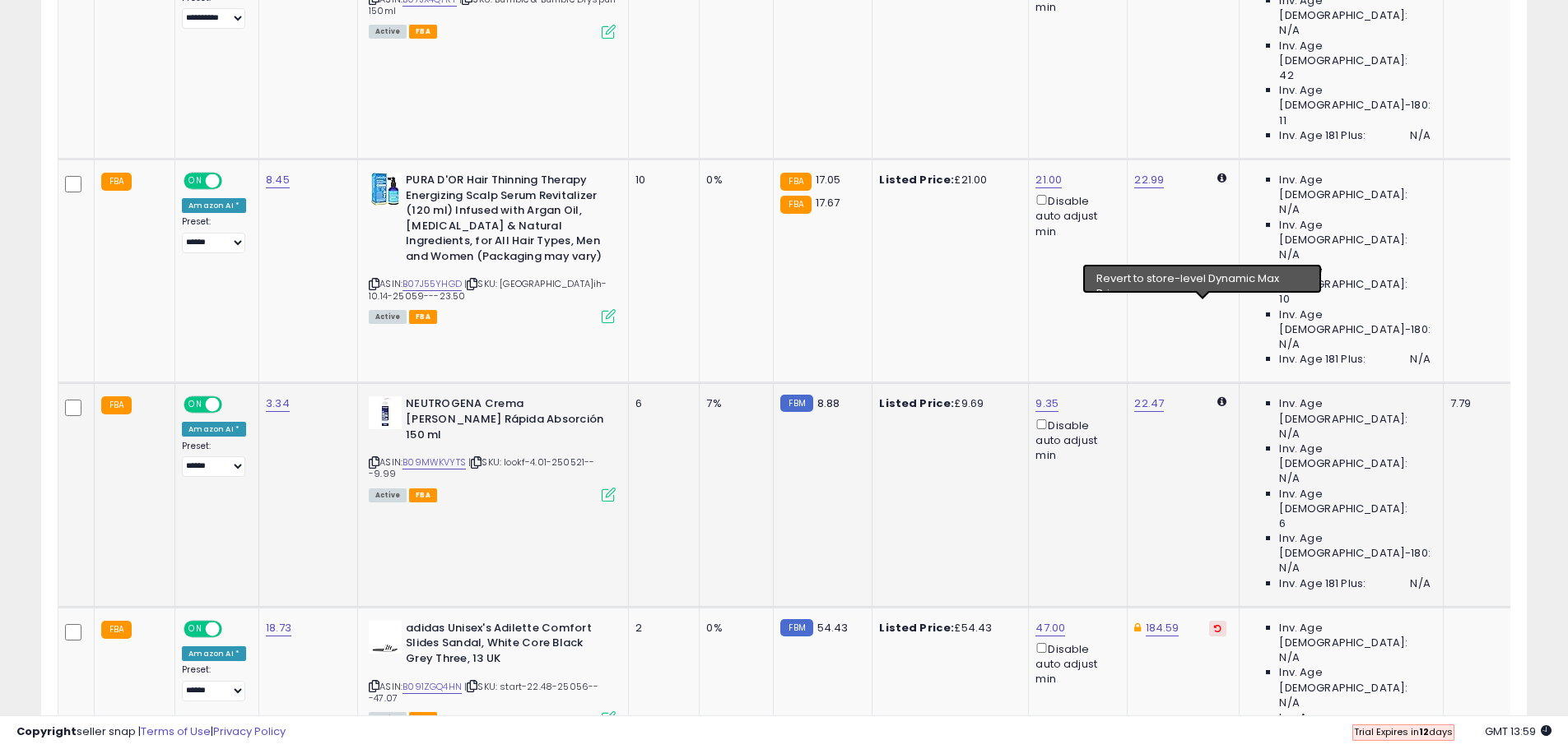
scroll to position [1275, 0]
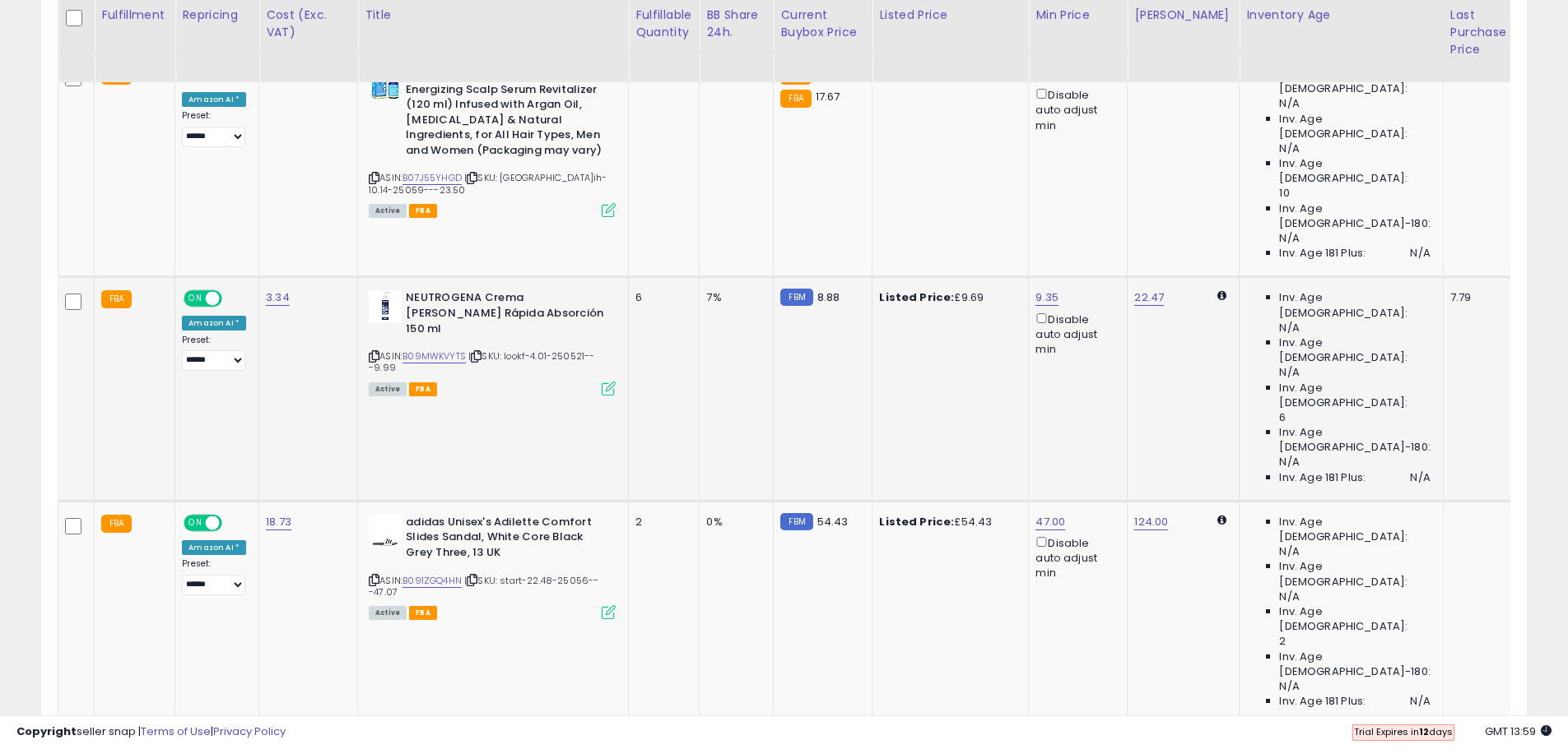
drag, startPoint x: 1203, startPoint y: 669, endPoint x: 1201, endPoint y: 658, distance: 11.2
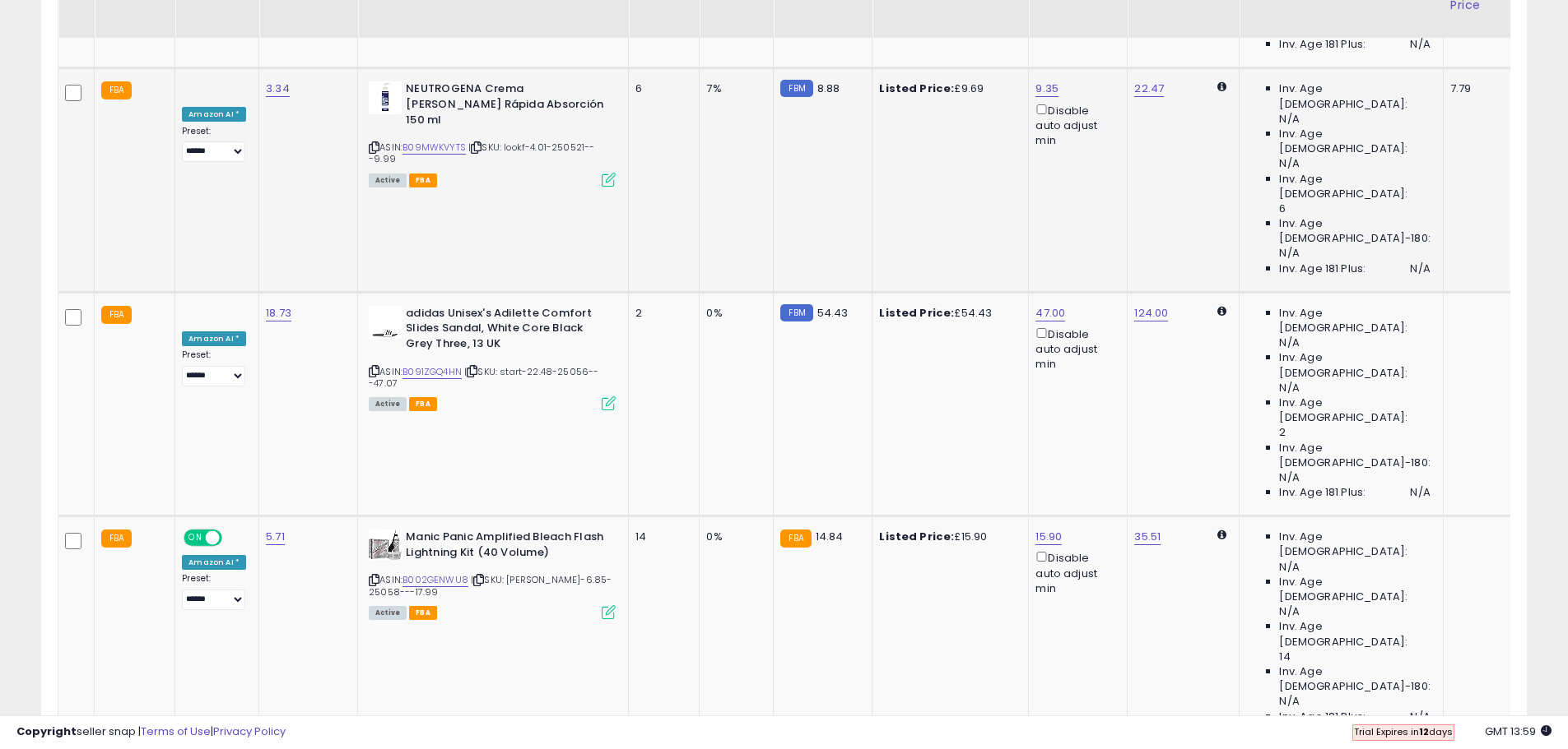
scroll to position [1522, 0]
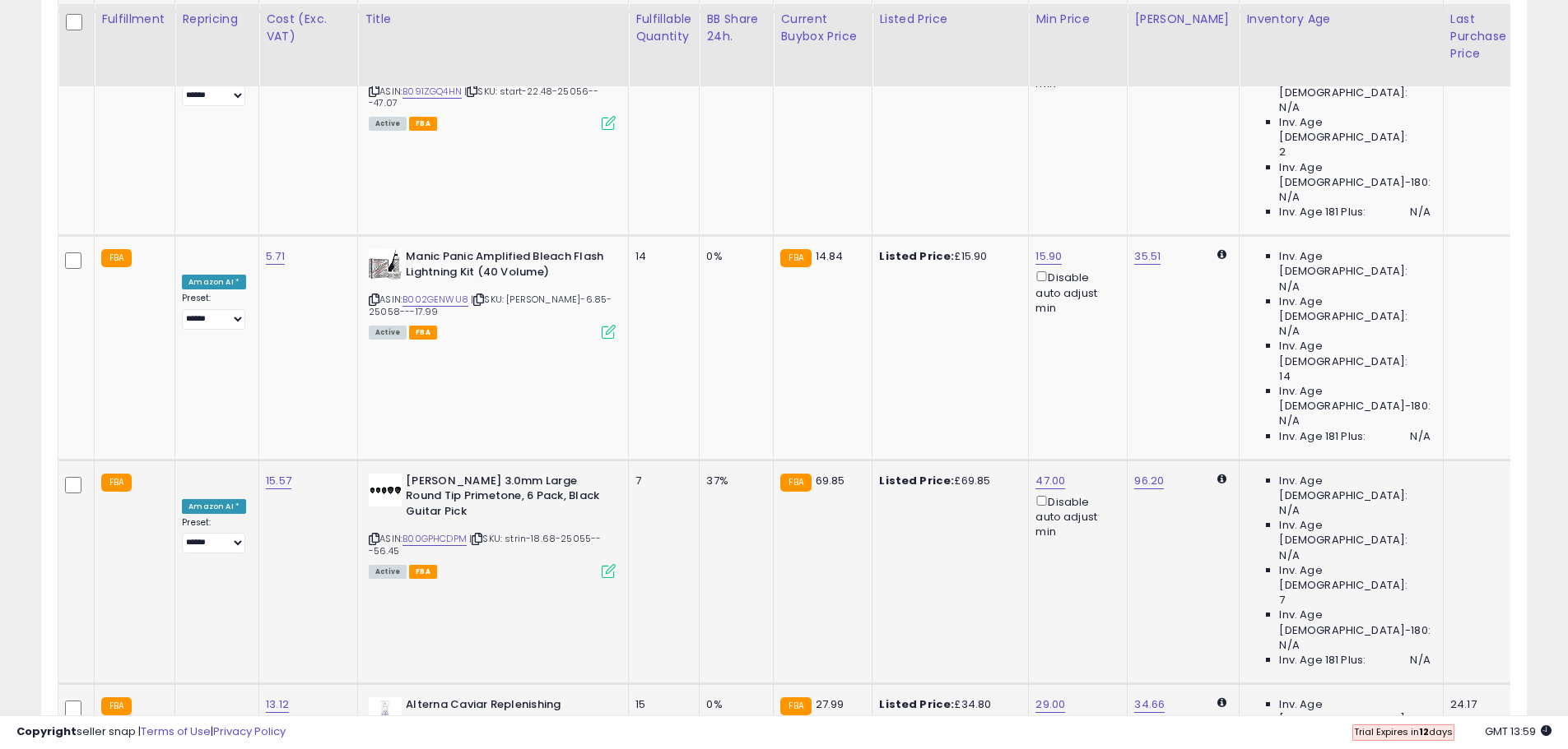
scroll to position [1768, 0]
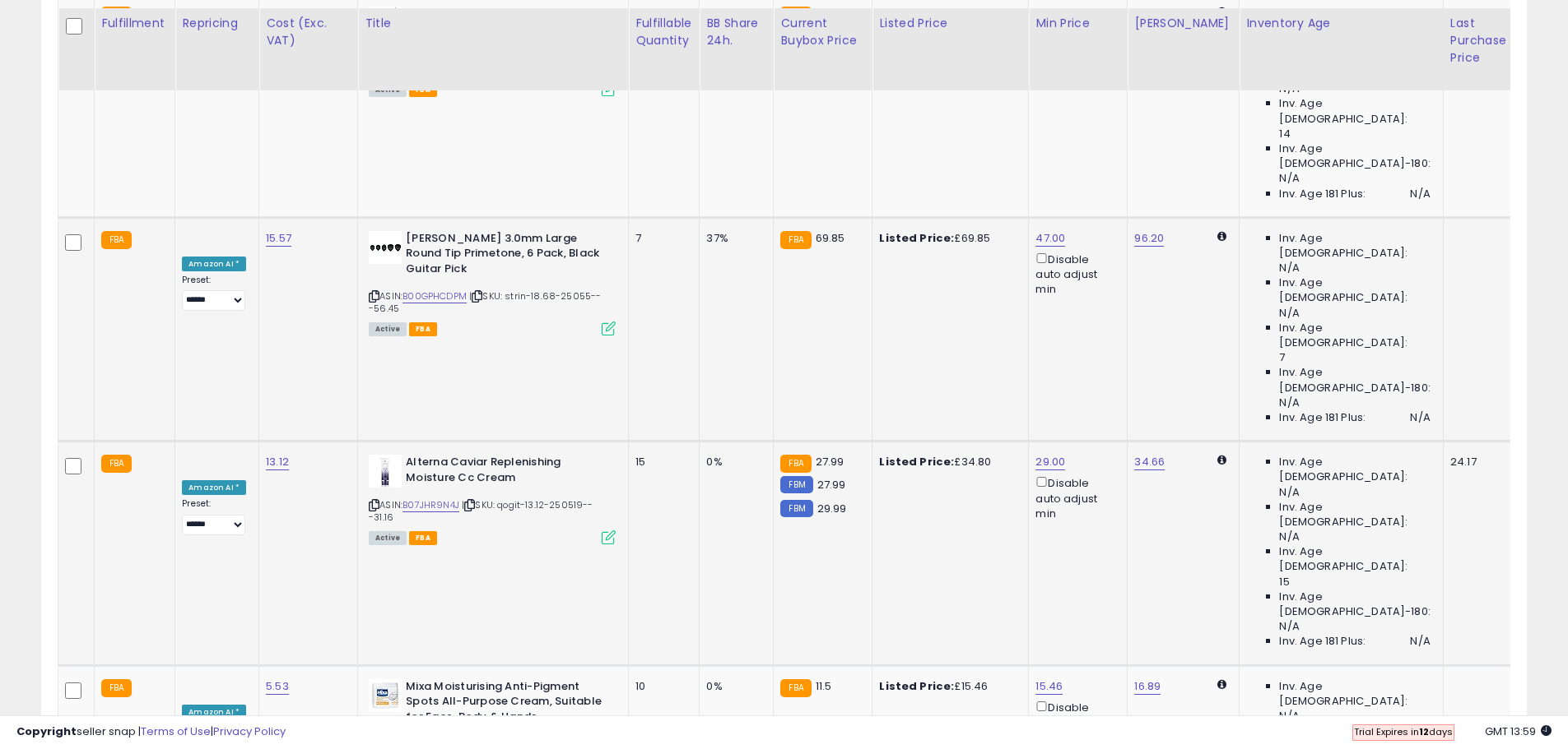
scroll to position [2015, 0]
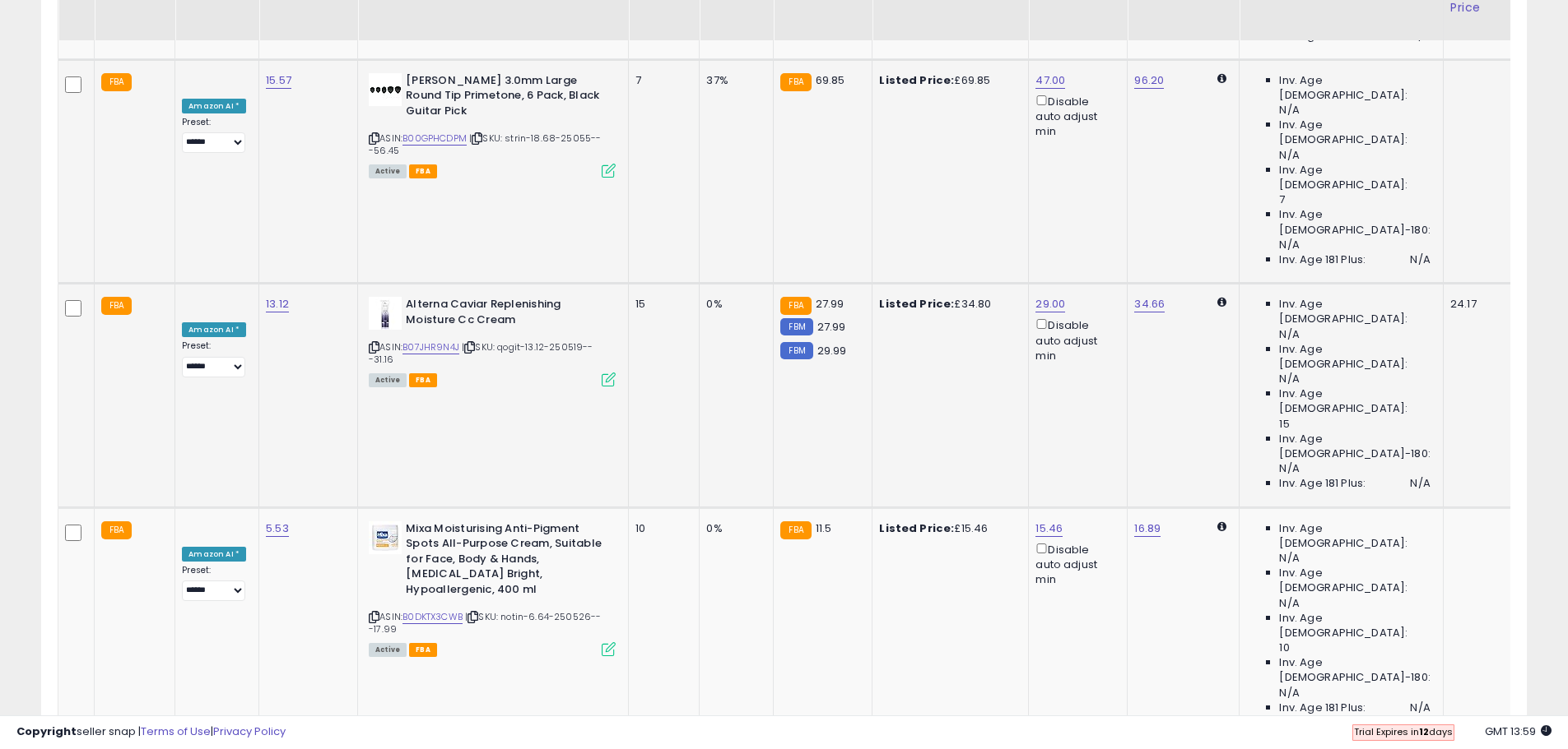
scroll to position [2179, 0]
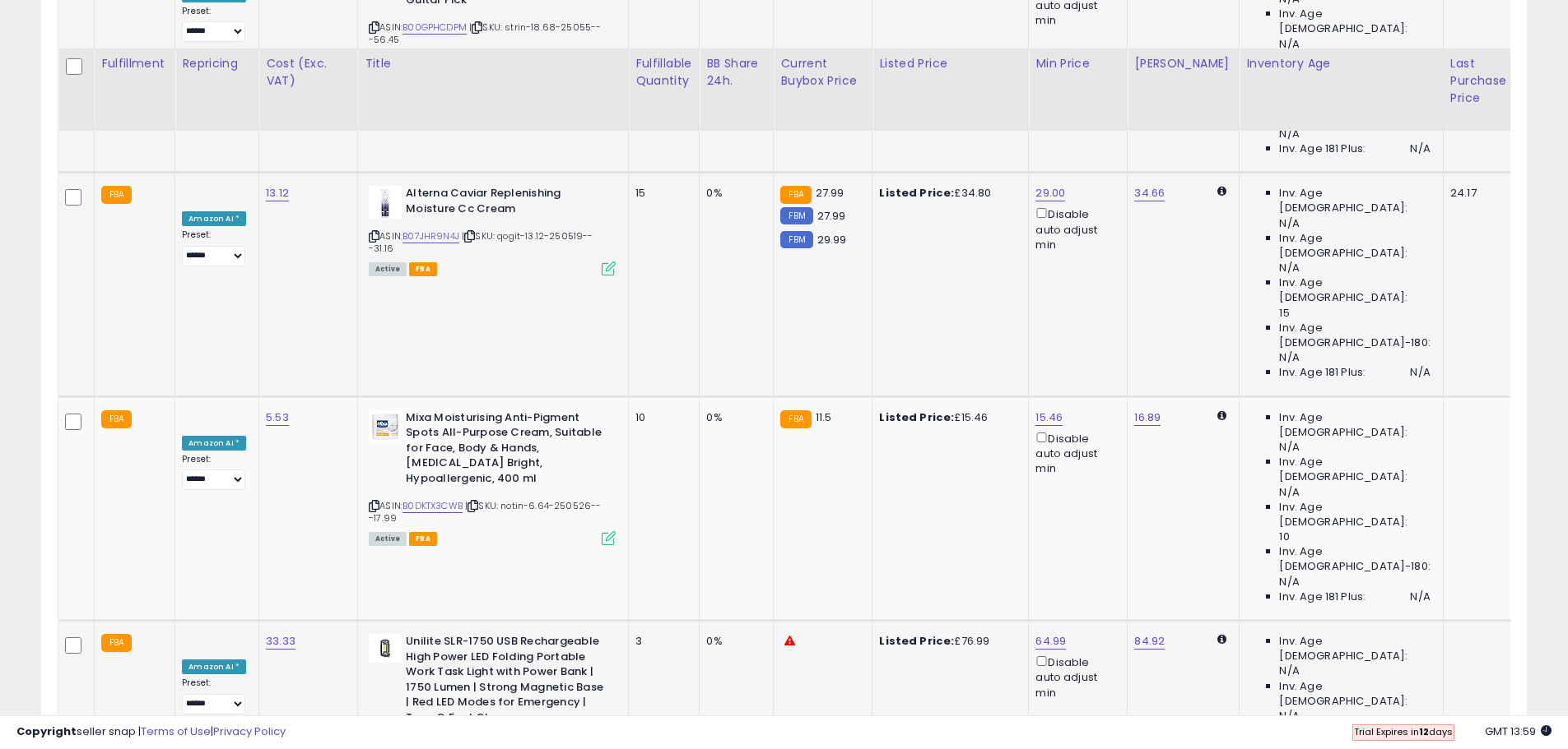
scroll to position [2344, 0]
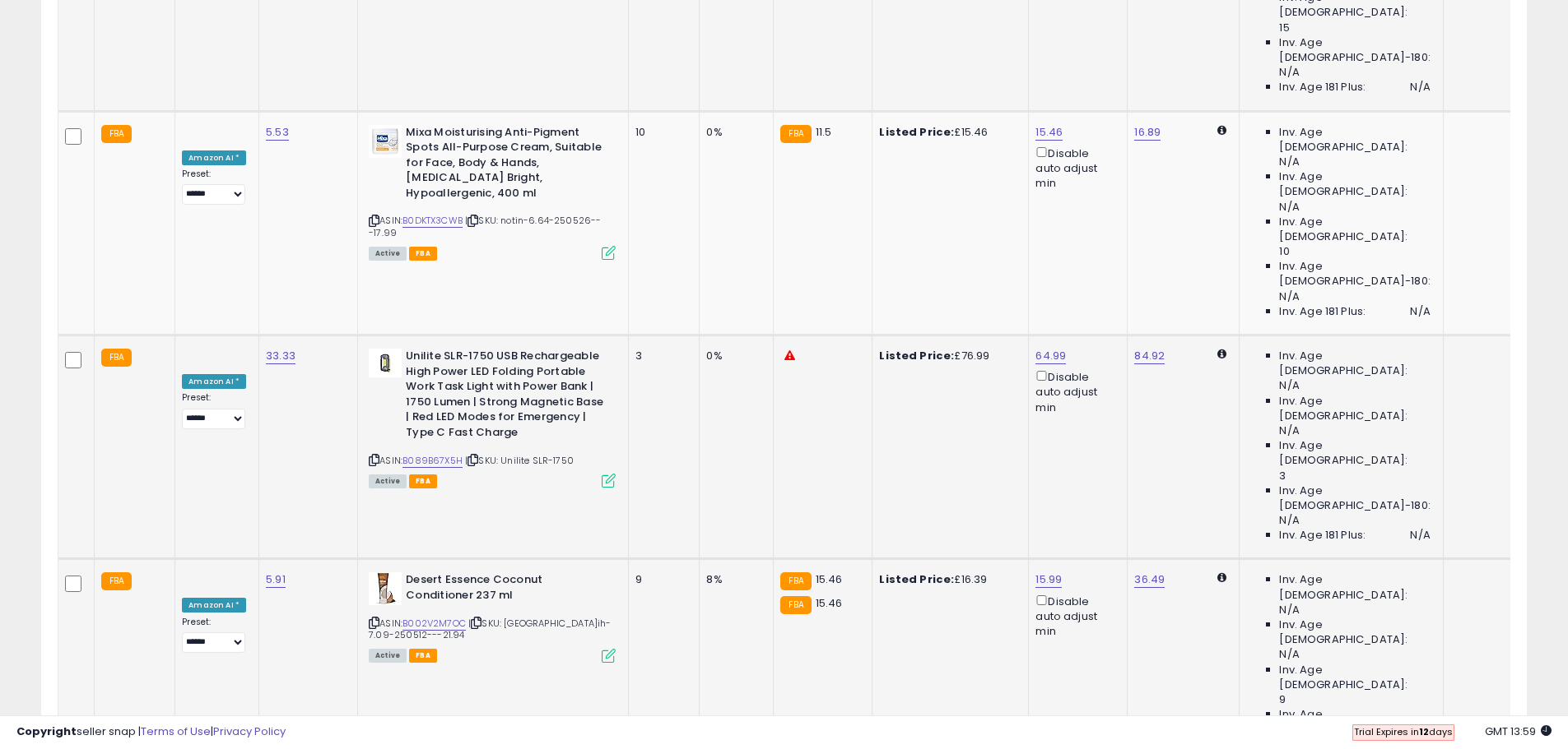
scroll to position [2591, 0]
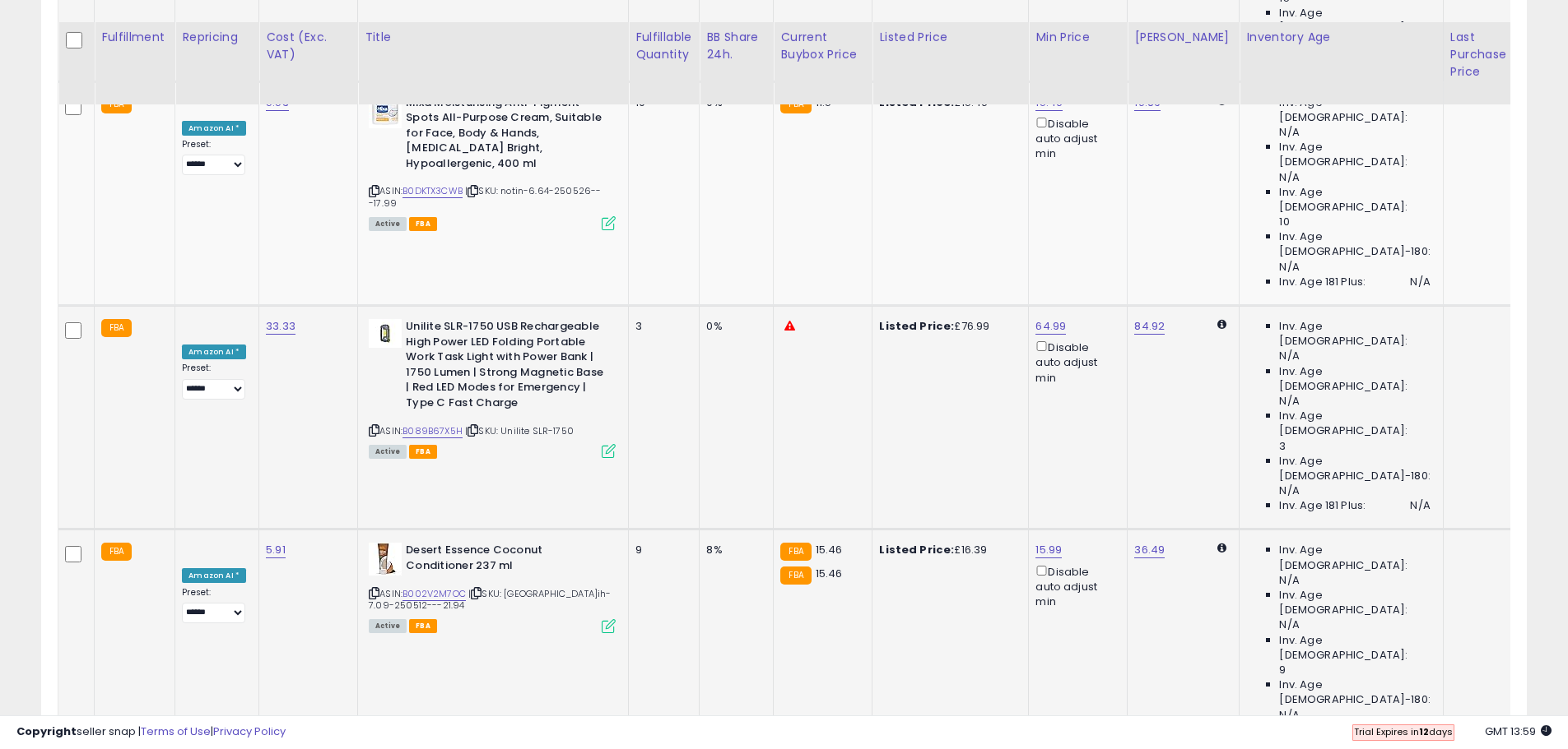
scroll to position [2673, 0]
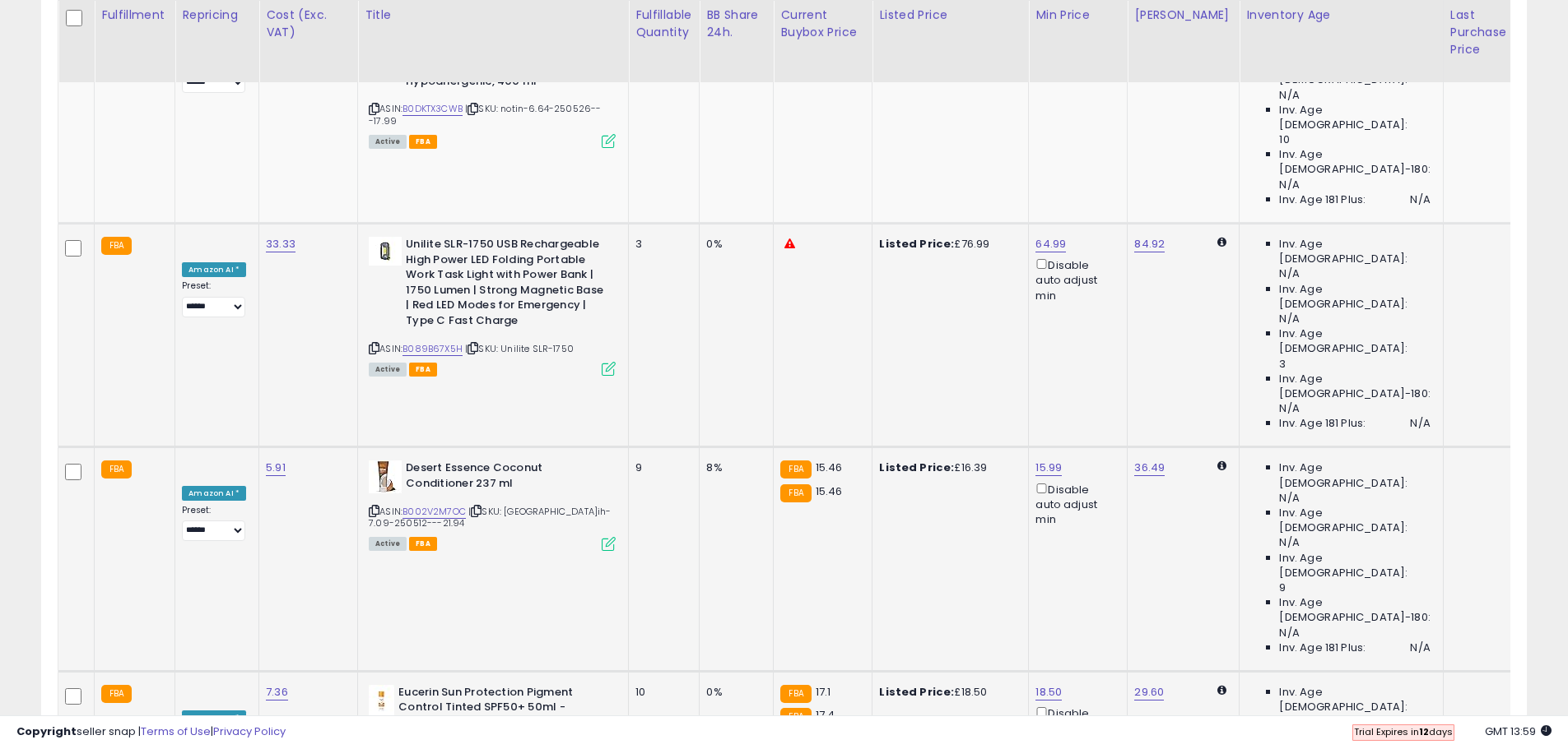
drag, startPoint x: 1207, startPoint y: 517, endPoint x: 1204, endPoint y: 542, distance: 25.2
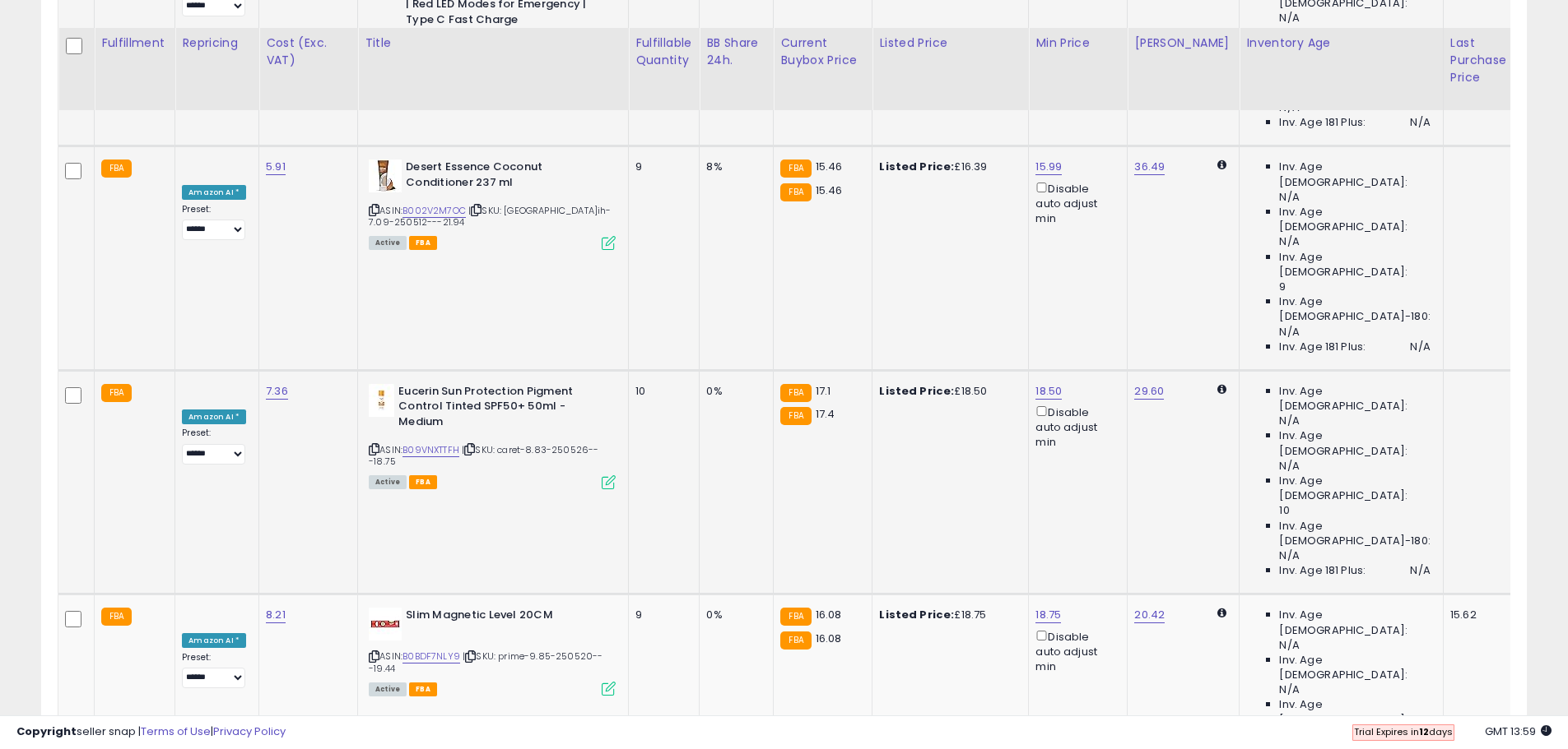
scroll to position [3002, 0]
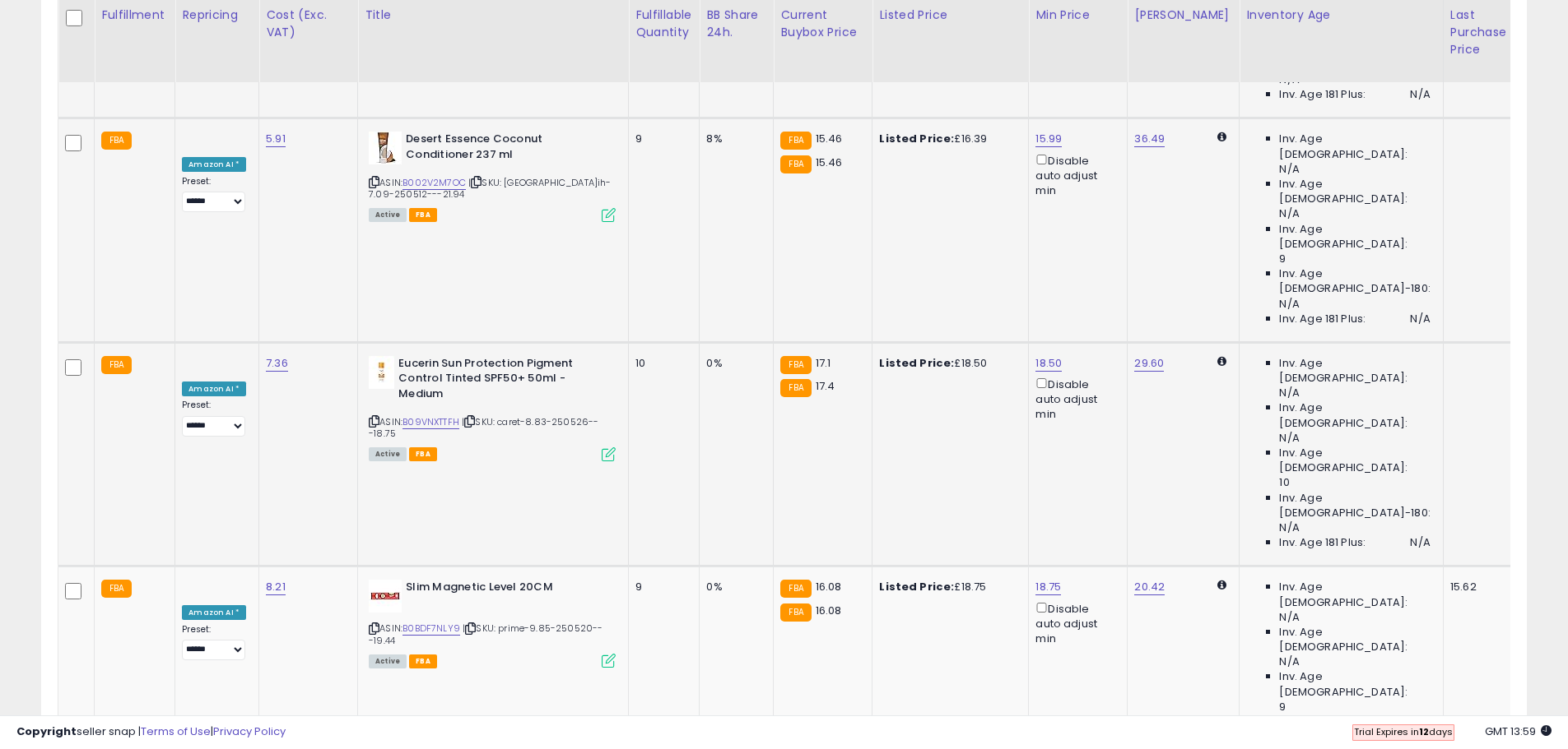
drag, startPoint x: 1205, startPoint y: 407, endPoint x: 1202, endPoint y: 429, distance: 22.2
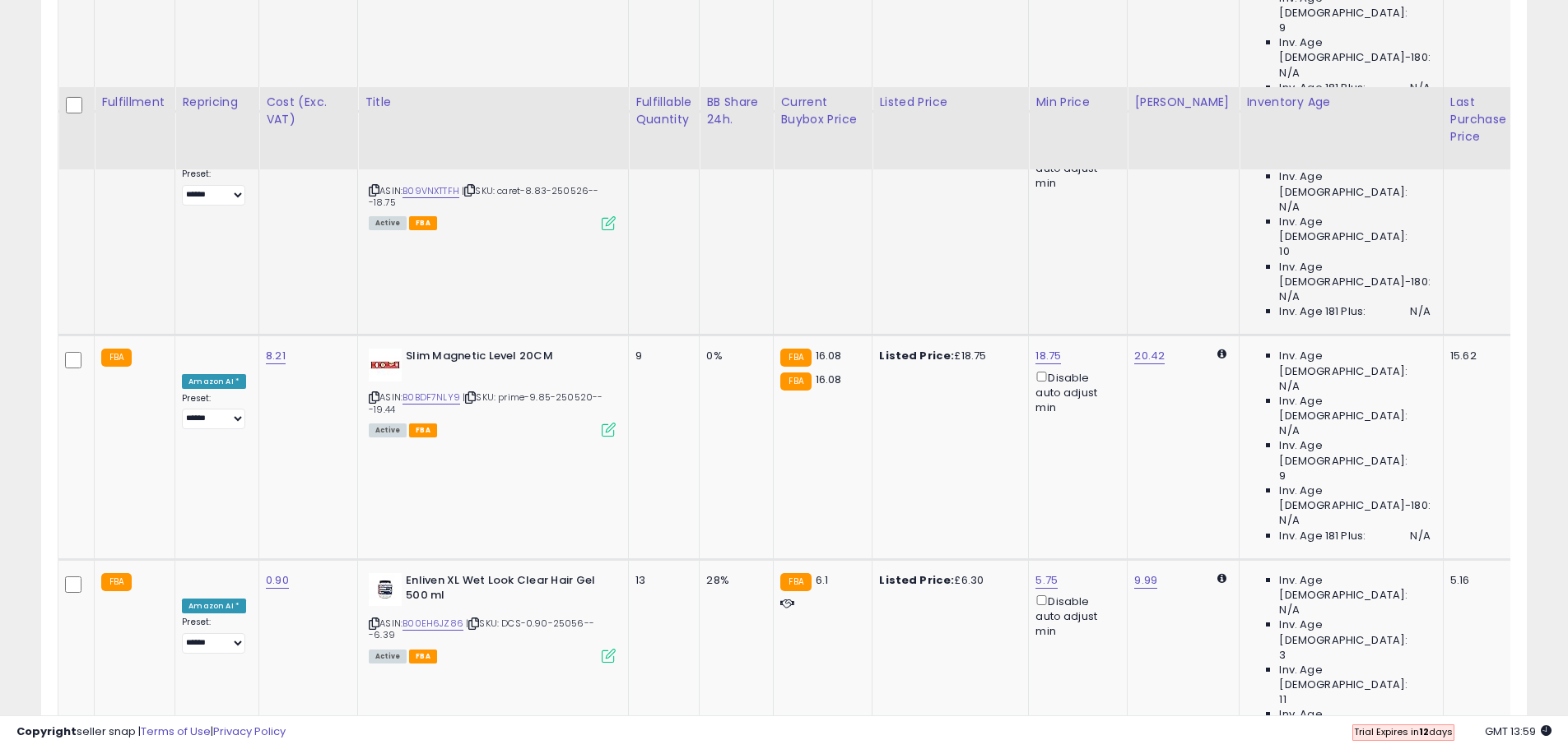
scroll to position [3331, 0]
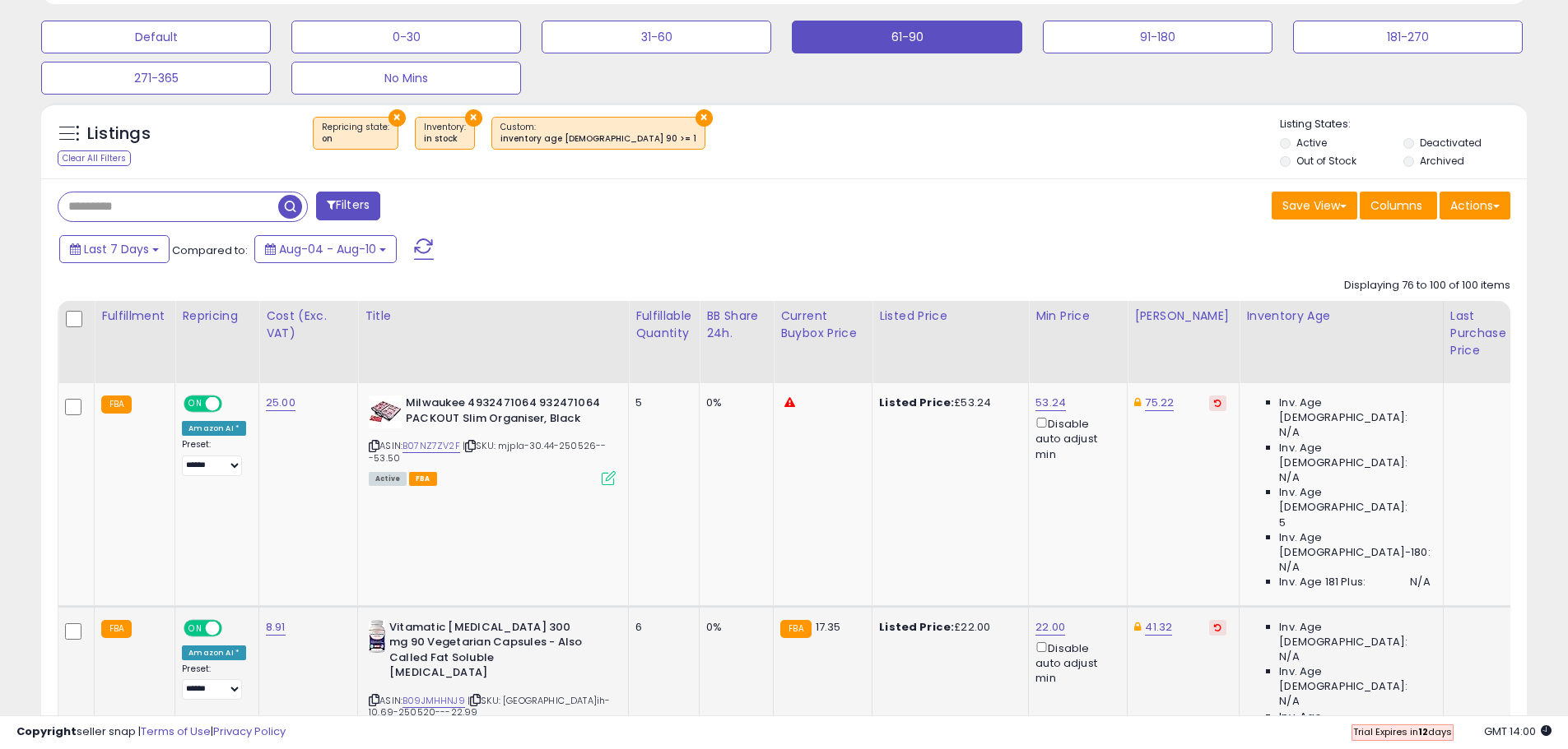
scroll to position [535, 0]
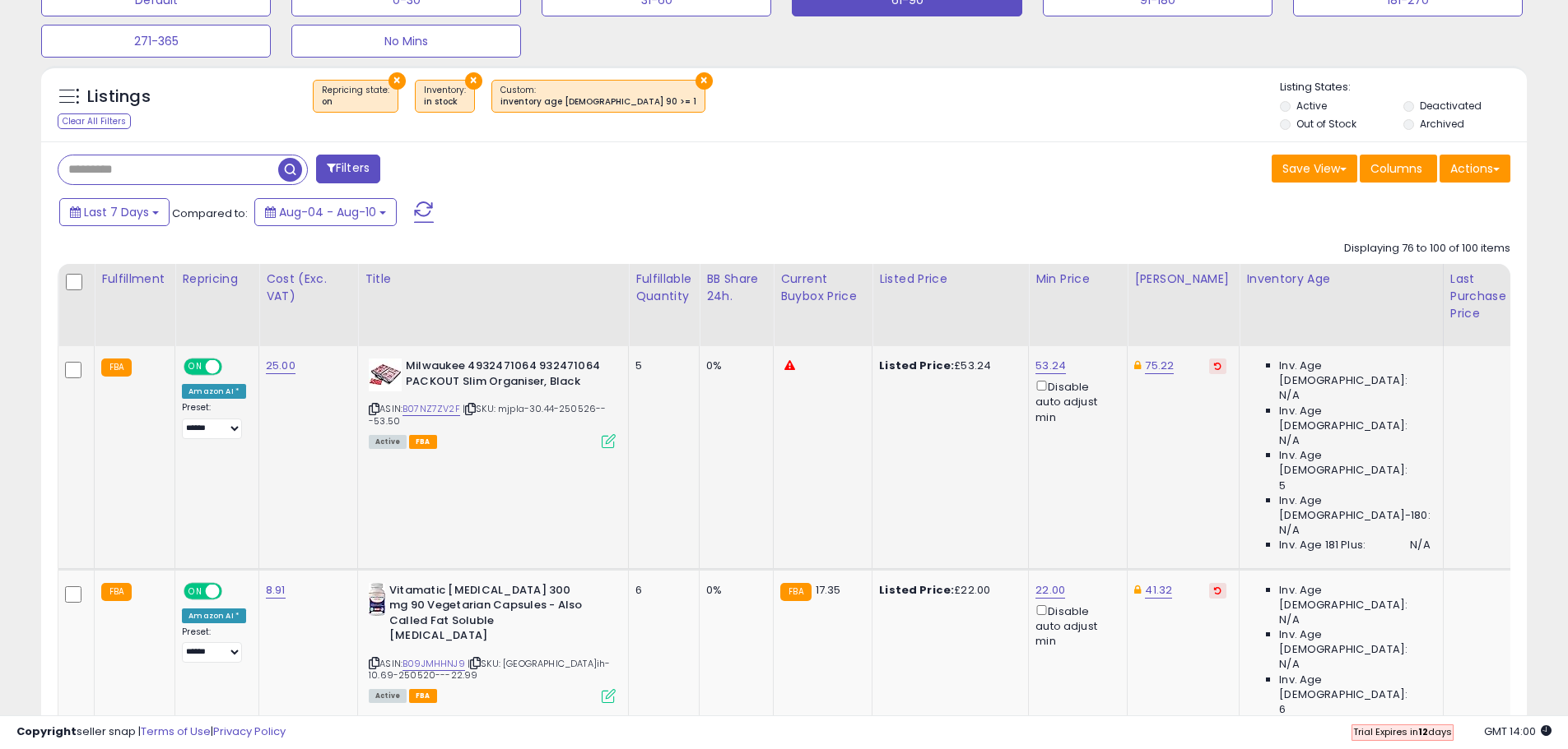
click at [1214, 366] on icon at bounding box center [1217, 366] width 7 height 8
click at [1209, 583] on button at bounding box center [1218, 591] width 18 height 16
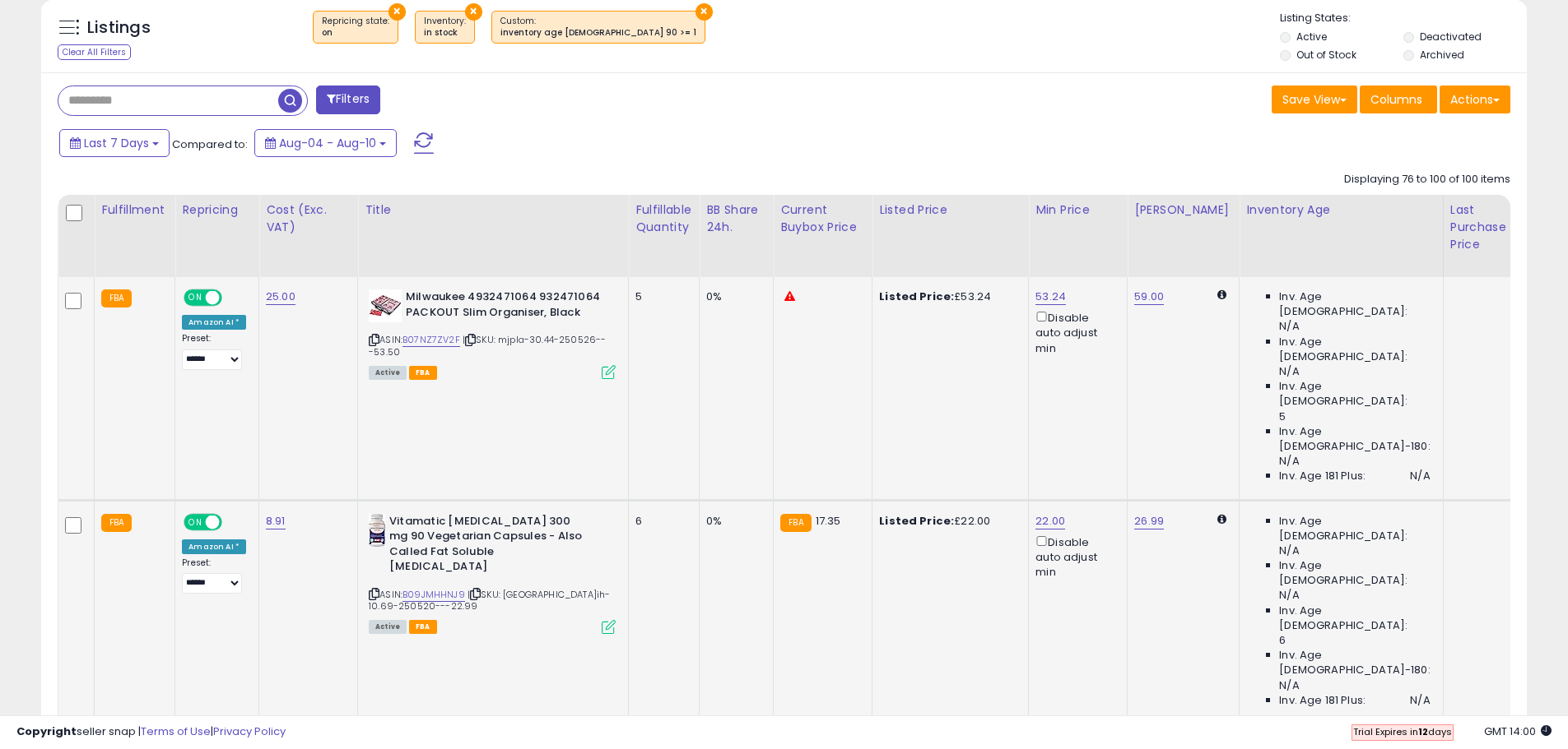
scroll to position [699, 0]
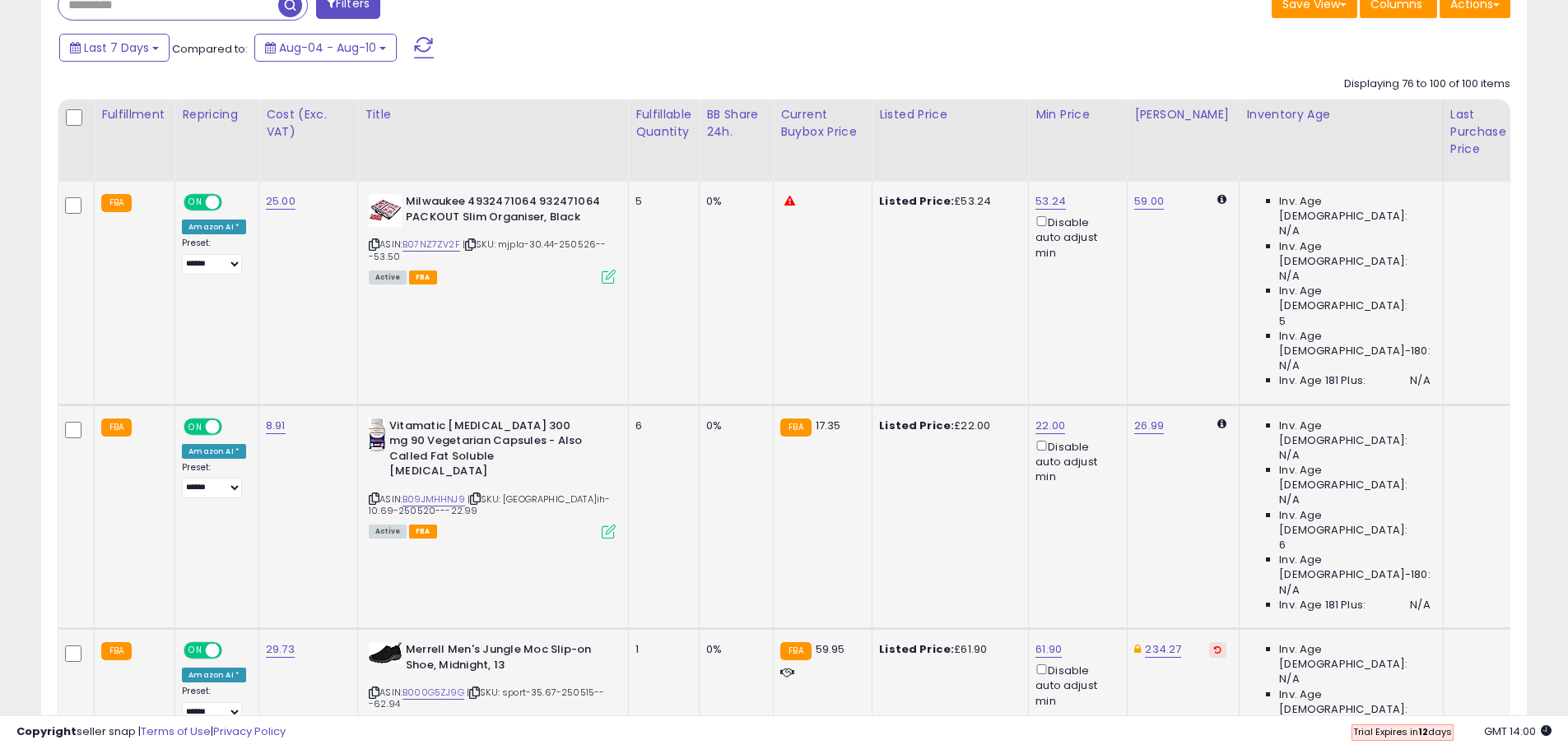
click at [1214, 646] on icon at bounding box center [1217, 649] width 7 height 8
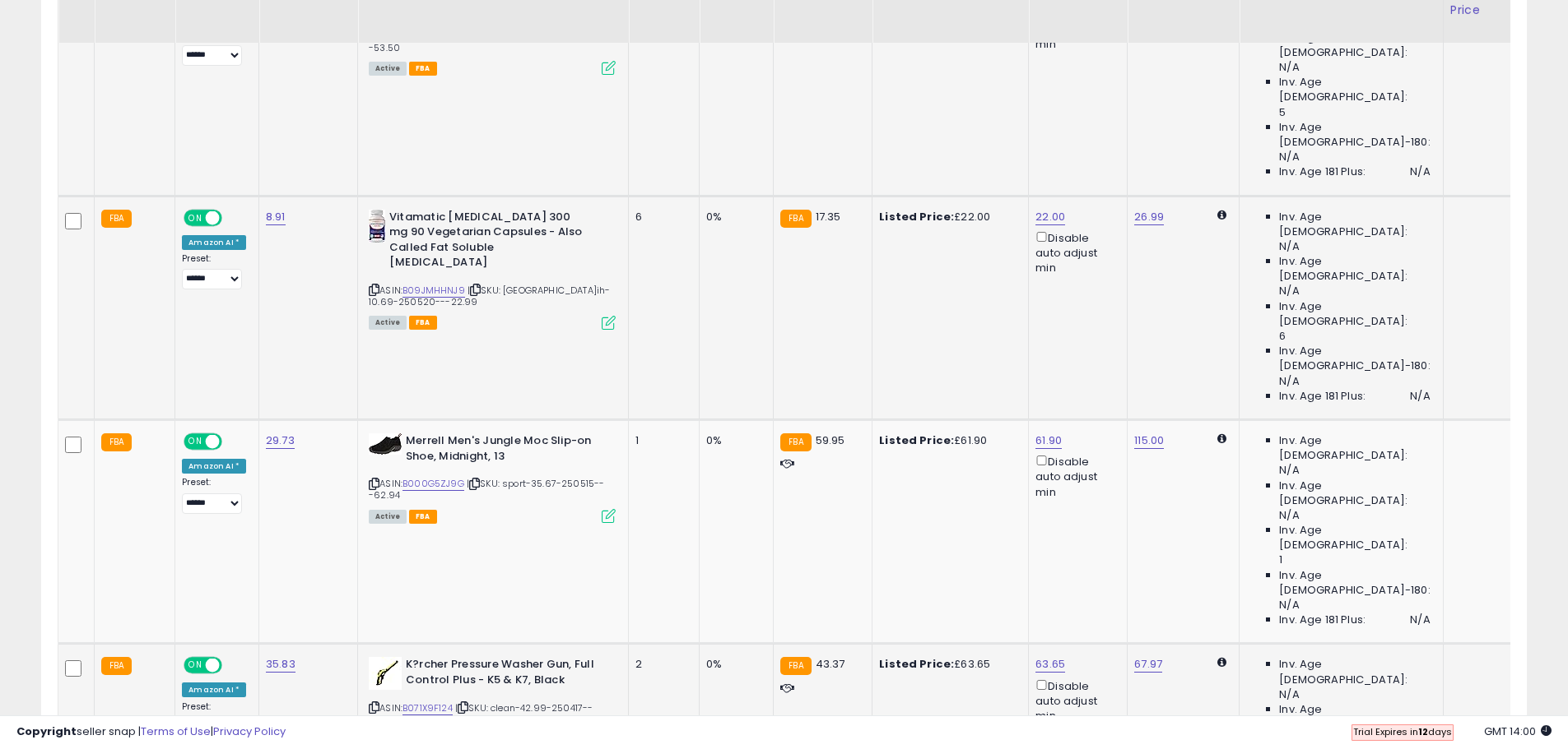
scroll to position [1028, 0]
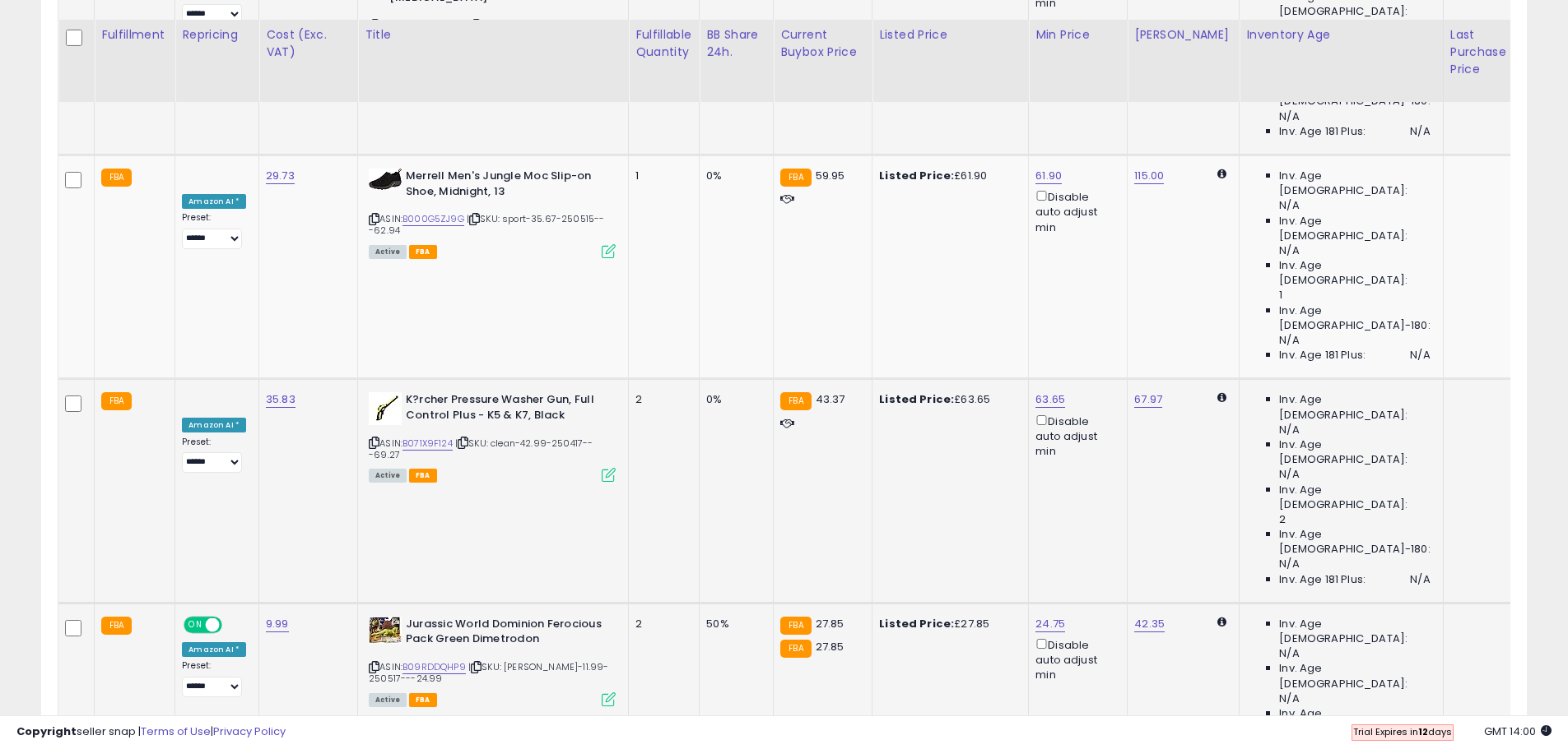
scroll to position [1193, 0]
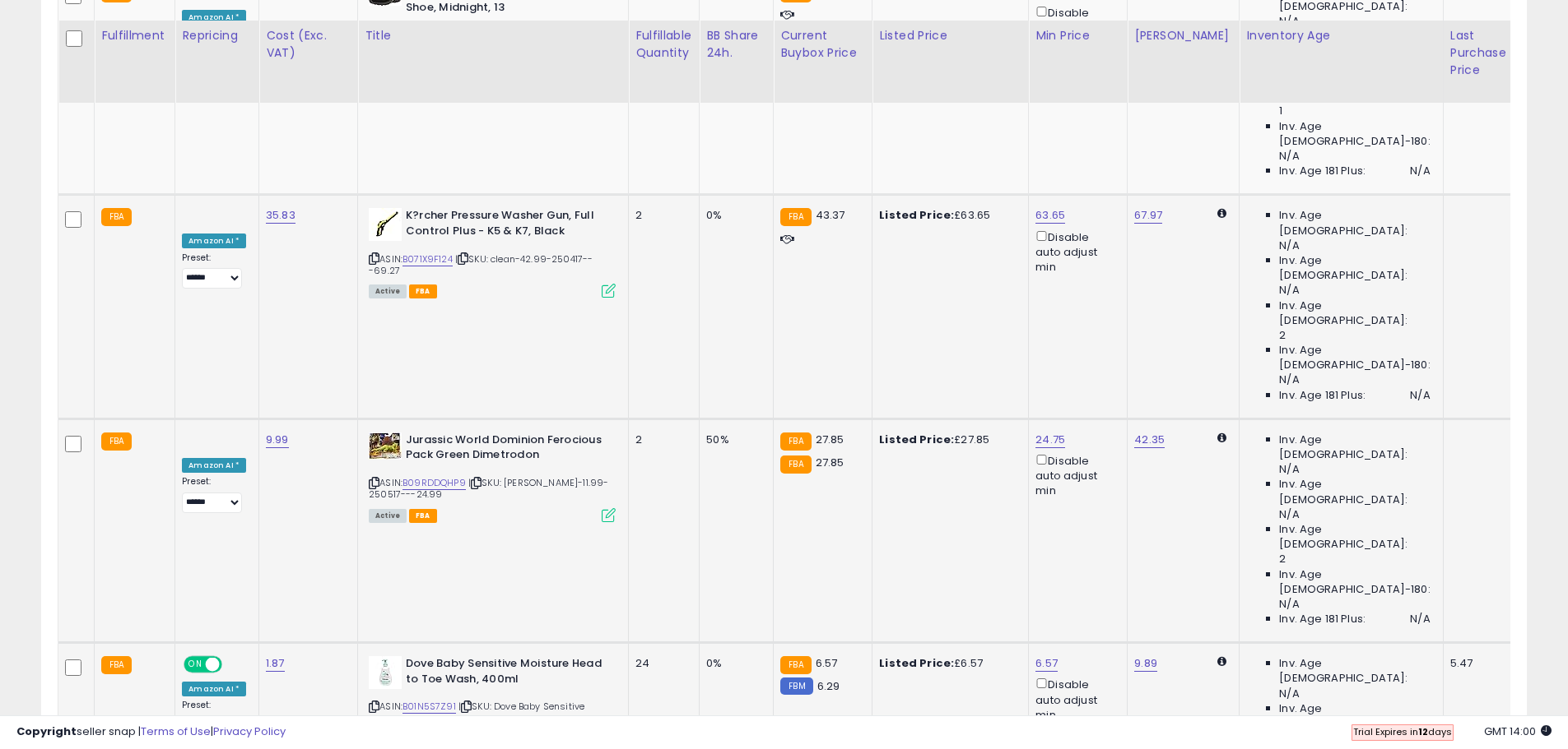
scroll to position [1439, 0]
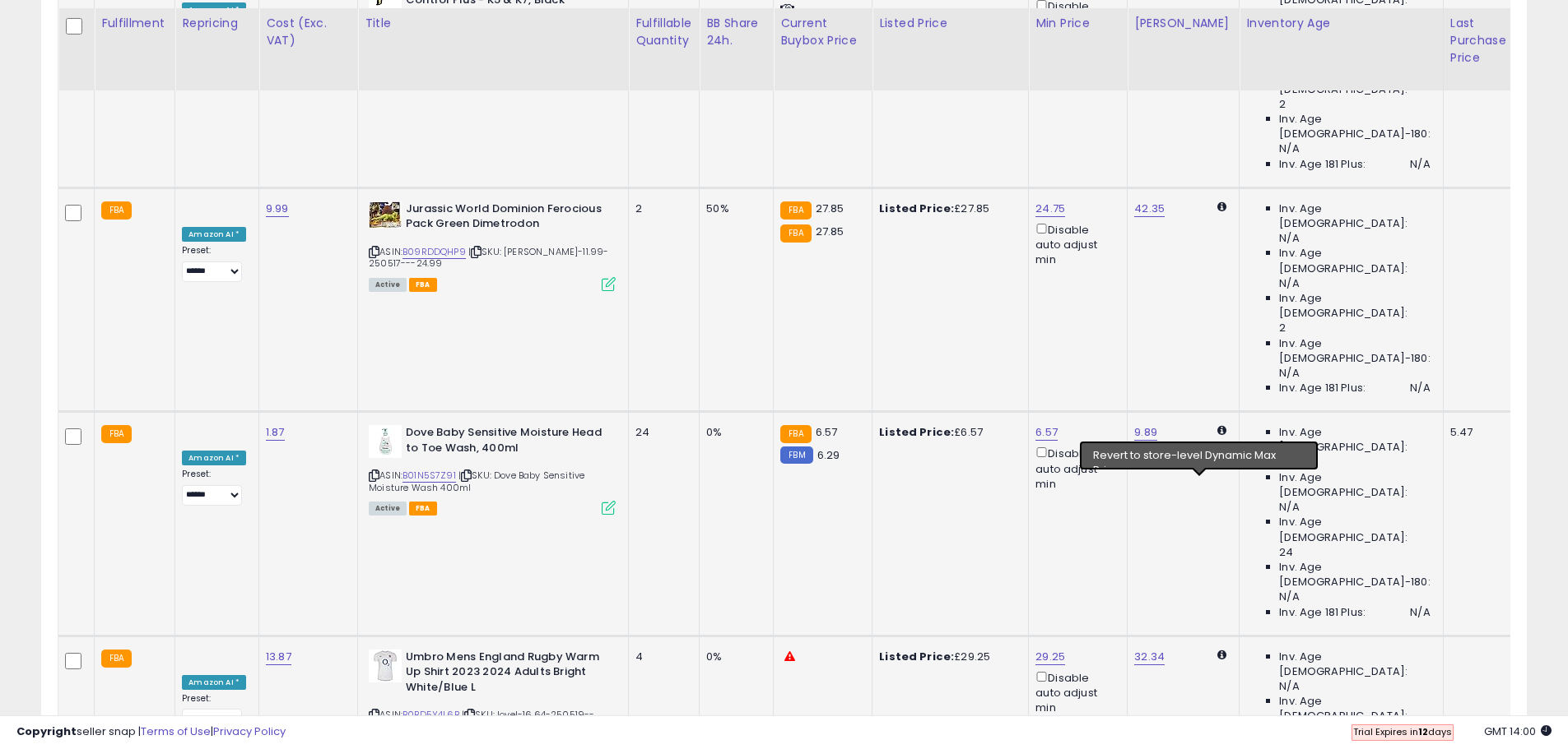
scroll to position [1604, 0]
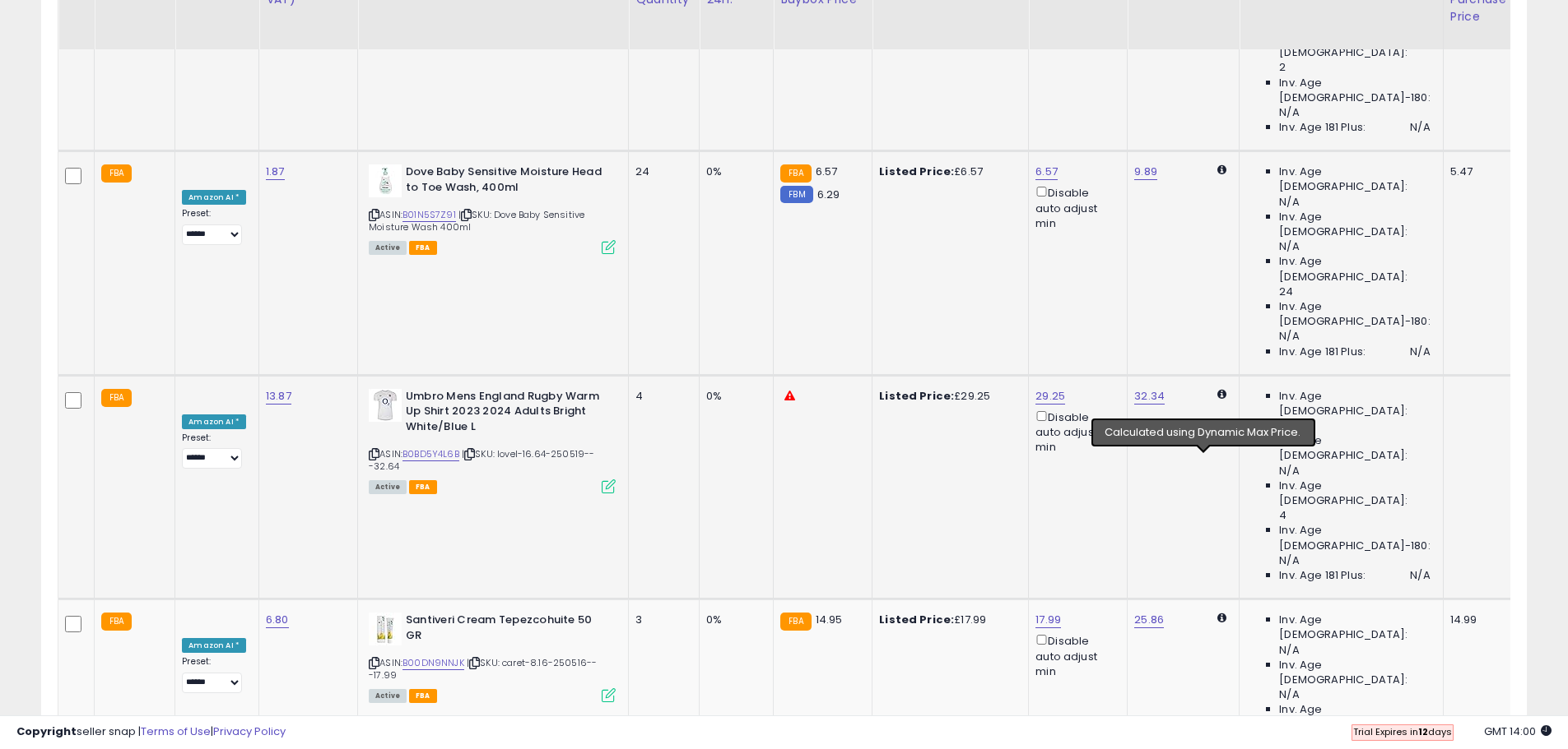
scroll to position [1933, 0]
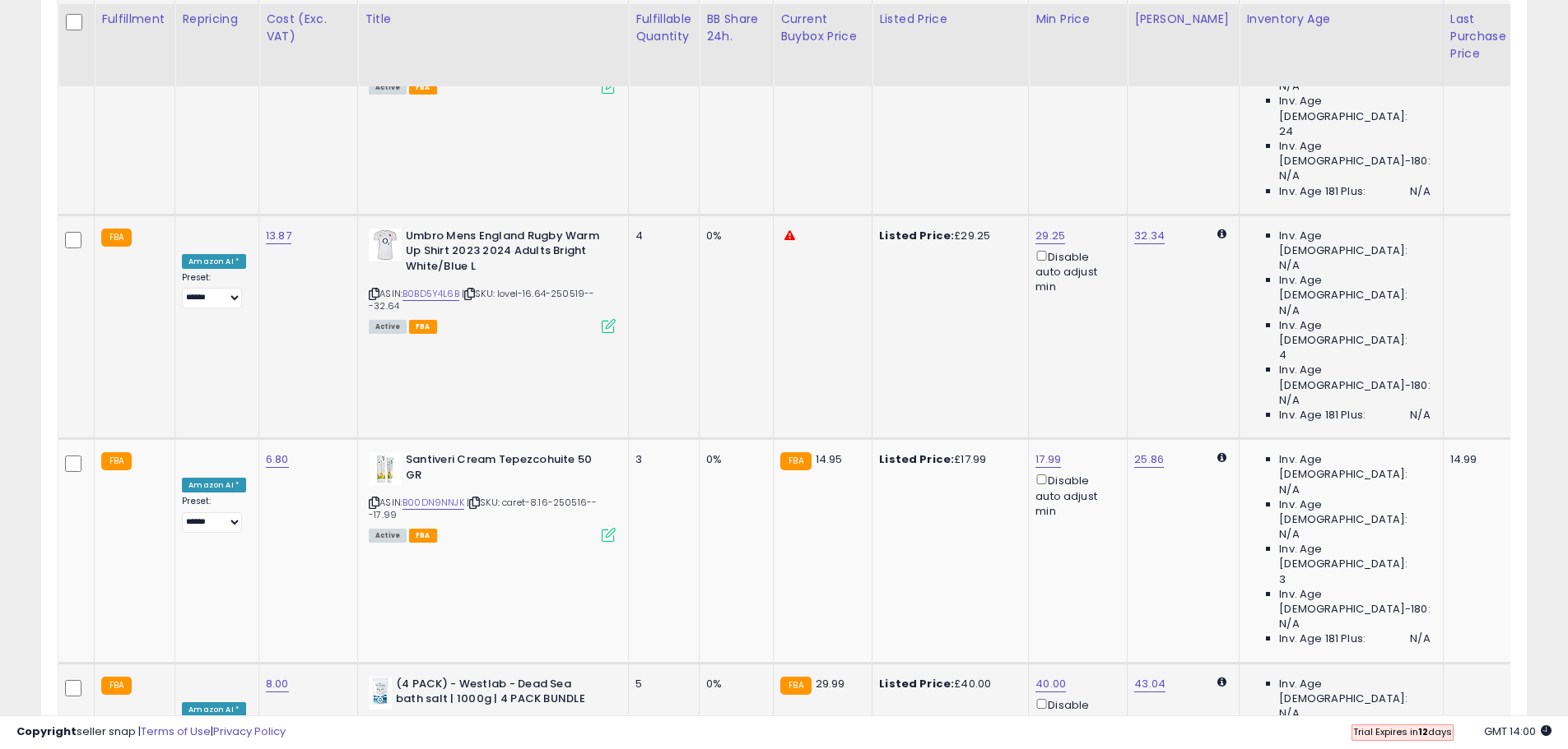
scroll to position [2015, 0]
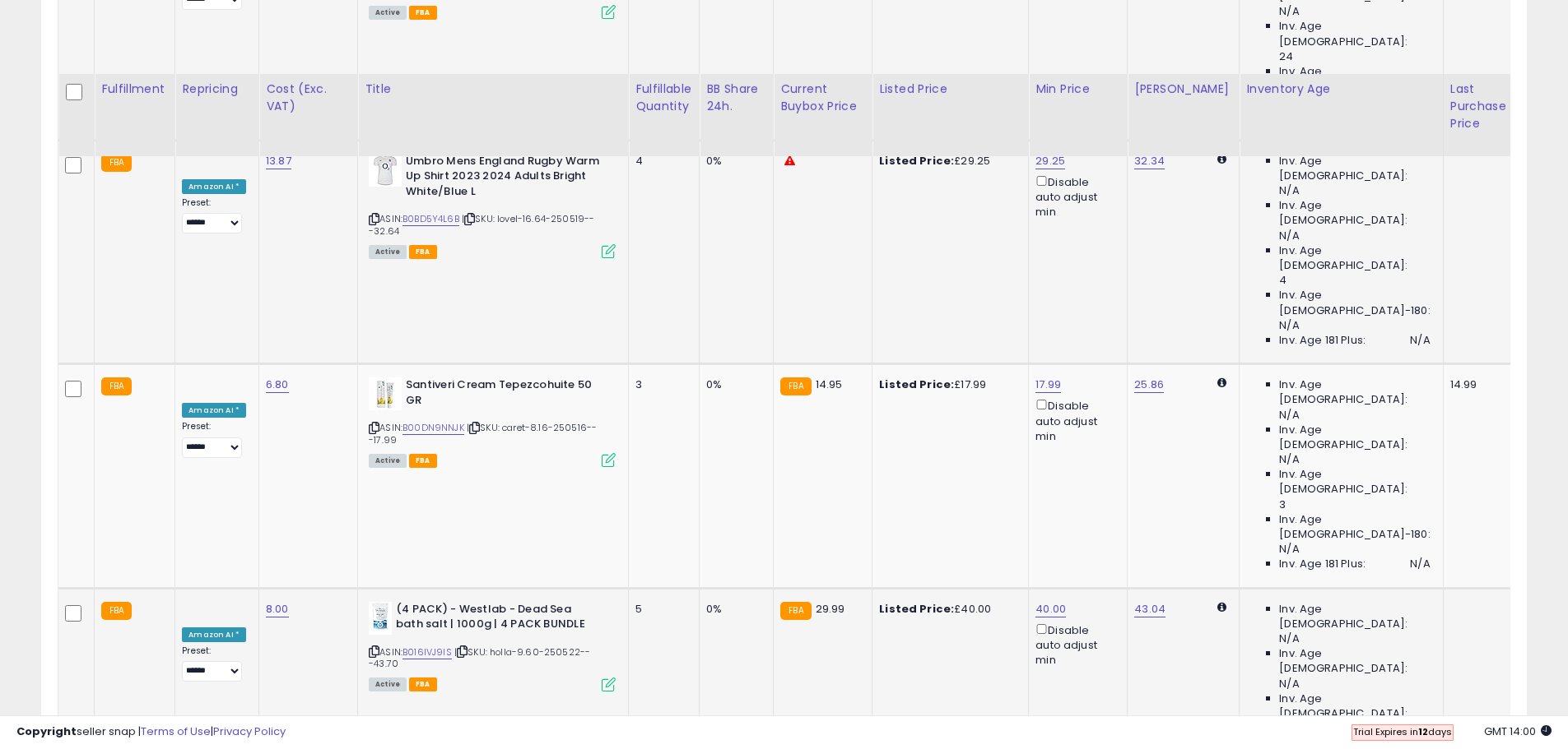
scroll to position [2179, 0]
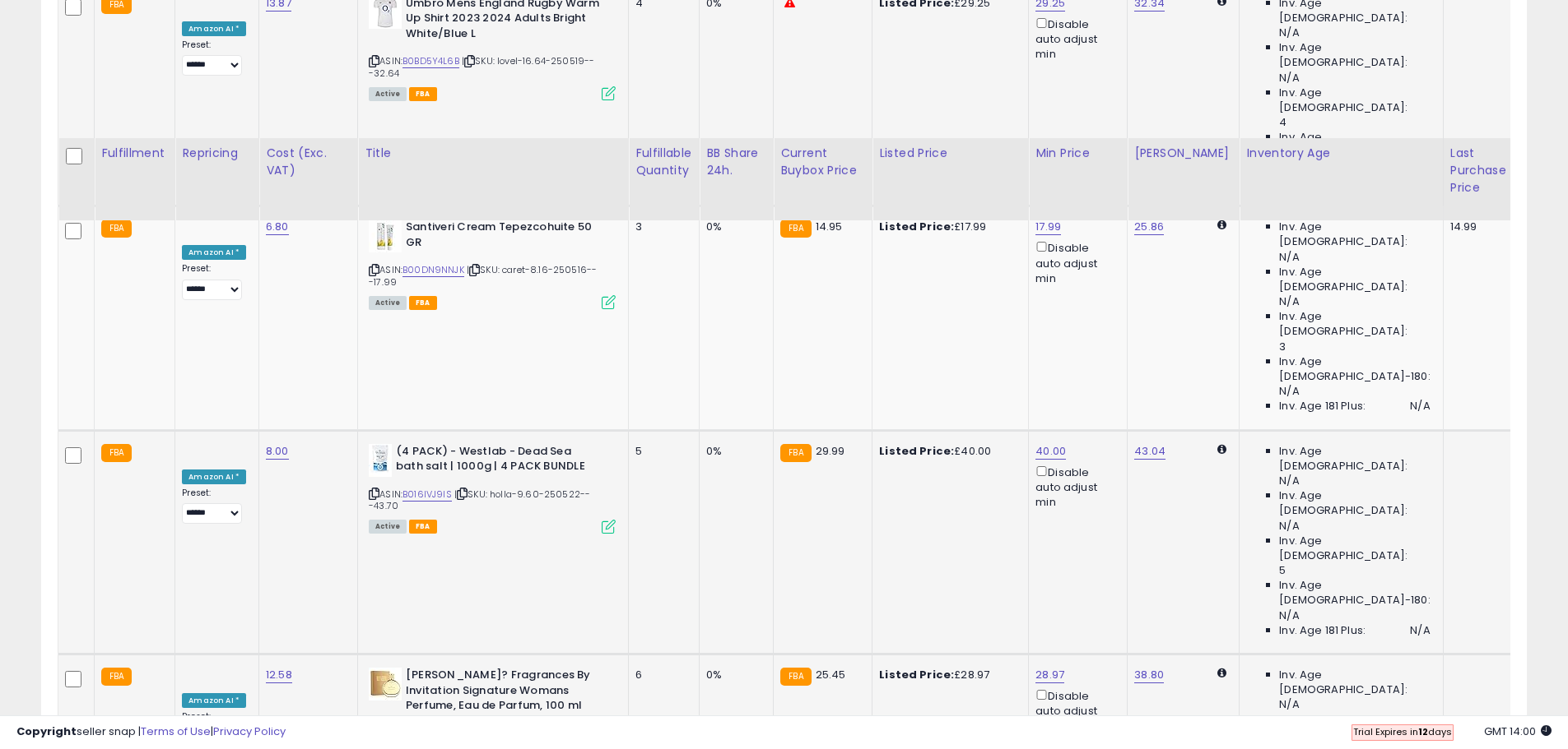
scroll to position [2427, 0]
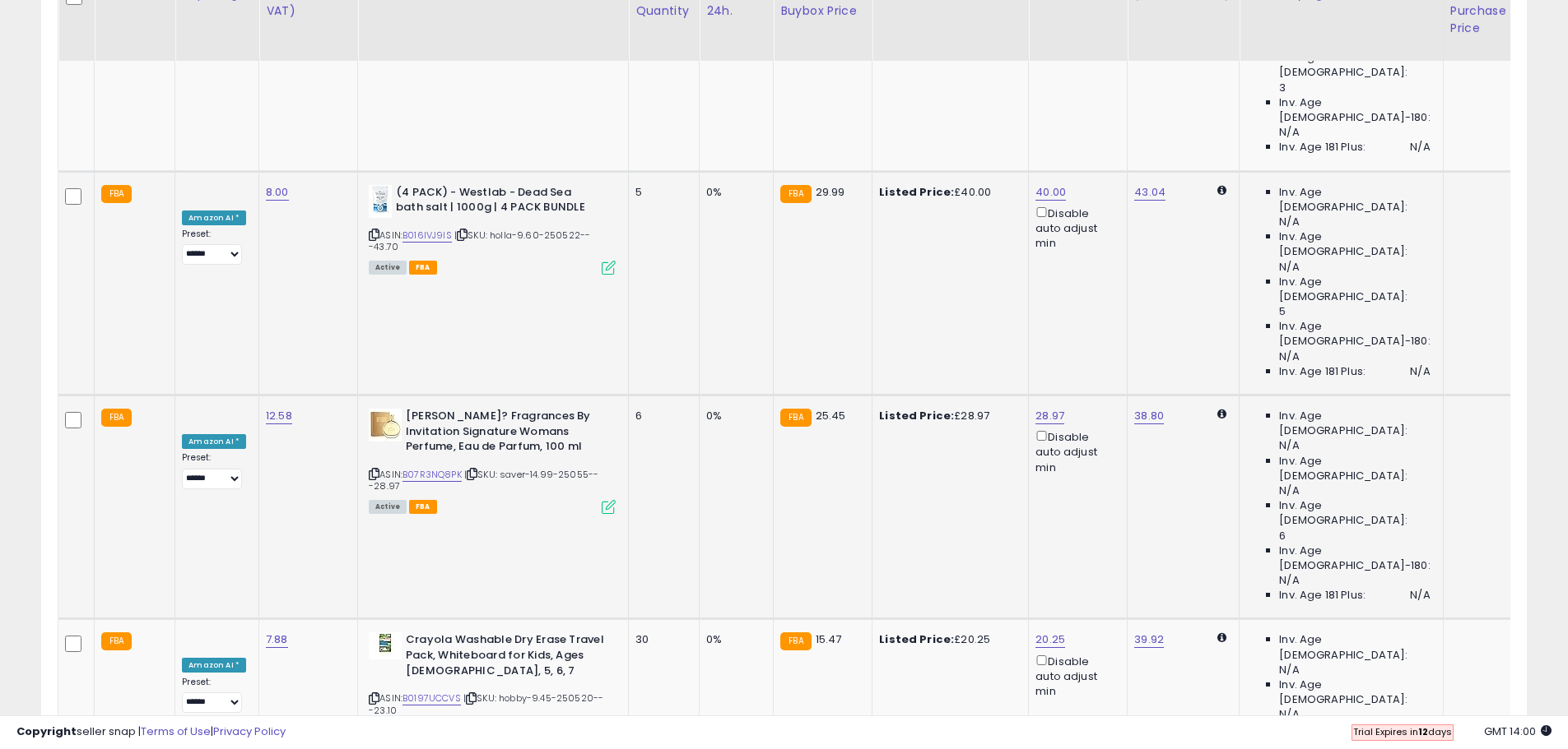
scroll to position [2673, 0]
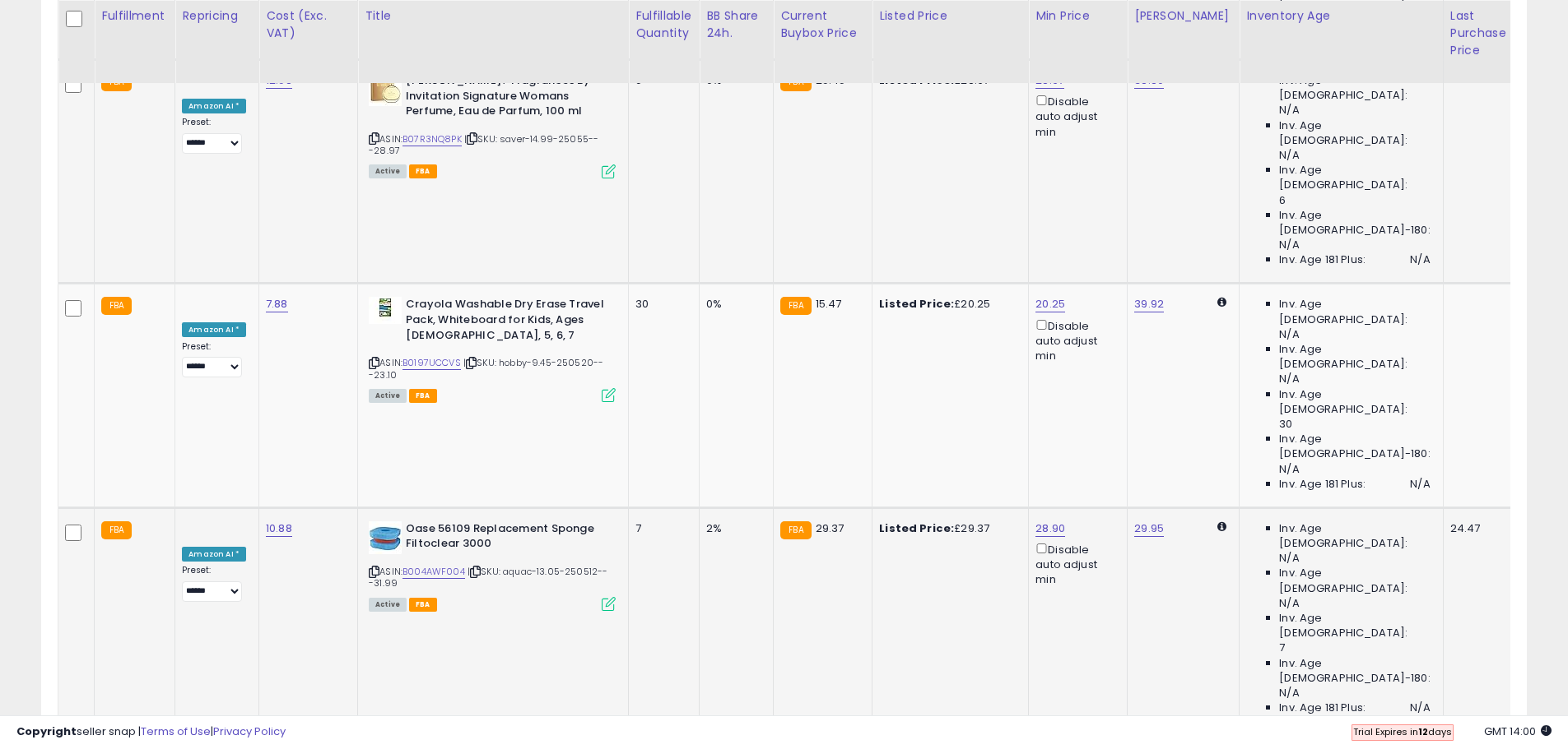
scroll to position [2837, 0]
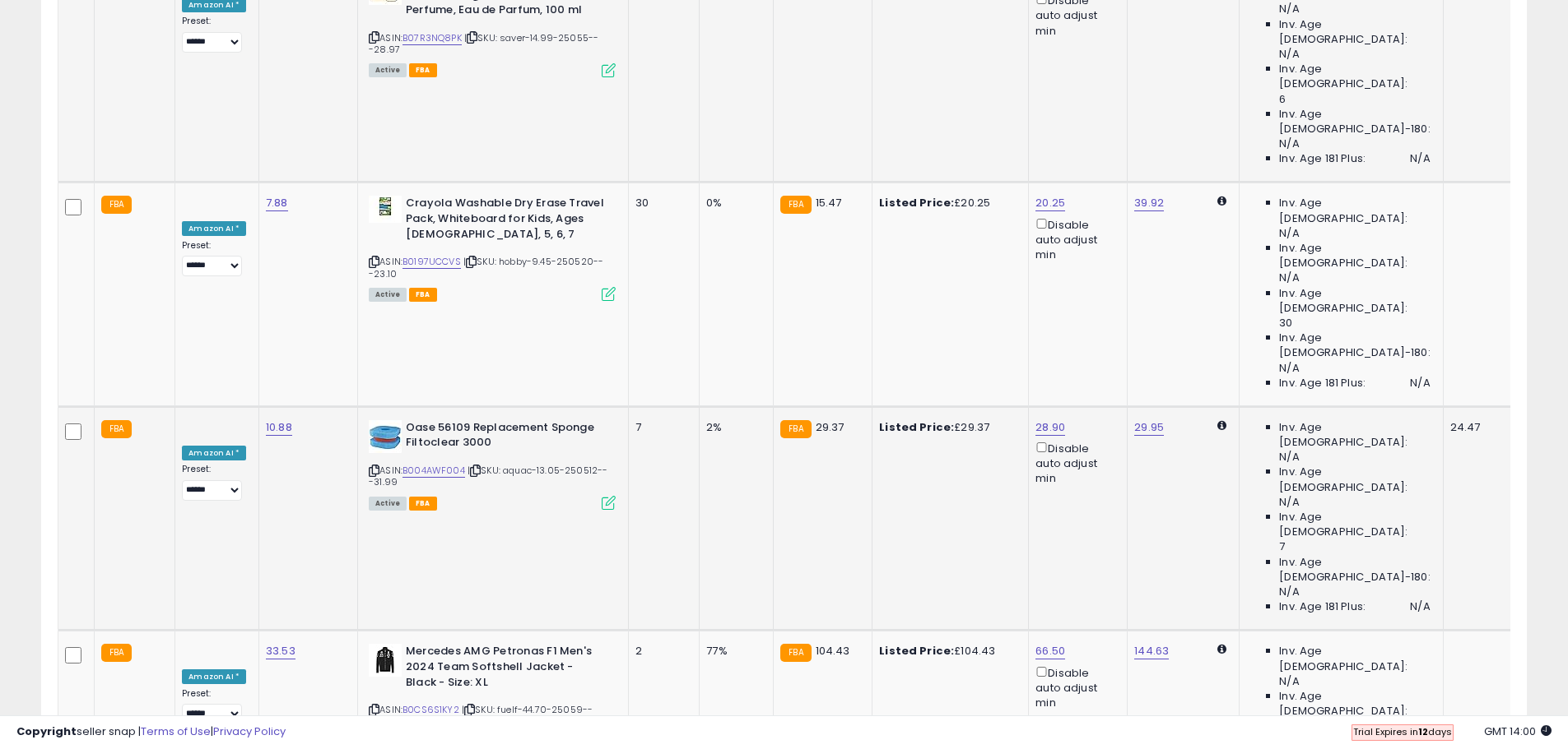
scroll to position [3002, 0]
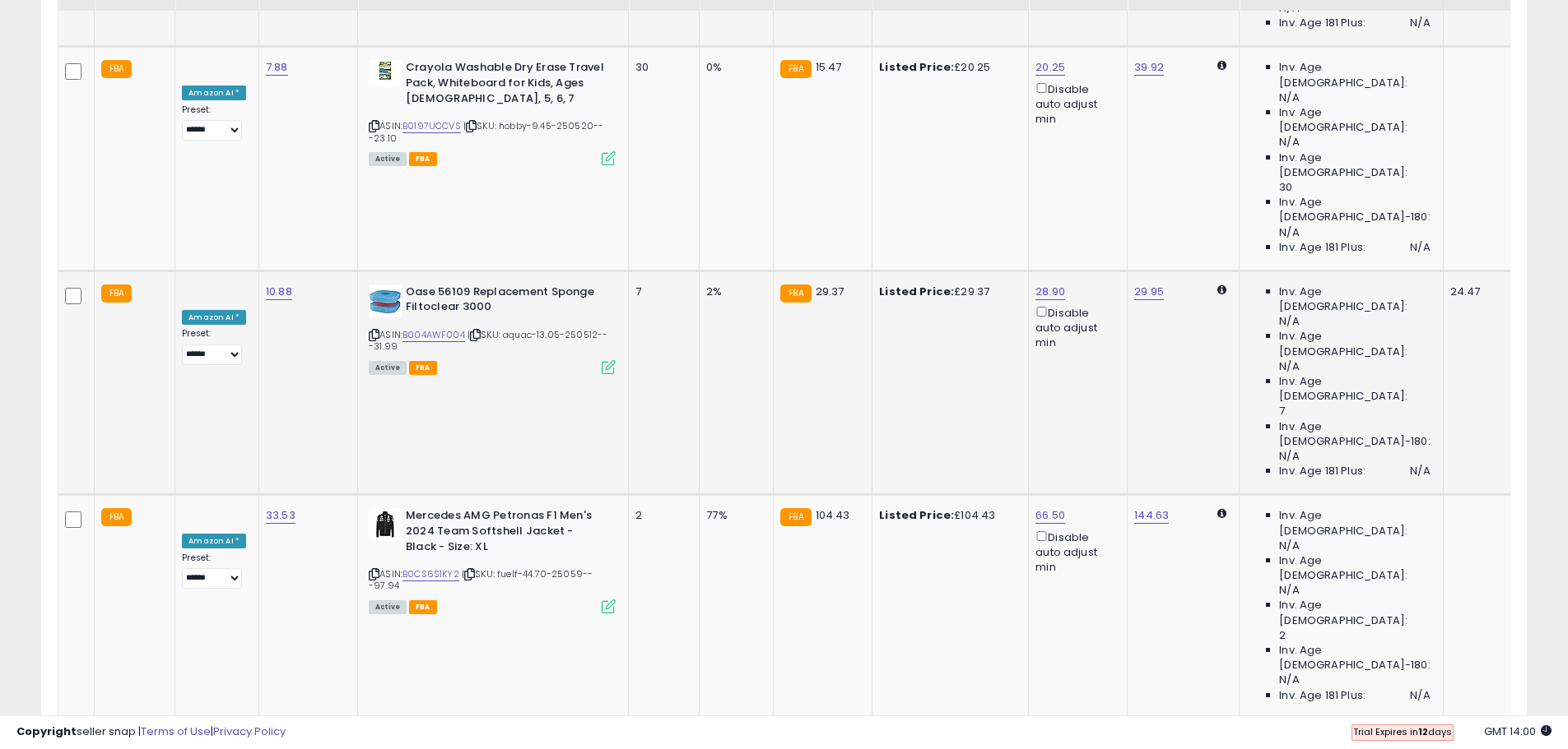
scroll to position [3167, 0]
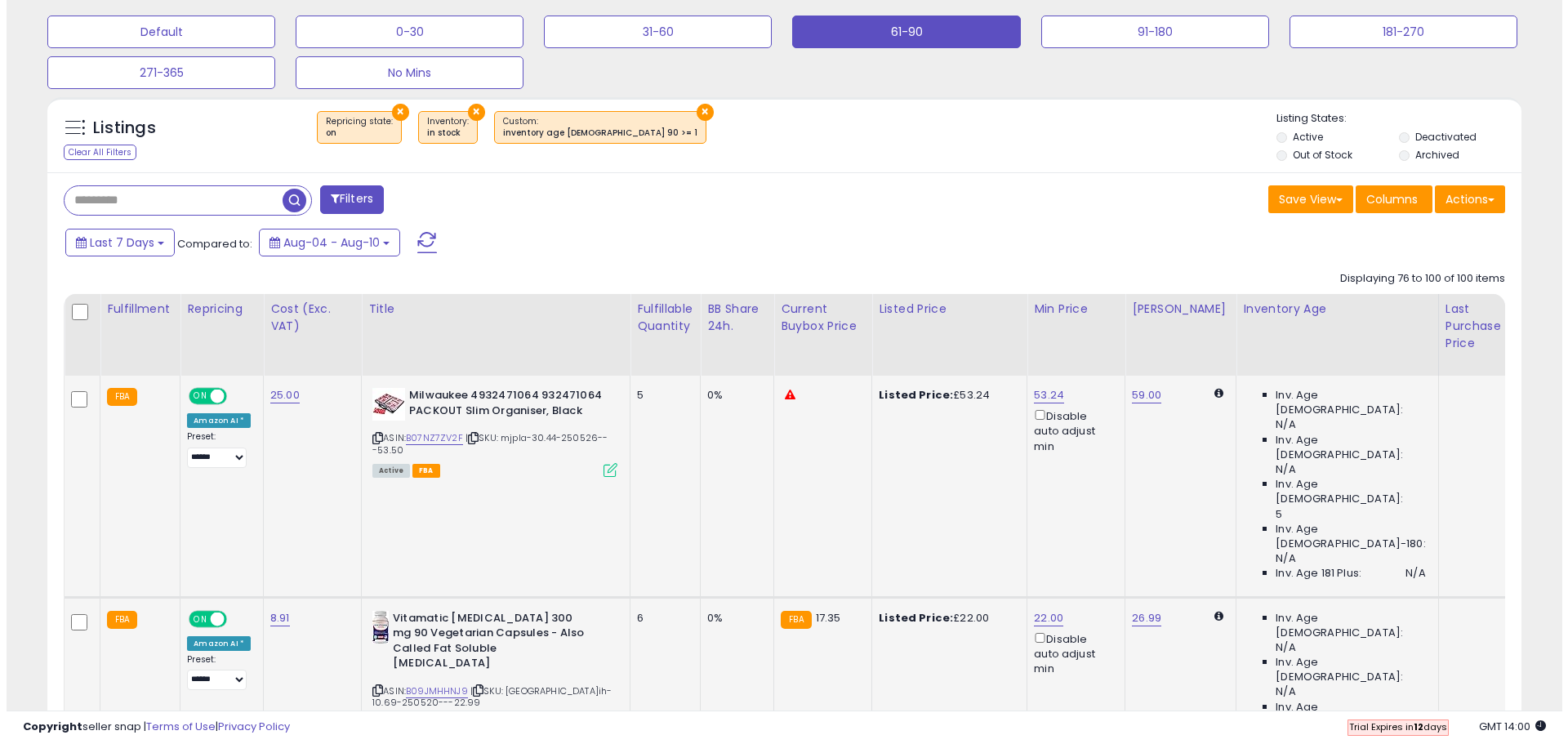
scroll to position [256, 0]
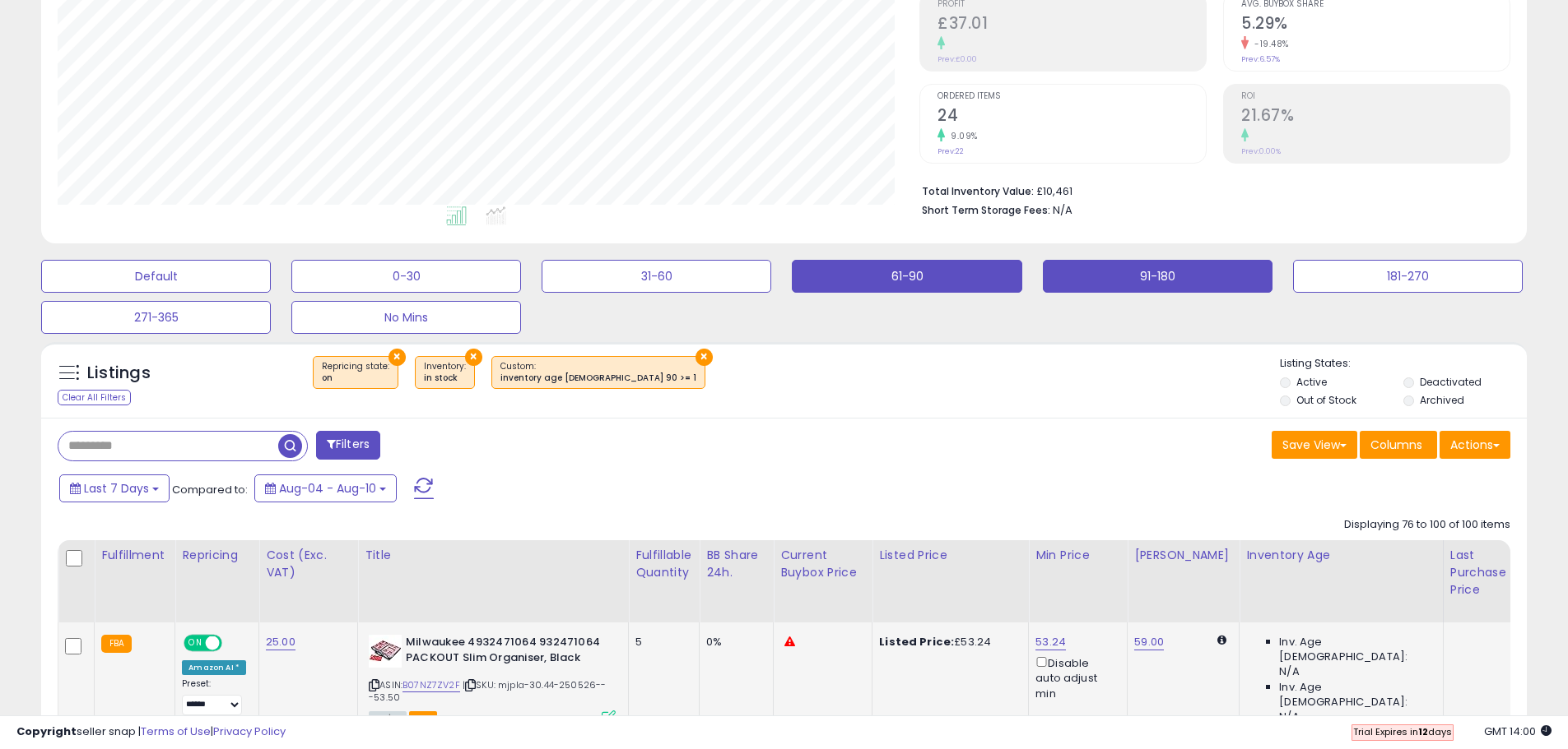
click at [271, 279] on button "91-180" at bounding box center [156, 276] width 230 height 33
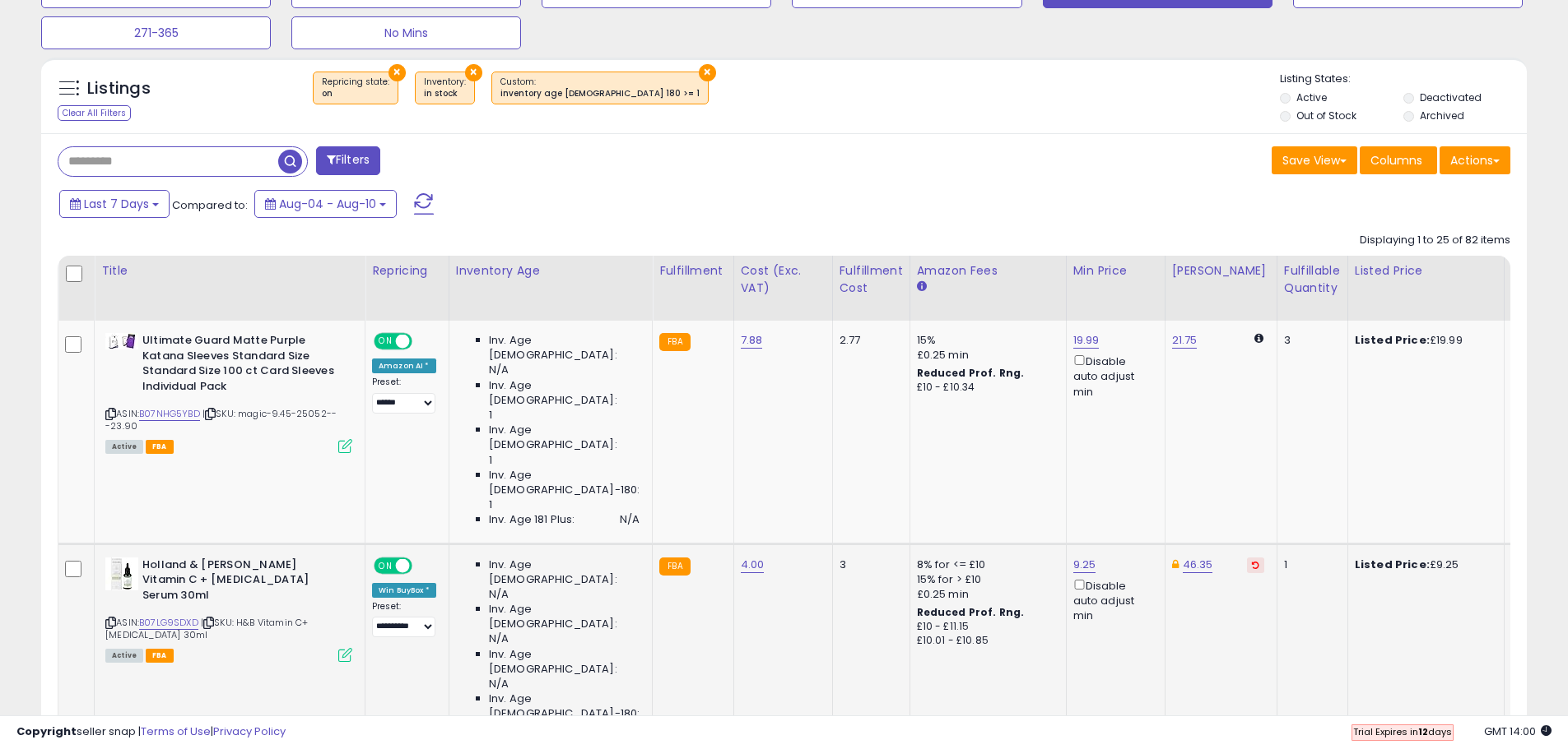
scroll to position [505, 0]
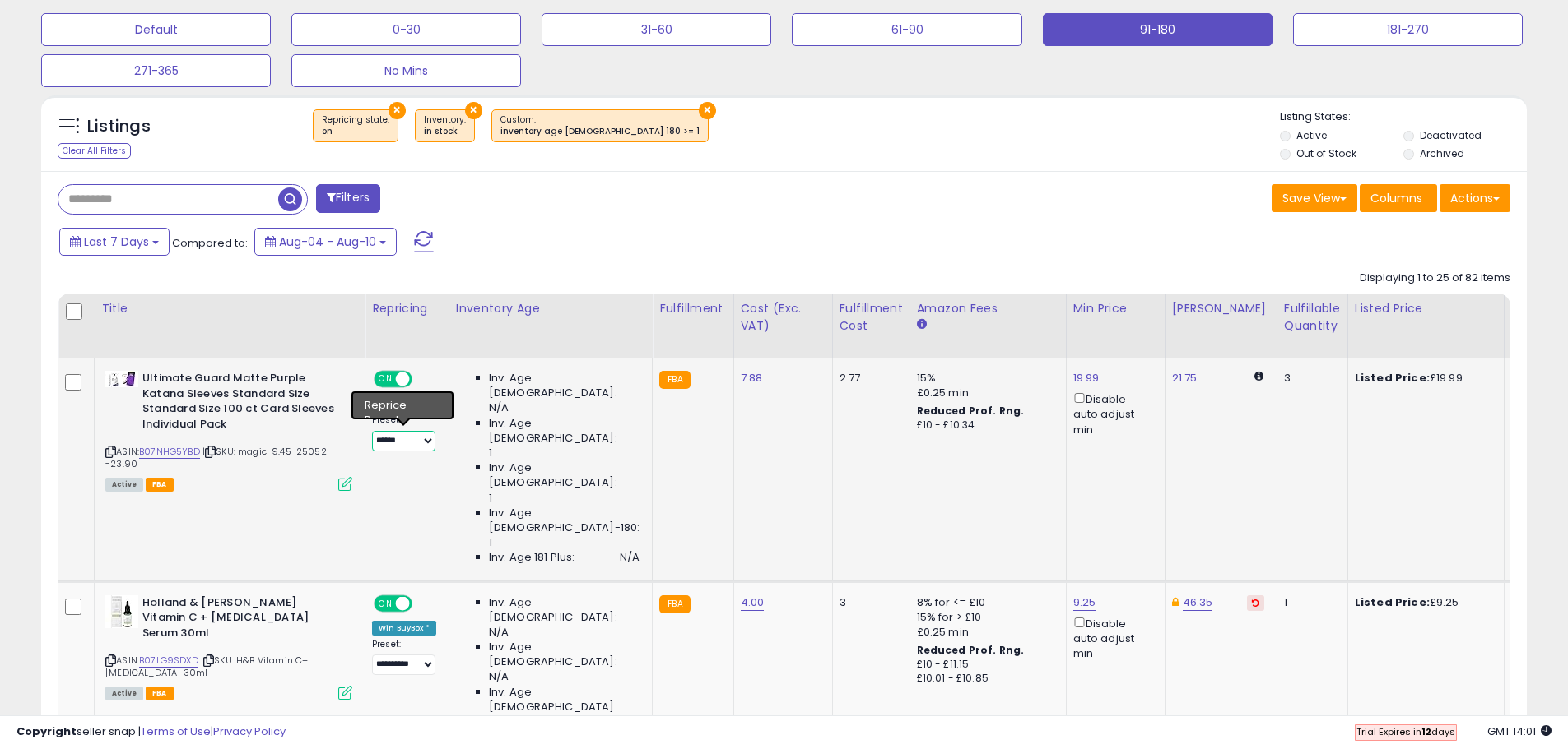
click at [419, 443] on select "**********" at bounding box center [404, 440] width 63 height 20
select select "**********"
click at [372, 431] on select "**********" at bounding box center [404, 440] width 63 height 20
click at [589, 226] on div "Last 7 Days Compared to: Aug-04 - Aug-10" at bounding box center [600, 244] width 1090 height 37
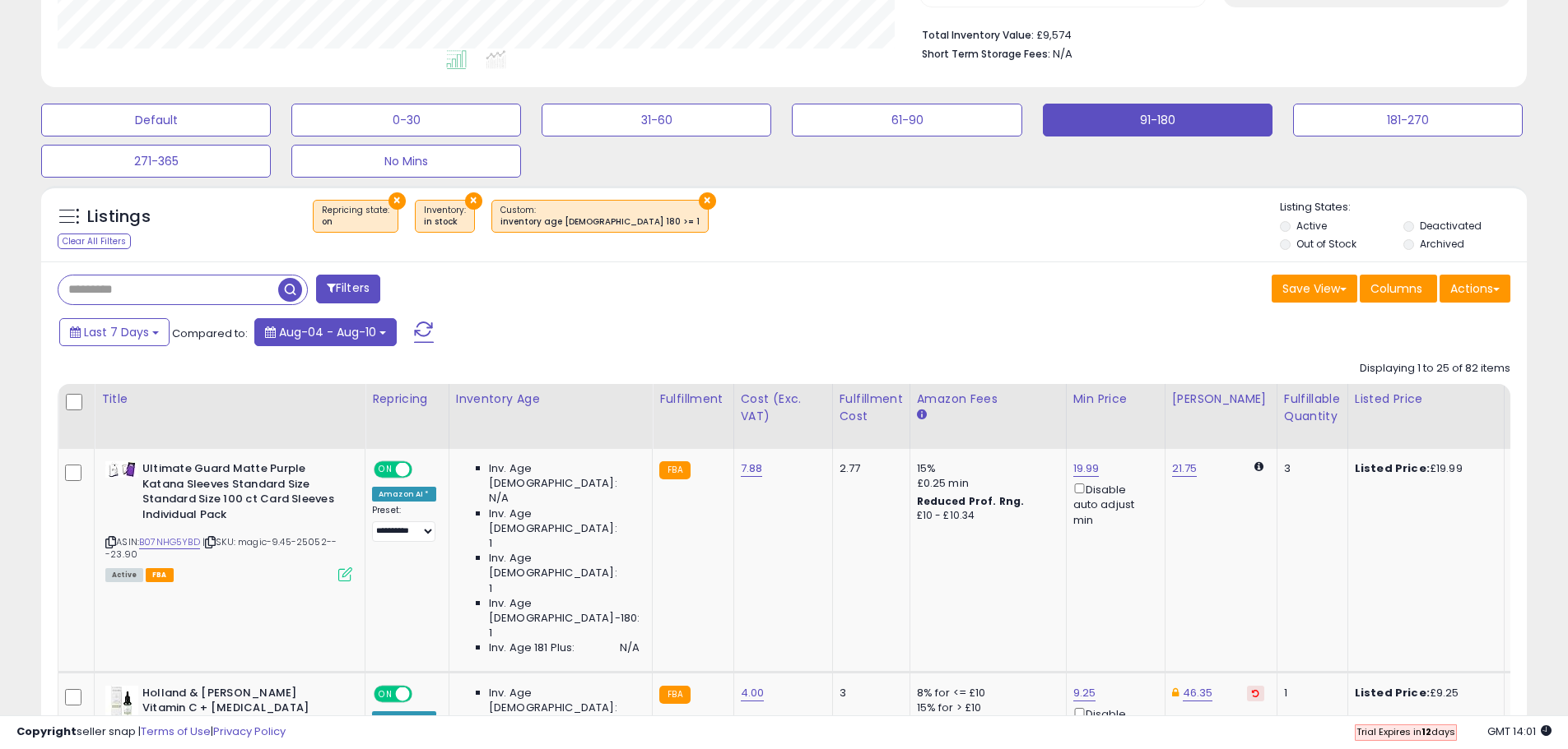
scroll to position [423, 0]
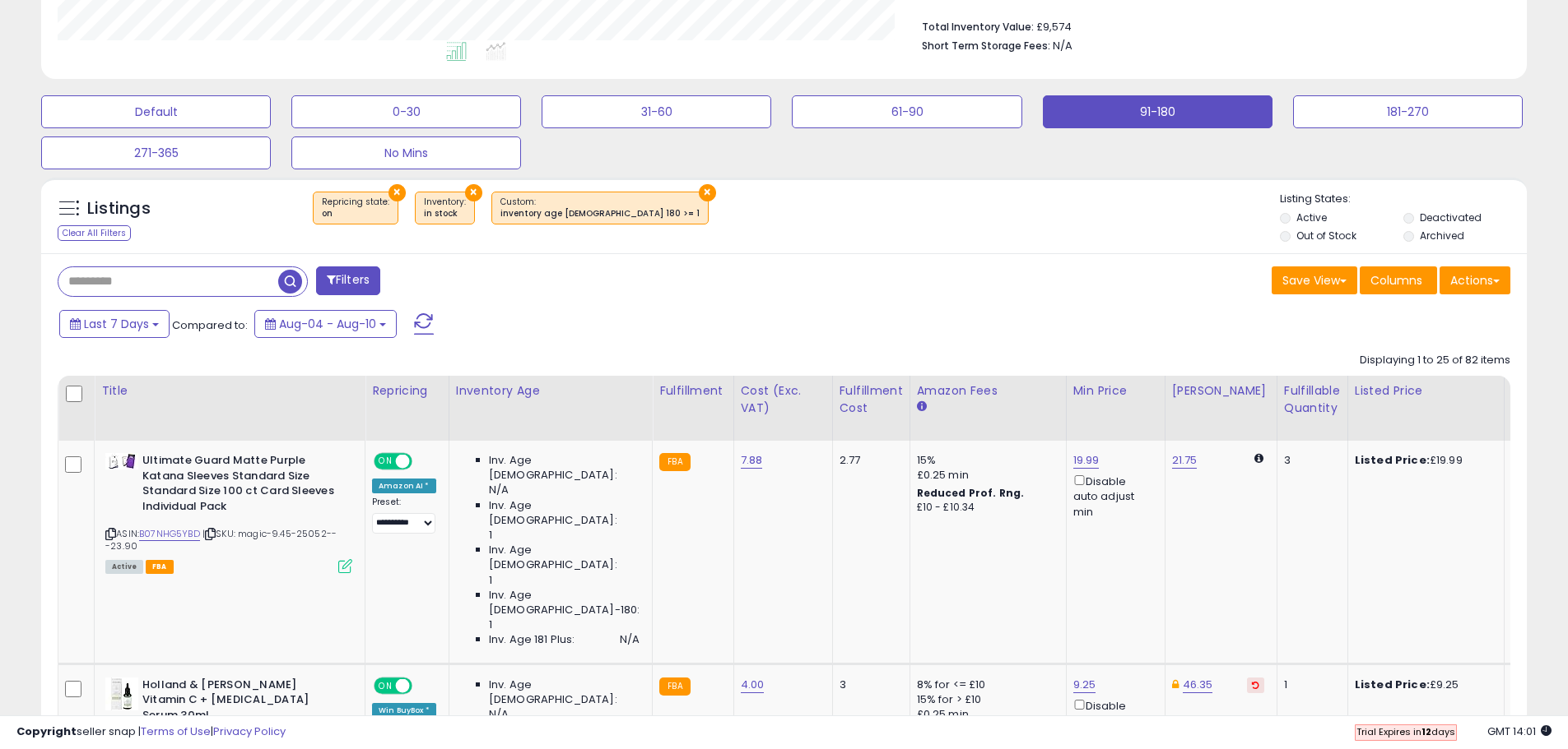
click at [752, 282] on div "Filters" at bounding box center [415, 283] width 739 height 33
click at [1024, 315] on div "Last 7 Days Compared to: Aug-04 - Aug-10" at bounding box center [600, 326] width 1090 height 37
click at [927, 308] on div "Last 7 Days Compared to: Aug-04 - Aug-10" at bounding box center [600, 326] width 1090 height 37
click at [680, 267] on div "Filters" at bounding box center [415, 283] width 739 height 33
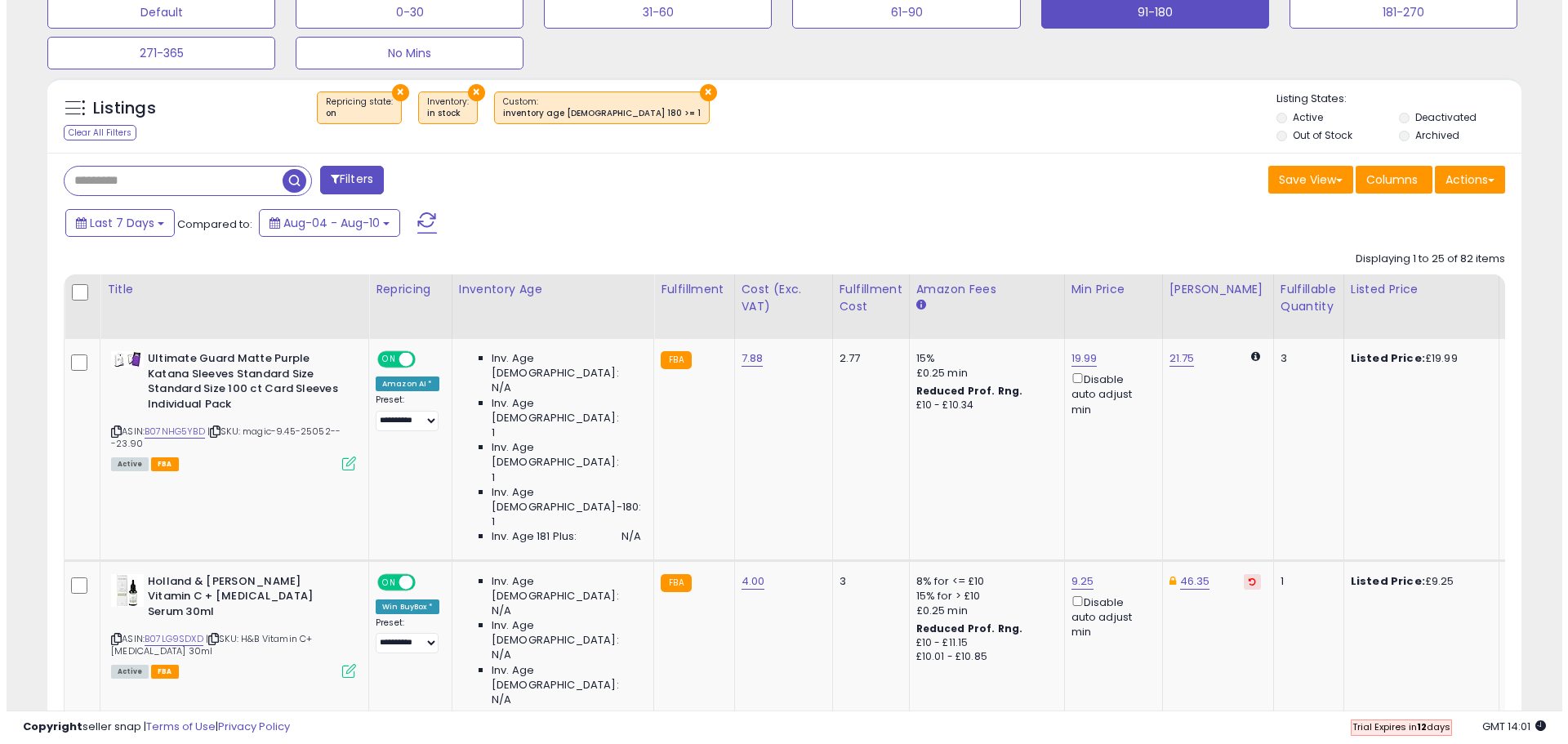
scroll to position [502, 0]
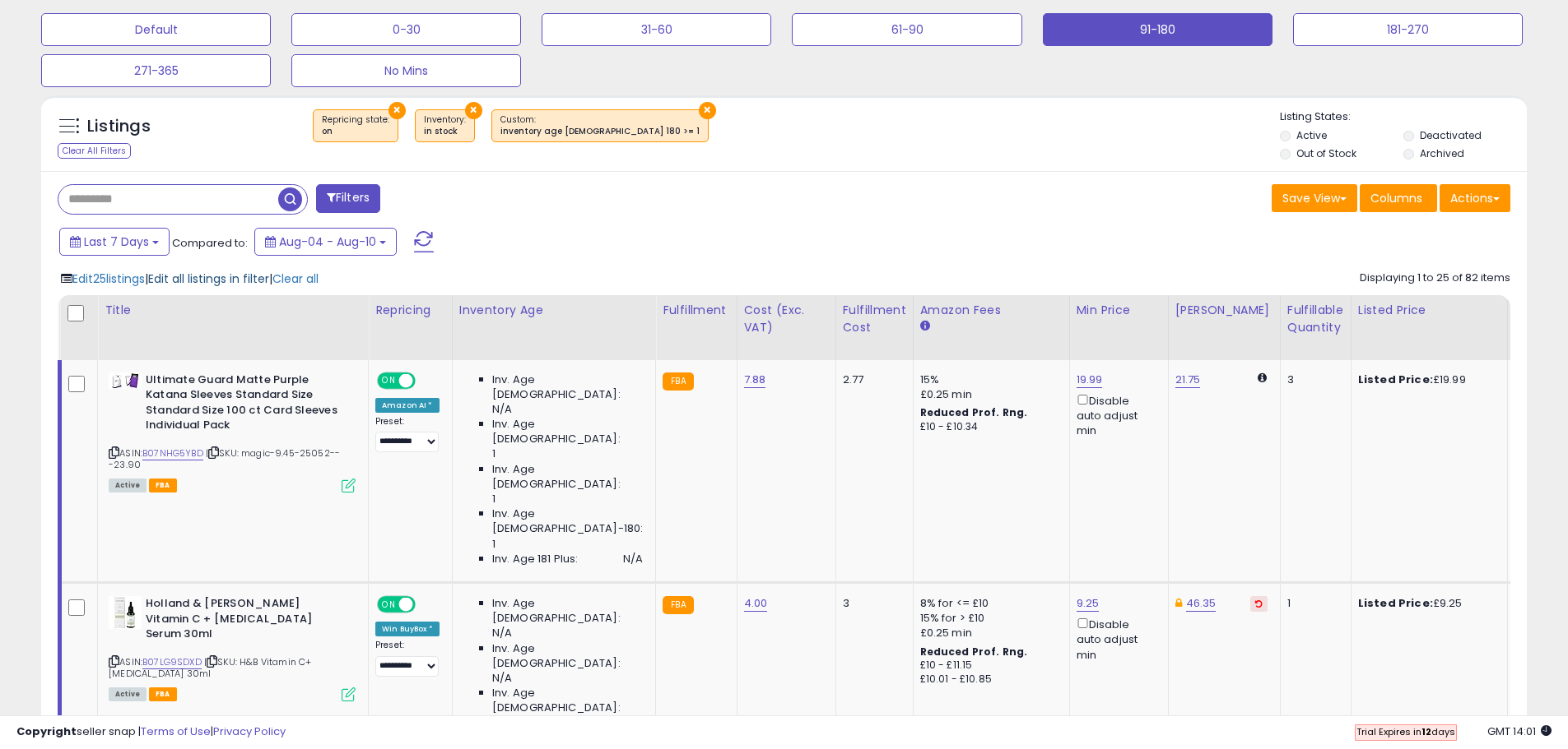
click at [218, 278] on span "Edit all listings in filter" at bounding box center [209, 279] width 121 height 17
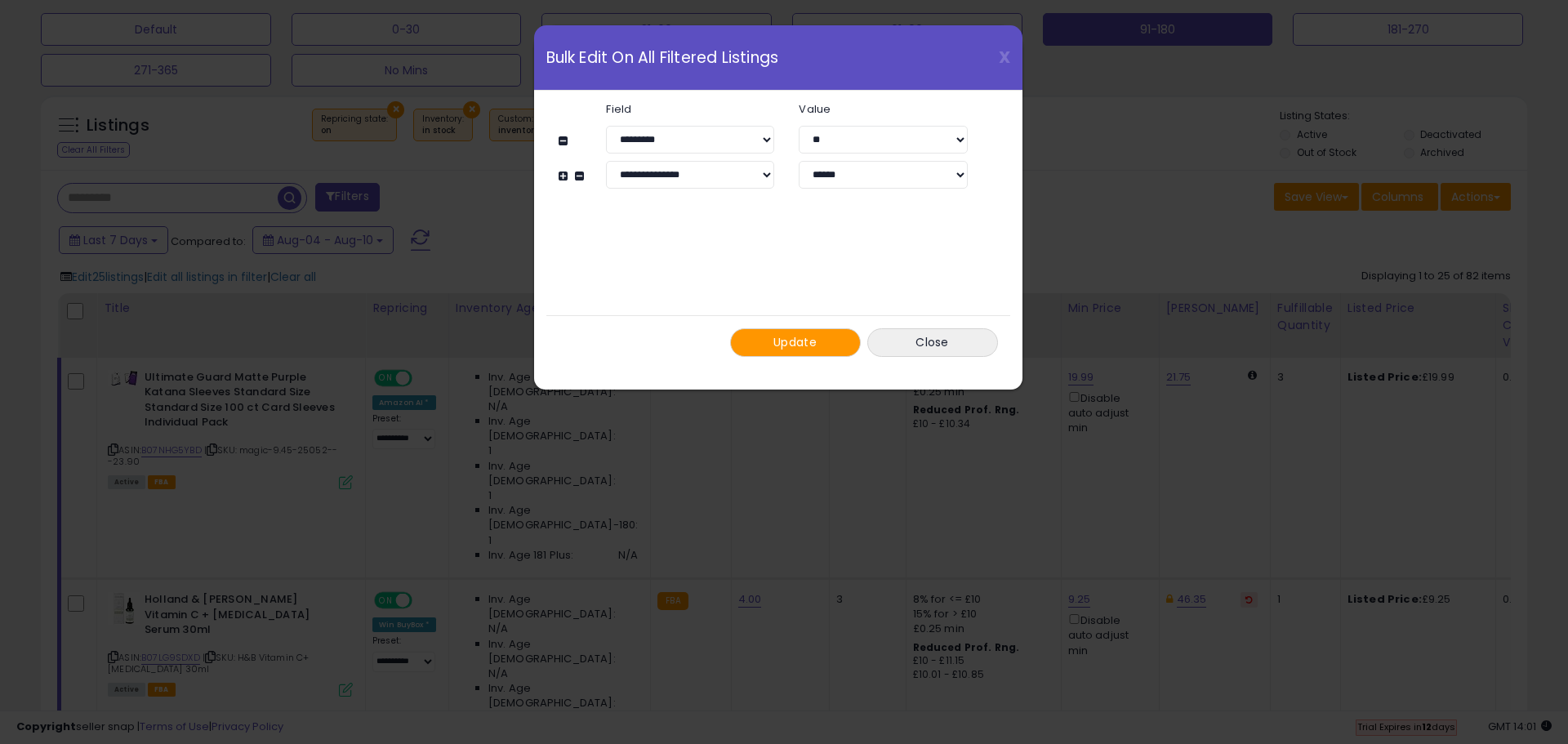
click at [582, 177] on div "**********" at bounding box center [786, 175] width 410 height 28
click at [580, 176] on button at bounding box center [582, 176] width 14 height 12
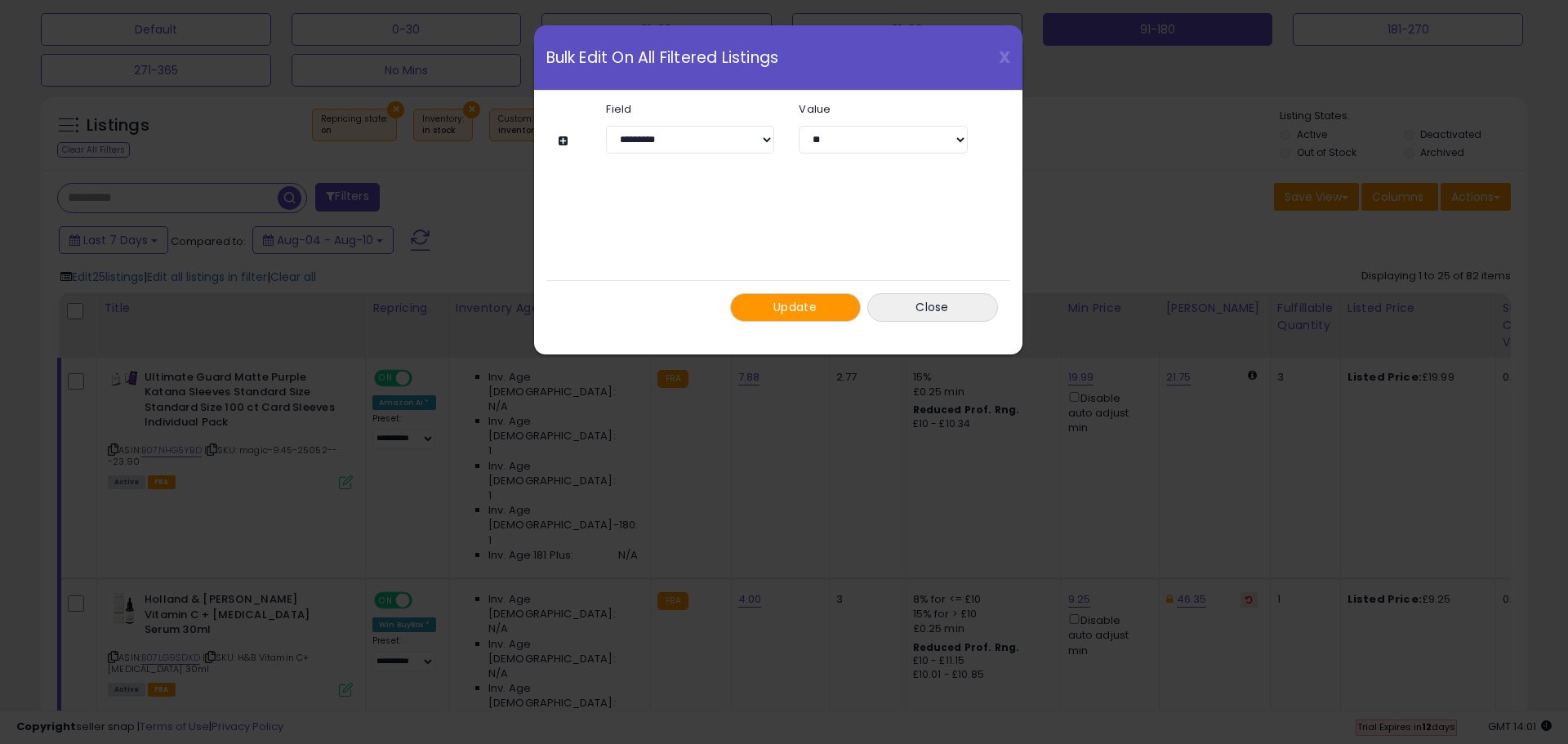
click at [759, 202] on div "**********" at bounding box center [777, 212] width 440 height 243
click at [561, 141] on button at bounding box center [565, 141] width 14 height 12
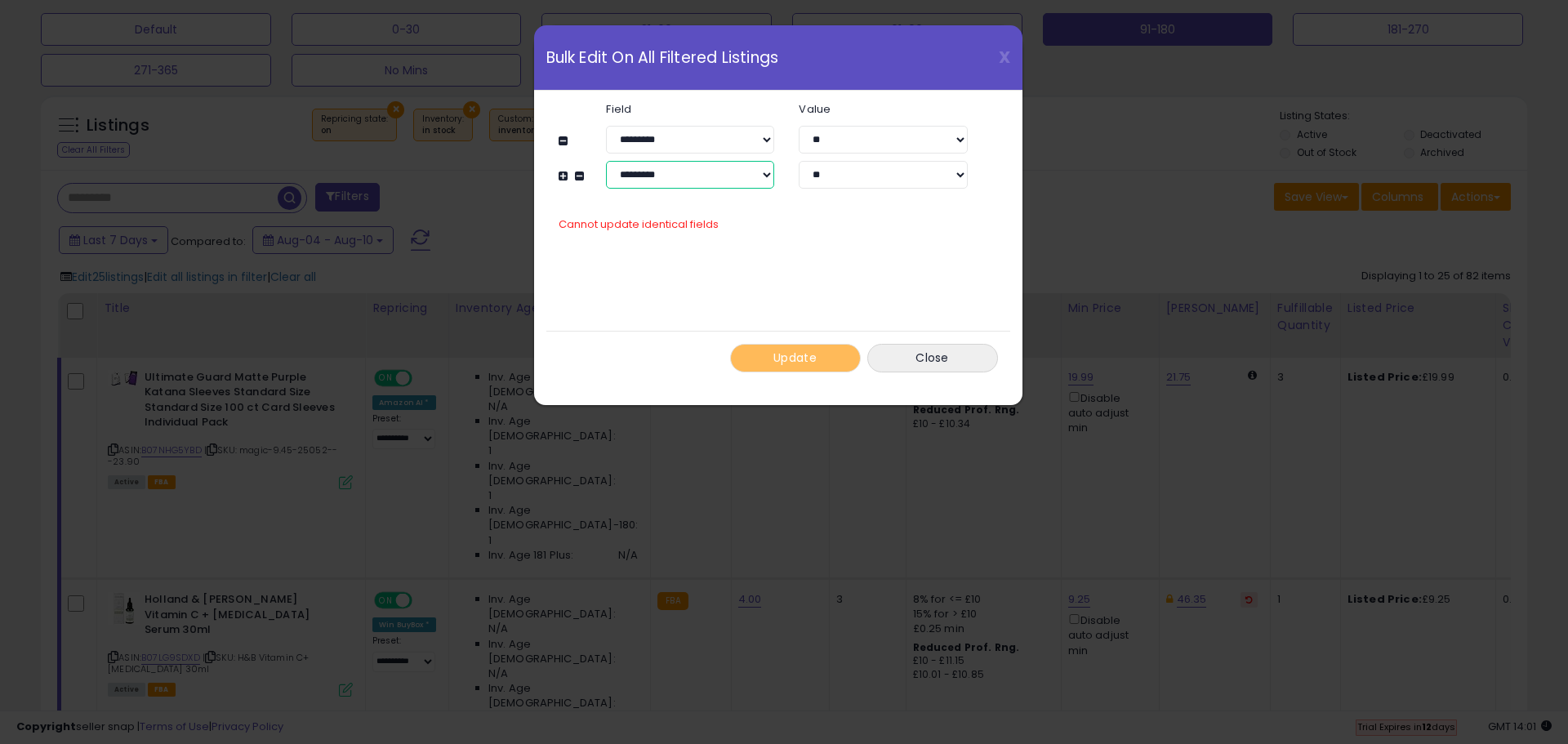
click at [760, 176] on select "**********" at bounding box center [690, 175] width 168 height 28
select select "**********"
click at [606, 161] on select "**********" at bounding box center [690, 175] width 168 height 28
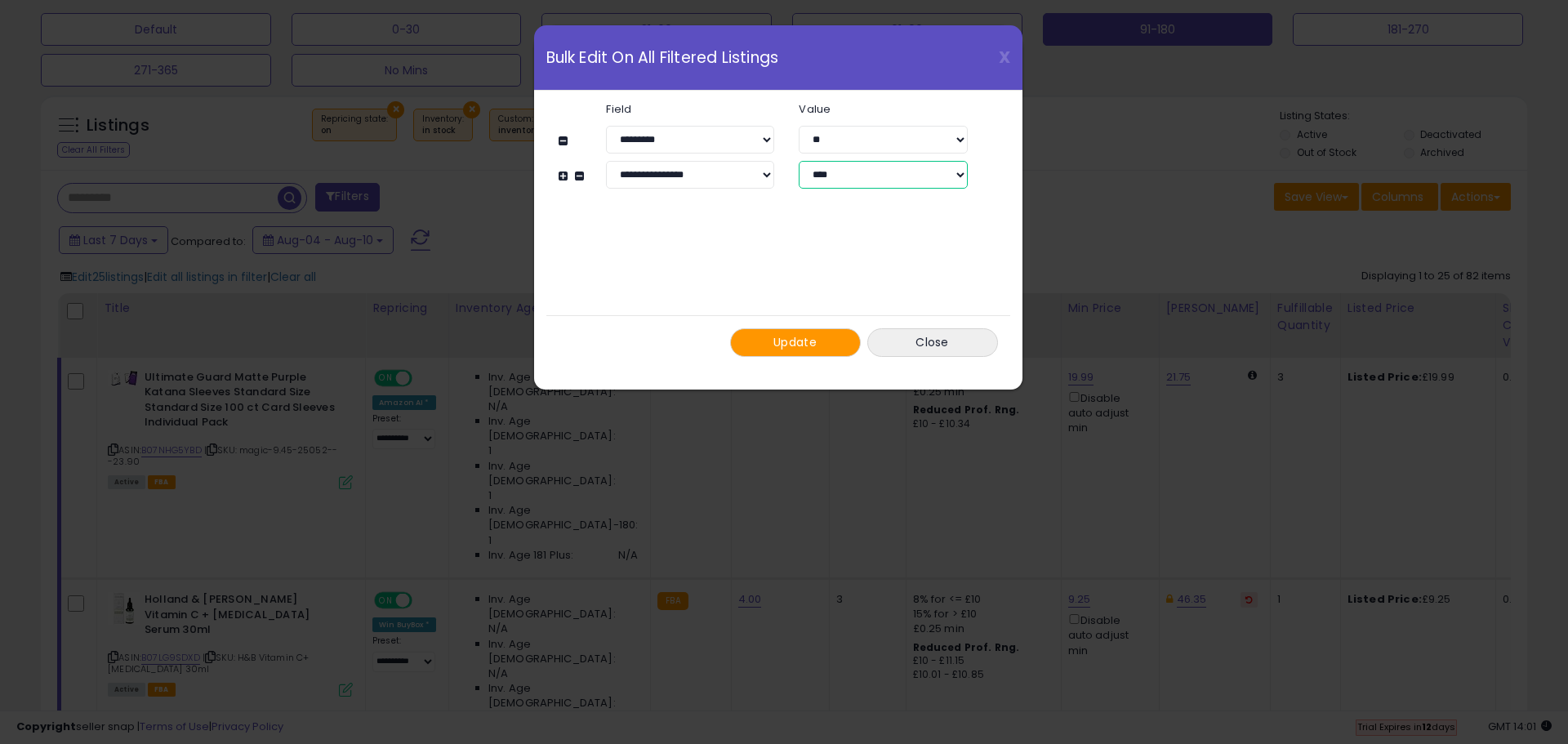
click at [882, 178] on select "**********" at bounding box center [882, 175] width 168 height 28
select select "*****"
click at [798, 161] on select "**********" at bounding box center [882, 175] width 168 height 28
click at [812, 349] on span "Update" at bounding box center [795, 342] width 44 height 17
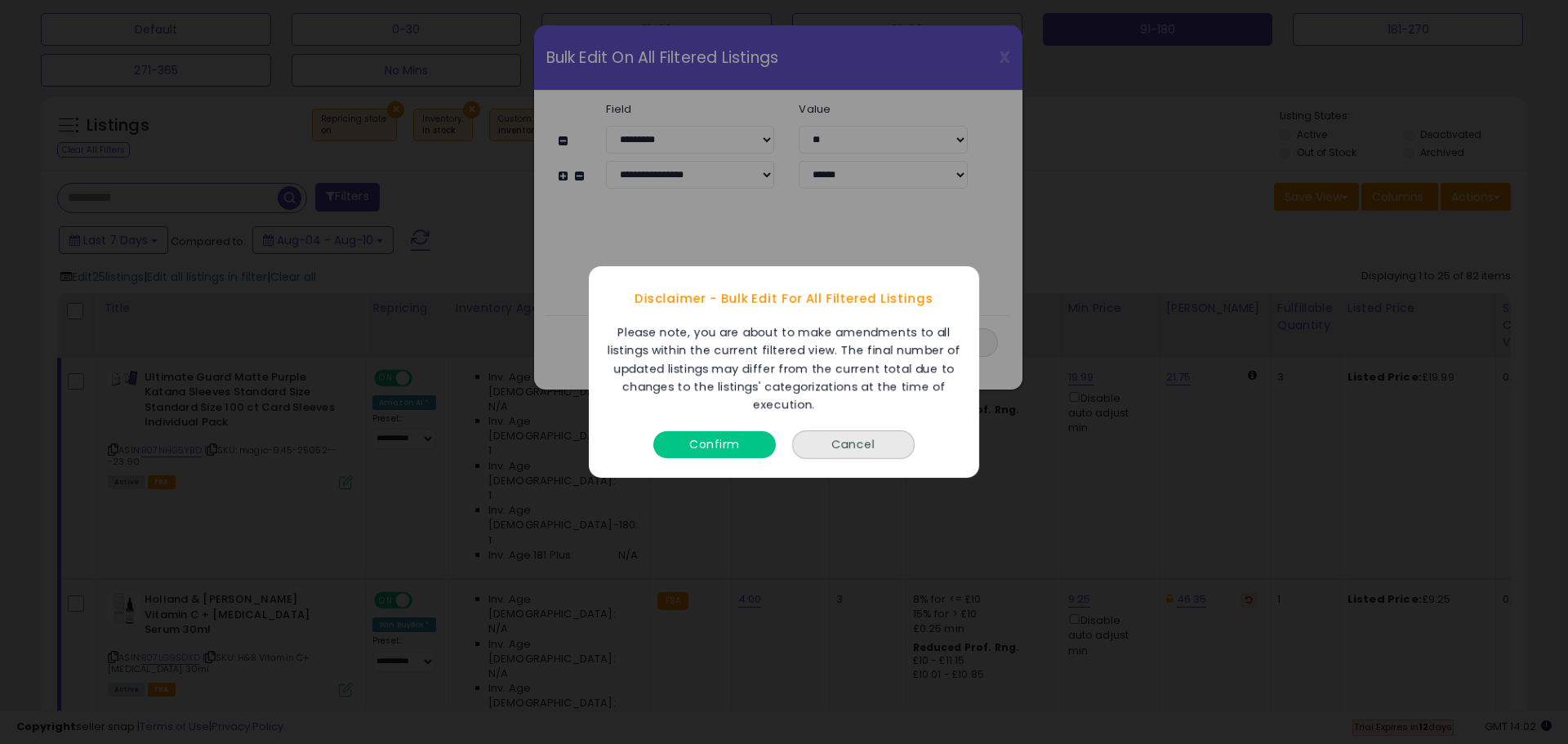
click at [726, 448] on button "Confirm" at bounding box center [714, 444] width 123 height 27
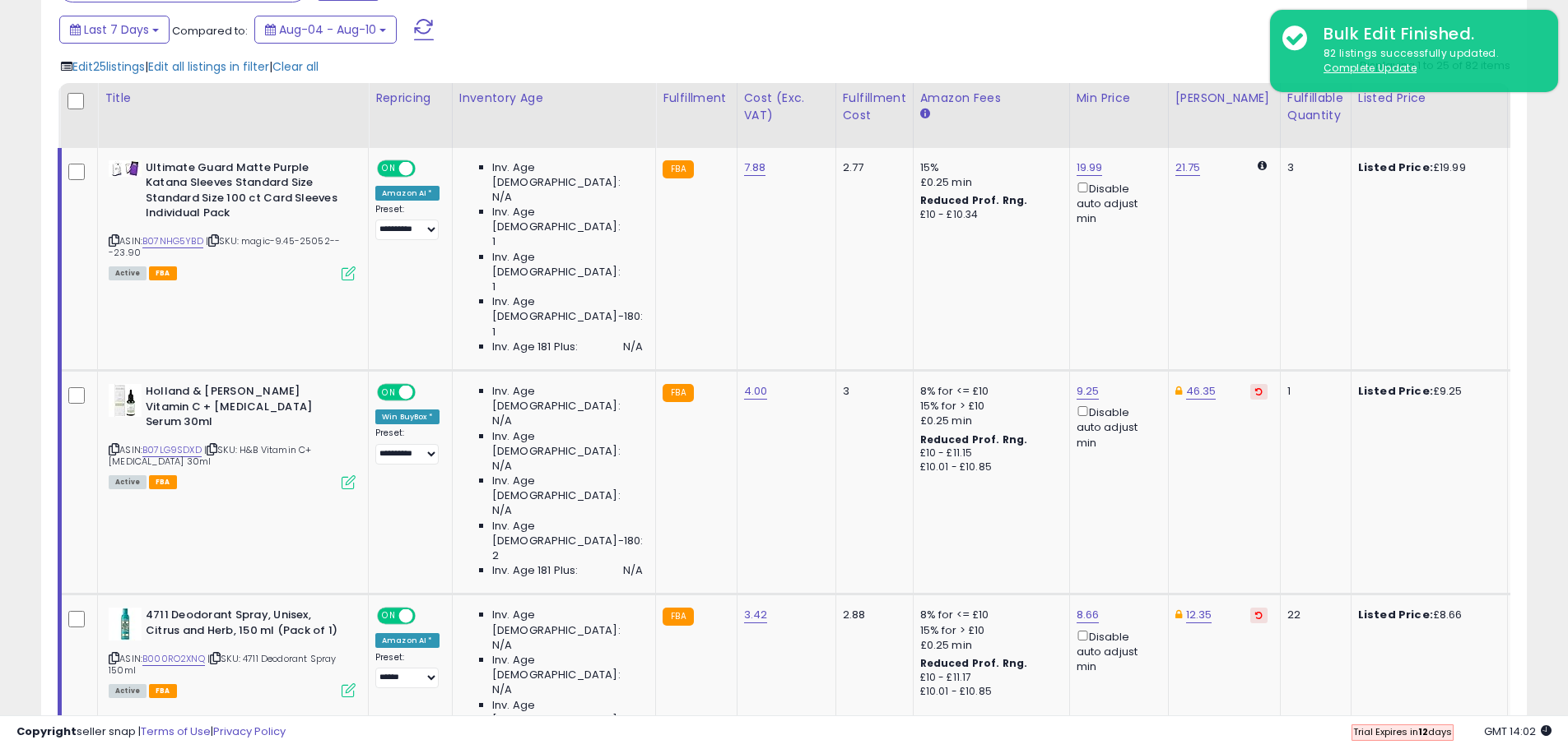
scroll to position [752, 0]
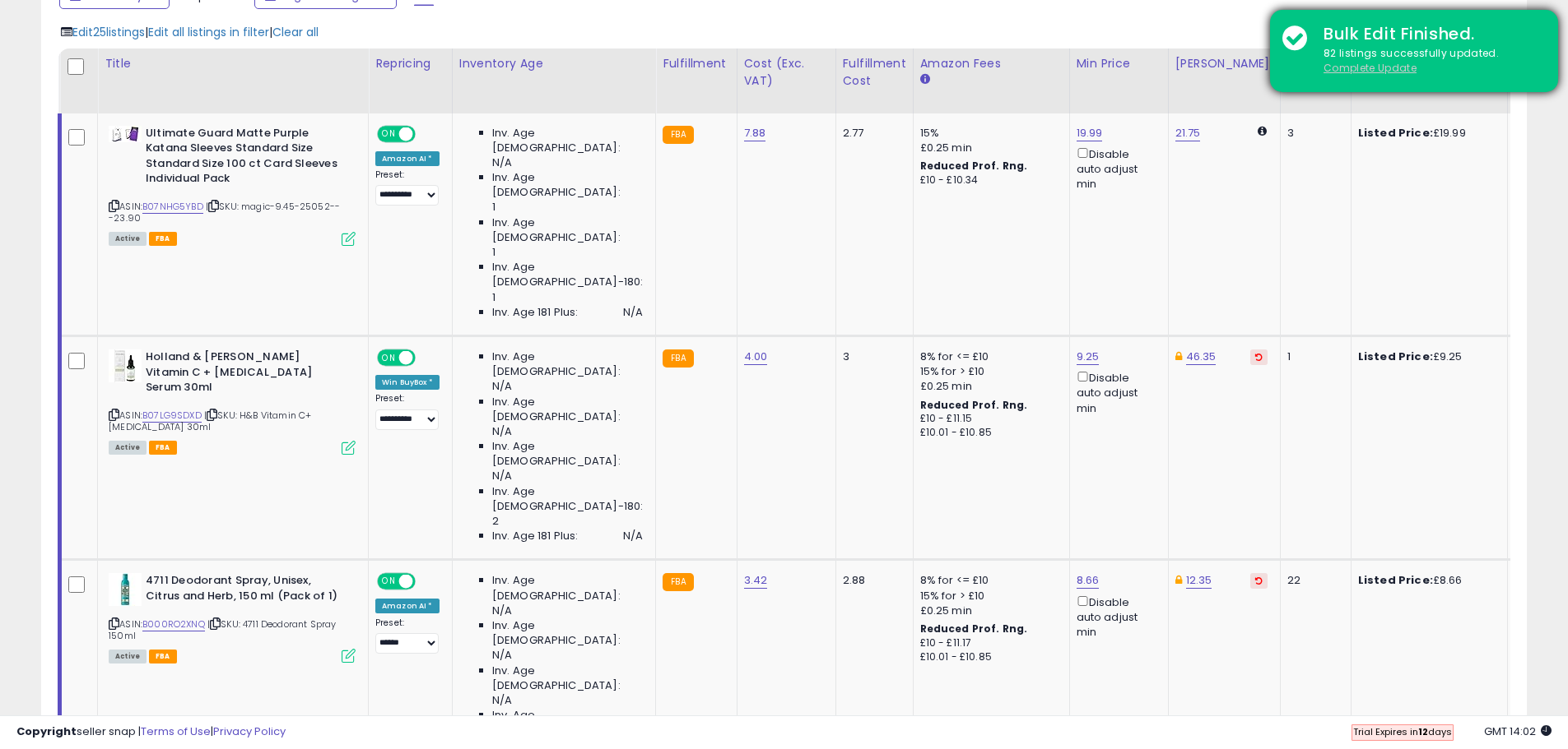
click at [1371, 69] on u "Complete Update" at bounding box center [1370, 68] width 93 height 14
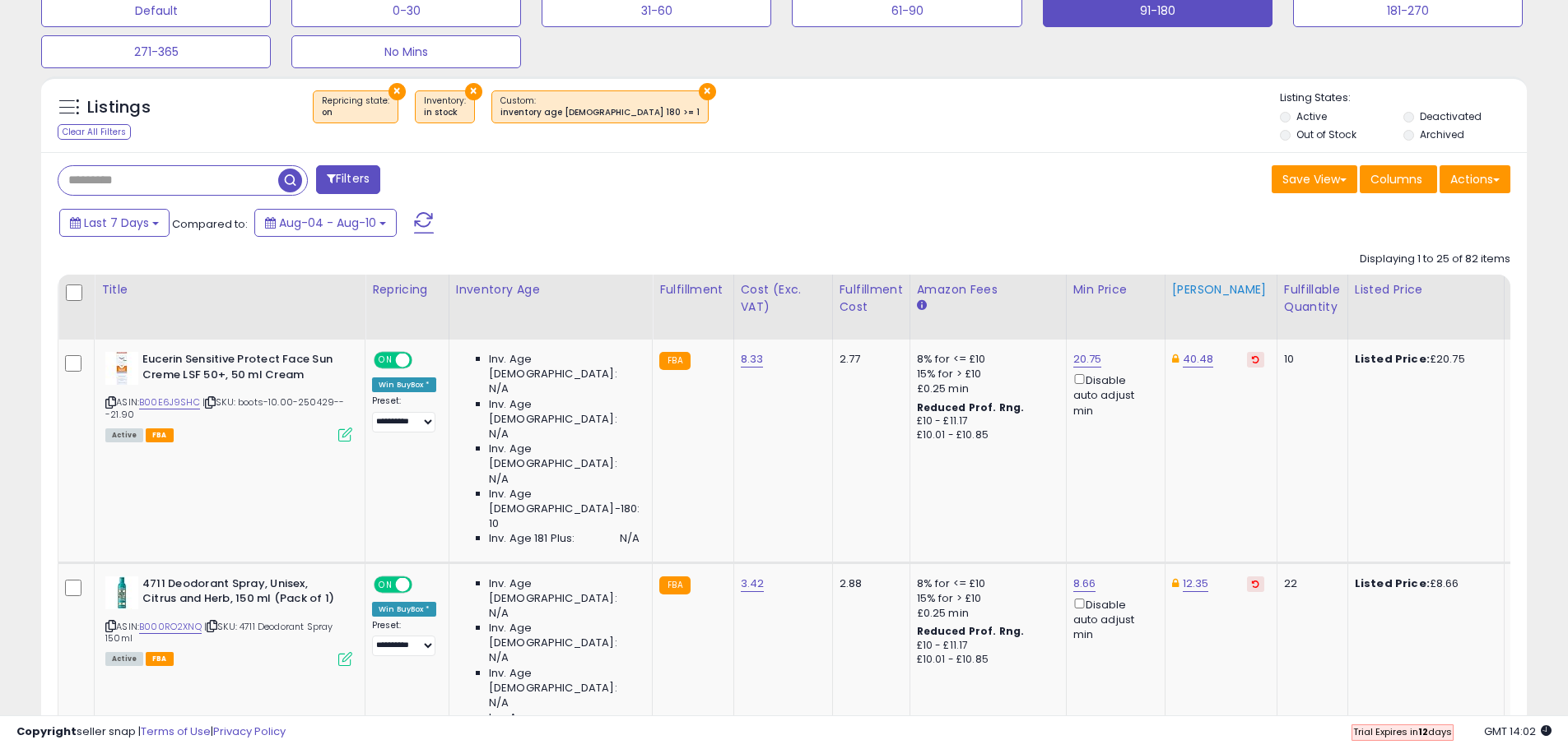
scroll to position [517, 0]
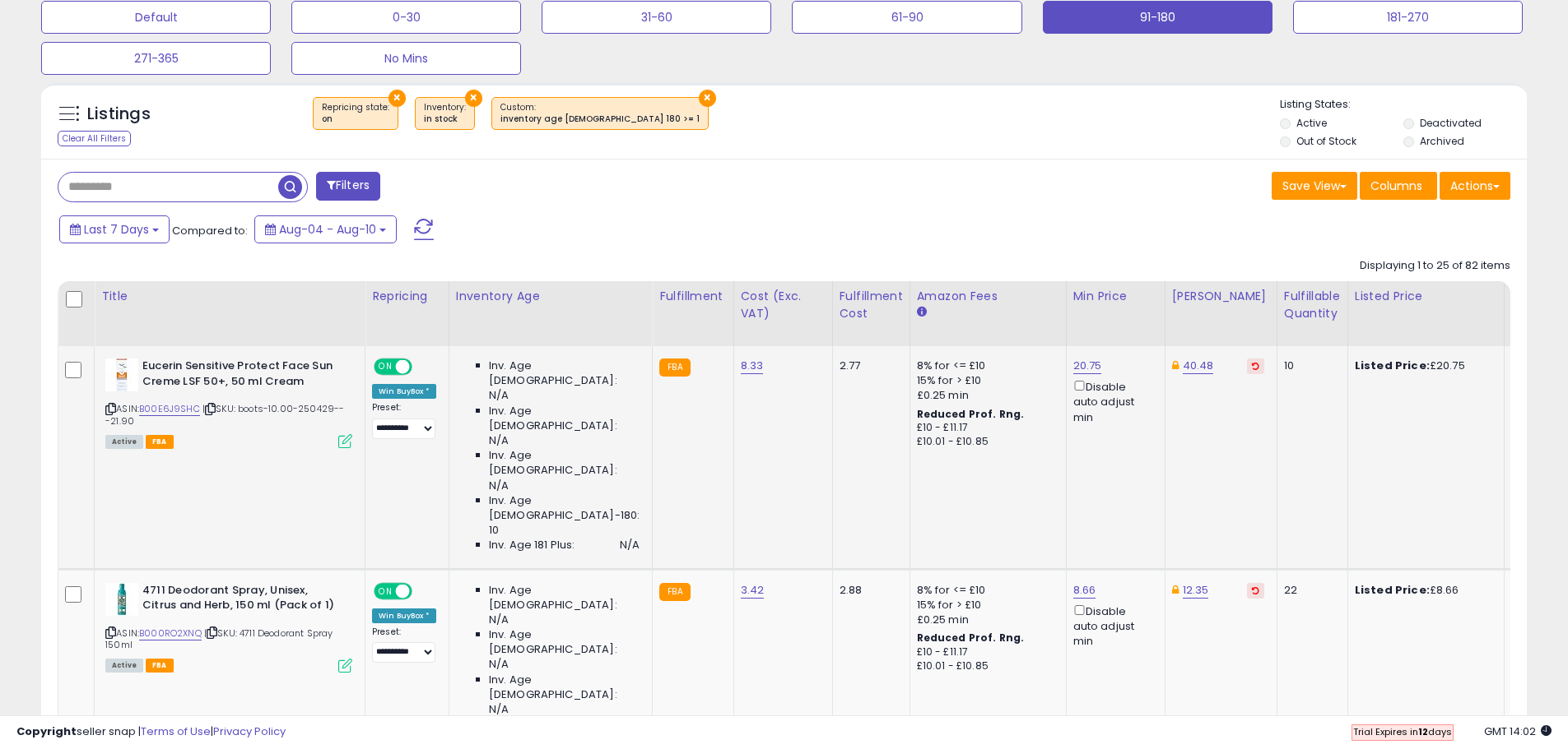
click at [1247, 368] on button at bounding box center [1256, 367] width 18 height 16
click at [1247, 583] on button at bounding box center [1256, 591] width 18 height 16
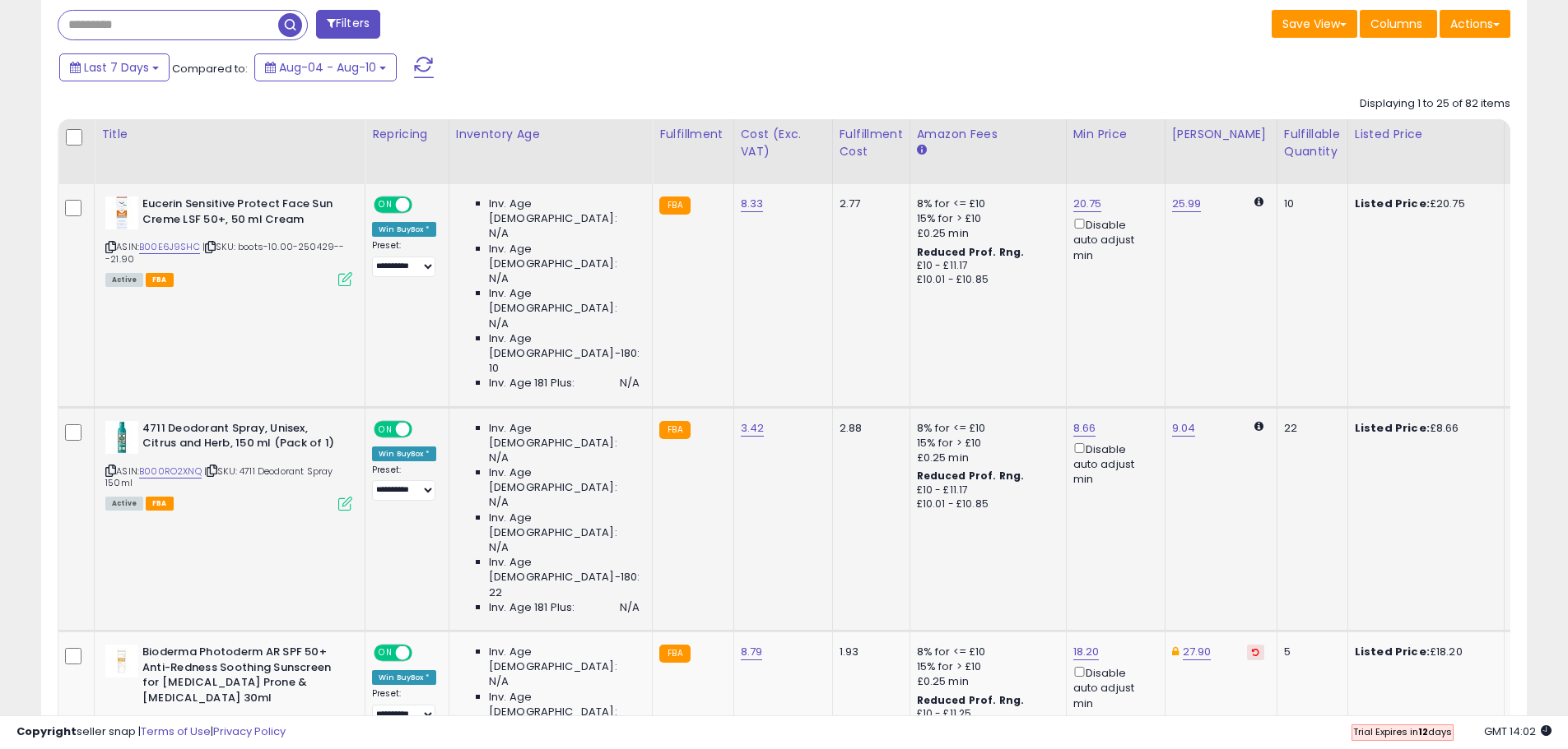
scroll to position [681, 0]
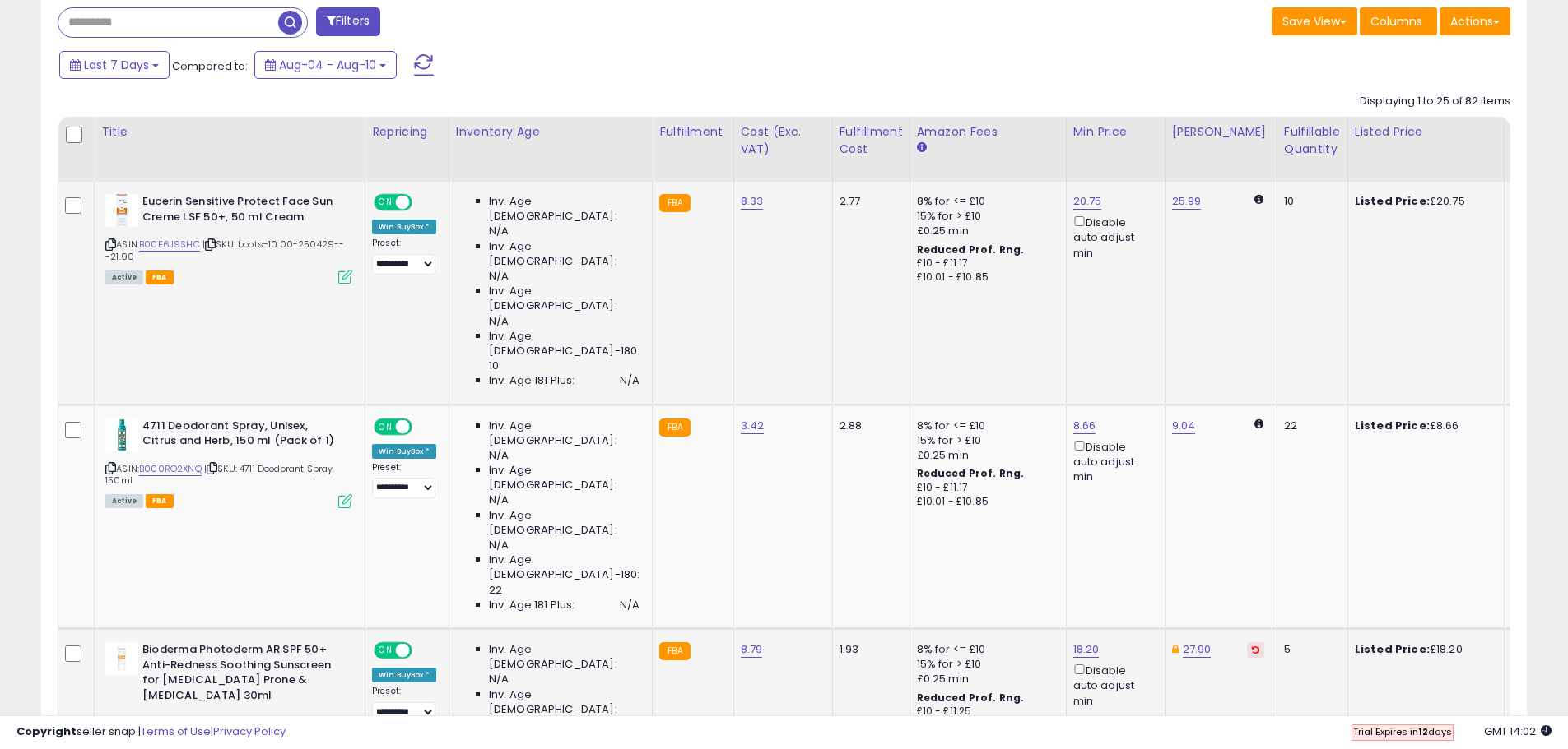
drag, startPoint x: 1218, startPoint y: 424, endPoint x: 1221, endPoint y: 437, distance: 13.3
click at [1251, 646] on icon at bounding box center [1255, 649] width 7 height 8
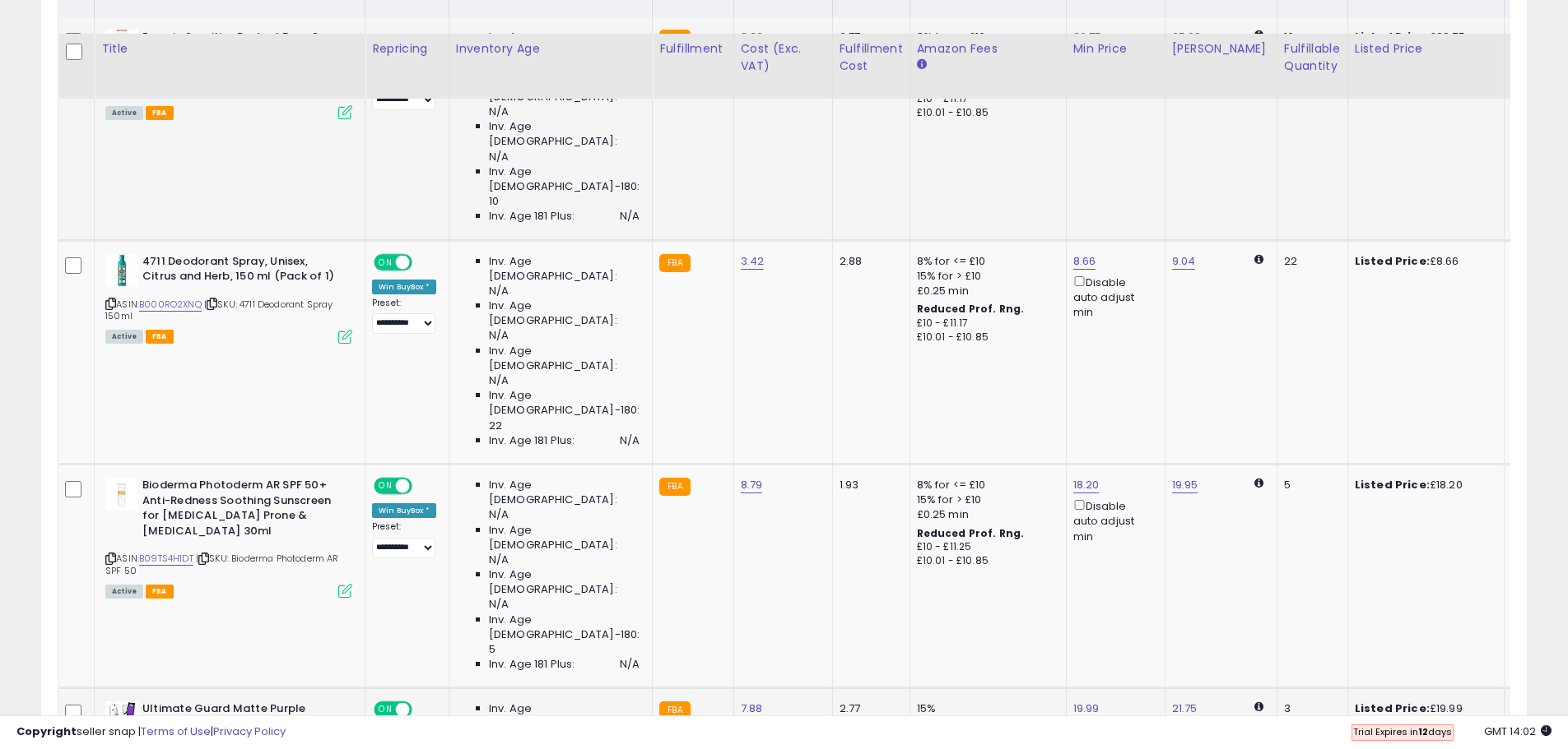
scroll to position [929, 0]
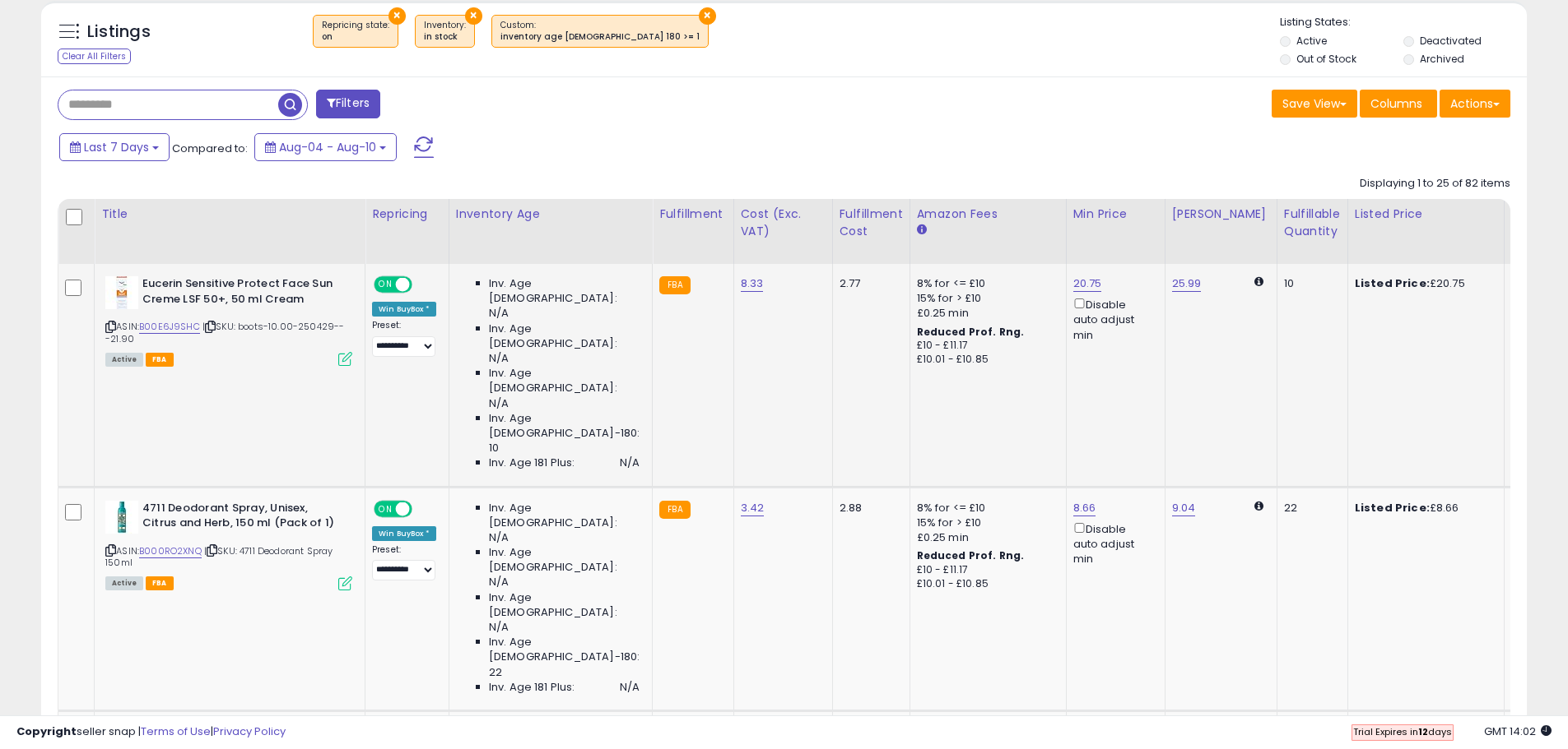
scroll to position [435, 0]
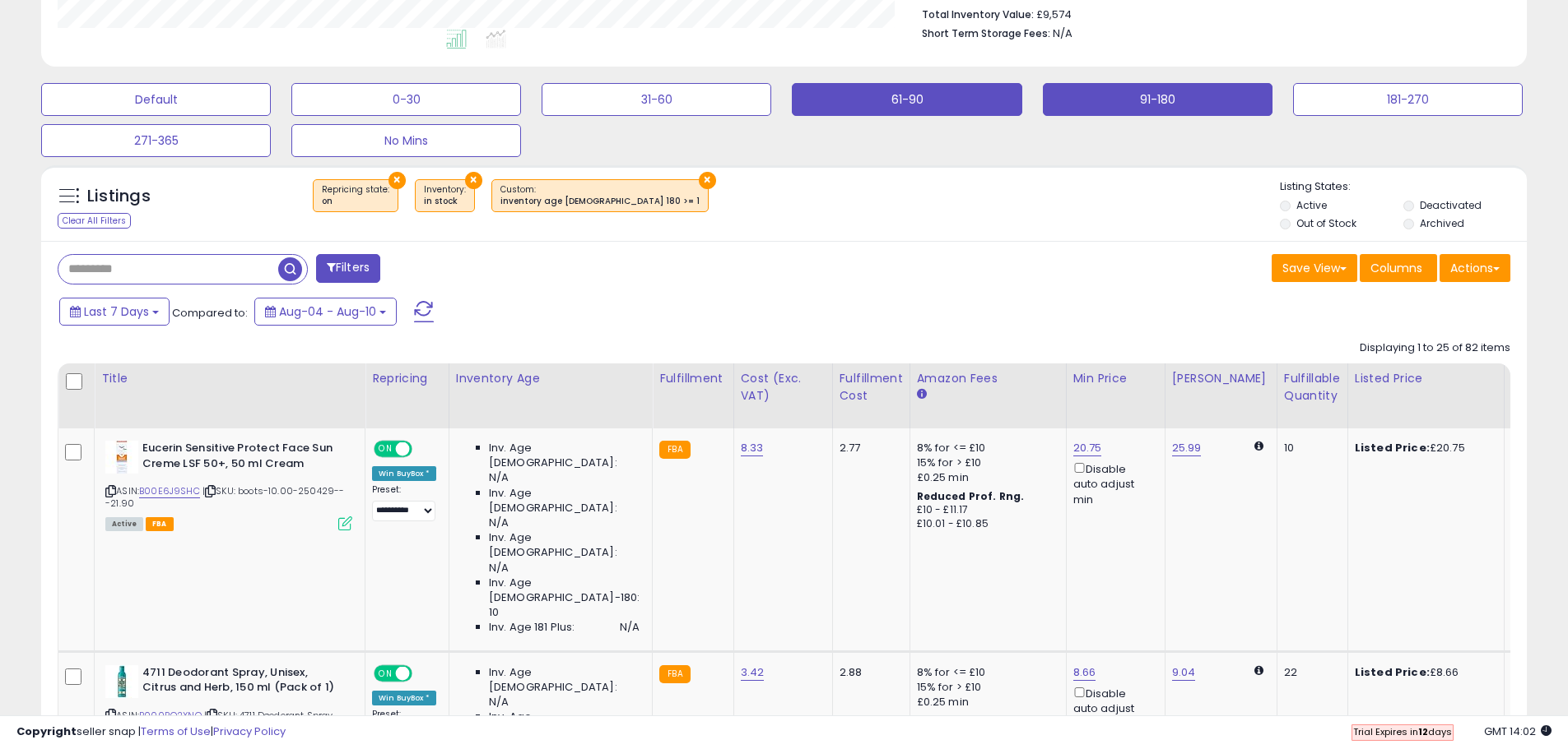
click at [271, 101] on button "61-90" at bounding box center [156, 100] width 230 height 33
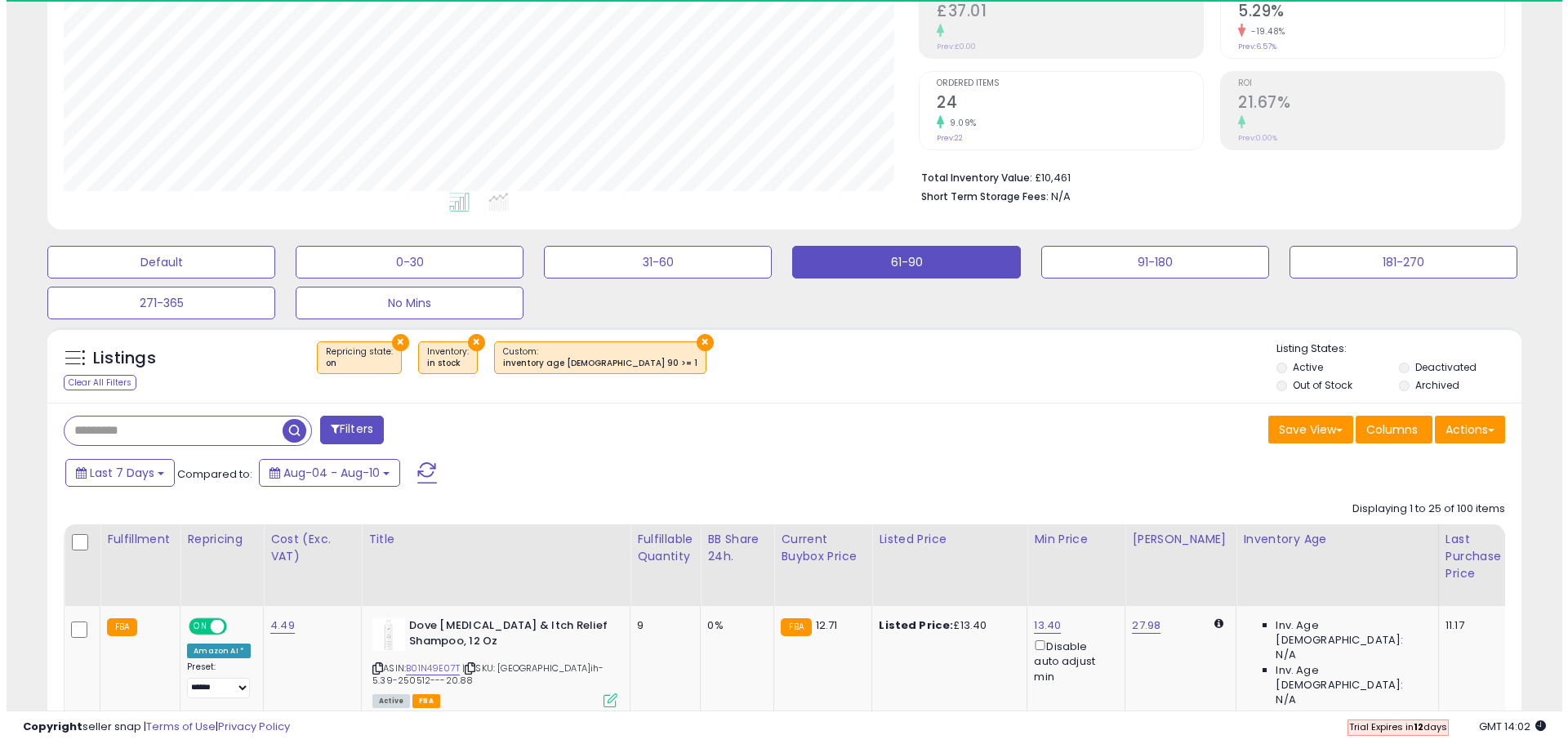
scroll to position [335, 855]
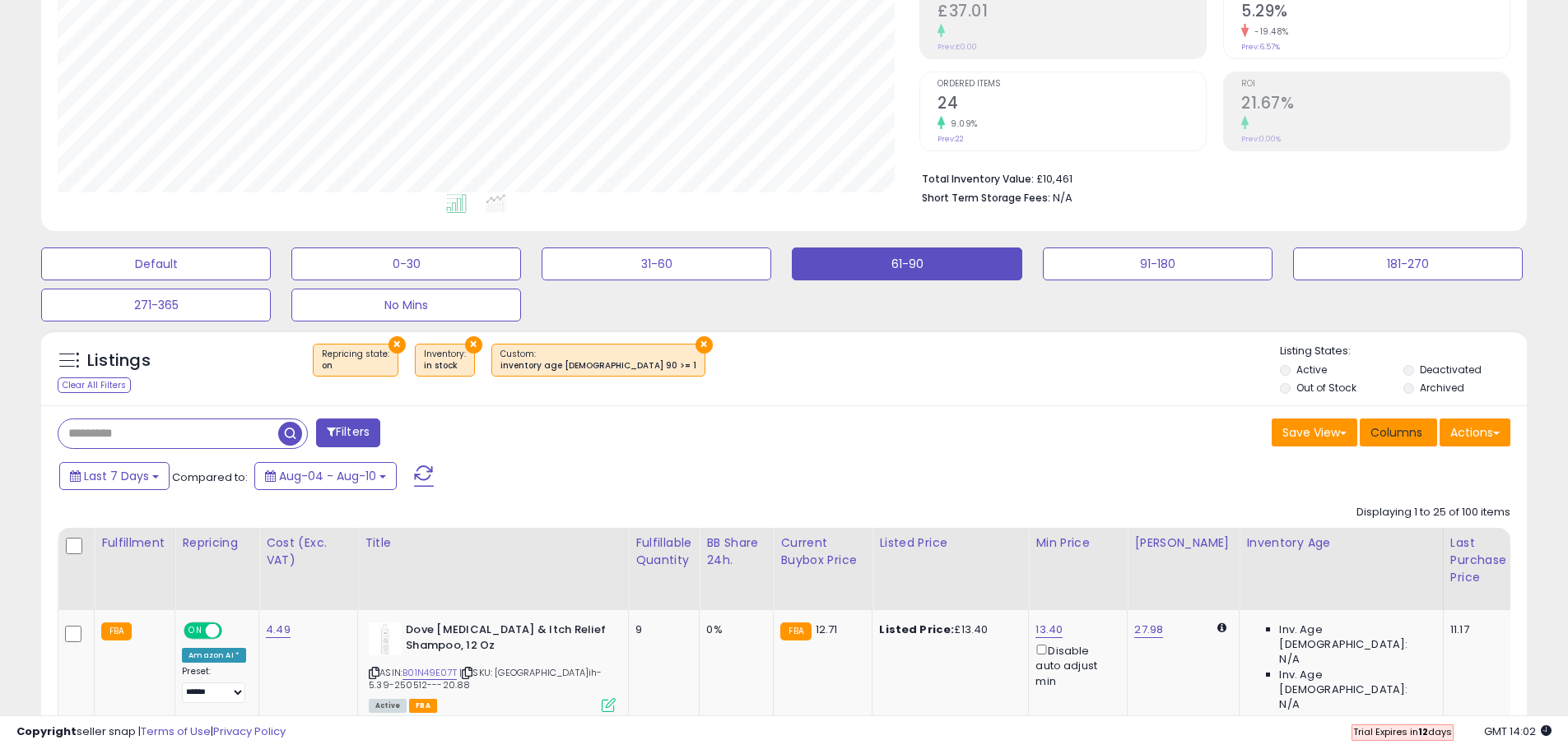
click at [1423, 436] on button "Columns" at bounding box center [1398, 432] width 77 height 28
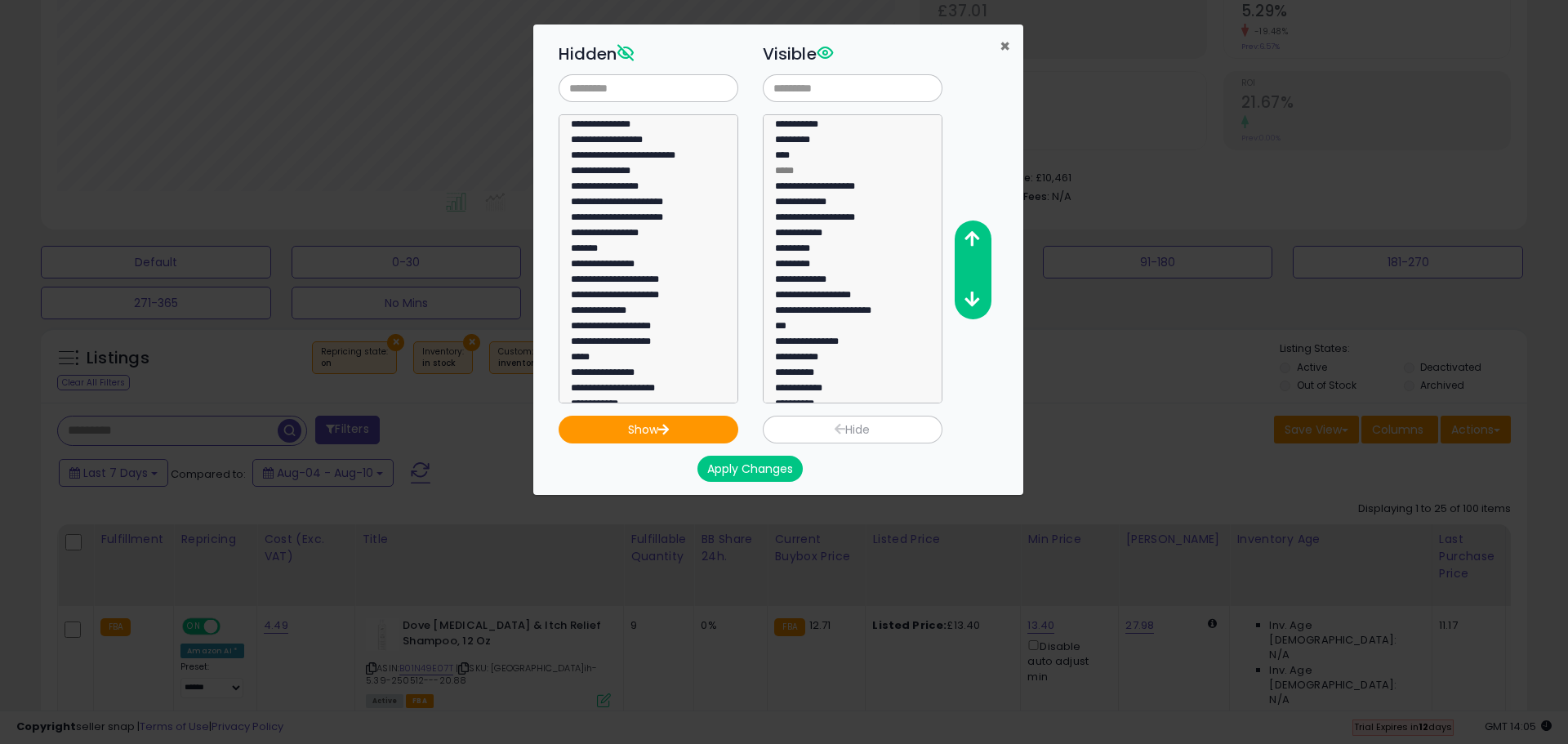
click at [1003, 44] on span "×" at bounding box center [1005, 45] width 10 height 24
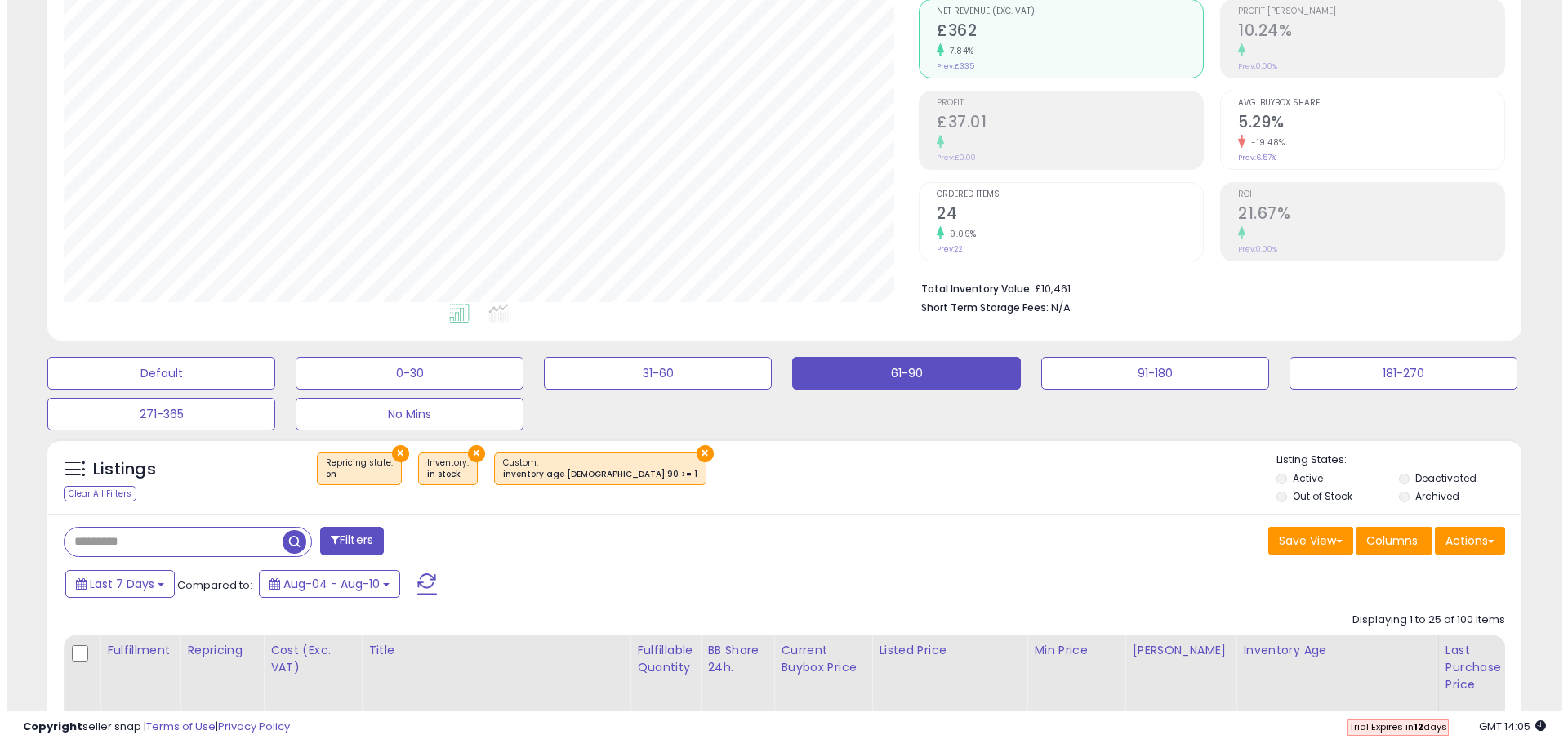
scroll to position [0, 0]
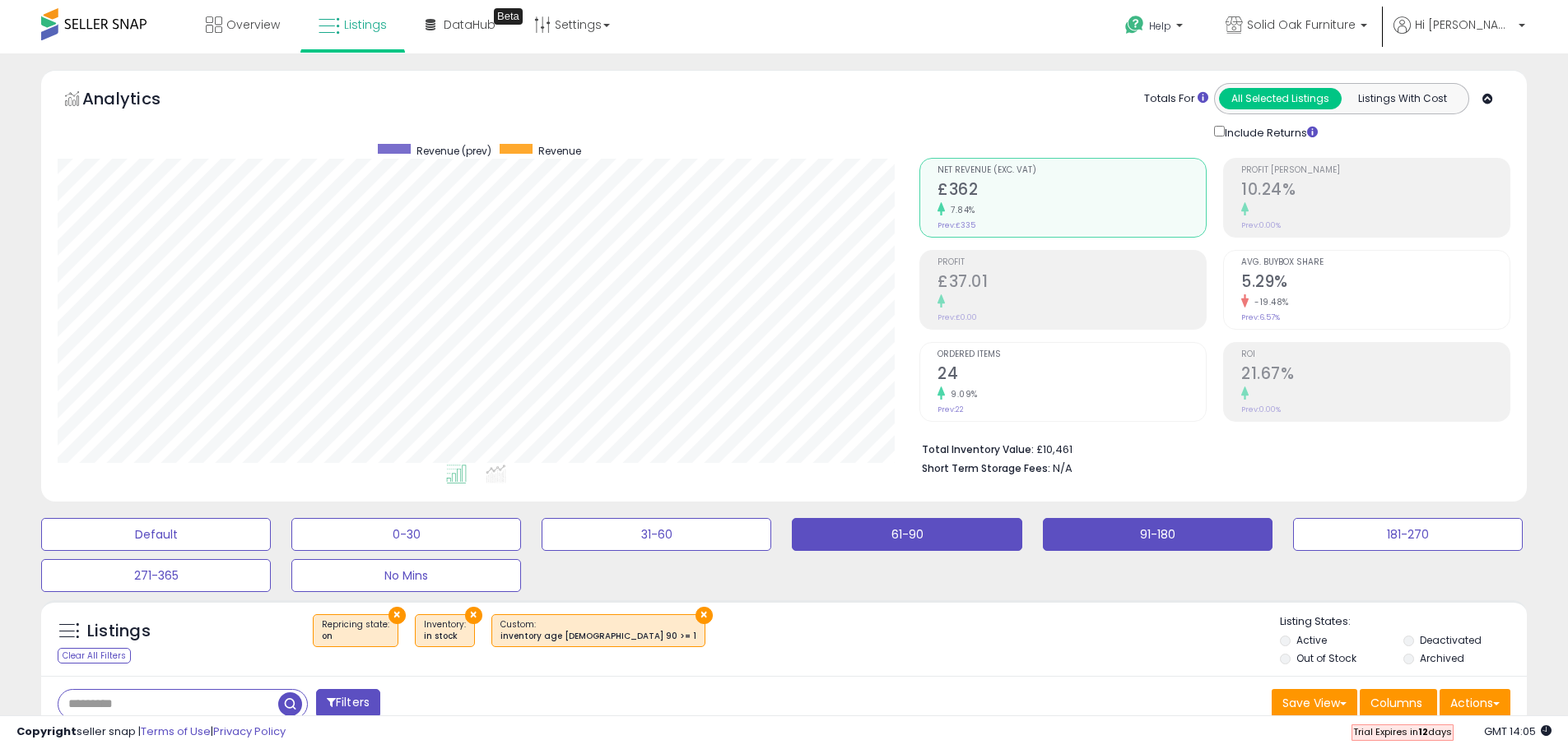
click at [271, 533] on button "91-180" at bounding box center [156, 535] width 230 height 33
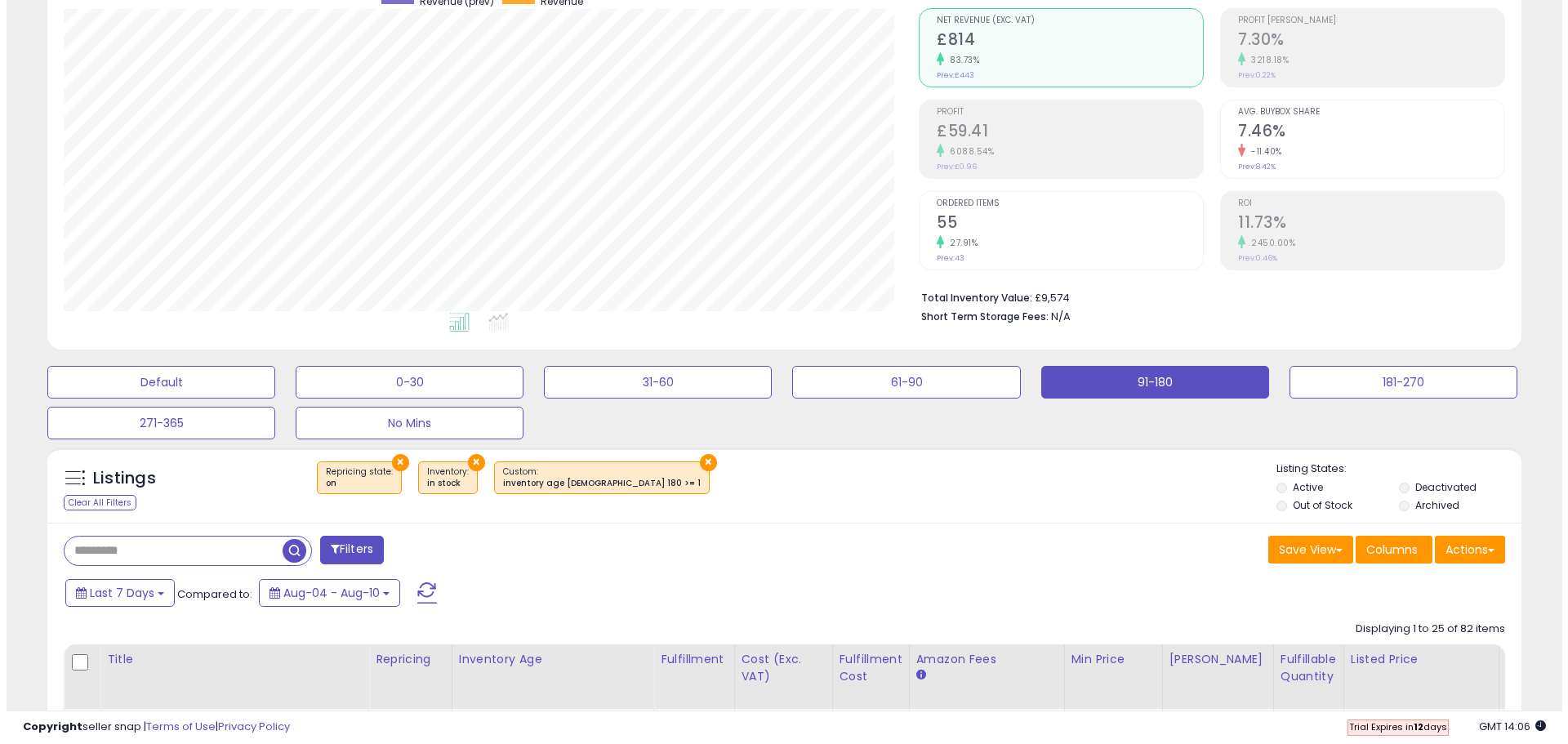
scroll to position [164, 0]
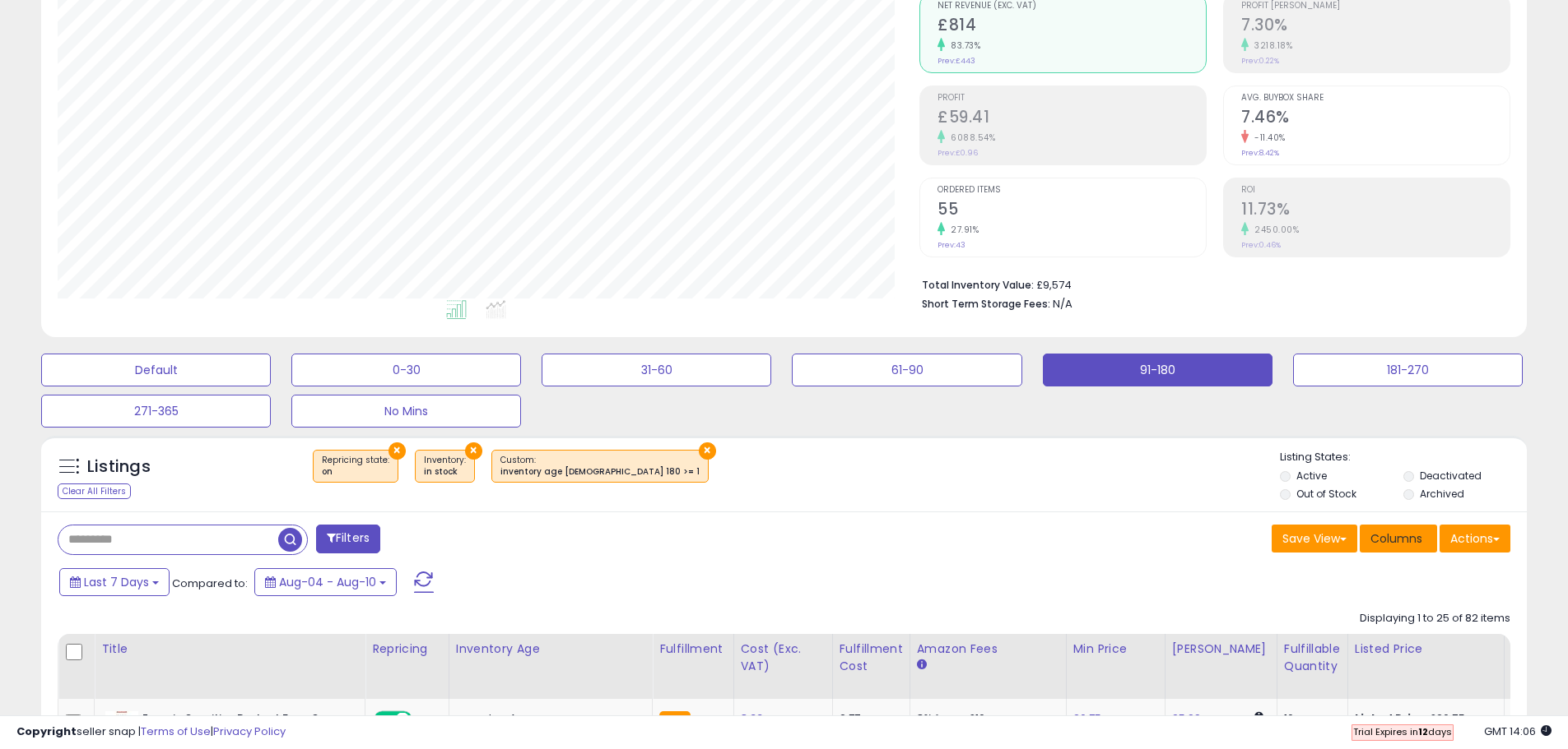
click at [1410, 548] on button "Columns" at bounding box center [1398, 539] width 77 height 28
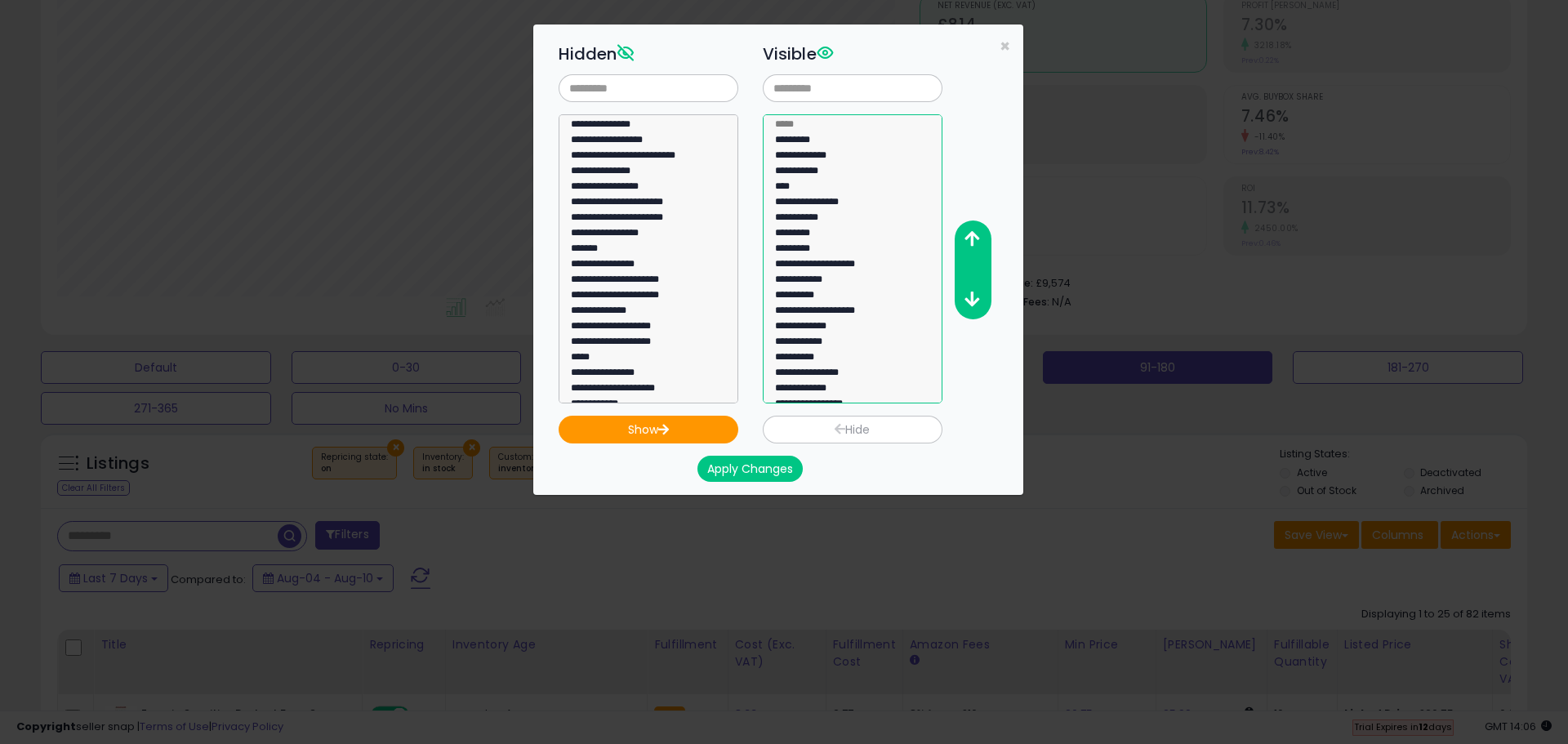
drag, startPoint x: 811, startPoint y: 172, endPoint x: 889, endPoint y: 202, distance: 83.6
click at [811, 181] on option "**********" at bounding box center [846, 189] width 146 height 16
click at [982, 241] on button "button" at bounding box center [972, 240] width 37 height 30
click at [982, 240] on button "button" at bounding box center [972, 240] width 37 height 30
click at [981, 238] on button "button" at bounding box center [972, 240] width 37 height 30
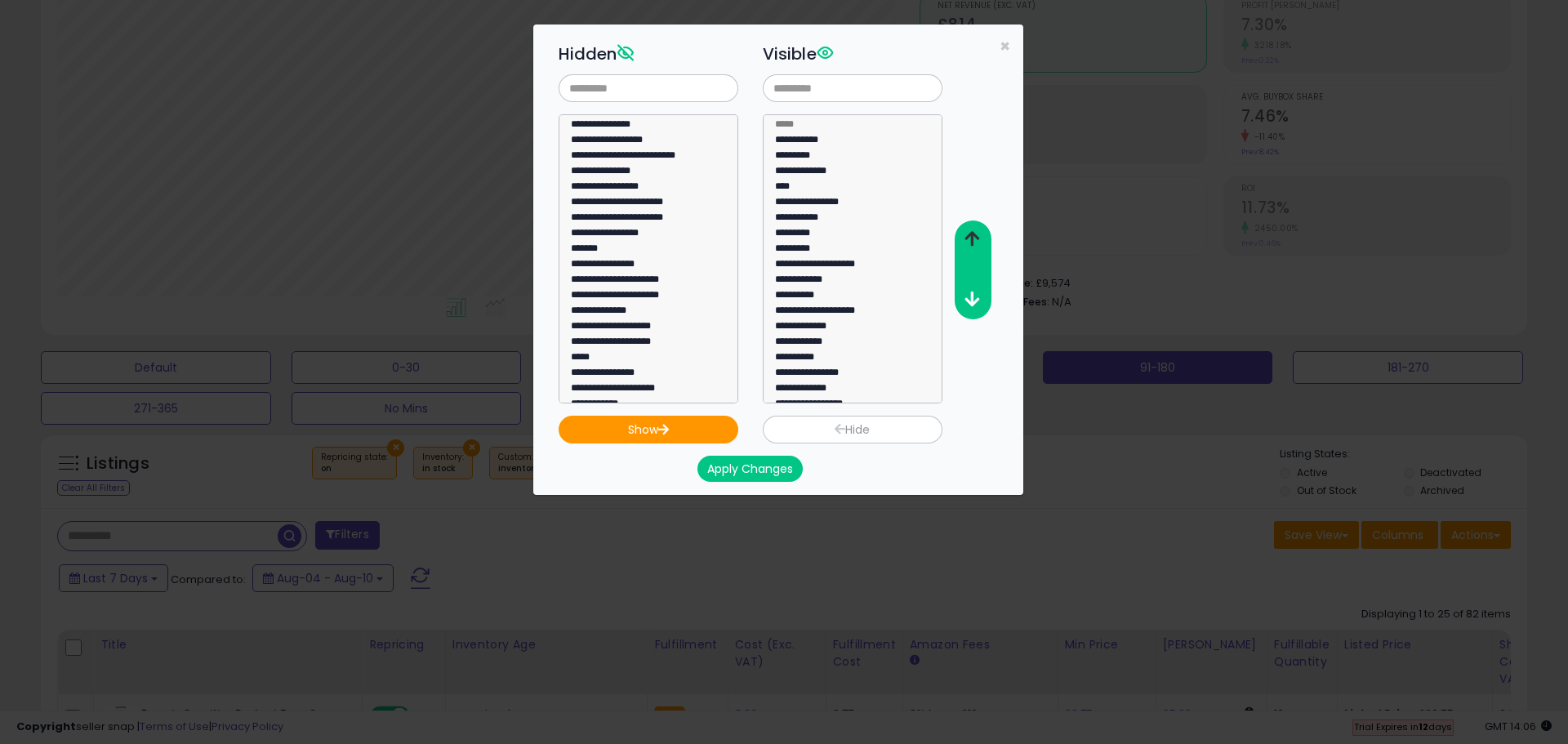
click at [981, 236] on button "button" at bounding box center [972, 240] width 37 height 30
click at [831, 166] on option "*********" at bounding box center [846, 173] width 146 height 16
click at [966, 238] on icon "button" at bounding box center [972, 239] width 15 height 17
click at [809, 197] on option "****" at bounding box center [846, 205] width 146 height 16
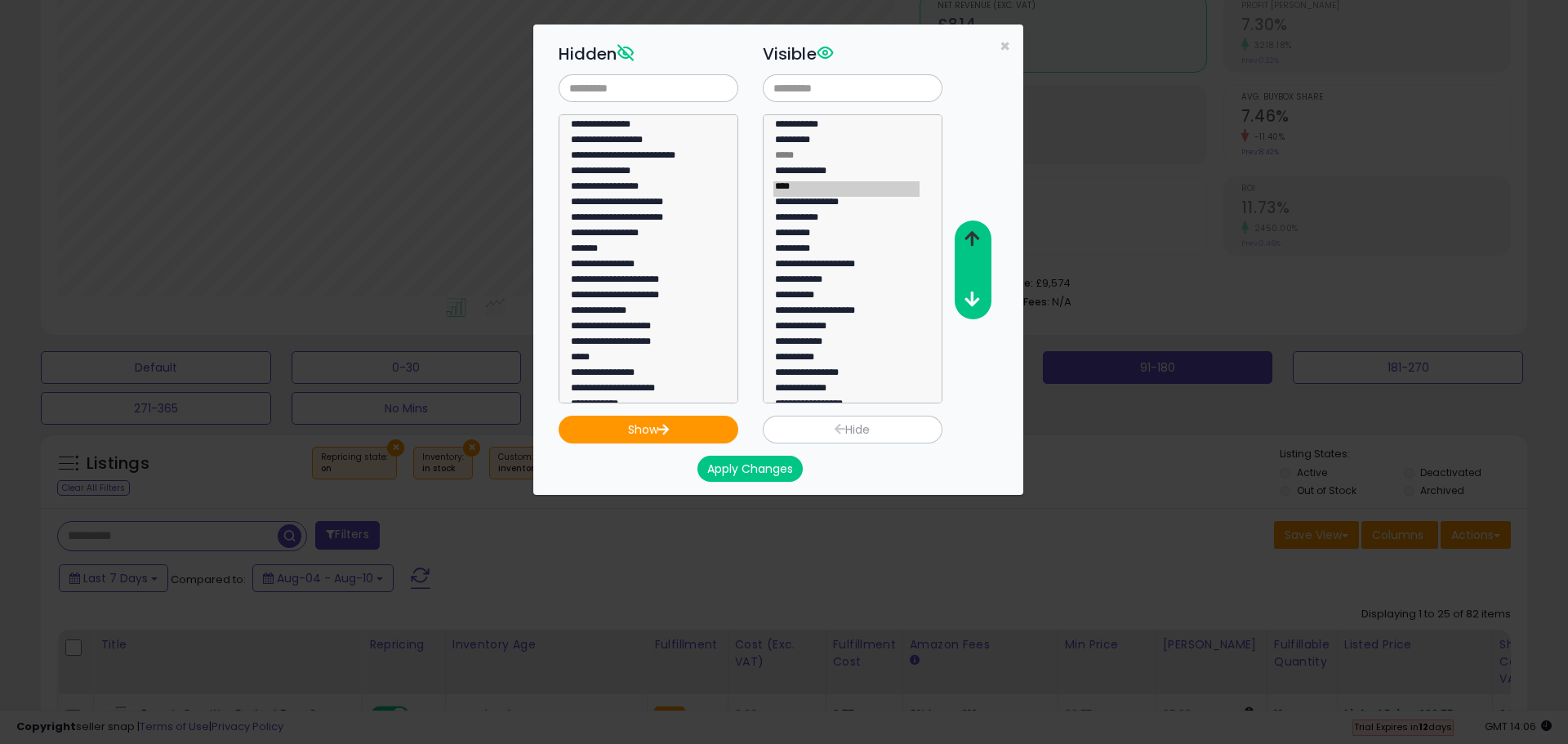
click at [972, 230] on icon "button" at bounding box center [972, 239] width 15 height 17
click at [849, 274] on option "**********" at bounding box center [846, 282] width 146 height 16
click at [981, 235] on button "button" at bounding box center [972, 240] width 37 height 30
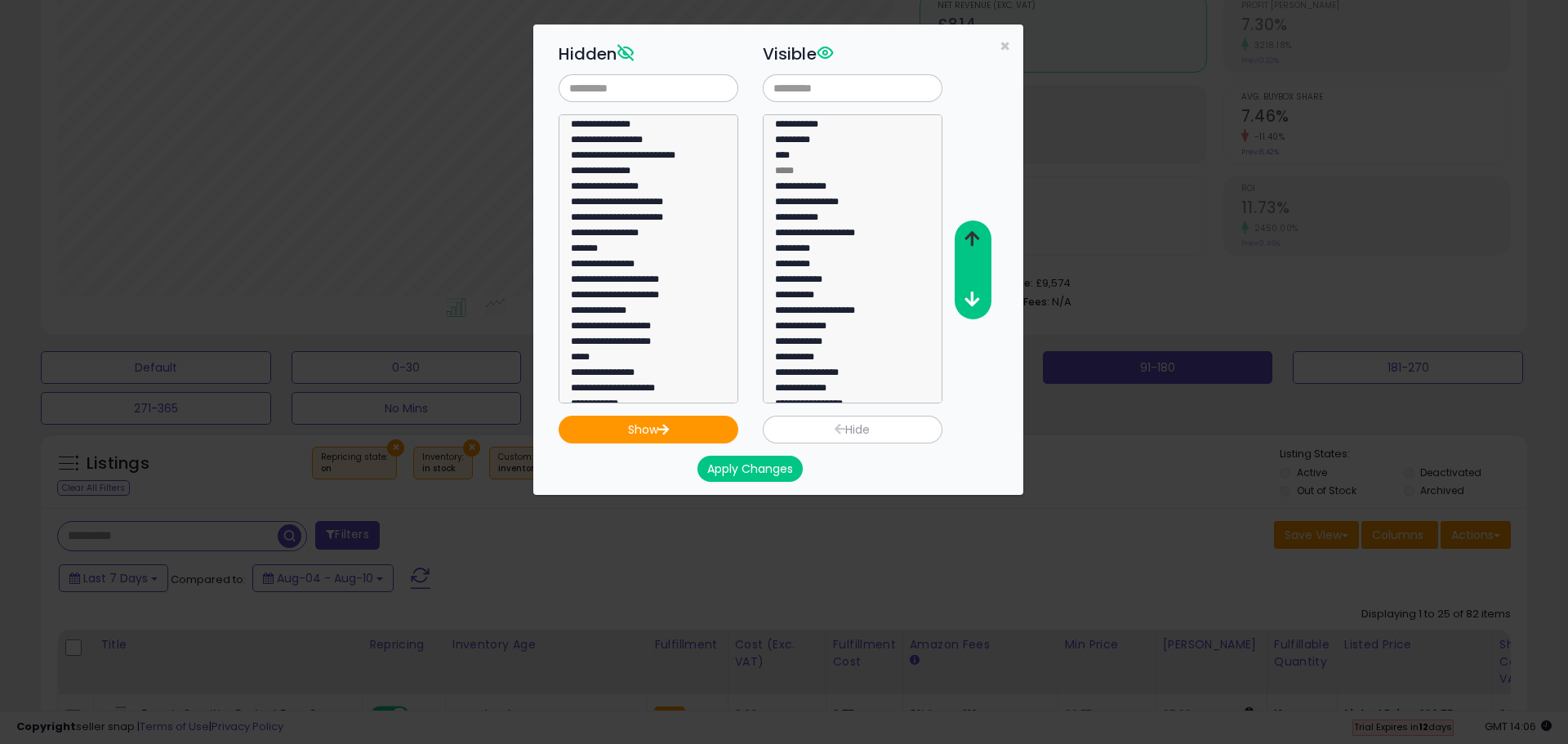
click at [981, 235] on button "button" at bounding box center [972, 240] width 37 height 30
click at [841, 336] on option "**********" at bounding box center [846, 344] width 146 height 16
click at [967, 247] on button "button" at bounding box center [972, 240] width 37 height 30
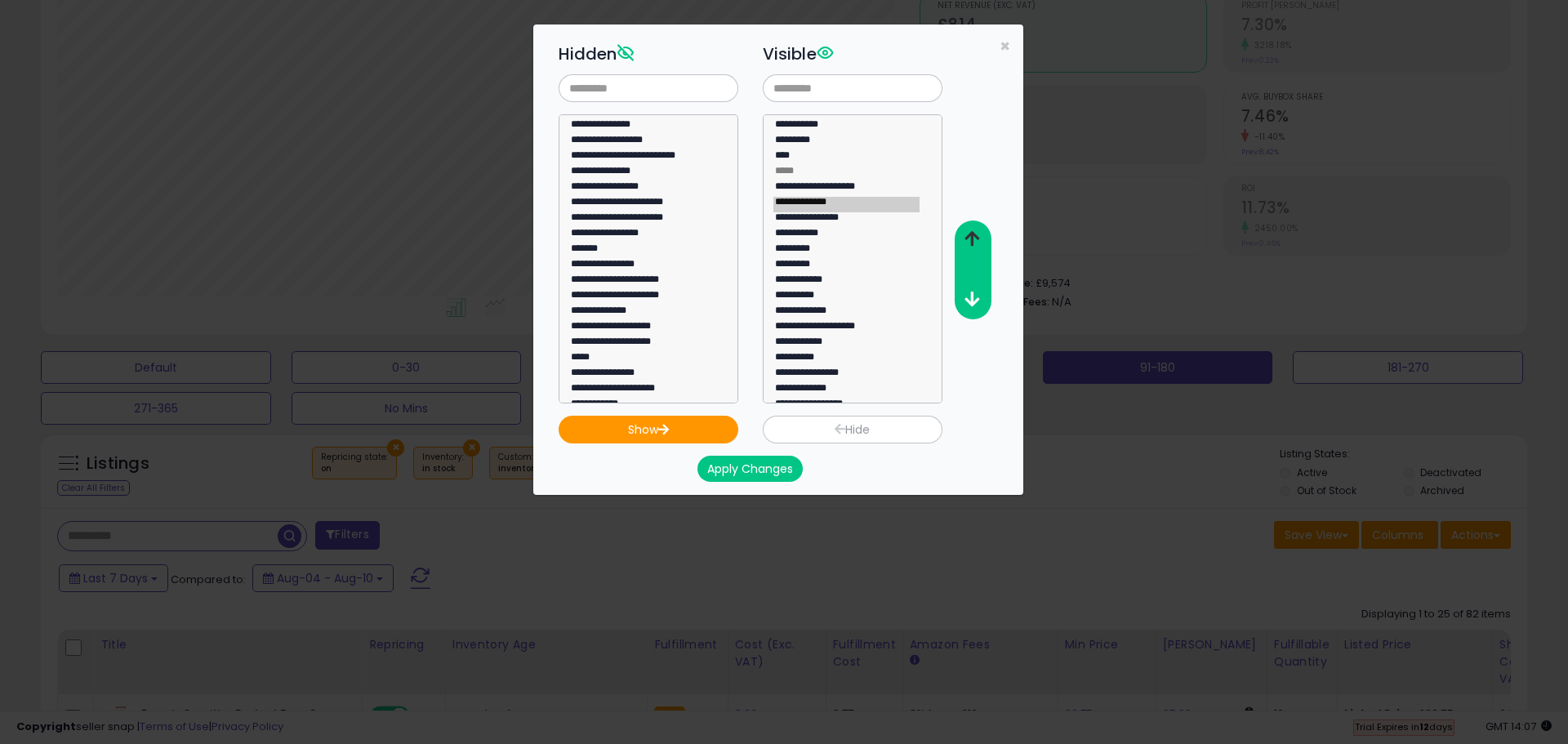
click at [967, 247] on button "button" at bounding box center [972, 240] width 37 height 30
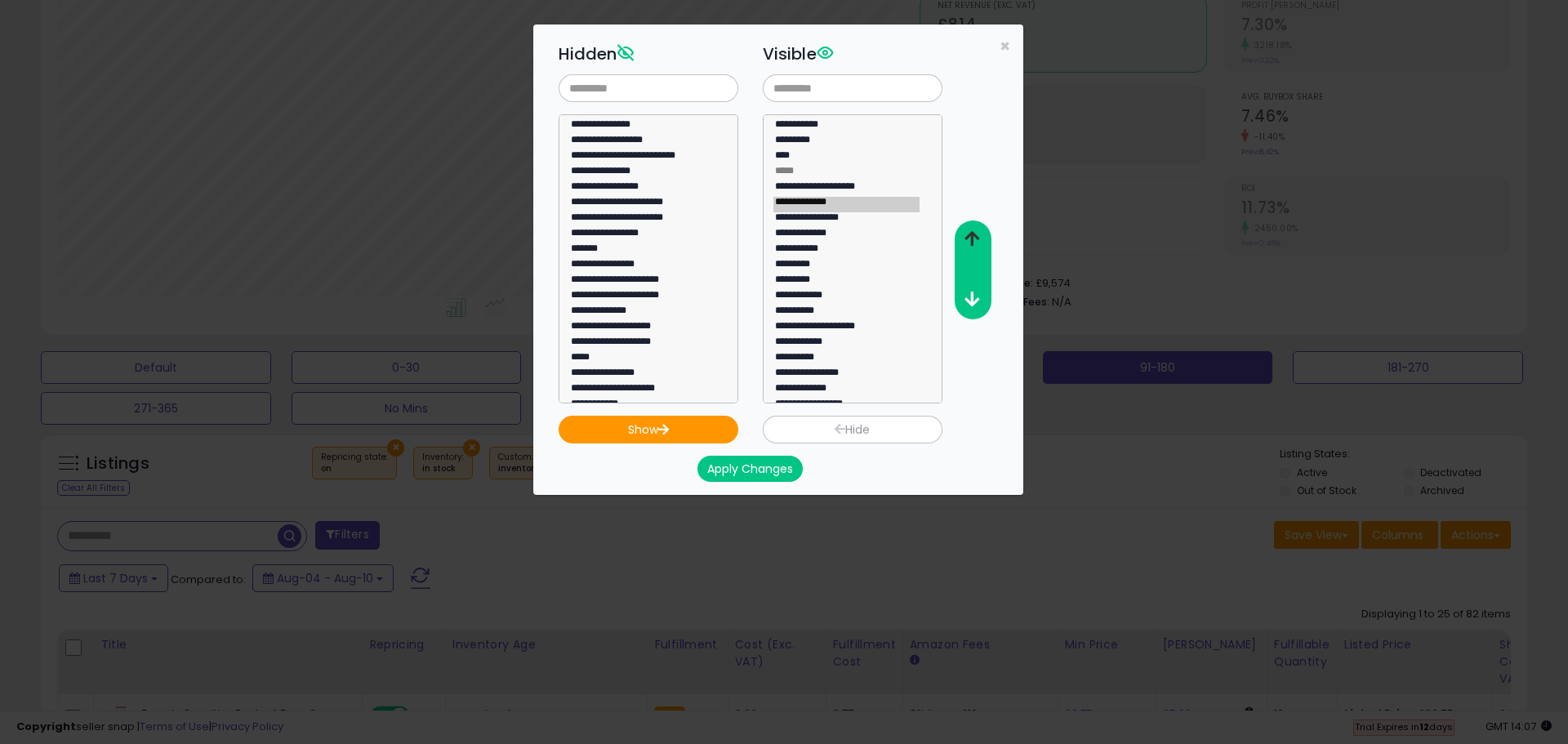
click at [967, 247] on button "button" at bounding box center [972, 240] width 37 height 30
click at [864, 336] on option "**********" at bounding box center [846, 344] width 146 height 16
click at [978, 252] on button "button" at bounding box center [972, 240] width 37 height 30
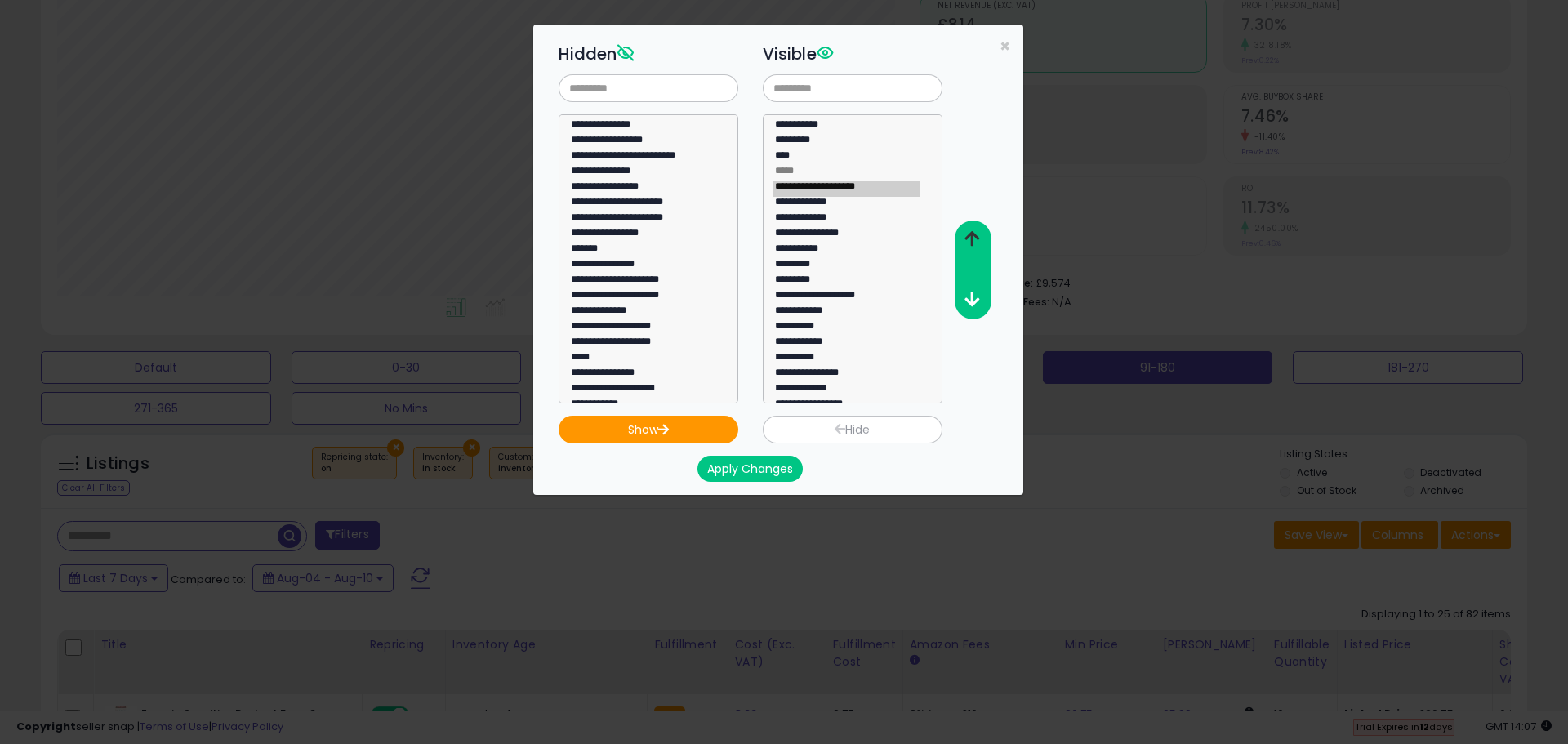
click at [978, 252] on button "button" at bounding box center [972, 240] width 37 height 30
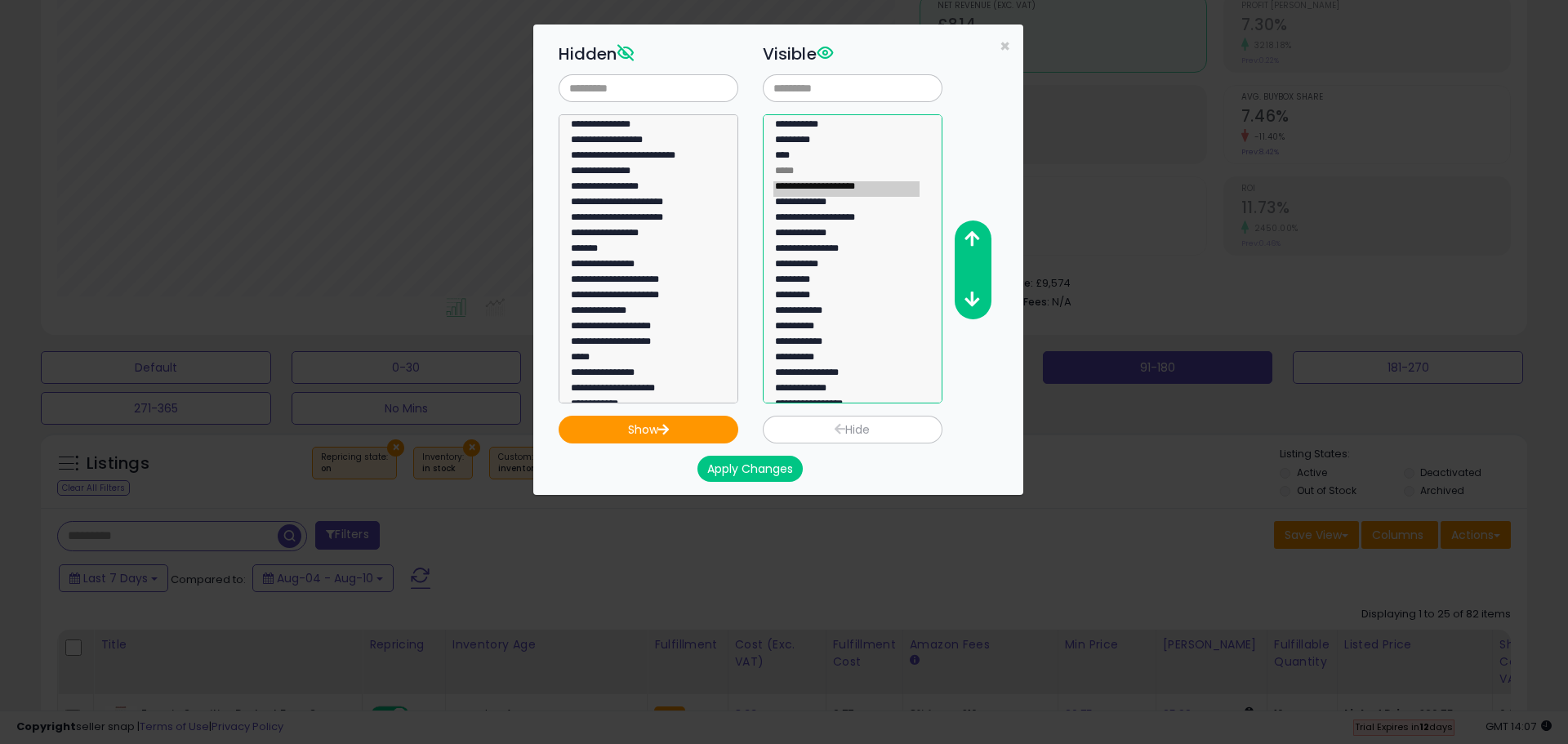
click at [845, 321] on option "**********" at bounding box center [846, 329] width 146 height 16
click at [976, 244] on icon "button" at bounding box center [972, 239] width 15 height 17
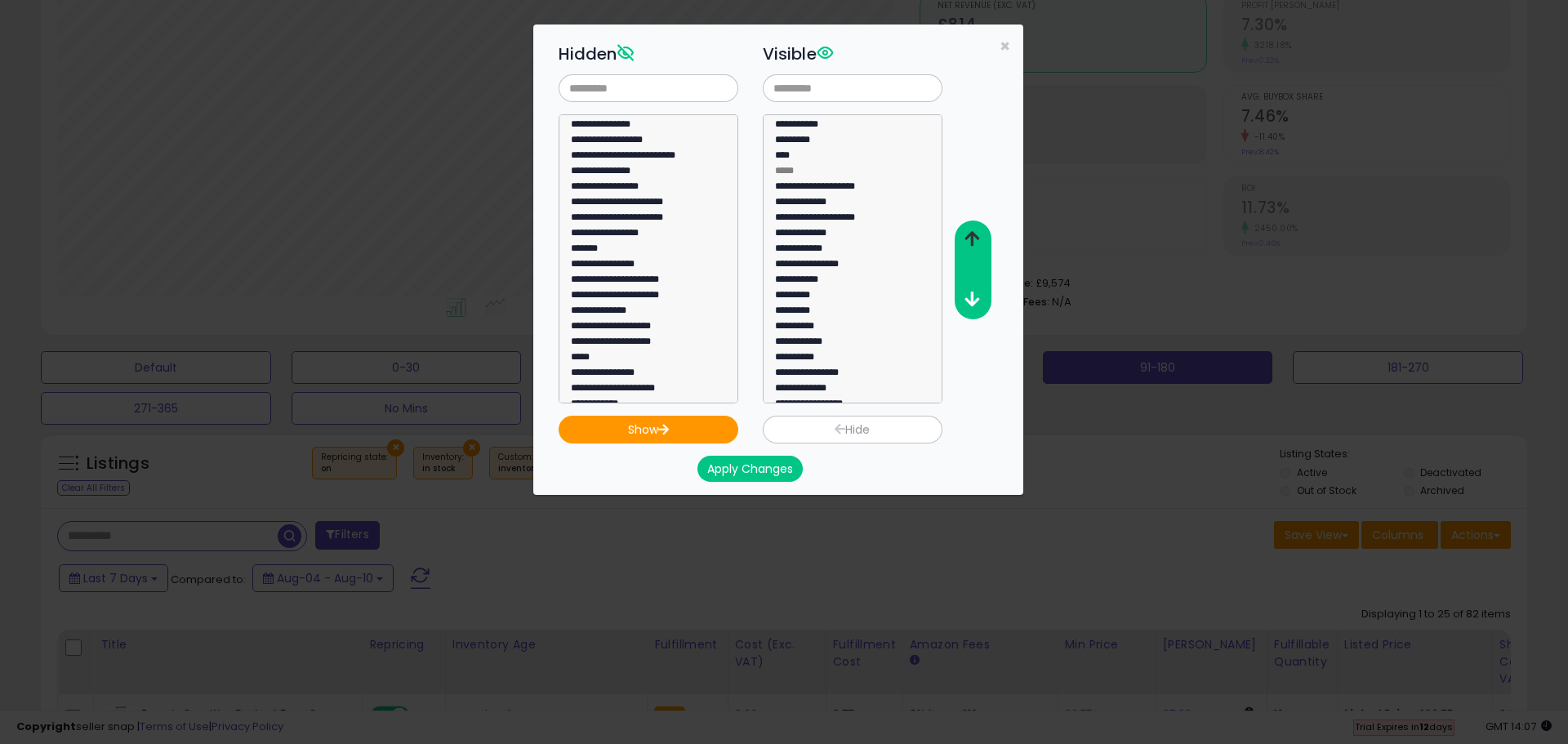
click at [976, 244] on icon "button" at bounding box center [972, 239] width 15 height 17
click at [867, 306] on option "*********" at bounding box center [846, 314] width 146 height 16
click at [985, 247] on button "button" at bounding box center [972, 240] width 37 height 30
click at [984, 247] on button "button" at bounding box center [972, 240] width 37 height 30
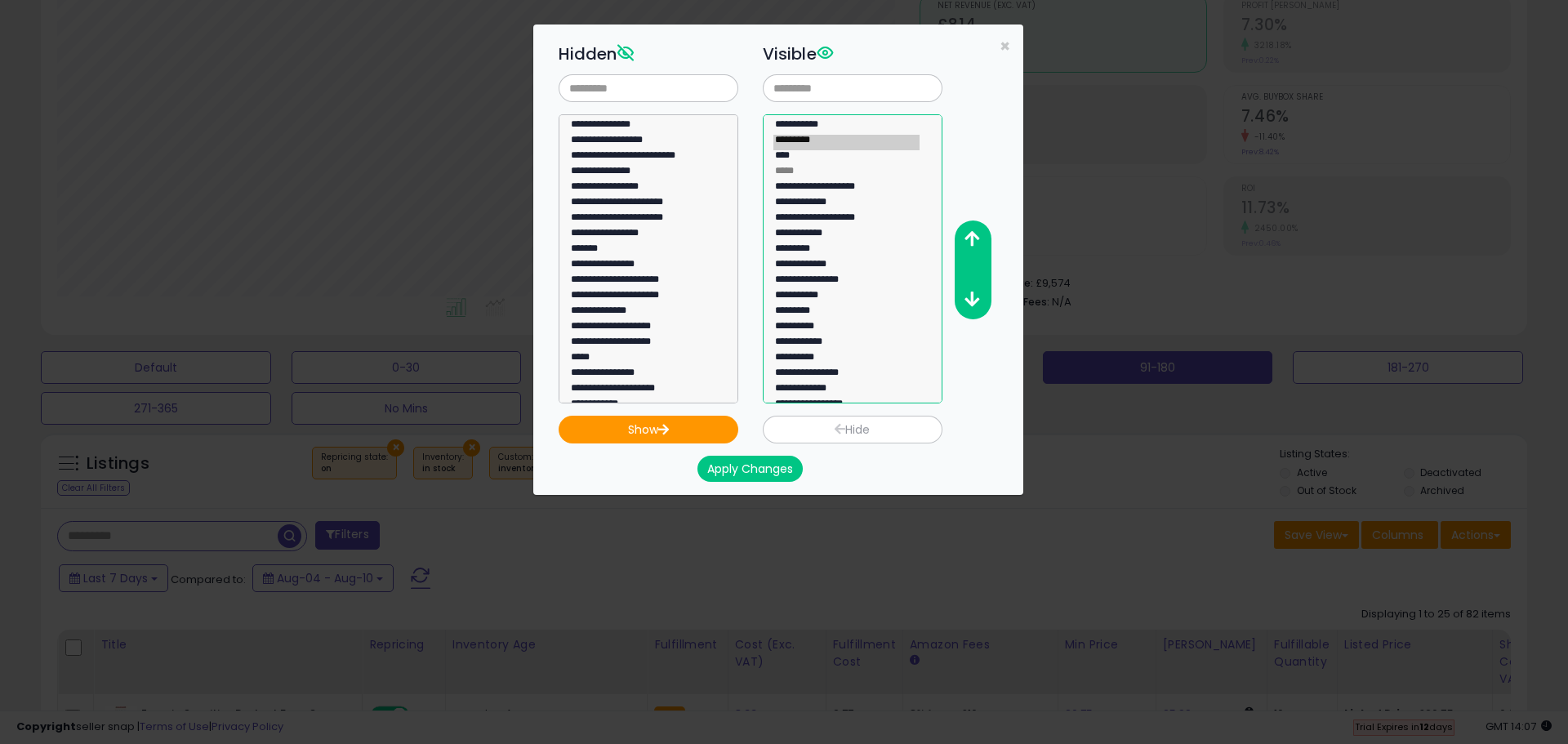
select select "*********"
click at [814, 321] on option "*********" at bounding box center [846, 329] width 146 height 16
click at [966, 233] on icon "button" at bounding box center [972, 239] width 15 height 17
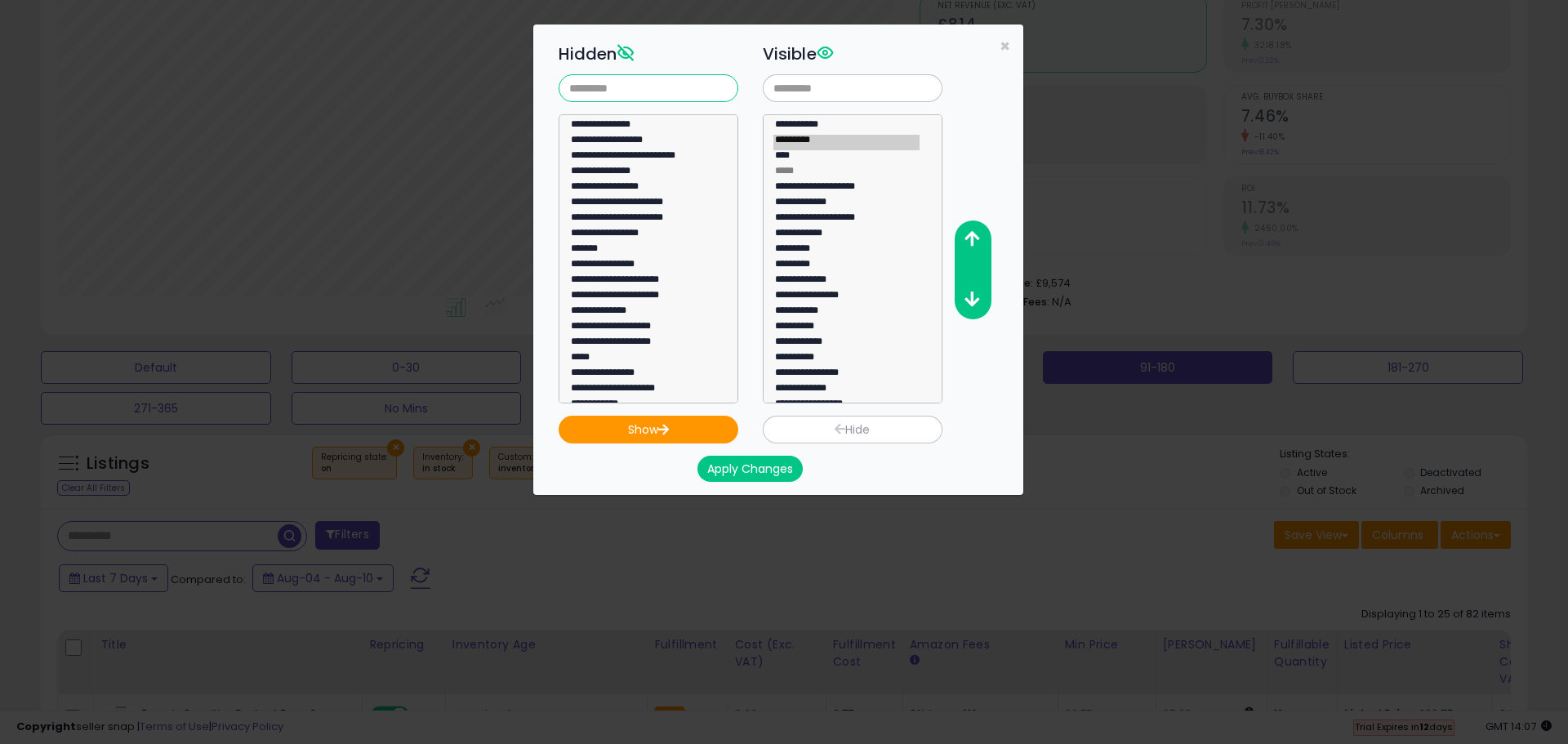
click at [604, 84] on input "text" at bounding box center [648, 88] width 179 height 28
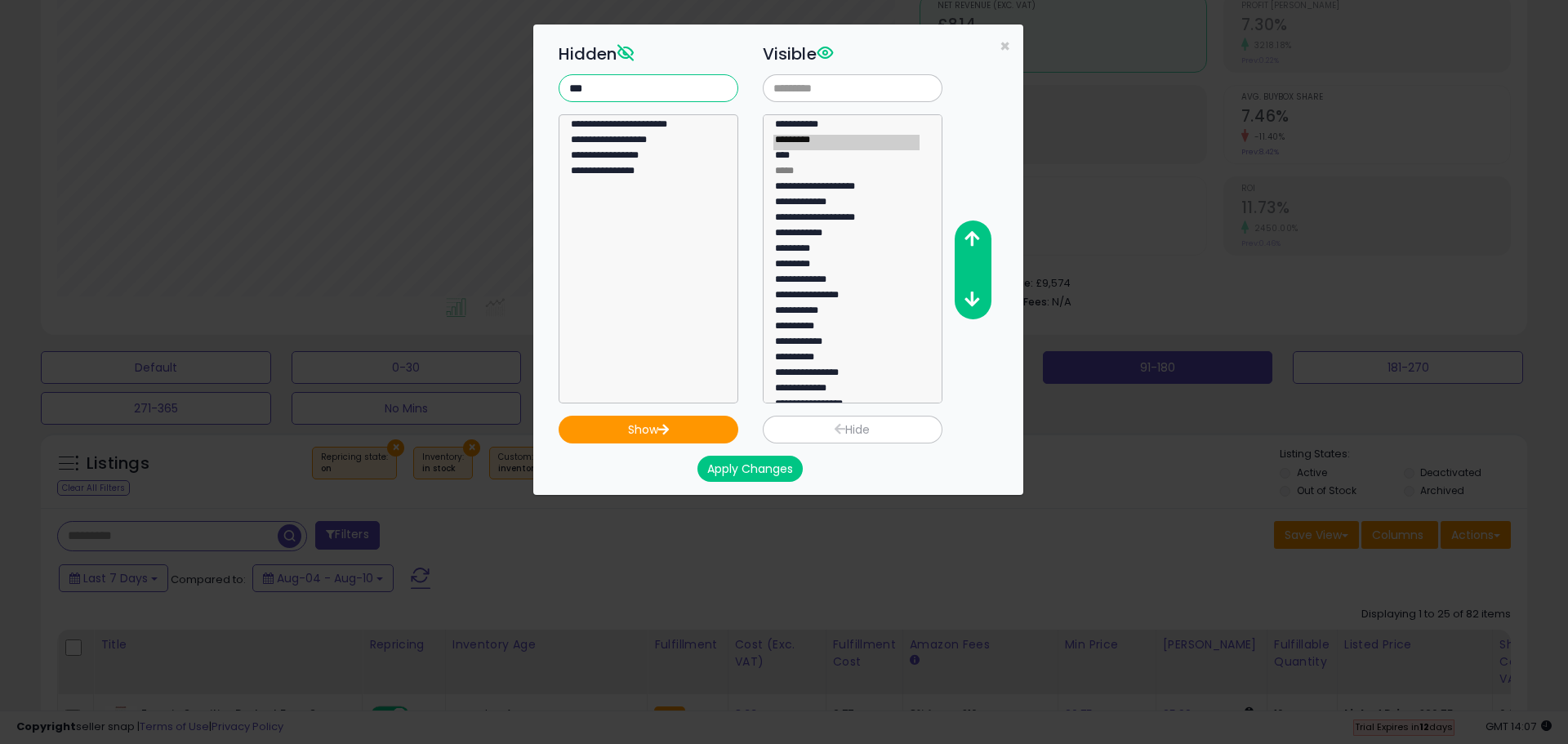
type input "****"
select select "**********"
click at [635, 135] on option "**********" at bounding box center [643, 143] width 146 height 16
click at [656, 431] on button "Show" at bounding box center [648, 429] width 179 height 28
select select
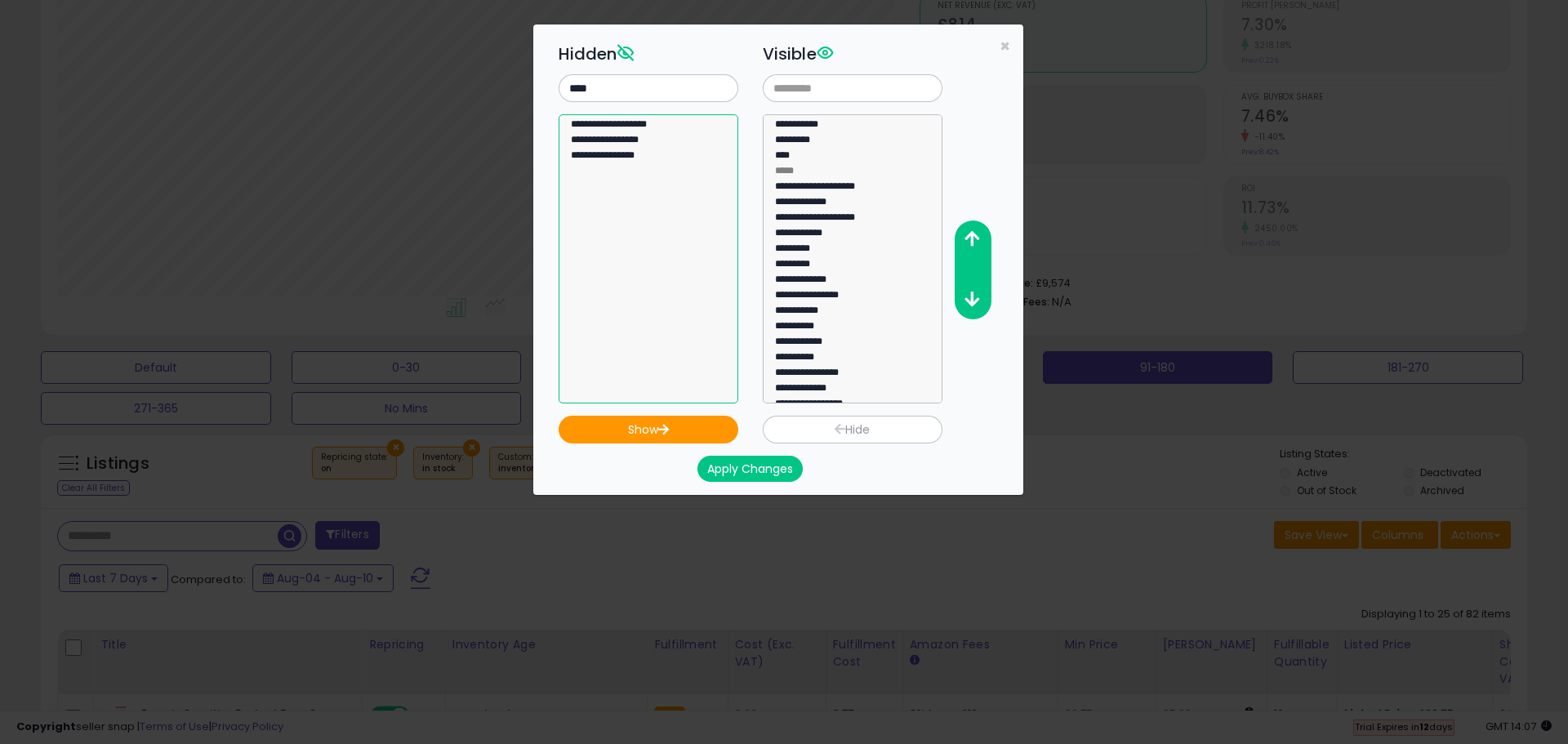
select select "**********"
click at [661, 125] on option "**********" at bounding box center [643, 127] width 146 height 16
click at [683, 424] on button "Show" at bounding box center [648, 429] width 179 height 28
click at [864, 374] on option "**********" at bounding box center [846, 375] width 146 height 16
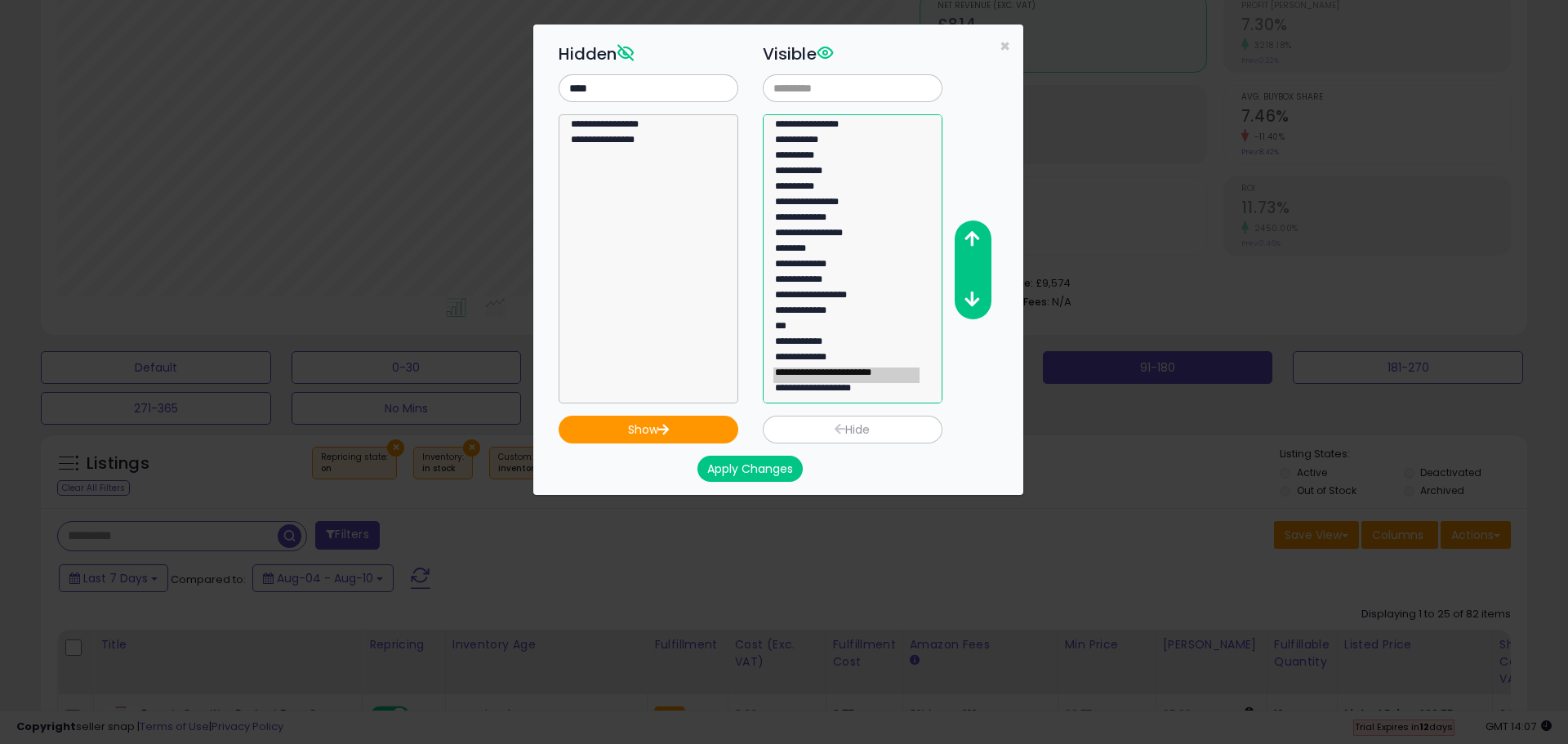
click at [861, 392] on option "**********" at bounding box center [846, 391] width 146 height 16
click at [978, 232] on icon "button" at bounding box center [972, 239] width 15 height 17
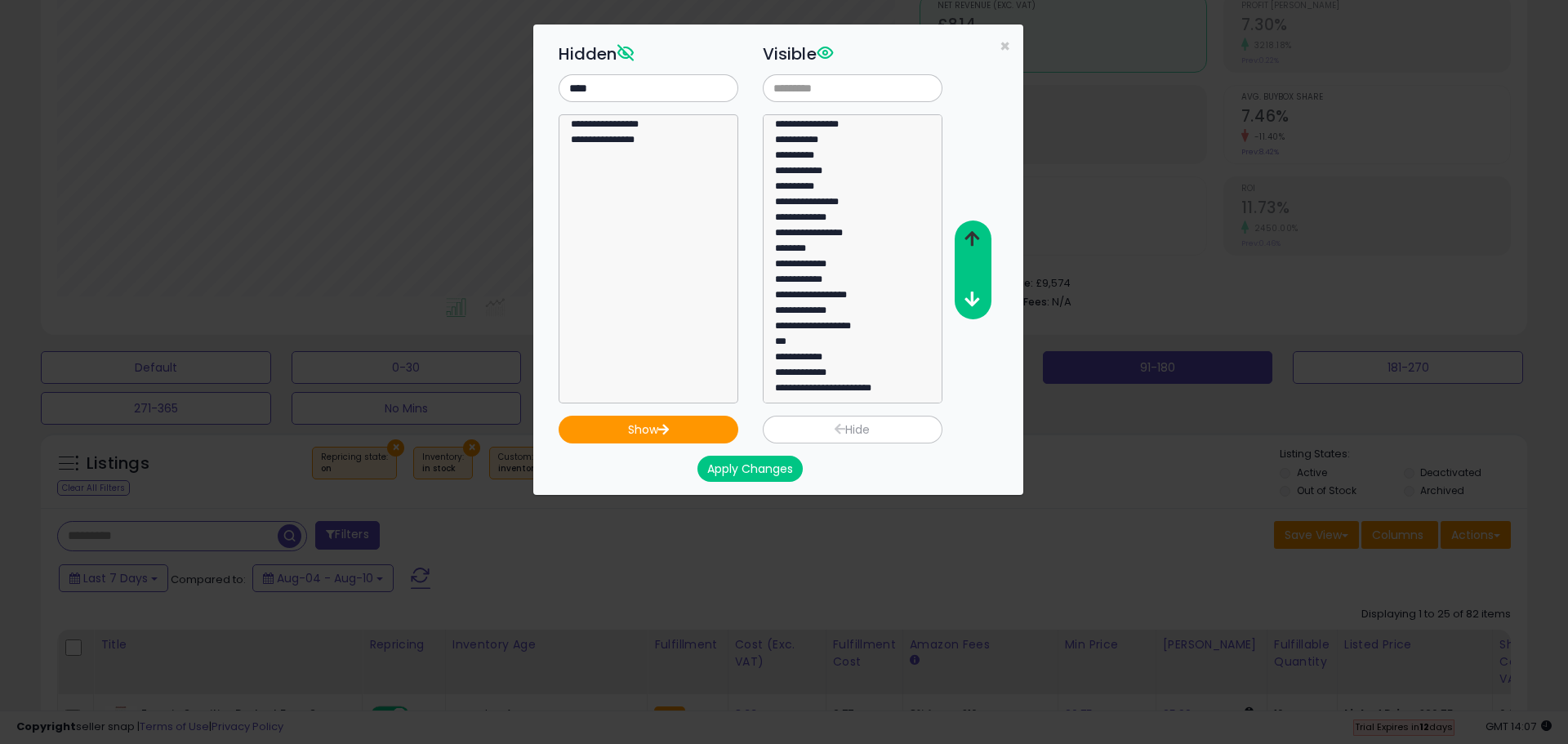
click at [978, 232] on icon "button" at bounding box center [972, 239] width 15 height 17
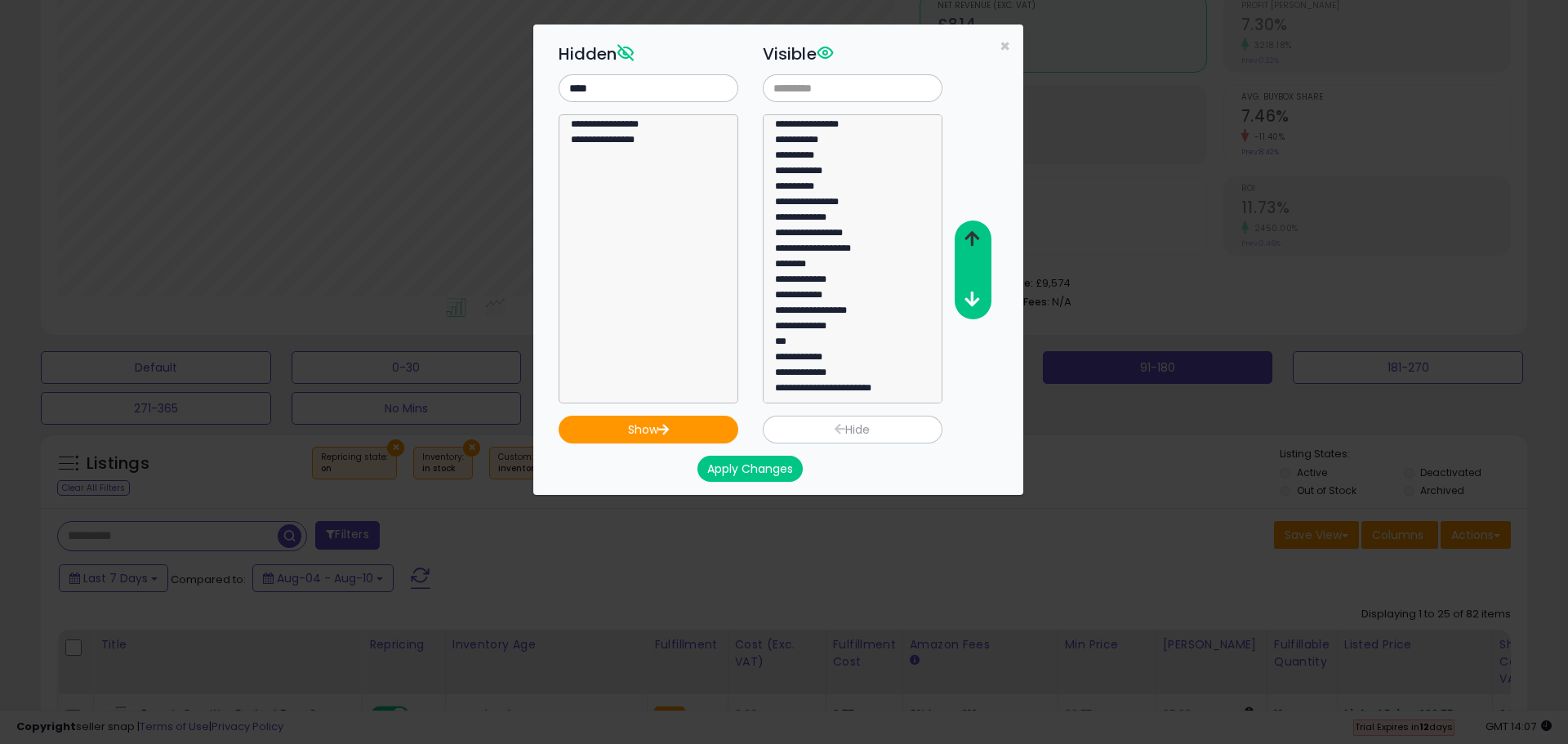
click at [978, 232] on icon "button" at bounding box center [972, 239] width 15 height 17
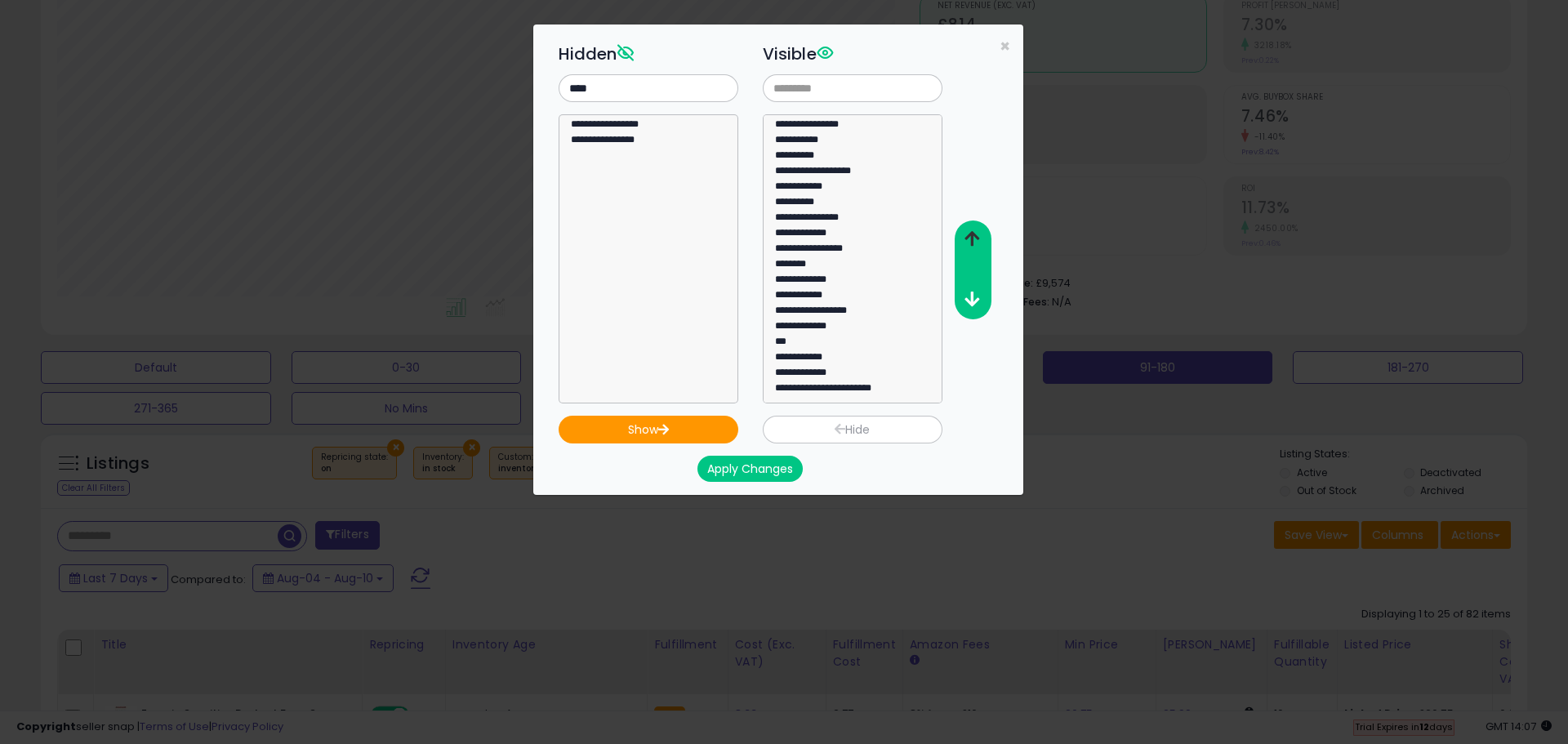
click at [978, 232] on icon "button" at bounding box center [972, 239] width 15 height 17
click at [969, 238] on icon "button" at bounding box center [972, 239] width 15 height 17
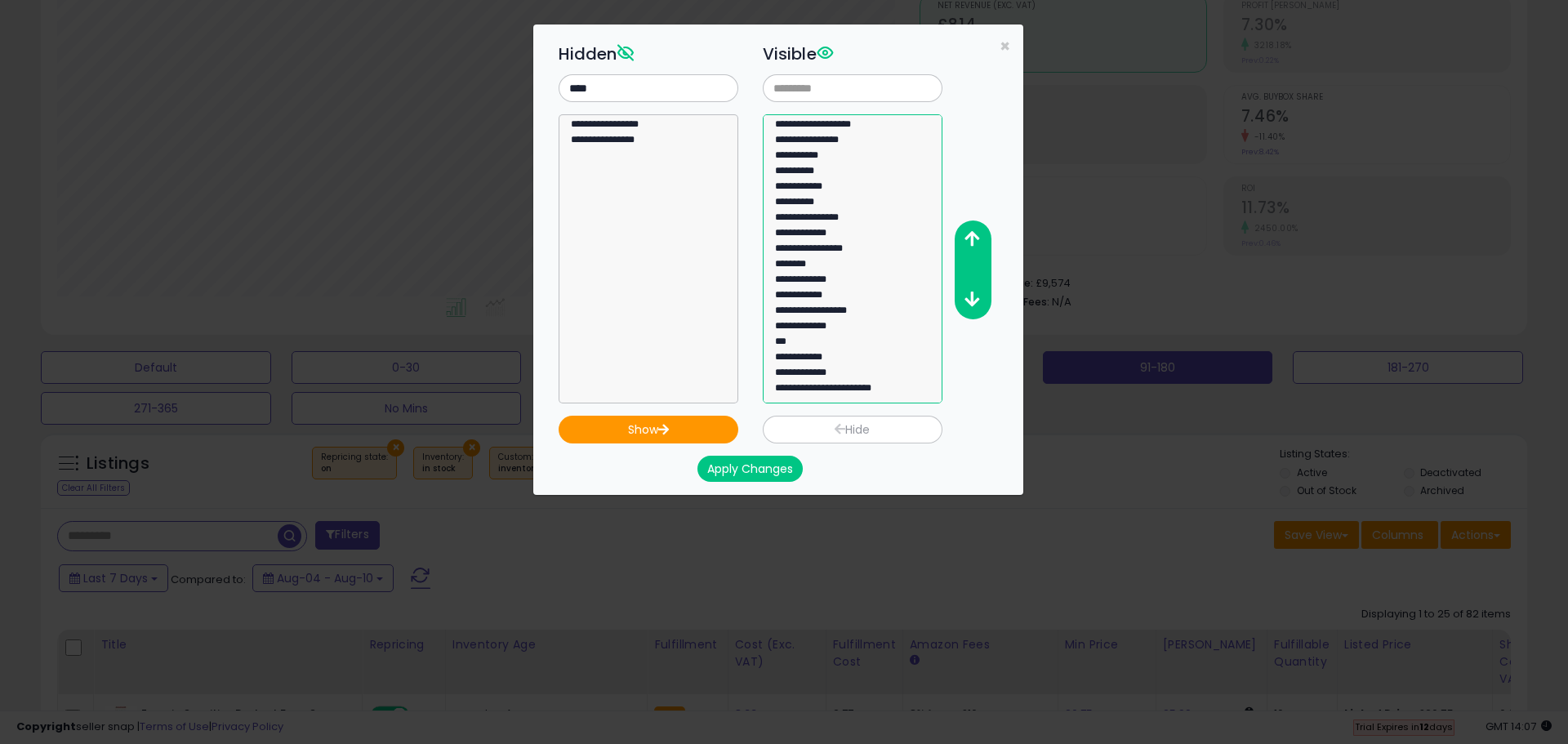
click at [874, 389] on option "**********" at bounding box center [846, 391] width 146 height 16
click at [978, 230] on button "button" at bounding box center [972, 240] width 37 height 30
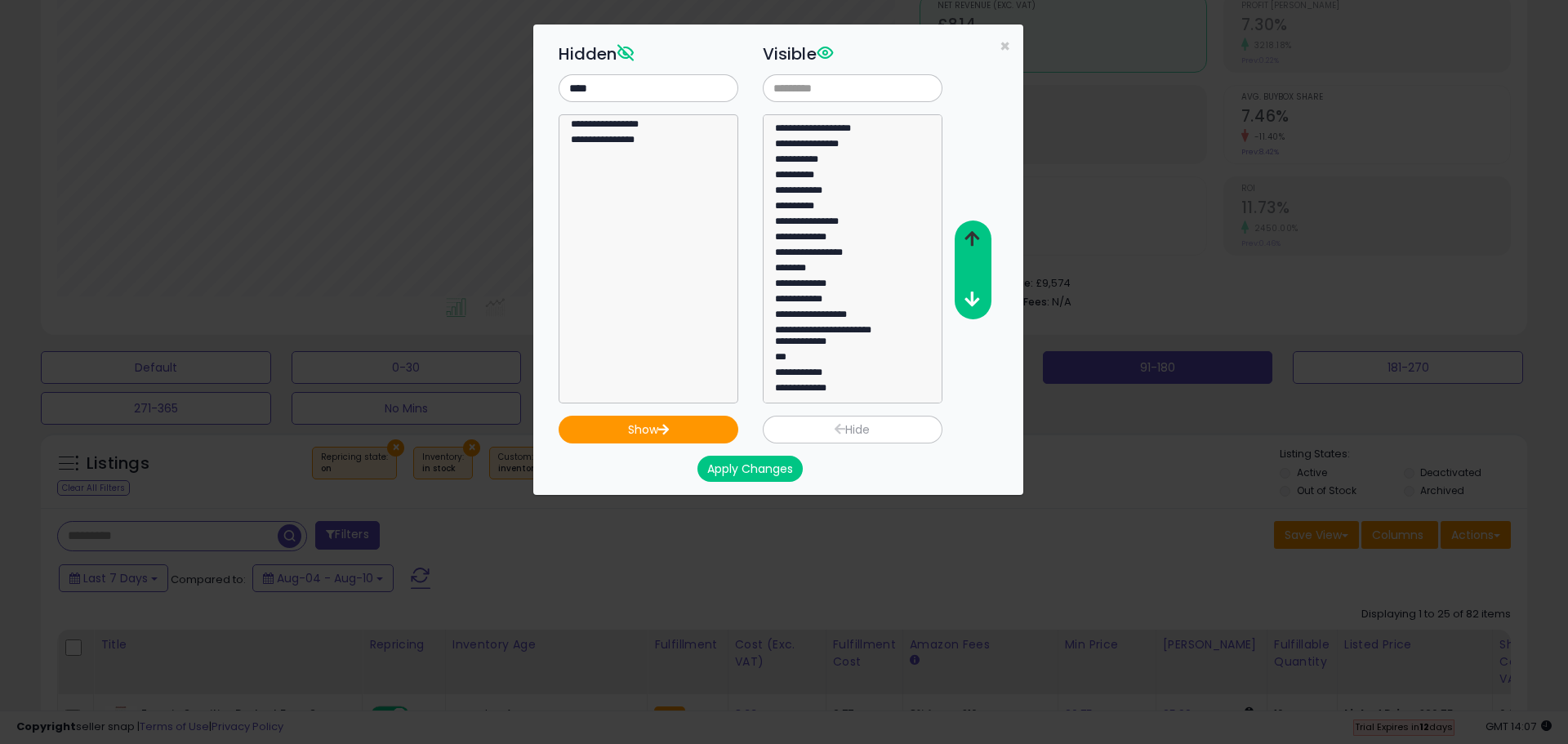
click at [978, 230] on button "button" at bounding box center [972, 240] width 37 height 30
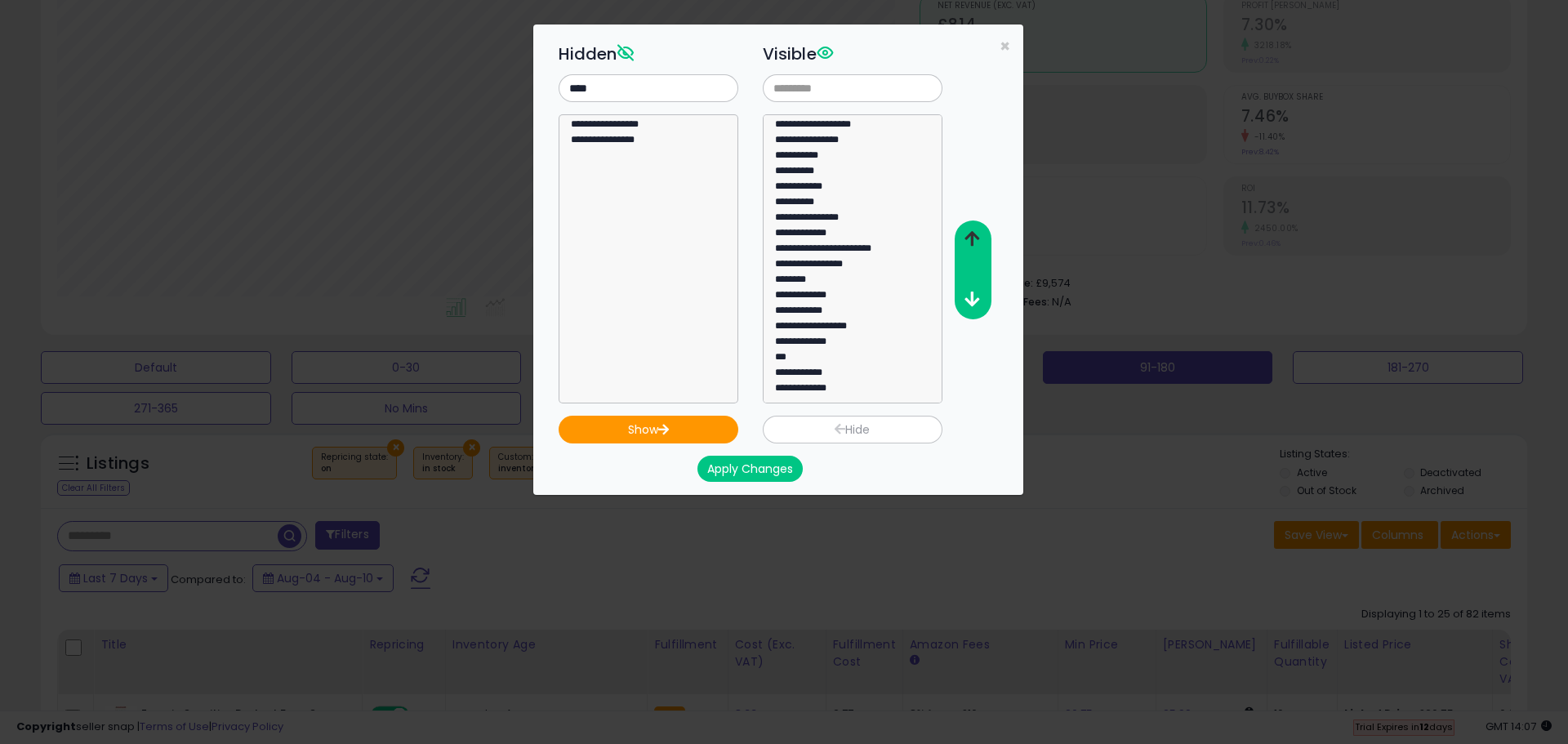
click at [978, 230] on button "button" at bounding box center [972, 240] width 37 height 30
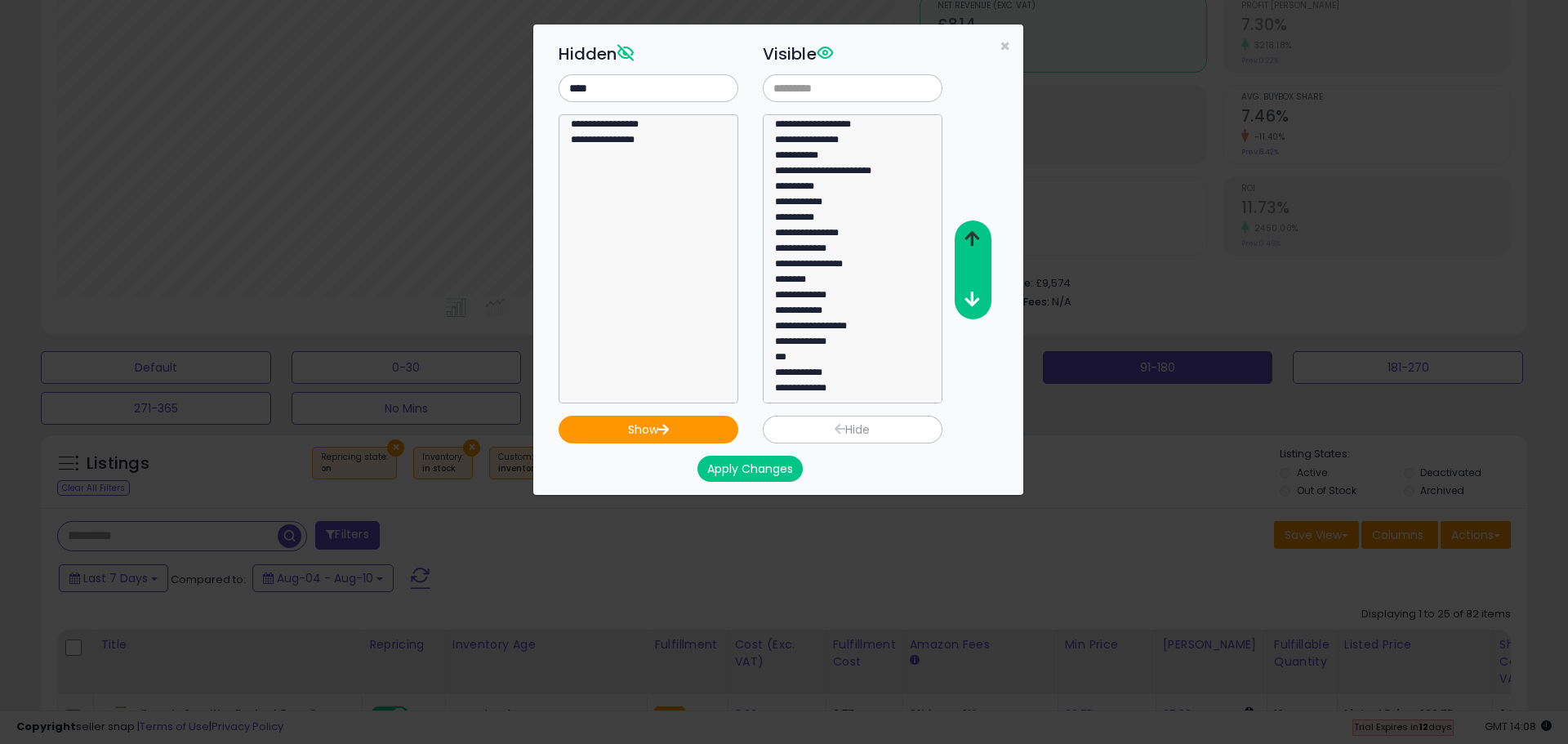
click at [978, 230] on button "button" at bounding box center [972, 240] width 37 height 30
select select "***"
click at [811, 368] on option "***" at bounding box center [846, 375] width 146 height 16
click at [979, 243] on icon "button" at bounding box center [972, 239] width 15 height 17
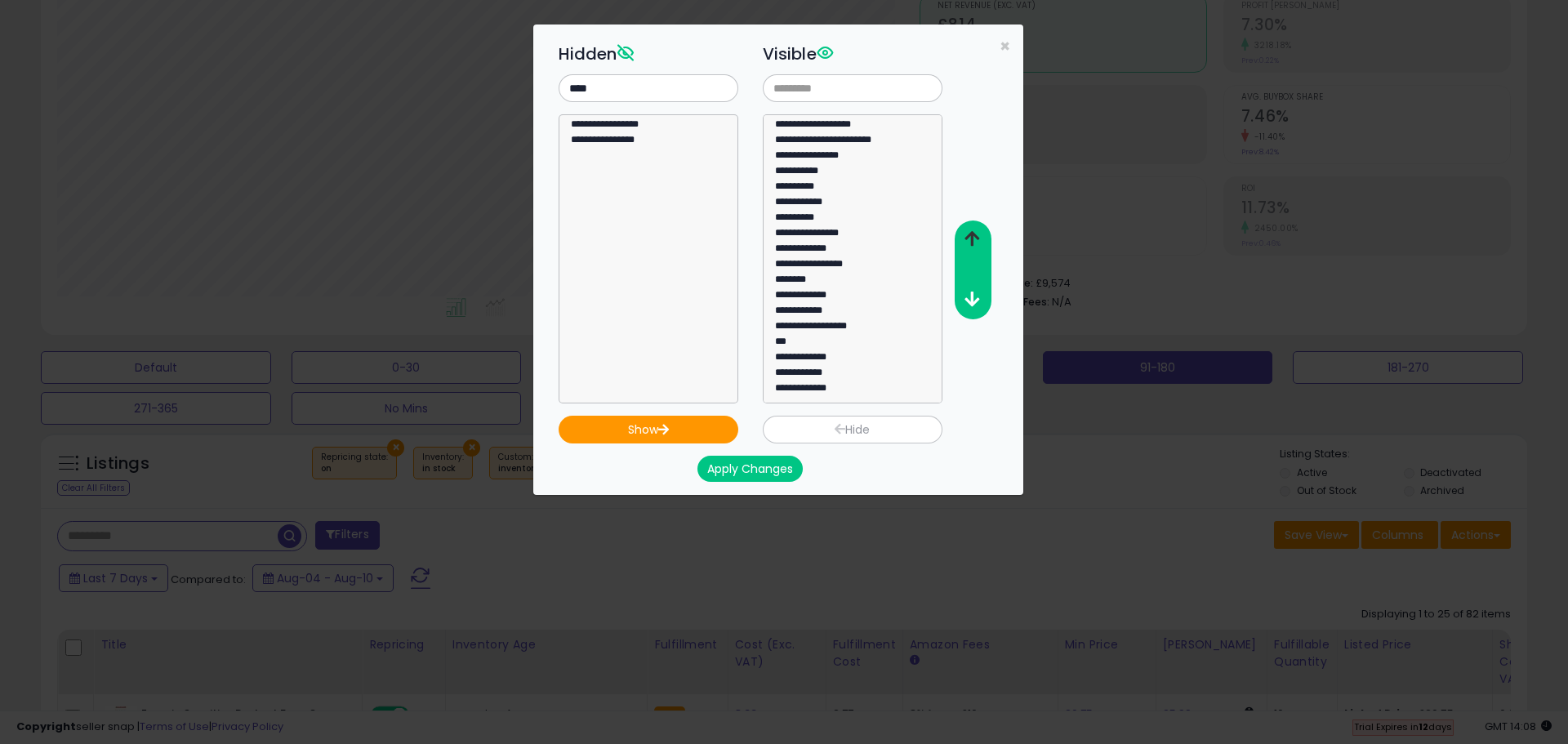
click at [979, 243] on icon "button" at bounding box center [972, 239] width 15 height 17
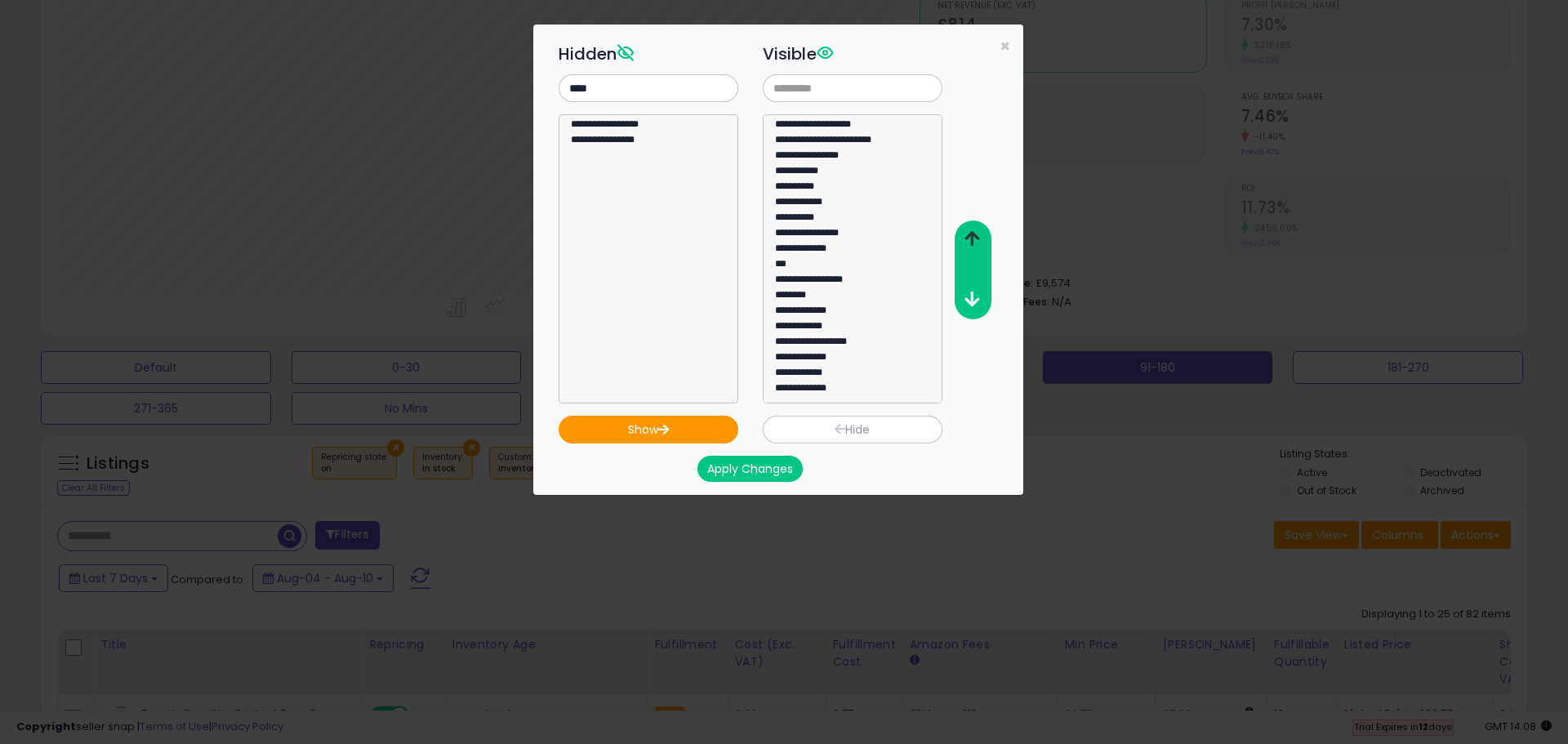
click at [979, 243] on icon "button" at bounding box center [972, 239] width 15 height 17
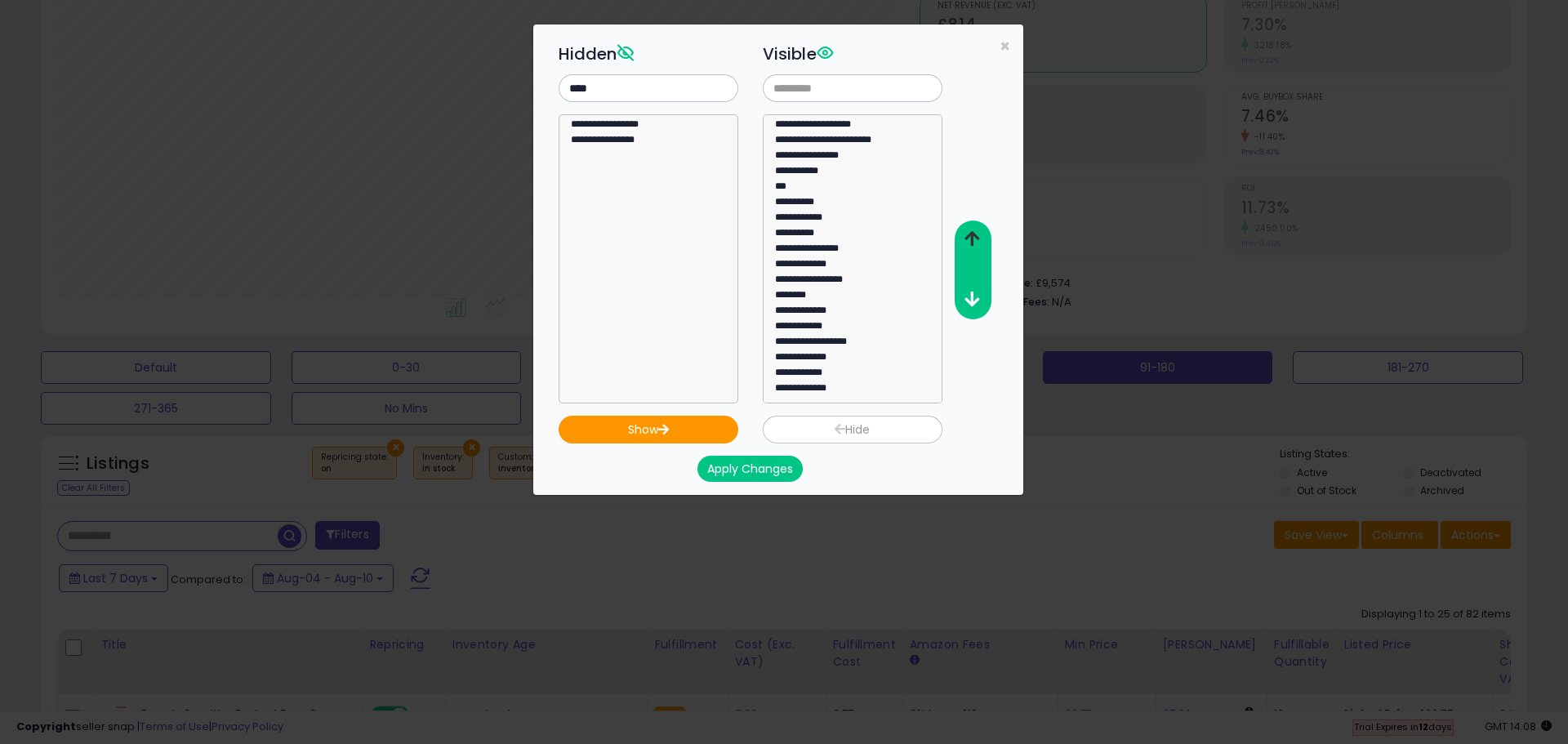
click at [979, 243] on icon "button" at bounding box center [972, 239] width 15 height 17
click at [766, 470] on button "Apply Changes" at bounding box center [750, 469] width 105 height 26
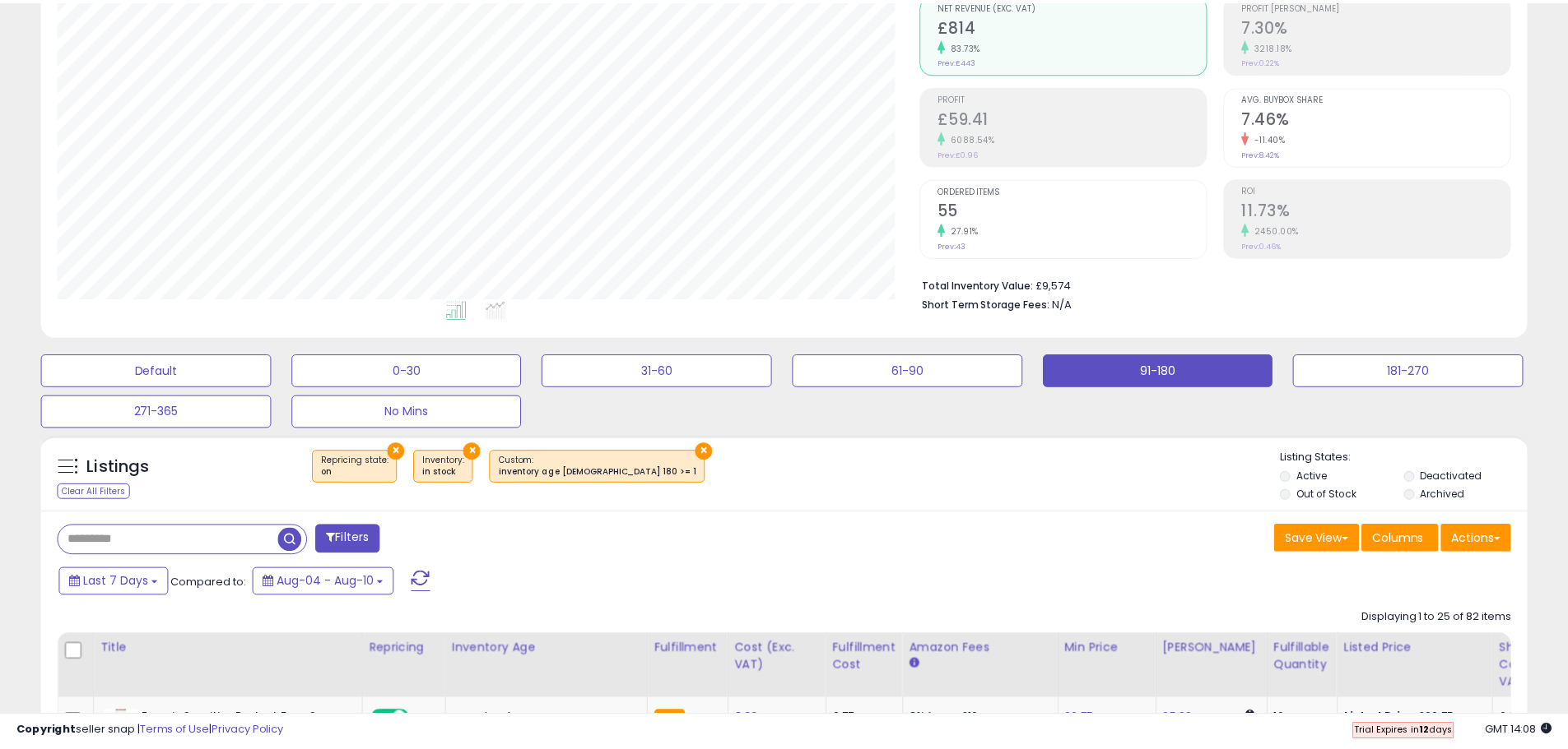
scroll to position [822178, 822029]
